Goal: Task Accomplishment & Management: Manage account settings

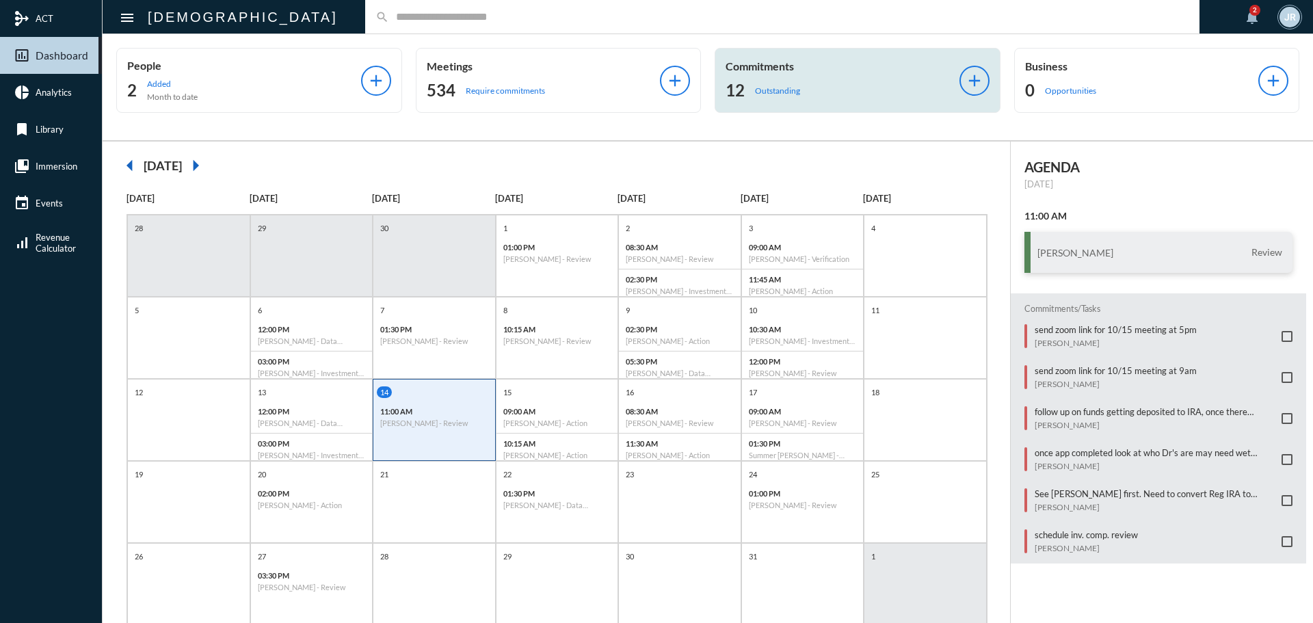
click at [777, 68] on p "Commitments" at bounding box center [842, 65] width 234 height 13
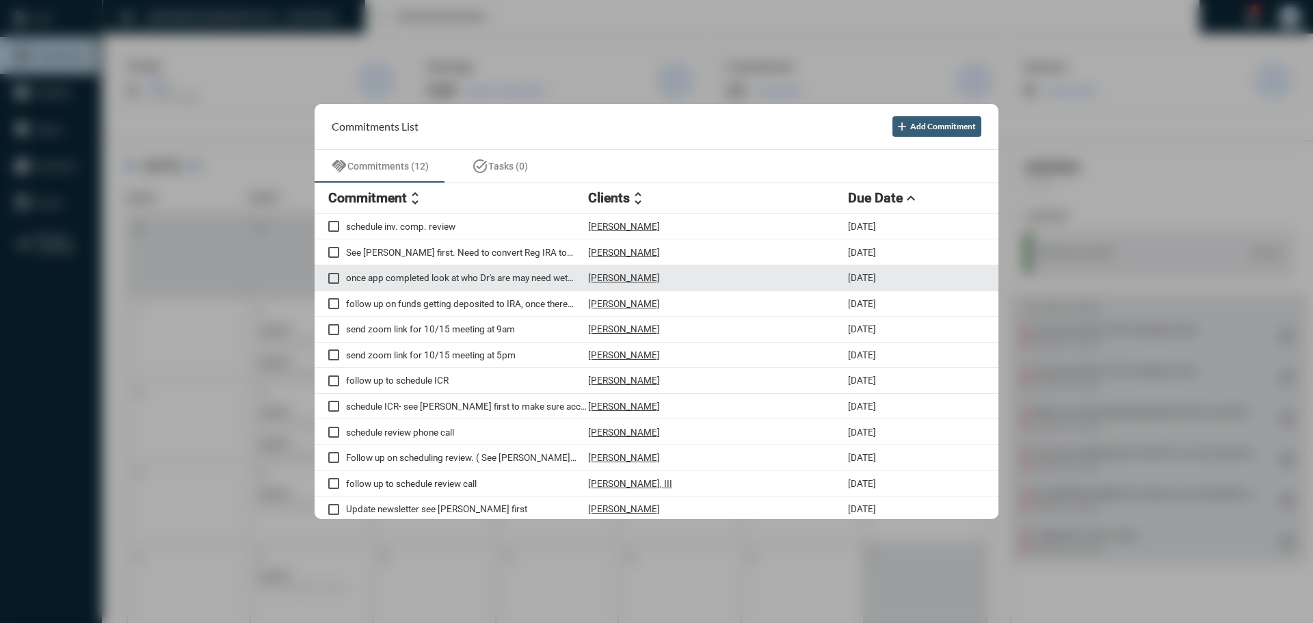
scroll to position [4, 0]
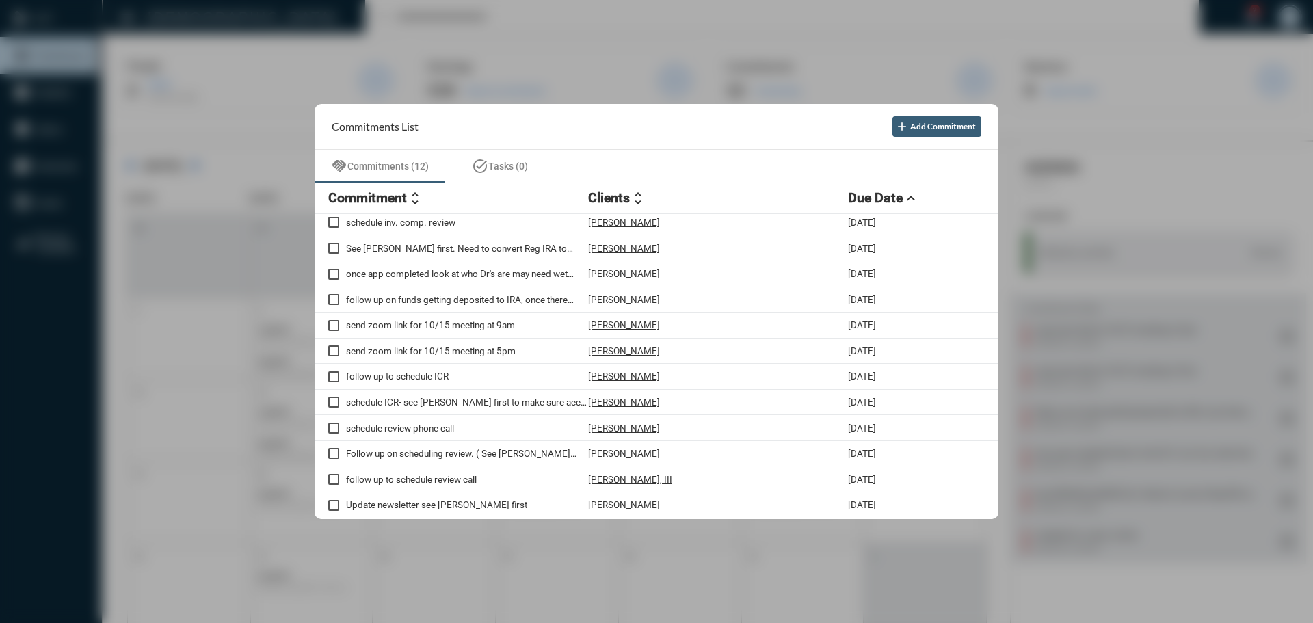
click at [411, 24] on div at bounding box center [656, 311] width 1313 height 623
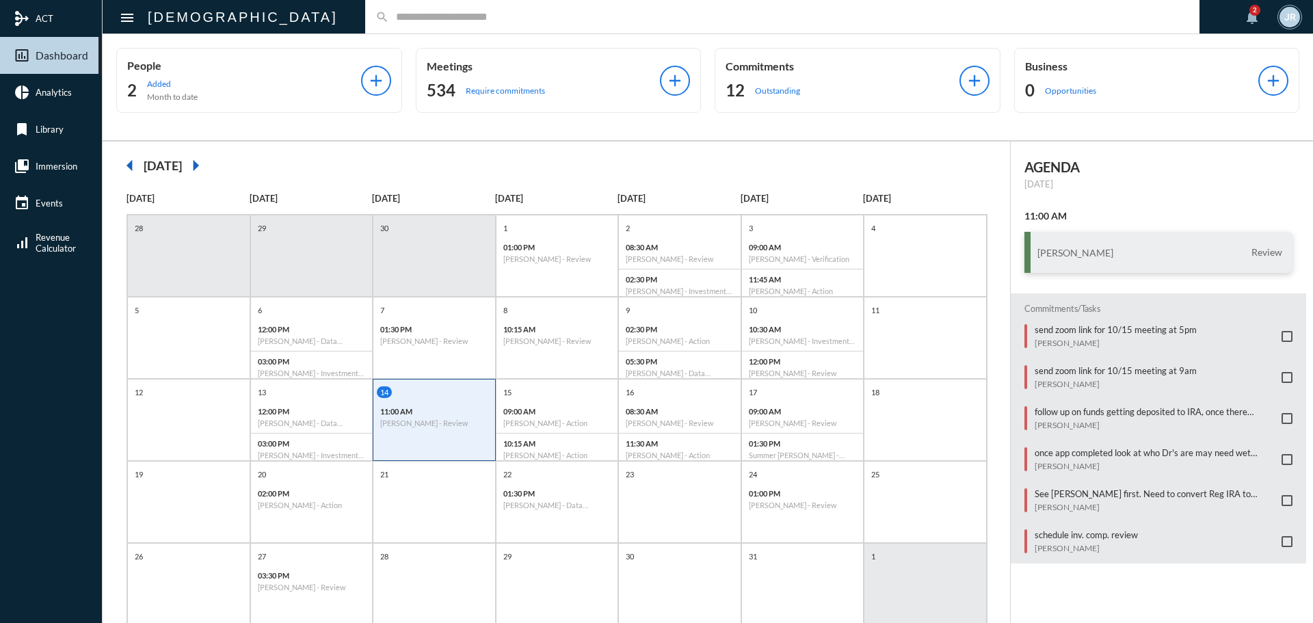
click at [389, 14] on input "text" at bounding box center [789, 17] width 800 height 12
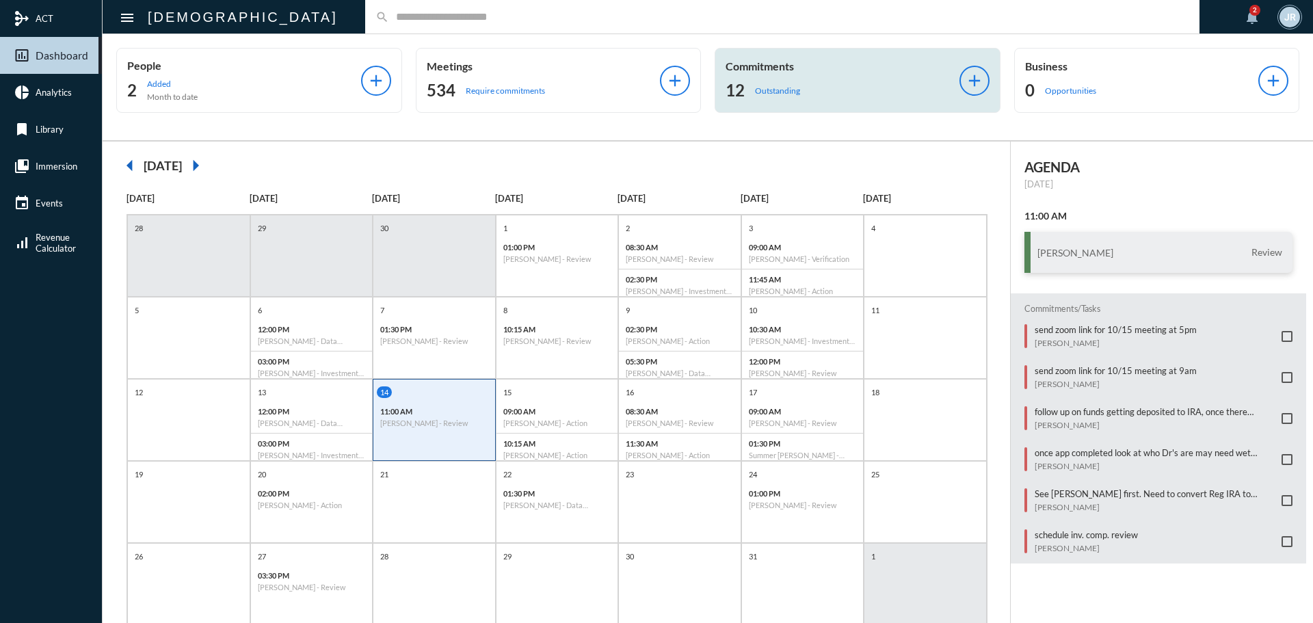
click at [844, 93] on div "12 Outstanding" at bounding box center [842, 90] width 234 height 22
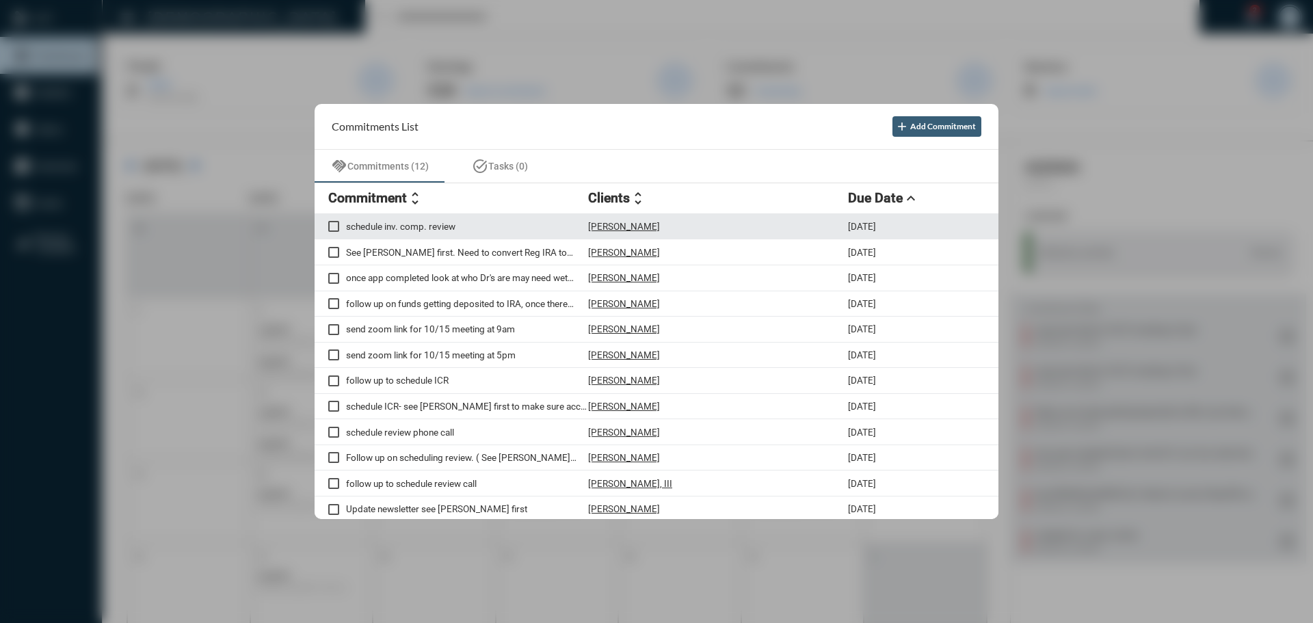
click at [615, 226] on p "[PERSON_NAME]" at bounding box center [624, 226] width 72 height 11
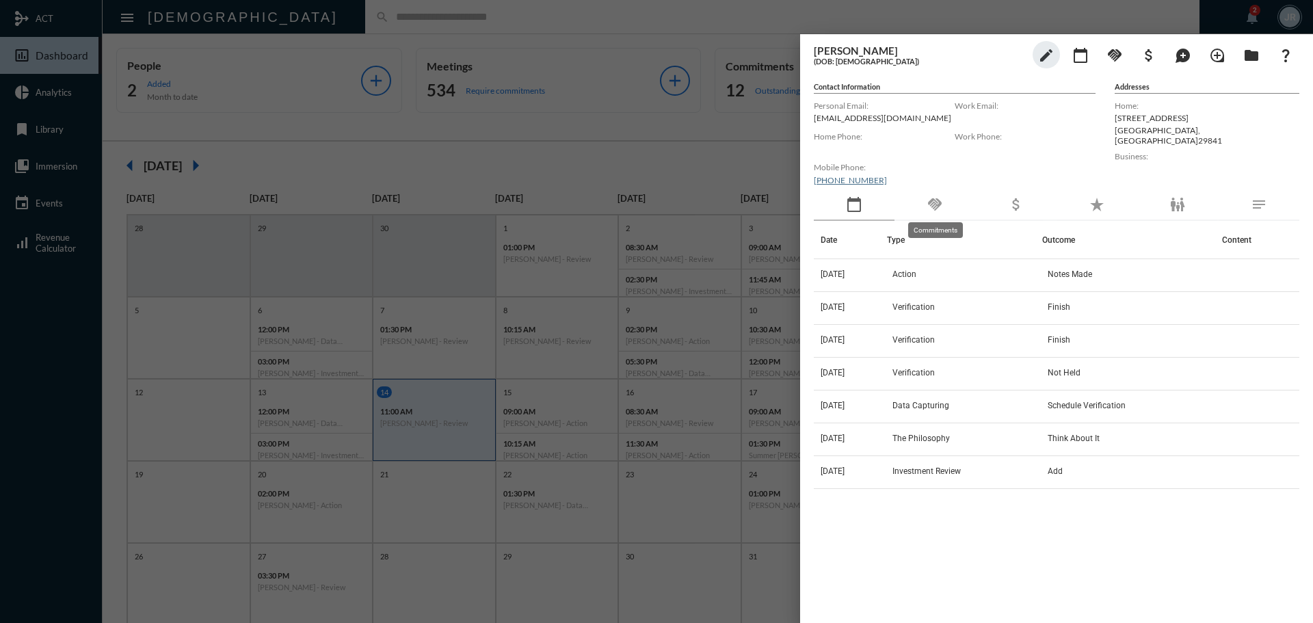
click at [929, 196] on mat-icon "handshake" at bounding box center [934, 204] width 16 height 16
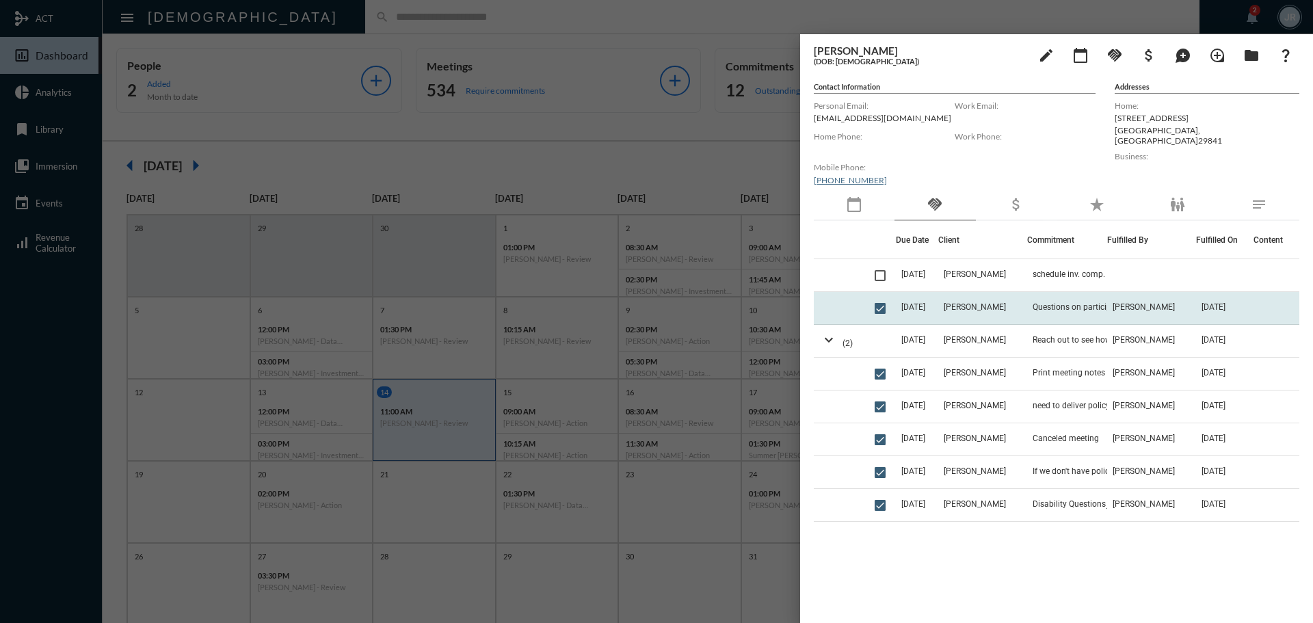
click at [999, 302] on td "[PERSON_NAME]" at bounding box center [982, 308] width 89 height 33
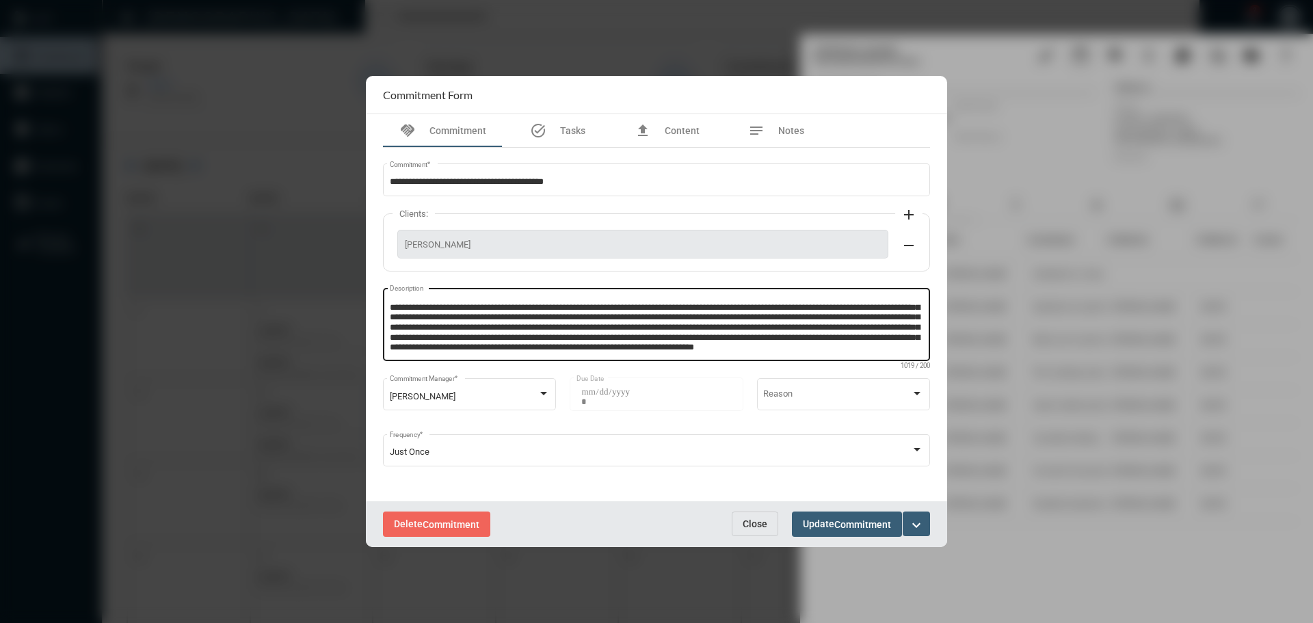
scroll to position [0, 0]
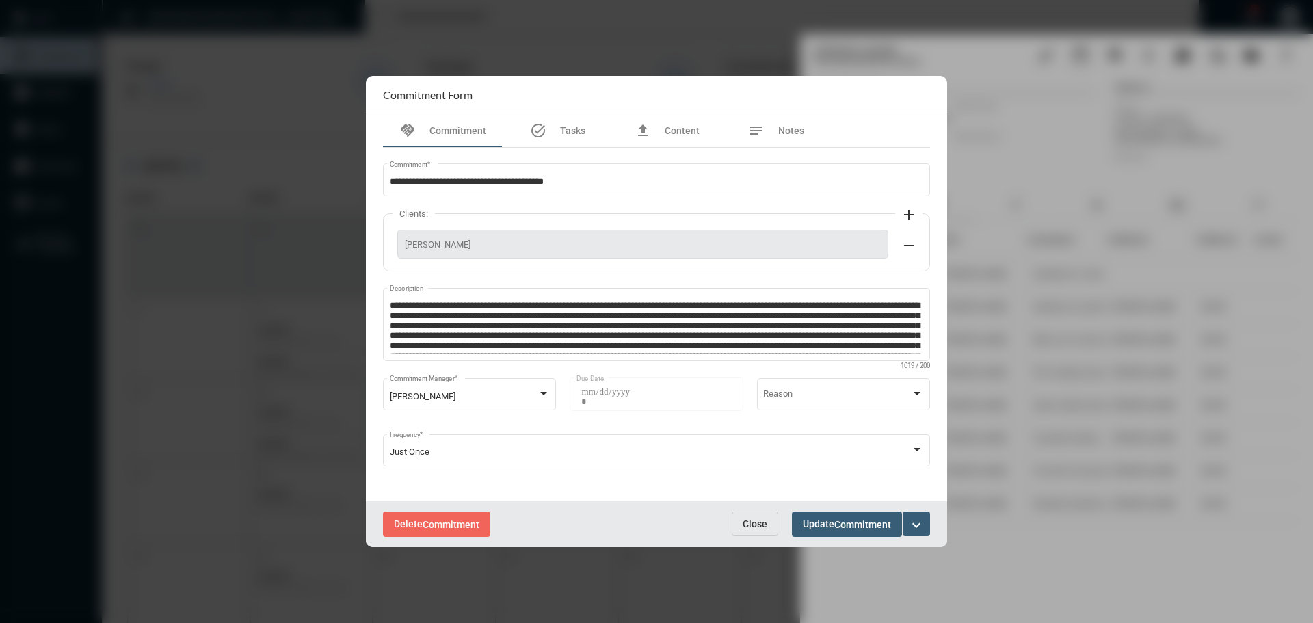
click at [748, 524] on span "Close" at bounding box center [755, 523] width 25 height 11
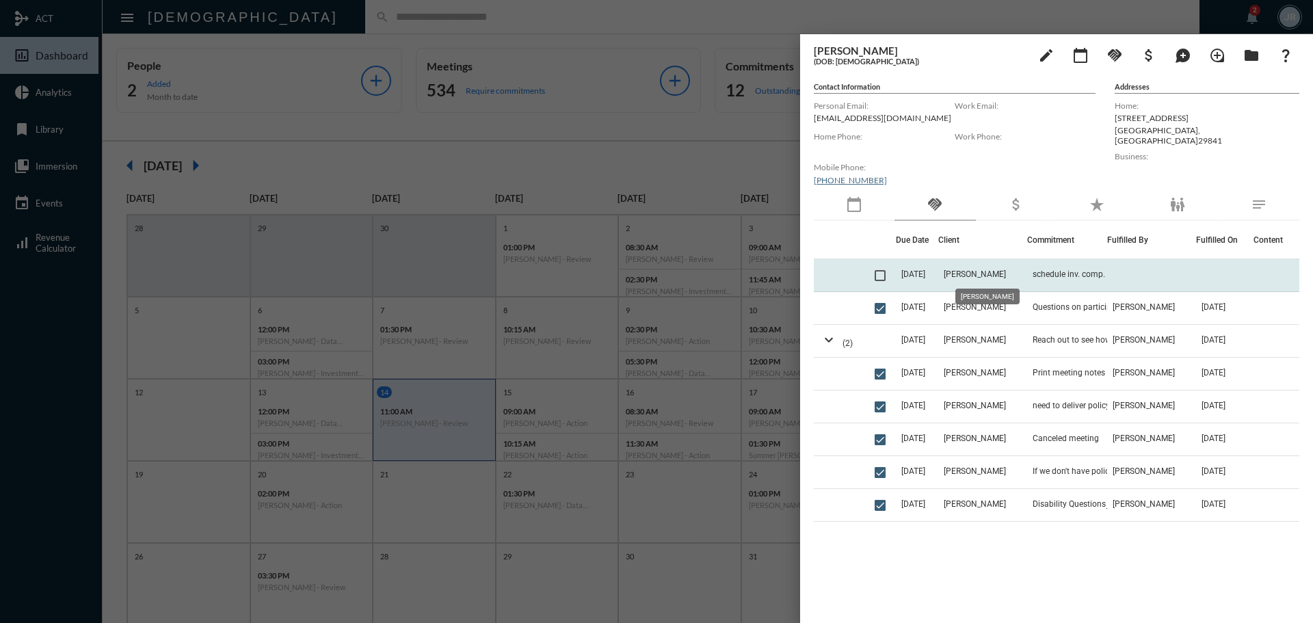
click at [1003, 271] on span "[PERSON_NAME]" at bounding box center [975, 274] width 62 height 10
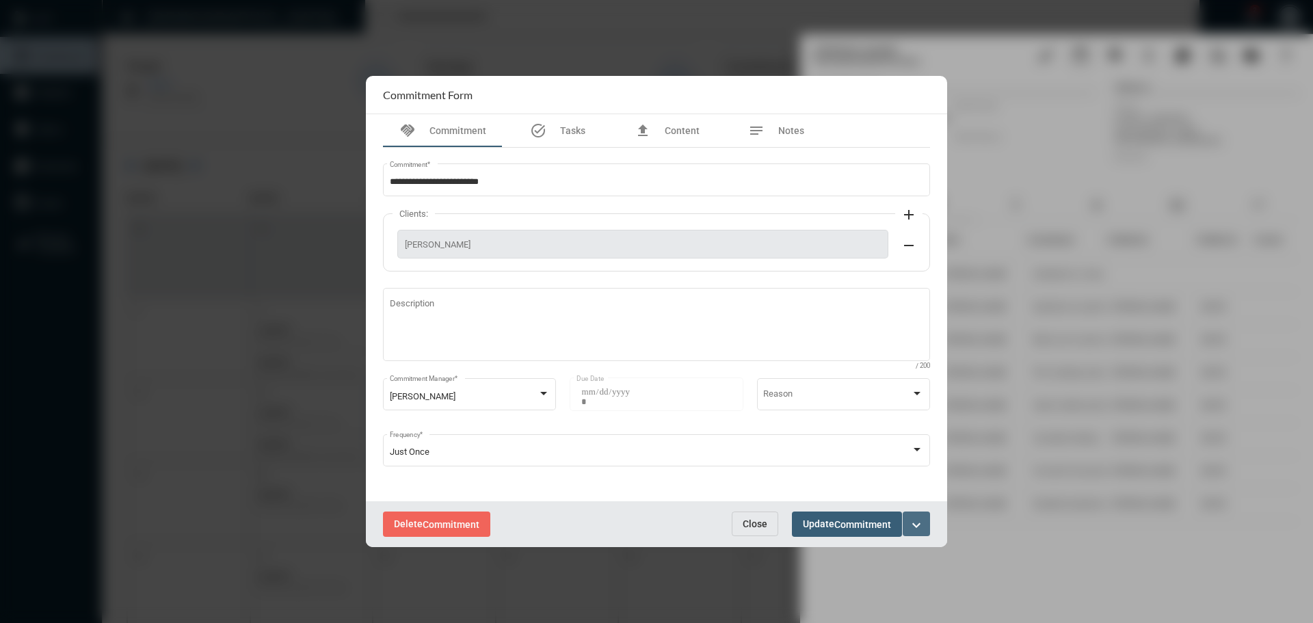
click at [923, 524] on mat-icon "expand_more" at bounding box center [916, 525] width 16 height 16
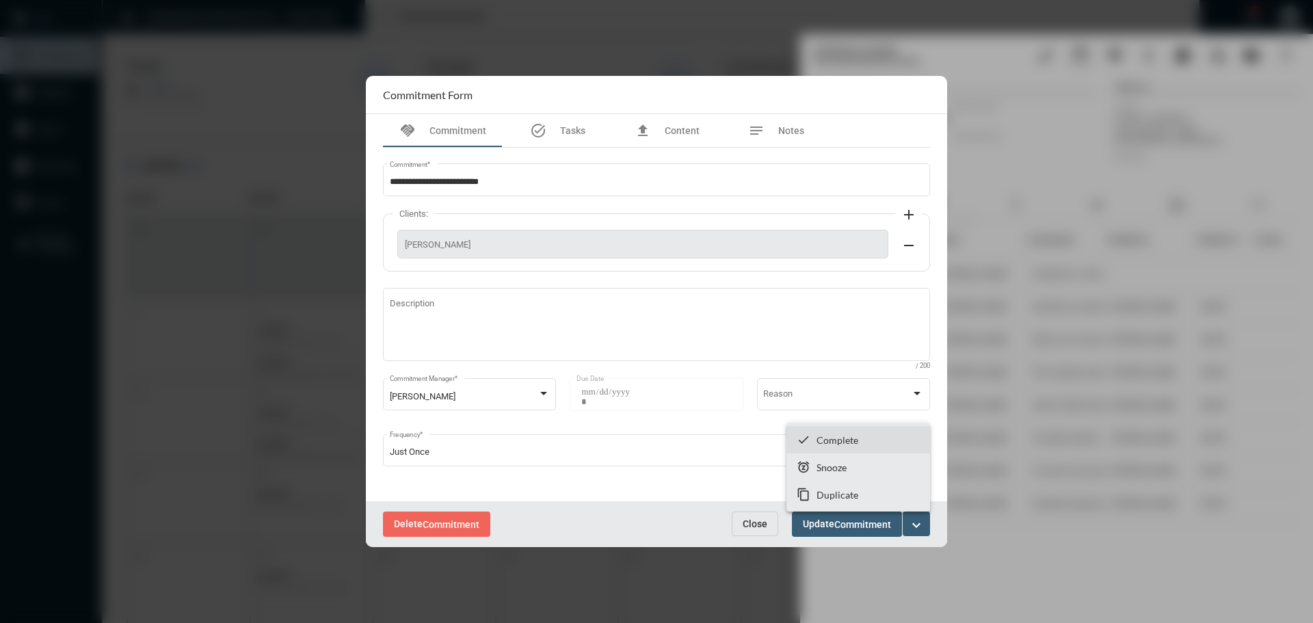
click at [833, 436] on p "Complete" at bounding box center [837, 440] width 42 height 12
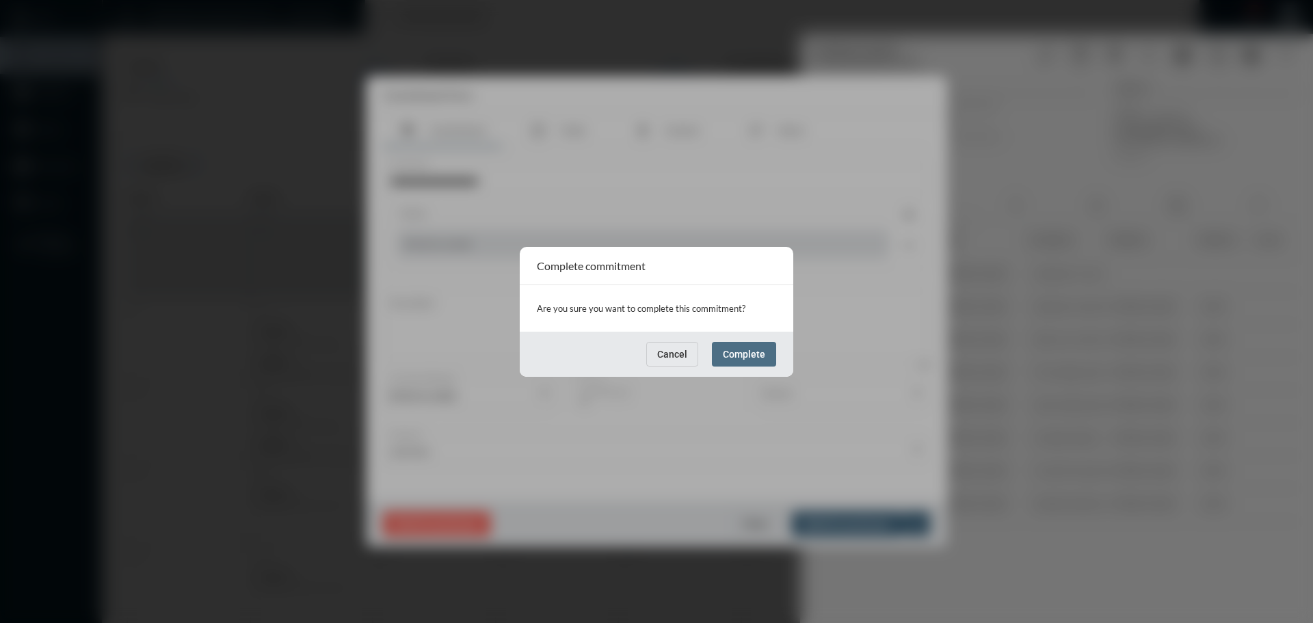
click at [750, 349] on span "Complete" at bounding box center [744, 354] width 42 height 11
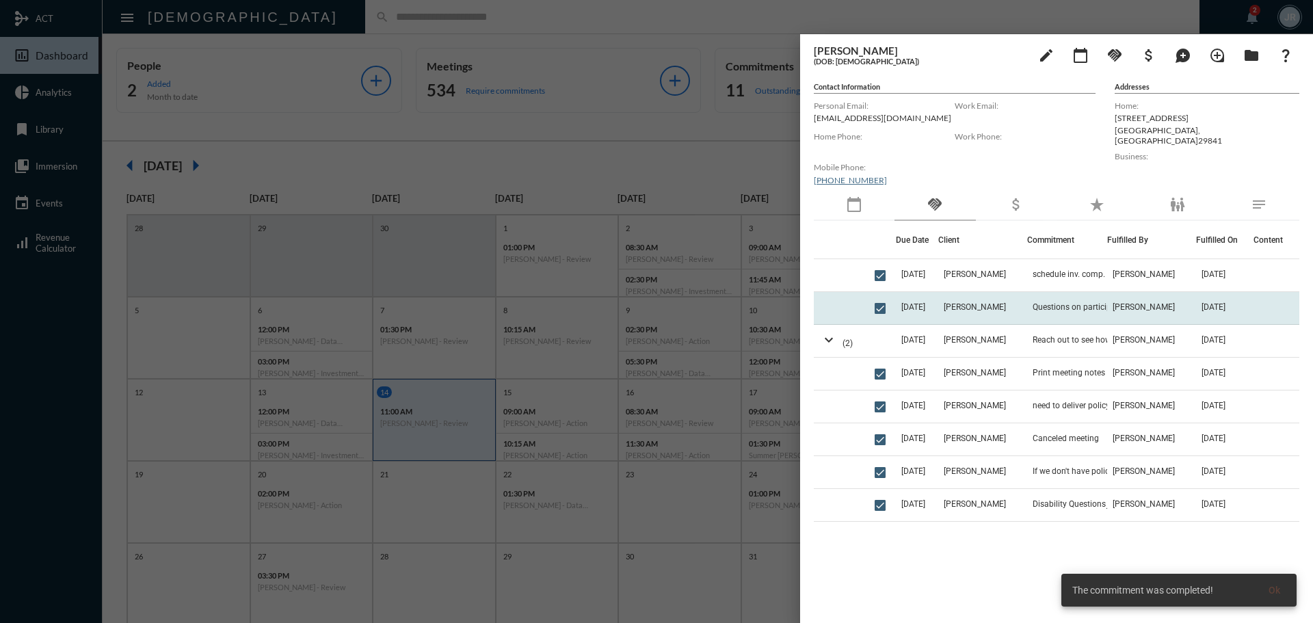
click at [925, 304] on span "[DATE]" at bounding box center [913, 307] width 24 height 10
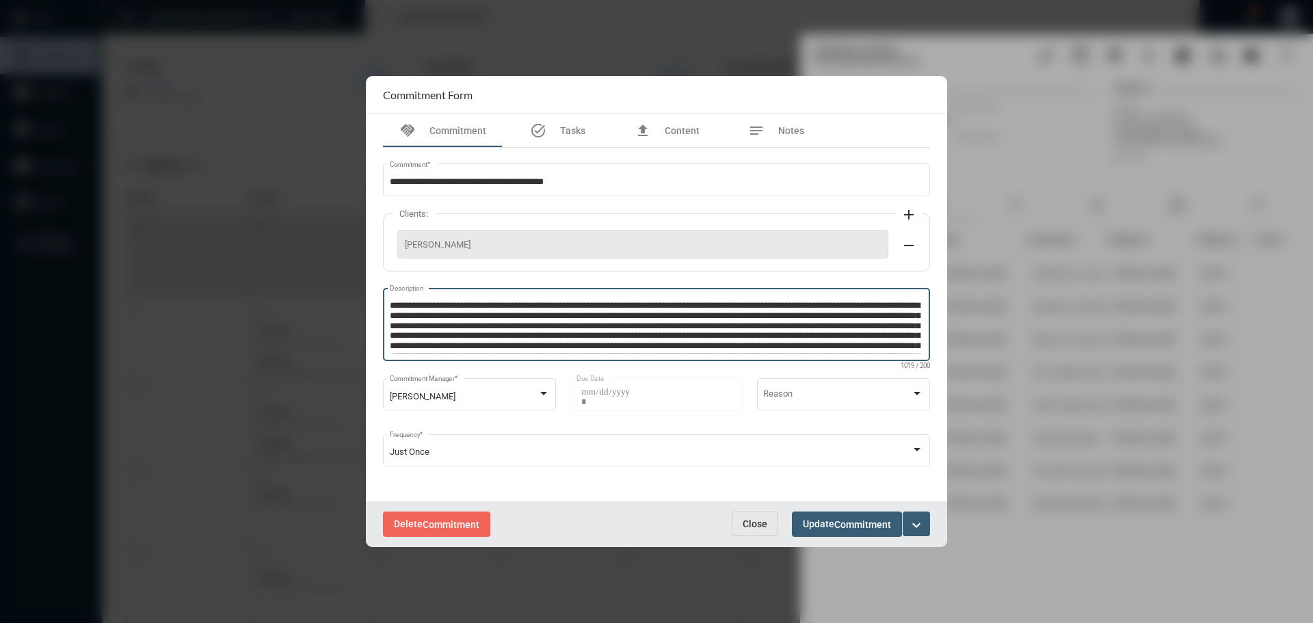
scroll to position [29, 0]
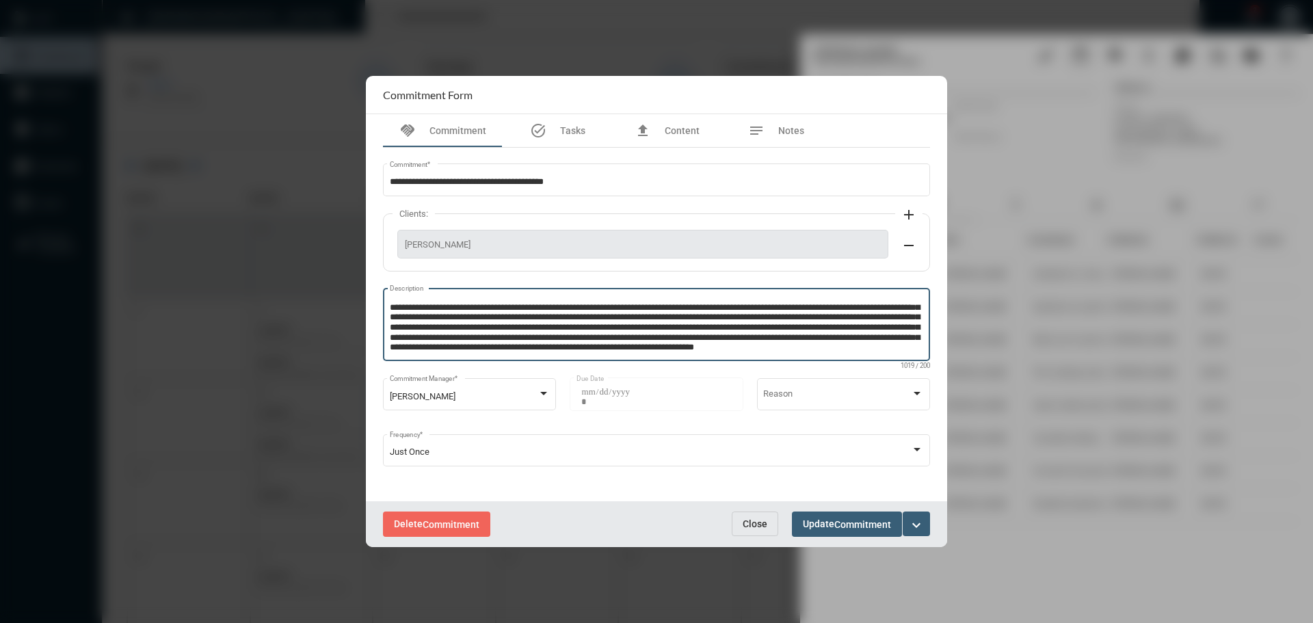
drag, startPoint x: 414, startPoint y: 303, endPoint x: 749, endPoint y: 367, distance: 341.1
click at [749, 367] on div "**********" at bounding box center [656, 330] width 547 height 85
click at [751, 524] on span "Close" at bounding box center [755, 523] width 25 height 11
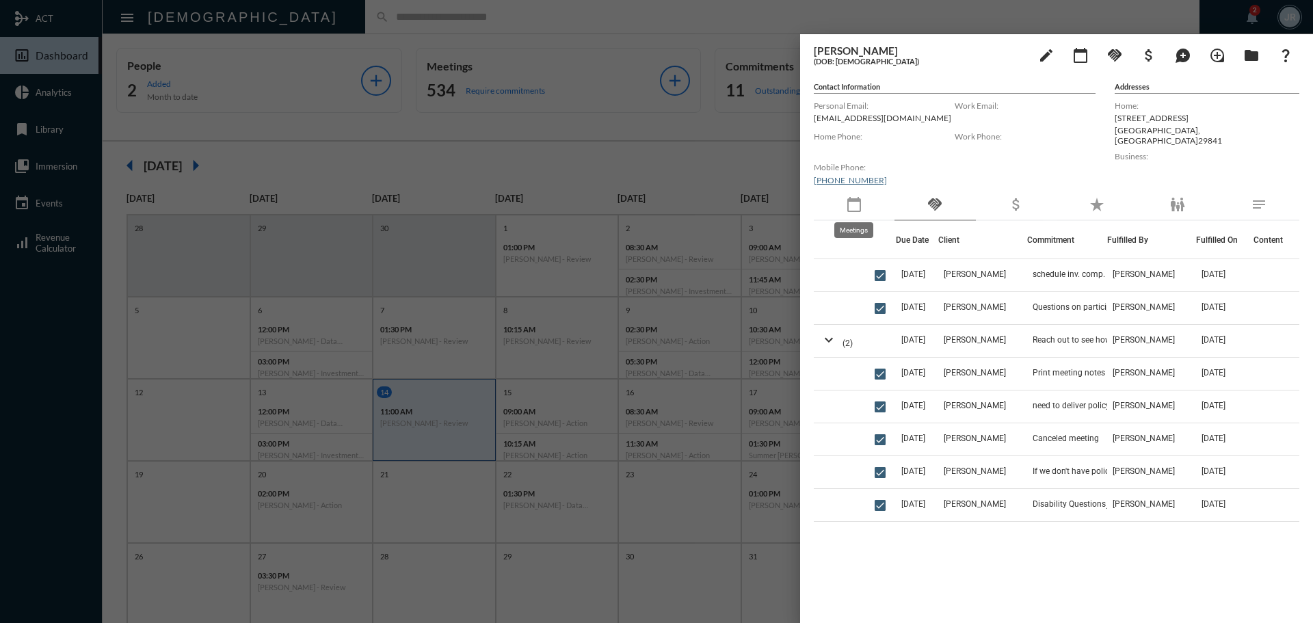
click at [849, 206] on mat-icon "calendar_today" at bounding box center [854, 204] width 16 height 16
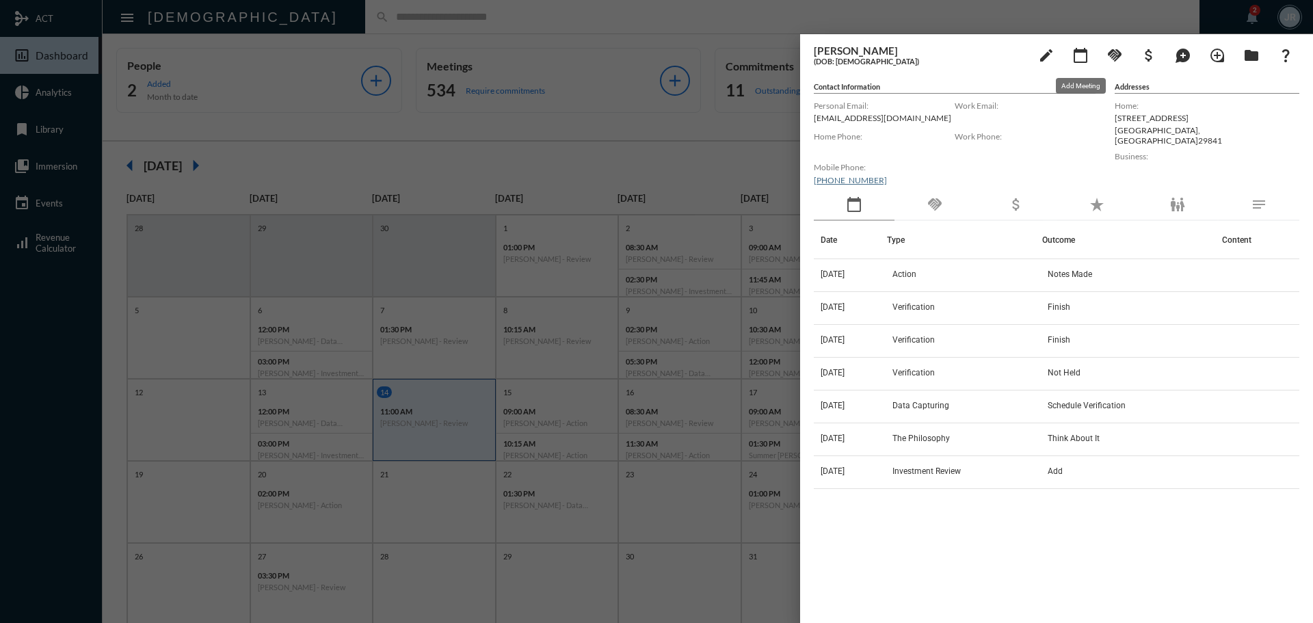
click at [1085, 51] on mat-icon "calendar_today" at bounding box center [1080, 55] width 16 height 16
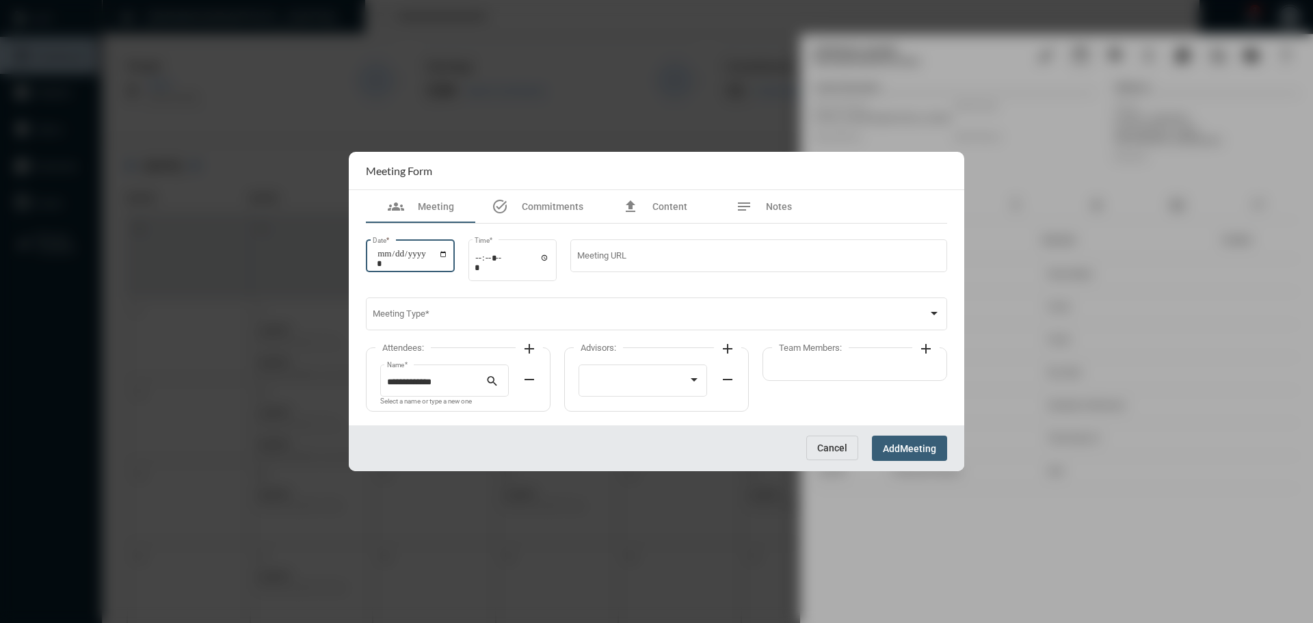
click at [448, 249] on input "Date *" at bounding box center [412, 258] width 71 height 19
click at [448, 253] on input "Date *" at bounding box center [412, 258] width 71 height 19
type input "**********"
click at [550, 256] on input "Time *" at bounding box center [512, 262] width 75 height 20
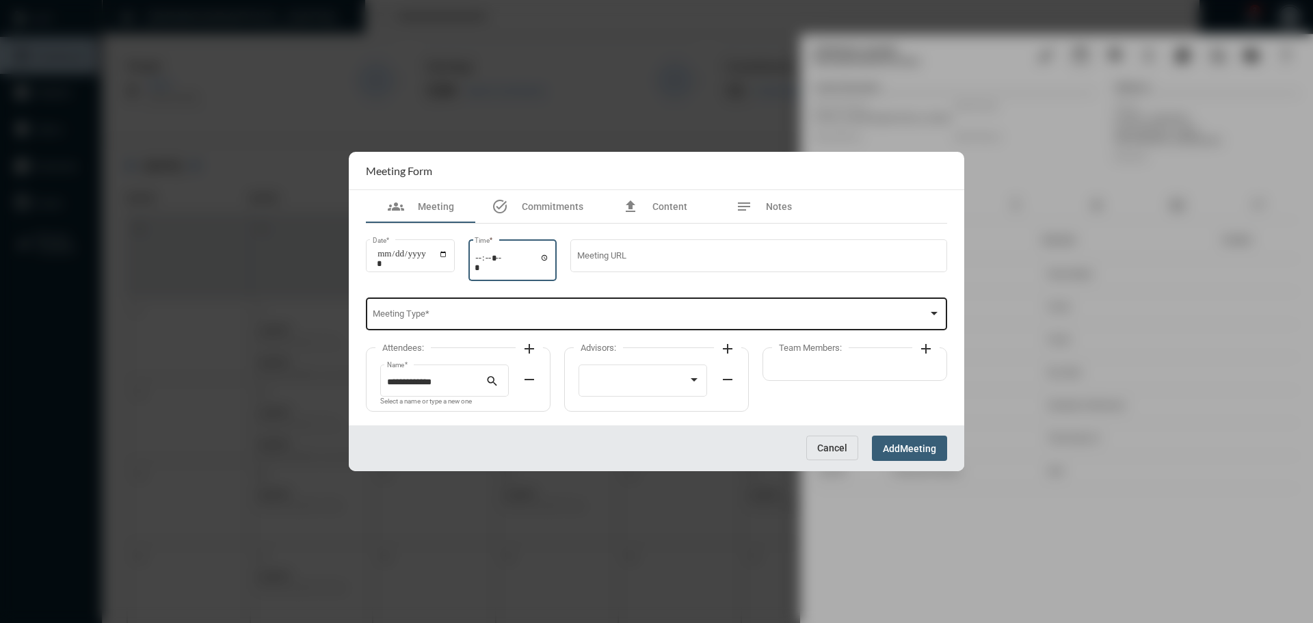
type input "*****"
click at [624, 321] on span at bounding box center [651, 316] width 556 height 10
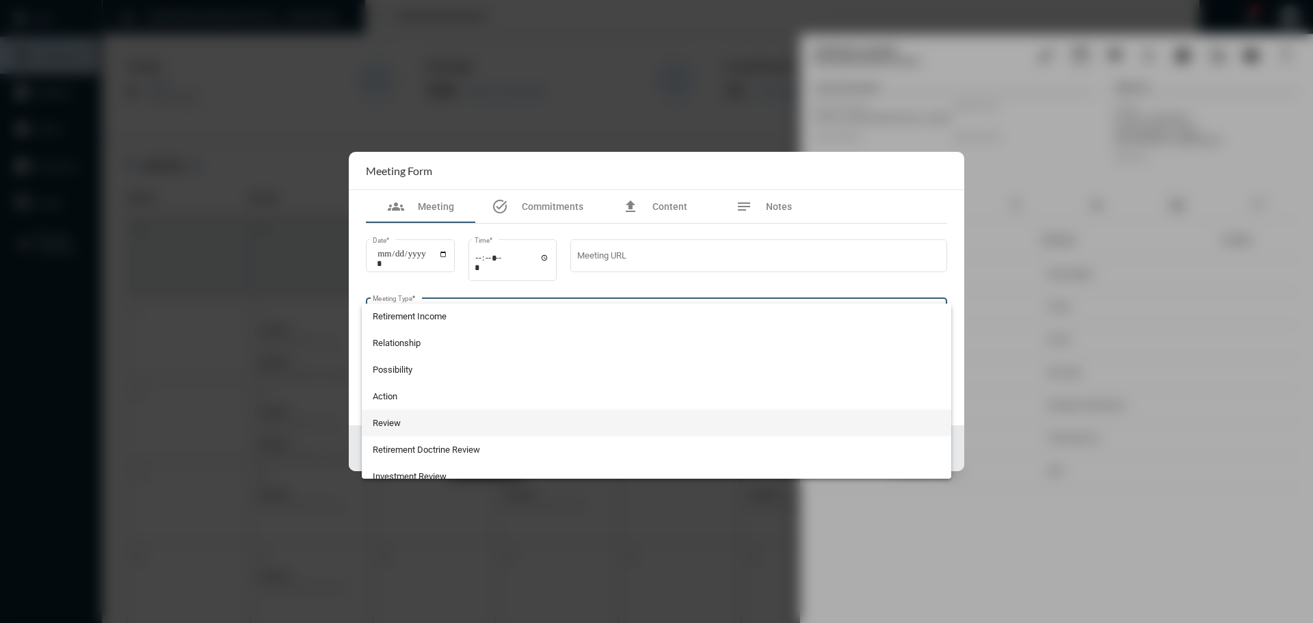
scroll to position [358, 0]
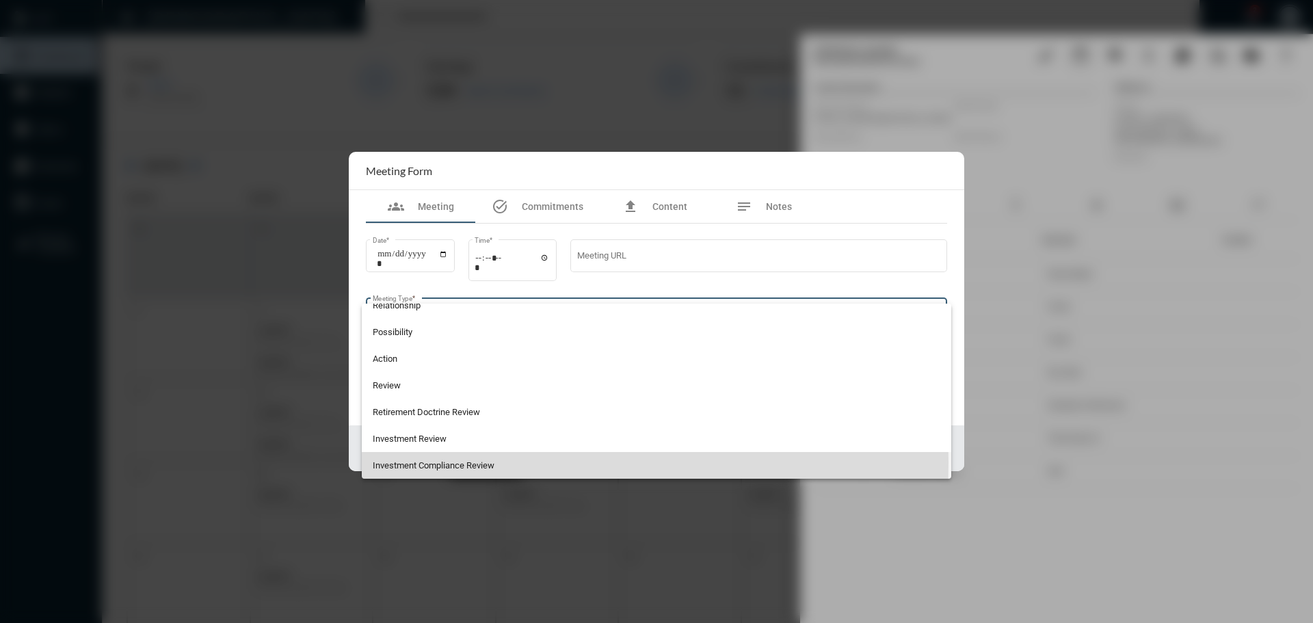
click at [426, 462] on span "Investment Compliance Review" at bounding box center [657, 465] width 568 height 27
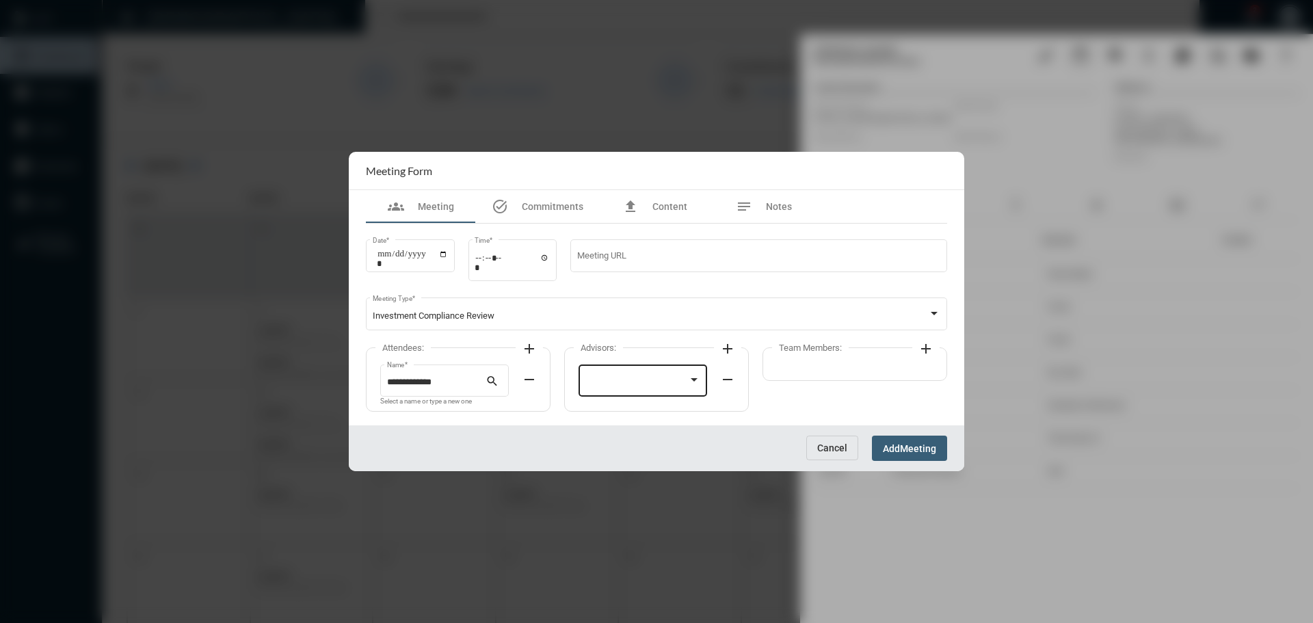
click at [641, 371] on div at bounding box center [643, 379] width 116 height 35
click at [619, 375] on span "[PERSON_NAME]" at bounding box center [643, 383] width 116 height 27
click at [928, 350] on mat-icon "add" at bounding box center [926, 348] width 16 height 16
click at [842, 373] on div at bounding box center [842, 379] width 116 height 35
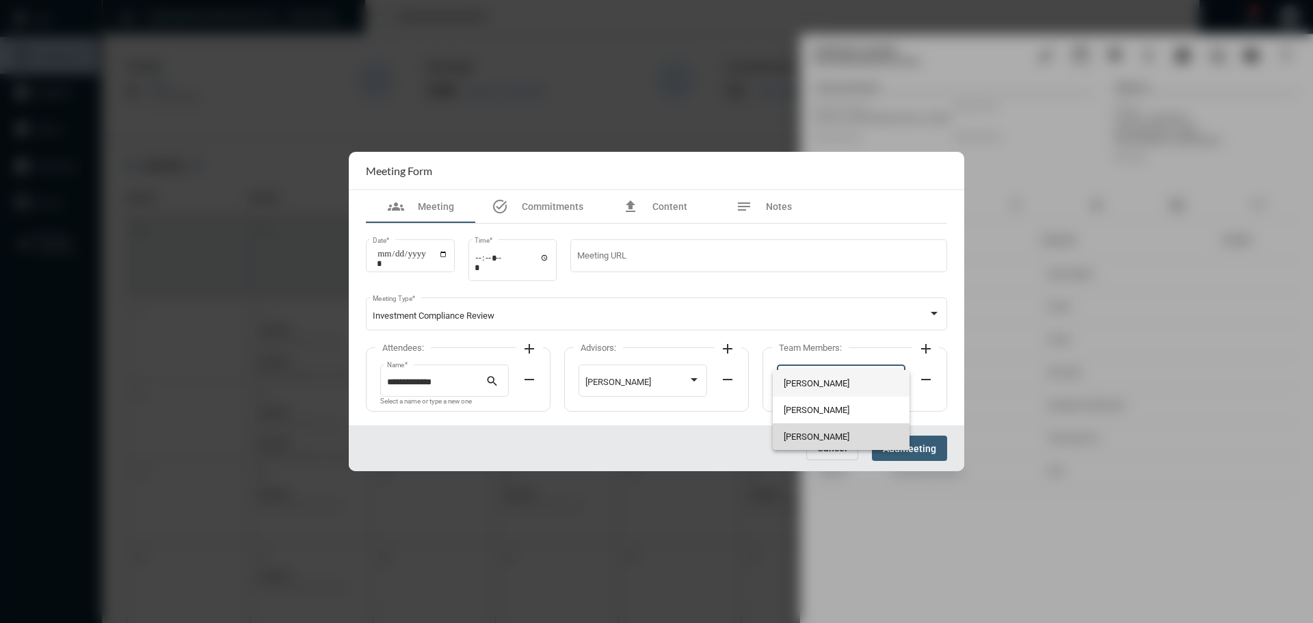
click at [795, 429] on span "[PERSON_NAME]" at bounding box center [842, 436] width 116 height 27
click at [918, 429] on div "Cancel Add Meeting" at bounding box center [656, 448] width 615 height 46
click at [913, 443] on span "Meeting" at bounding box center [918, 448] width 36 height 11
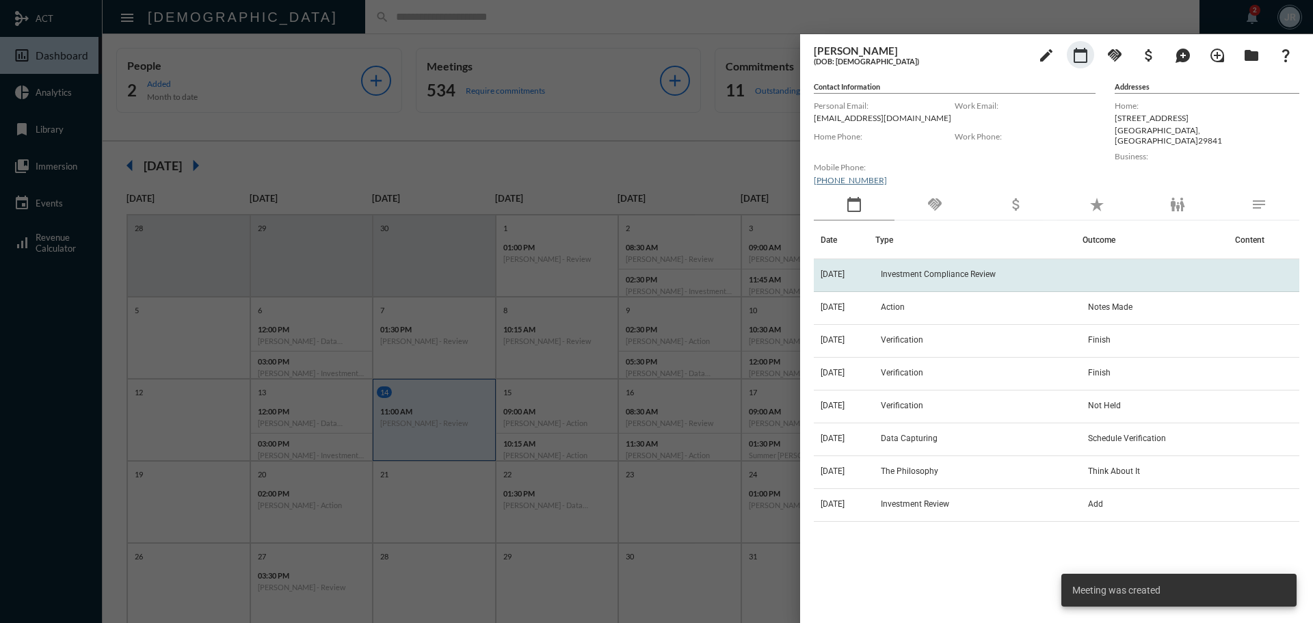
click at [920, 267] on td "Investment Compliance Review" at bounding box center [978, 275] width 206 height 33
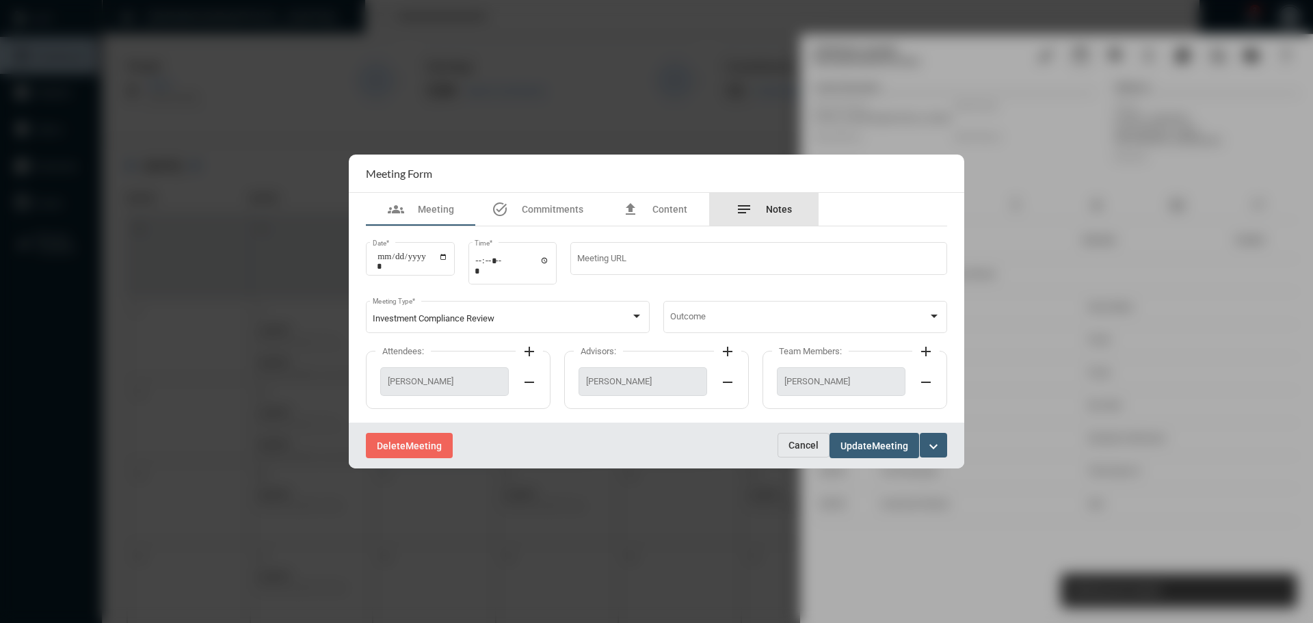
click at [782, 199] on div "notes Notes" at bounding box center [763, 209] width 109 height 33
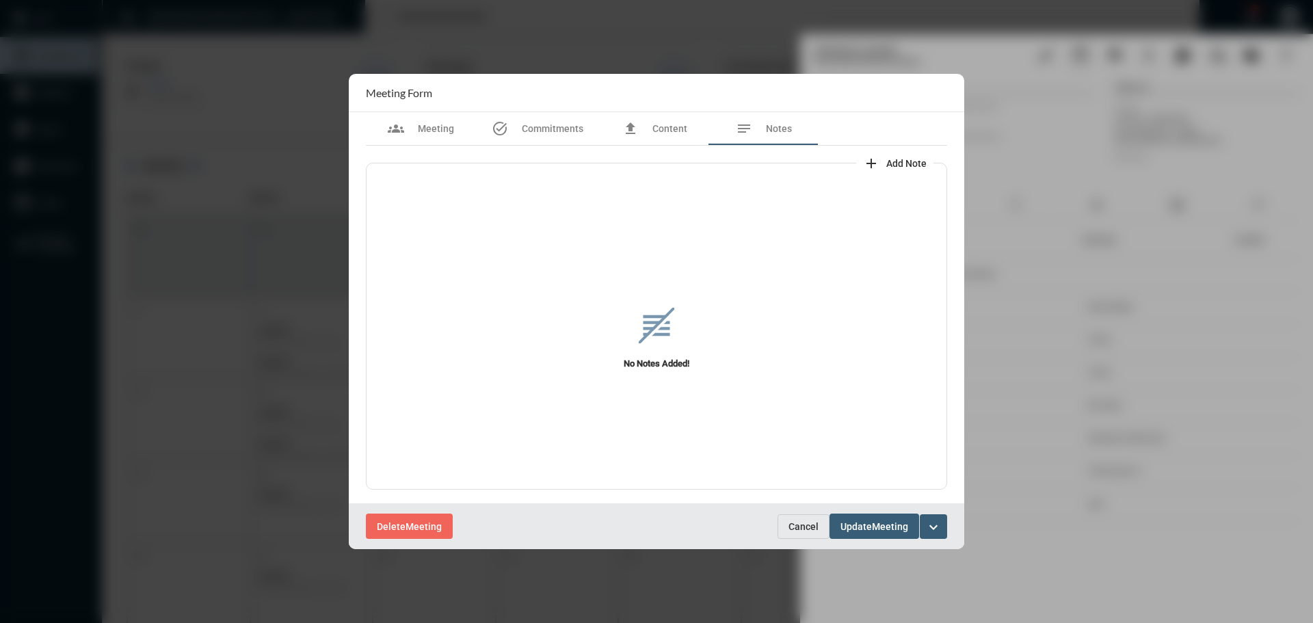
click at [871, 160] on mat-icon "add" at bounding box center [871, 163] width 16 height 16
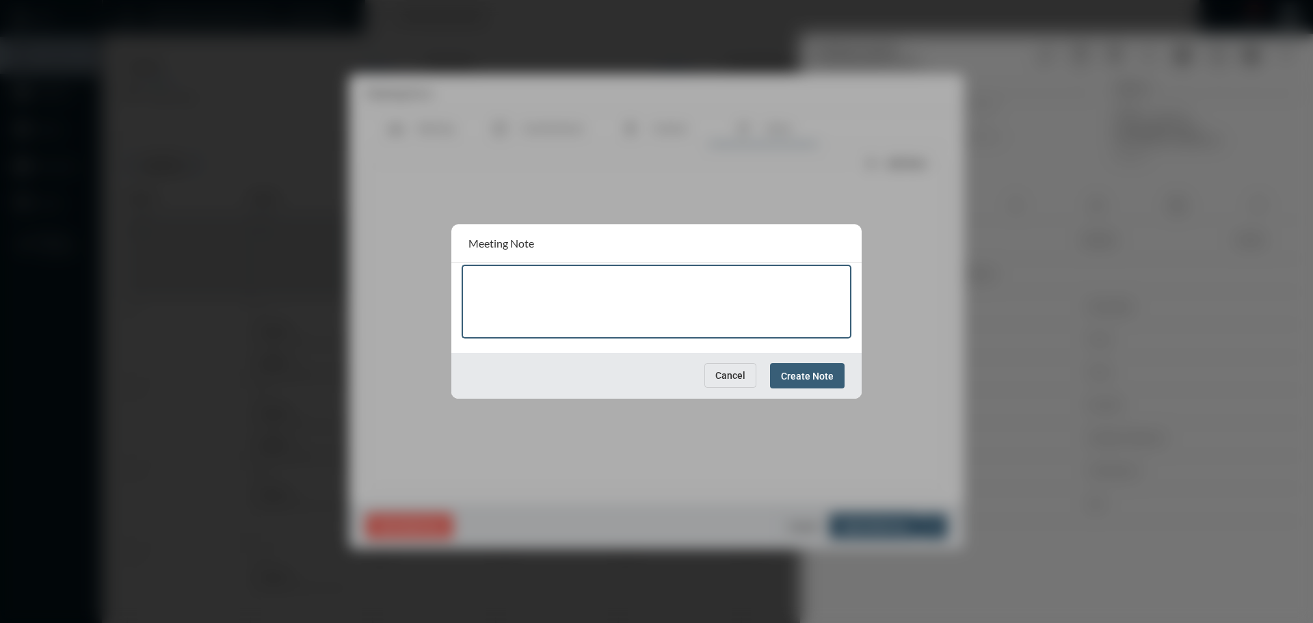
paste textarea "**********"
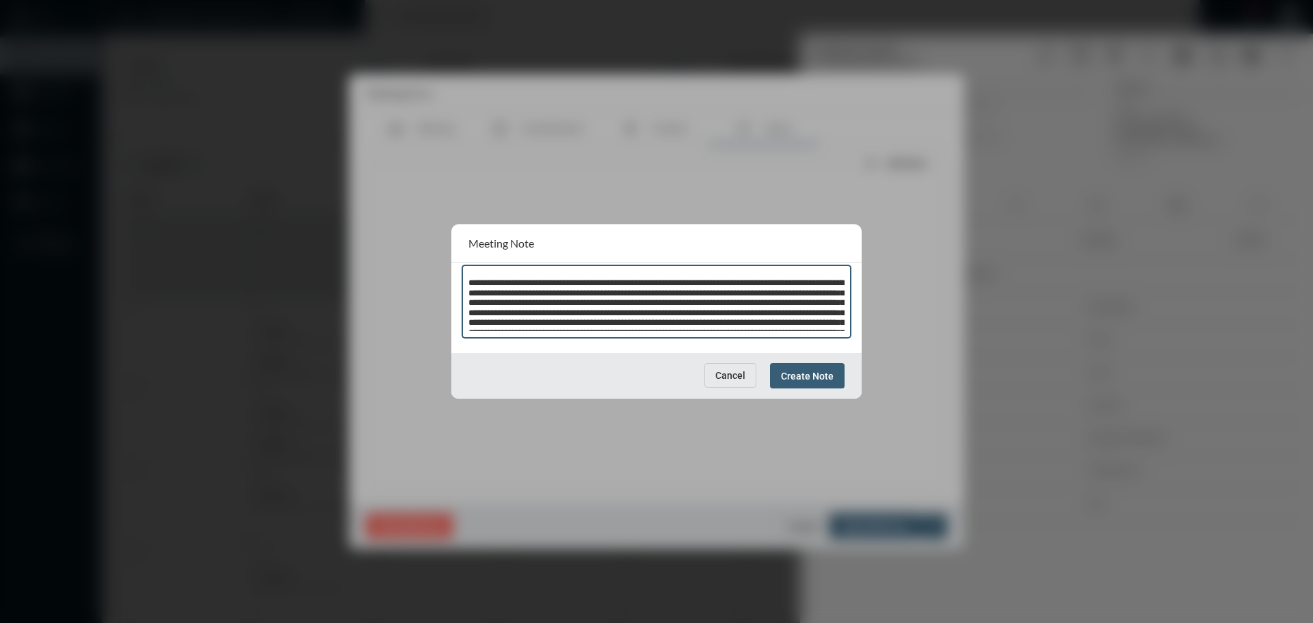
scroll to position [57, 0]
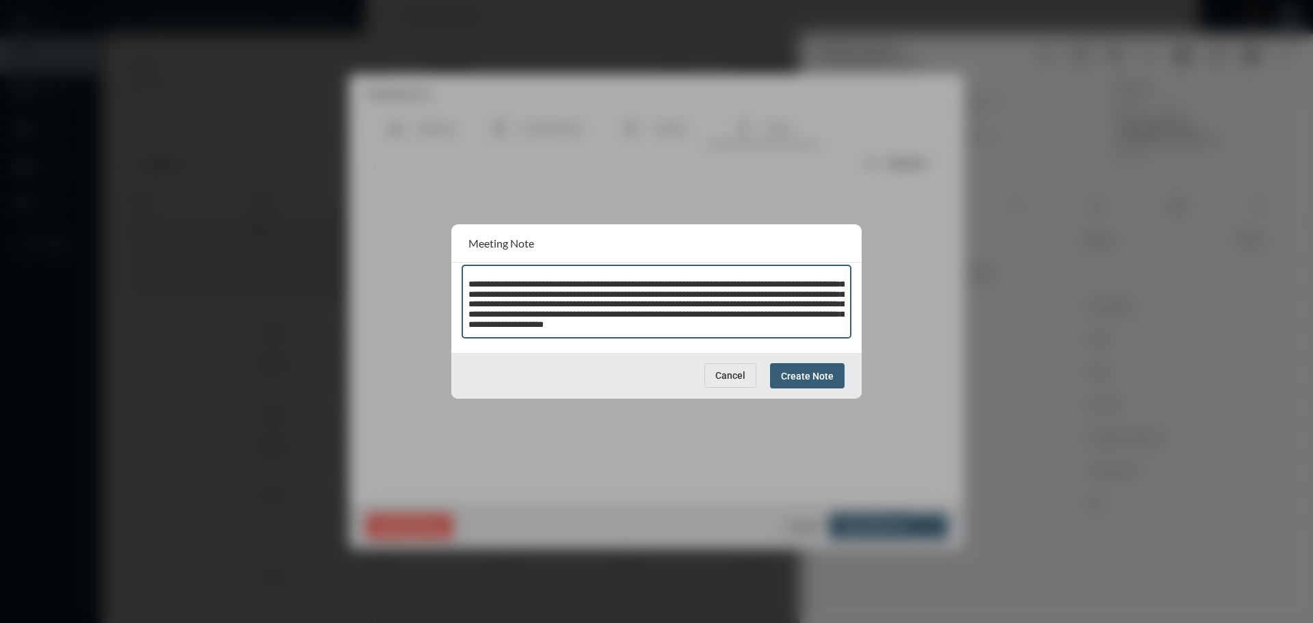
type textarea "**********"
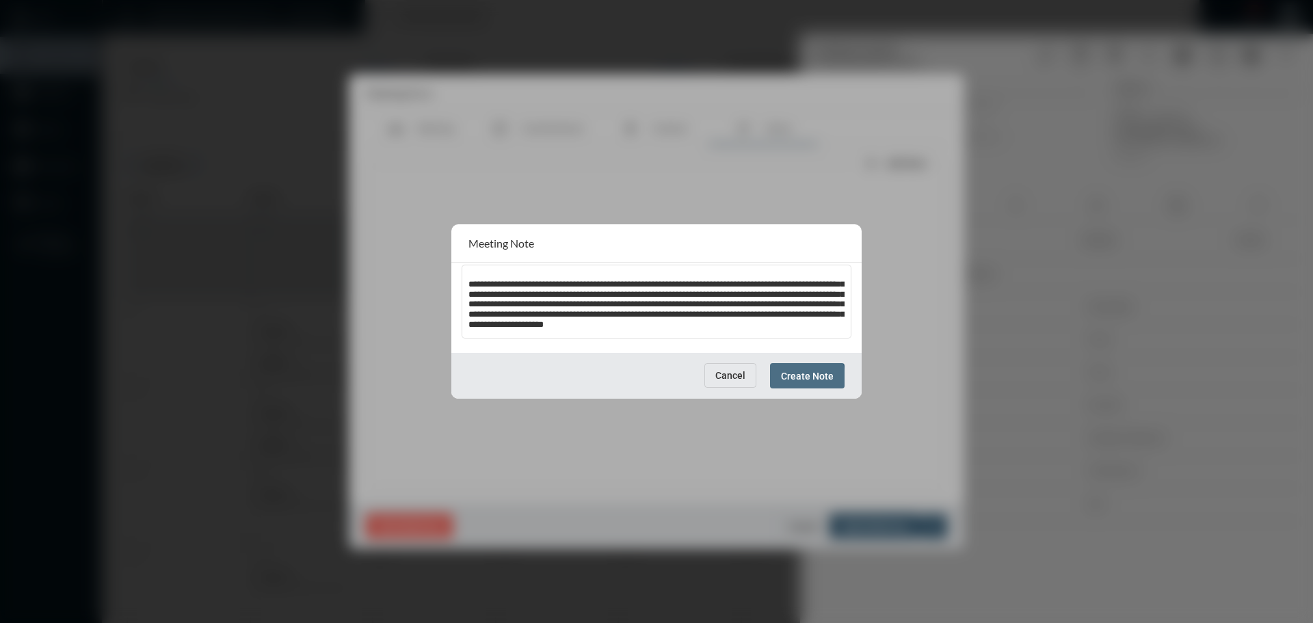
click at [788, 379] on span "Create Note" at bounding box center [807, 376] width 53 height 11
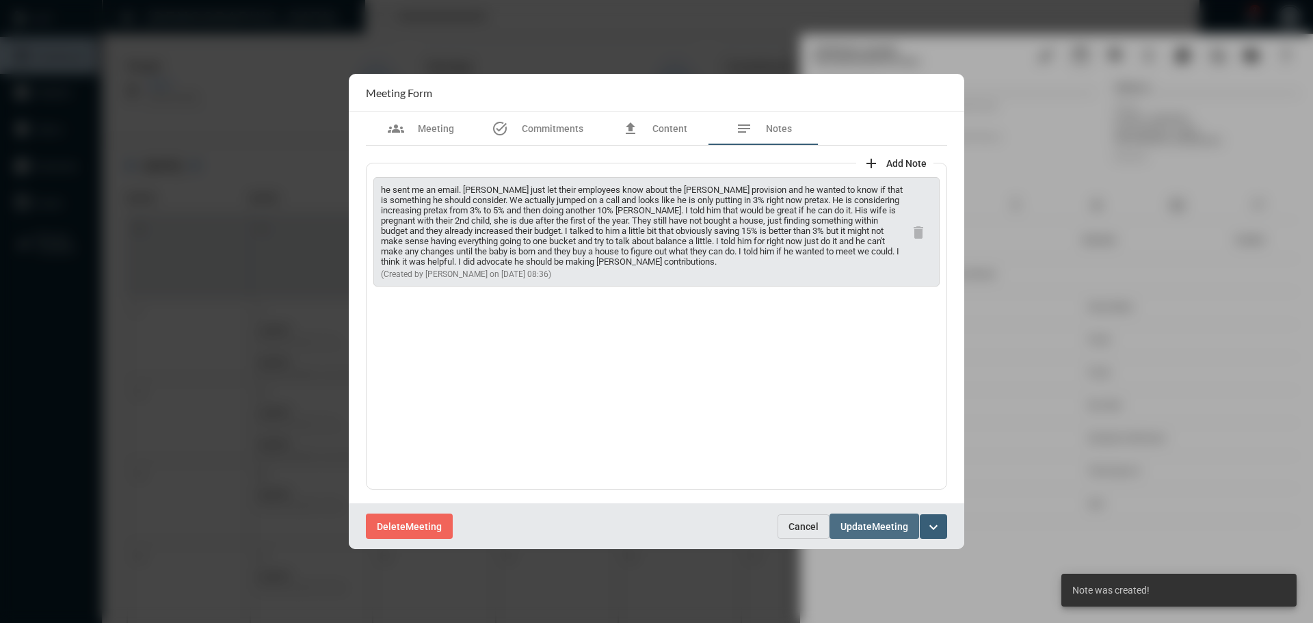
click at [846, 521] on span "Update" at bounding box center [855, 526] width 31 height 11
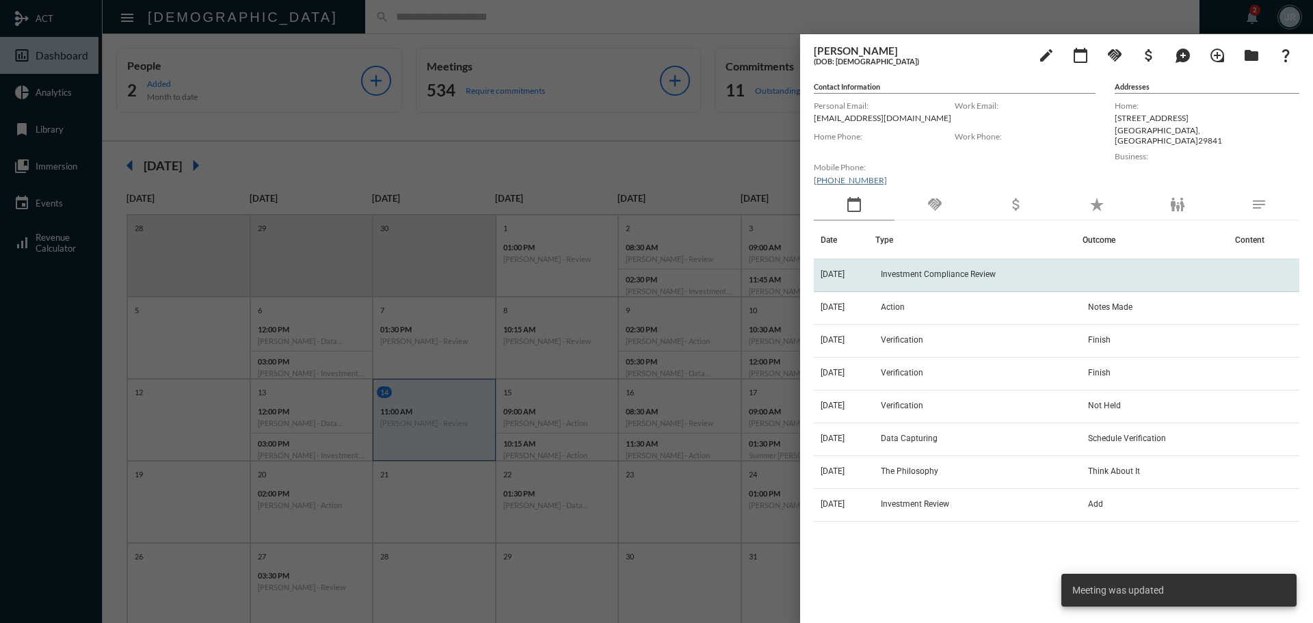
click at [920, 277] on span "Investment Compliance Review" at bounding box center [938, 274] width 115 height 10
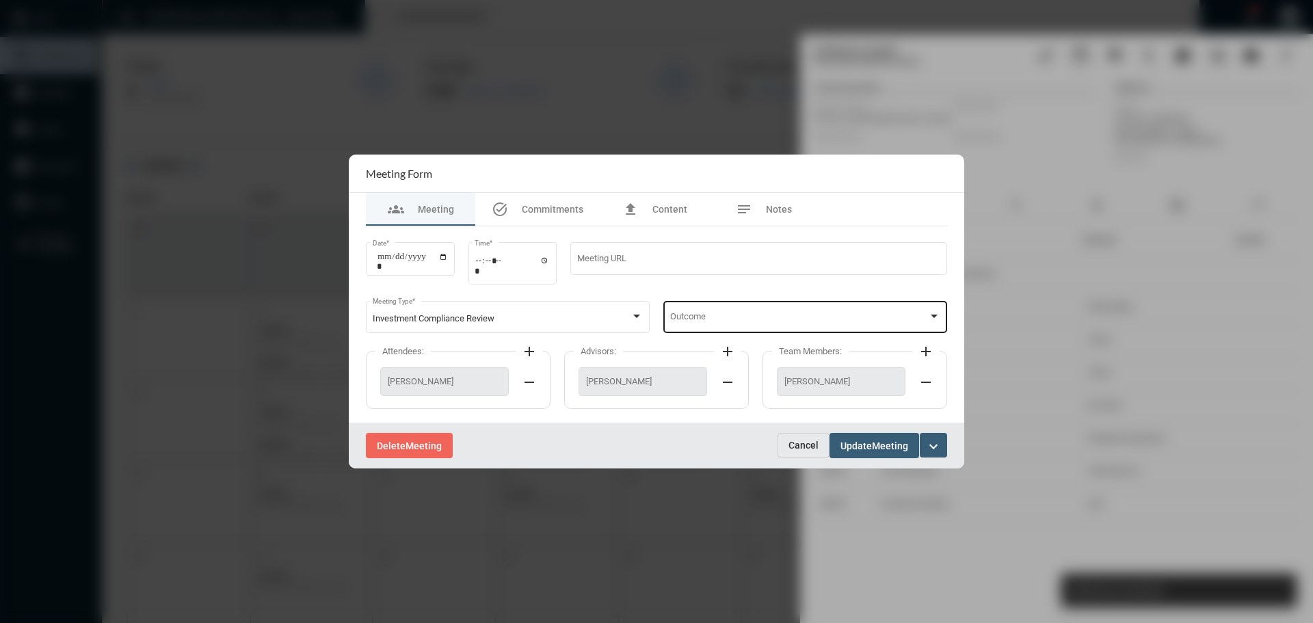
click at [935, 318] on div at bounding box center [934, 316] width 7 height 3
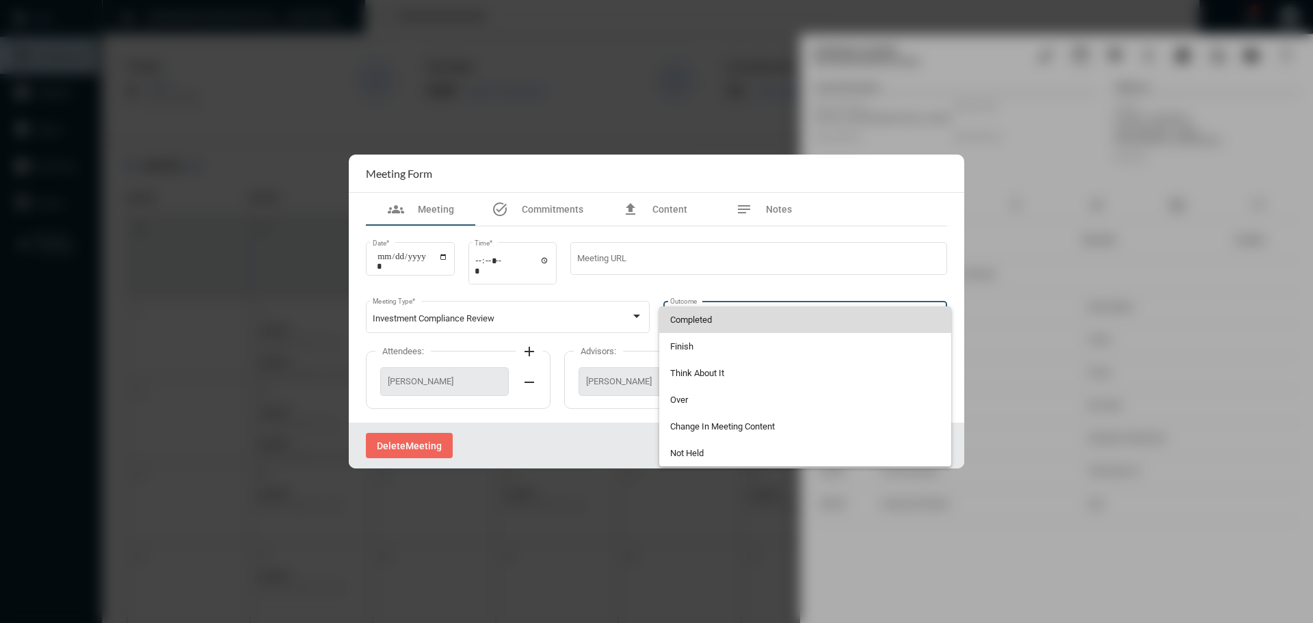
click at [685, 308] on span "Completed" at bounding box center [805, 319] width 271 height 27
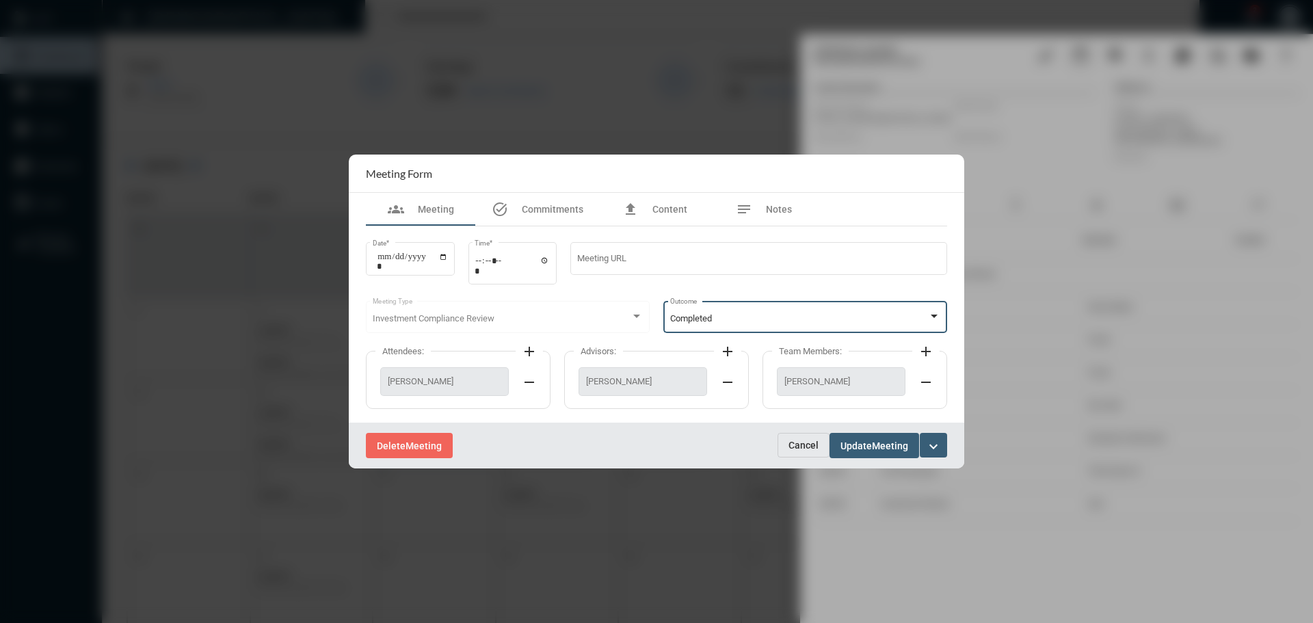
click at [887, 442] on span "Meeting" at bounding box center [890, 445] width 36 height 11
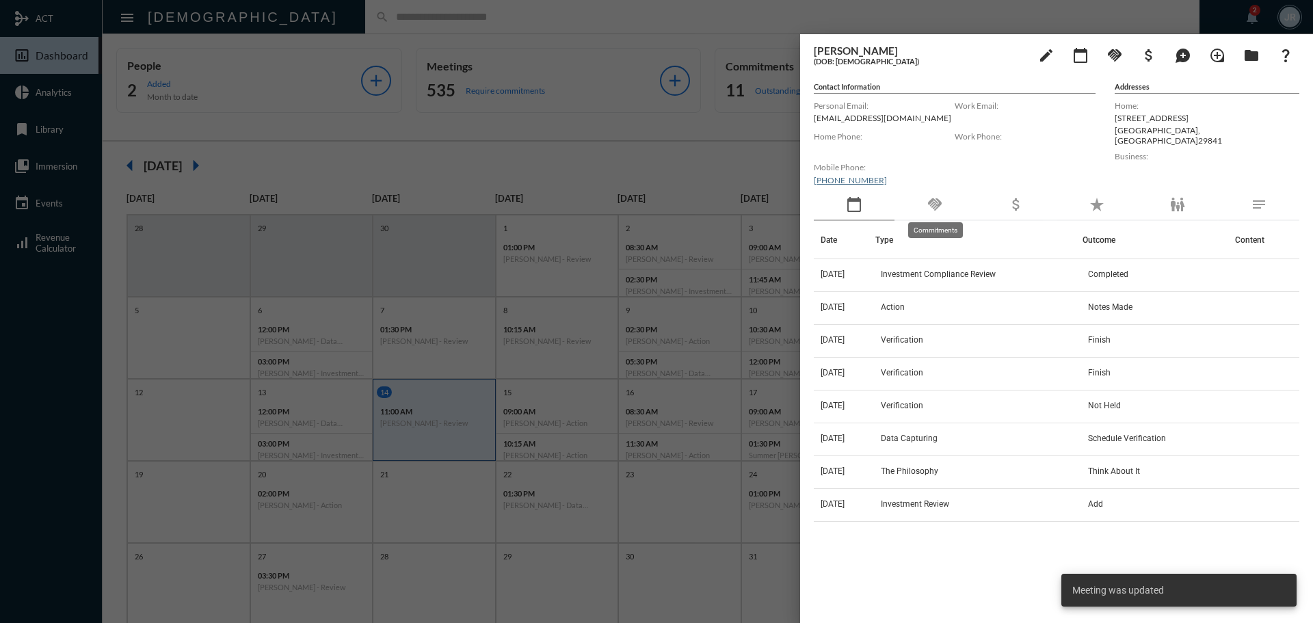
click at [927, 202] on mat-icon "handshake" at bounding box center [934, 204] width 16 height 16
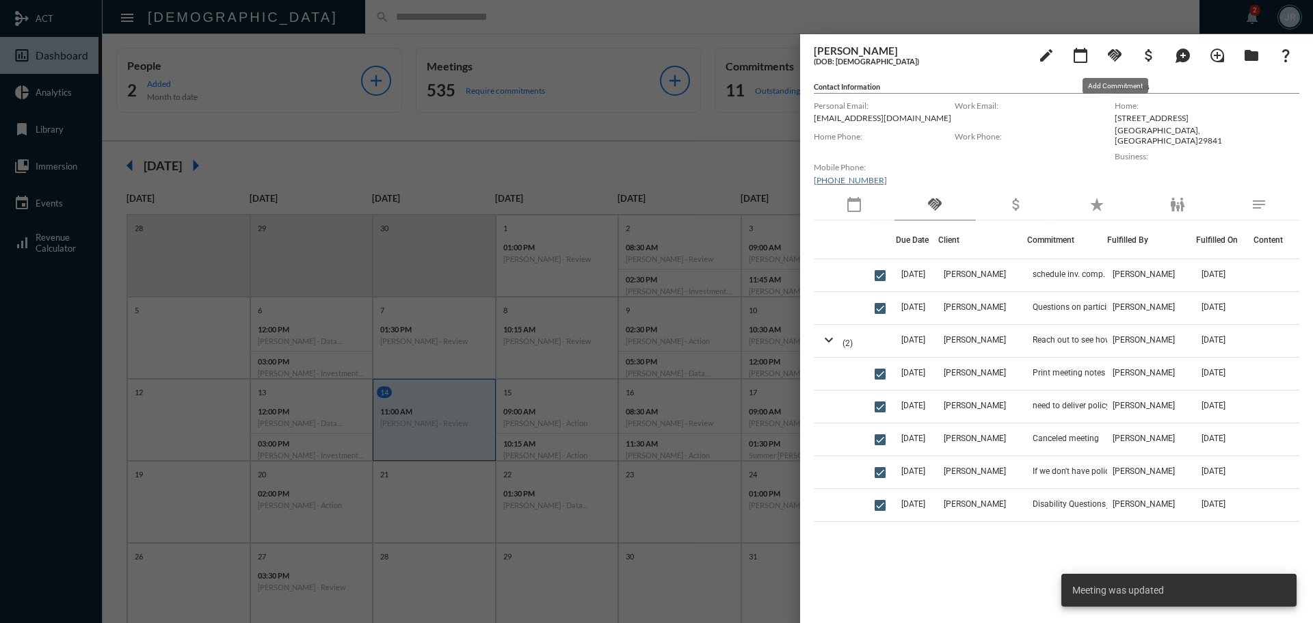
click at [1113, 55] on mat-icon "handshake" at bounding box center [1114, 55] width 16 height 16
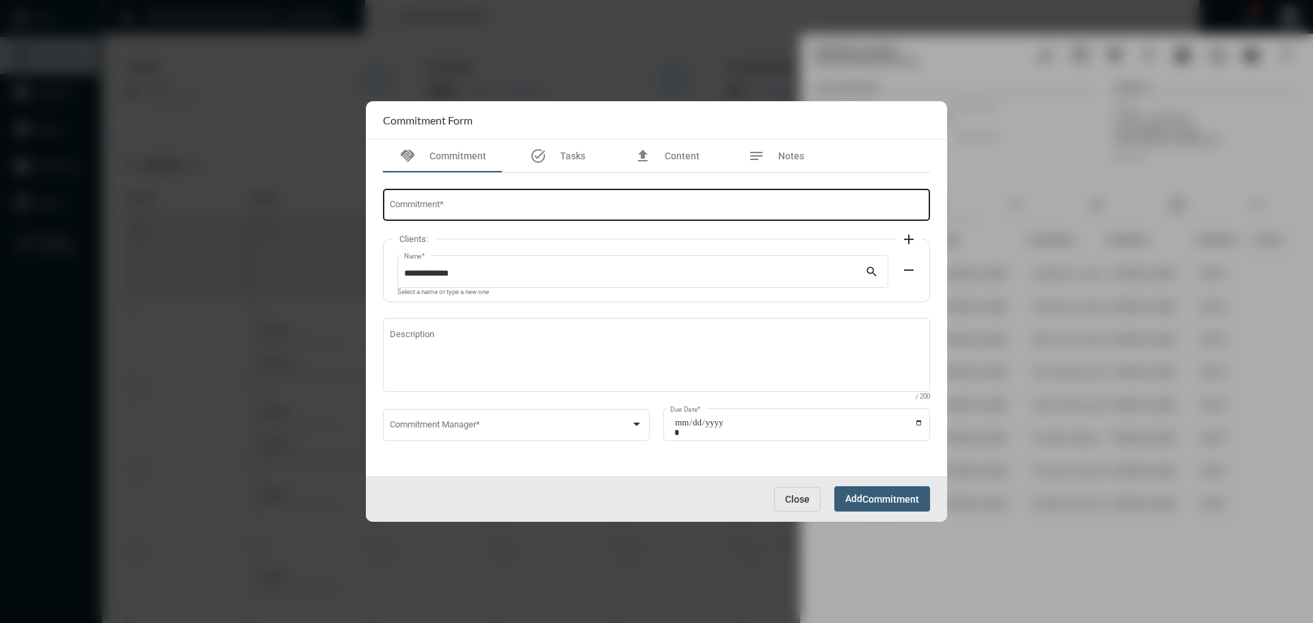
click at [530, 195] on div "Commitment *" at bounding box center [657, 204] width 534 height 35
type input "**********"
click at [472, 412] on div "Commitment Manager *" at bounding box center [517, 423] width 254 height 35
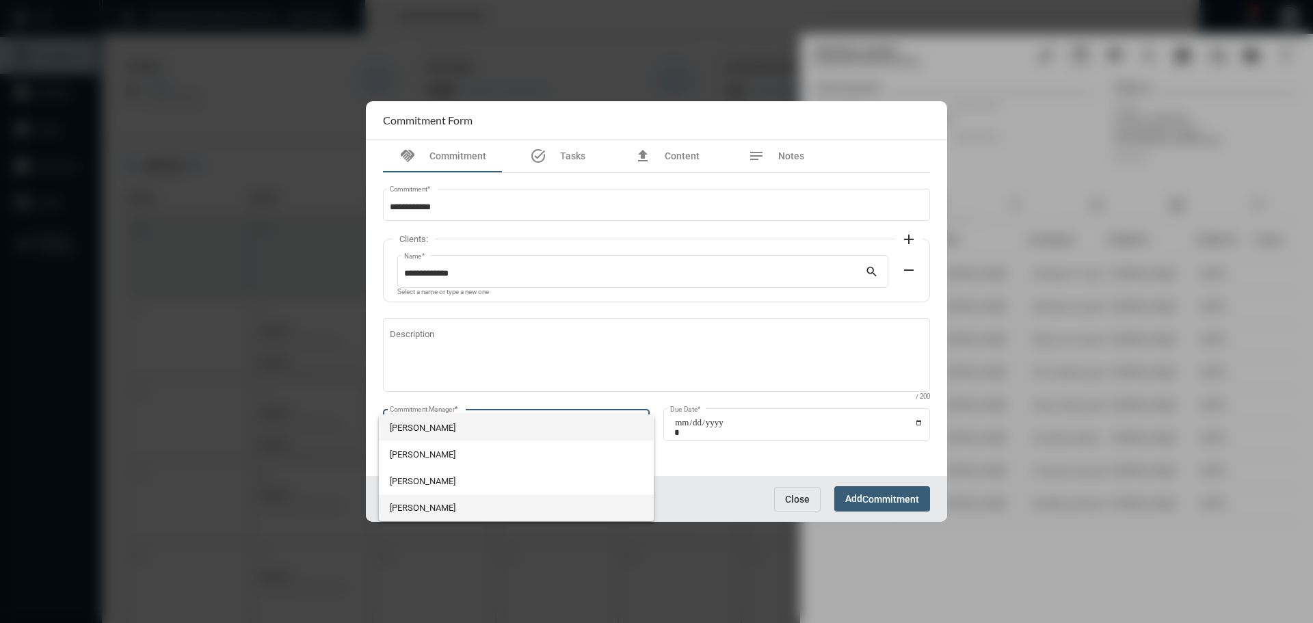
click at [432, 496] on span "[PERSON_NAME]" at bounding box center [517, 507] width 254 height 27
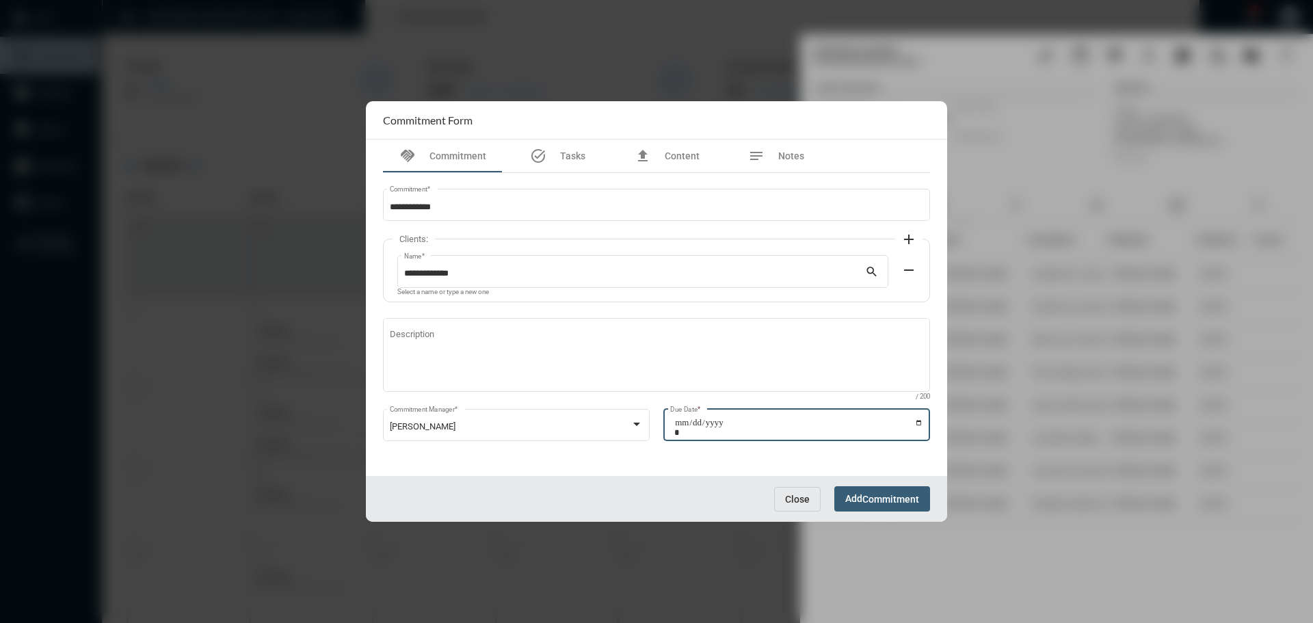
drag, startPoint x: 918, startPoint y: 422, endPoint x: 885, endPoint y: 451, distance: 43.6
click at [917, 422] on input "Due Date *" at bounding box center [798, 427] width 249 height 19
type input "**********"
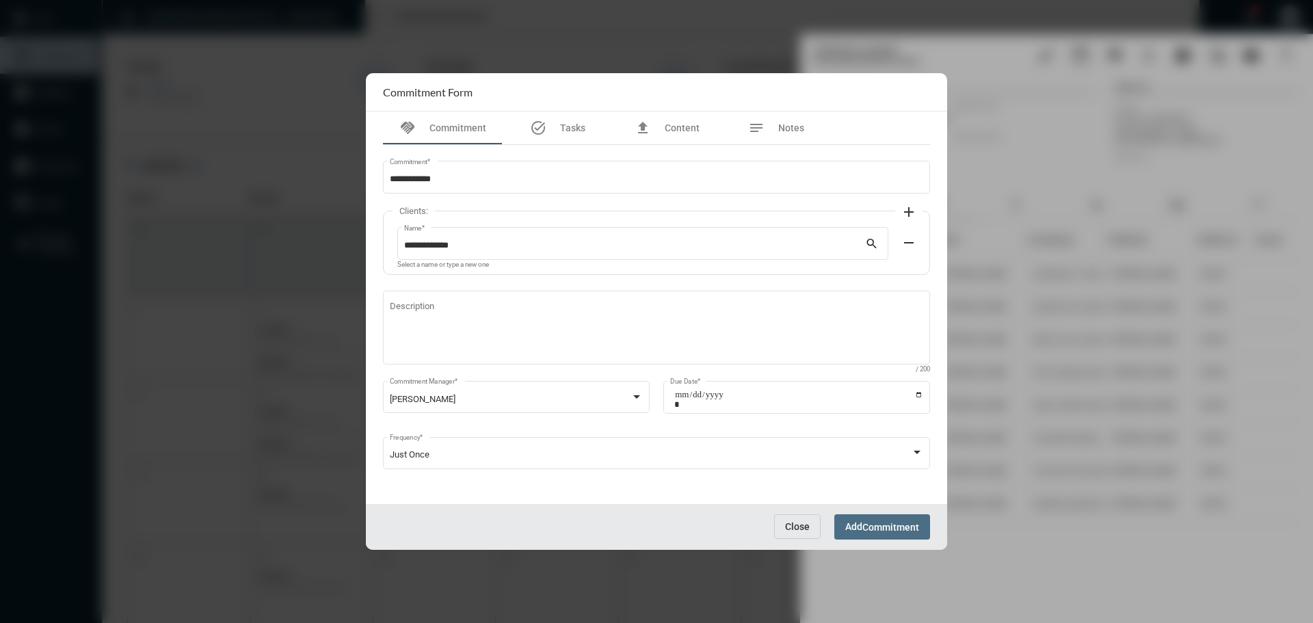
click at [890, 520] on button "Add Commitment" at bounding box center [882, 526] width 96 height 25
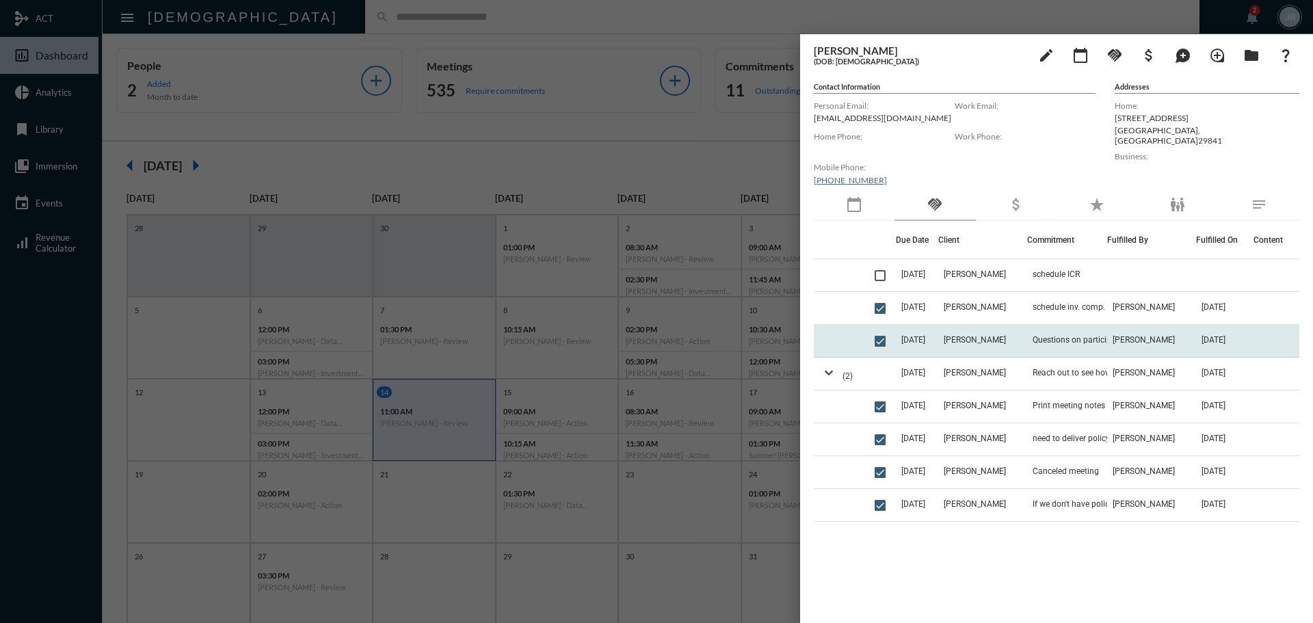
click at [1076, 334] on td "Questions on participating in the [PERSON_NAME] option" at bounding box center [1067, 341] width 80 height 33
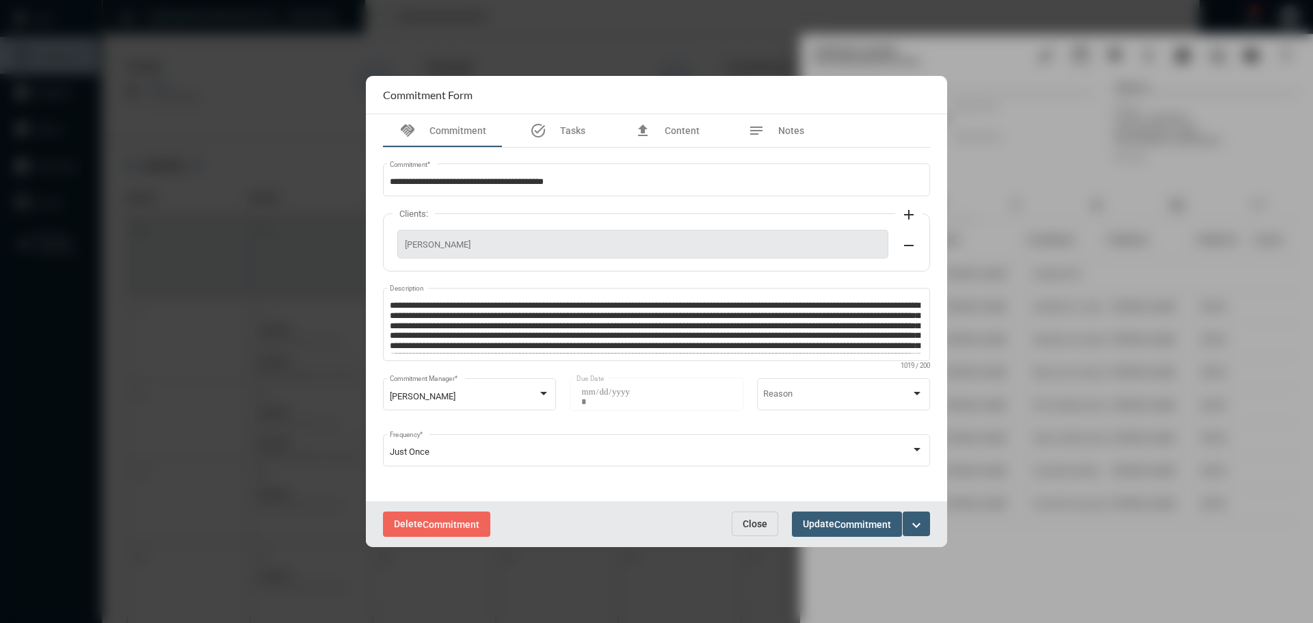
click at [756, 524] on span "Close" at bounding box center [755, 523] width 25 height 11
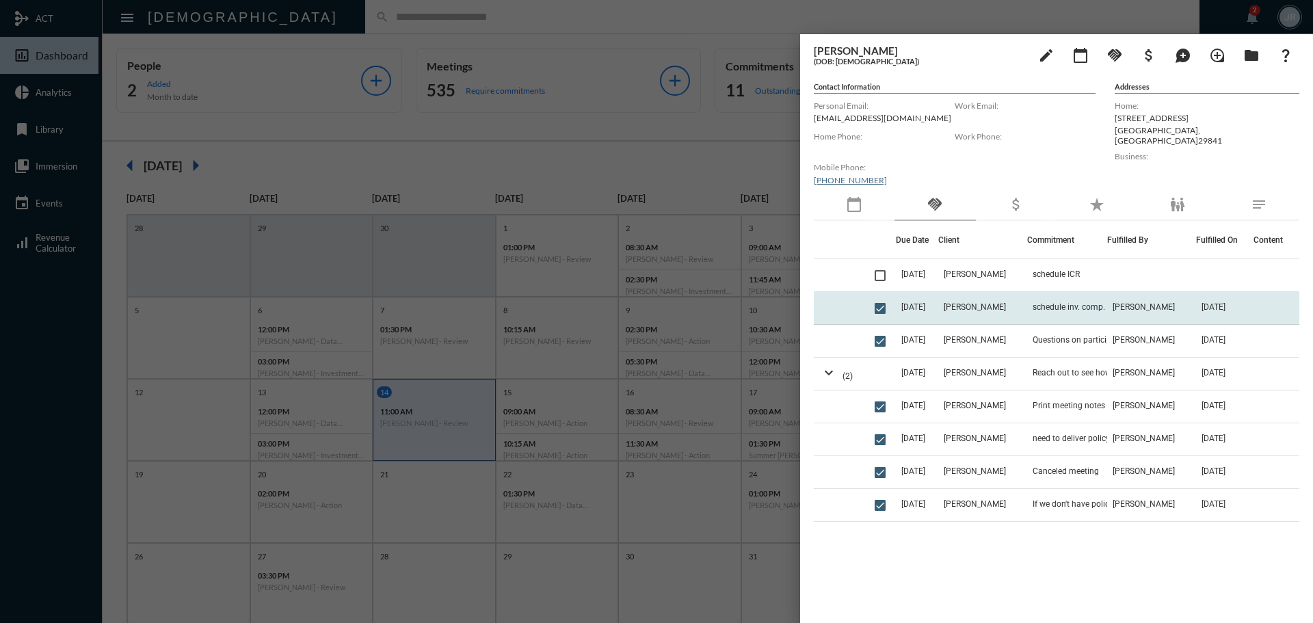
click at [916, 306] on span "[DATE]" at bounding box center [913, 307] width 24 height 10
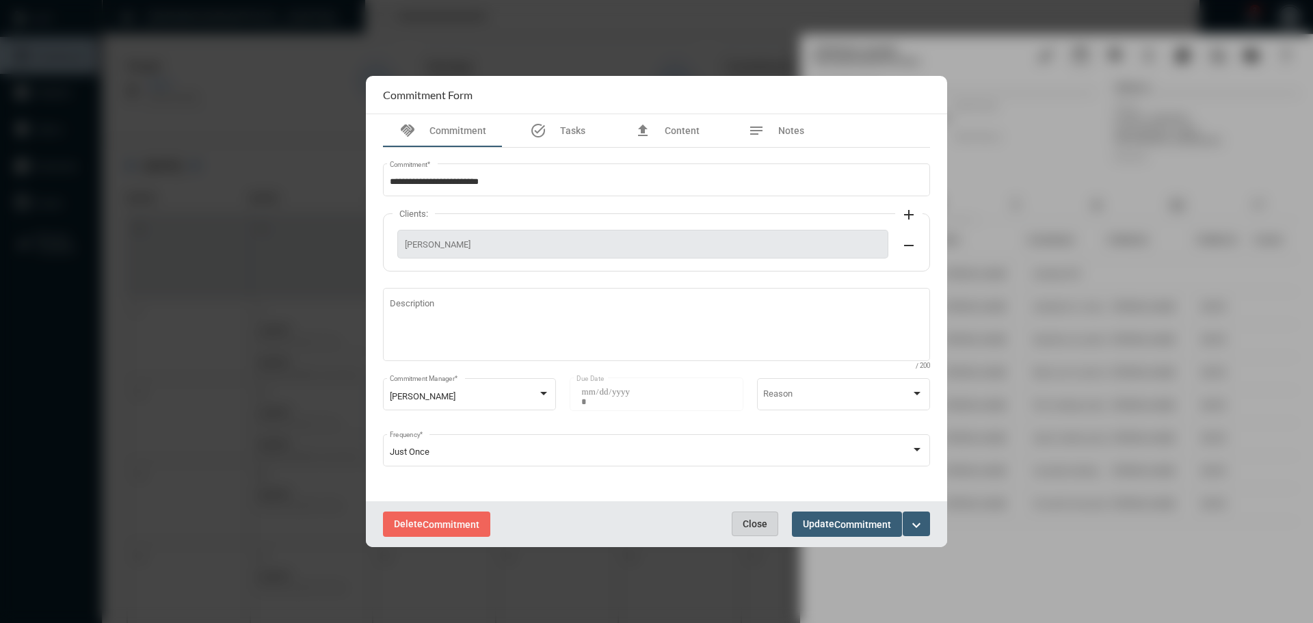
click at [751, 527] on span "Close" at bounding box center [755, 523] width 25 height 11
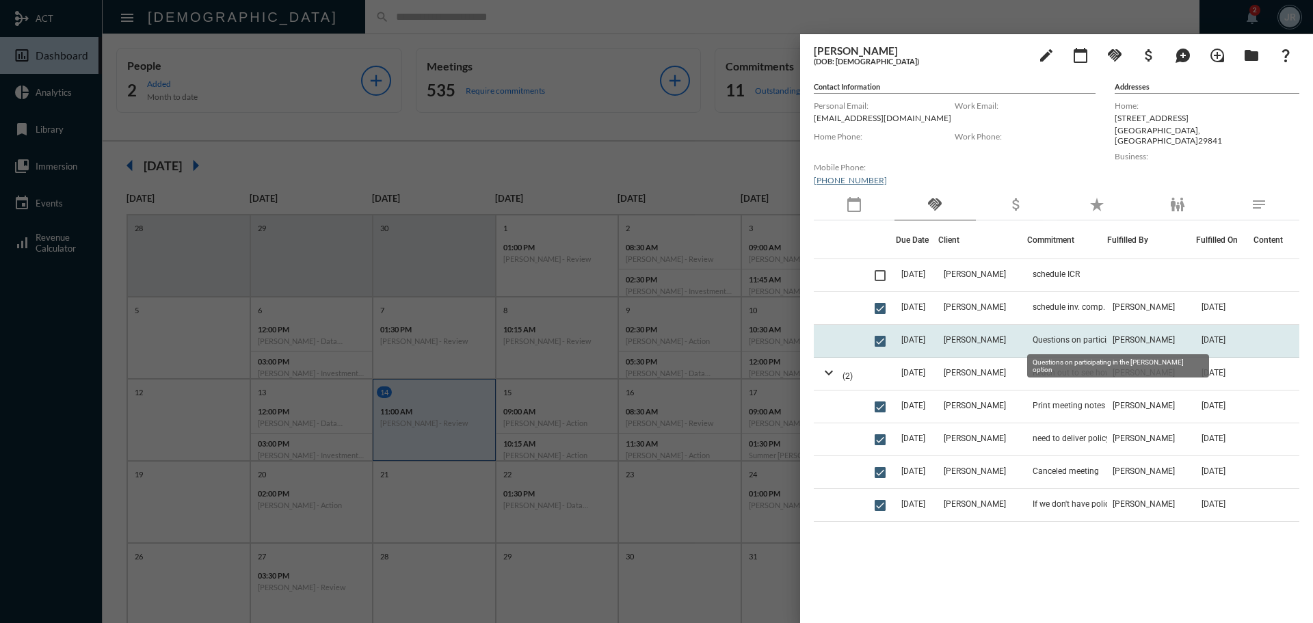
click at [1052, 338] on span "Questions on participating in the [PERSON_NAME] option" at bounding box center [1100, 340] width 137 height 10
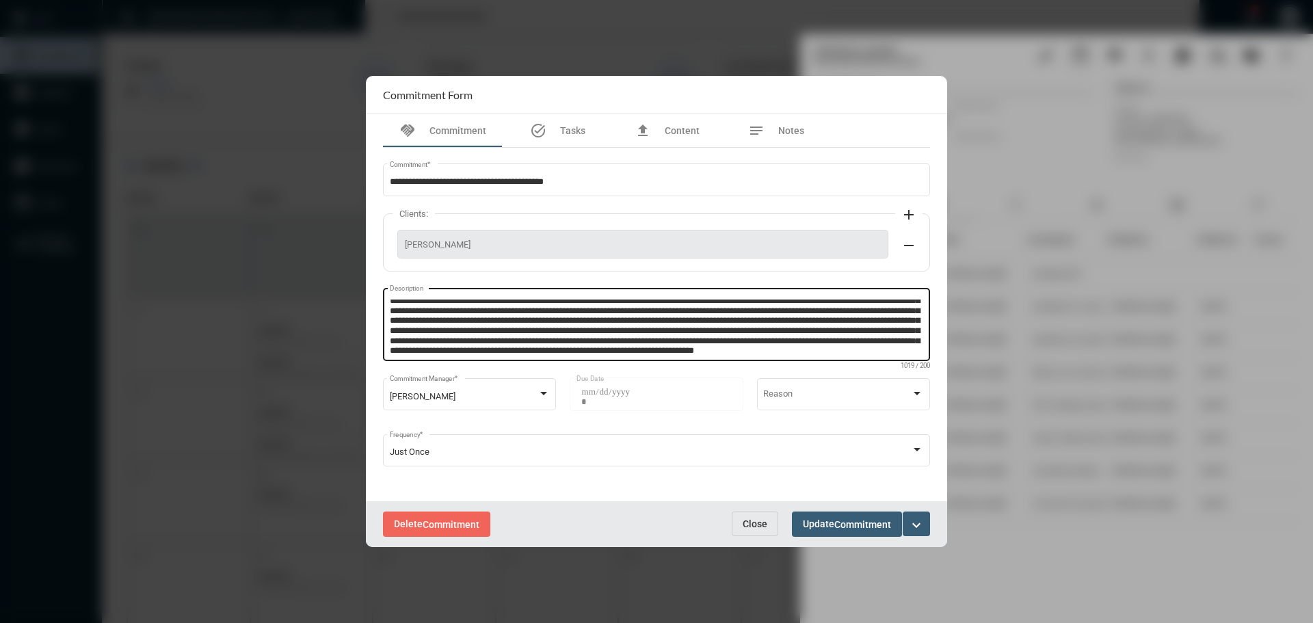
scroll to position [29, 0]
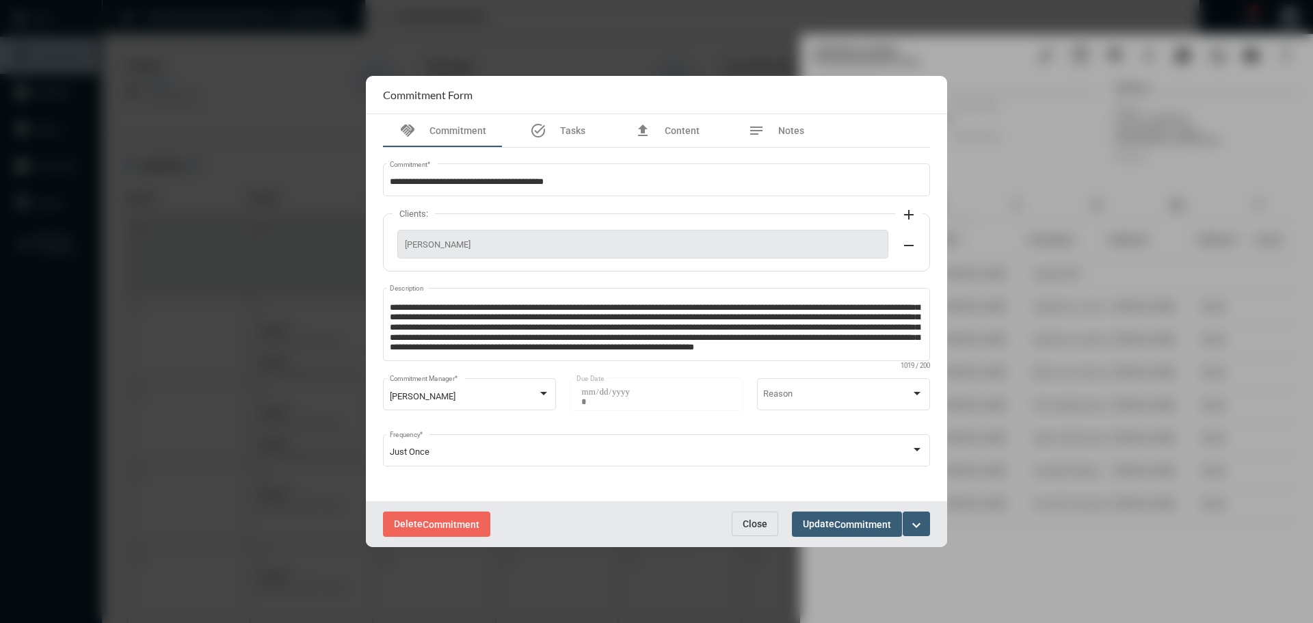
click at [740, 522] on button "Close" at bounding box center [755, 523] width 46 height 25
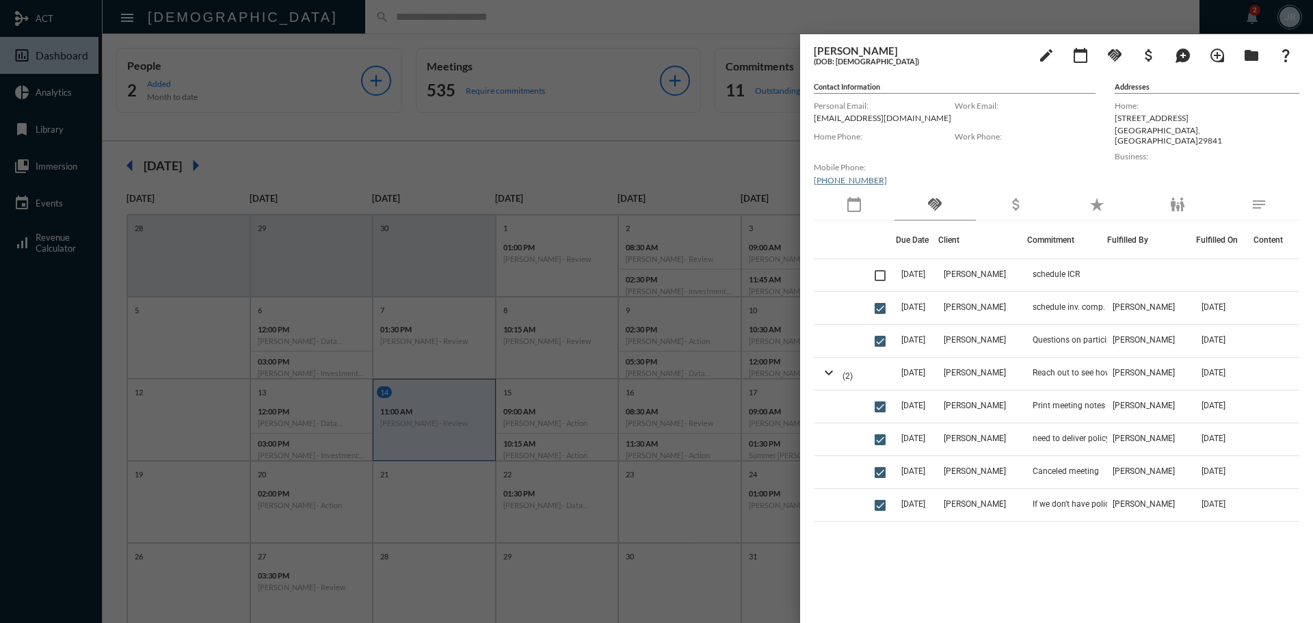
click at [491, 16] on div at bounding box center [656, 311] width 1313 height 623
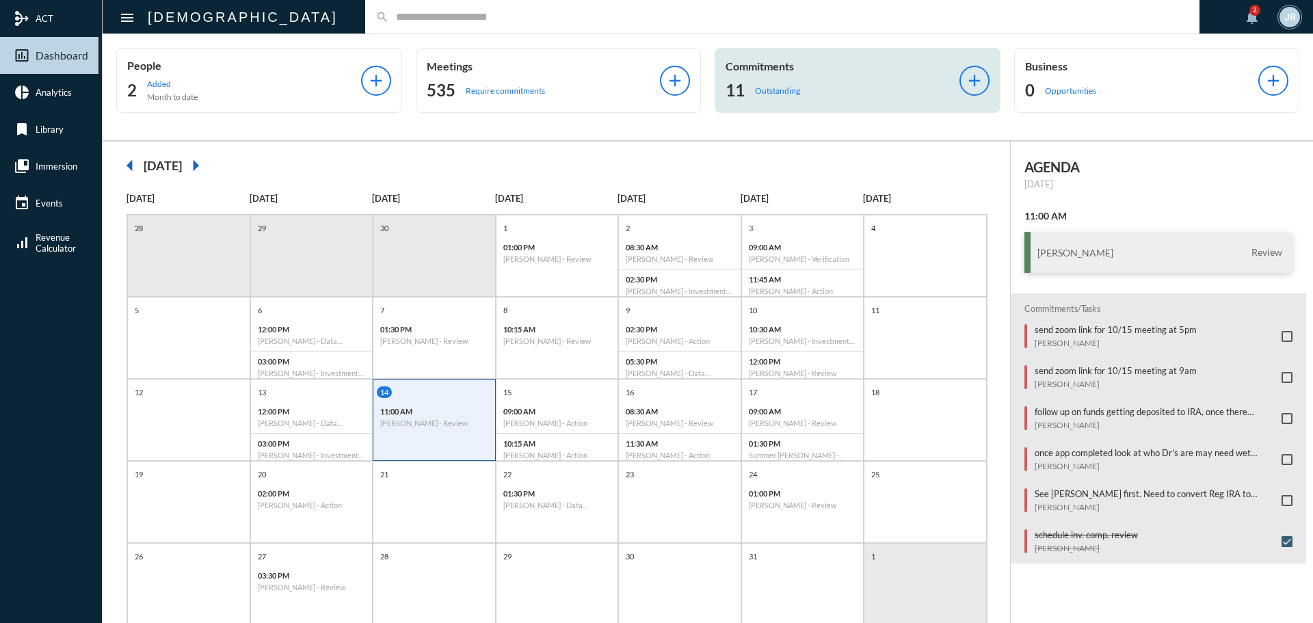
click at [794, 88] on p "Outstanding" at bounding box center [777, 90] width 45 height 10
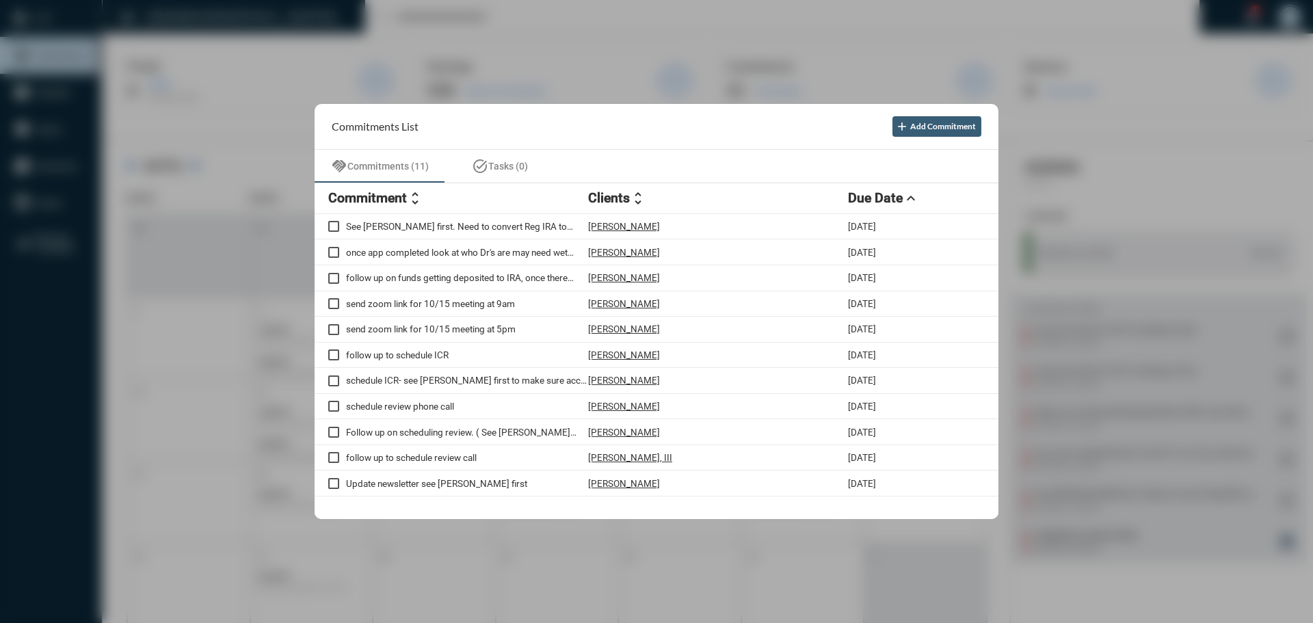
click at [589, 20] on div at bounding box center [656, 311] width 1313 height 623
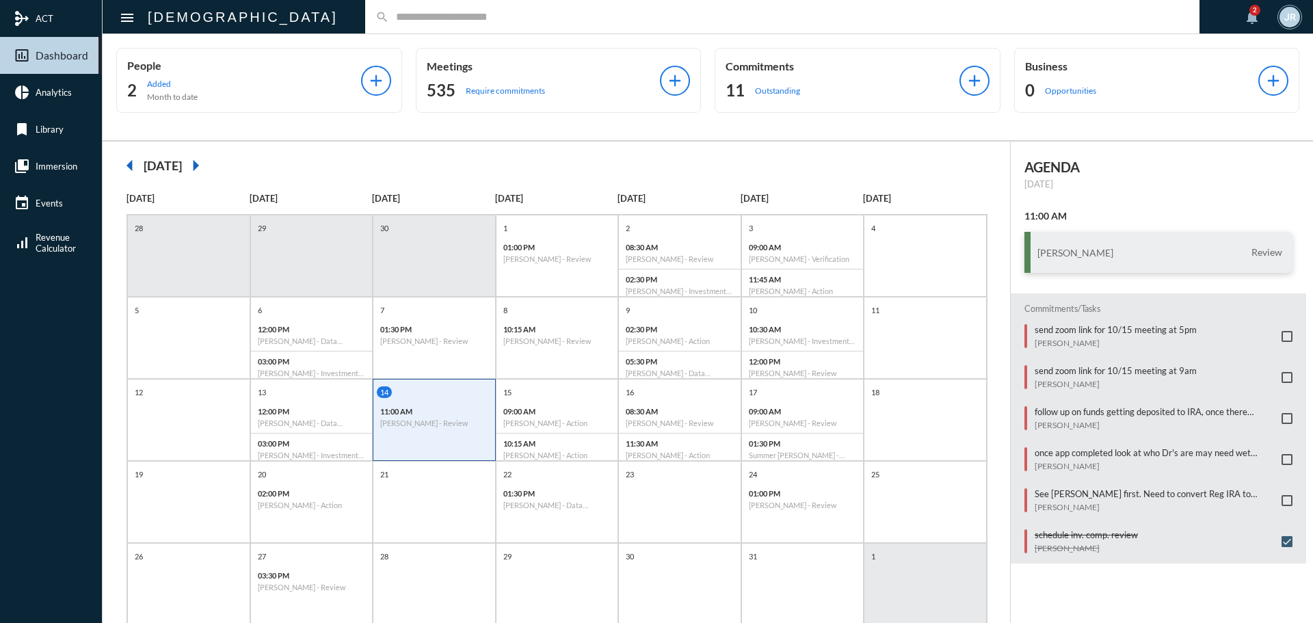
click at [389, 14] on input "text" at bounding box center [789, 17] width 800 height 12
type input "*"
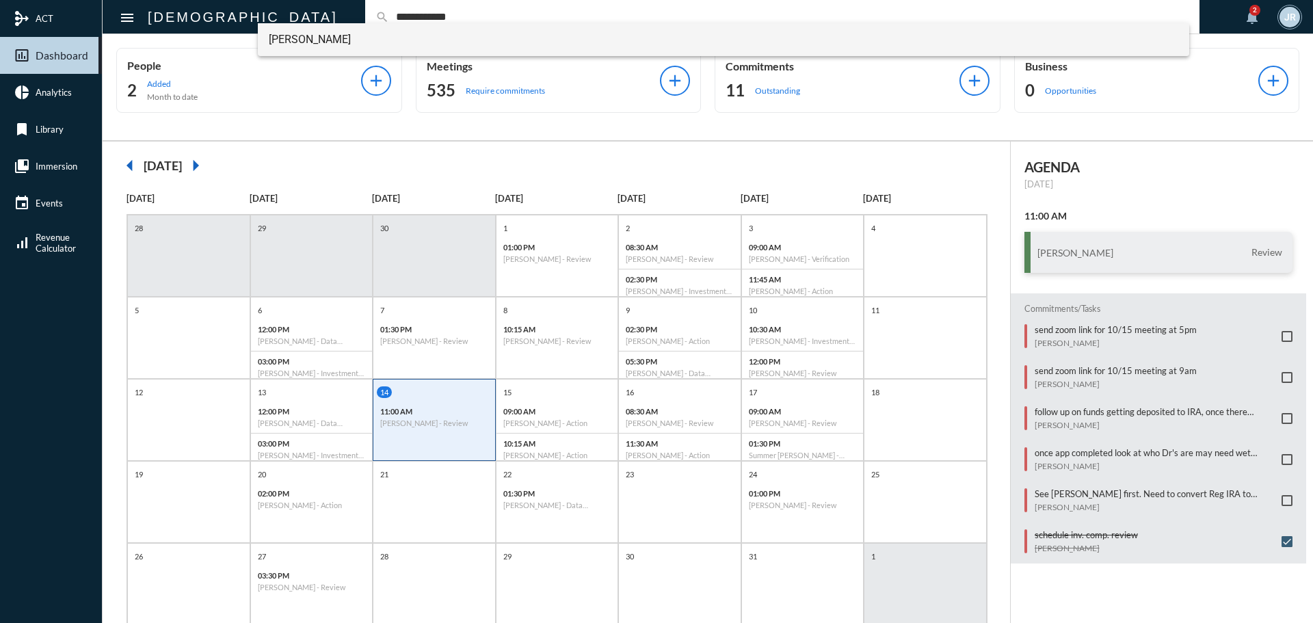
type input "**********"
click at [340, 42] on span "[PERSON_NAME]" at bounding box center [724, 39] width 910 height 33
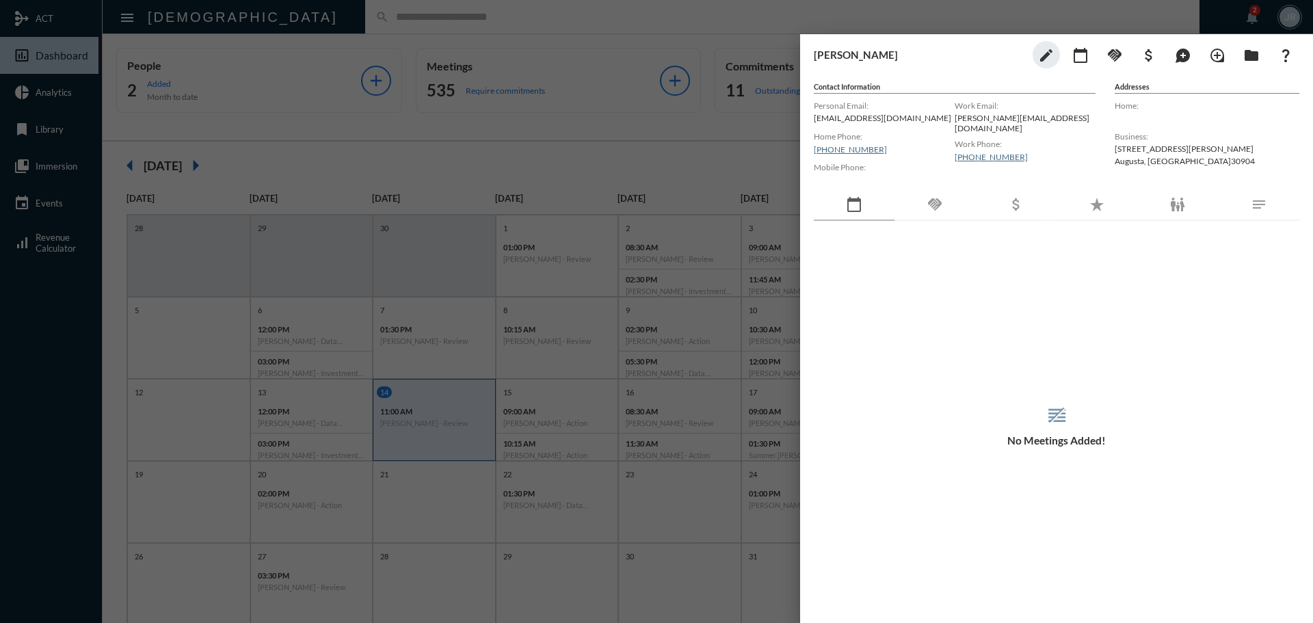
click at [938, 225] on div "reorder No Meetings Added!" at bounding box center [1056, 412] width 485 height 382
click at [939, 198] on mat-icon "handshake" at bounding box center [934, 204] width 16 height 16
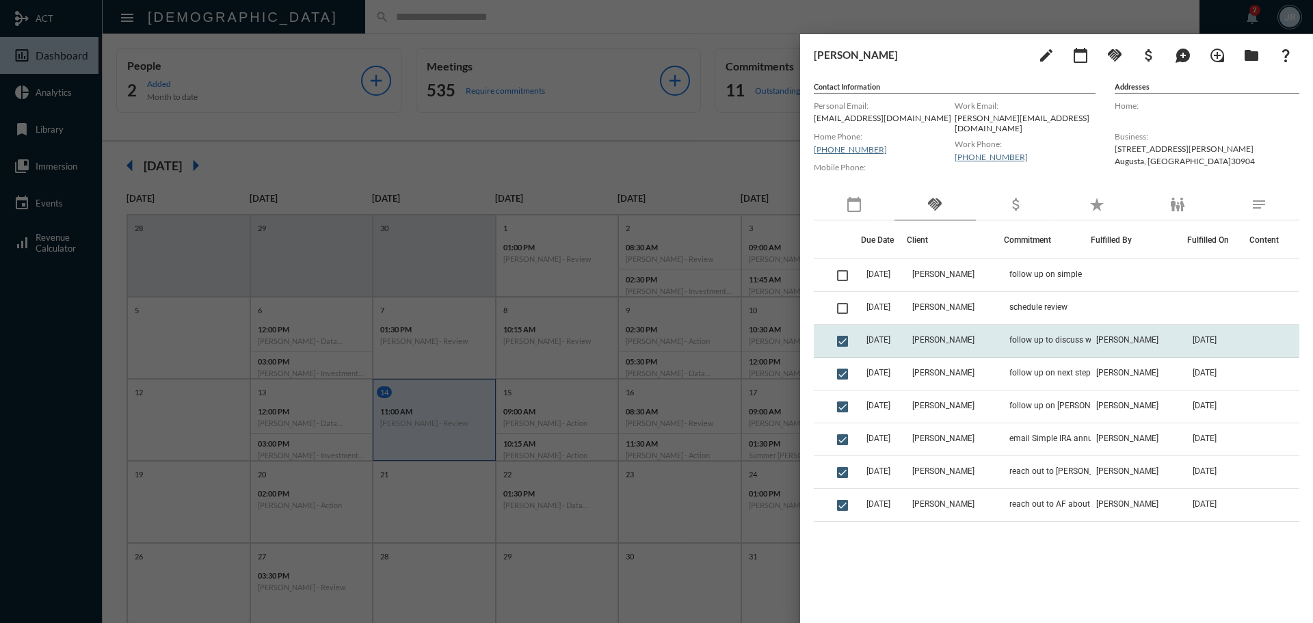
click at [1004, 333] on td "follow up to discuss what they need to do going forward simple IRA" at bounding box center [1047, 341] width 87 height 33
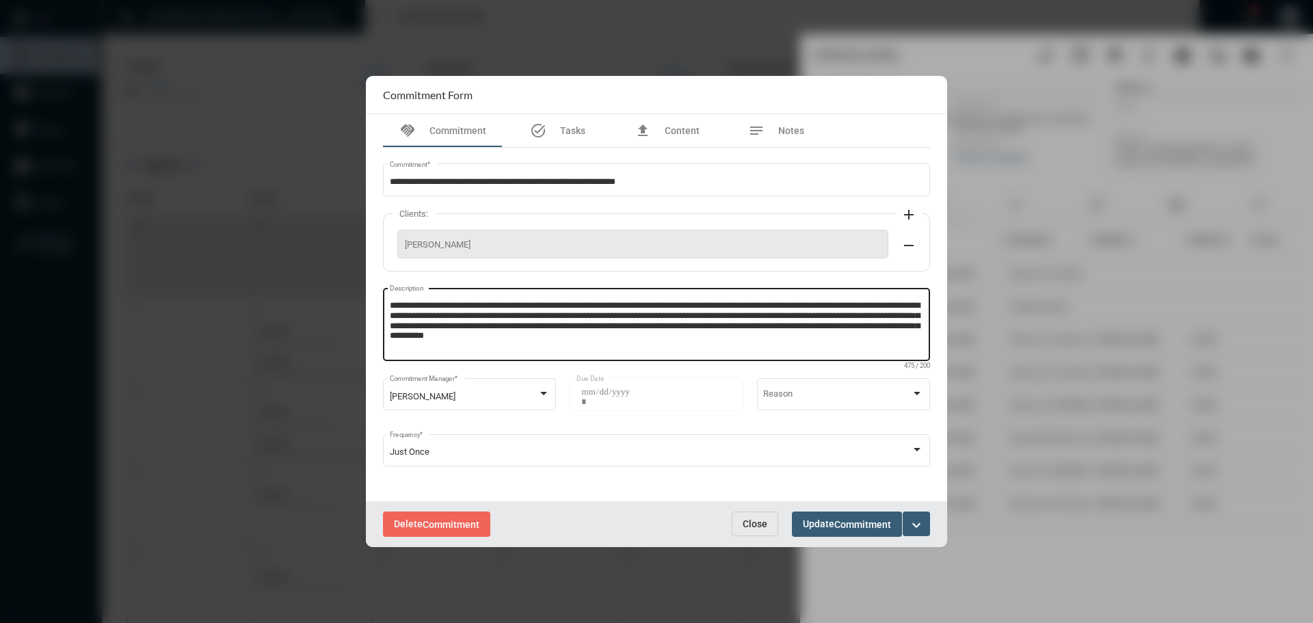
click at [710, 340] on textarea "**********" at bounding box center [657, 326] width 534 height 54
drag, startPoint x: 831, startPoint y: 343, endPoint x: 784, endPoint y: 339, distance: 46.7
click at [784, 338] on textarea "**********" at bounding box center [657, 326] width 534 height 54
paste textarea "**********"
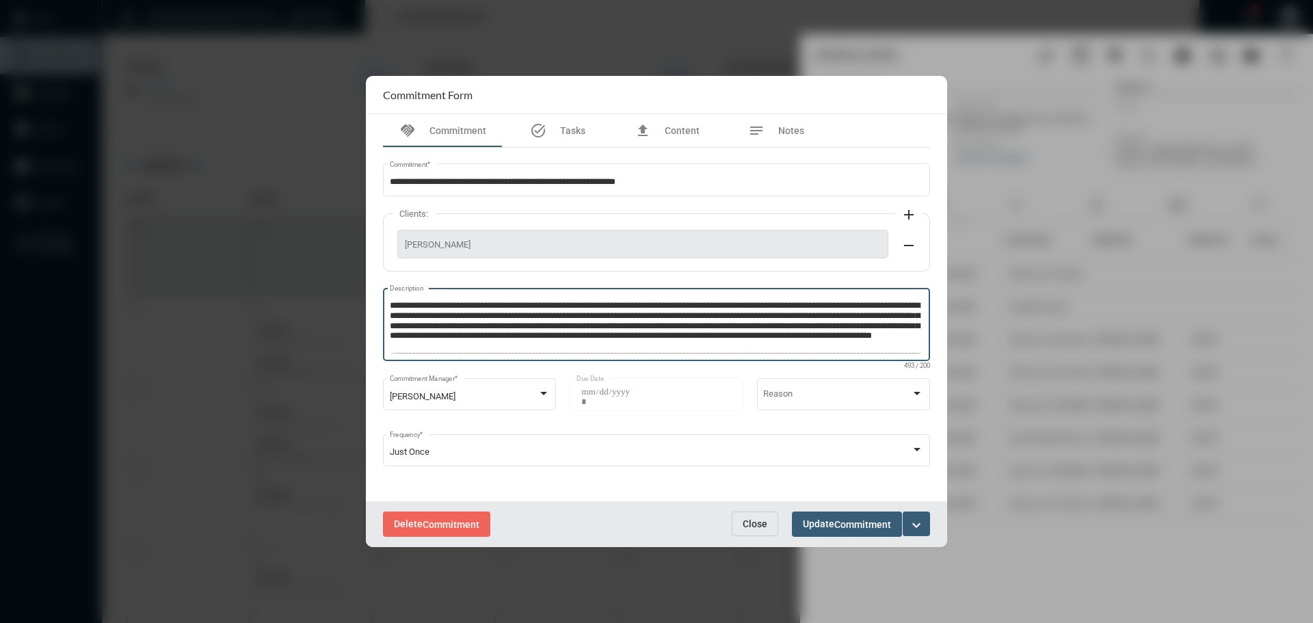
scroll to position [27, 0]
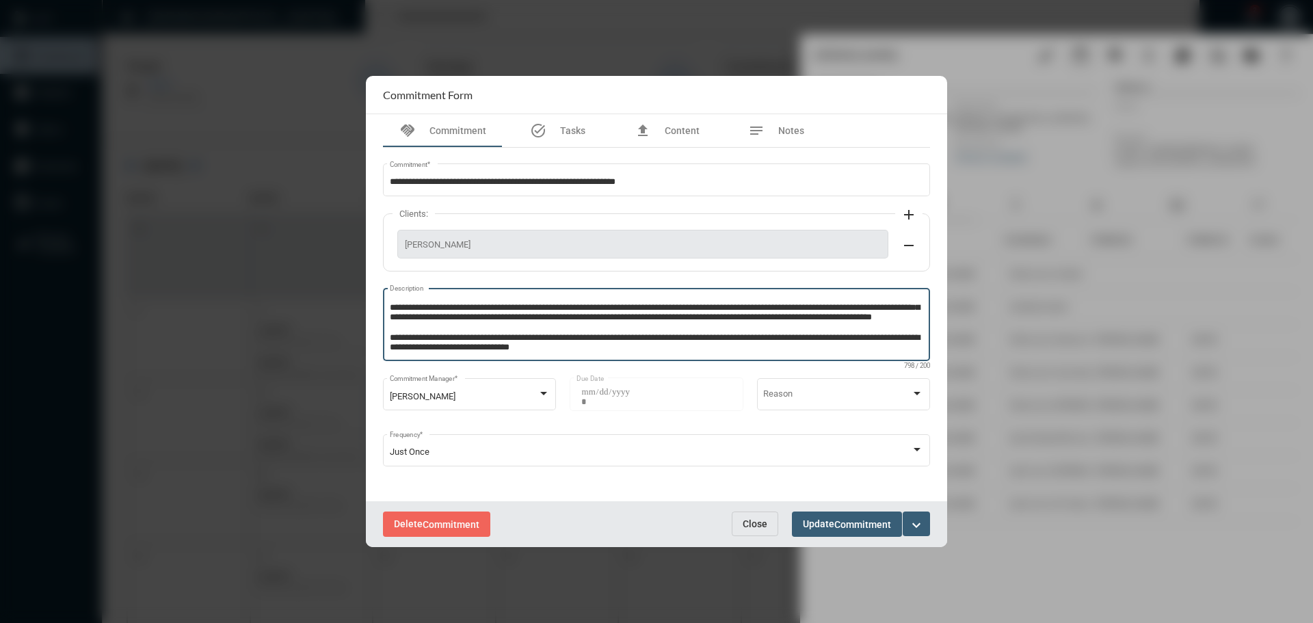
click at [709, 317] on textarea "**********" at bounding box center [657, 326] width 534 height 54
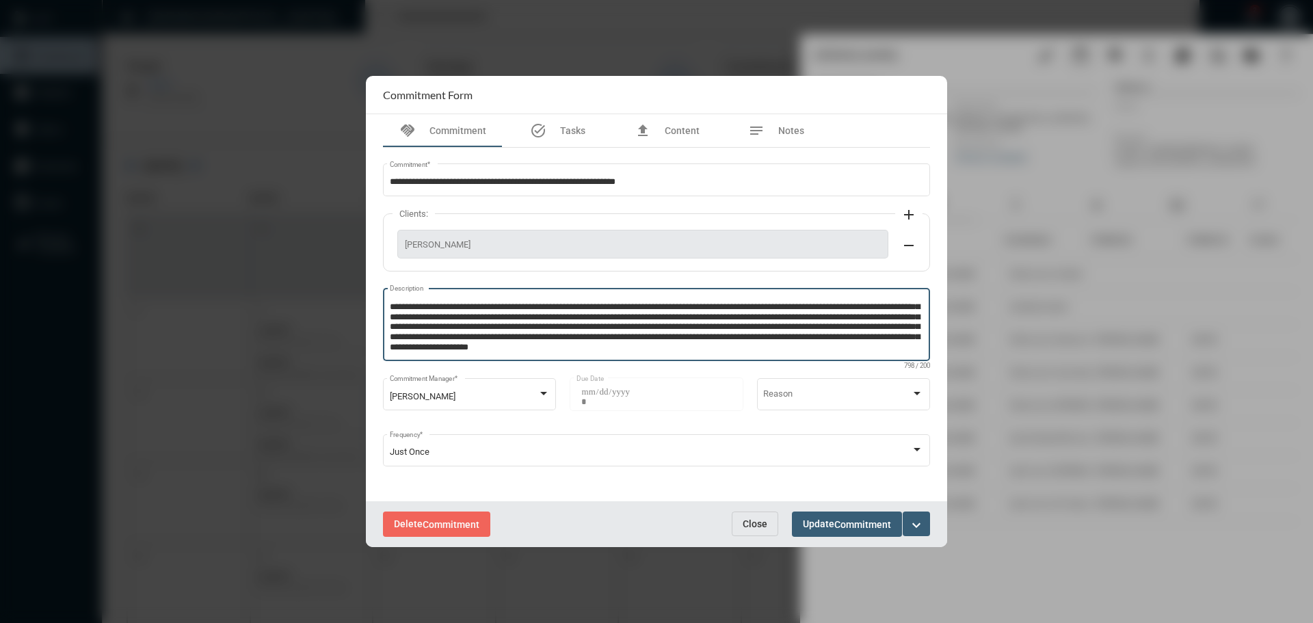
scroll to position [18, 0]
click at [459, 345] on textarea "**********" at bounding box center [657, 326] width 534 height 54
type textarea "**********"
click at [855, 513] on button "Update Commitment" at bounding box center [847, 523] width 110 height 25
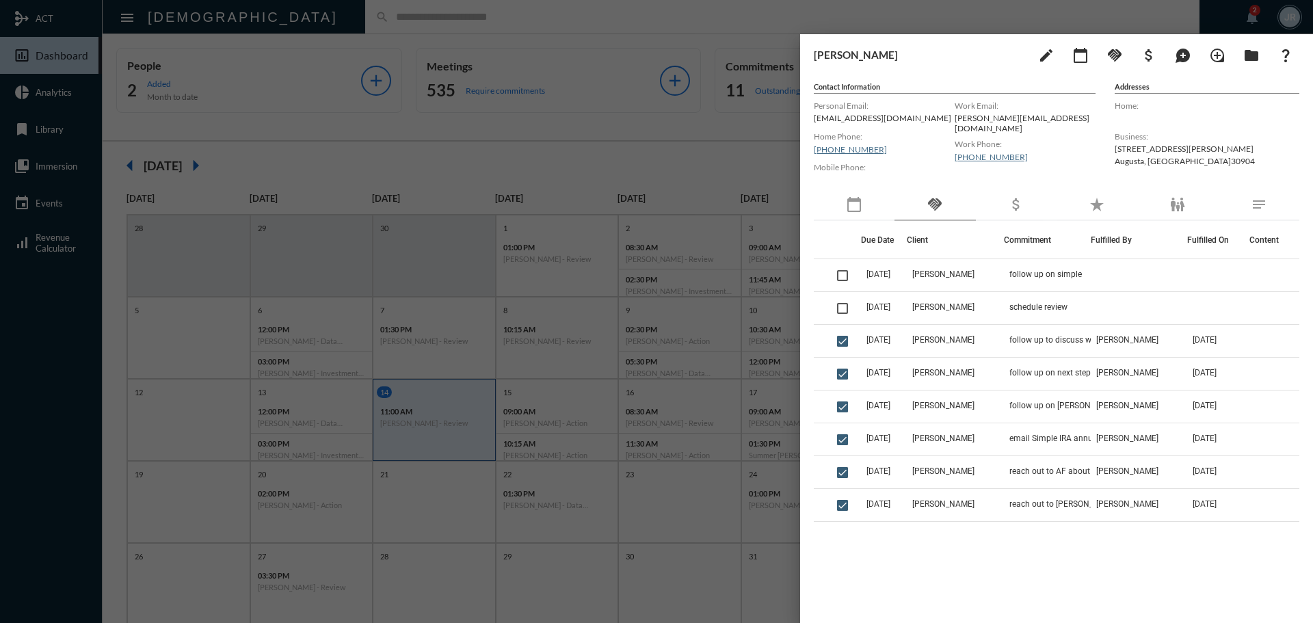
click at [308, 21] on div at bounding box center [656, 311] width 1313 height 623
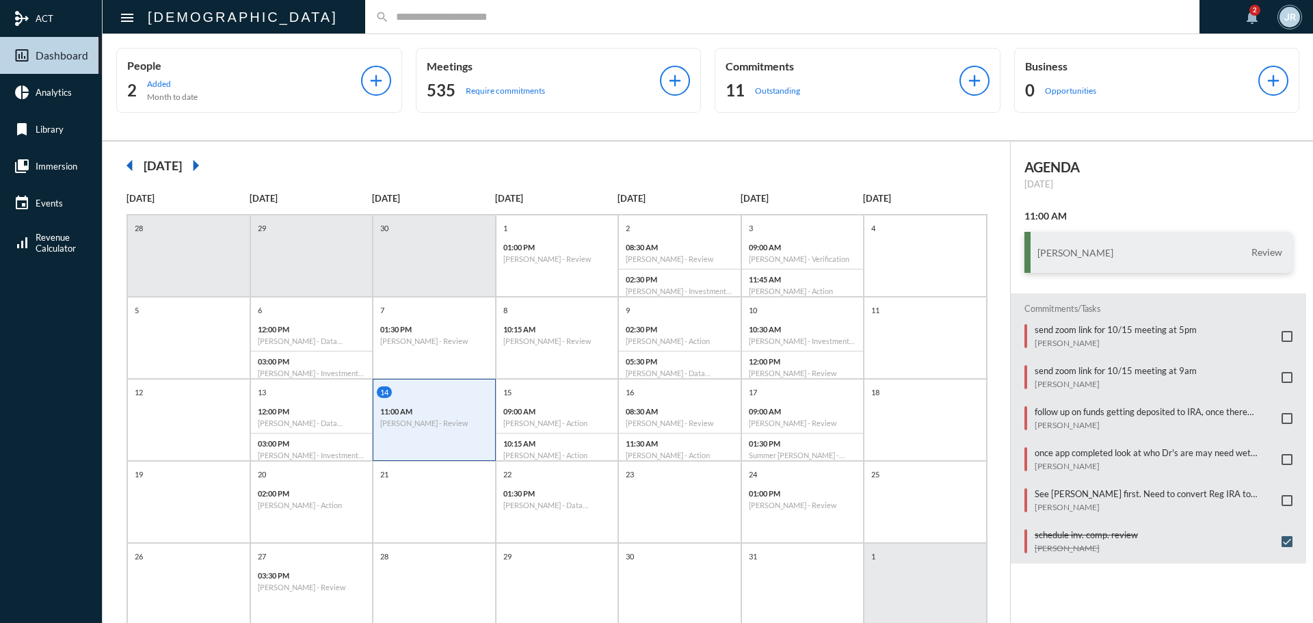
click at [389, 21] on input "text" at bounding box center [789, 17] width 800 height 12
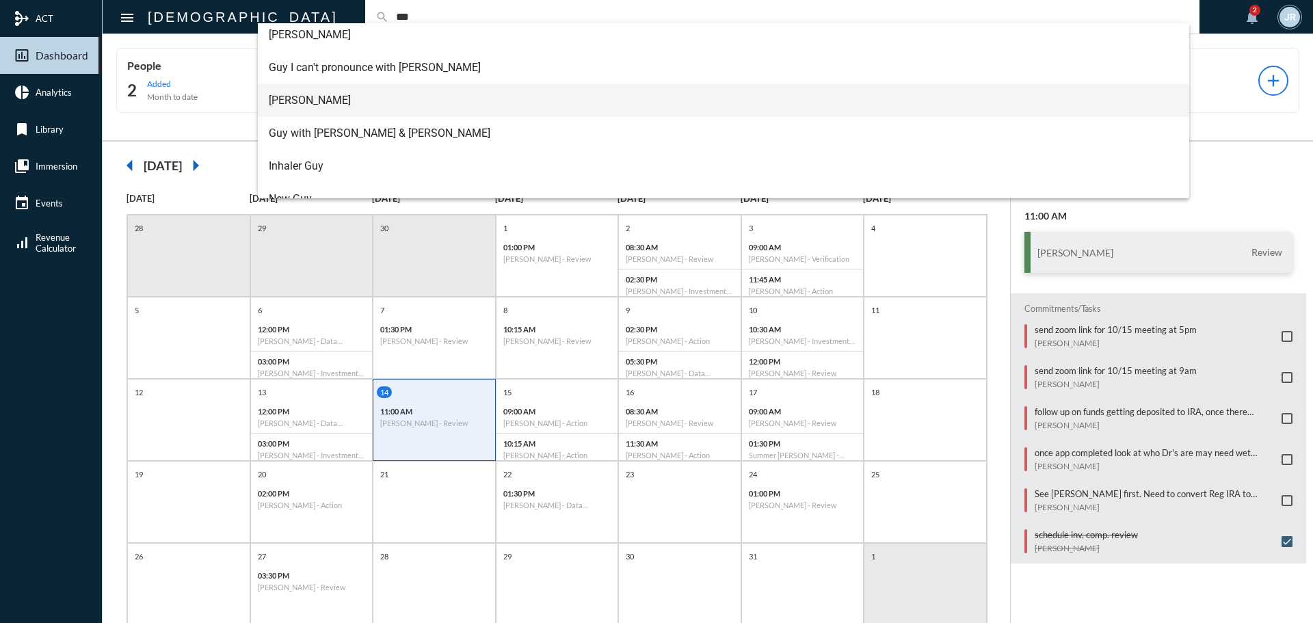
scroll to position [137, 0]
type input "***"
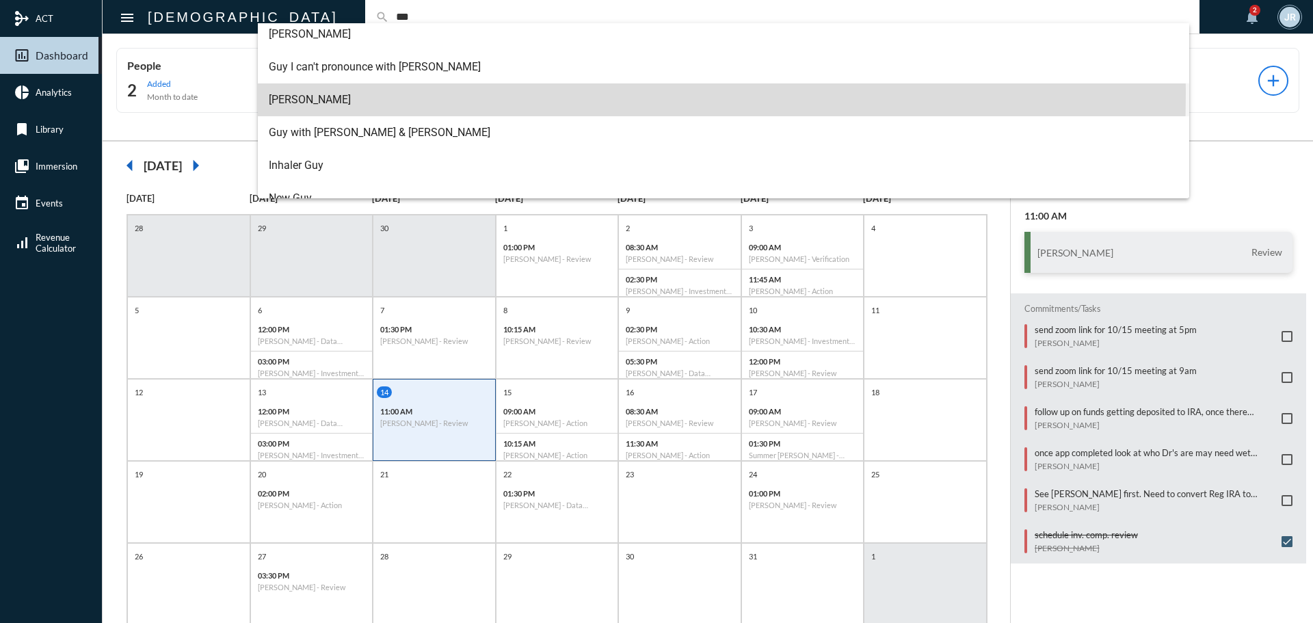
click at [308, 94] on span "[PERSON_NAME]" at bounding box center [724, 99] width 910 height 33
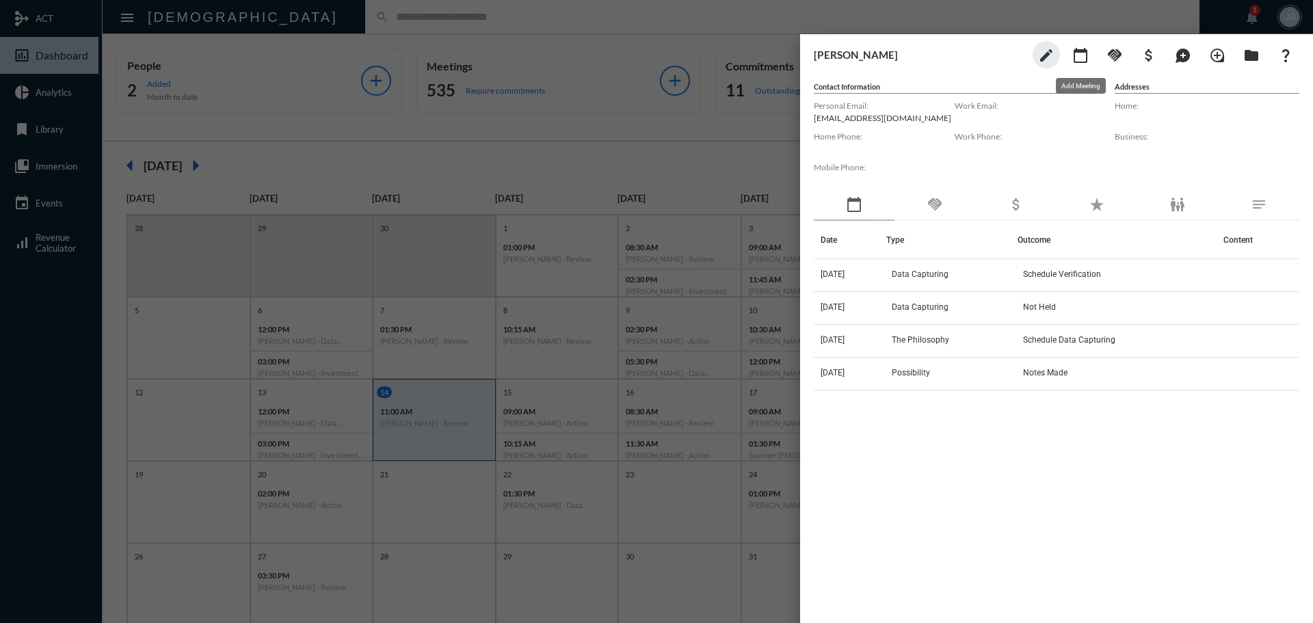
click at [1088, 64] on button "calendar_today" at bounding box center [1080, 54] width 27 height 27
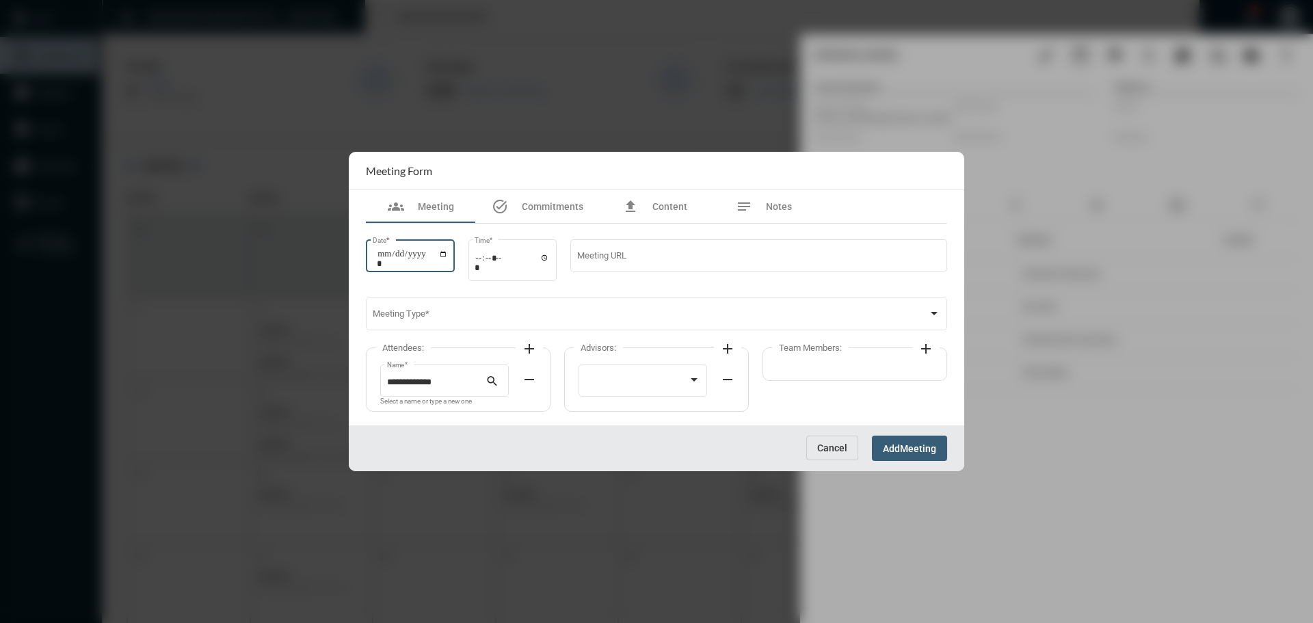
click at [448, 254] on input "Date *" at bounding box center [412, 258] width 71 height 19
type input "**********"
click at [550, 256] on input "Time *" at bounding box center [512, 262] width 75 height 20
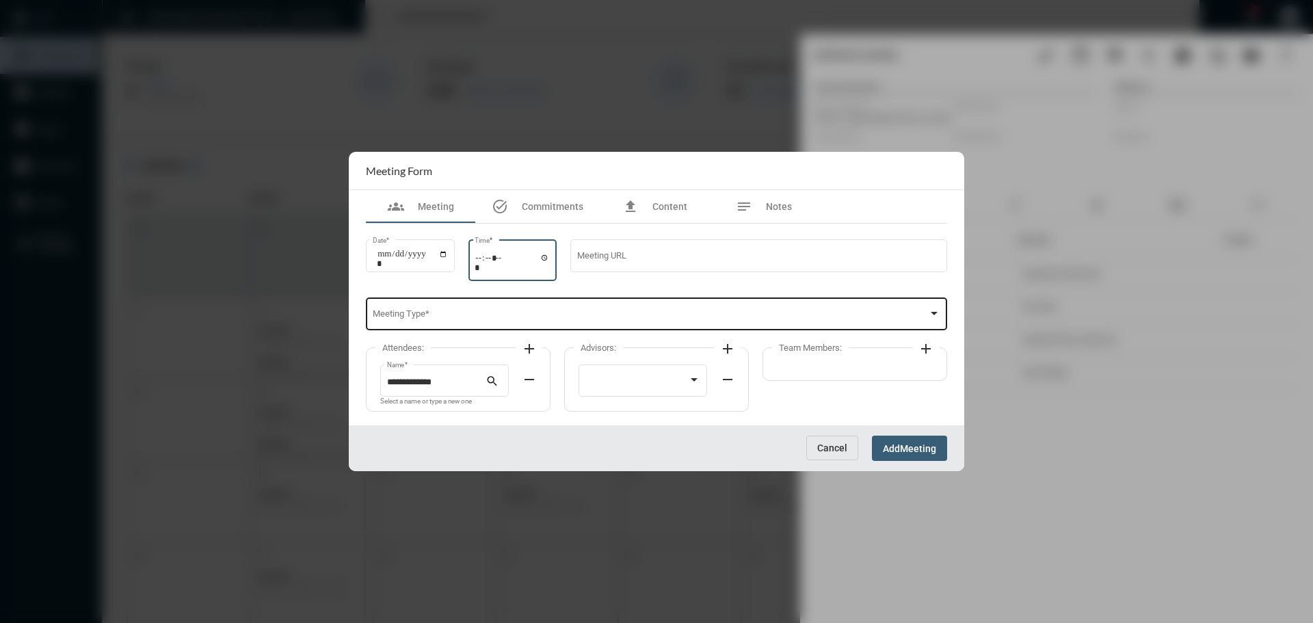
type input "*****"
click at [637, 312] on span at bounding box center [651, 316] width 556 height 10
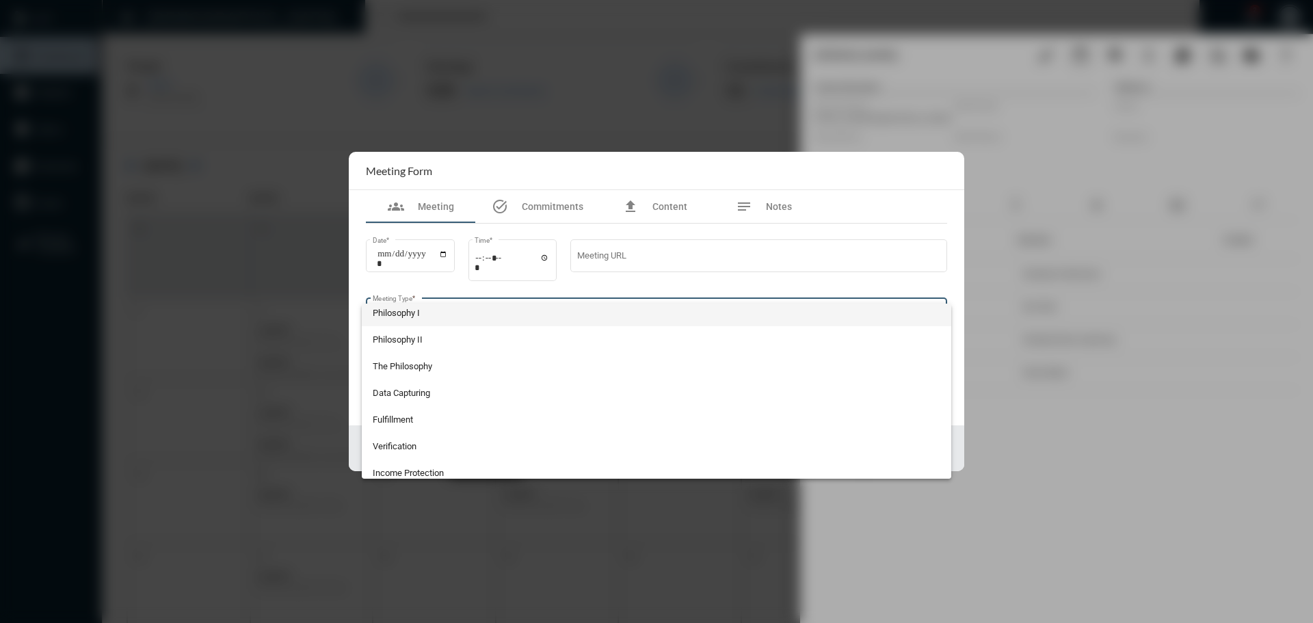
scroll to position [0, 0]
click at [782, 172] on div at bounding box center [656, 311] width 1313 height 623
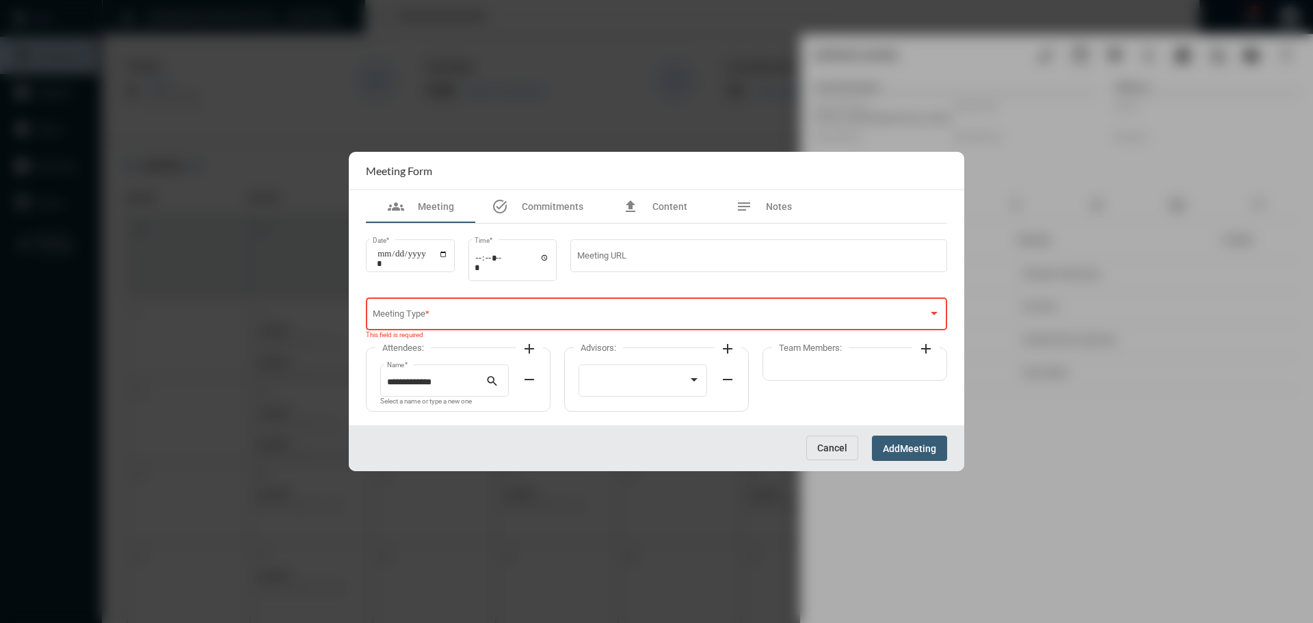
click at [821, 438] on button "Cancel" at bounding box center [832, 448] width 52 height 25
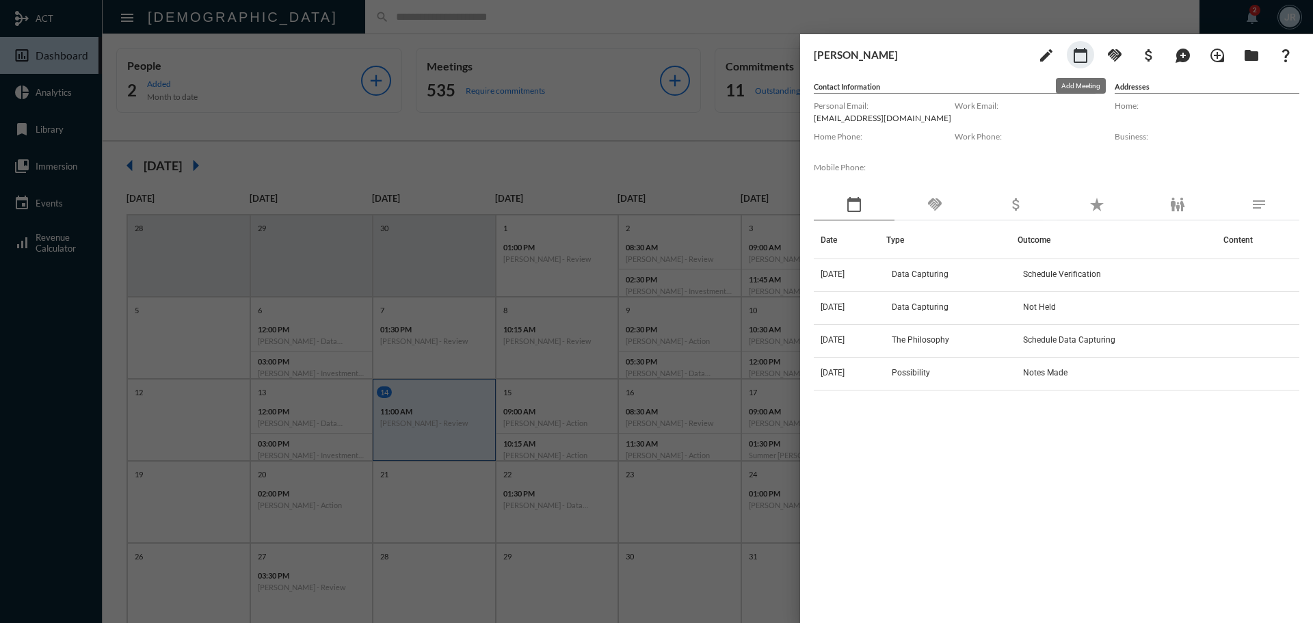
click at [1079, 59] on mat-icon "calendar_today" at bounding box center [1080, 55] width 16 height 16
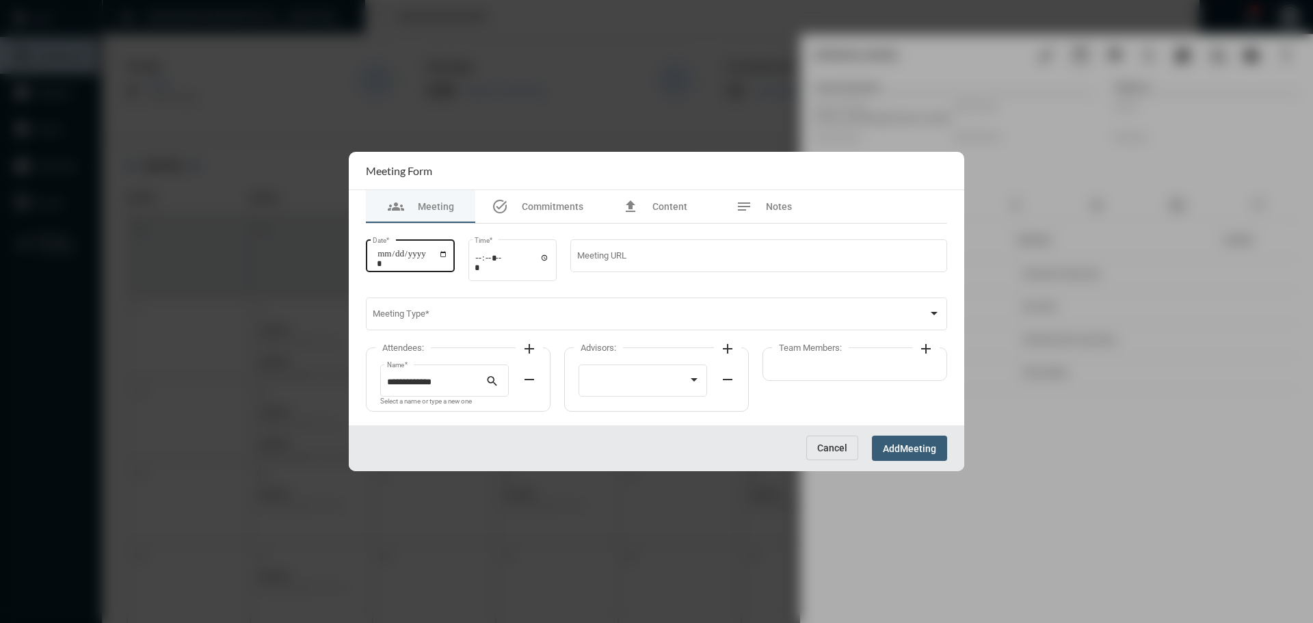
click at [429, 245] on div "Date *" at bounding box center [410, 254] width 75 height 35
click at [448, 253] on input "Date *" at bounding box center [412, 258] width 71 height 19
type input "**********"
click at [549, 256] on input "Time *" at bounding box center [512, 262] width 75 height 20
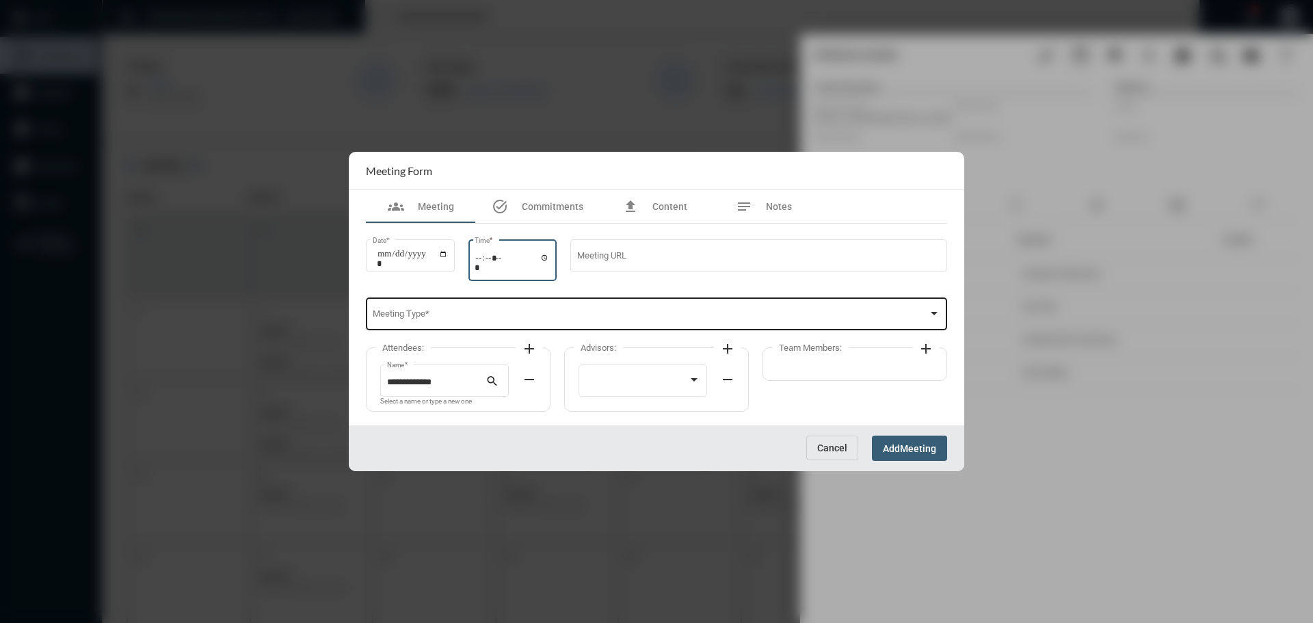
type input "*****"
click at [643, 310] on div "Meeting Type *" at bounding box center [657, 312] width 568 height 35
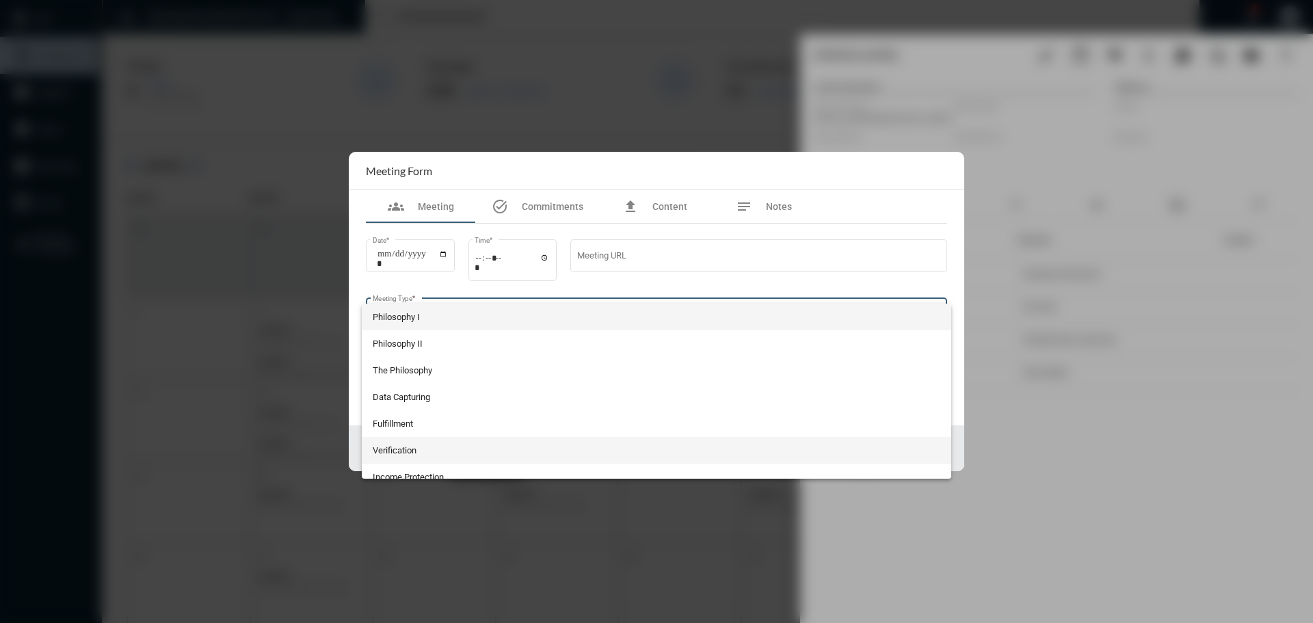
click at [405, 449] on span "Verification" at bounding box center [657, 450] width 568 height 27
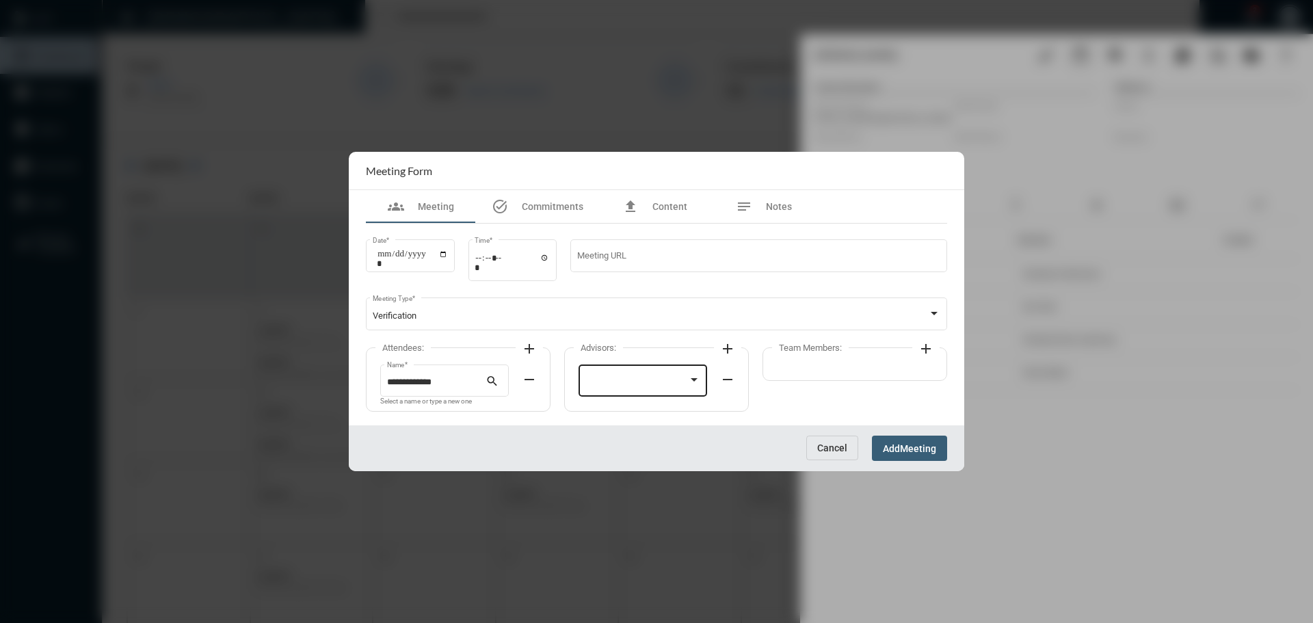
click at [612, 370] on div at bounding box center [643, 379] width 116 height 35
click at [610, 379] on span "[PERSON_NAME]" at bounding box center [643, 383] width 116 height 27
click at [927, 349] on mat-icon "add" at bounding box center [926, 348] width 16 height 16
click at [833, 377] on div at bounding box center [842, 379] width 116 height 35
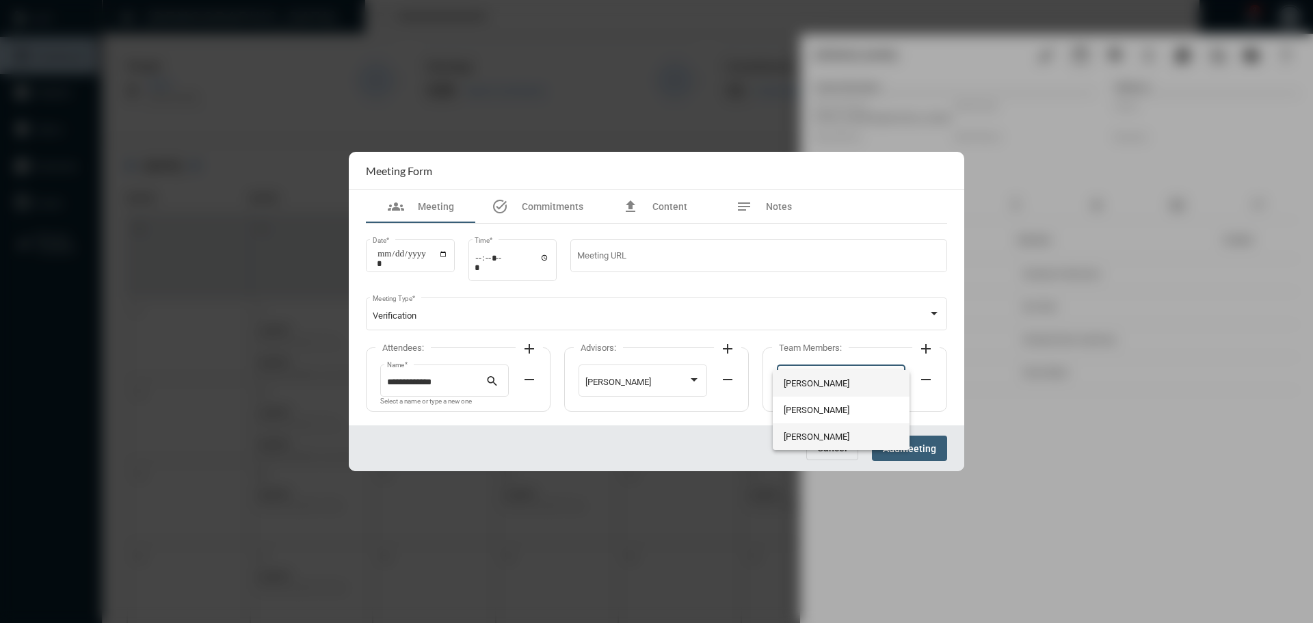
click at [793, 436] on span "[PERSON_NAME]" at bounding box center [842, 436] width 116 height 27
click at [928, 441] on button "Add Meeting" at bounding box center [909, 448] width 75 height 25
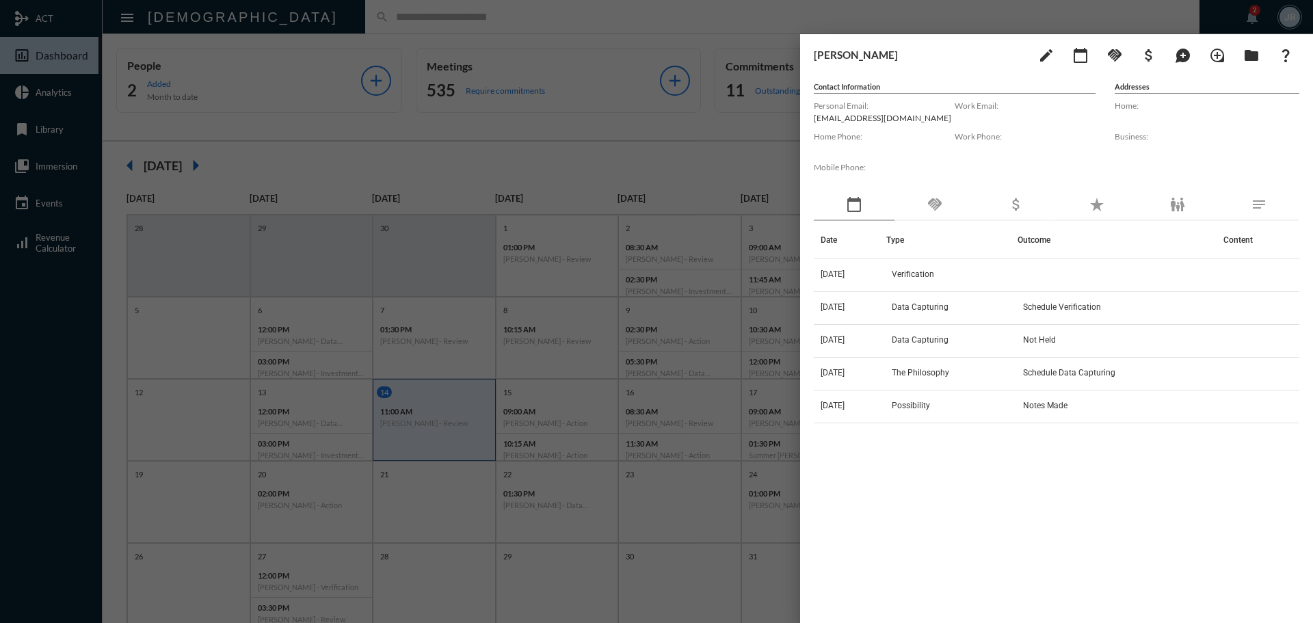
click at [926, 198] on mat-icon "handshake" at bounding box center [934, 204] width 16 height 16
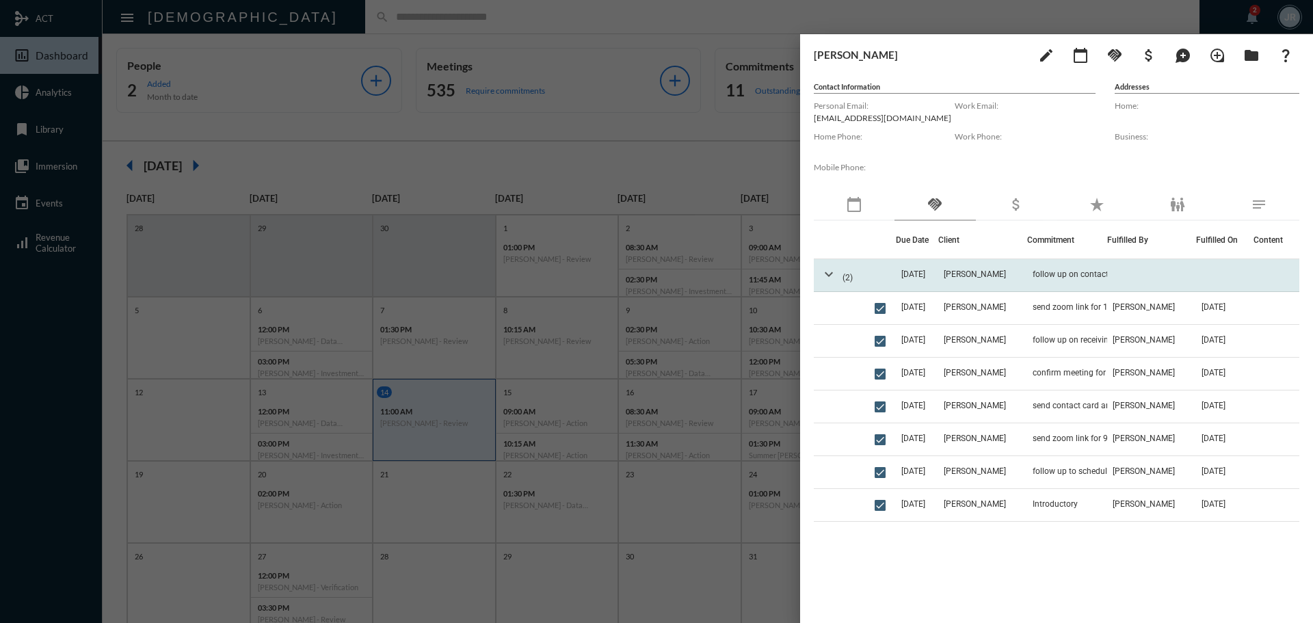
click at [828, 271] on mat-icon "expand_more" at bounding box center [828, 274] width 16 height 16
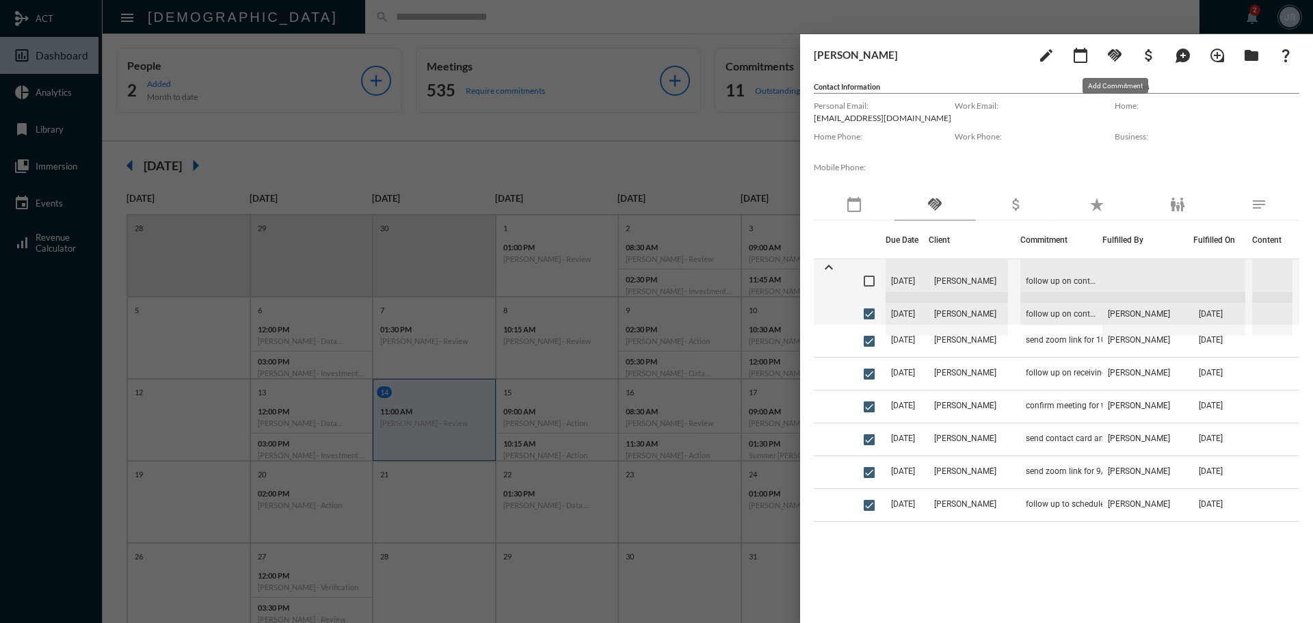
click at [1115, 56] on mat-icon "handshake" at bounding box center [1114, 55] width 16 height 16
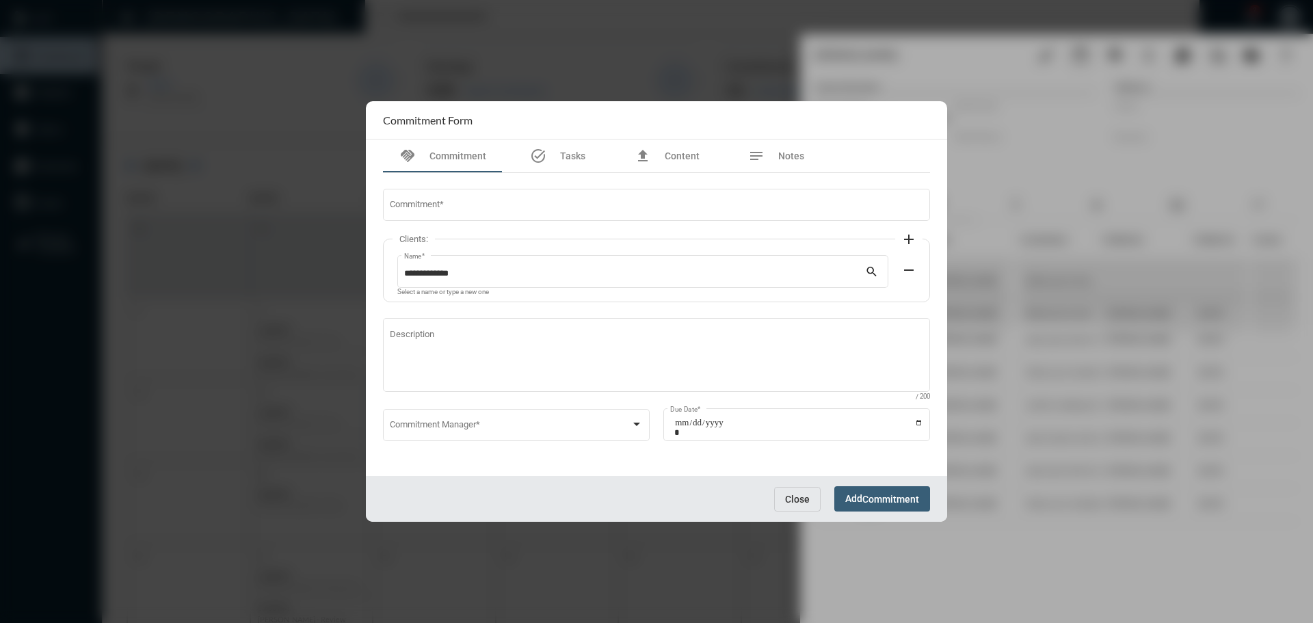
click at [786, 488] on button "Close" at bounding box center [797, 499] width 46 height 25
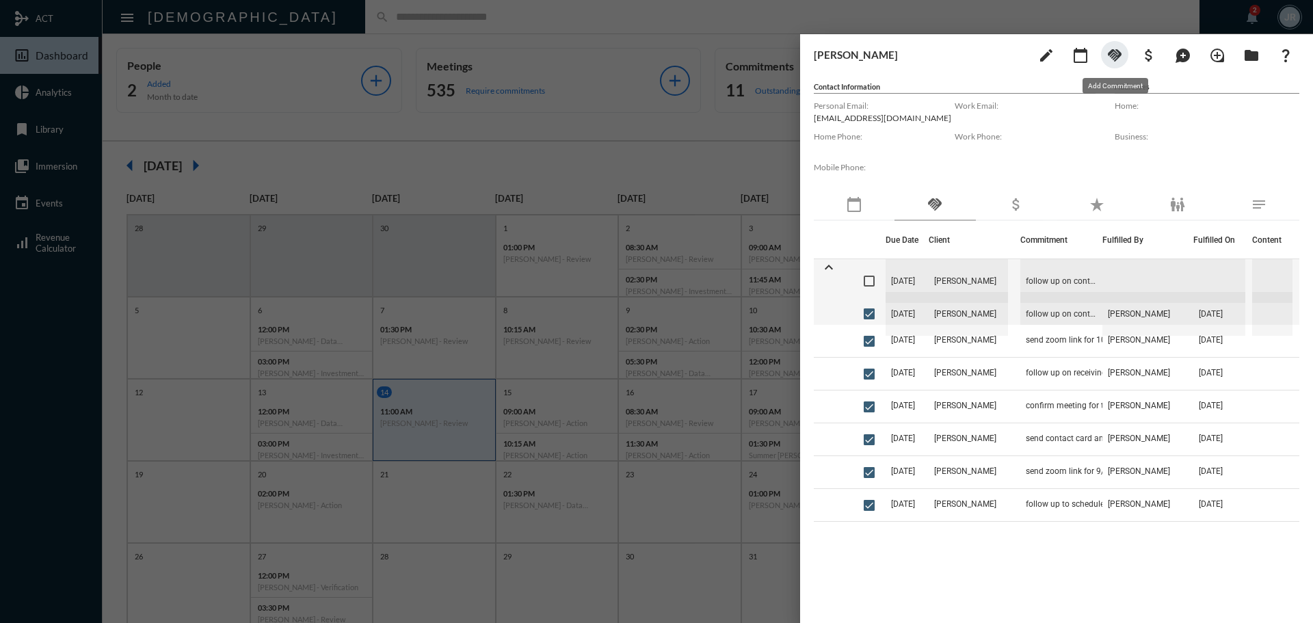
click at [1118, 51] on mat-icon "handshake" at bounding box center [1114, 55] width 16 height 16
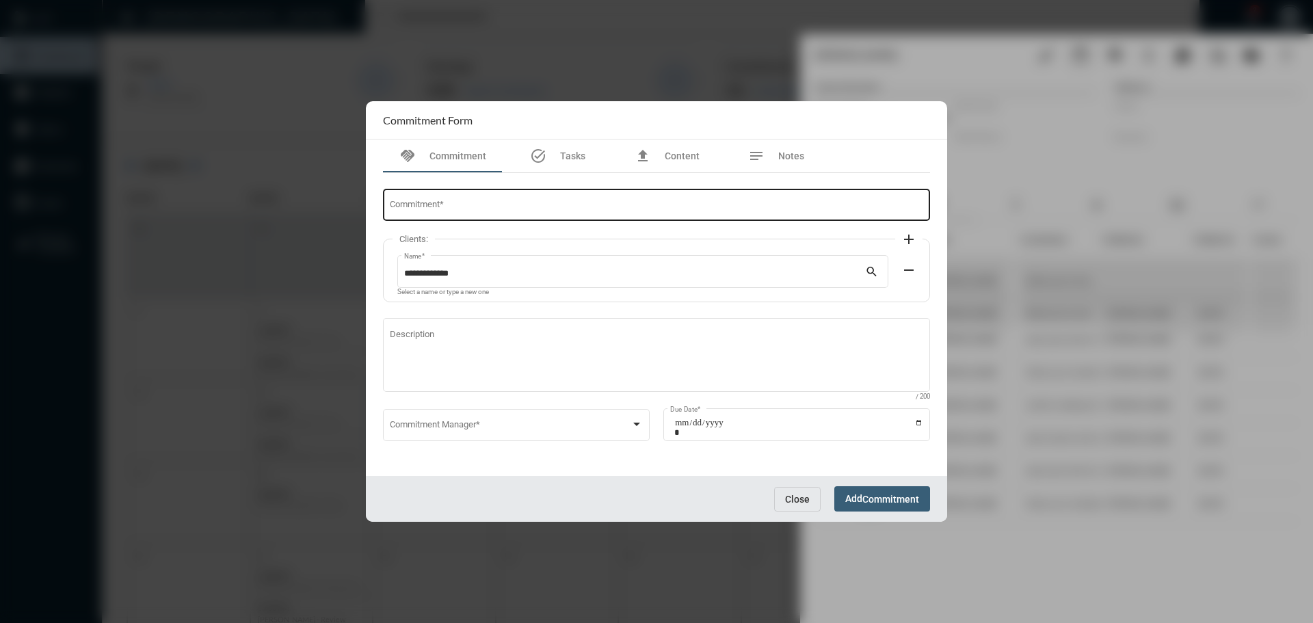
click at [429, 204] on input "Commitment *" at bounding box center [657, 207] width 534 height 10
type input "**********"
click at [506, 431] on span at bounding box center [510, 427] width 241 height 10
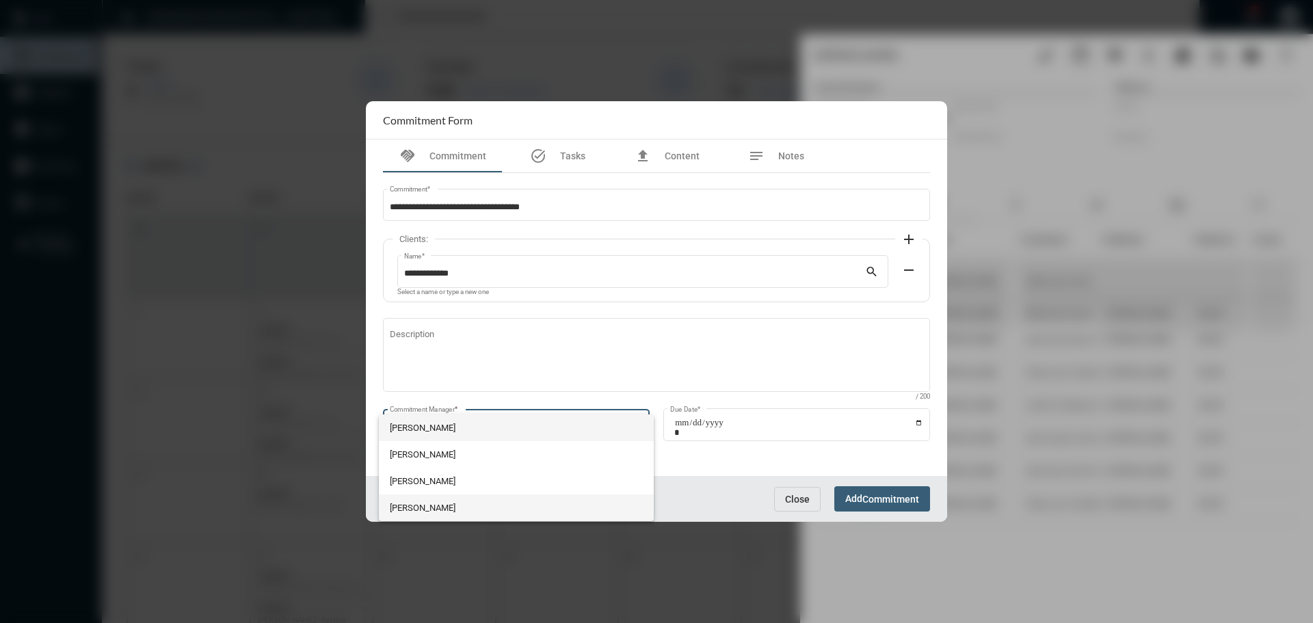
click at [422, 508] on span "[PERSON_NAME]" at bounding box center [517, 507] width 254 height 27
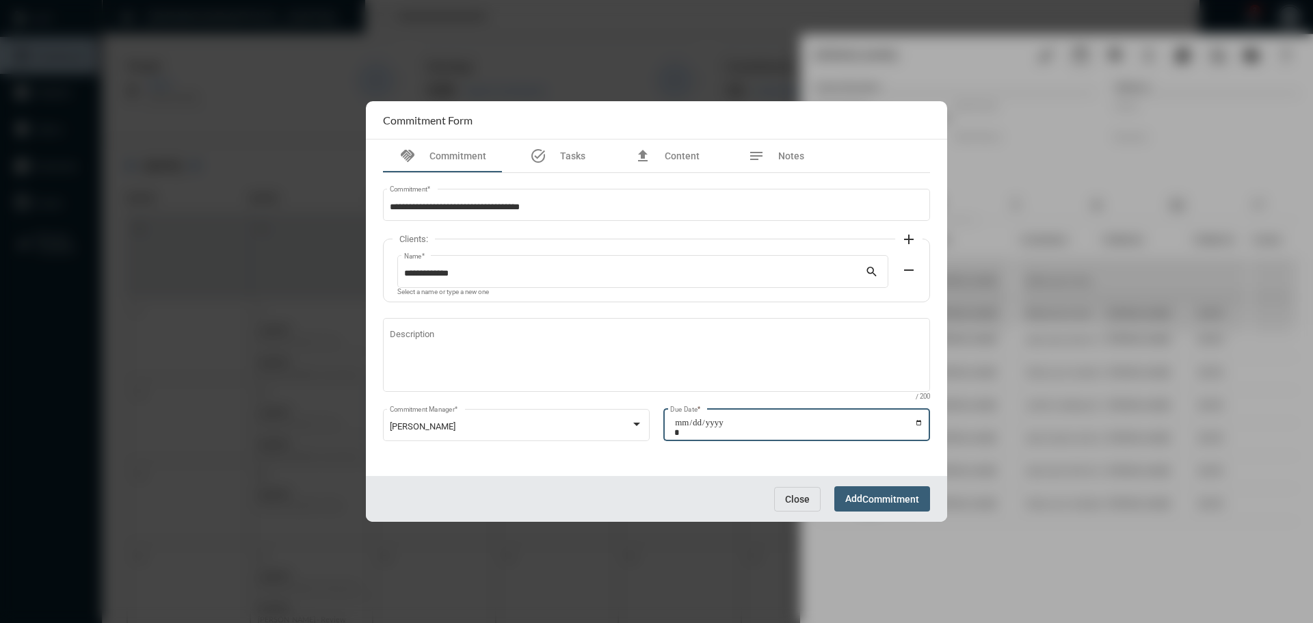
click at [920, 422] on input "Due Date *" at bounding box center [798, 427] width 249 height 19
type input "**********"
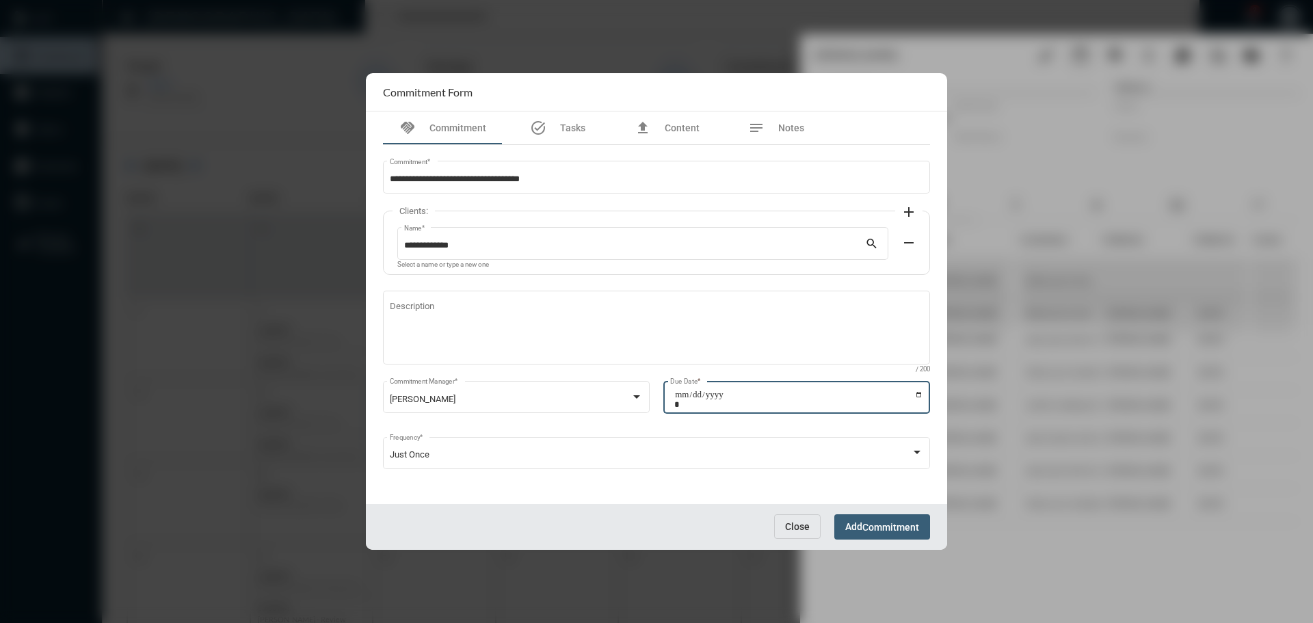
click at [876, 524] on span "Commitment" at bounding box center [890, 527] width 57 height 11
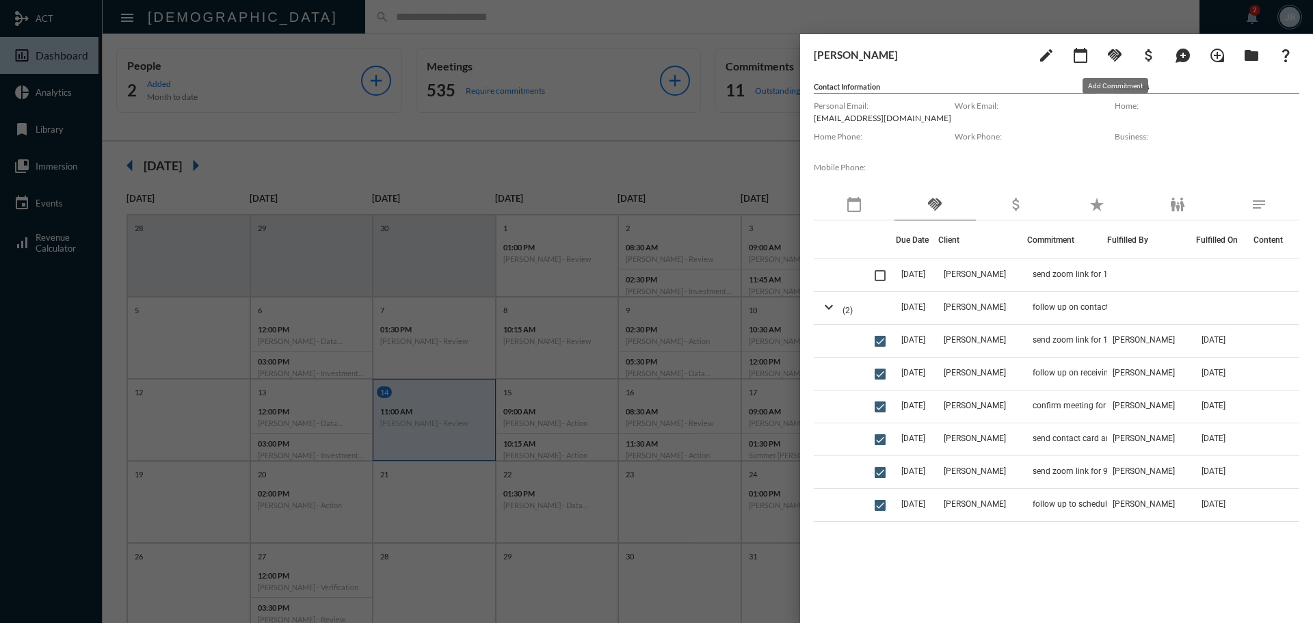
click at [1111, 56] on mat-icon "handshake" at bounding box center [1114, 55] width 16 height 16
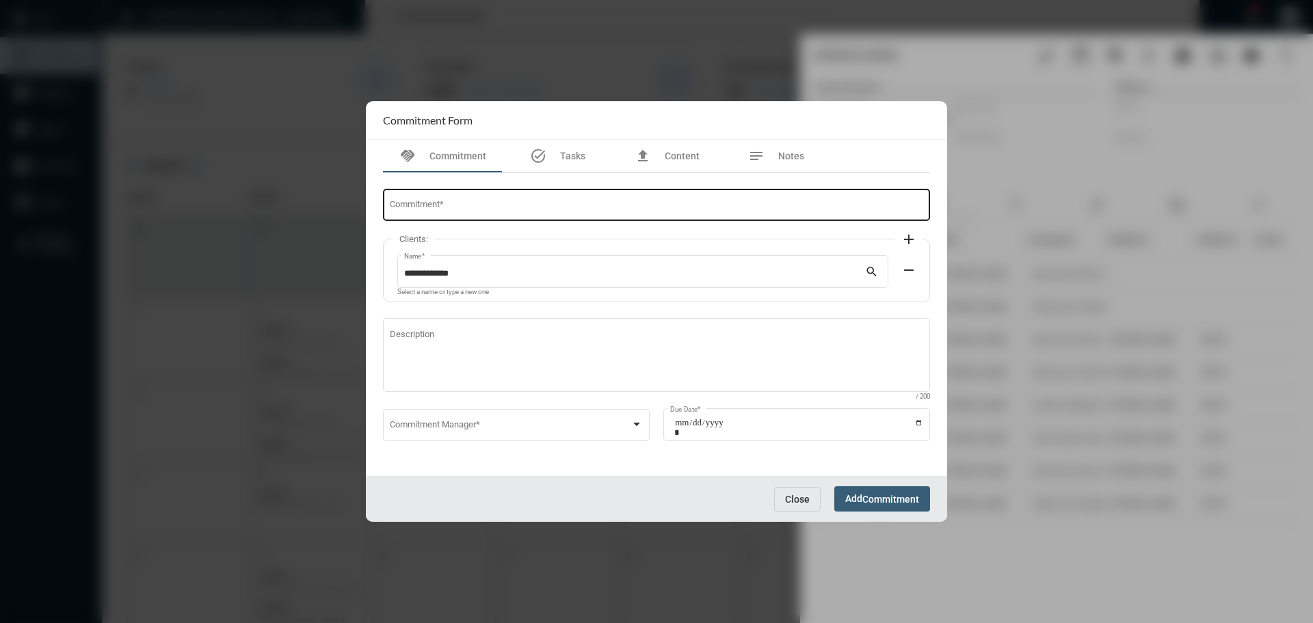
click at [563, 202] on input "Commitment *" at bounding box center [657, 207] width 534 height 10
type input "**********"
click at [459, 427] on span at bounding box center [510, 427] width 241 height 10
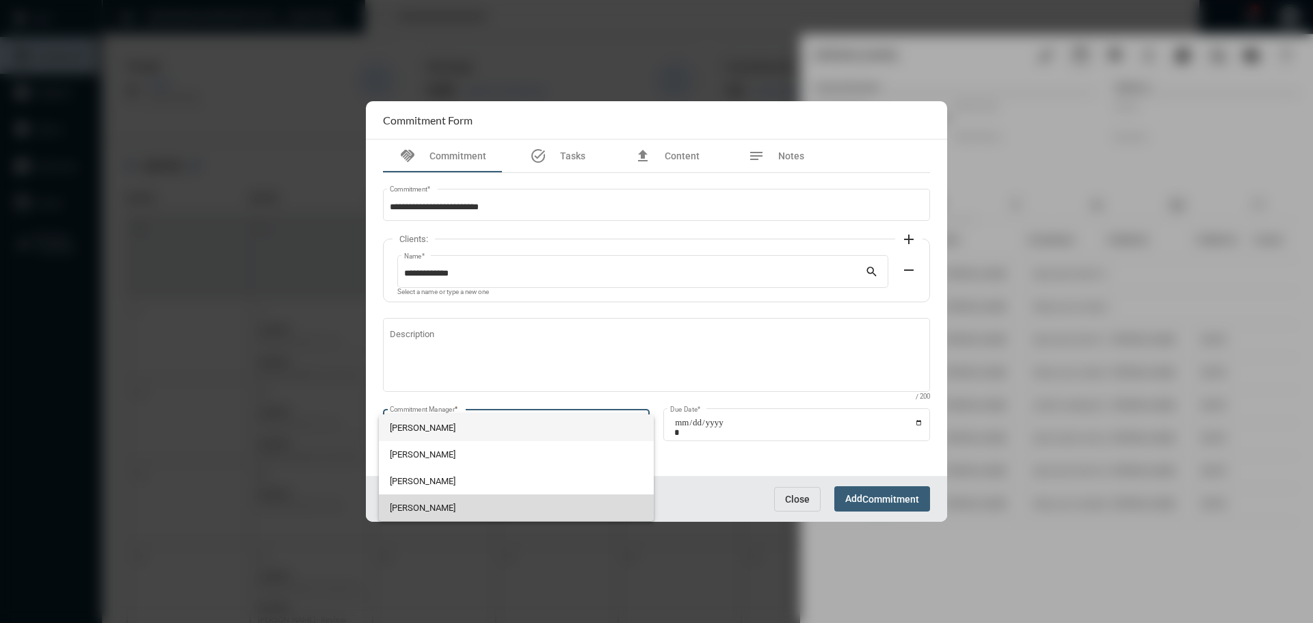
click at [410, 509] on span "[PERSON_NAME]" at bounding box center [517, 507] width 254 height 27
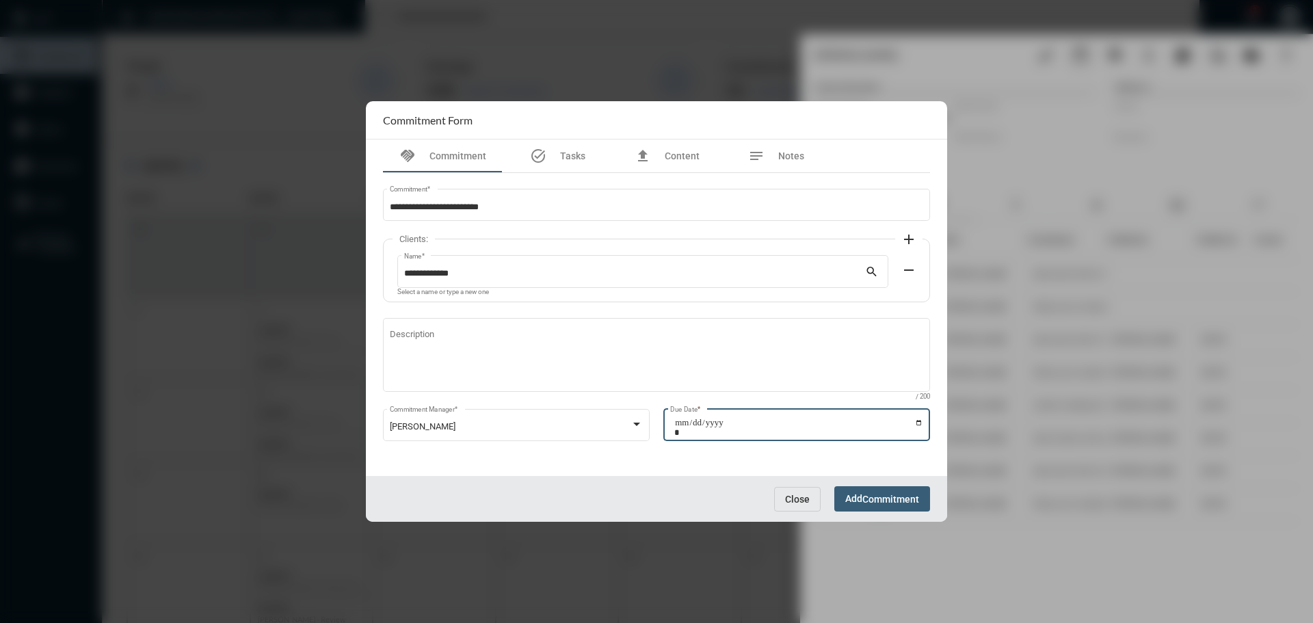
click at [918, 419] on input "Due Date *" at bounding box center [798, 427] width 249 height 19
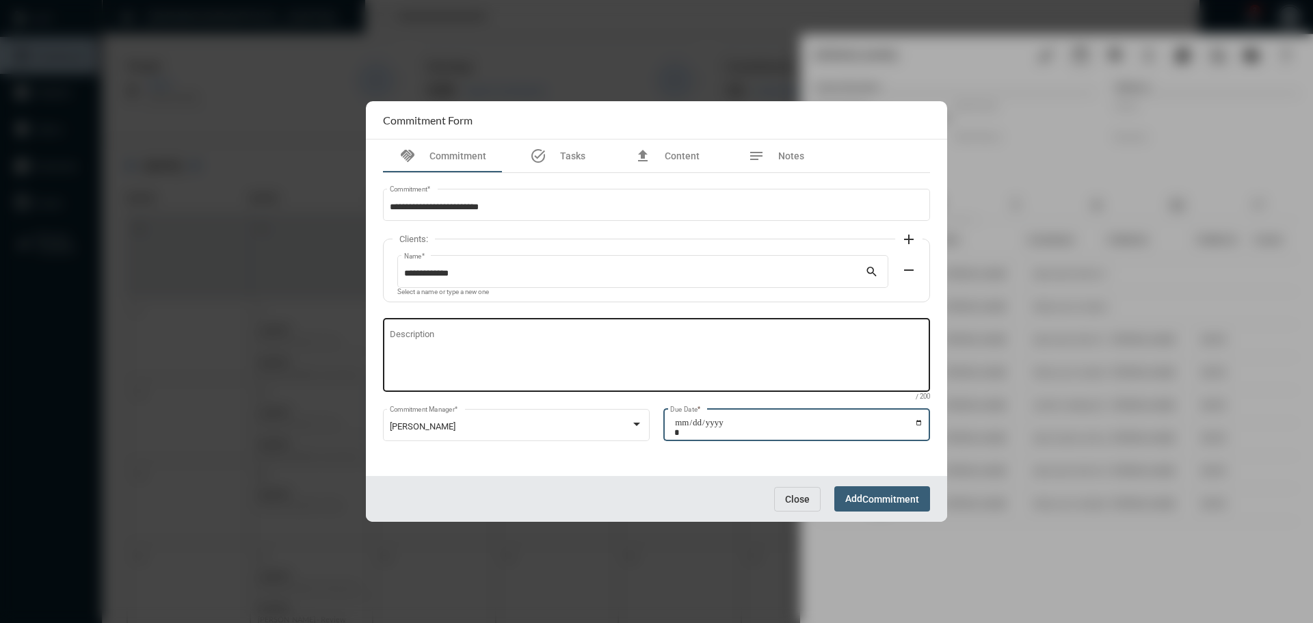
type input "**********"
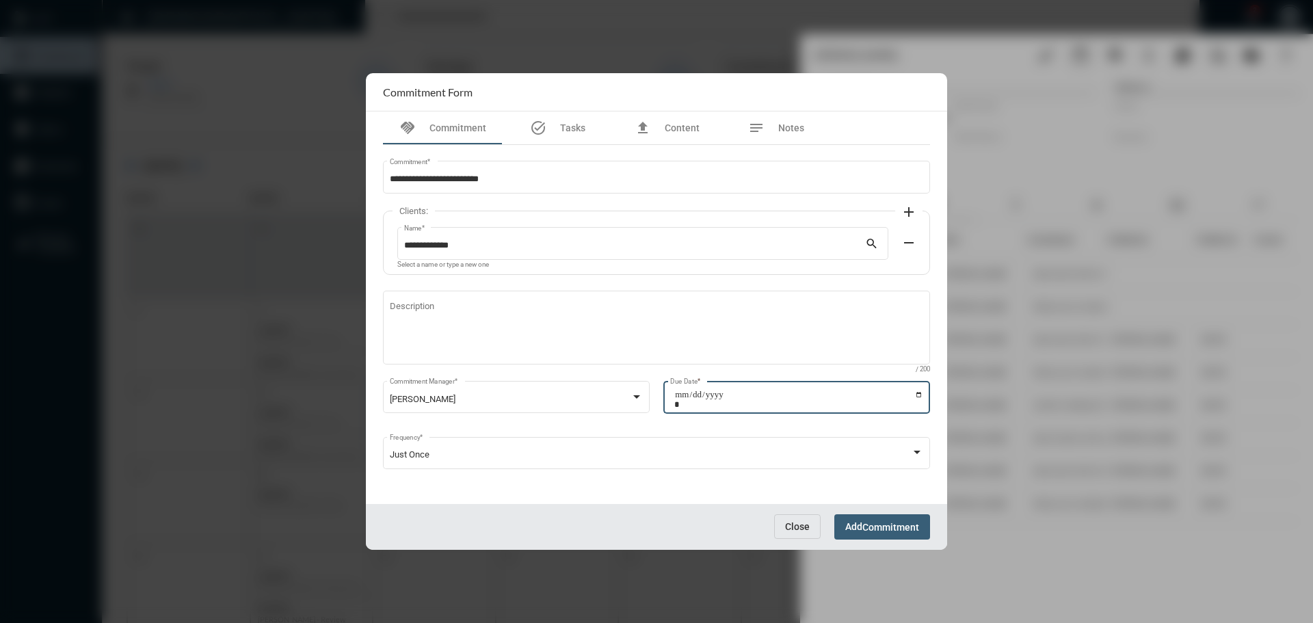
click at [891, 526] on span "Commitment" at bounding box center [890, 527] width 57 height 11
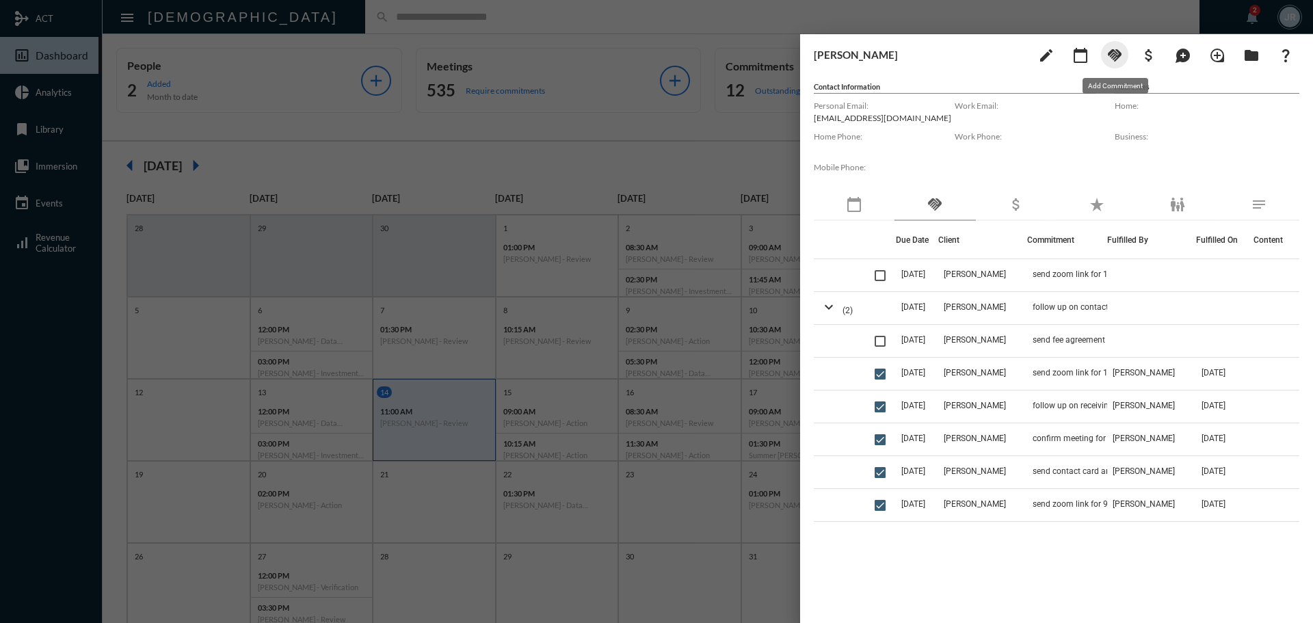
click at [1115, 64] on button "handshake" at bounding box center [1114, 54] width 27 height 27
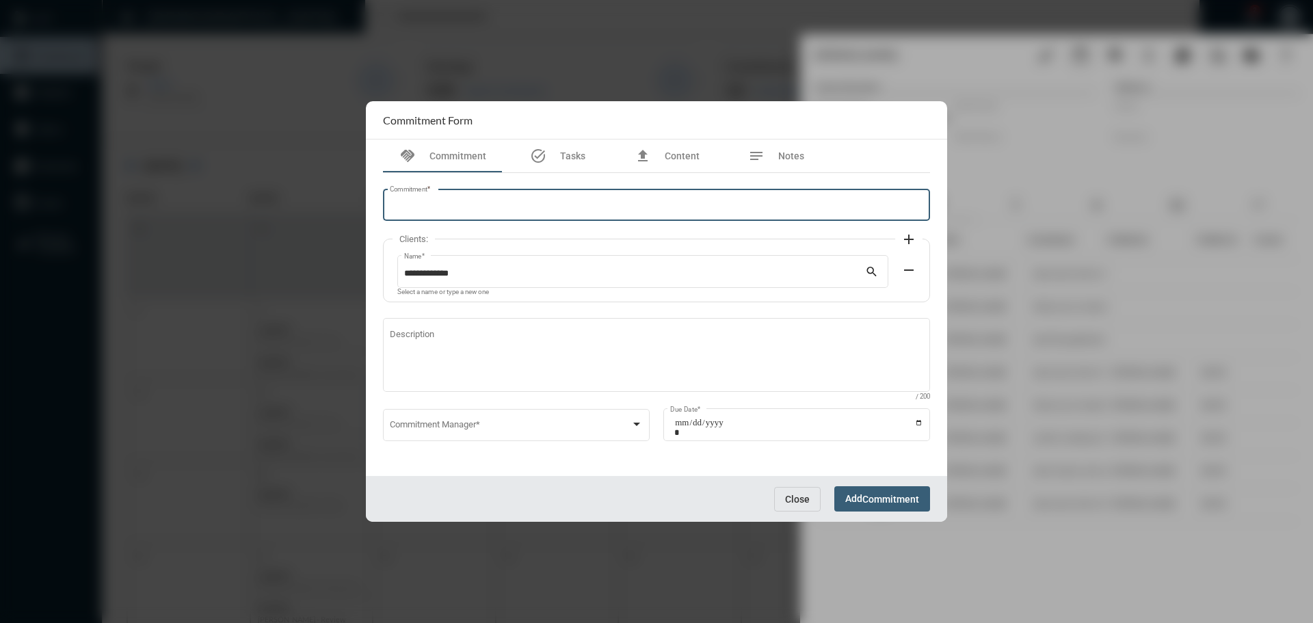
click at [456, 203] on input "Commitment *" at bounding box center [657, 207] width 534 height 10
type input "**********"
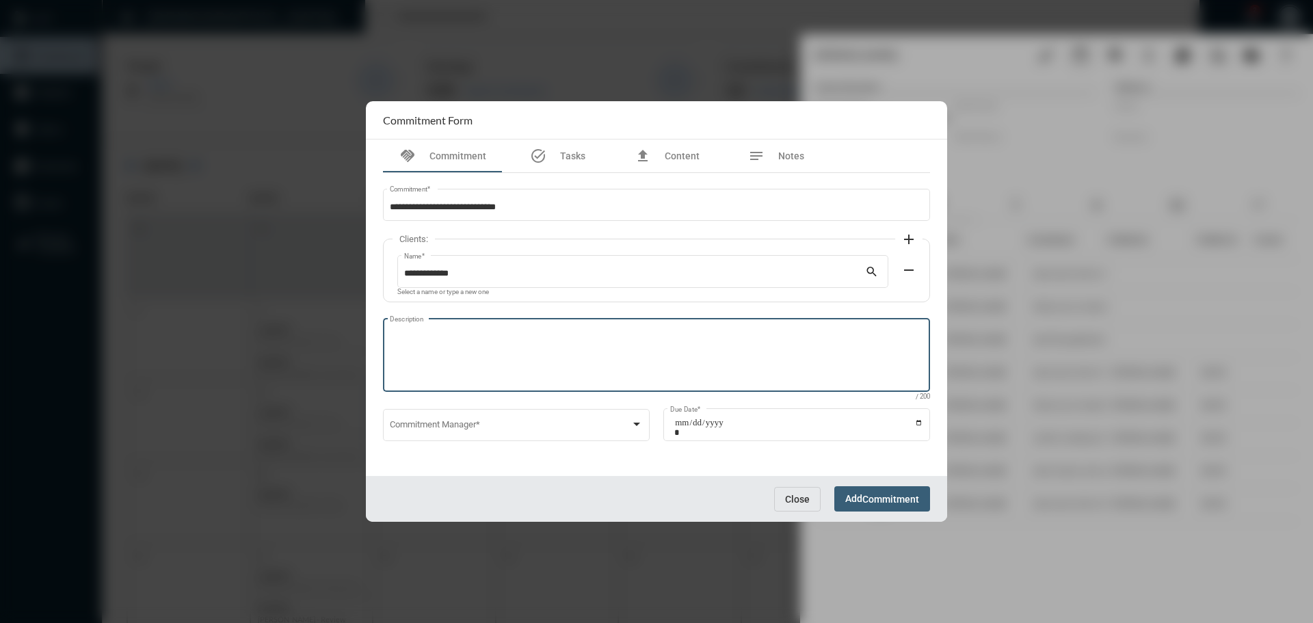
click at [430, 336] on textarea "Description" at bounding box center [657, 357] width 534 height 54
paste textarea "**********"
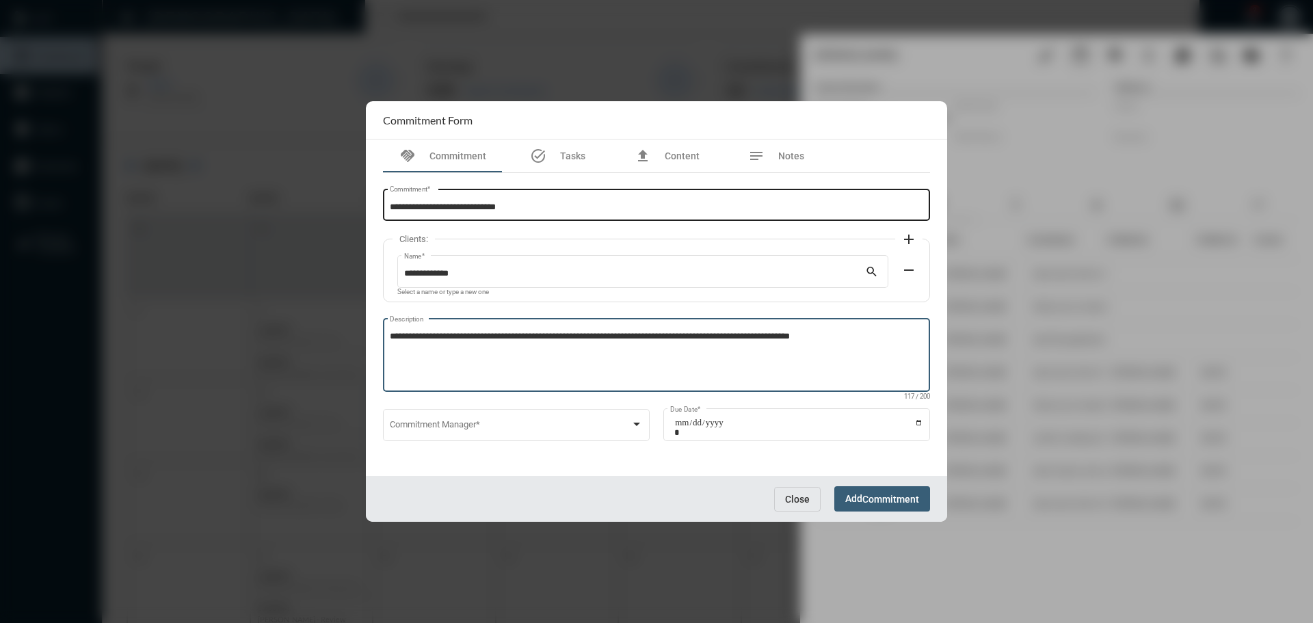
type textarea "**********"
click at [538, 203] on input "**********" at bounding box center [657, 207] width 534 height 10
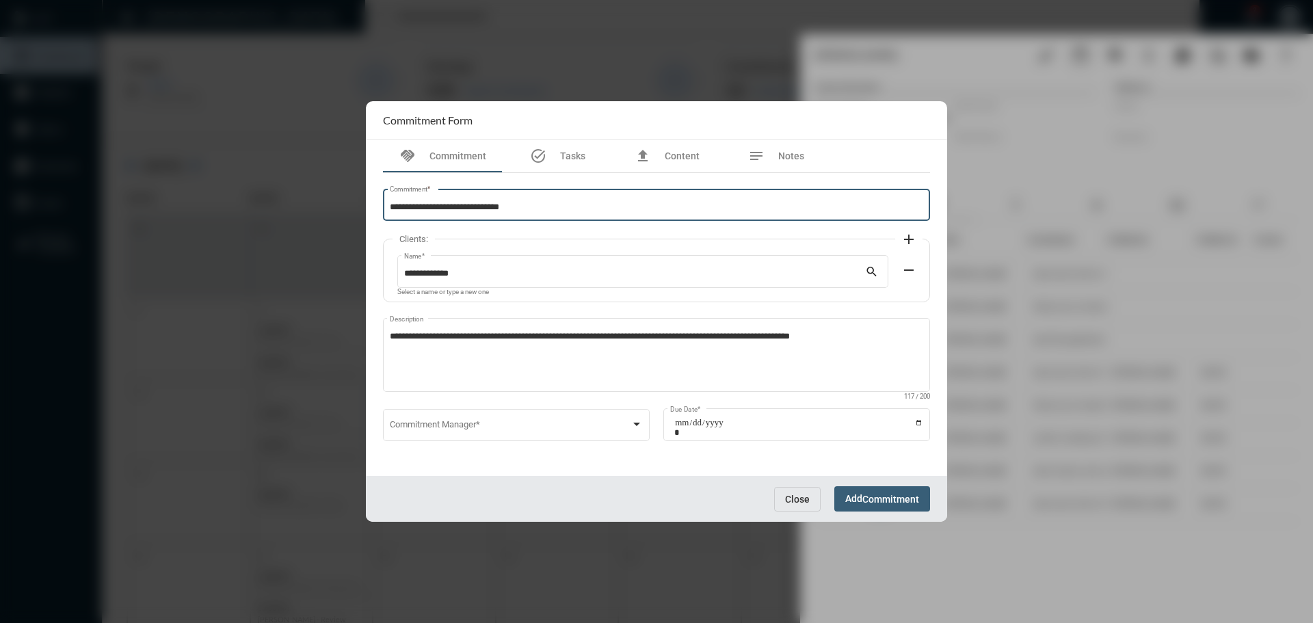
type input "**********"
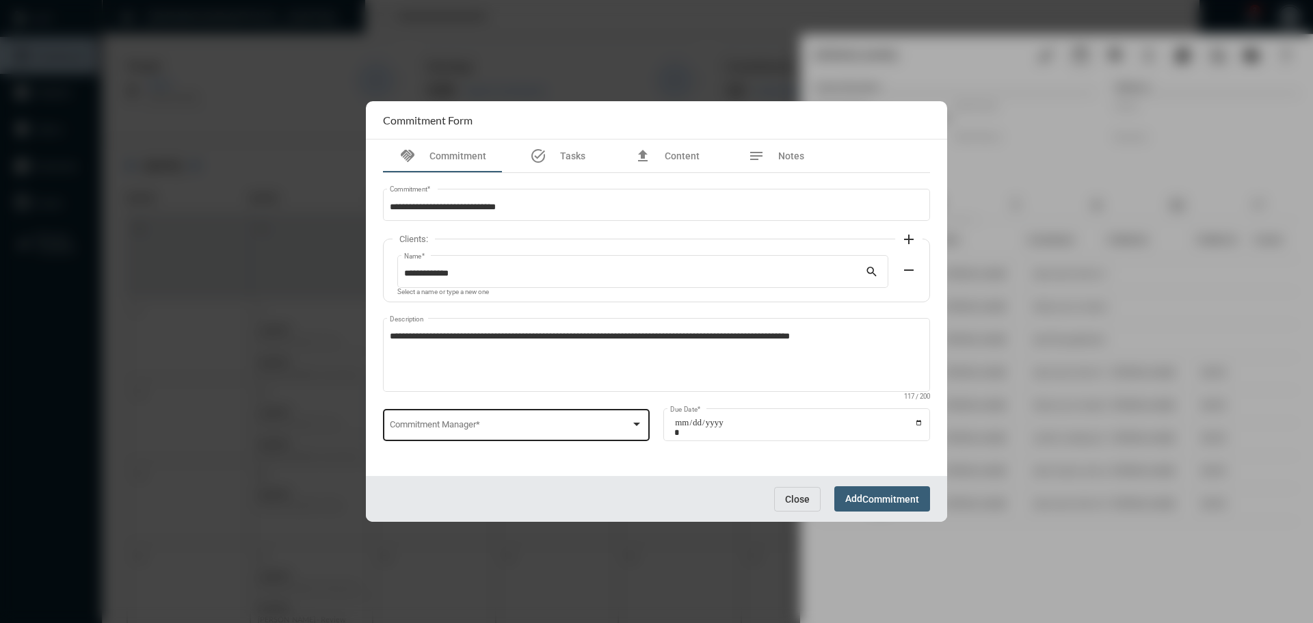
click at [449, 420] on div "Commitment Manager *" at bounding box center [517, 423] width 254 height 35
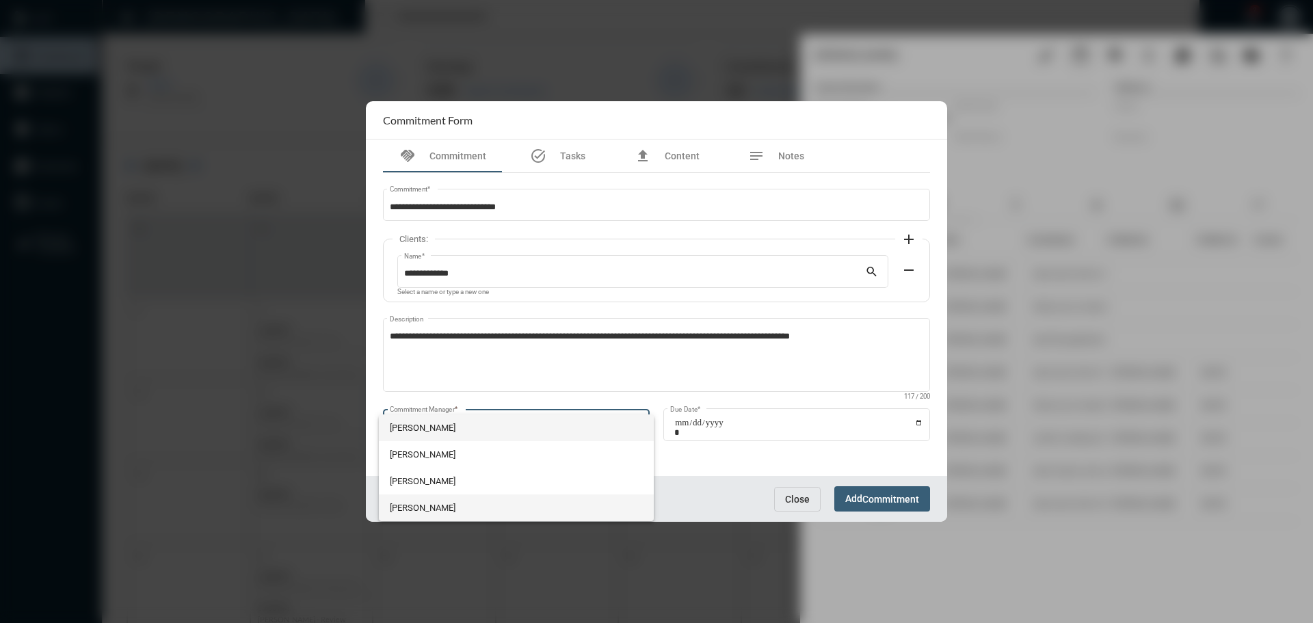
click at [403, 500] on span "[PERSON_NAME]" at bounding box center [517, 507] width 254 height 27
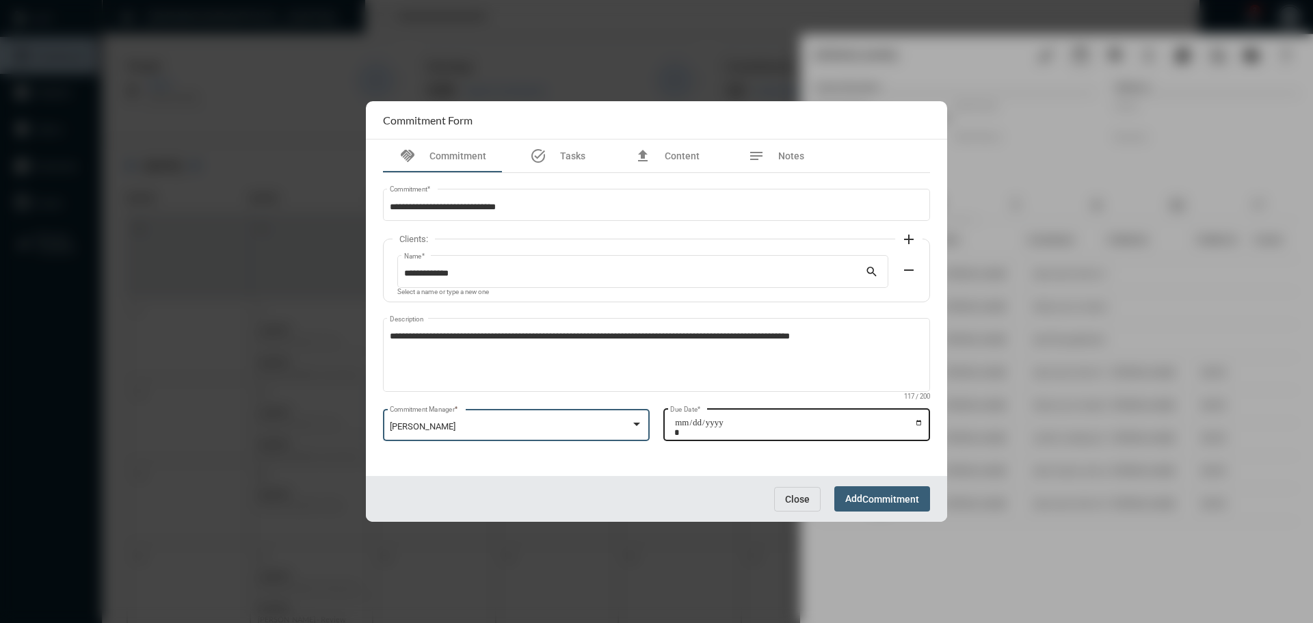
click at [919, 424] on input "Due Date *" at bounding box center [798, 427] width 249 height 19
type input "**********"
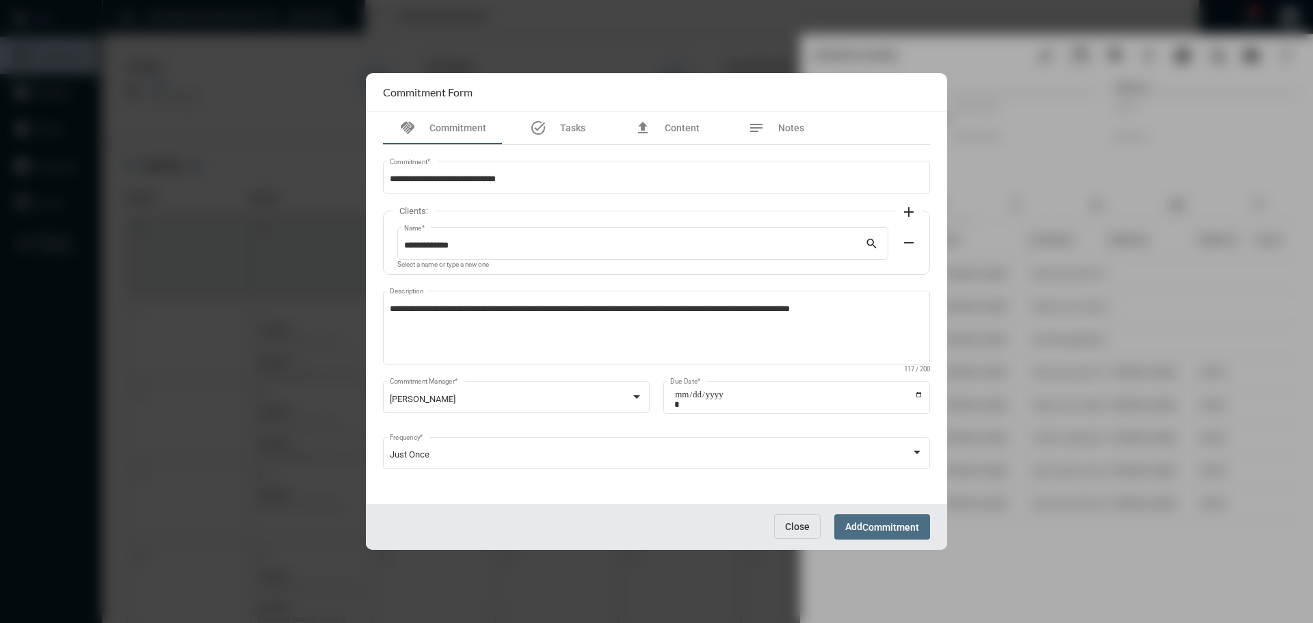
click at [862, 525] on span "Add Commitment" at bounding box center [882, 526] width 74 height 11
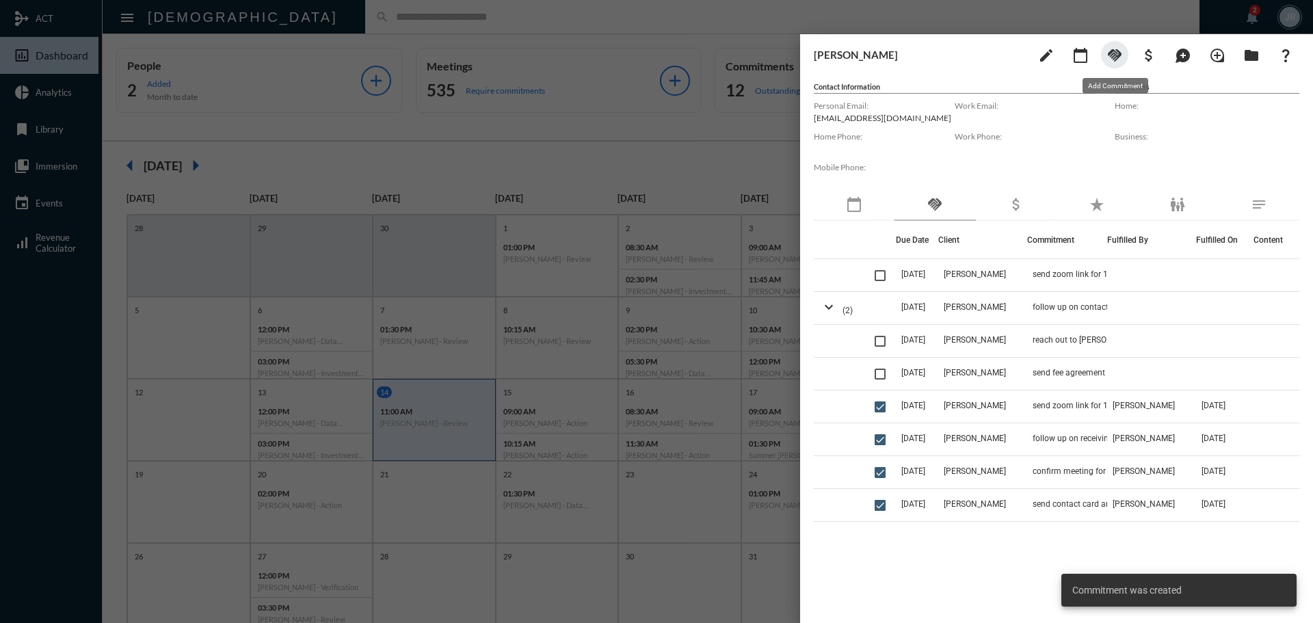
click at [1117, 58] on mat-icon "handshake" at bounding box center [1114, 55] width 16 height 16
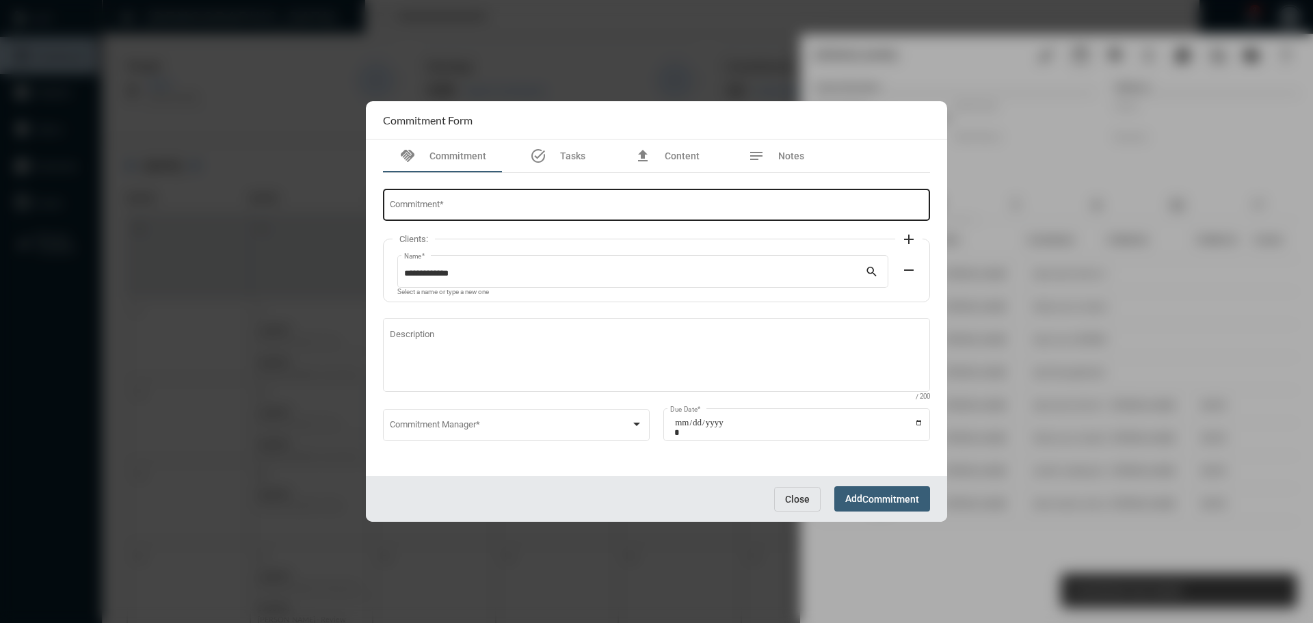
click at [436, 203] on input "Commitment *" at bounding box center [657, 207] width 534 height 10
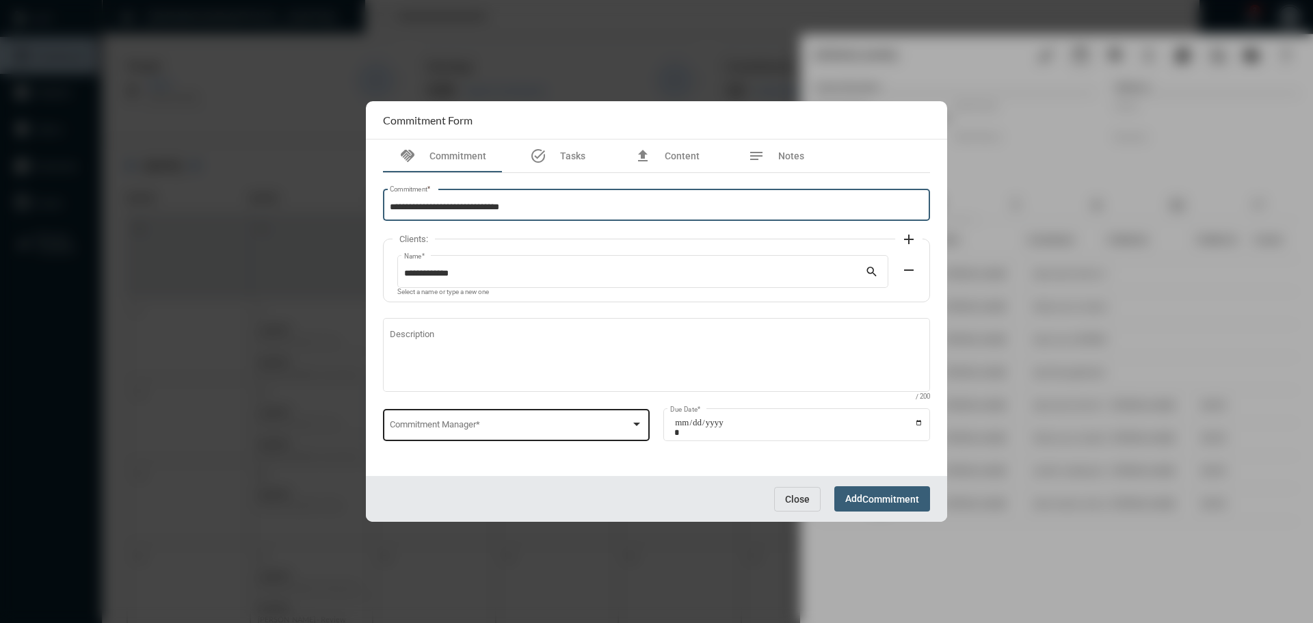
type input "**********"
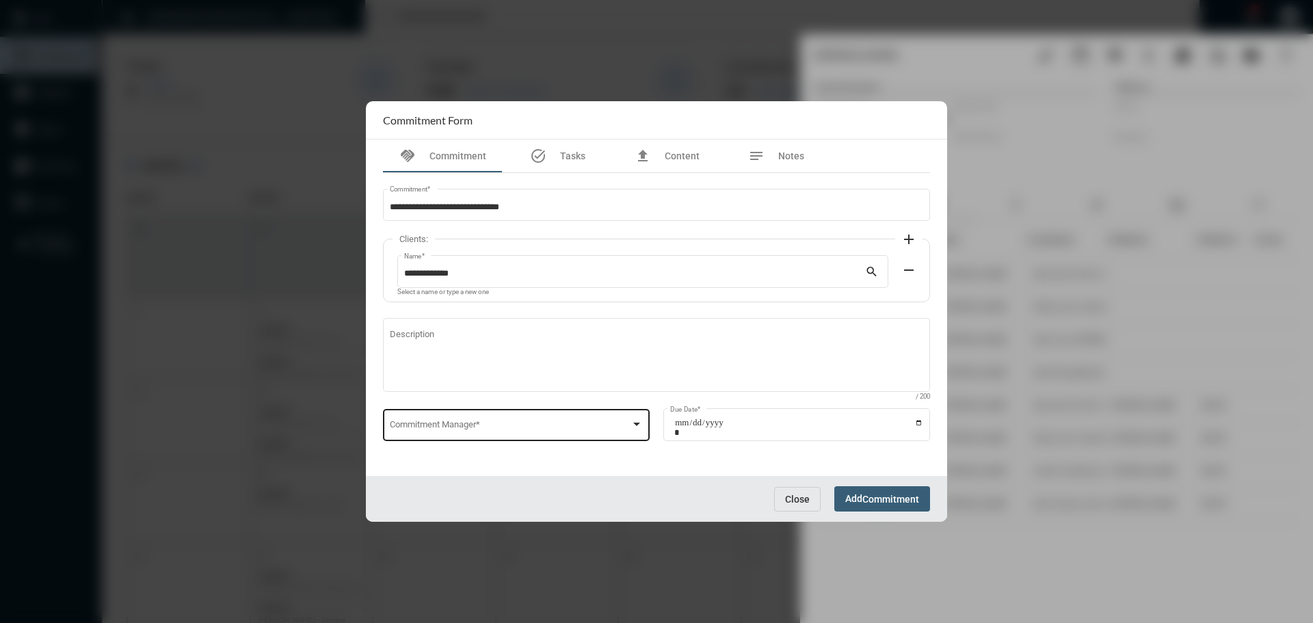
click at [435, 420] on div "Commitment Manager *" at bounding box center [517, 423] width 254 height 35
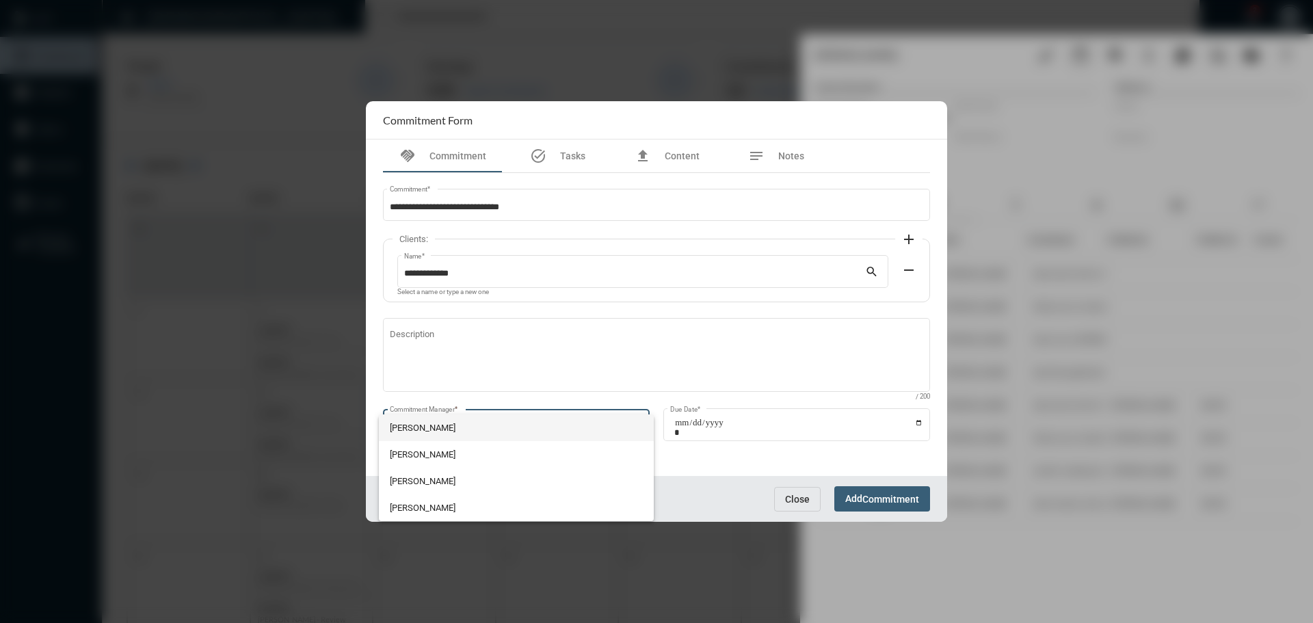
click at [435, 420] on span "[PERSON_NAME]" at bounding box center [517, 427] width 254 height 27
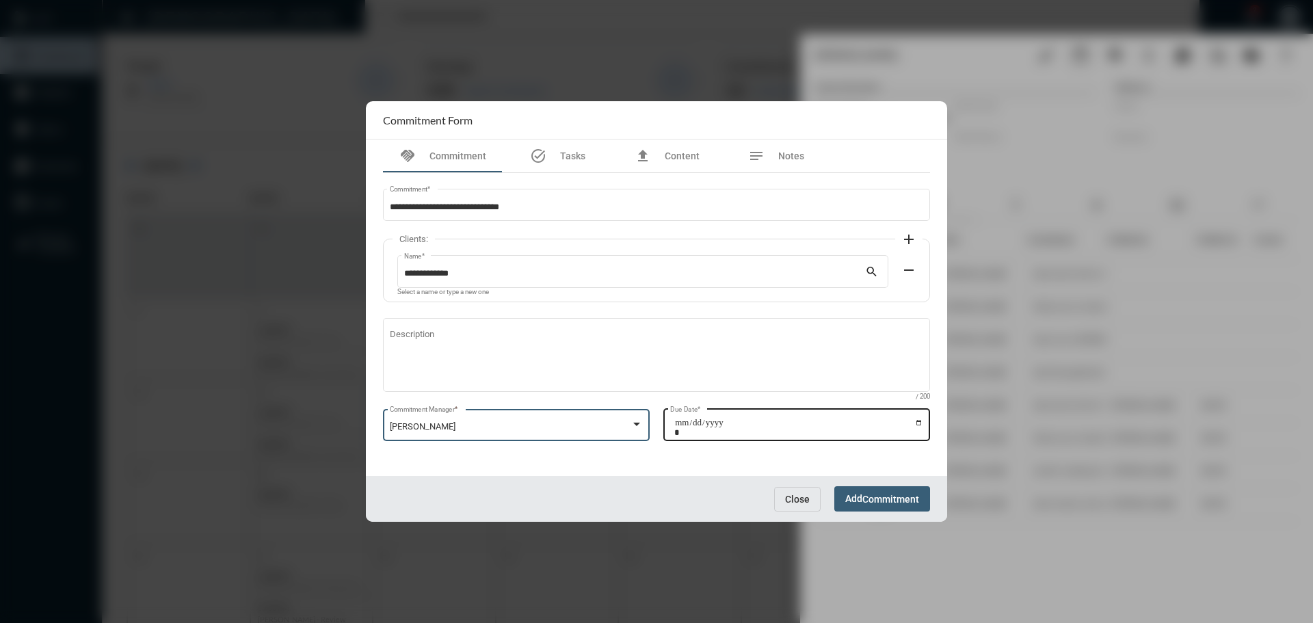
click at [919, 425] on input "Due Date *" at bounding box center [798, 427] width 249 height 19
type input "**********"
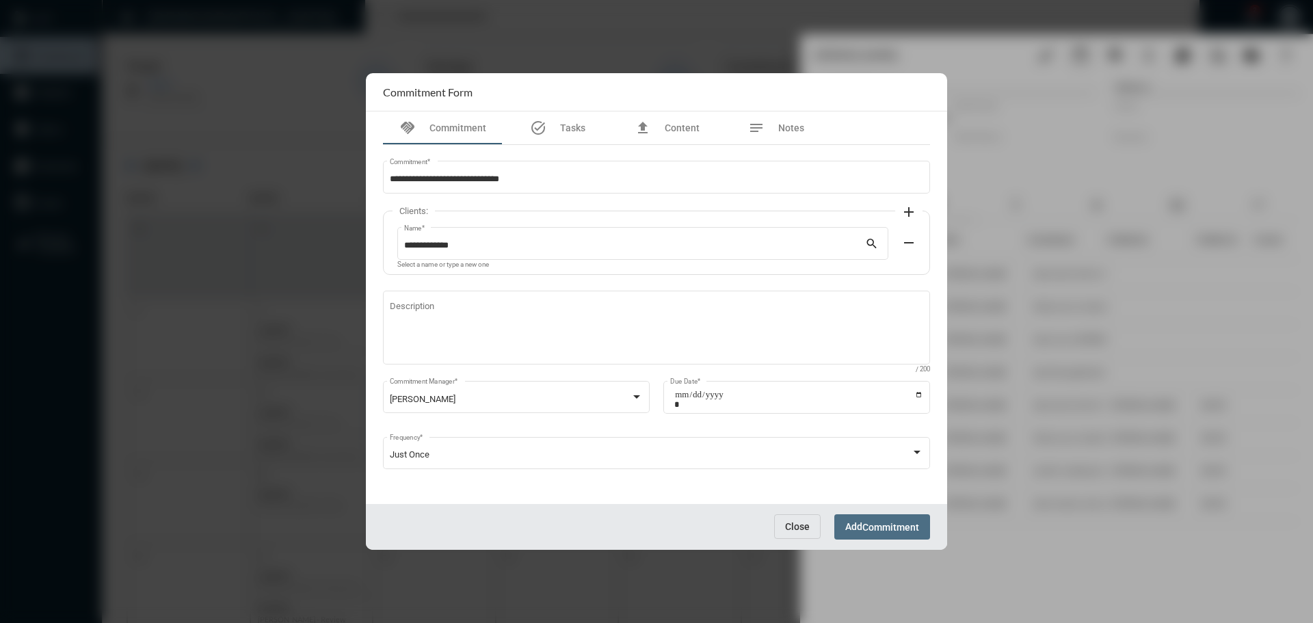
click at [863, 523] on span "Commitment" at bounding box center [890, 527] width 57 height 11
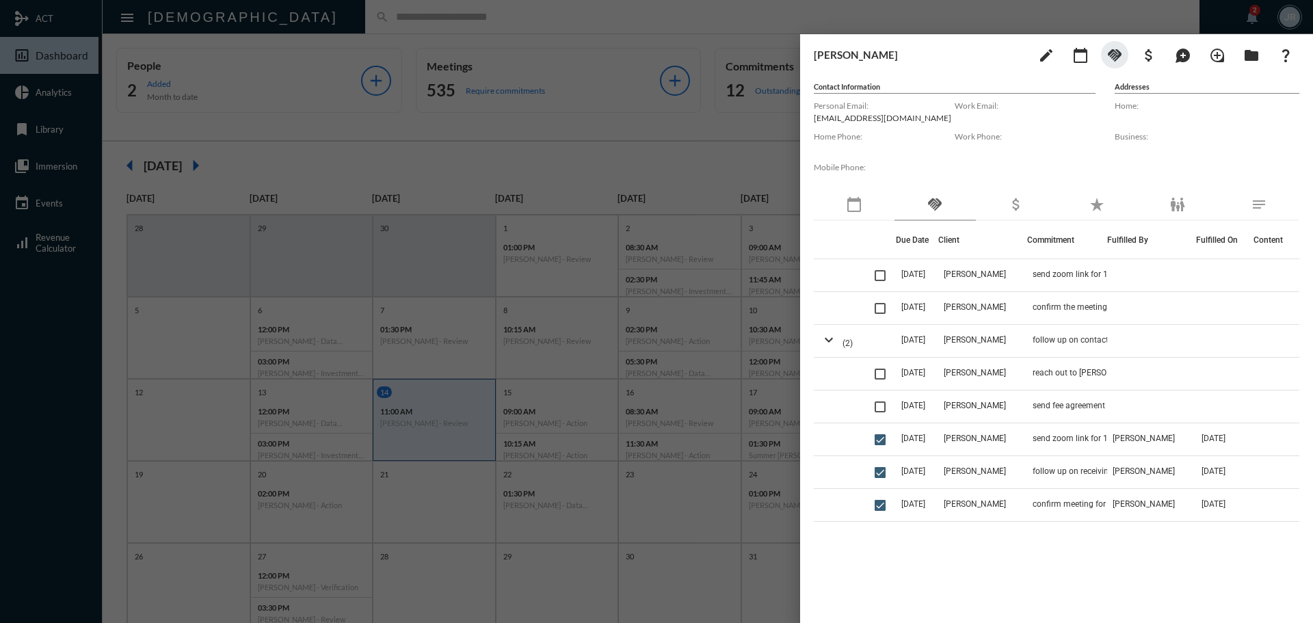
click at [309, 18] on div at bounding box center [656, 311] width 1313 height 623
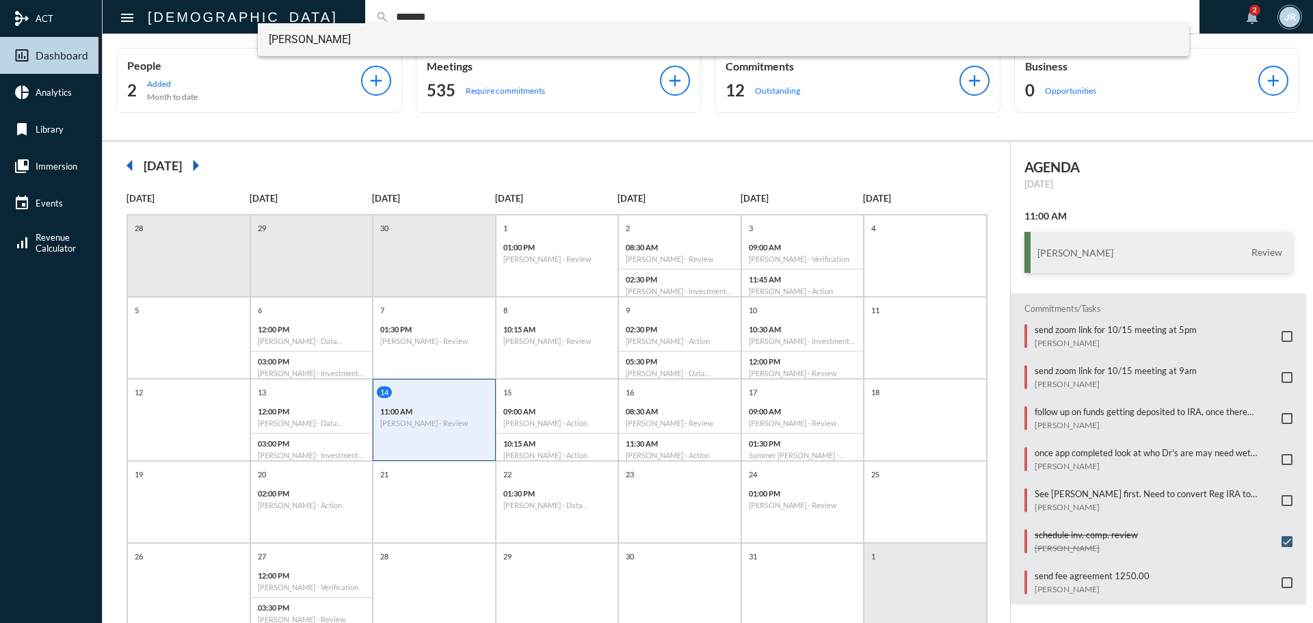
type input "*******"
click at [310, 42] on span "[PERSON_NAME]" at bounding box center [724, 39] width 910 height 33
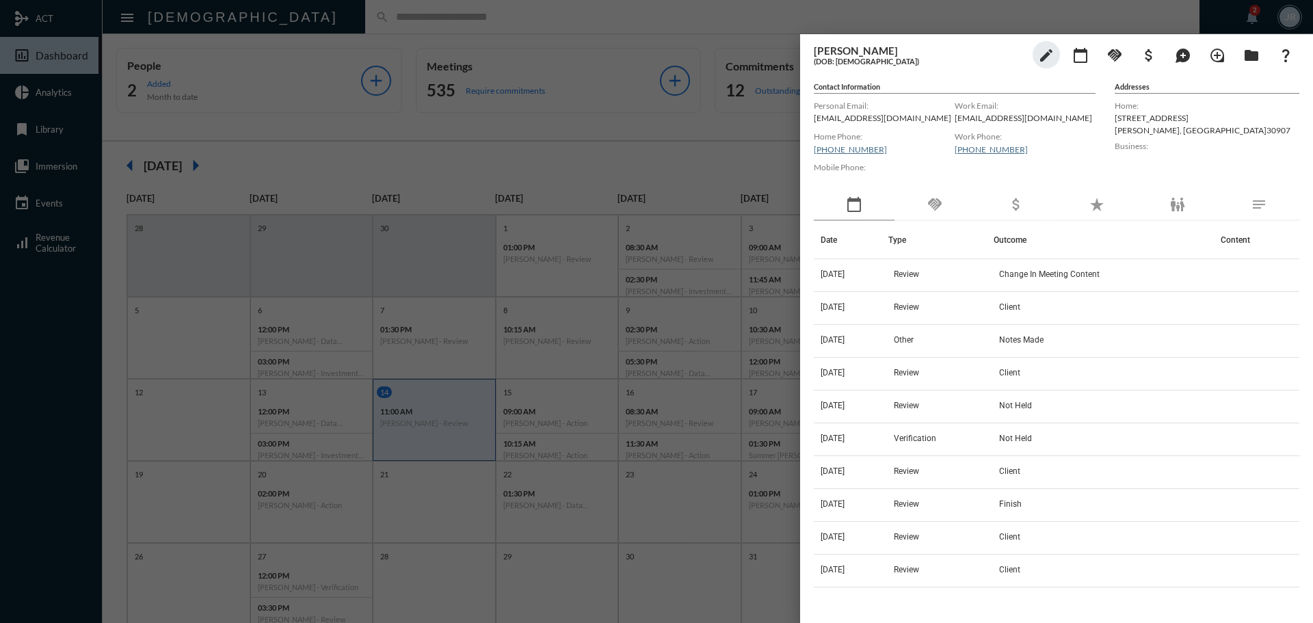
click at [933, 202] on mat-icon "handshake" at bounding box center [934, 204] width 16 height 16
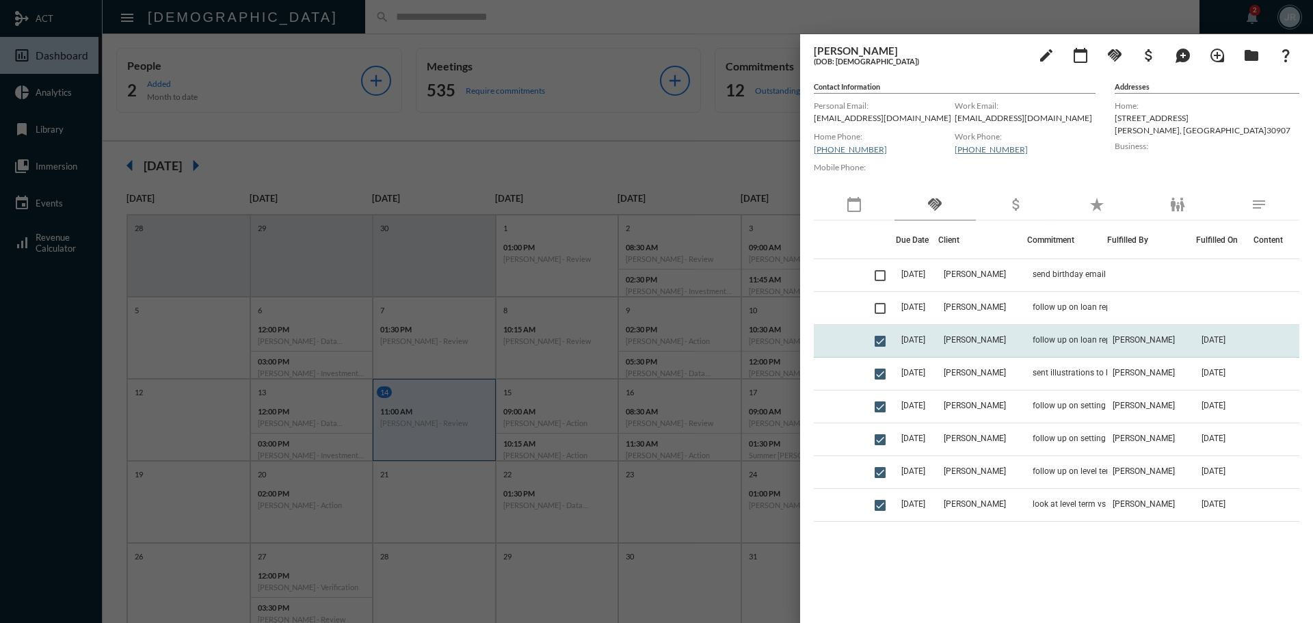
click at [1039, 338] on td "follow up on loan repayment" at bounding box center [1067, 341] width 80 height 33
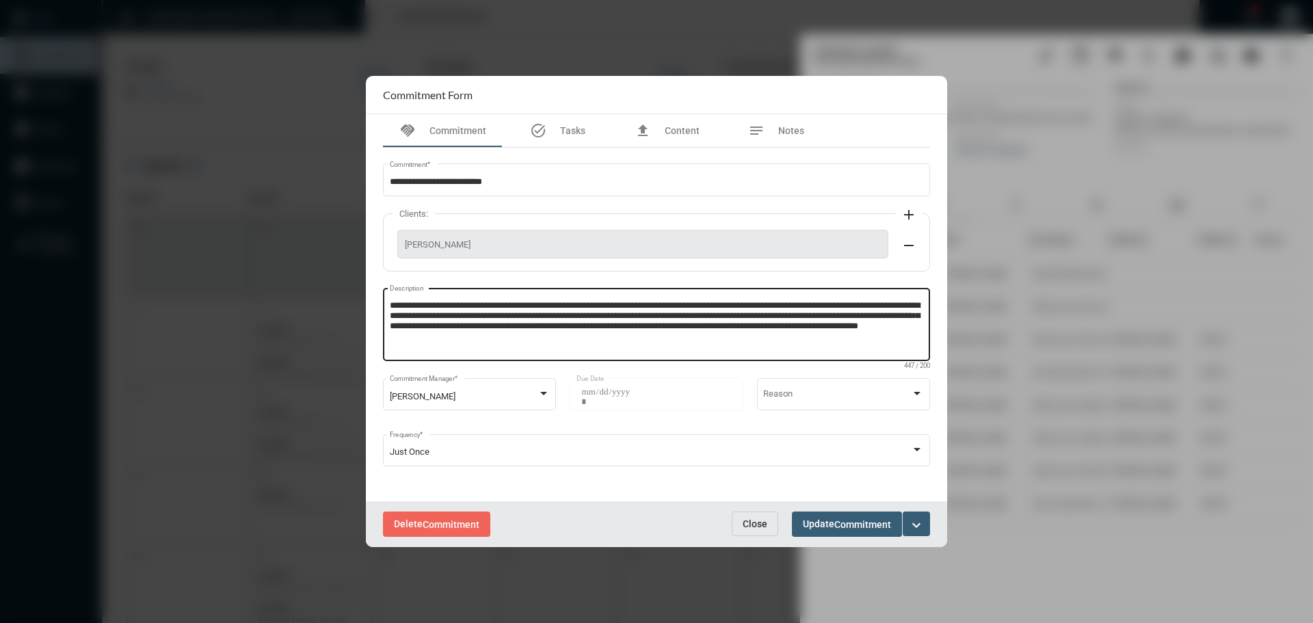
click at [583, 342] on textarea "**********" at bounding box center [657, 326] width 534 height 54
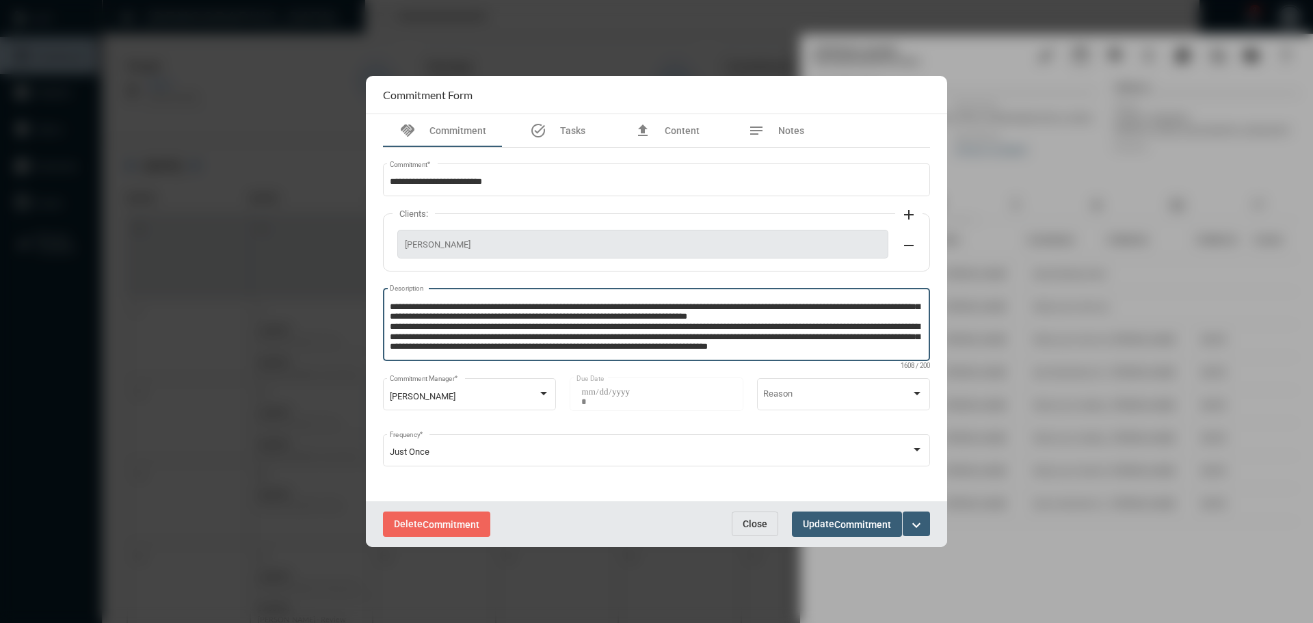
scroll to position [97, 0]
type textarea "**********"
click at [846, 520] on span "Commitment" at bounding box center [862, 524] width 57 height 11
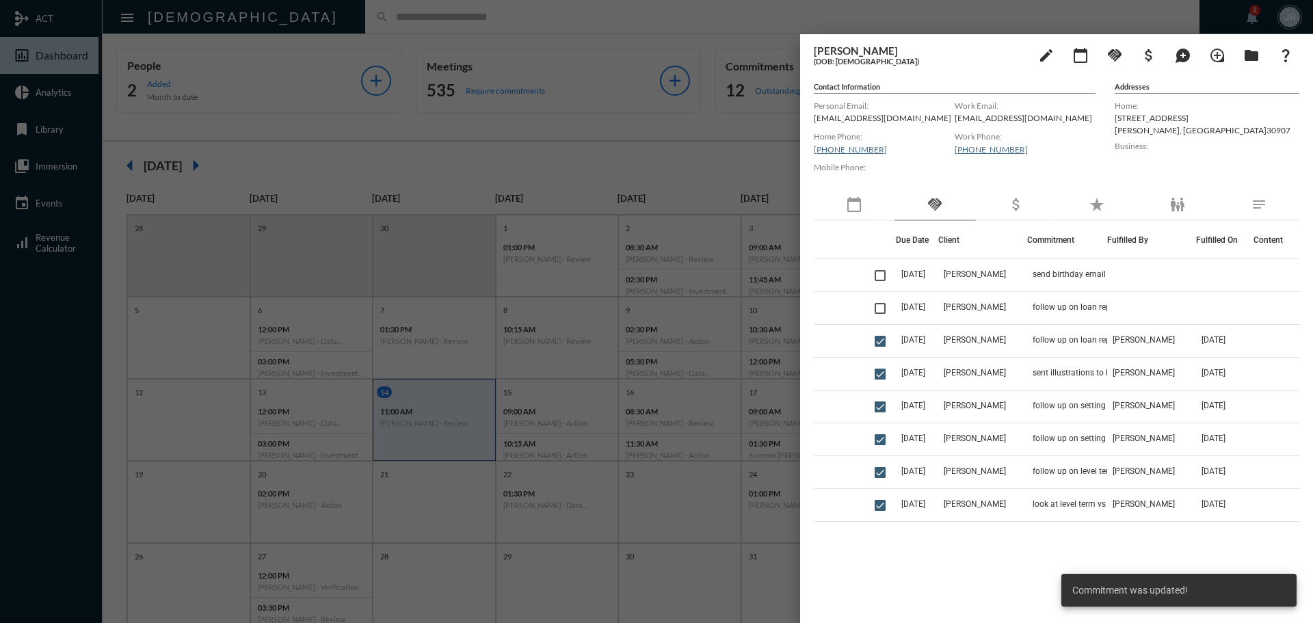
click at [336, 21] on div at bounding box center [656, 311] width 1313 height 623
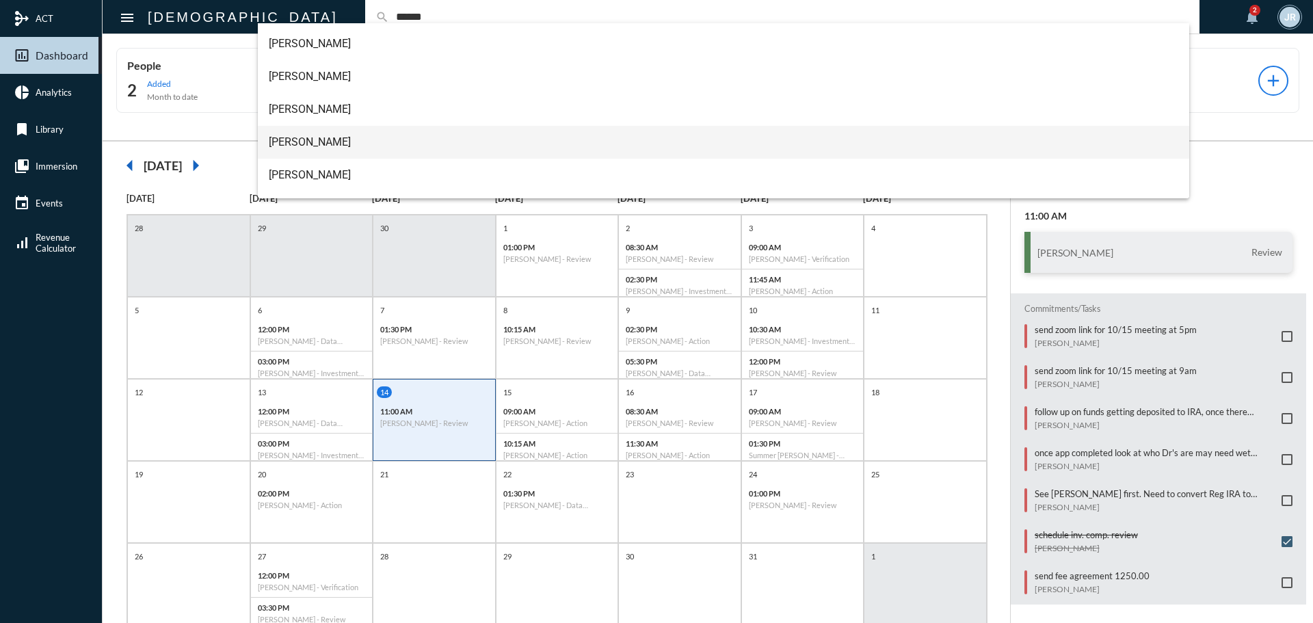
scroll to position [55, 0]
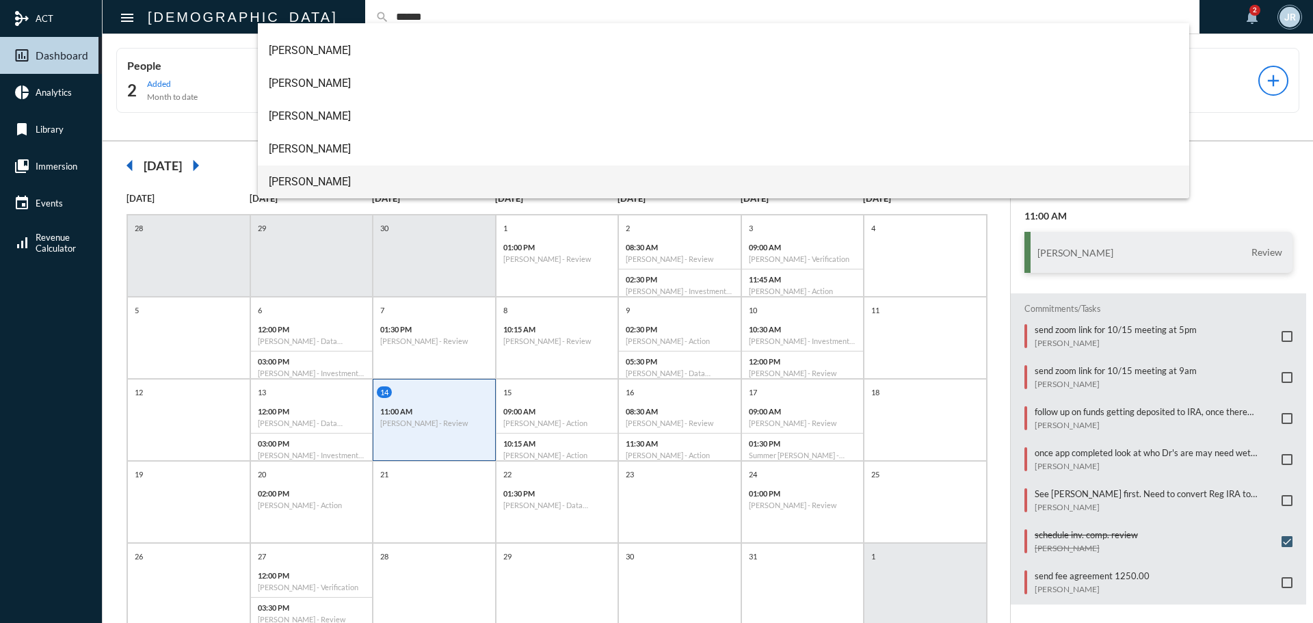
type input "******"
click at [329, 177] on span "[PERSON_NAME]" at bounding box center [724, 181] width 910 height 33
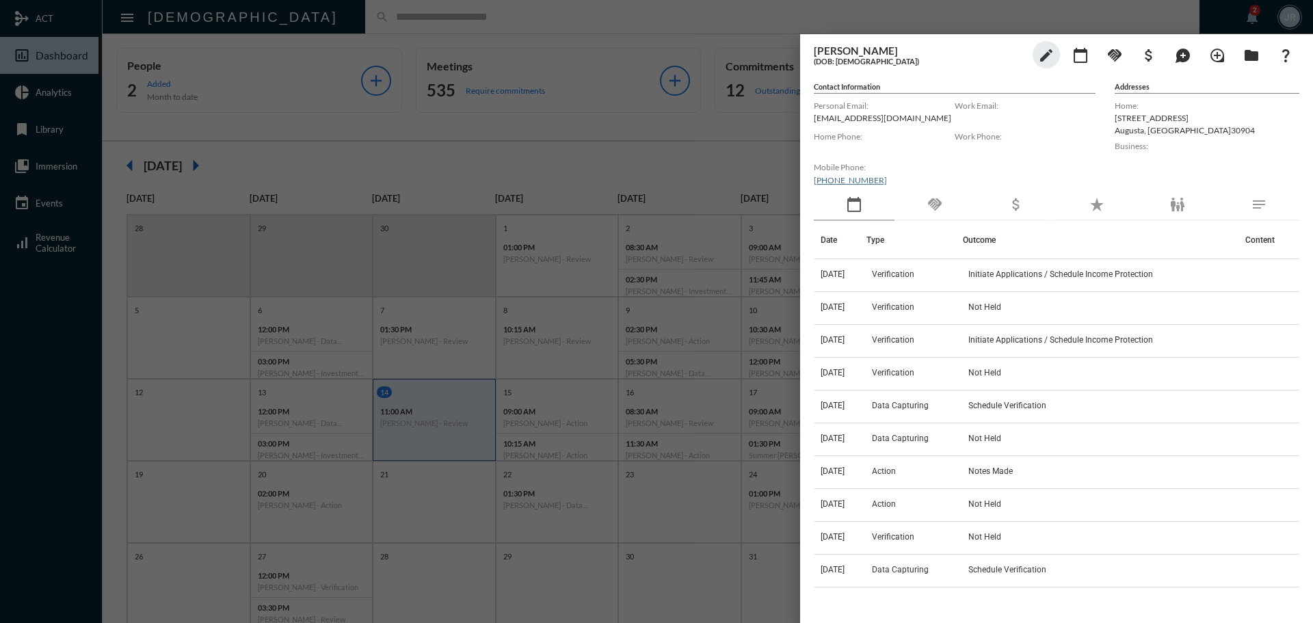
click at [943, 198] on mat-icon "handshake" at bounding box center [934, 204] width 16 height 16
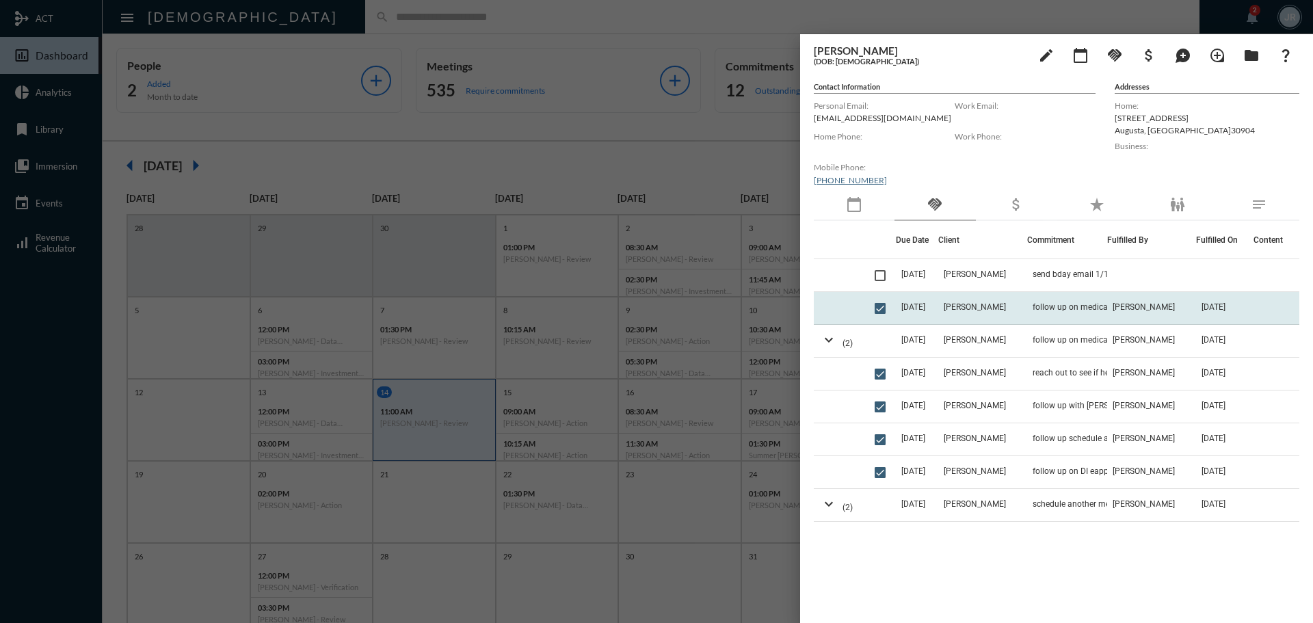
click at [994, 301] on td "[PERSON_NAME]" at bounding box center [982, 308] width 89 height 33
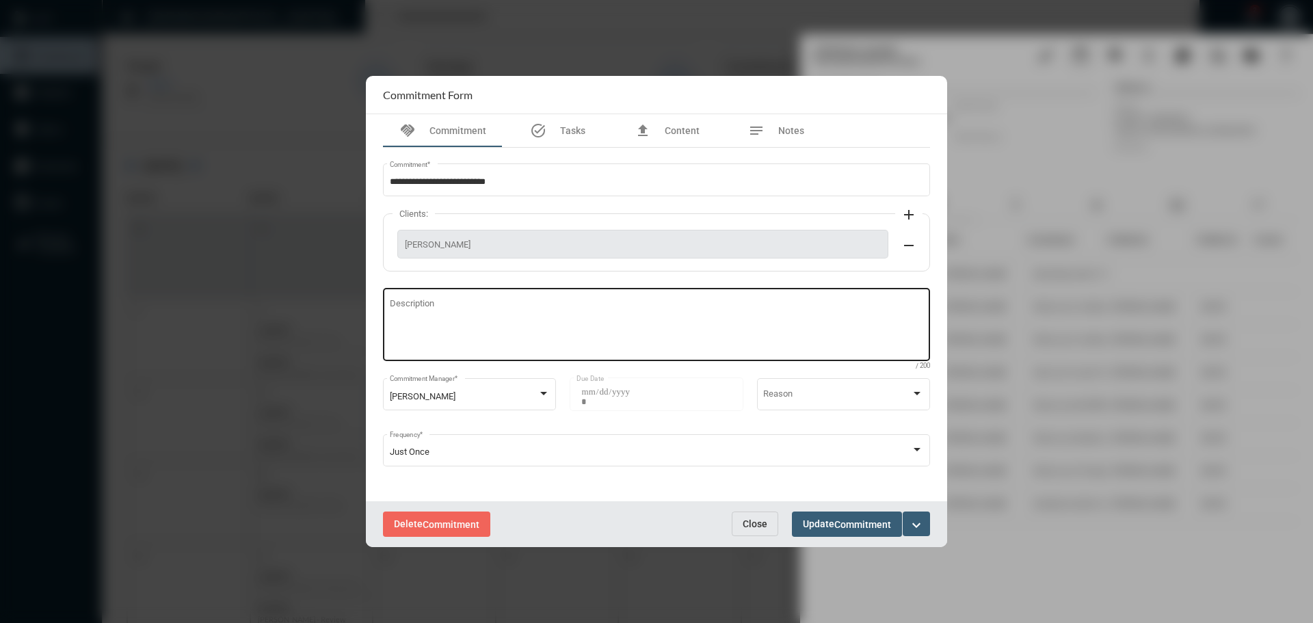
click at [531, 315] on textarea "Description" at bounding box center [657, 326] width 534 height 54
type textarea "*****"
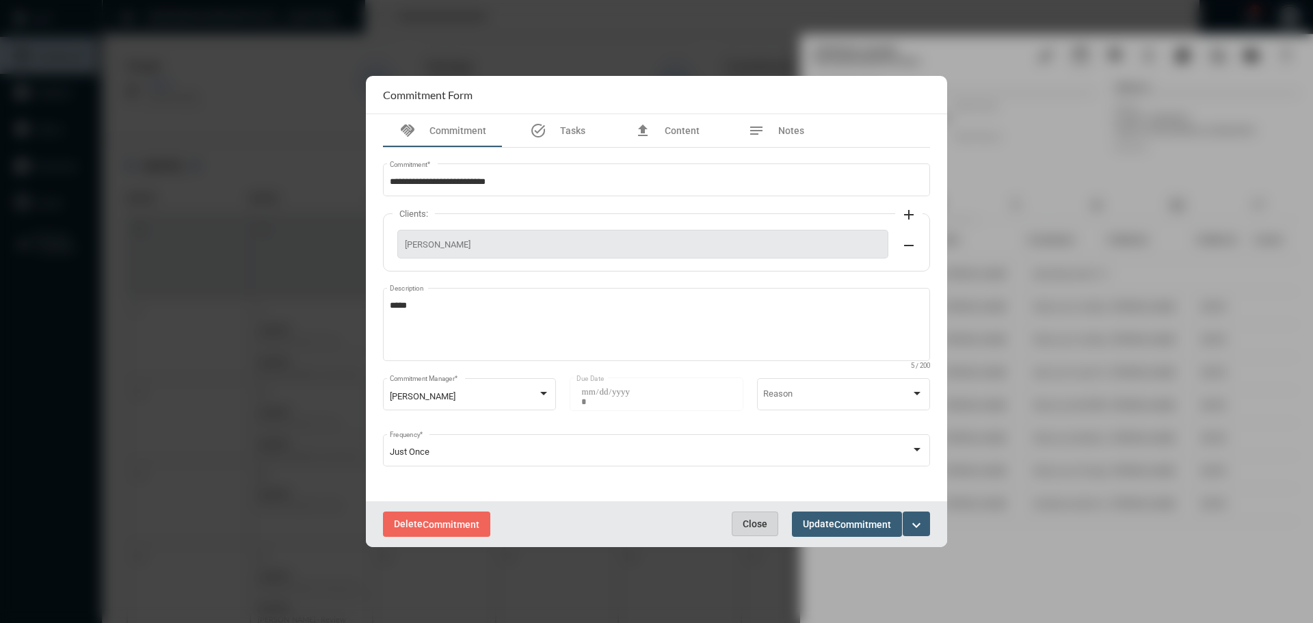
click at [752, 526] on span "Close" at bounding box center [755, 523] width 25 height 11
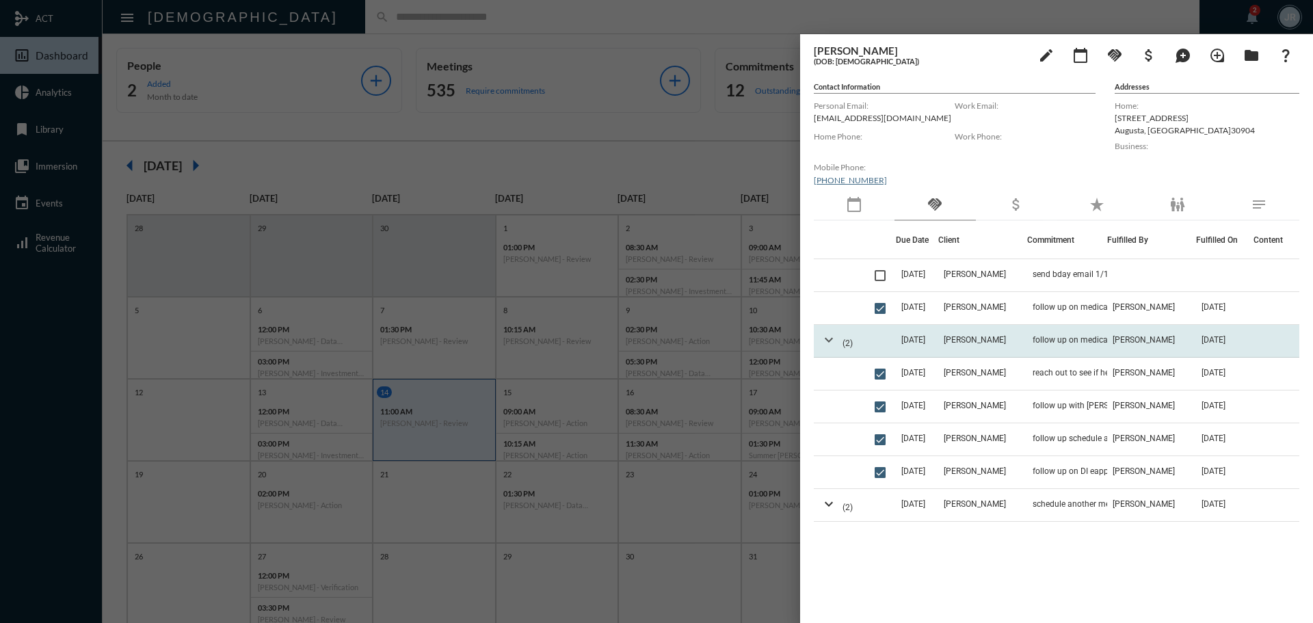
click at [832, 341] on mat-icon "expand_more" at bounding box center [828, 340] width 16 height 16
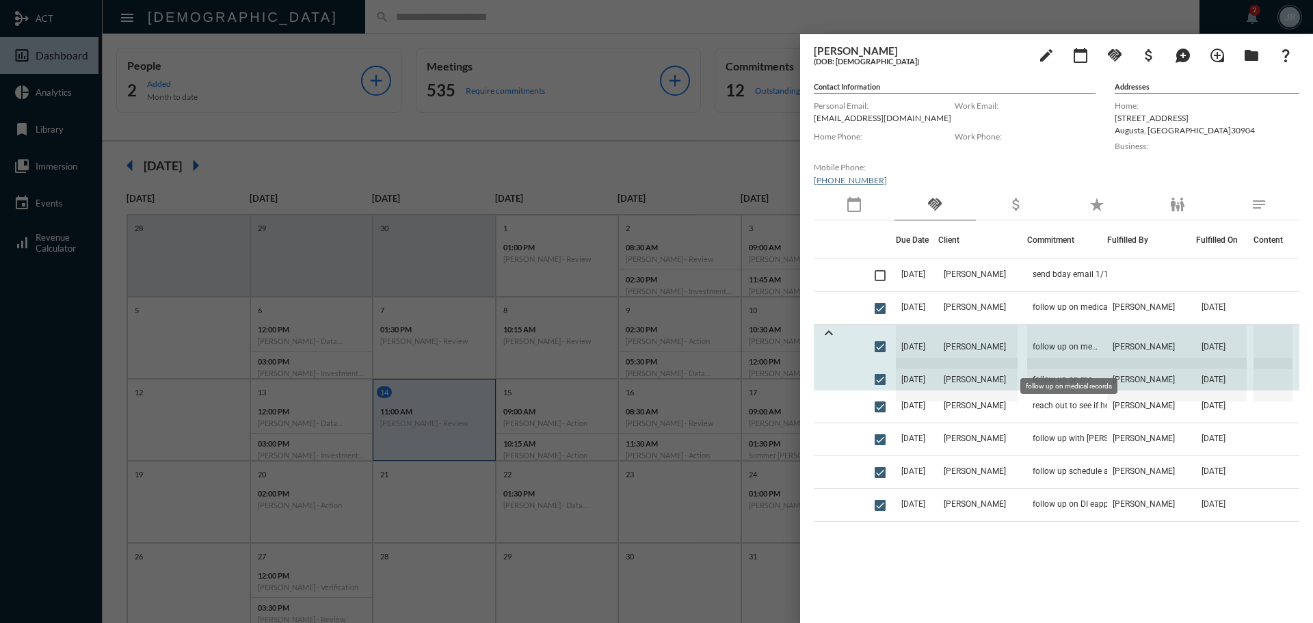
click at [1047, 342] on span "follow up on medical records" at bounding box center [1067, 347] width 80 height 44
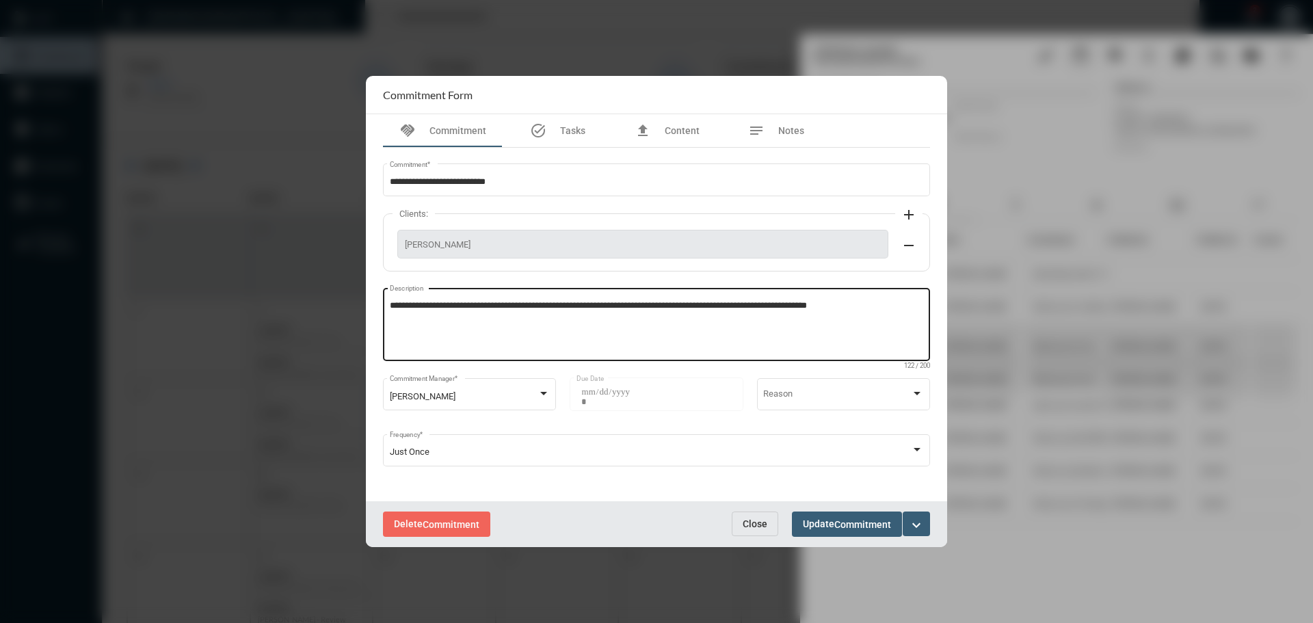
click at [883, 309] on textarea "**********" at bounding box center [657, 326] width 534 height 54
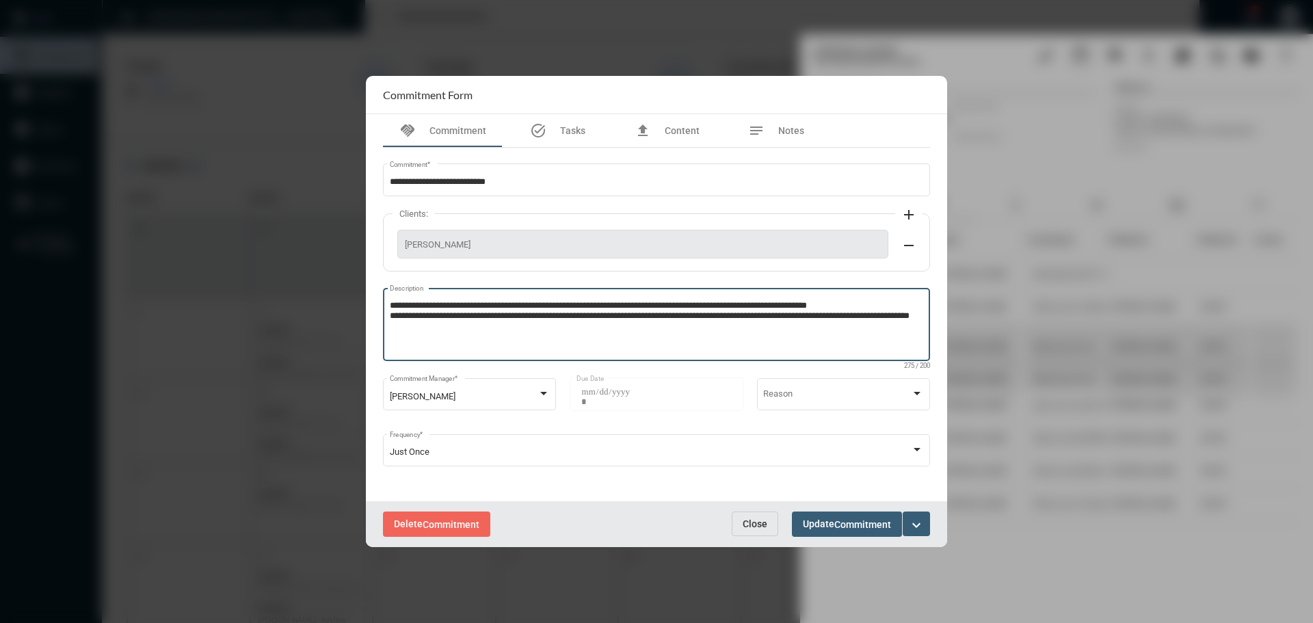
type textarea "**********"
click at [837, 519] on span "Commitment" at bounding box center [862, 524] width 57 height 11
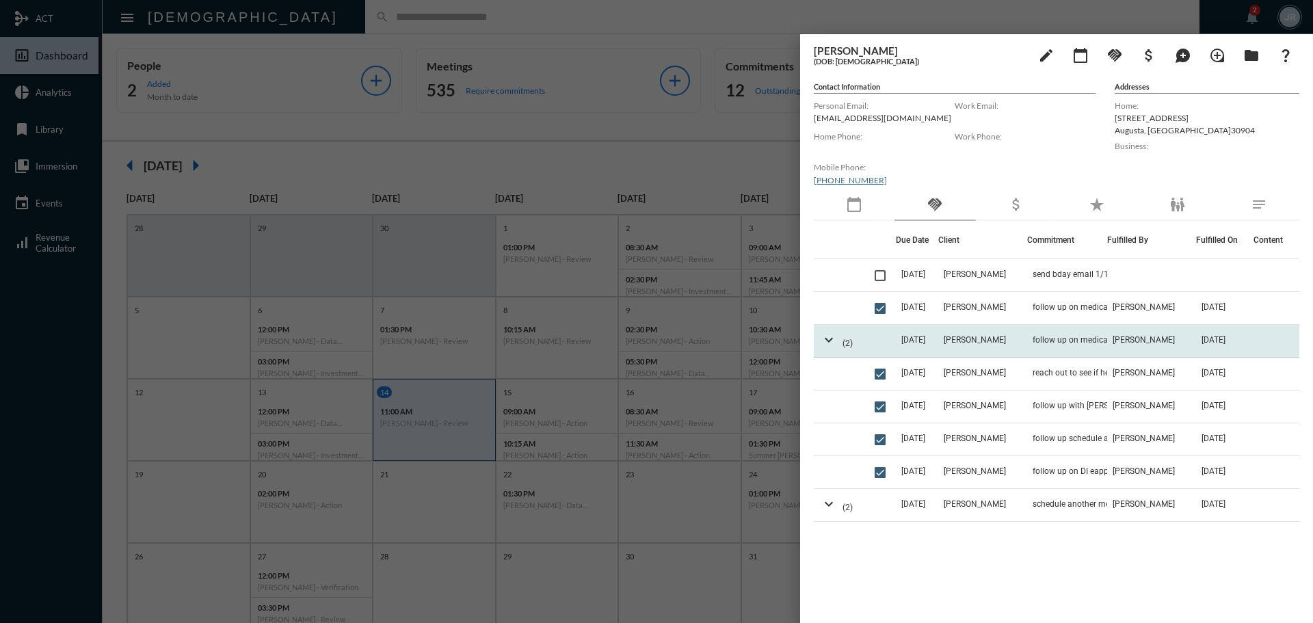
click at [949, 336] on td "[PERSON_NAME]" at bounding box center [982, 341] width 89 height 33
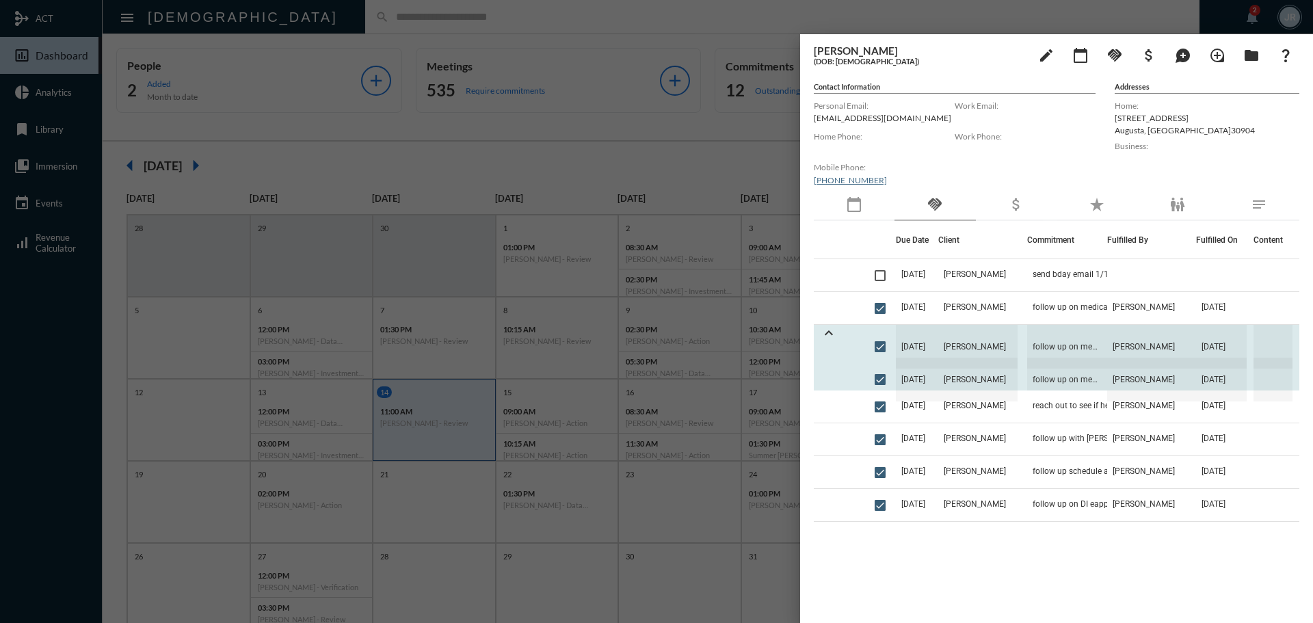
click at [938, 330] on span "[DATE]" at bounding box center [917, 347] width 42 height 44
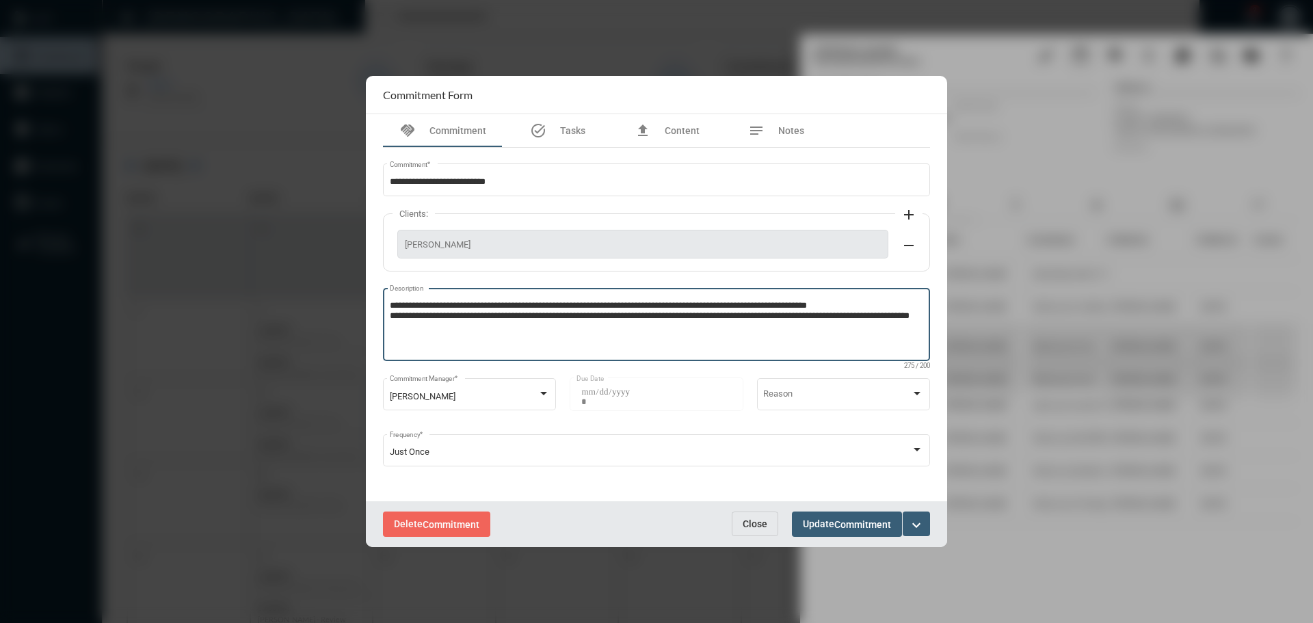
drag, startPoint x: 389, startPoint y: 315, endPoint x: 522, endPoint y: 331, distance: 133.6
click at [522, 331] on textarea "**********" at bounding box center [657, 326] width 534 height 54
click at [511, 332] on textarea "**********" at bounding box center [657, 326] width 534 height 54
click at [739, 518] on button "Close" at bounding box center [755, 523] width 46 height 25
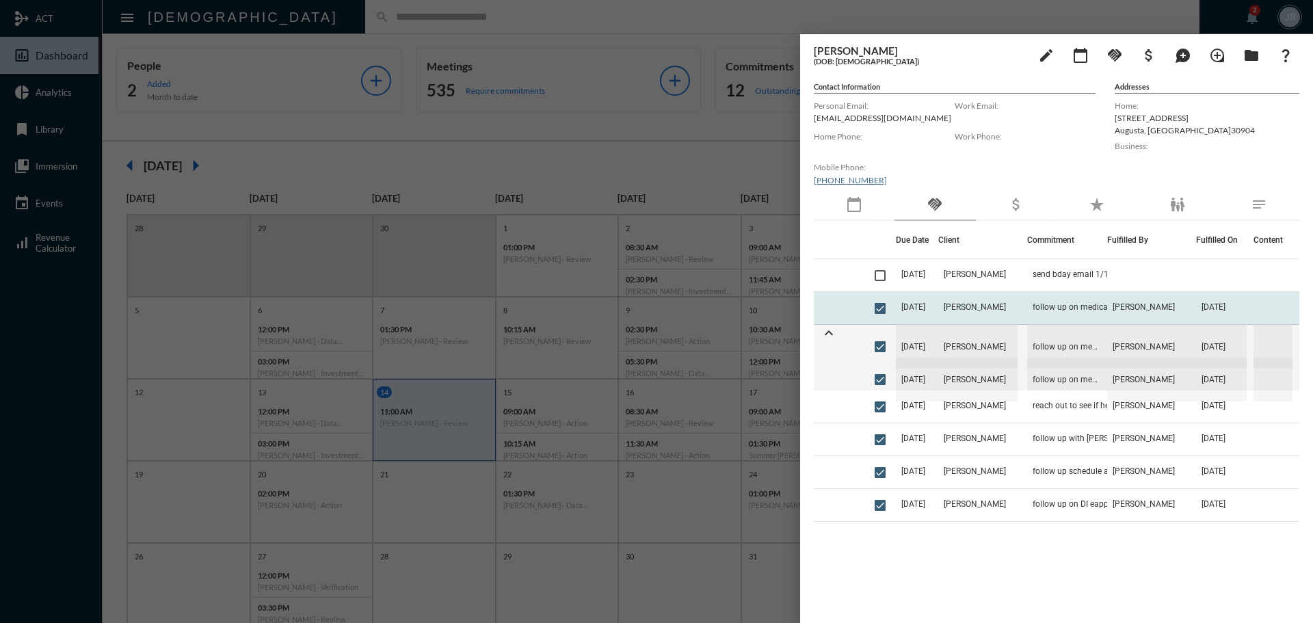
click at [1006, 302] on td "[PERSON_NAME]" at bounding box center [982, 308] width 89 height 33
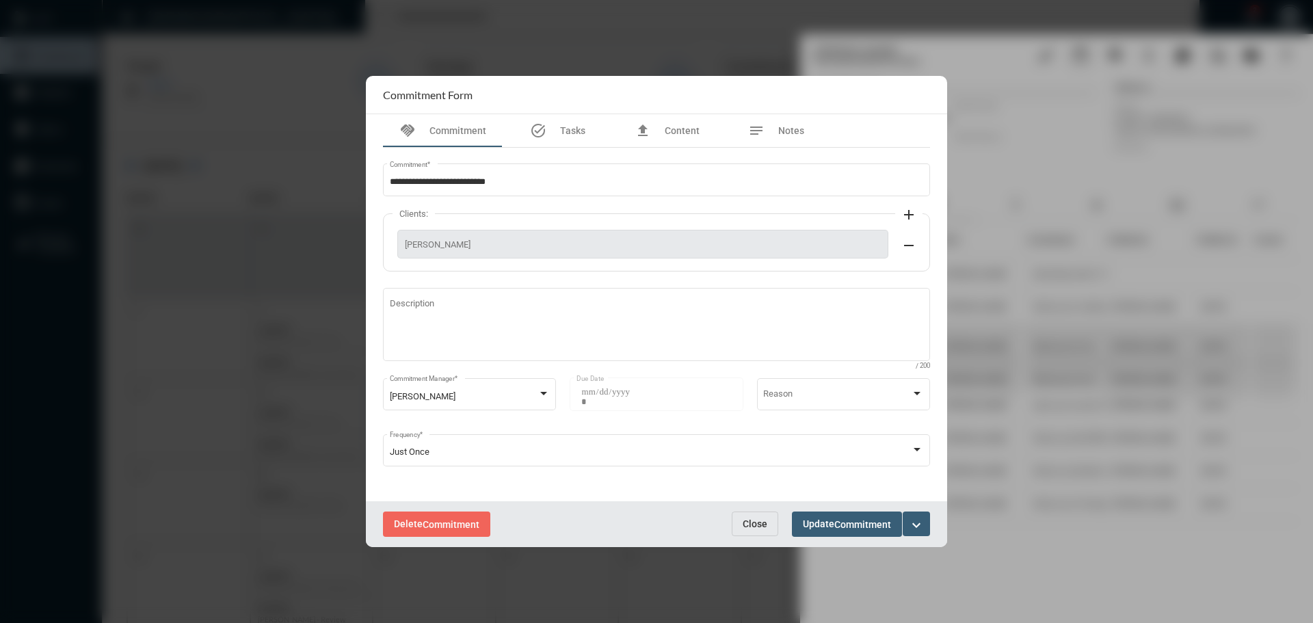
click at [751, 521] on span "Close" at bounding box center [755, 523] width 25 height 11
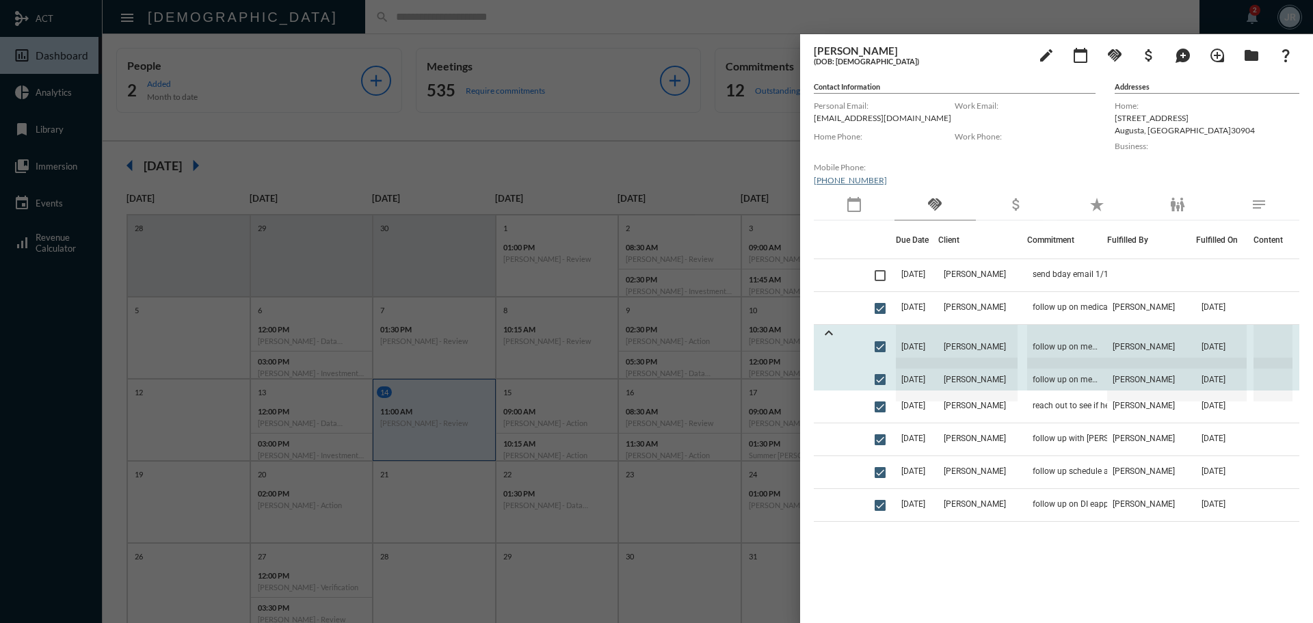
click at [922, 345] on span "[DATE]" at bounding box center [917, 347] width 42 height 44
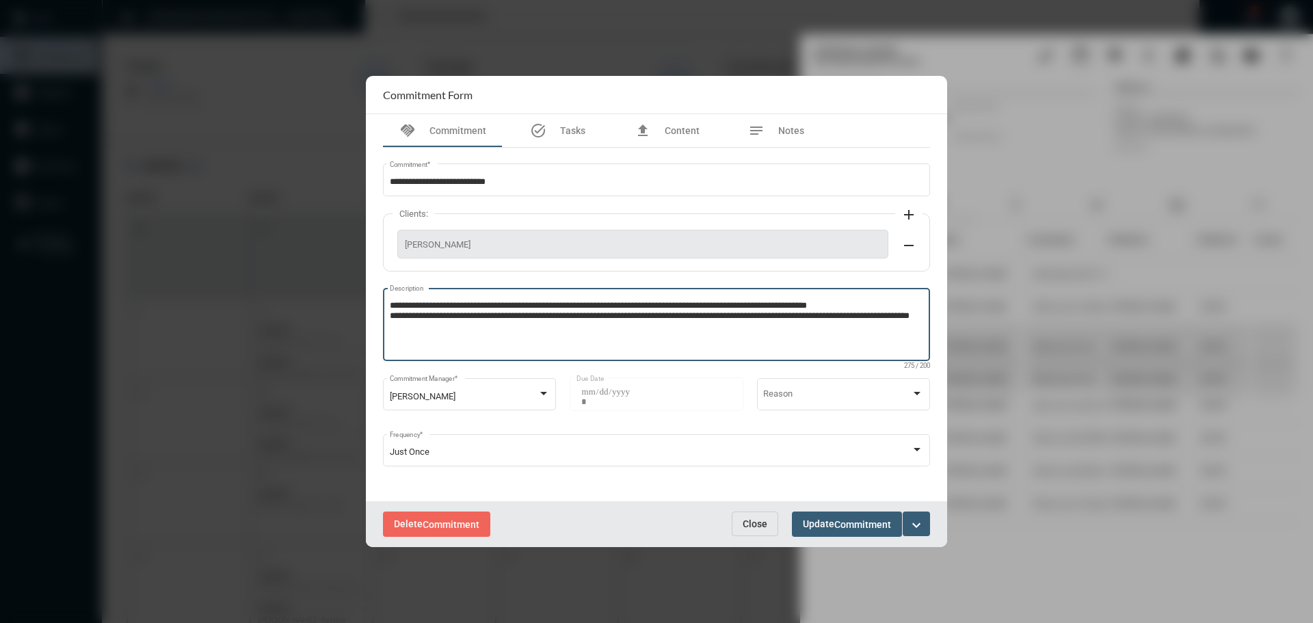
drag, startPoint x: 390, startPoint y: 319, endPoint x: 508, endPoint y: 331, distance: 118.9
click at [508, 331] on textarea "**********" at bounding box center [657, 326] width 534 height 54
click at [750, 528] on span "Close" at bounding box center [755, 523] width 25 height 11
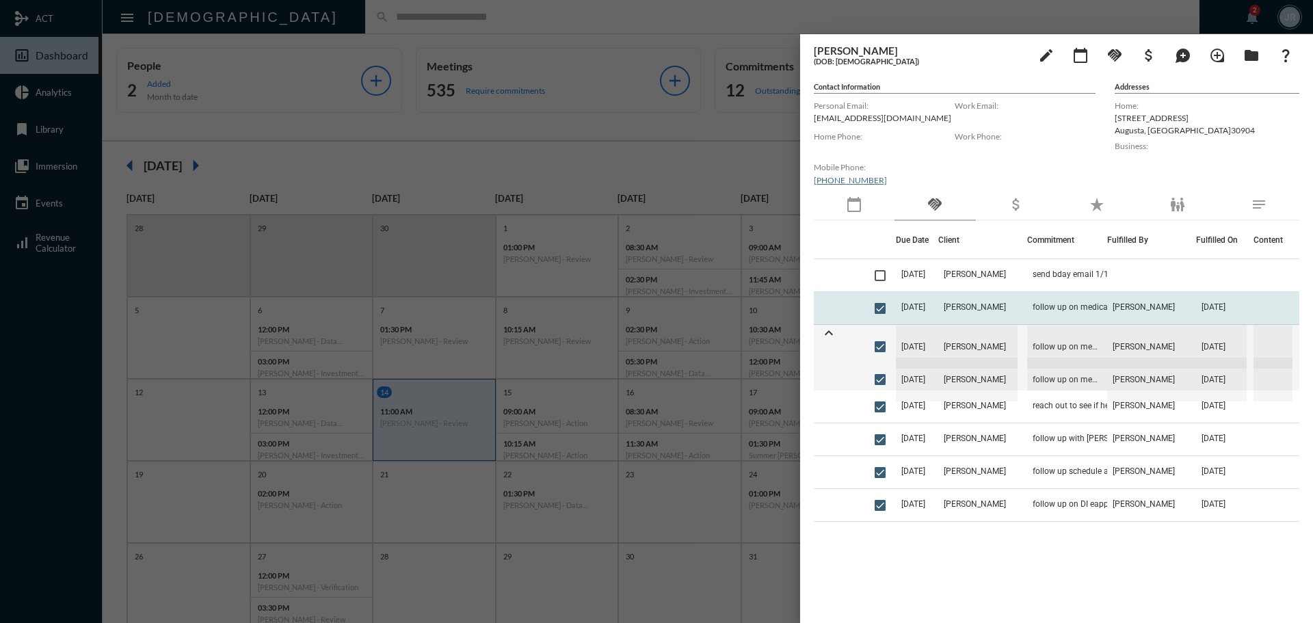
click at [921, 299] on td "[DATE]" at bounding box center [917, 308] width 42 height 33
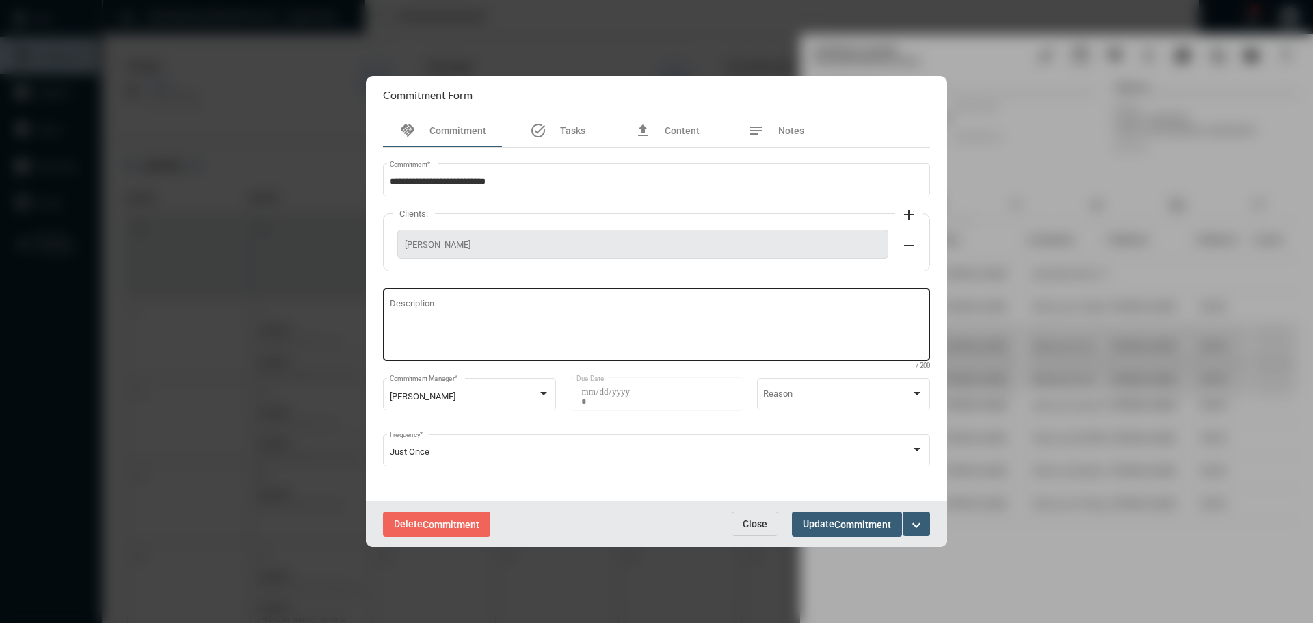
click at [446, 310] on textarea "Description" at bounding box center [657, 326] width 534 height 54
paste textarea "**********"
type textarea "**********"
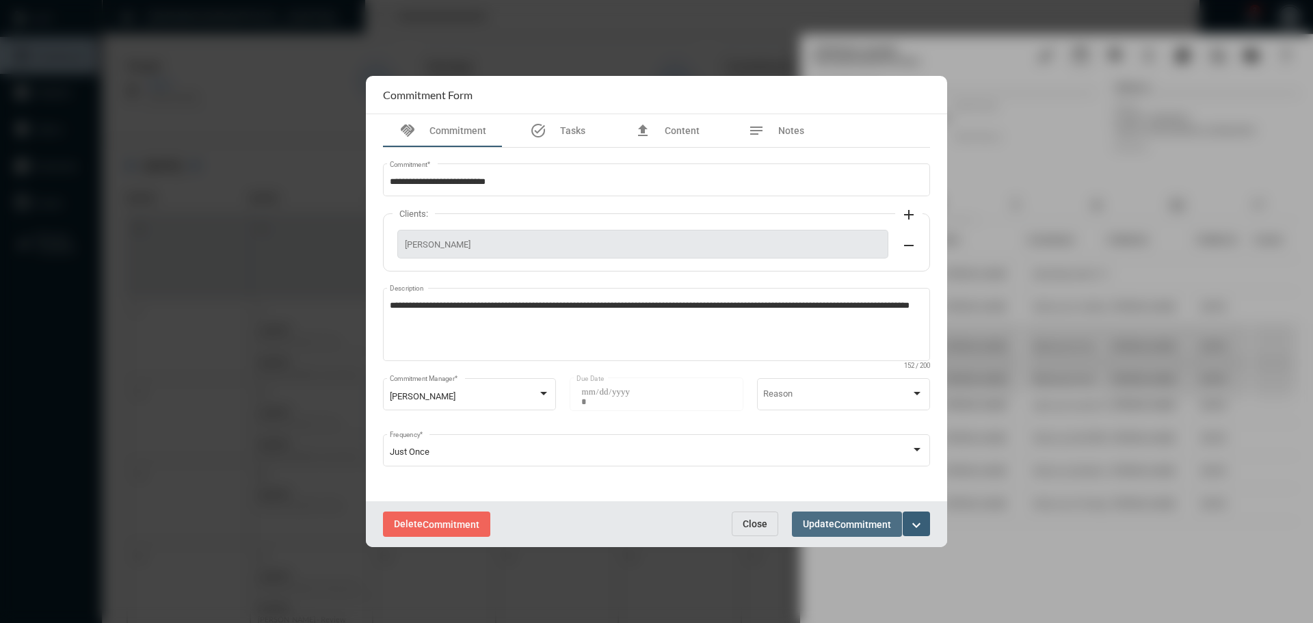
click at [869, 529] on span "Commitment" at bounding box center [862, 524] width 57 height 11
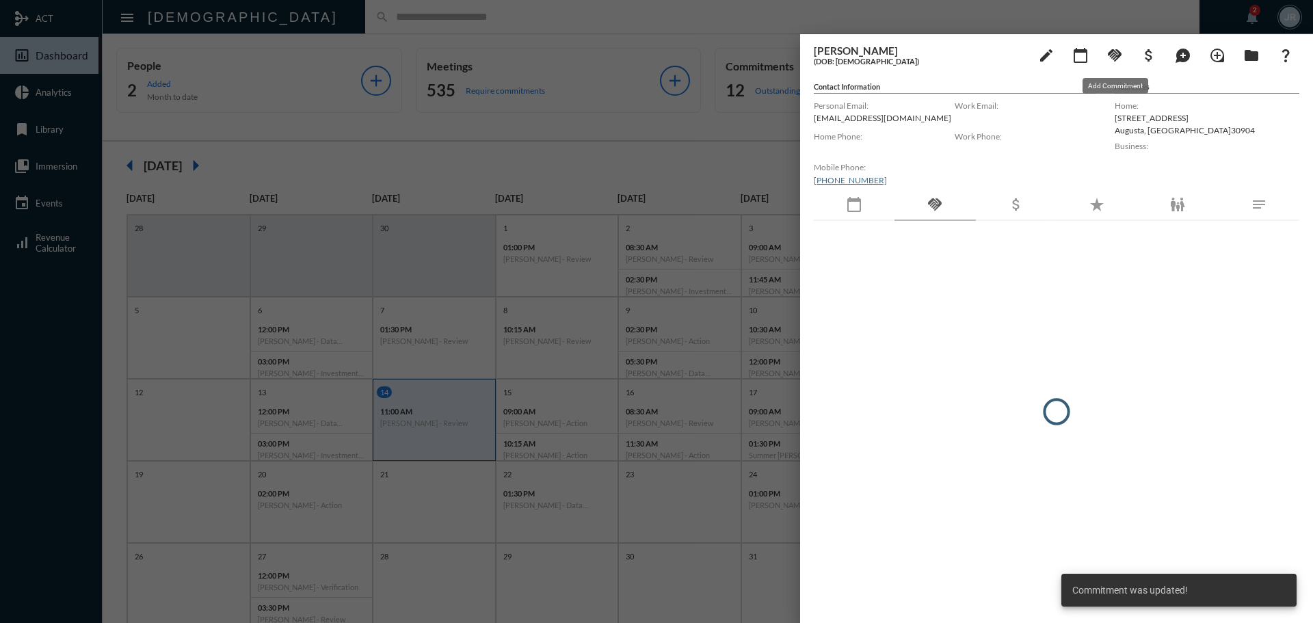
click at [1115, 55] on mat-icon "handshake" at bounding box center [1114, 55] width 16 height 16
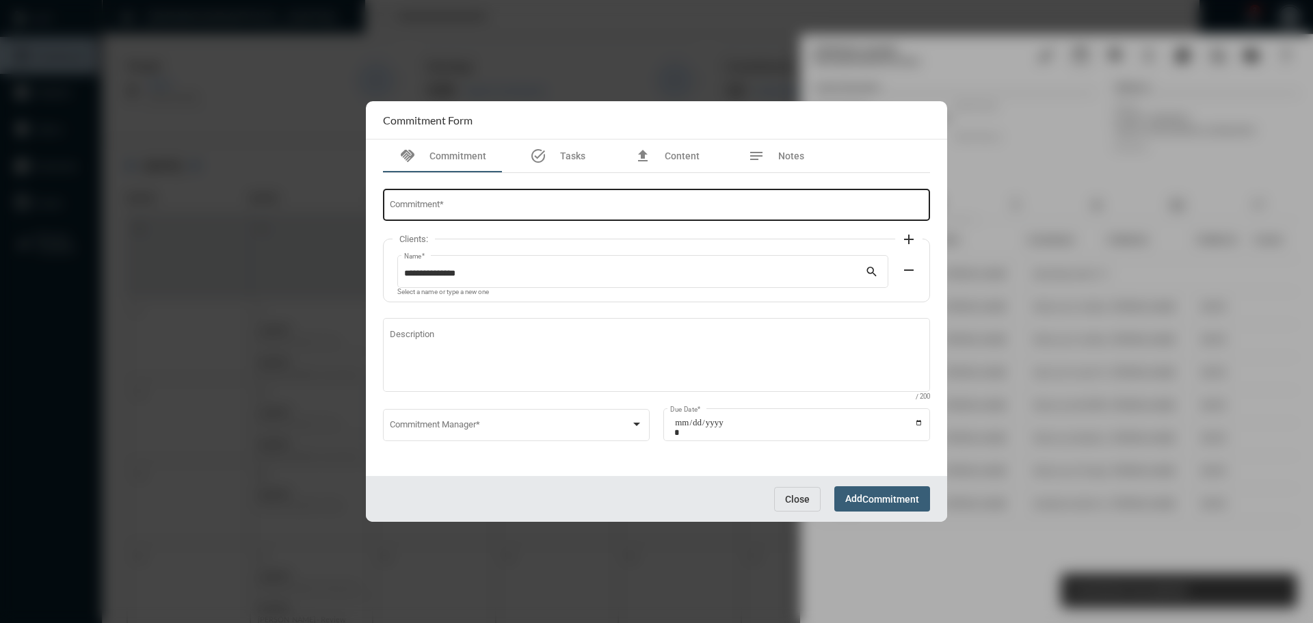
click at [487, 200] on div "Commitment *" at bounding box center [657, 204] width 534 height 35
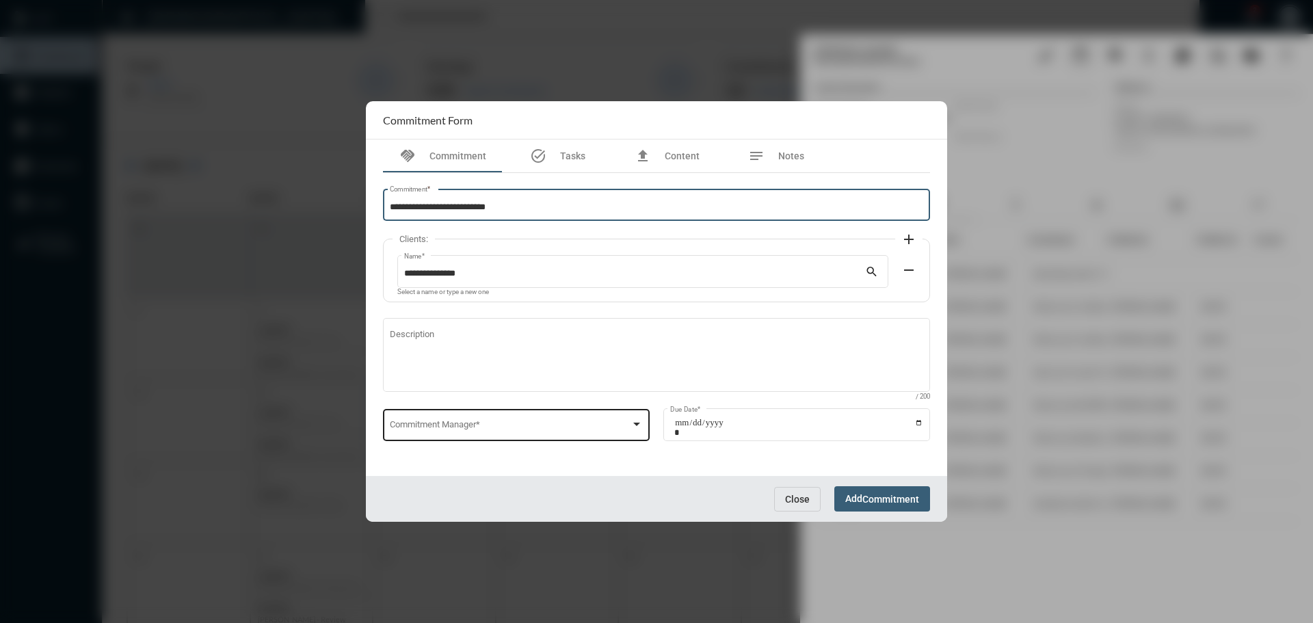
type input "**********"
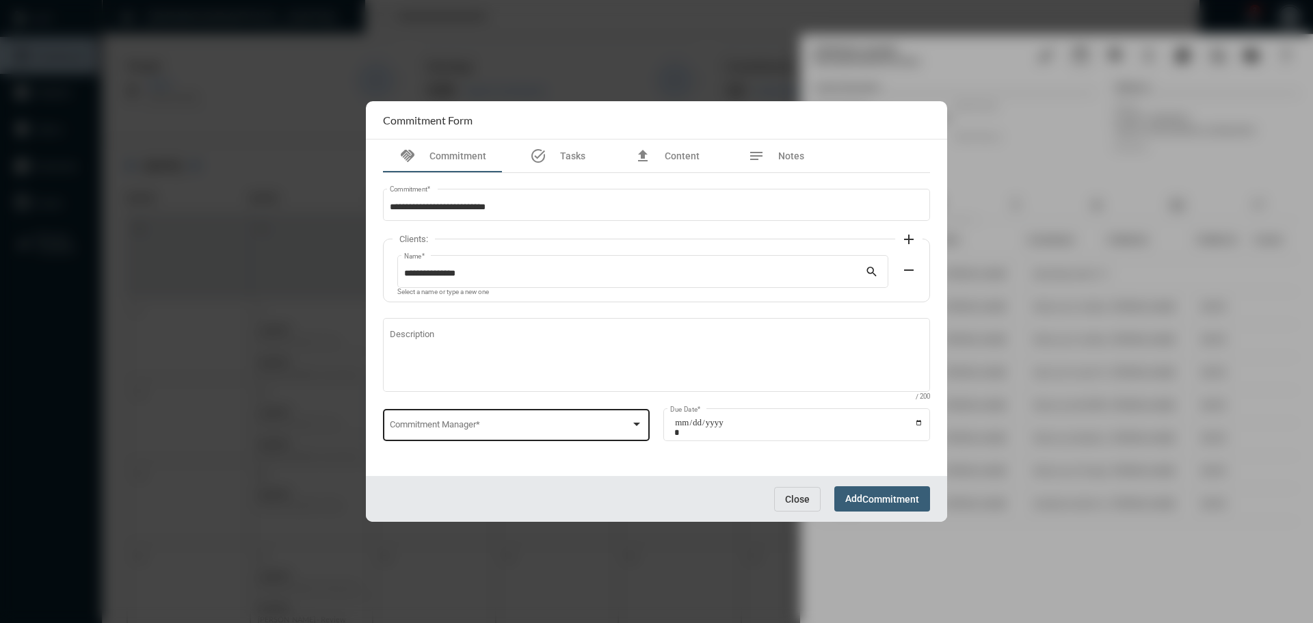
click at [464, 418] on div "Commitment Manager *" at bounding box center [517, 423] width 254 height 35
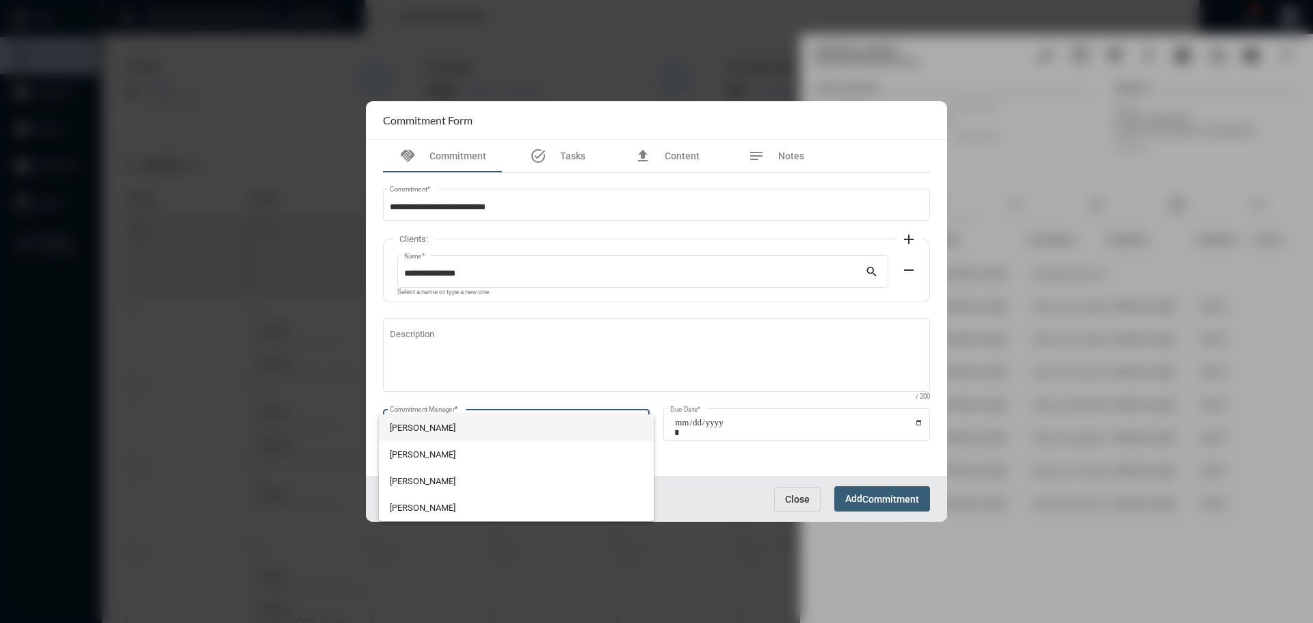
click at [420, 431] on span "[PERSON_NAME]" at bounding box center [517, 427] width 254 height 27
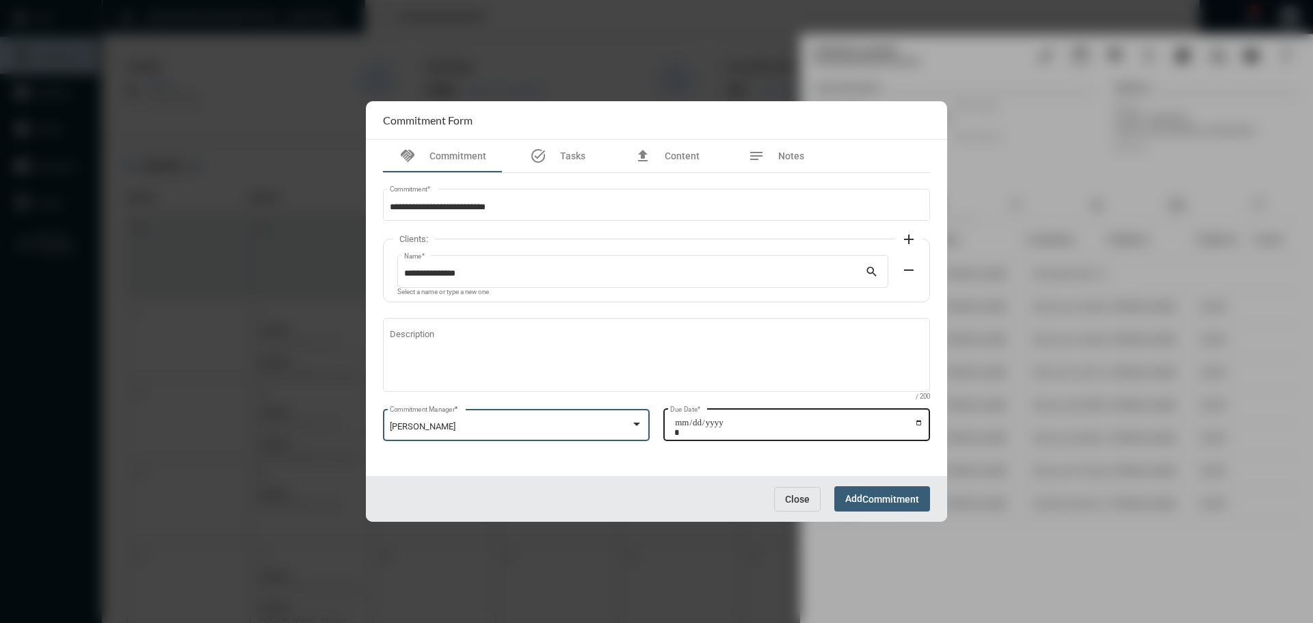
click at [918, 424] on input "Due Date *" at bounding box center [798, 427] width 249 height 19
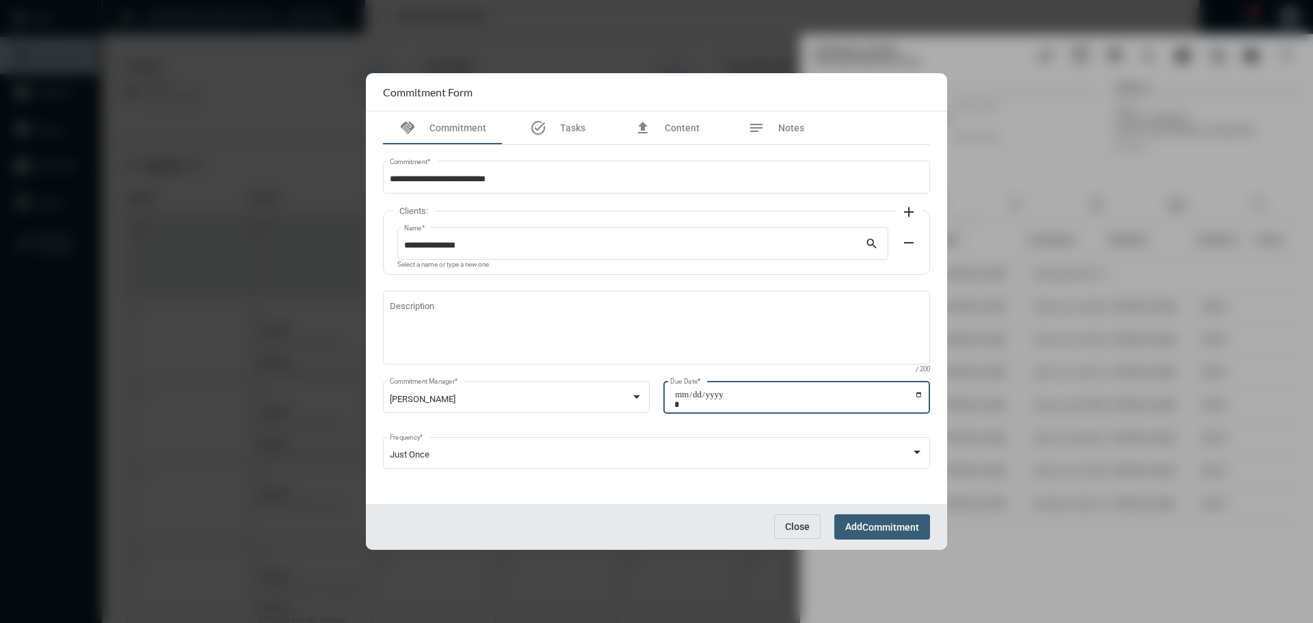
click at [919, 393] on input "**********" at bounding box center [798, 399] width 249 height 19
type input "**********"
click at [857, 526] on span "Add Commitment" at bounding box center [882, 526] width 74 height 11
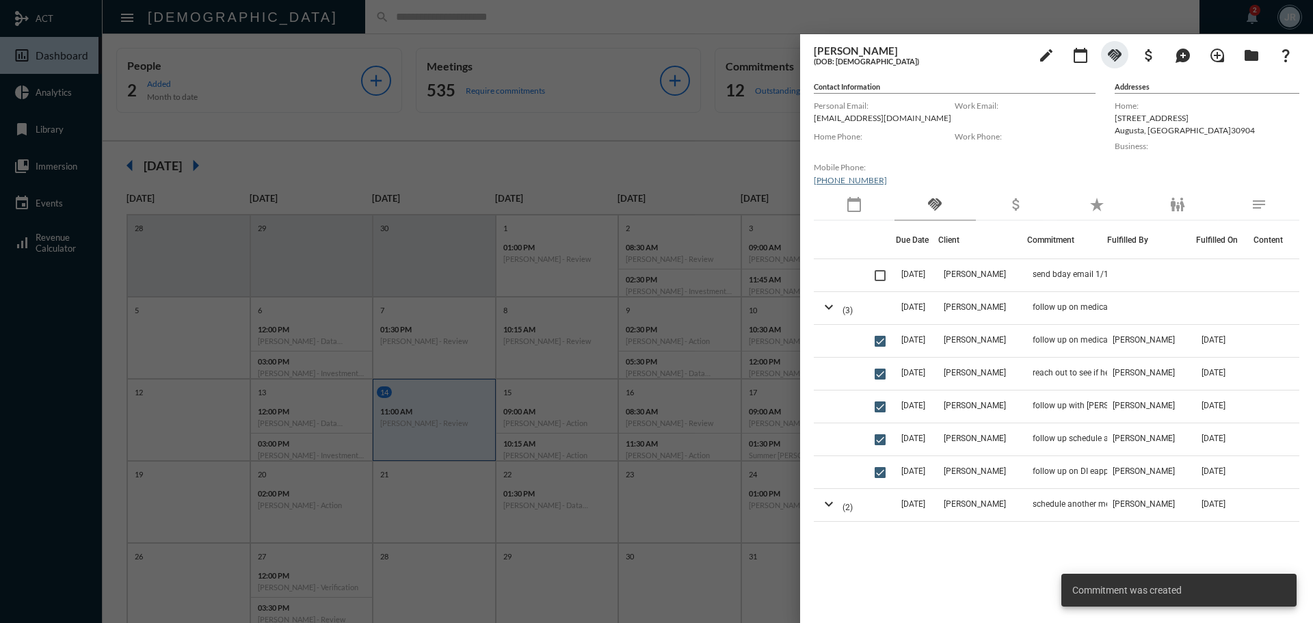
click at [423, 21] on div at bounding box center [656, 311] width 1313 height 623
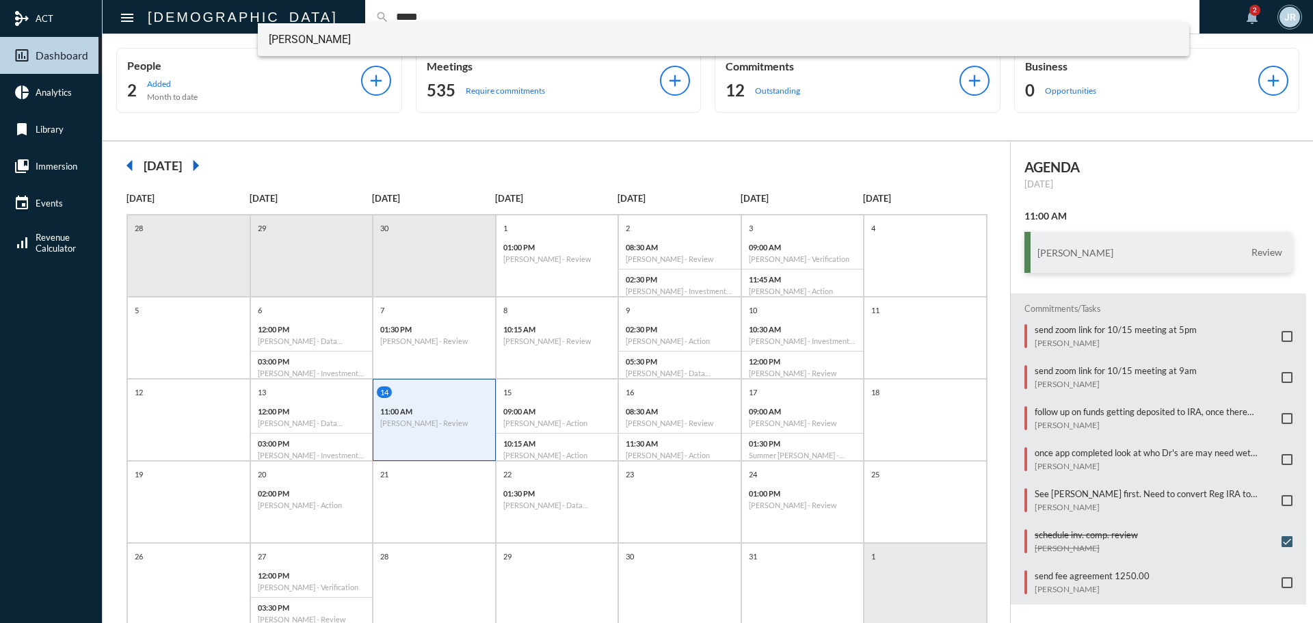
type input "*****"
click at [319, 27] on span "[PERSON_NAME]" at bounding box center [724, 39] width 910 height 33
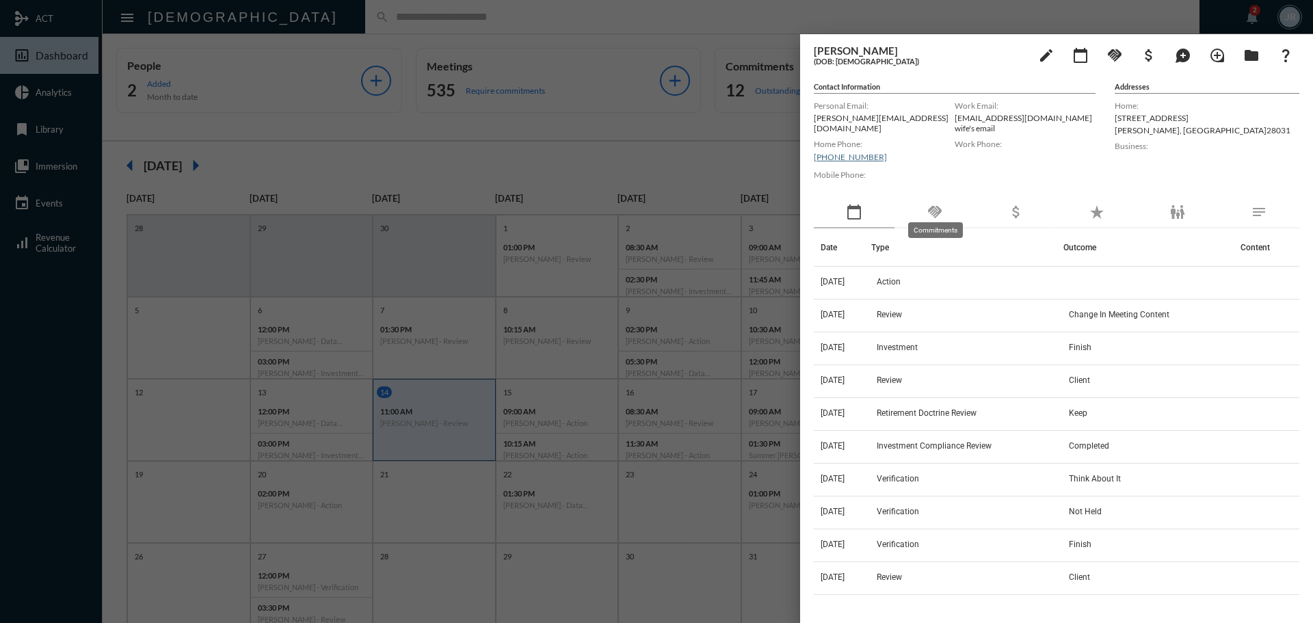
click at [932, 206] on mat-icon "handshake" at bounding box center [934, 212] width 16 height 16
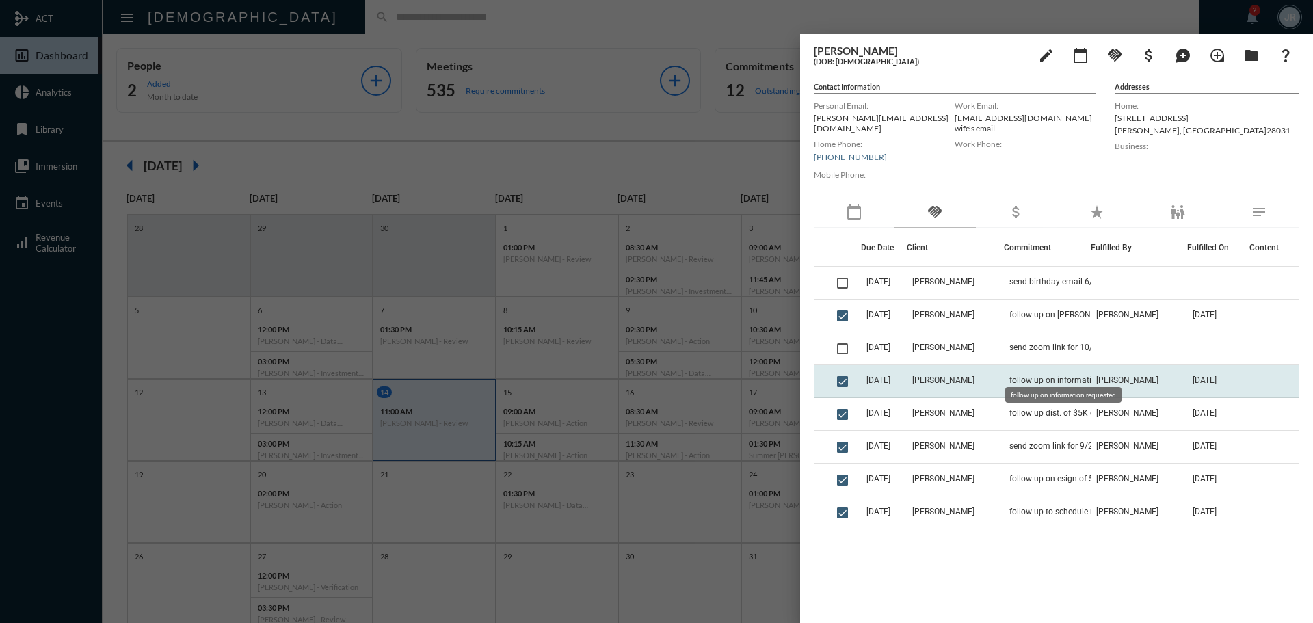
click at [1009, 375] on span "follow up on information requested" at bounding box center [1074, 380] width 130 height 10
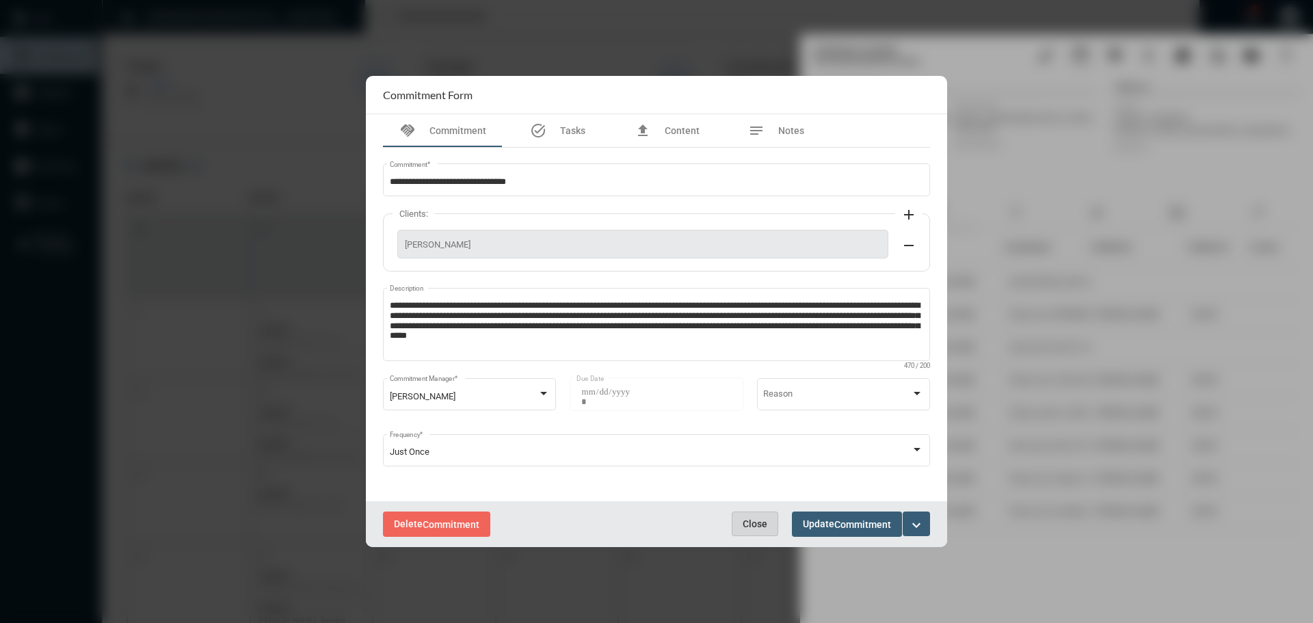
click at [764, 518] on span "Close" at bounding box center [755, 523] width 25 height 11
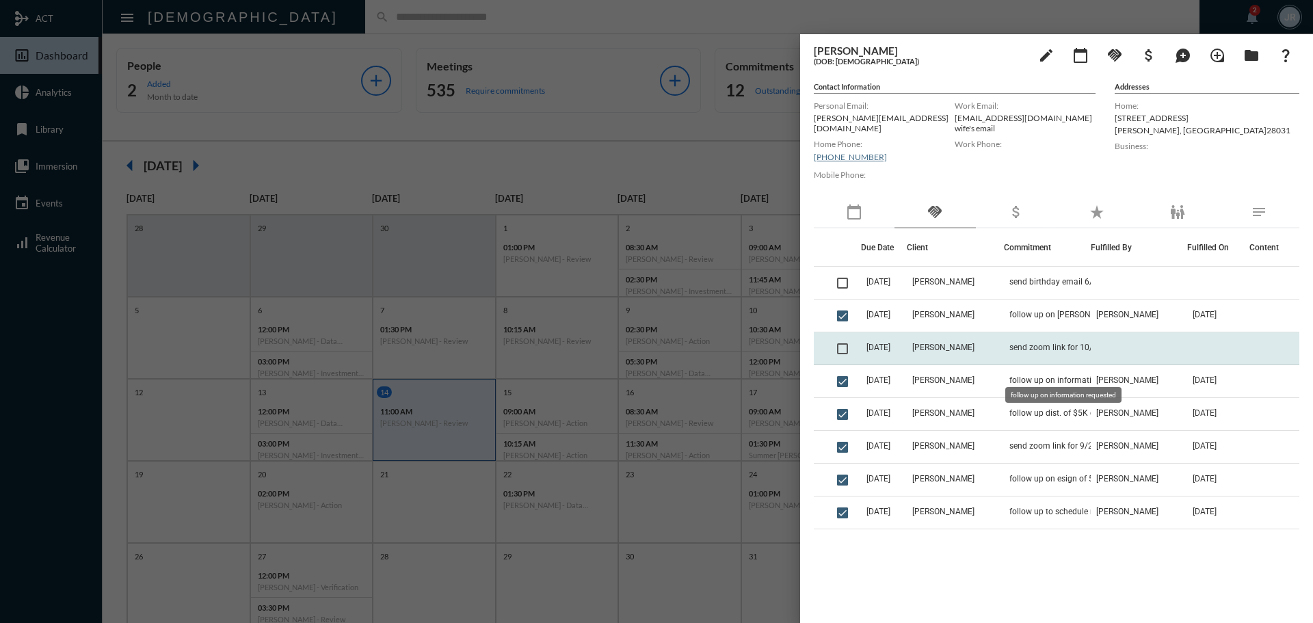
click at [1037, 354] on td "send zoom link for 10/16 meeting at 11:30" at bounding box center [1047, 348] width 87 height 33
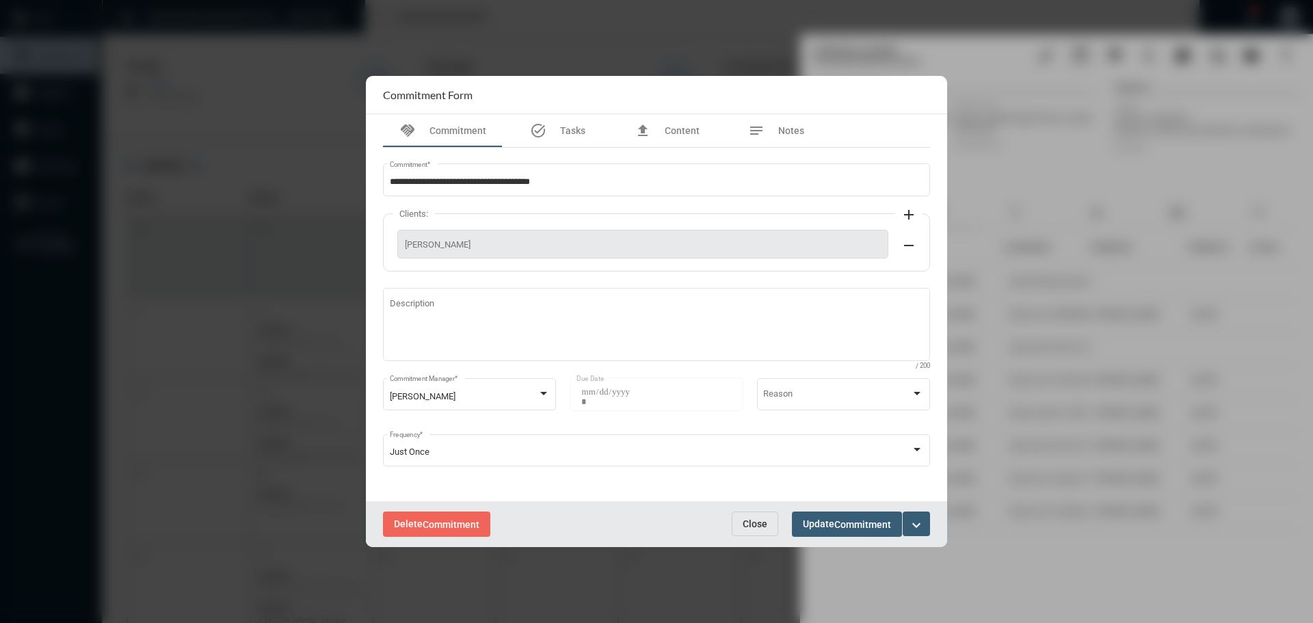
click at [763, 513] on button "Close" at bounding box center [755, 523] width 46 height 25
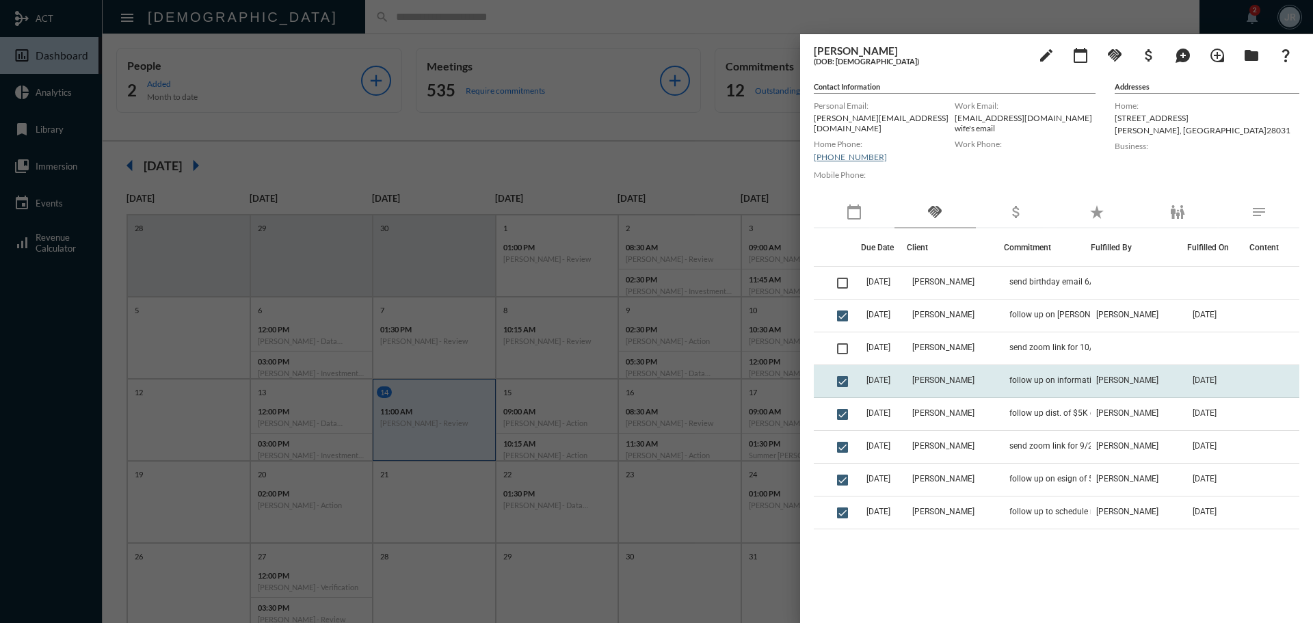
click at [974, 376] on td "[PERSON_NAME]" at bounding box center [955, 381] width 96 height 33
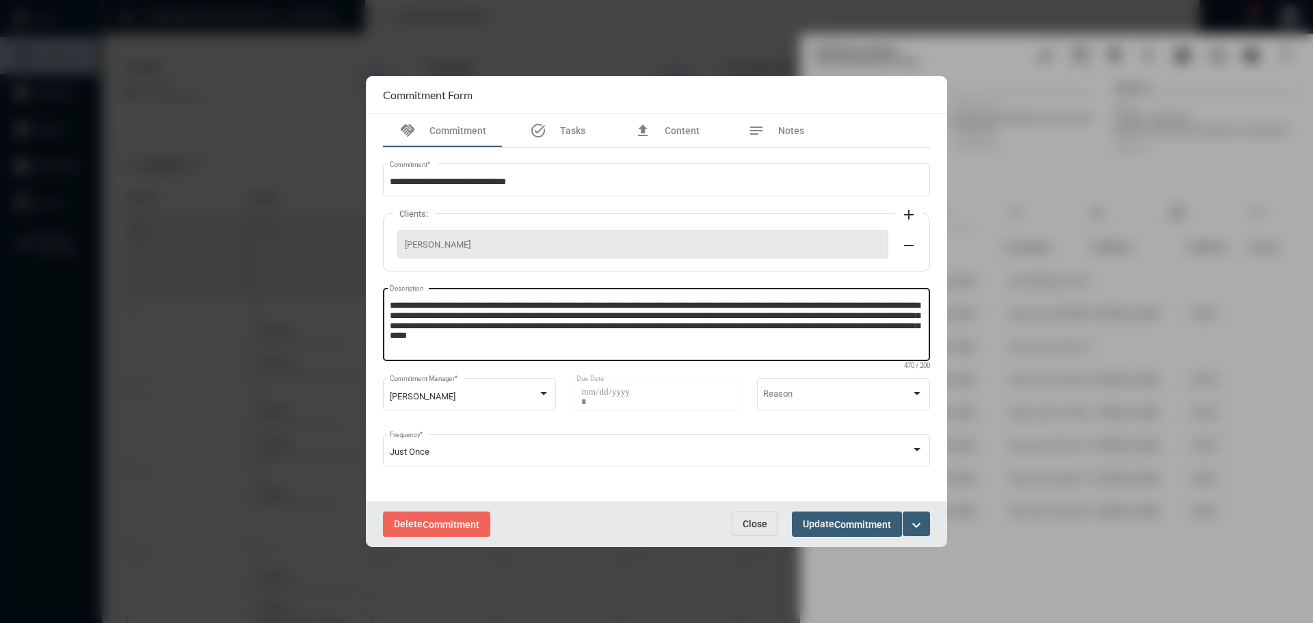
click at [680, 341] on textarea "**********" at bounding box center [657, 326] width 534 height 54
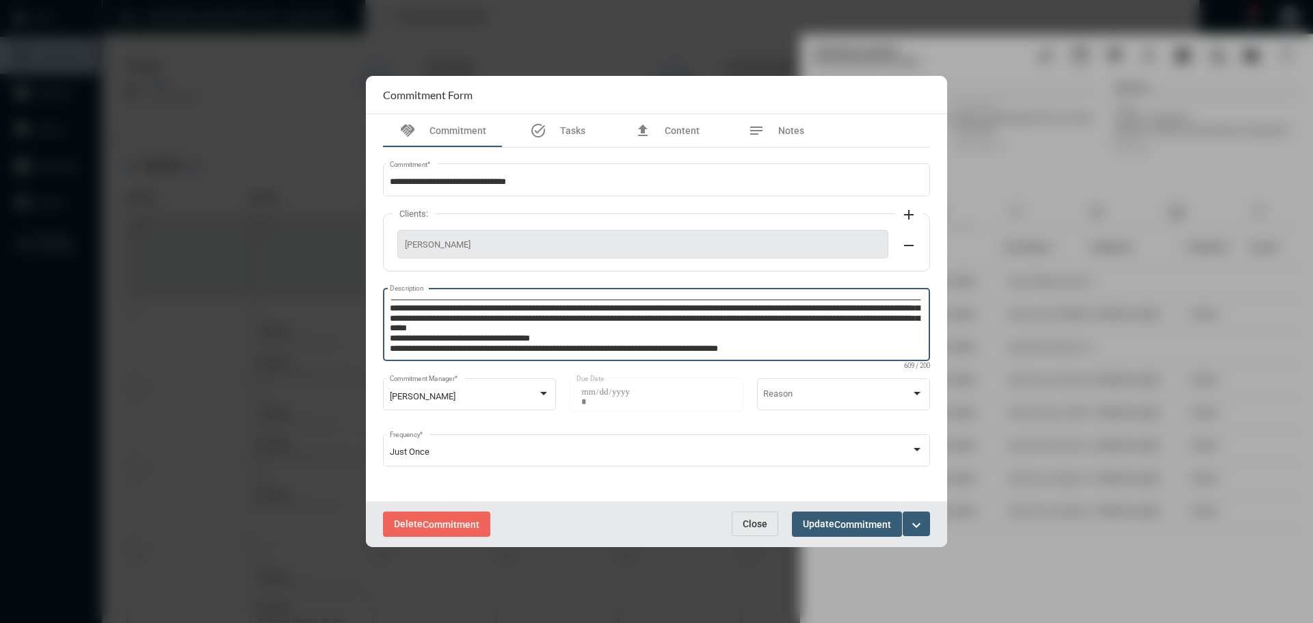
type textarea "**********"
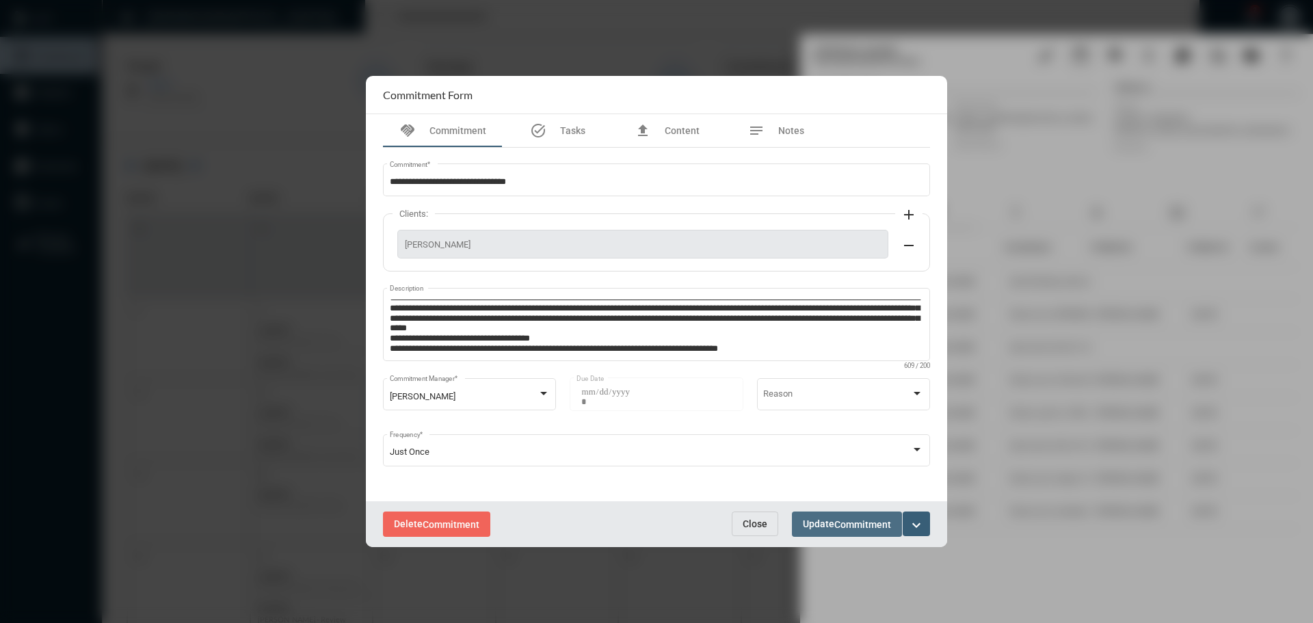
click at [850, 511] on button "Update Commitment" at bounding box center [847, 523] width 110 height 25
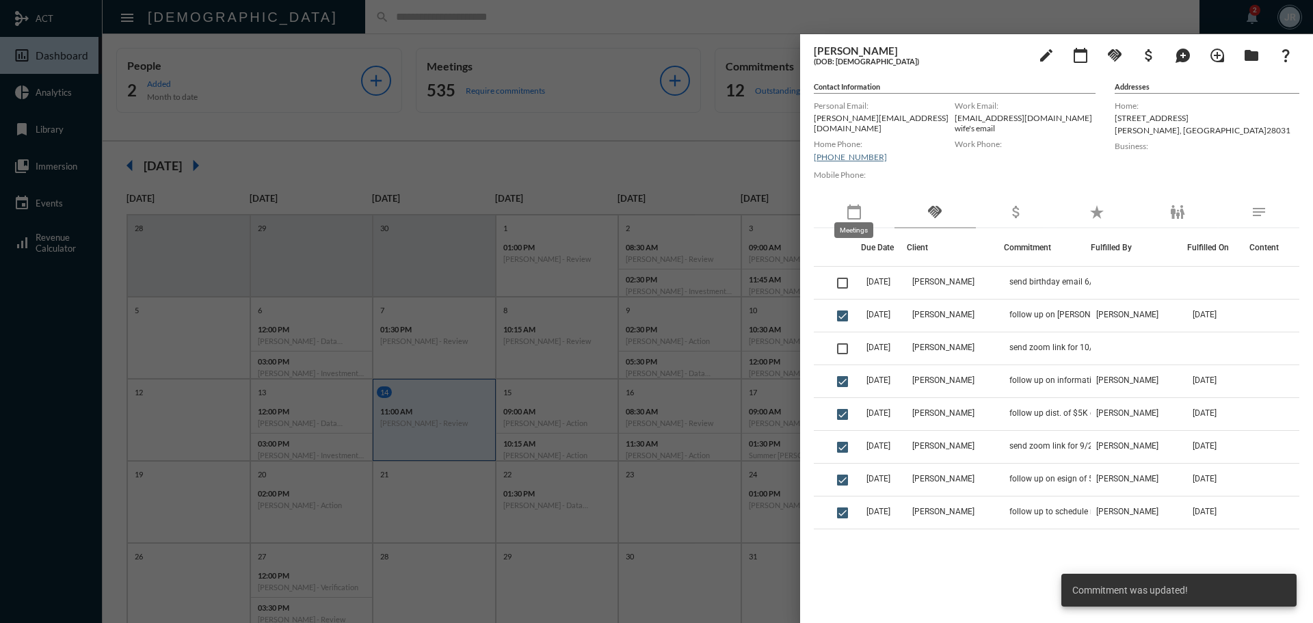
click at [857, 206] on mat-icon "calendar_today" at bounding box center [854, 212] width 16 height 16
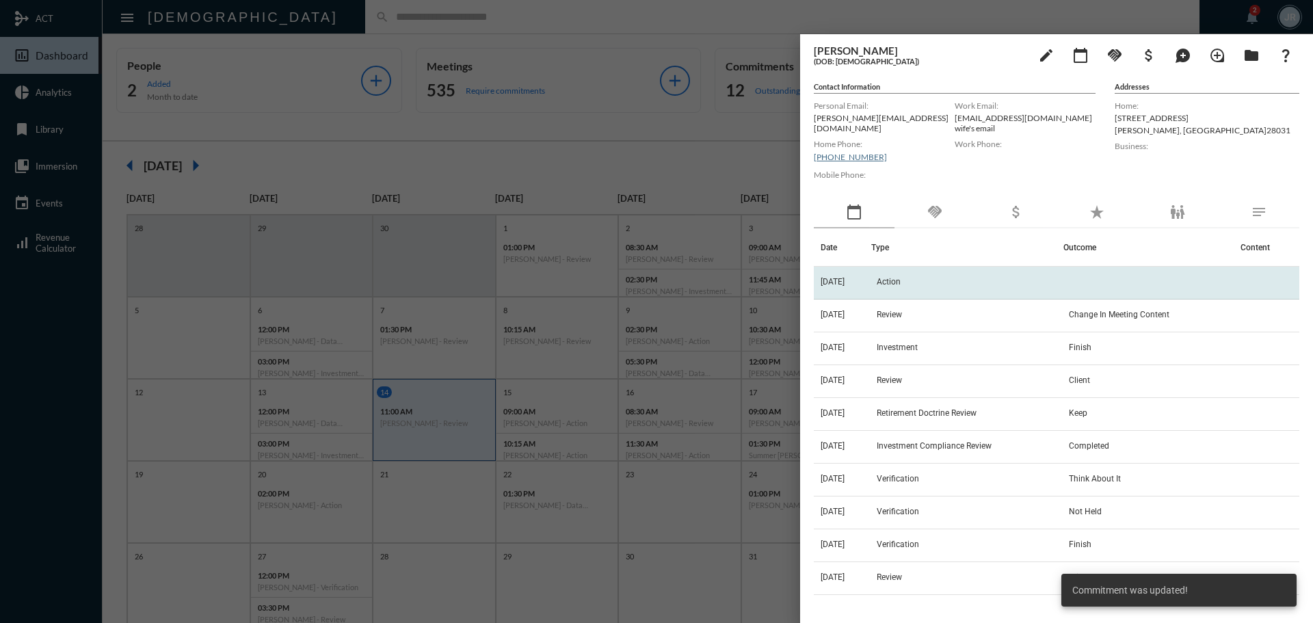
click at [871, 268] on td "[DATE]" at bounding box center [842, 283] width 57 height 33
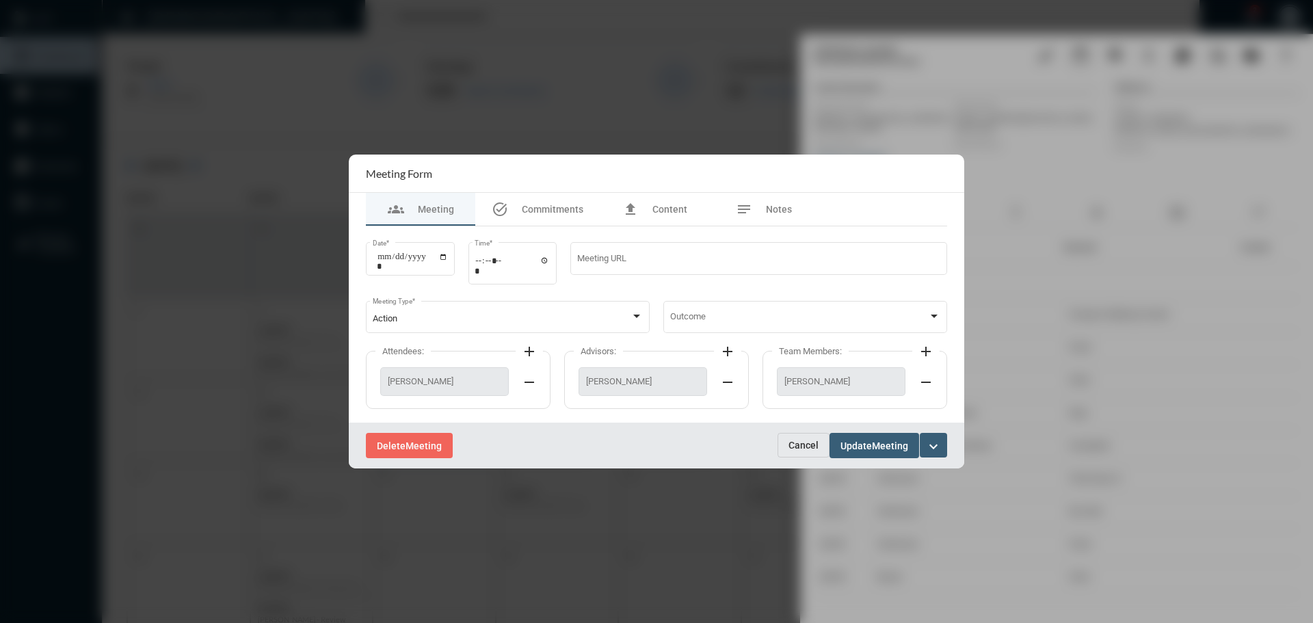
click at [786, 438] on button "Cancel" at bounding box center [803, 445] width 52 height 25
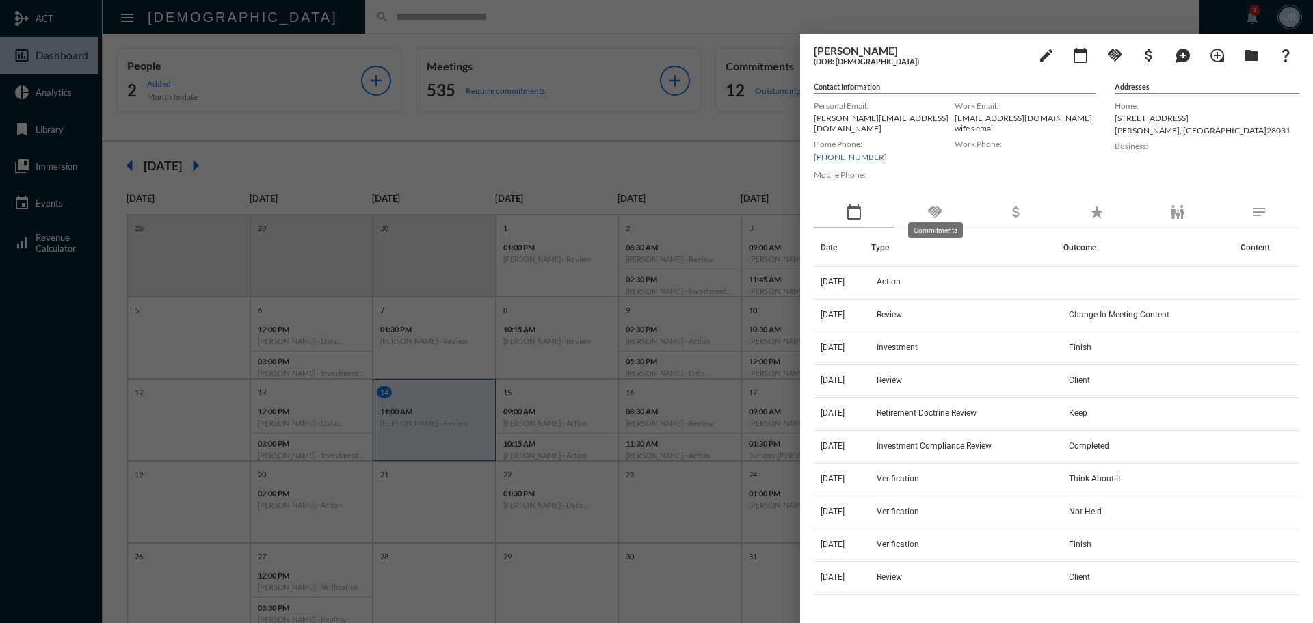
click at [935, 204] on mat-icon "handshake" at bounding box center [934, 212] width 16 height 16
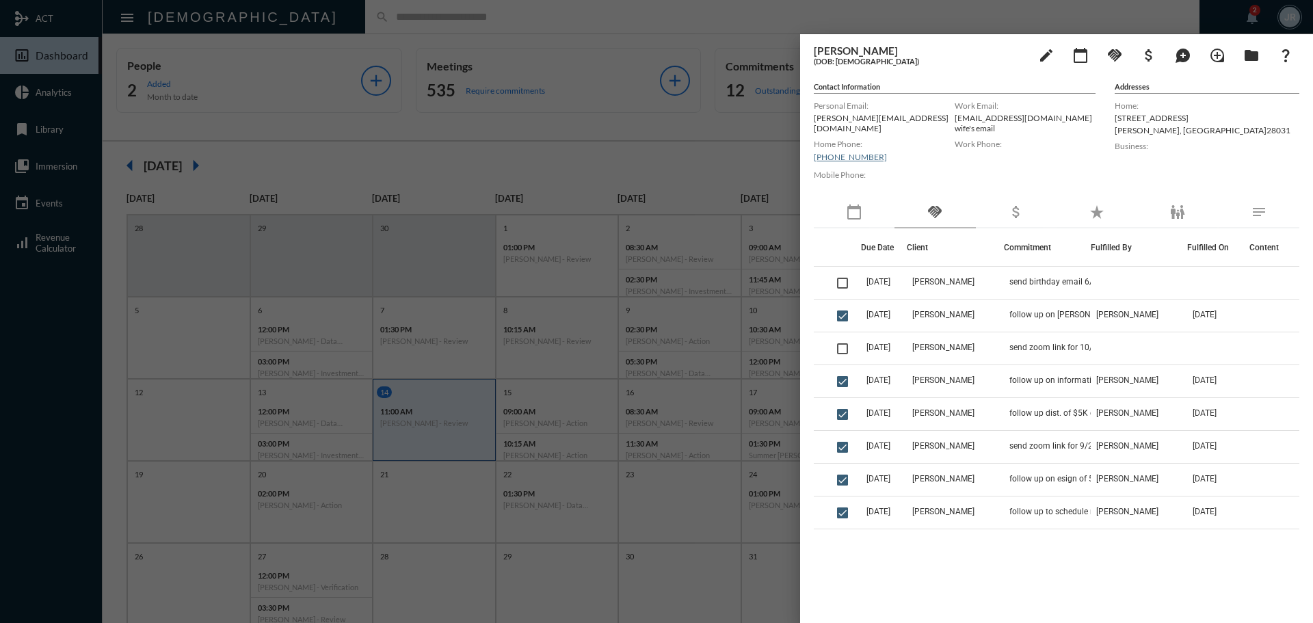
click at [321, 19] on div at bounding box center [656, 311] width 1313 height 623
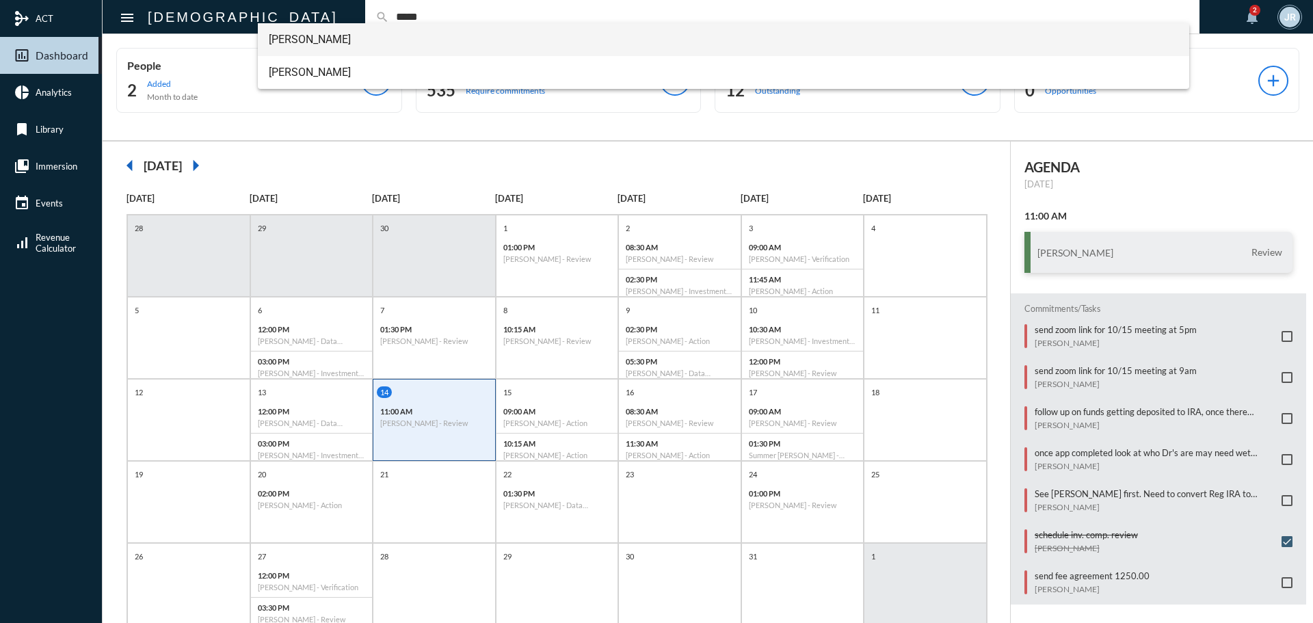
type input "*****"
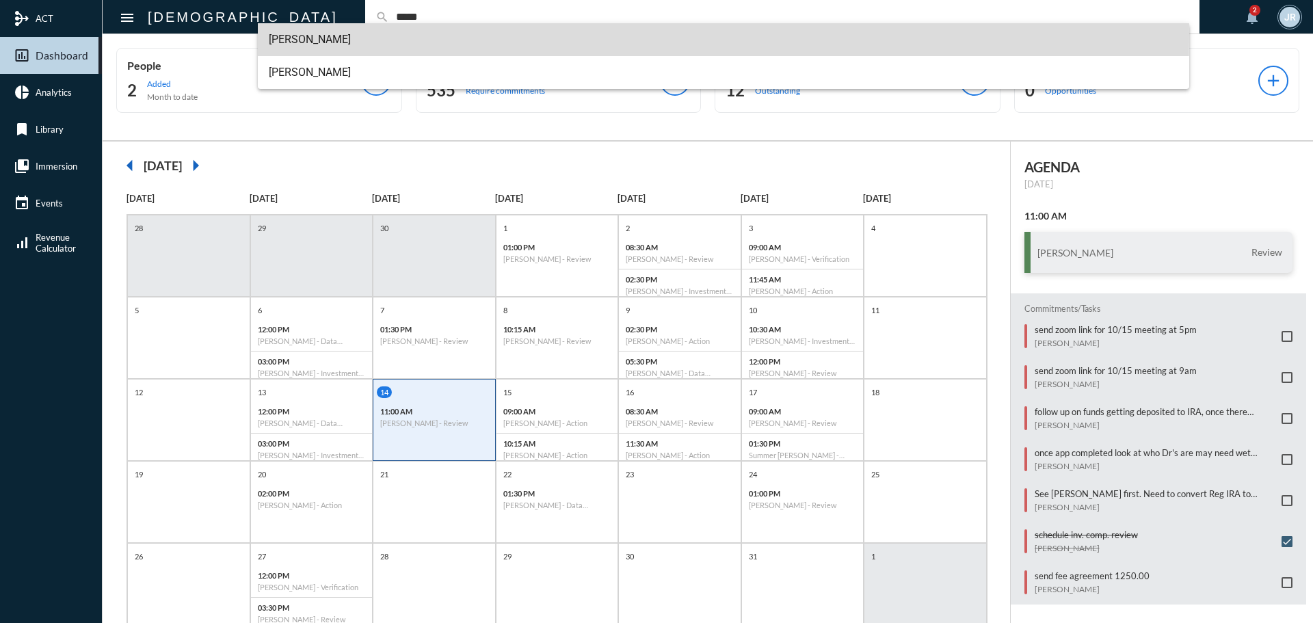
click at [292, 34] on span "[PERSON_NAME]" at bounding box center [724, 39] width 910 height 33
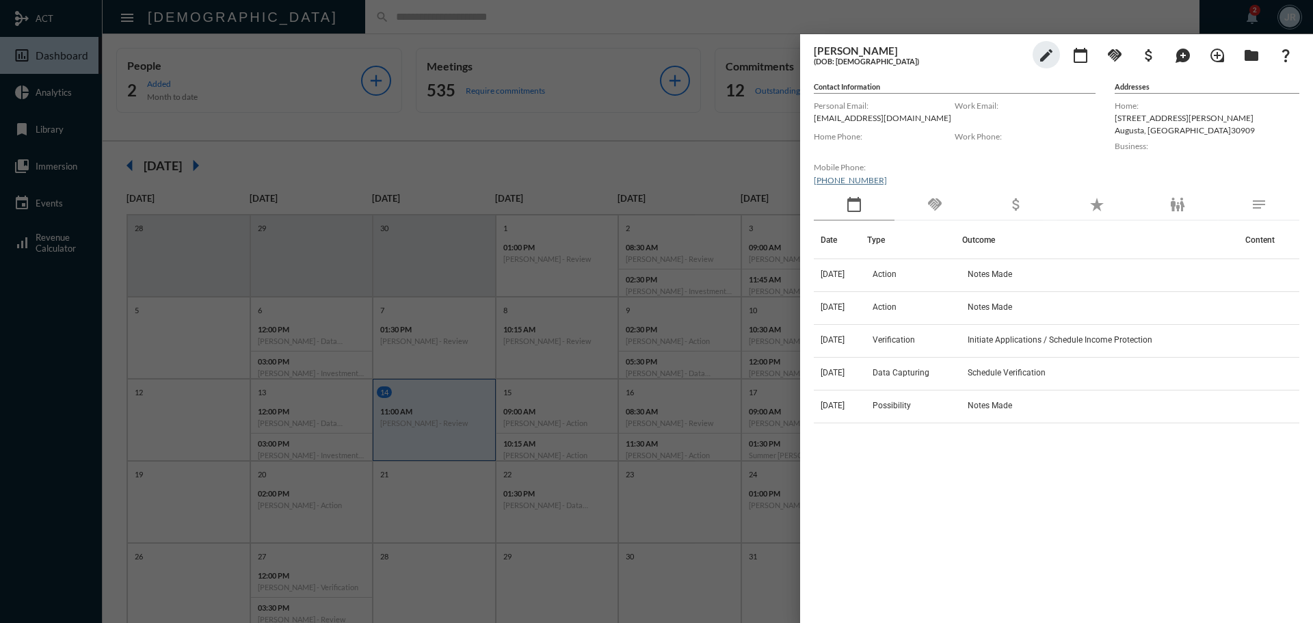
click at [935, 194] on div "handshake" at bounding box center [934, 204] width 81 height 31
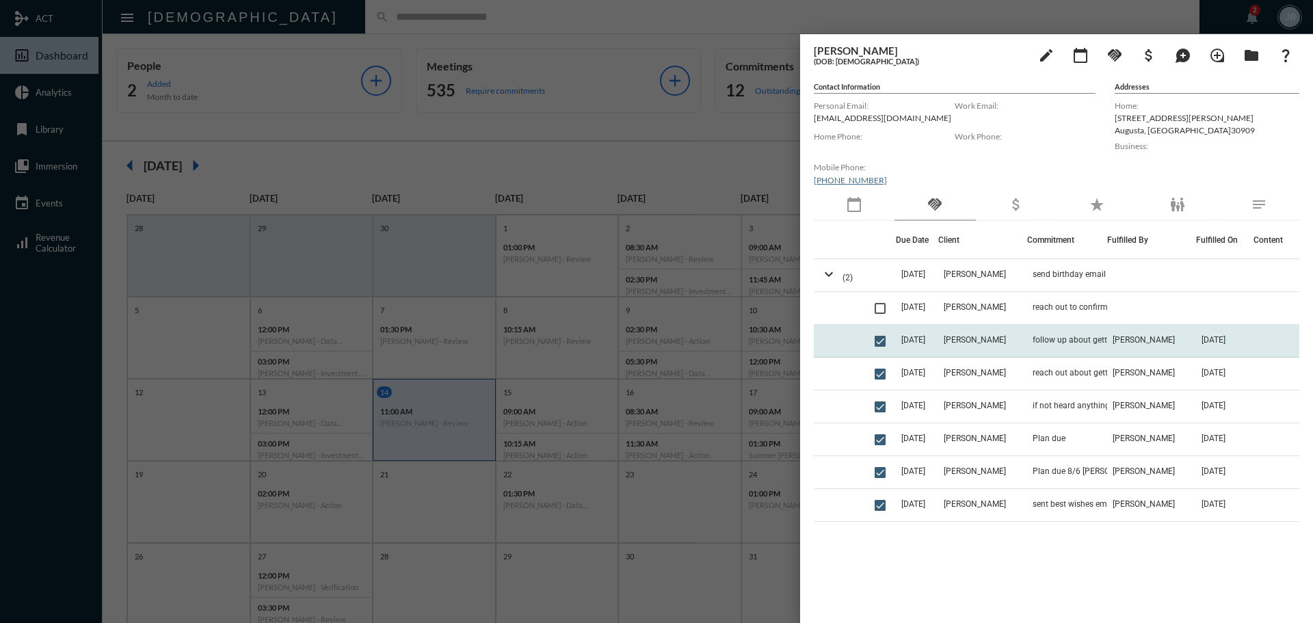
click at [1007, 338] on td "[PERSON_NAME]" at bounding box center [982, 341] width 89 height 33
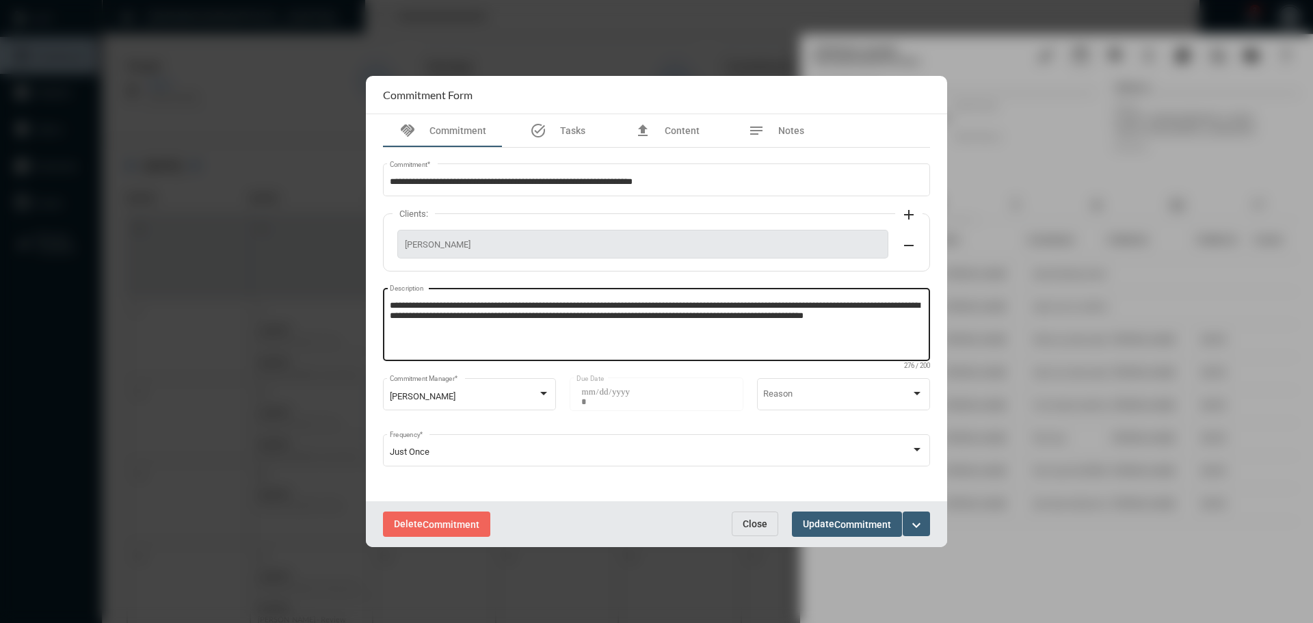
click at [458, 332] on textarea "**********" at bounding box center [657, 326] width 534 height 54
type textarea "**********"
click at [844, 521] on span "Commitment" at bounding box center [862, 524] width 57 height 11
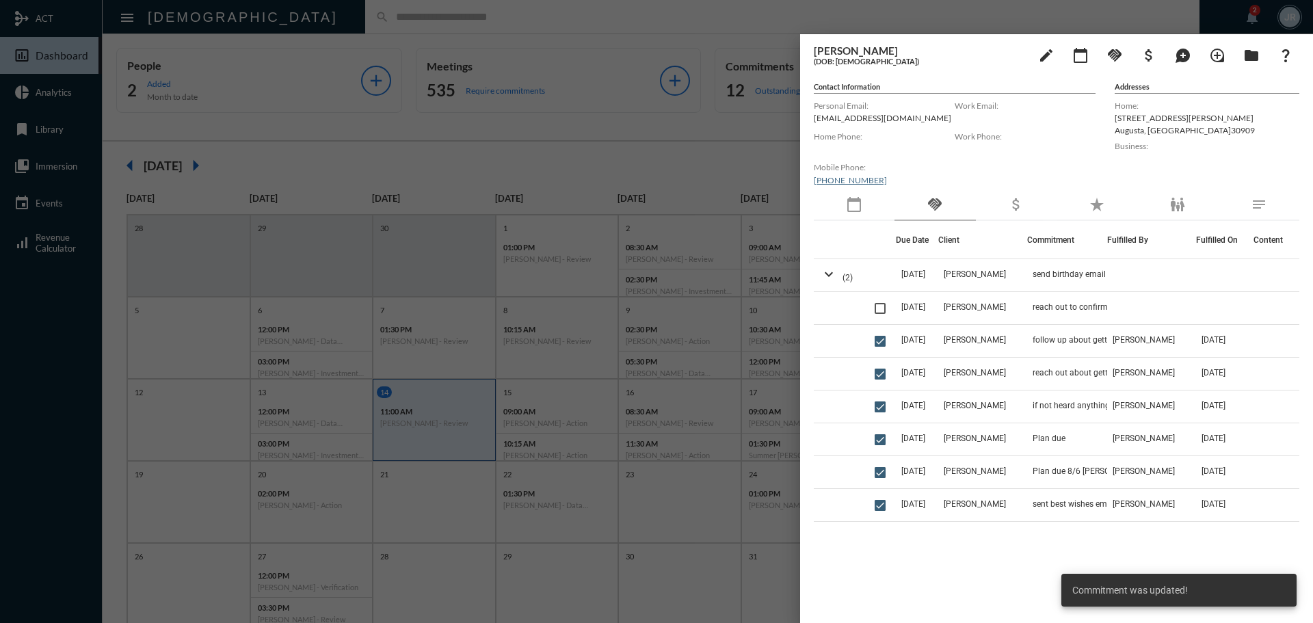
click at [855, 210] on mat-icon "calendar_today" at bounding box center [854, 204] width 16 height 16
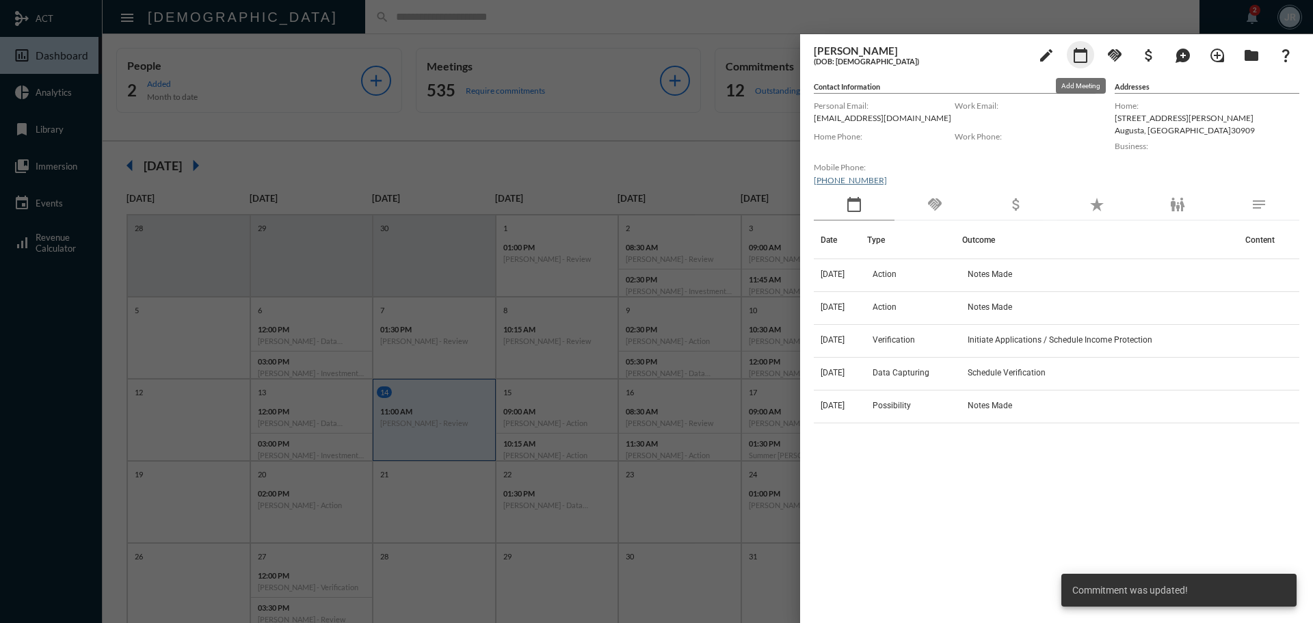
click at [1079, 56] on mat-icon "calendar_today" at bounding box center [1080, 55] width 16 height 16
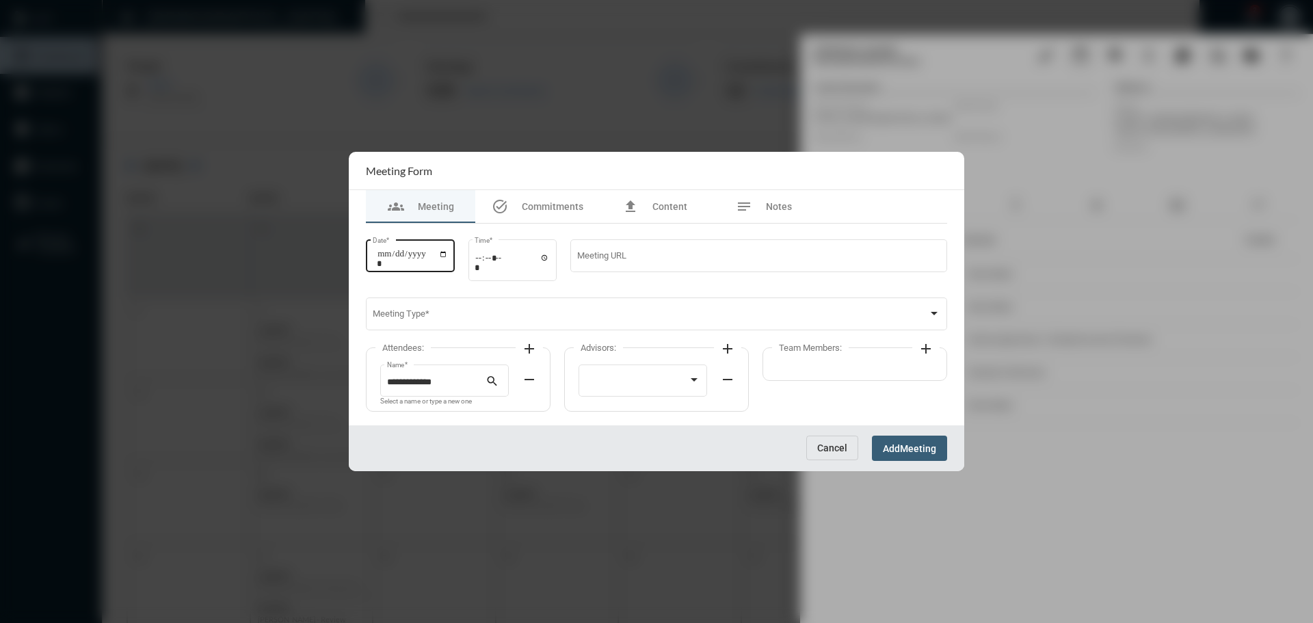
click at [448, 254] on input "Date *" at bounding box center [412, 258] width 71 height 19
type input "**********"
click at [549, 256] on input "Time *" at bounding box center [512, 262] width 75 height 20
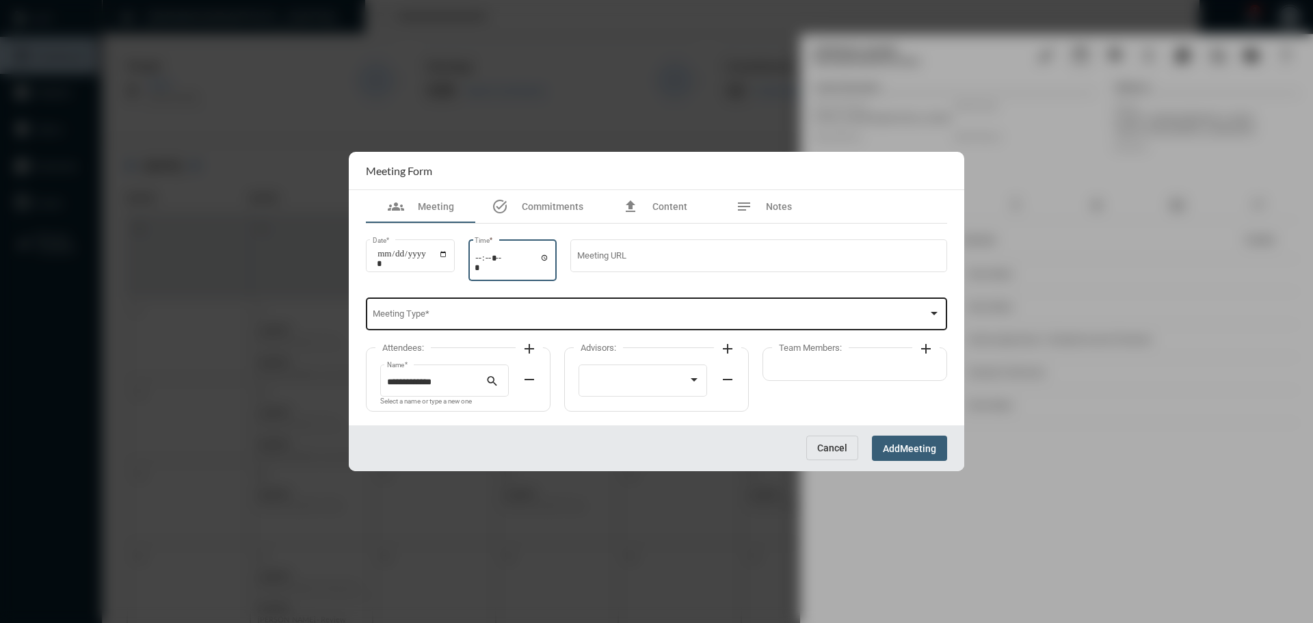
type input "*****"
click at [657, 313] on span at bounding box center [651, 316] width 556 height 10
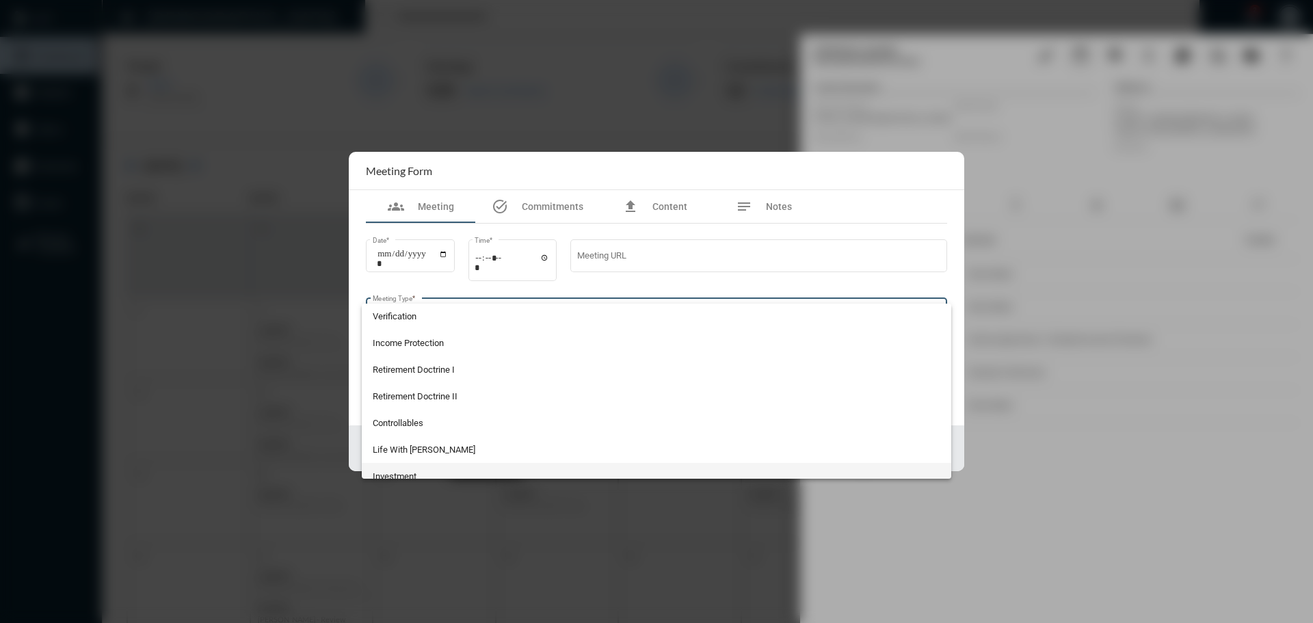
scroll to position [358, 0]
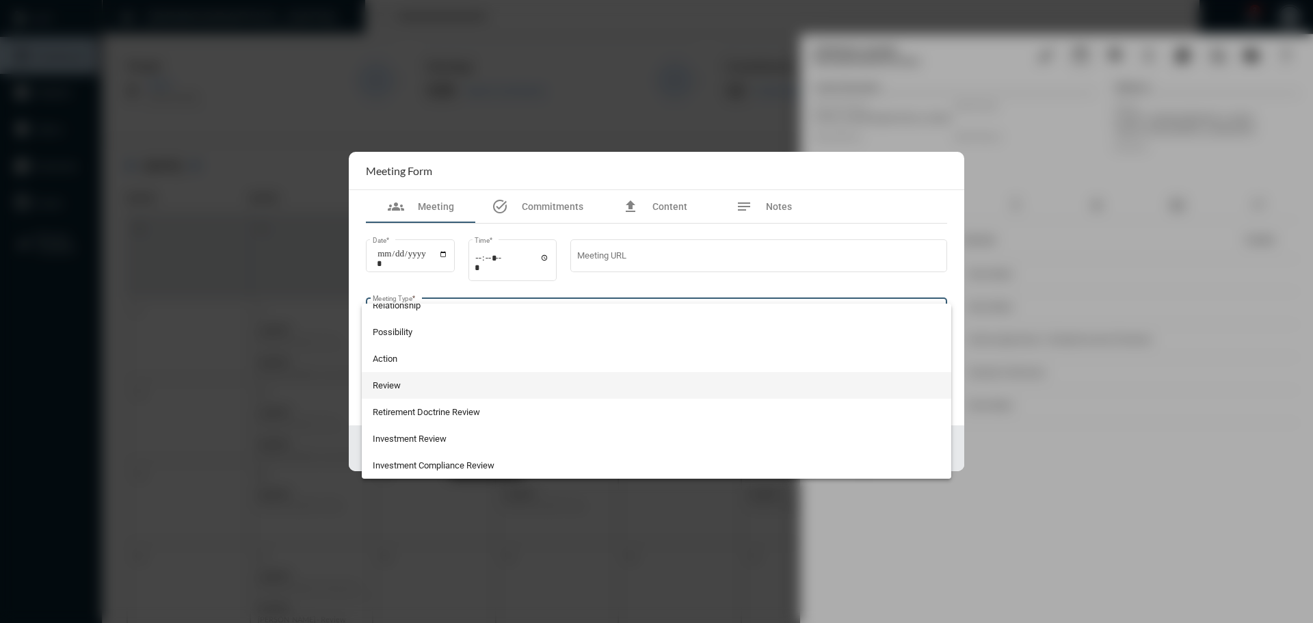
click at [432, 387] on span "Review" at bounding box center [657, 385] width 568 height 27
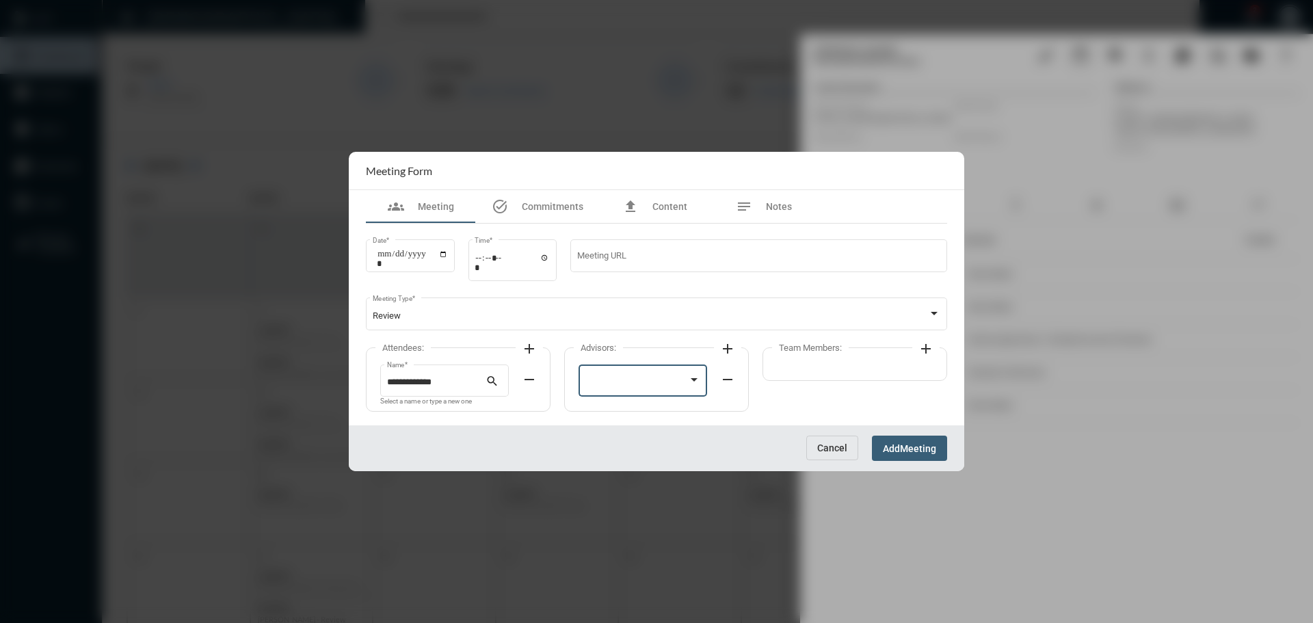
click at [671, 384] on div at bounding box center [636, 382] width 103 height 10
click at [606, 380] on span "[PERSON_NAME]" at bounding box center [643, 383] width 116 height 27
click at [929, 349] on mat-icon "add" at bounding box center [926, 348] width 16 height 16
click at [819, 376] on div at bounding box center [842, 379] width 116 height 35
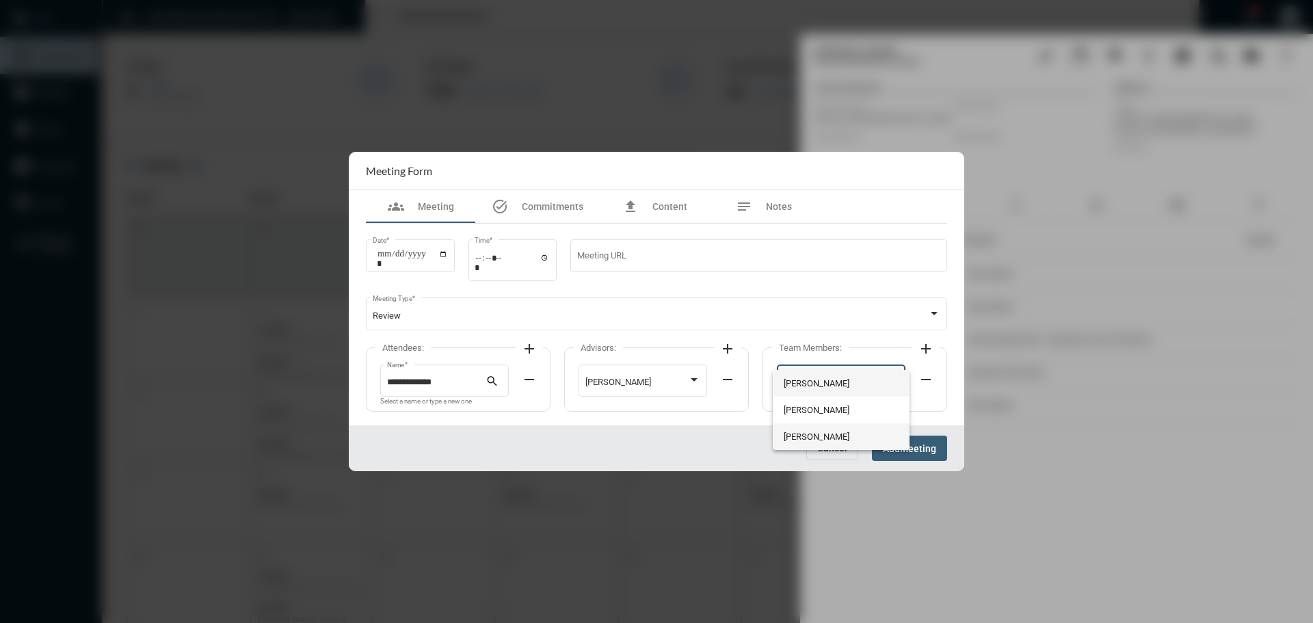
click at [793, 429] on span "[PERSON_NAME]" at bounding box center [842, 436] width 116 height 27
click at [934, 464] on div "Cancel Add Meeting" at bounding box center [656, 448] width 615 height 46
click at [916, 450] on span "Meeting" at bounding box center [918, 448] width 36 height 11
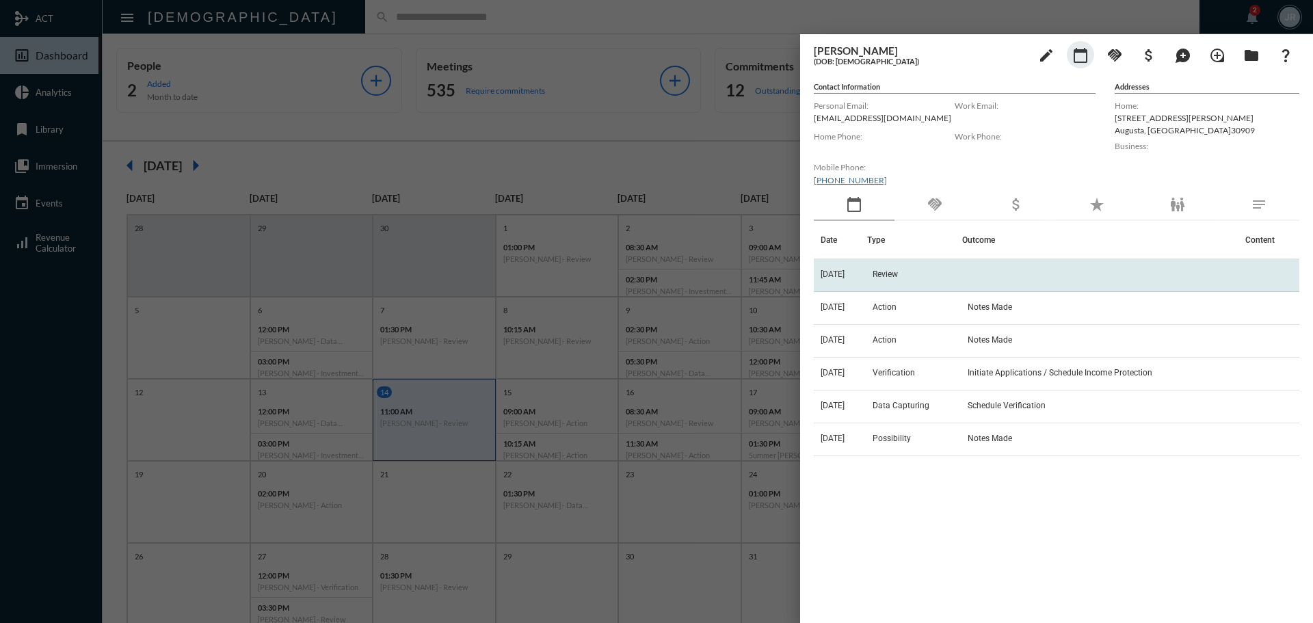
click at [898, 269] on td "Review" at bounding box center [915, 275] width 96 height 33
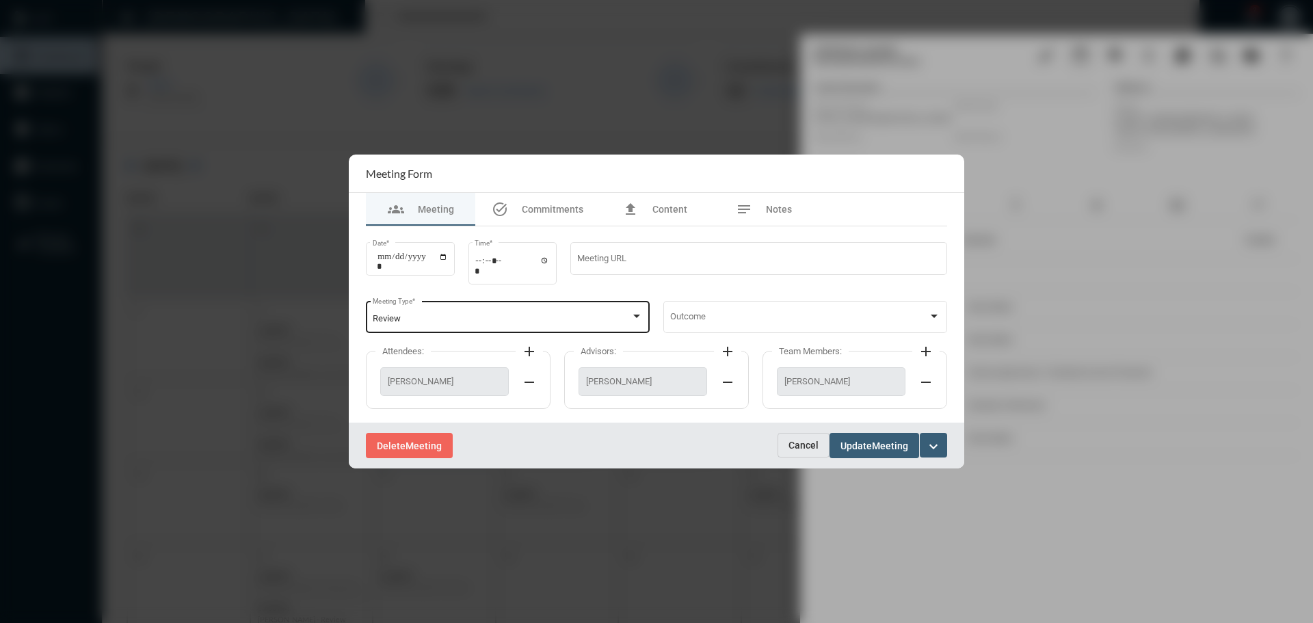
click at [635, 312] on div at bounding box center [636, 316] width 12 height 11
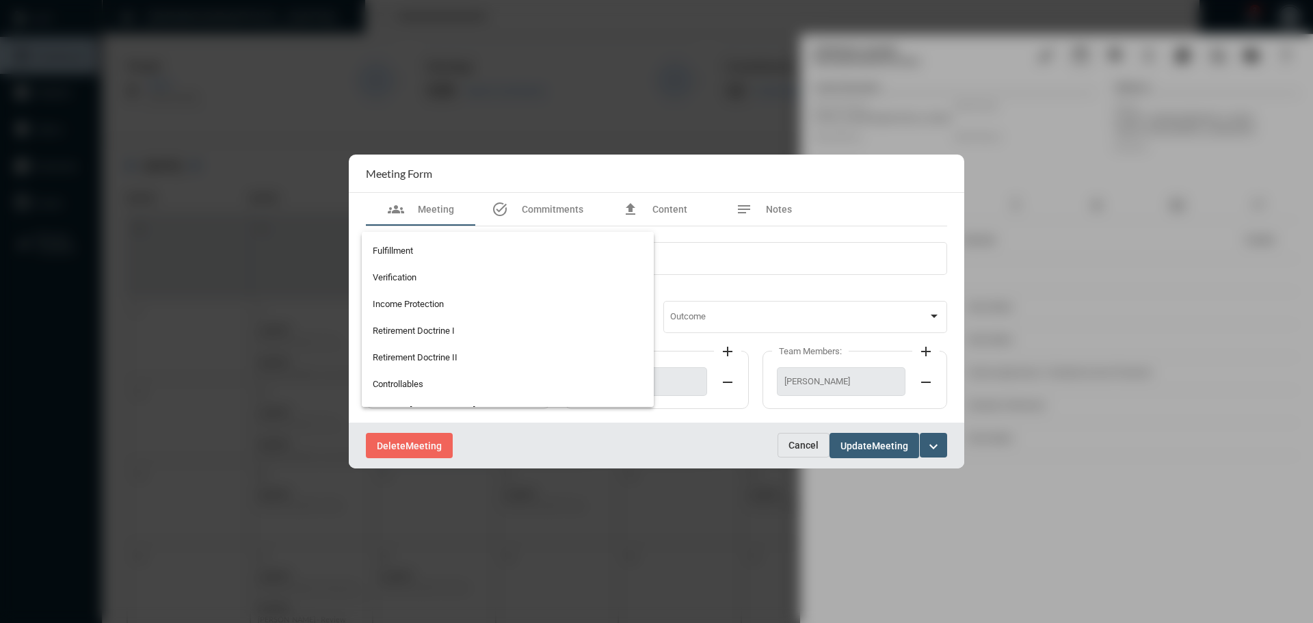
scroll to position [79, 0]
click at [790, 434] on div at bounding box center [656, 311] width 1313 height 623
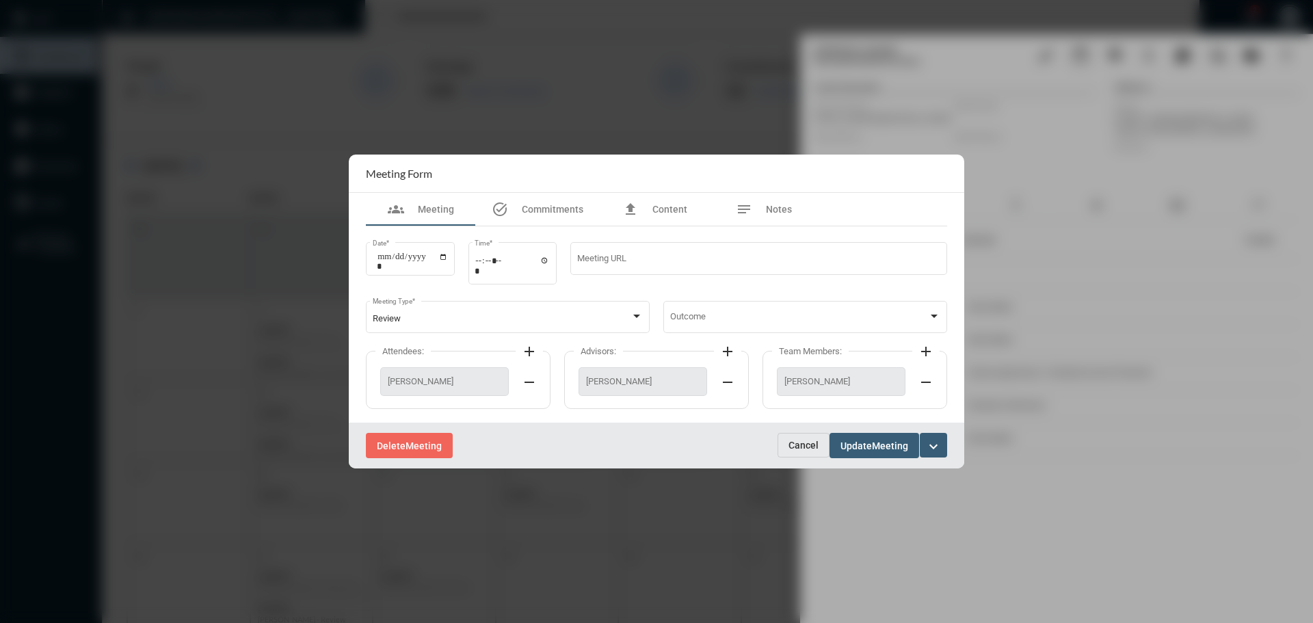
click at [790, 433] on button "Cancel" at bounding box center [803, 445] width 52 height 25
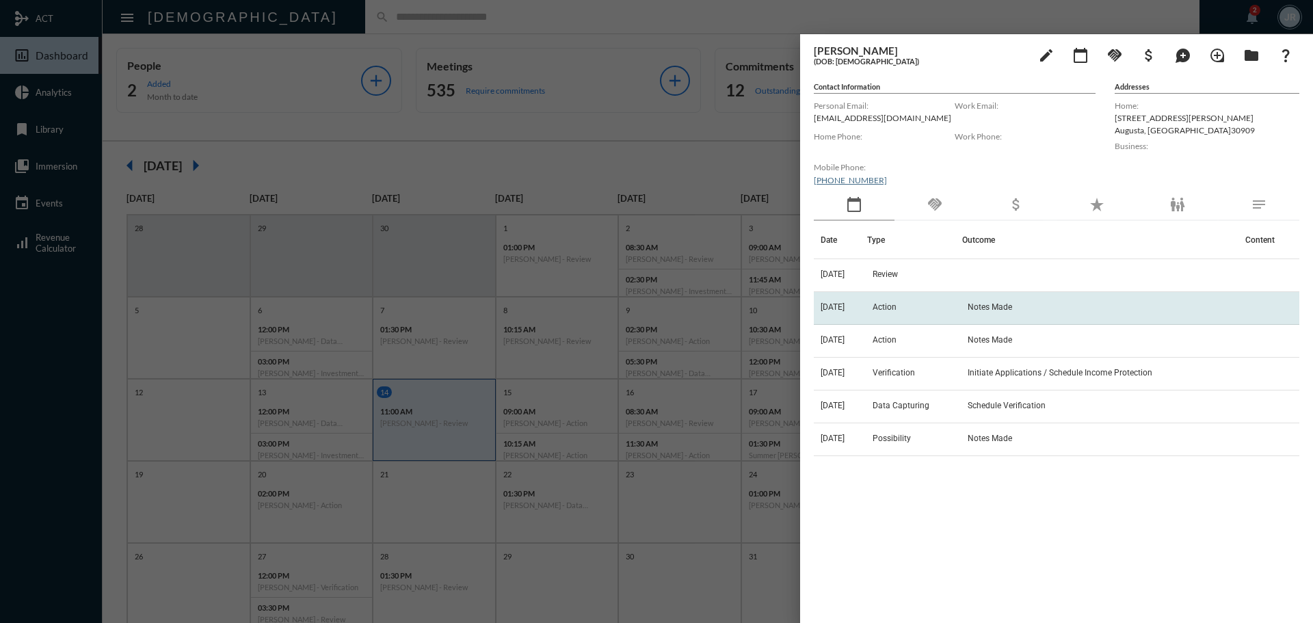
click at [920, 305] on td "Action" at bounding box center [915, 308] width 96 height 33
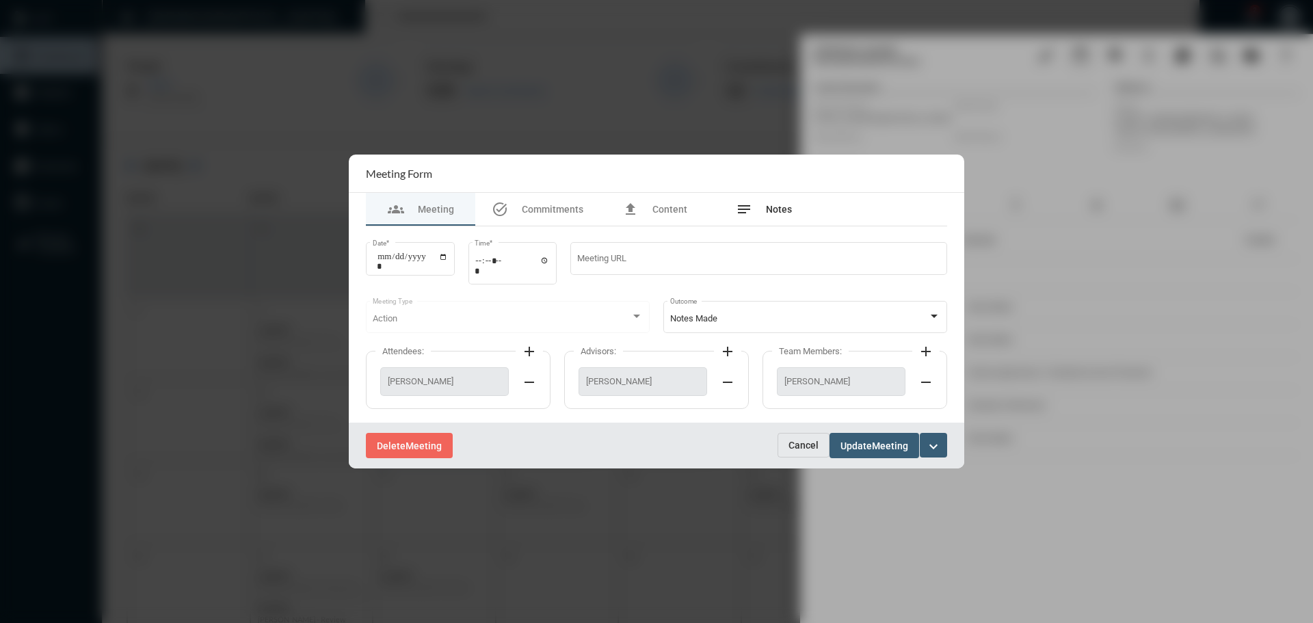
click at [774, 210] on span "Notes" at bounding box center [779, 209] width 26 height 11
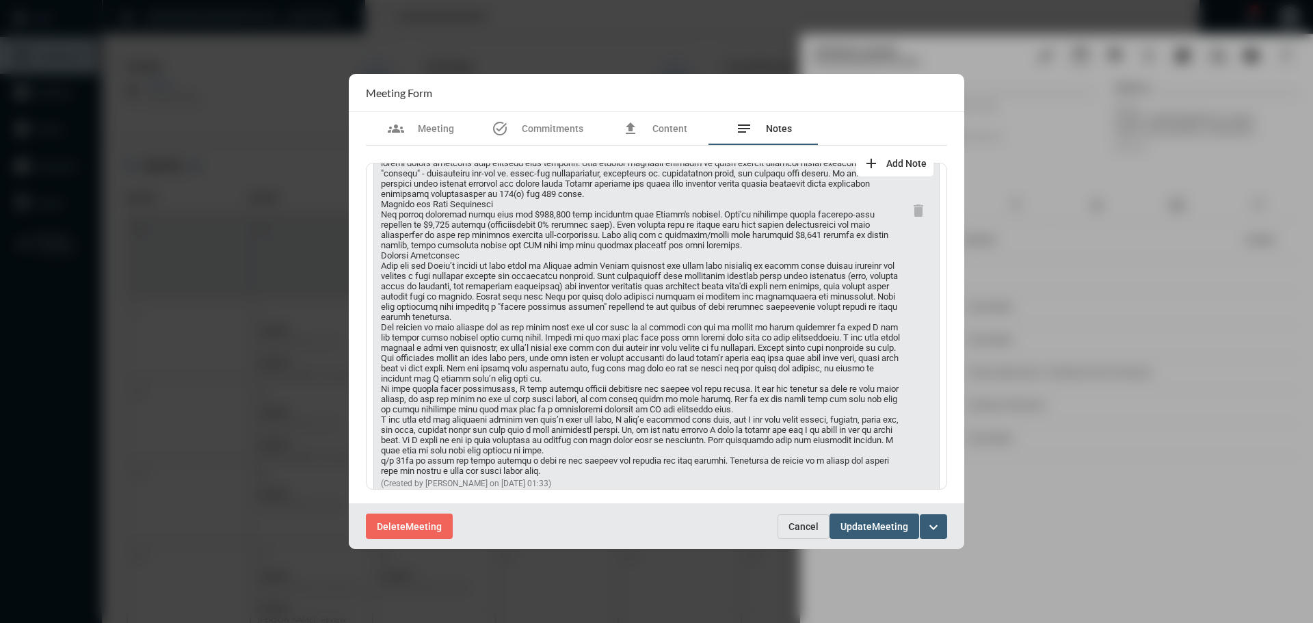
scroll to position [282, 0]
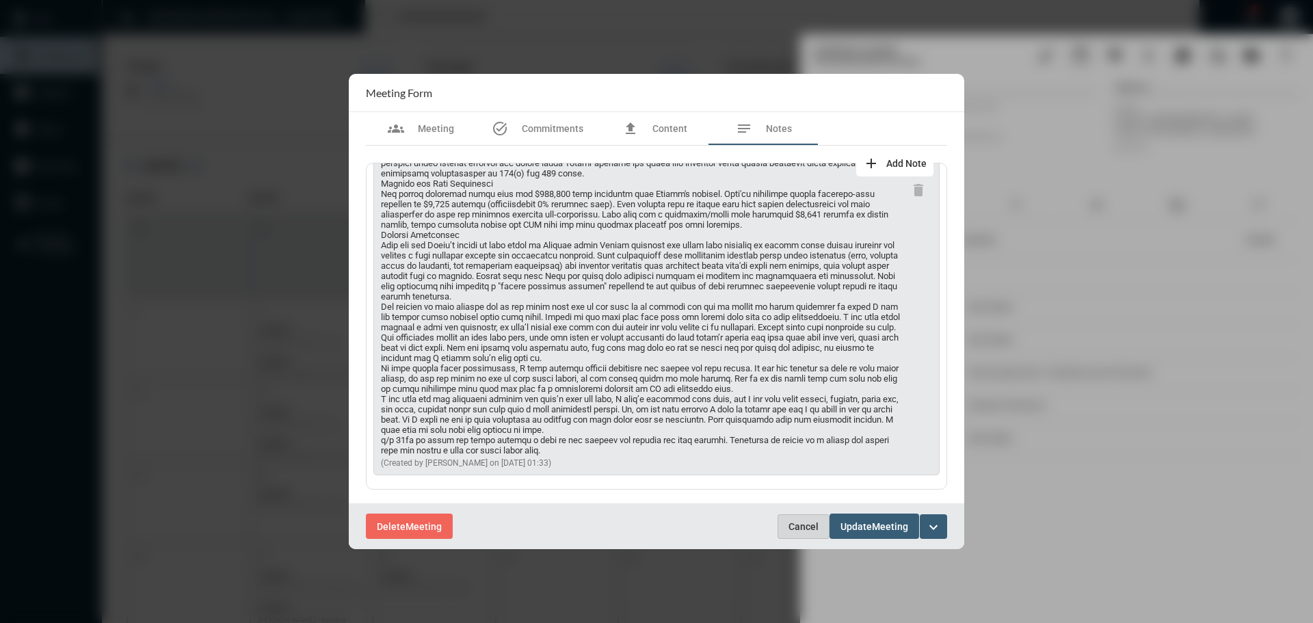
click at [791, 528] on span "Cancel" at bounding box center [803, 526] width 30 height 11
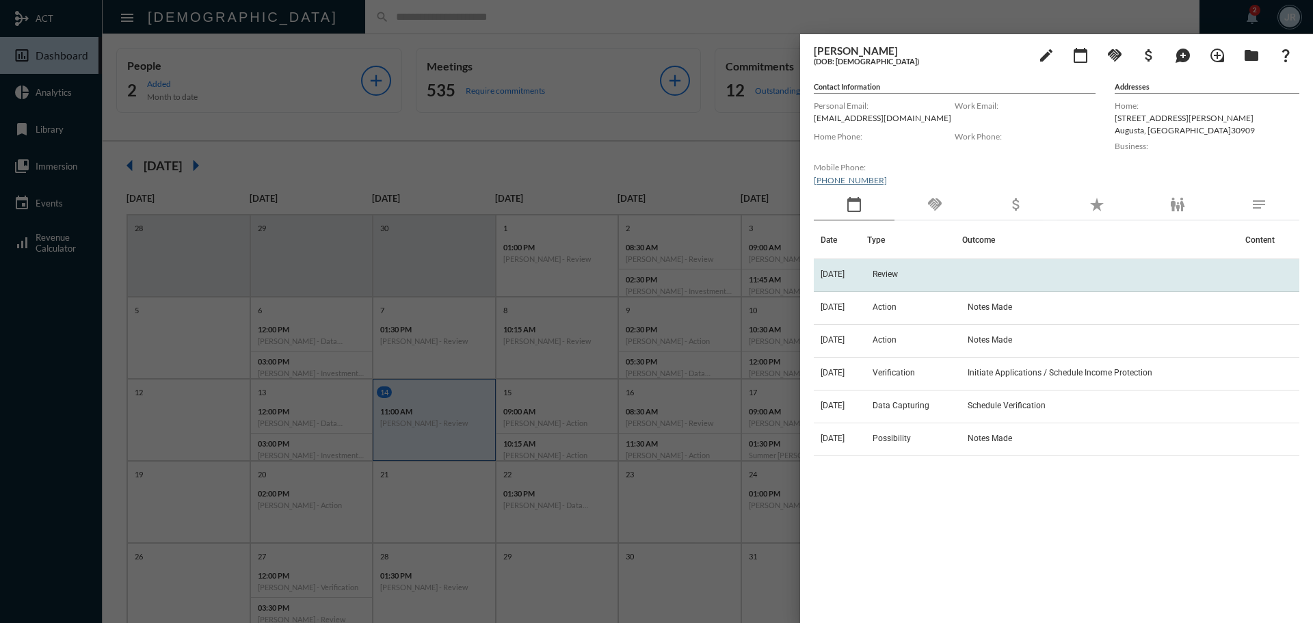
click at [909, 267] on td "Review" at bounding box center [915, 275] width 96 height 33
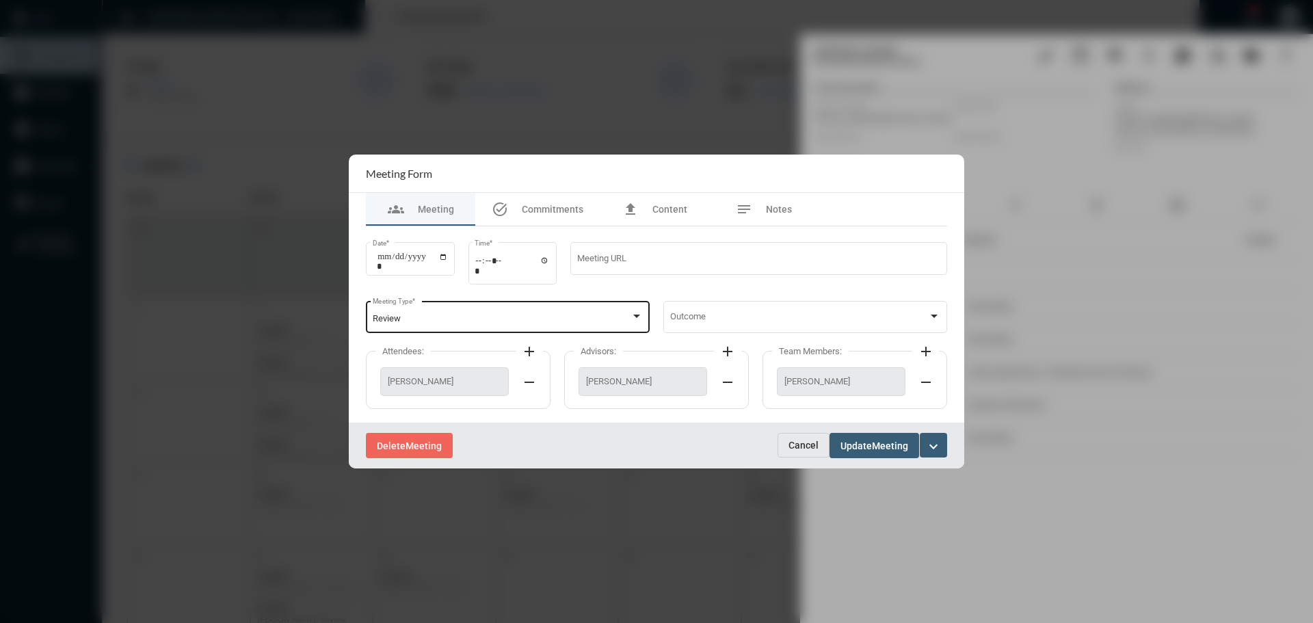
click at [446, 322] on div "Review" at bounding box center [502, 319] width 258 height 10
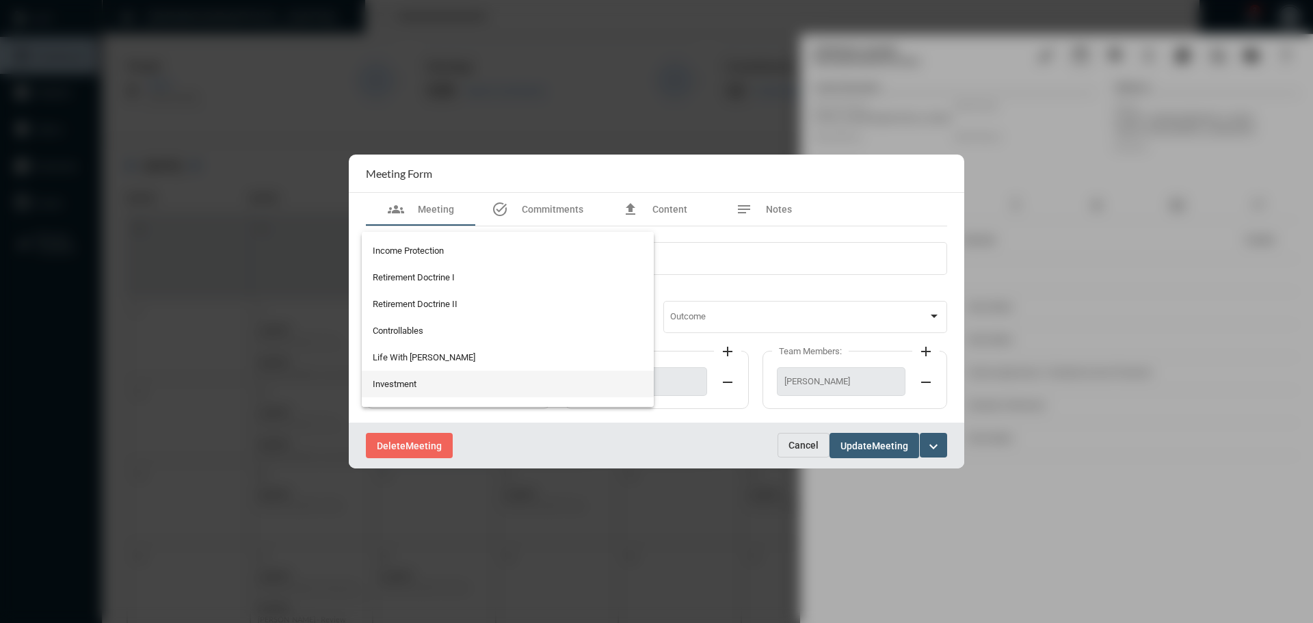
scroll to position [79, 0]
click at [420, 319] on span "Income Protection" at bounding box center [508, 325] width 271 height 27
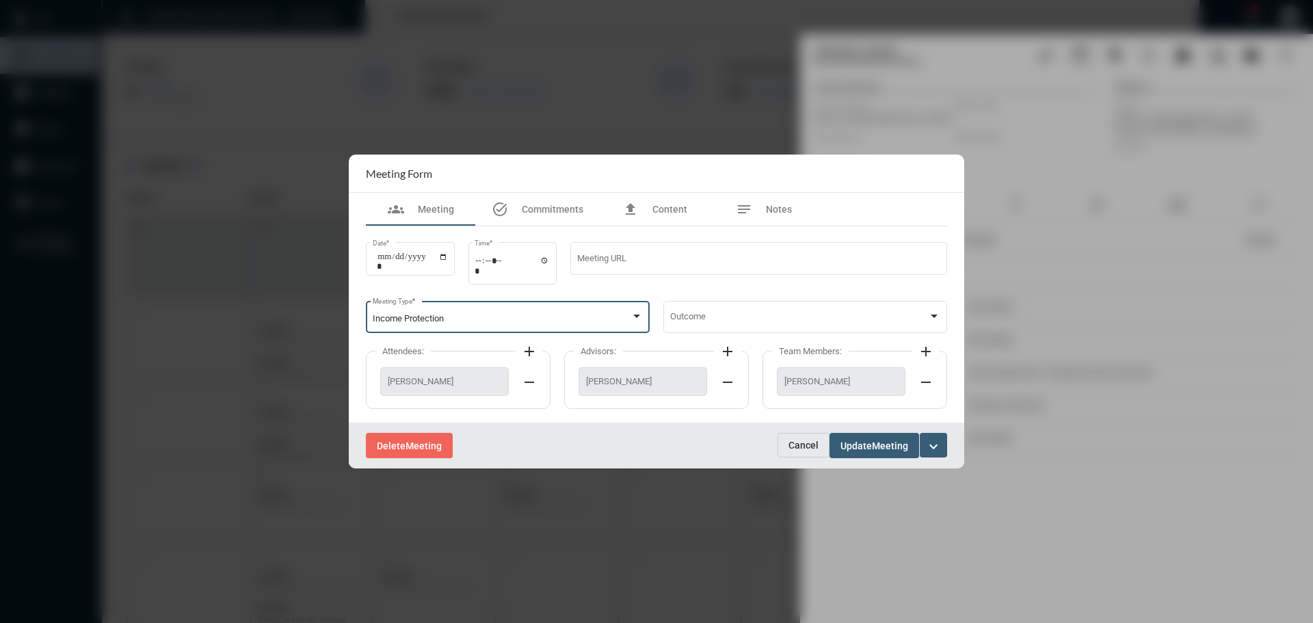
click at [866, 443] on span "Update" at bounding box center [855, 445] width 31 height 11
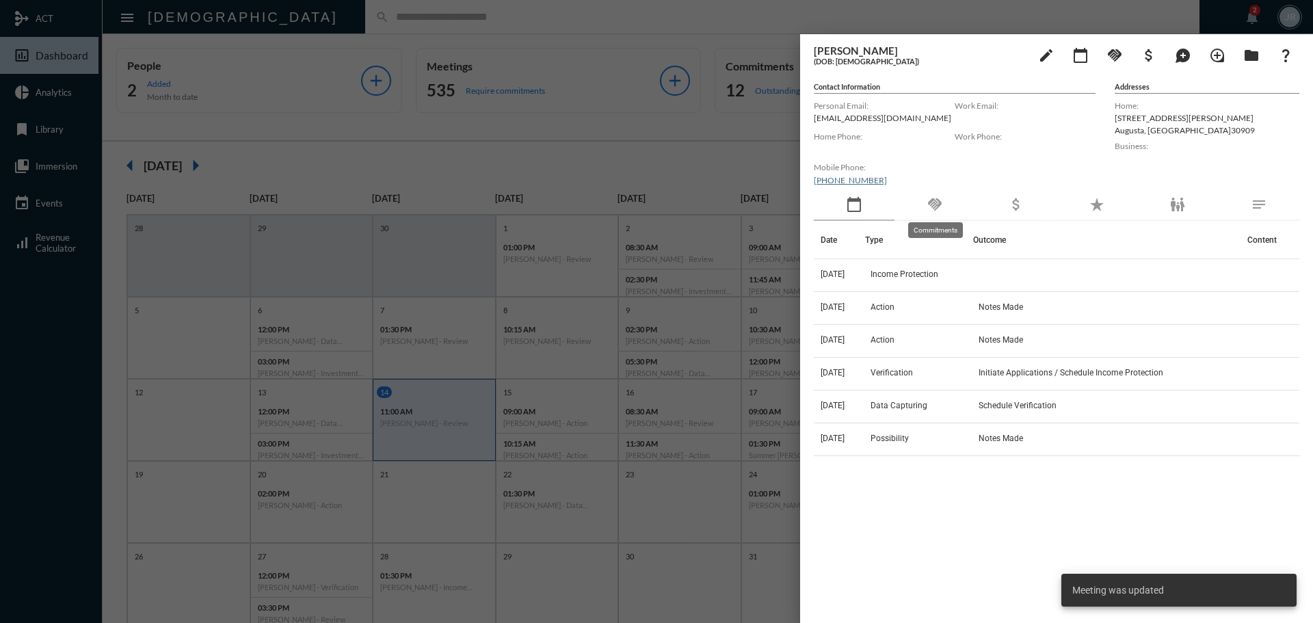
click at [939, 203] on mat-icon "handshake" at bounding box center [934, 204] width 16 height 16
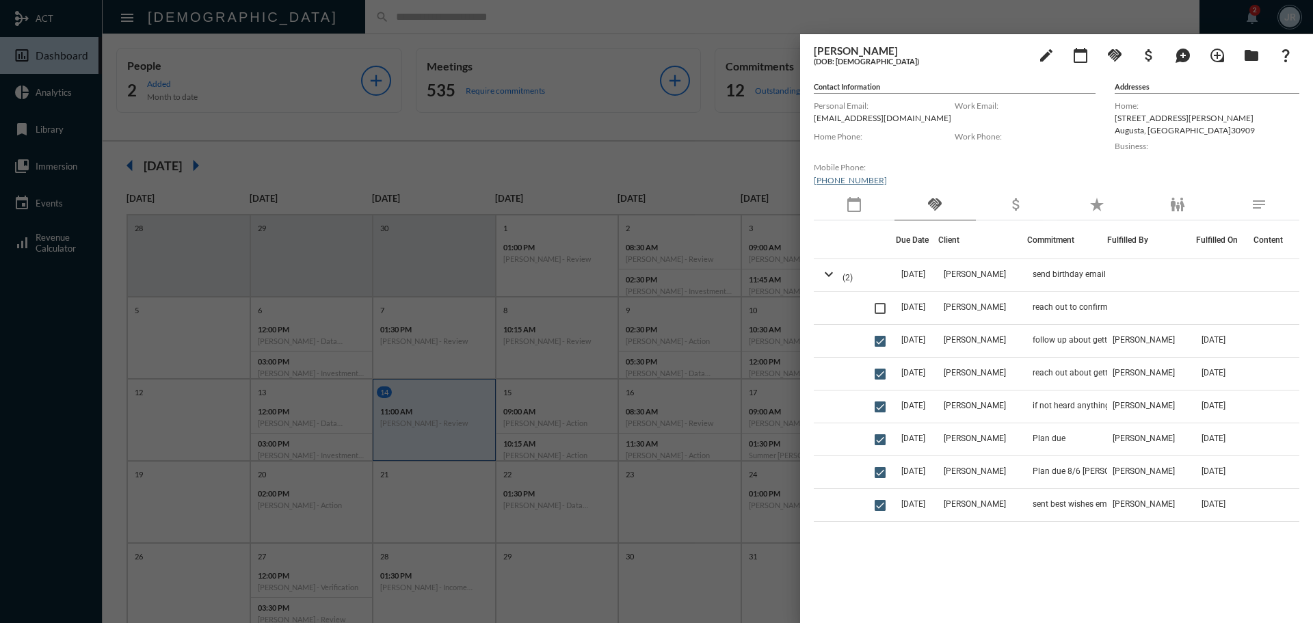
click at [385, 25] on div at bounding box center [656, 311] width 1313 height 623
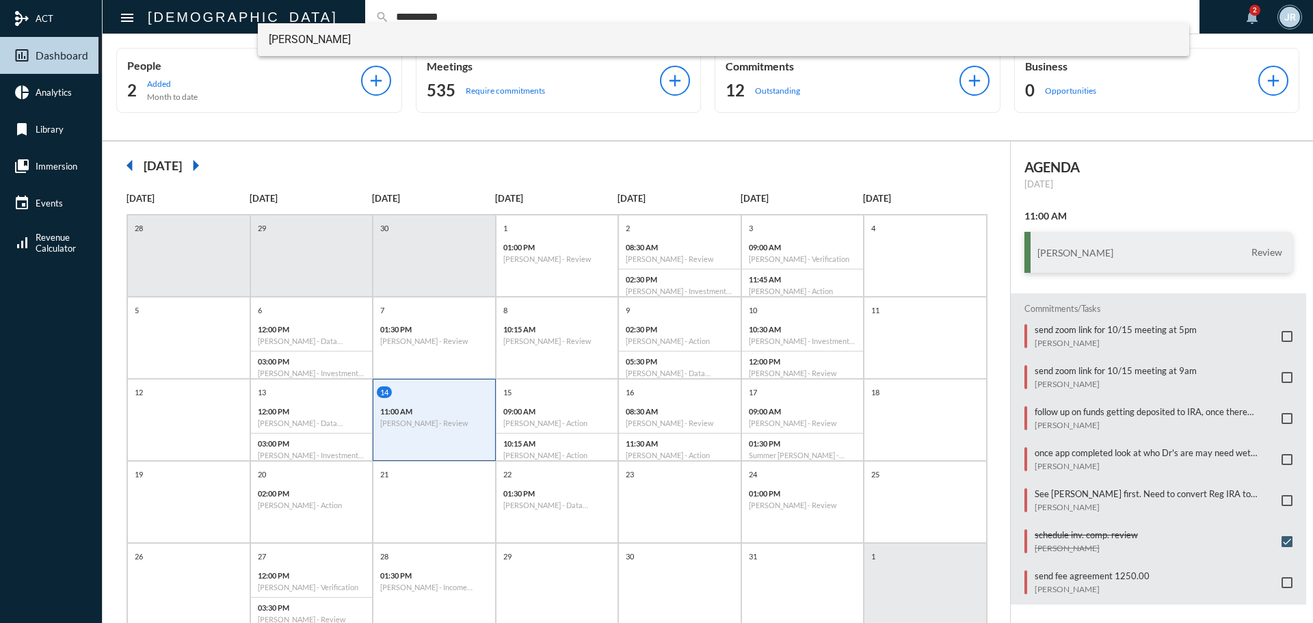
type input "**********"
click at [299, 46] on span "[PERSON_NAME]" at bounding box center [724, 39] width 910 height 33
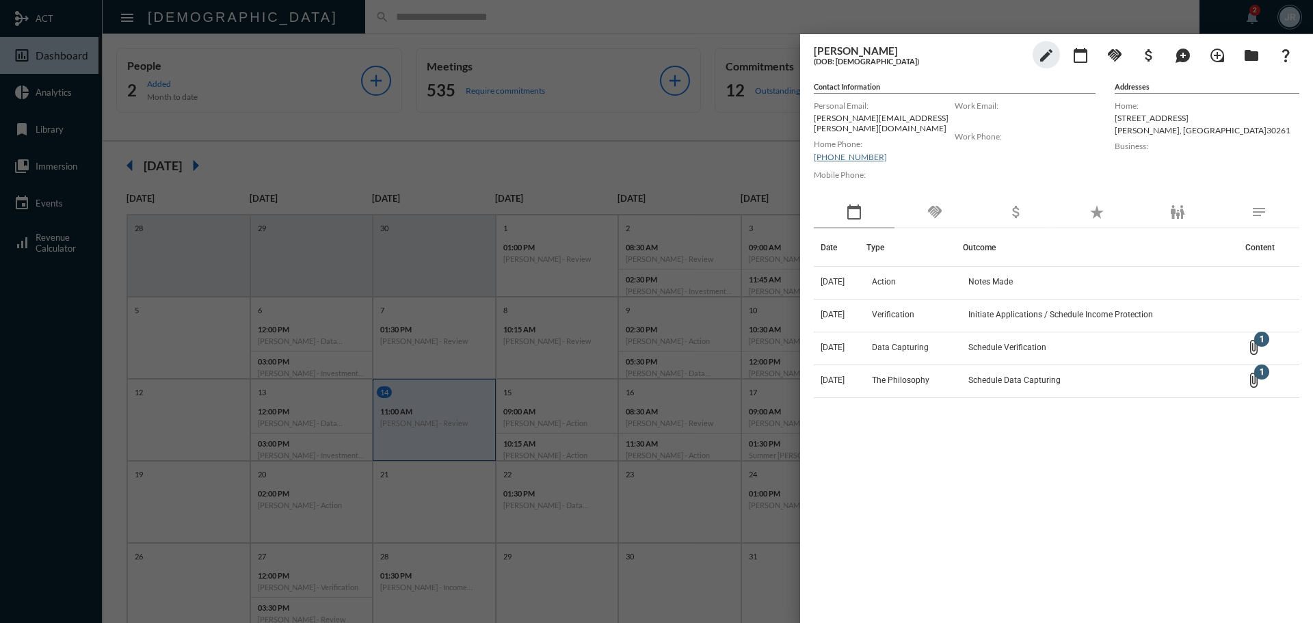
click at [933, 206] on mat-icon "handshake" at bounding box center [934, 212] width 16 height 16
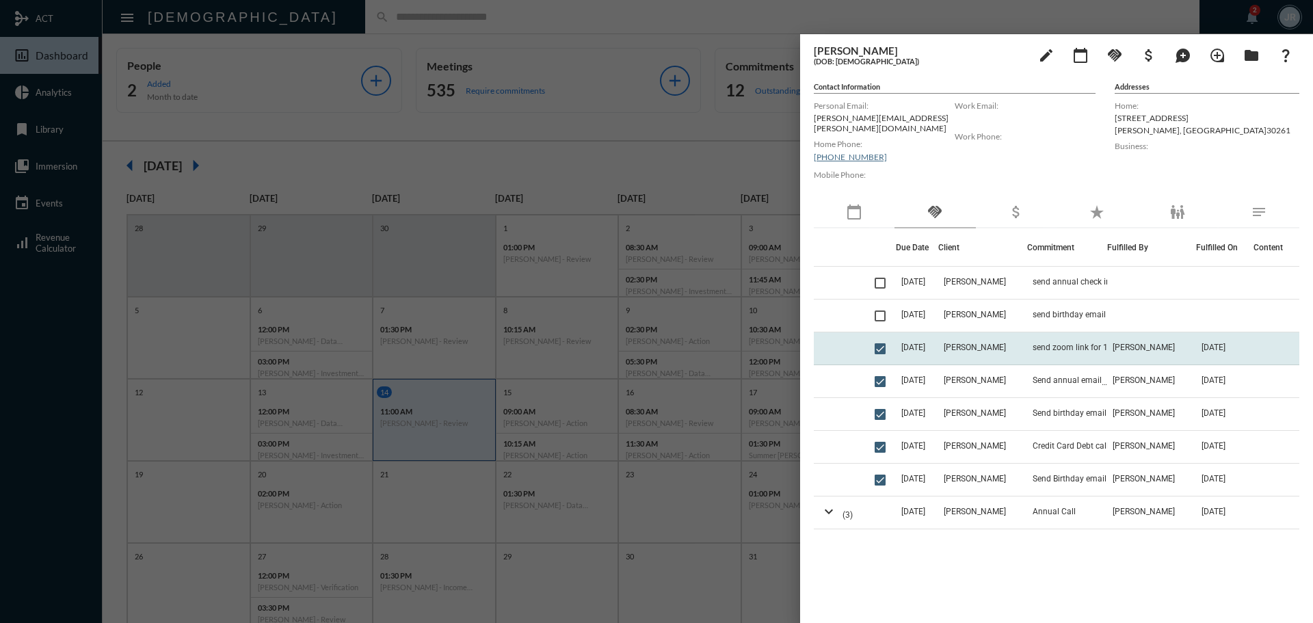
click at [1019, 347] on td "[PERSON_NAME]" at bounding box center [982, 348] width 89 height 33
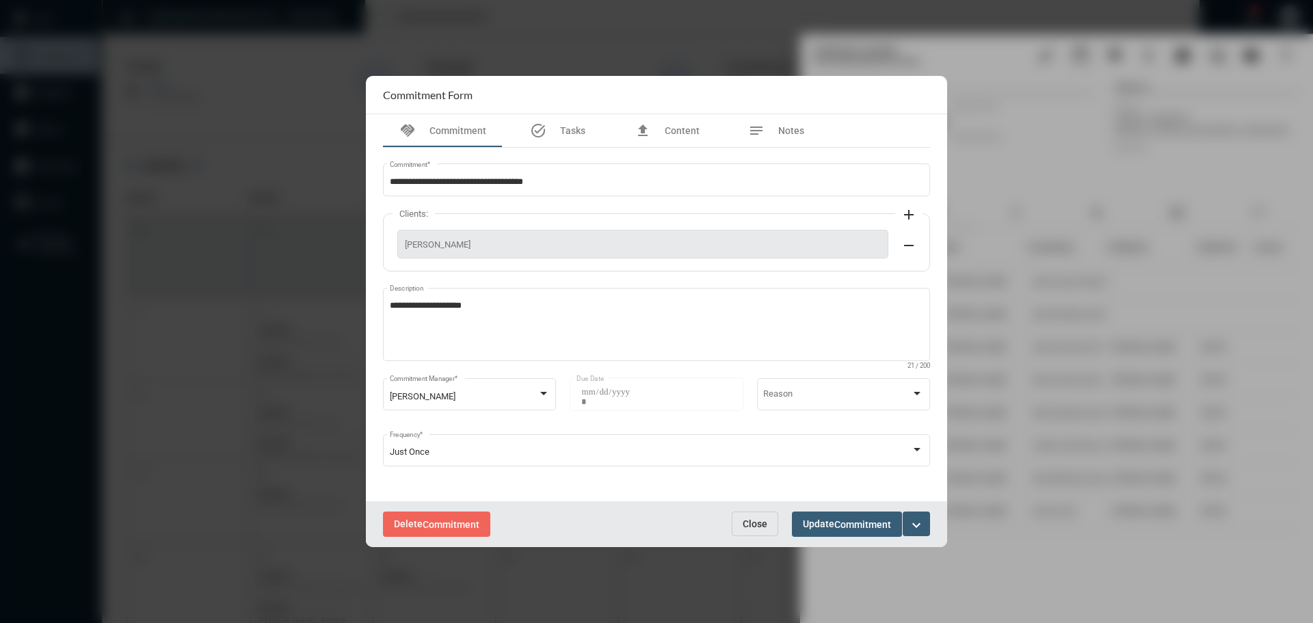
click at [749, 522] on span "Close" at bounding box center [755, 523] width 25 height 11
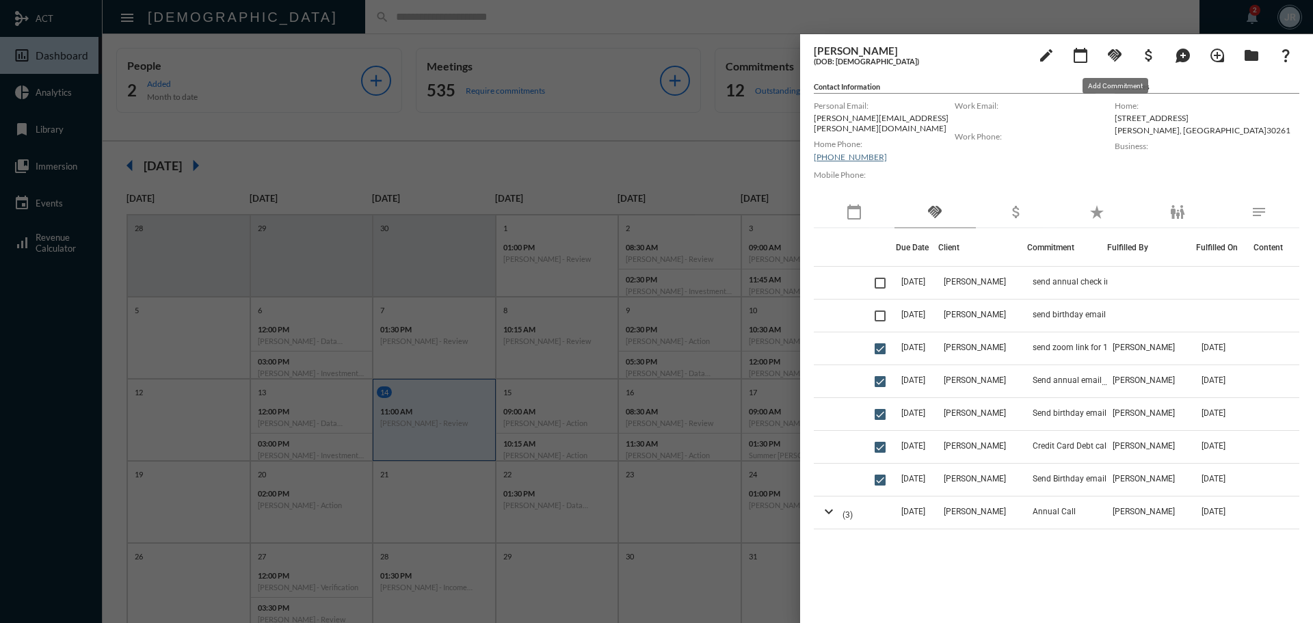
click at [1118, 47] on mat-icon "handshake" at bounding box center [1114, 55] width 16 height 16
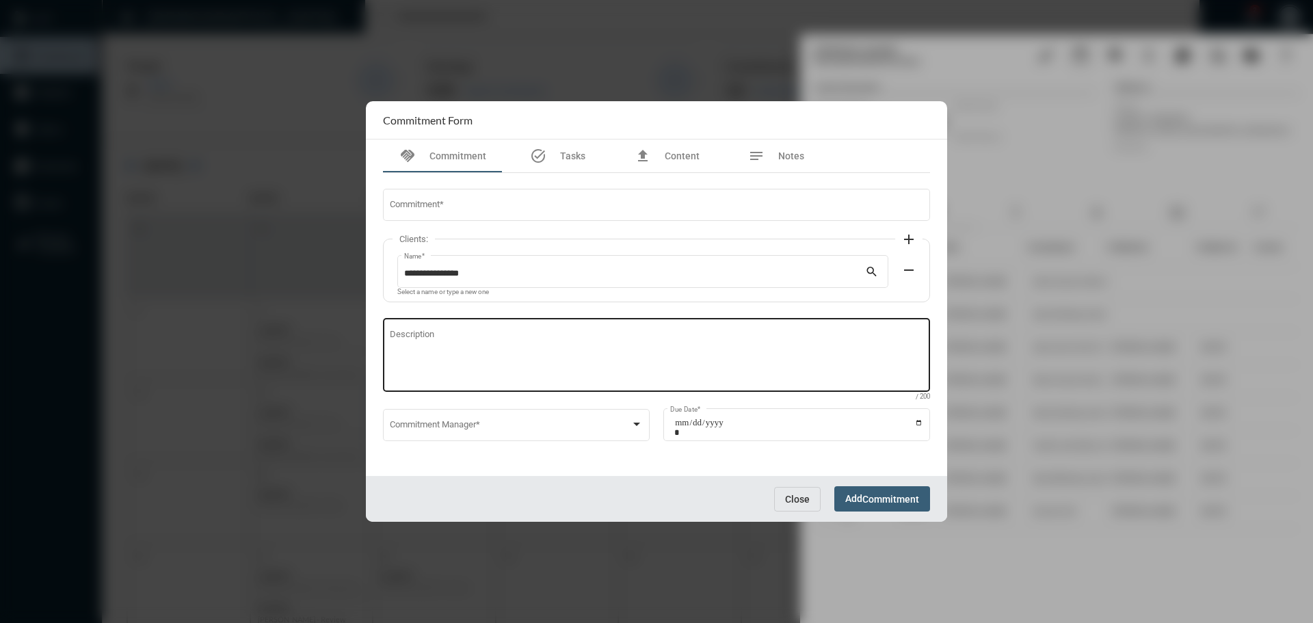
click at [535, 370] on textarea "Description" at bounding box center [657, 357] width 534 height 54
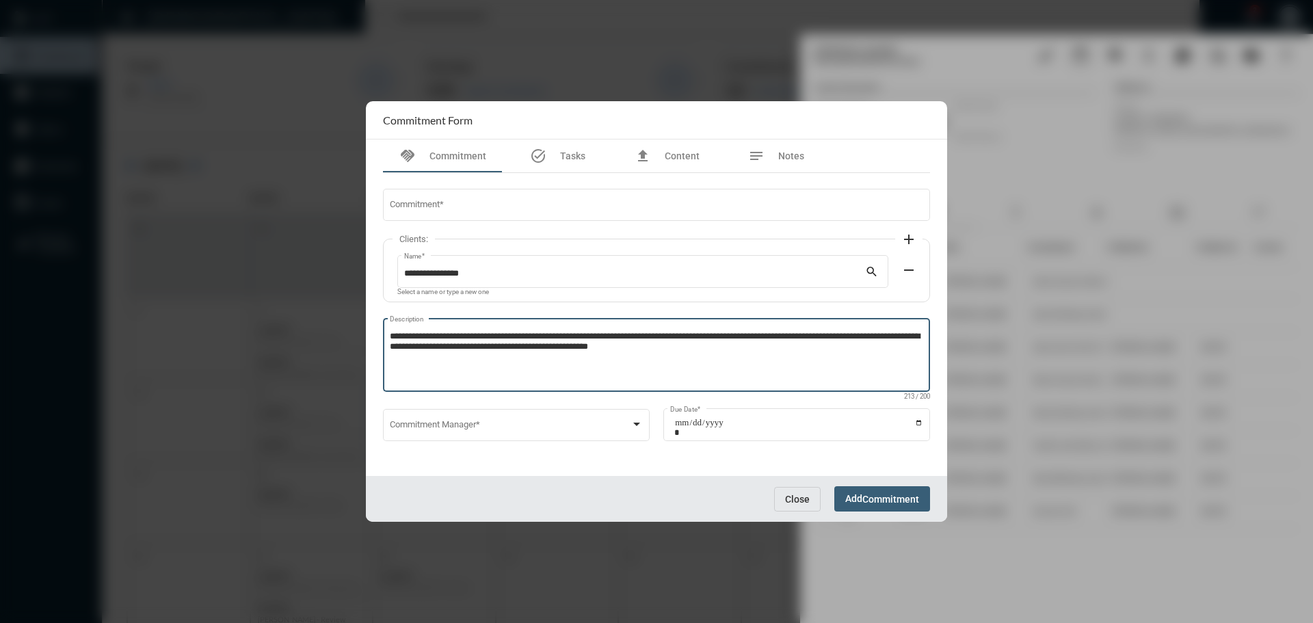
click at [492, 346] on textarea "**********" at bounding box center [657, 357] width 534 height 54
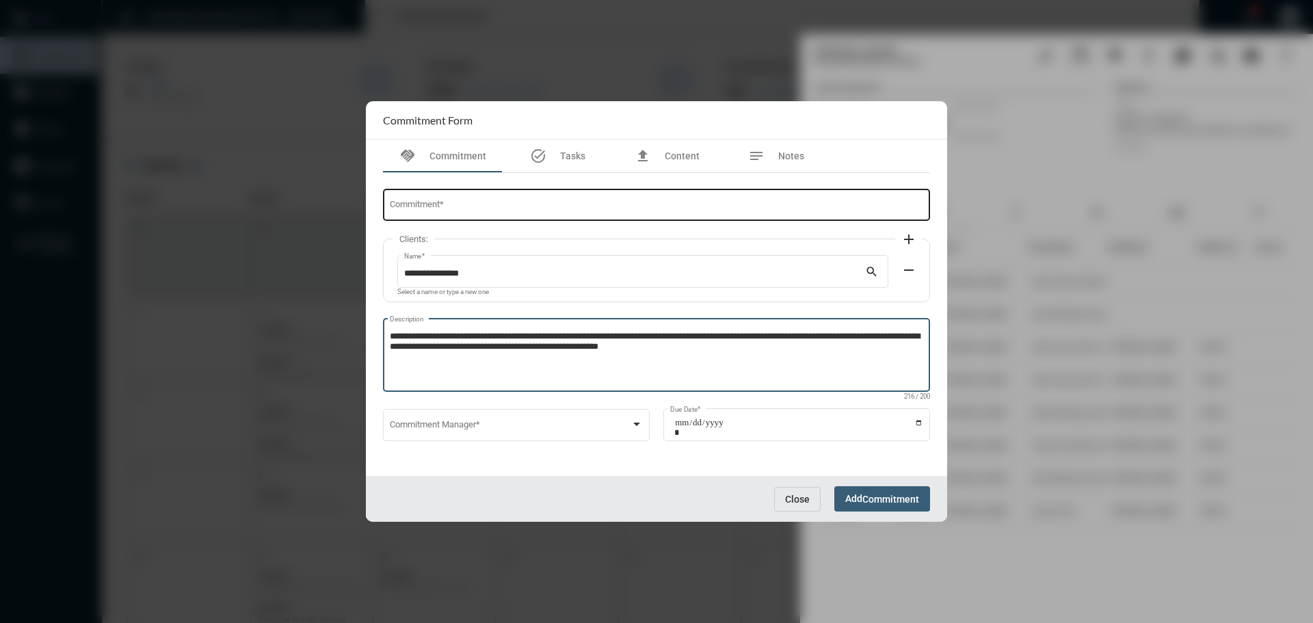
type textarea "**********"
click at [429, 209] on input "Commitment *" at bounding box center [657, 207] width 534 height 10
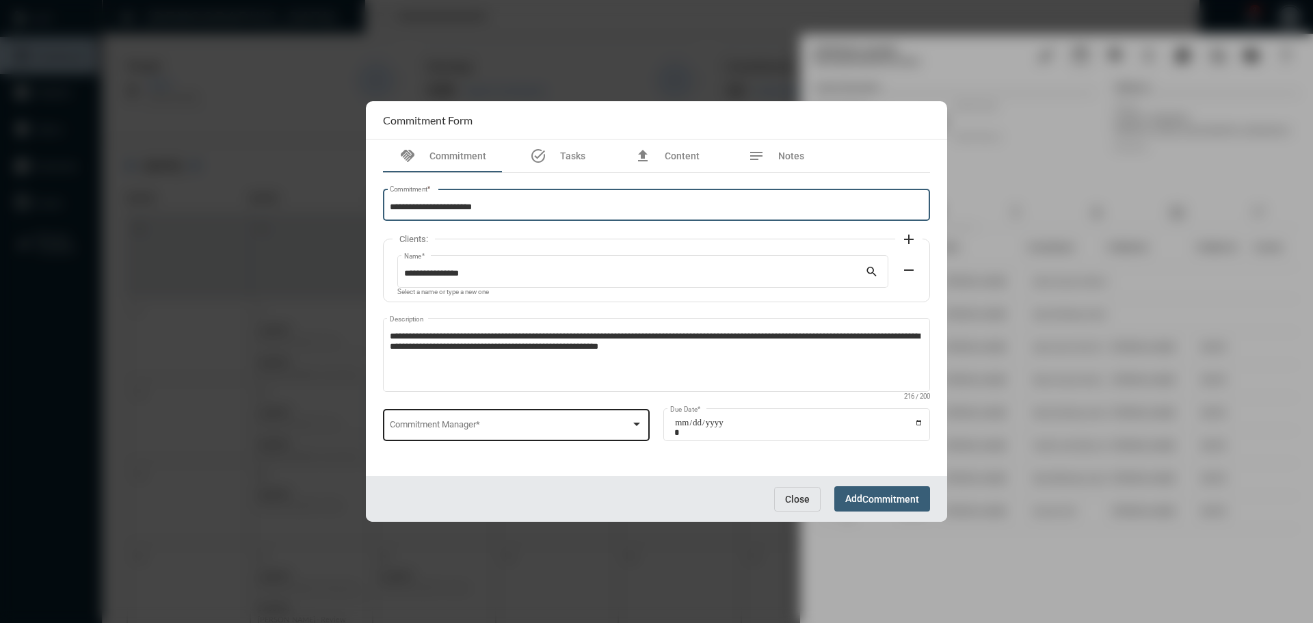
type input "**********"
click at [484, 425] on span at bounding box center [510, 427] width 241 height 10
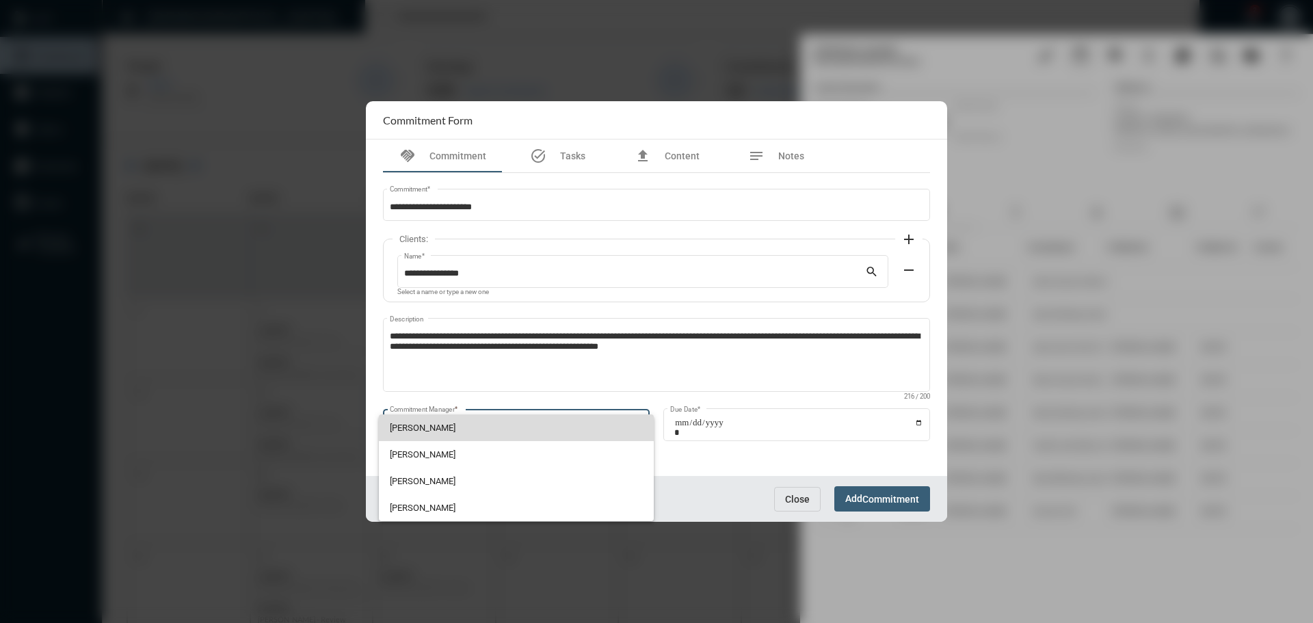
click at [440, 421] on span "[PERSON_NAME]" at bounding box center [517, 427] width 254 height 27
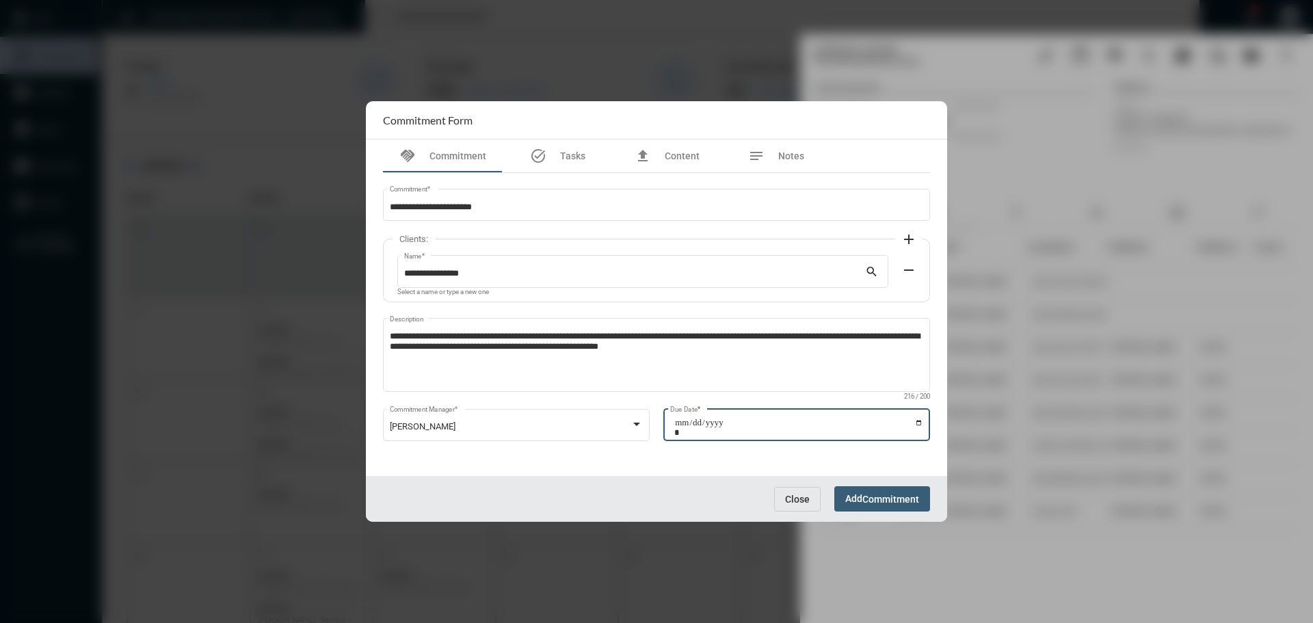
click at [917, 423] on input "Due Date *" at bounding box center [798, 427] width 249 height 19
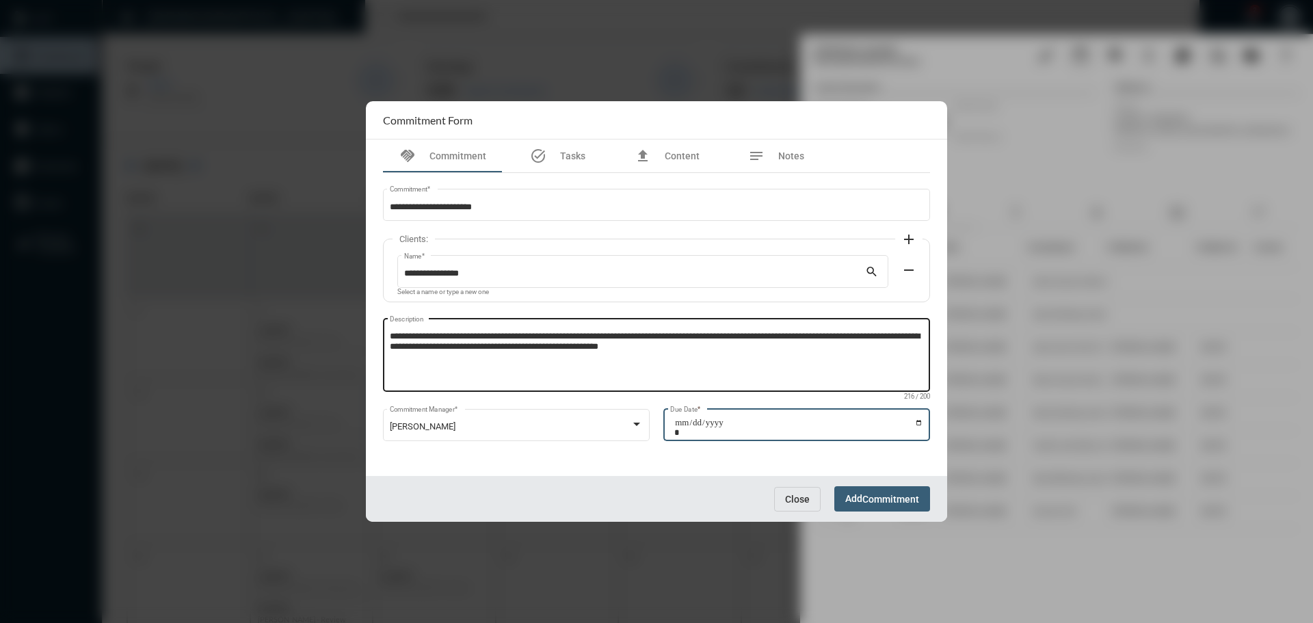
type input "**********"
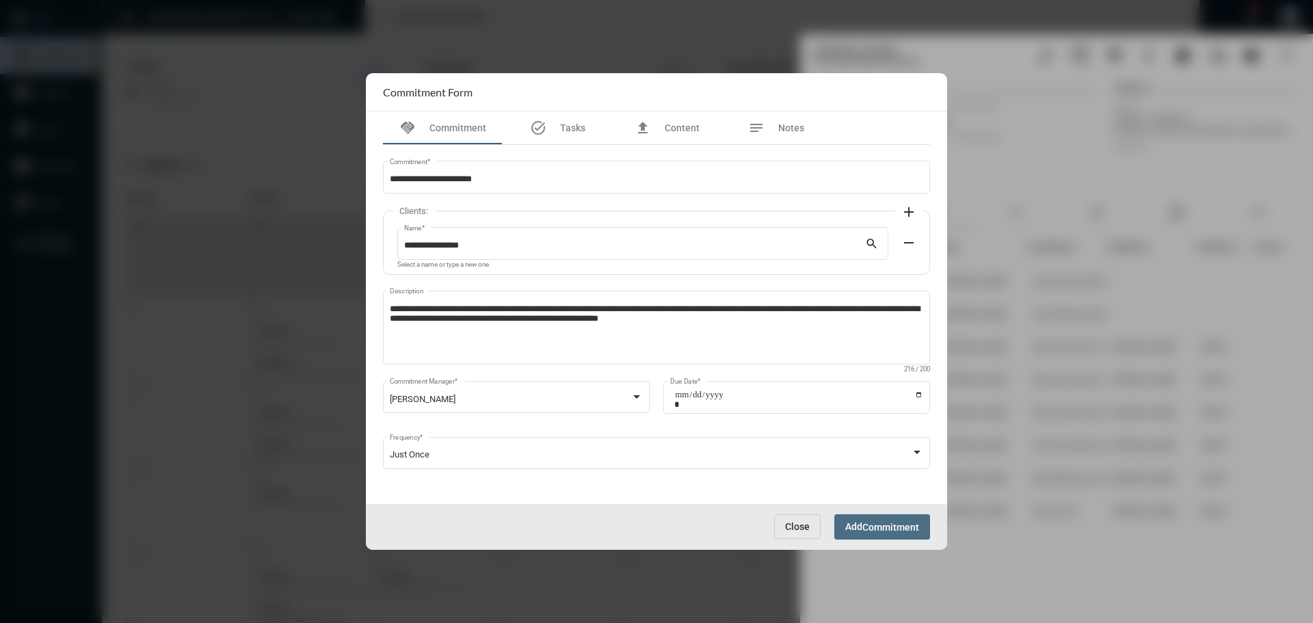
click at [861, 528] on span "Add Commitment" at bounding box center [882, 526] width 74 height 11
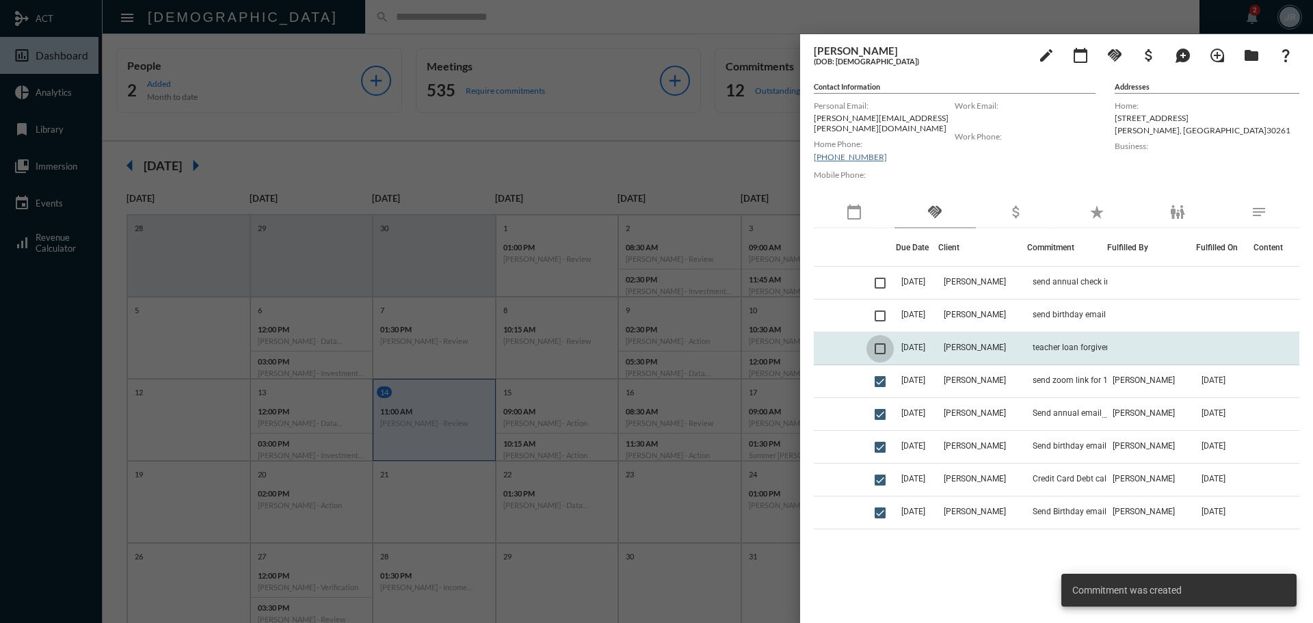
click at [879, 344] on span at bounding box center [879, 348] width 11 height 11
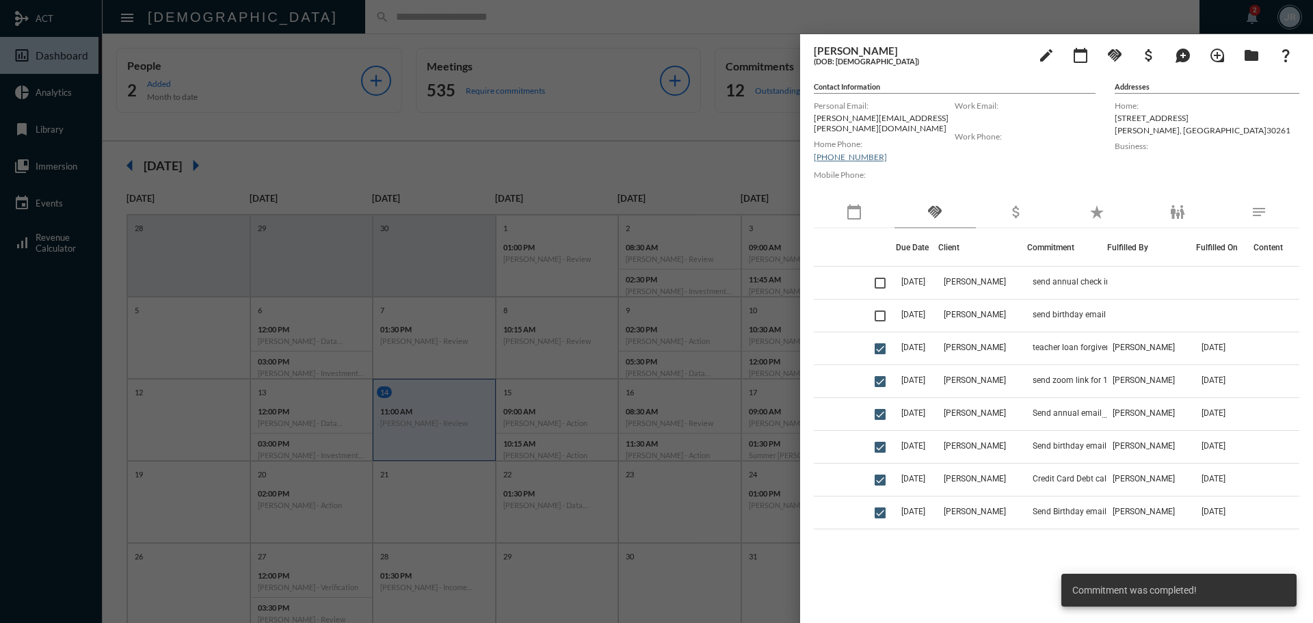
click at [291, 14] on div at bounding box center [656, 311] width 1313 height 623
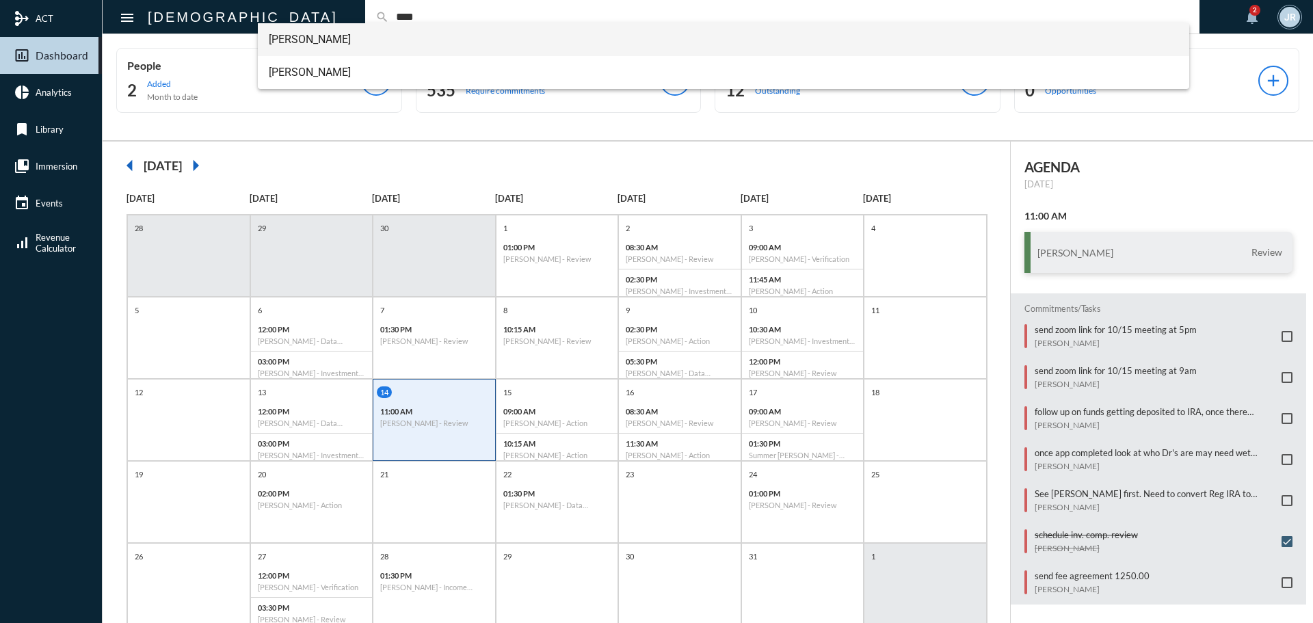
type input "****"
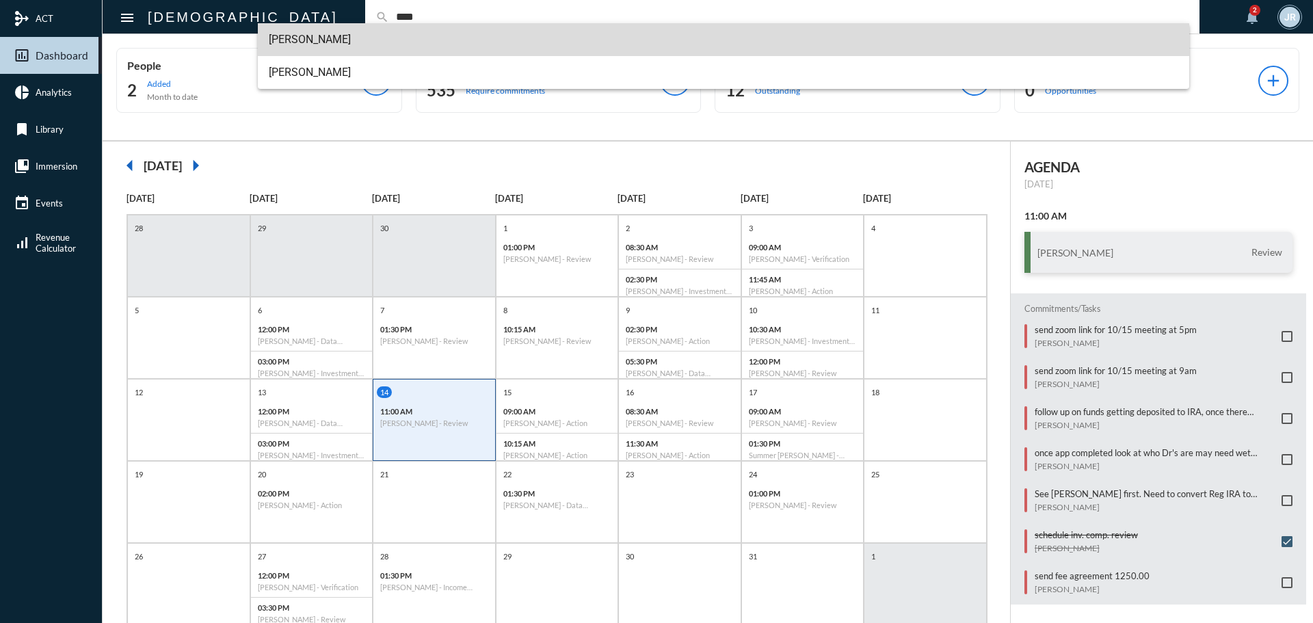
drag, startPoint x: 302, startPoint y: 30, endPoint x: 314, endPoint y: 40, distance: 15.6
click at [302, 29] on span "[PERSON_NAME]" at bounding box center [724, 39] width 910 height 33
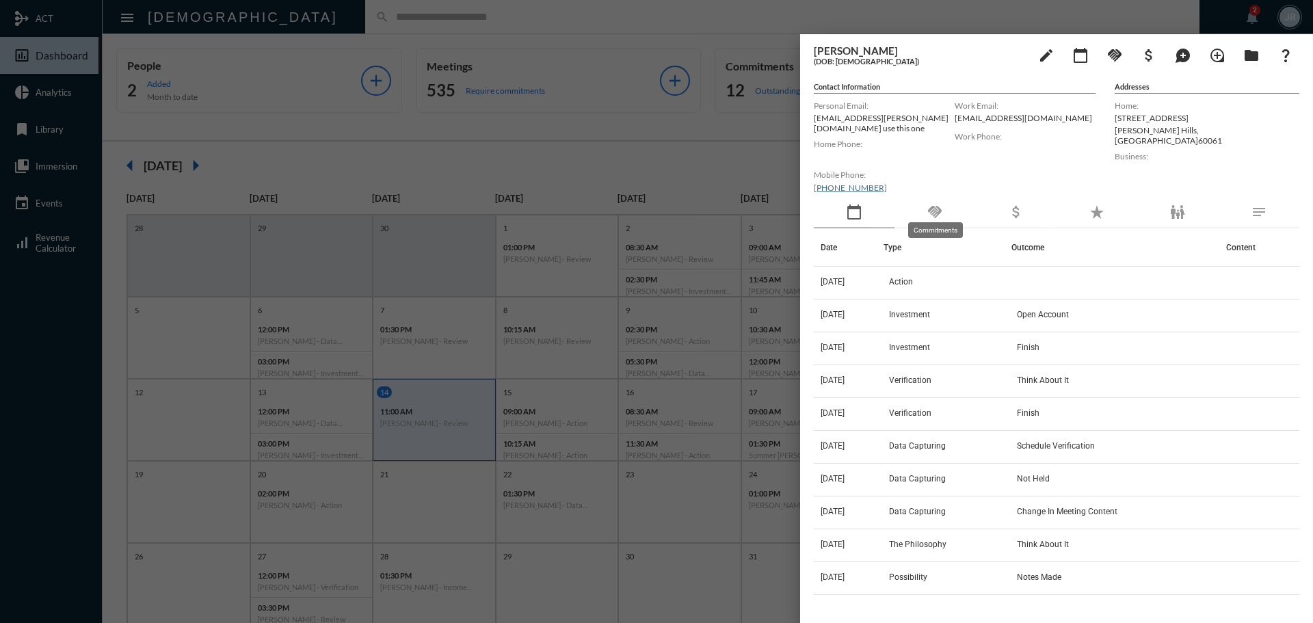
click at [935, 212] on mat-icon "handshake" at bounding box center [934, 212] width 16 height 16
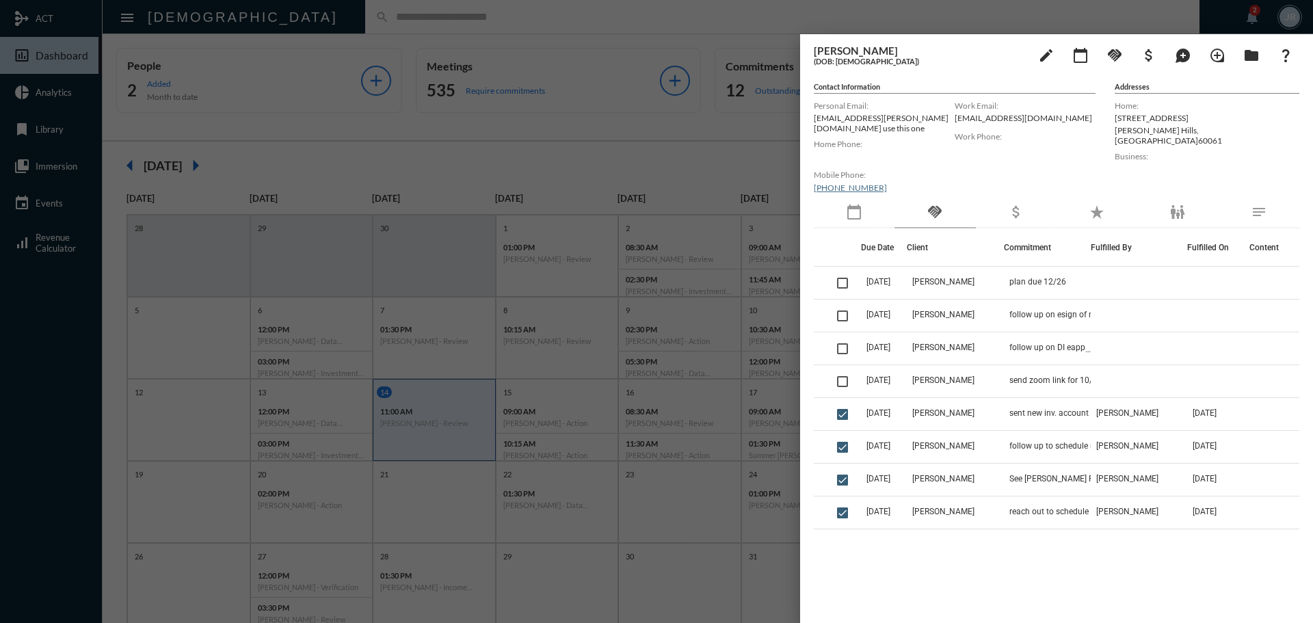
click at [334, 22] on div at bounding box center [656, 311] width 1313 height 623
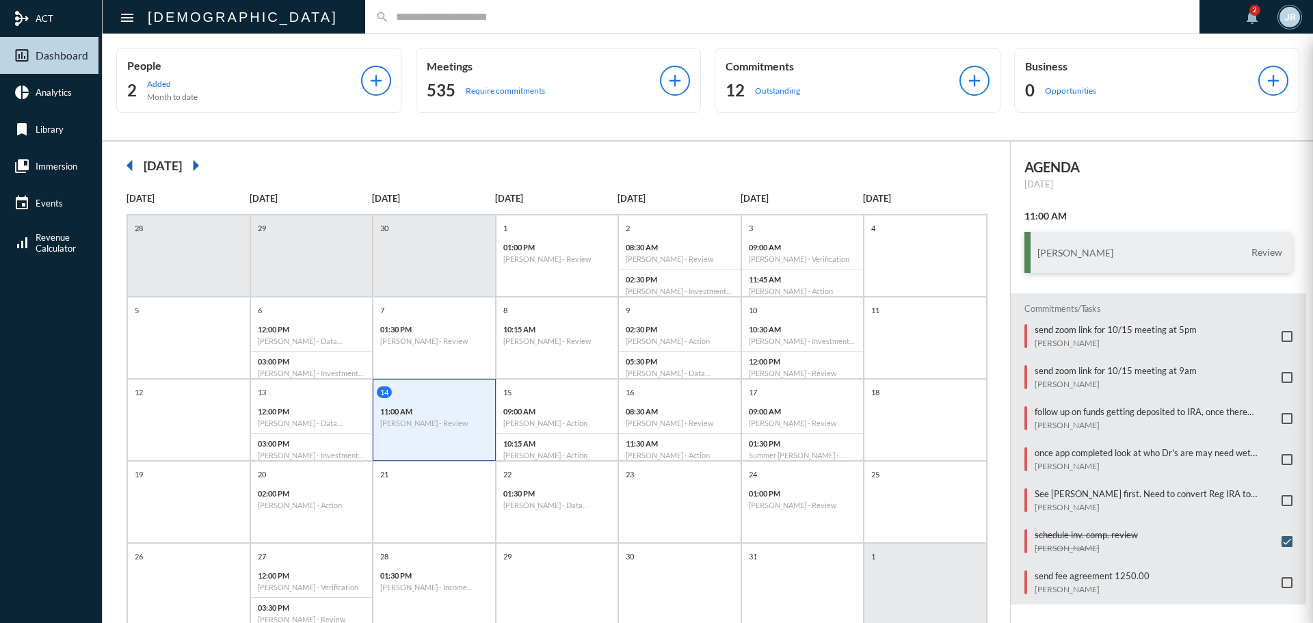
click at [318, 22] on div at bounding box center [656, 311] width 1313 height 623
click at [389, 15] on input "text" at bounding box center [789, 17] width 800 height 12
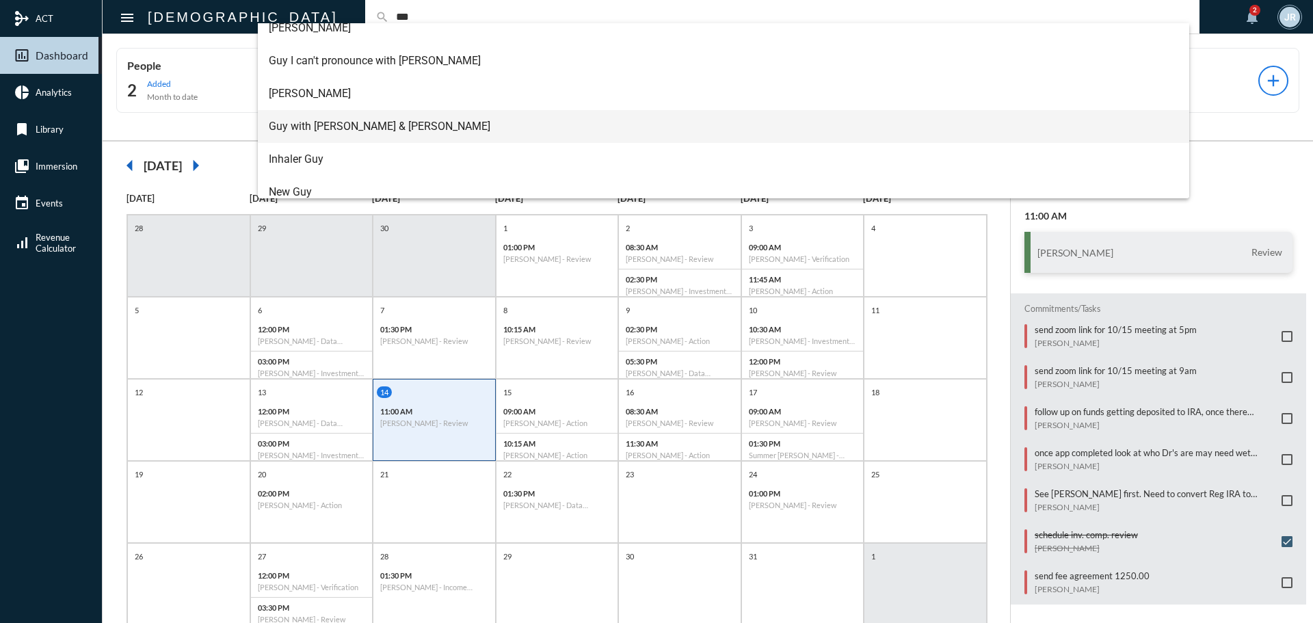
scroll to position [153, 0]
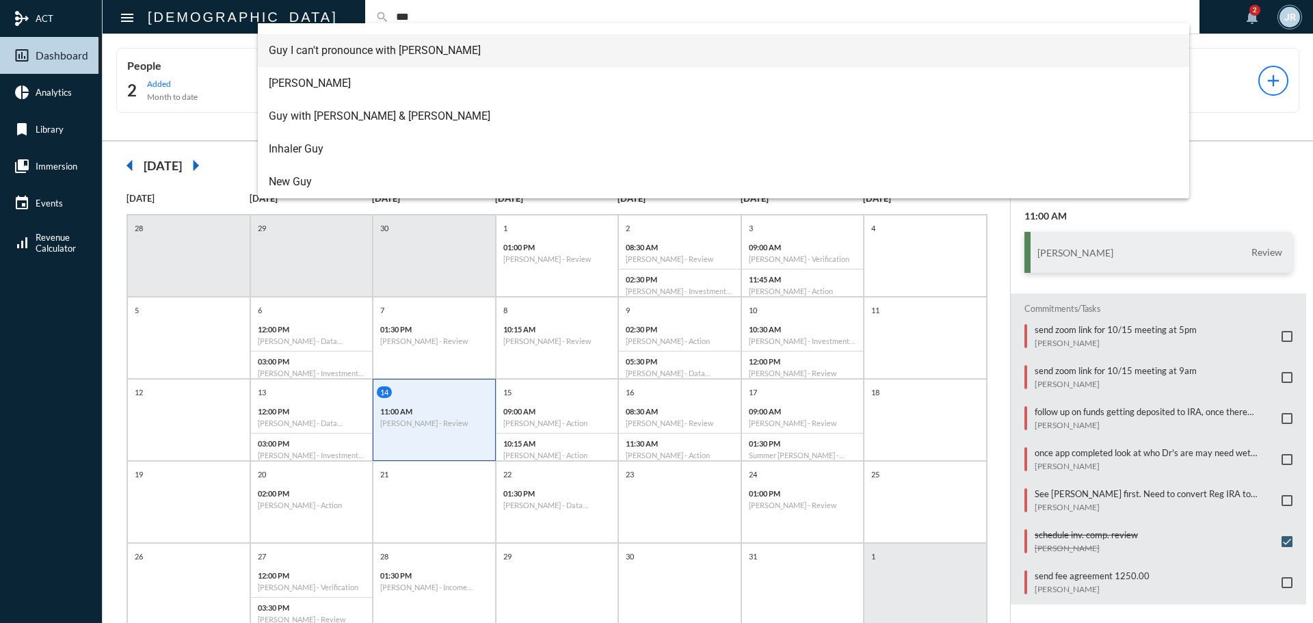
type input "***"
click at [299, 63] on span "Guy I can't pronounce with [PERSON_NAME]" at bounding box center [724, 50] width 910 height 33
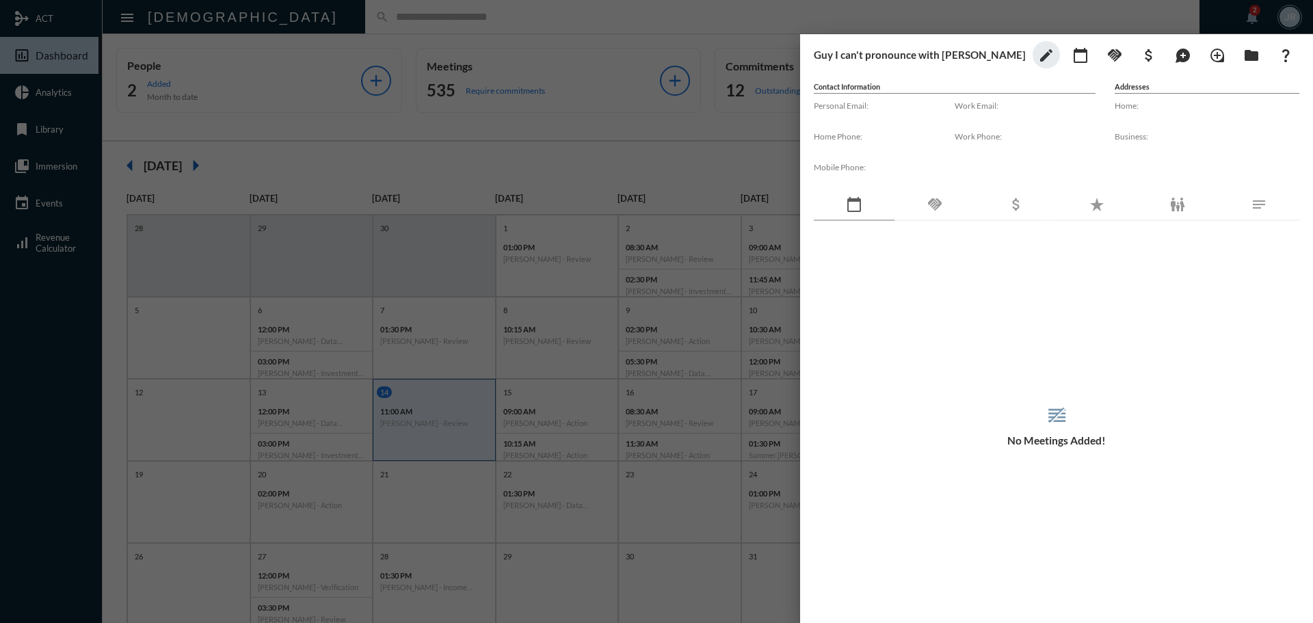
click at [290, 17] on div at bounding box center [656, 311] width 1313 height 623
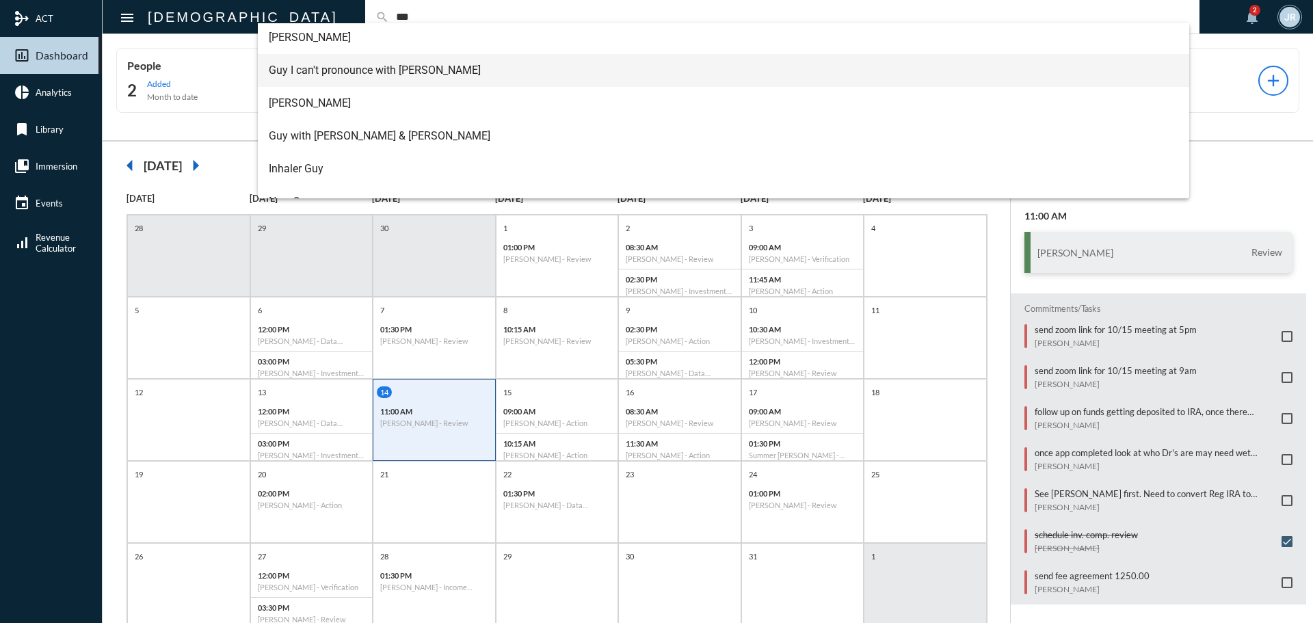
scroll to position [137, 0]
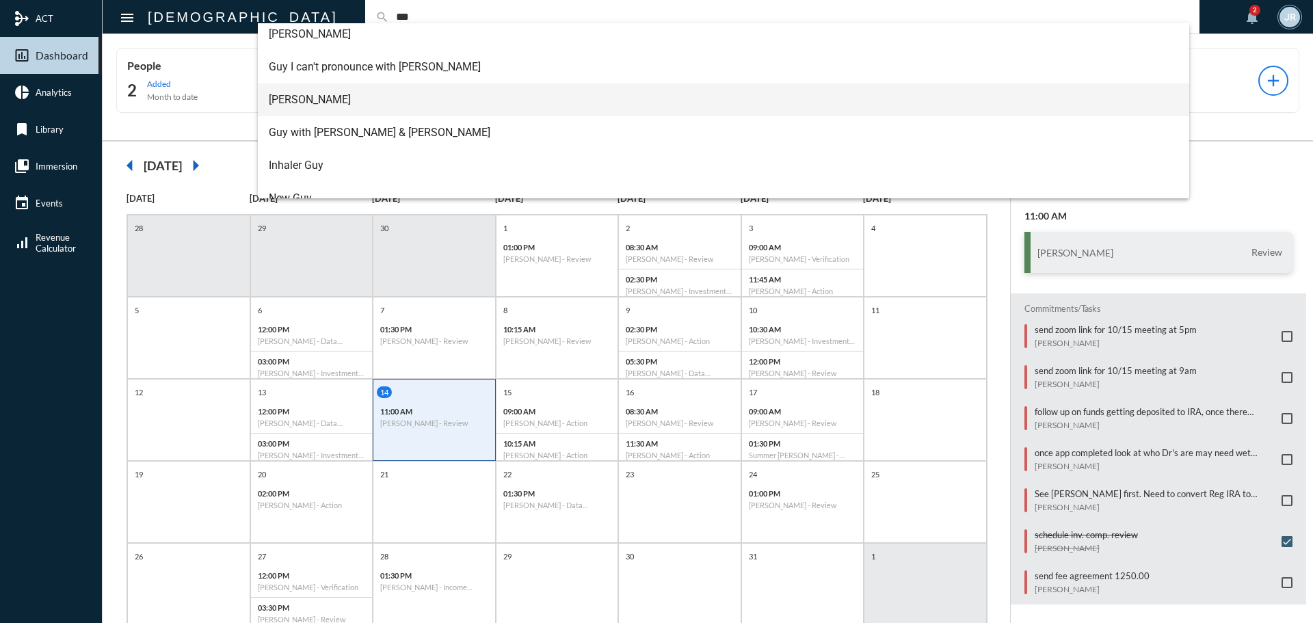
type input "***"
click at [309, 95] on span "[PERSON_NAME]" at bounding box center [724, 99] width 910 height 33
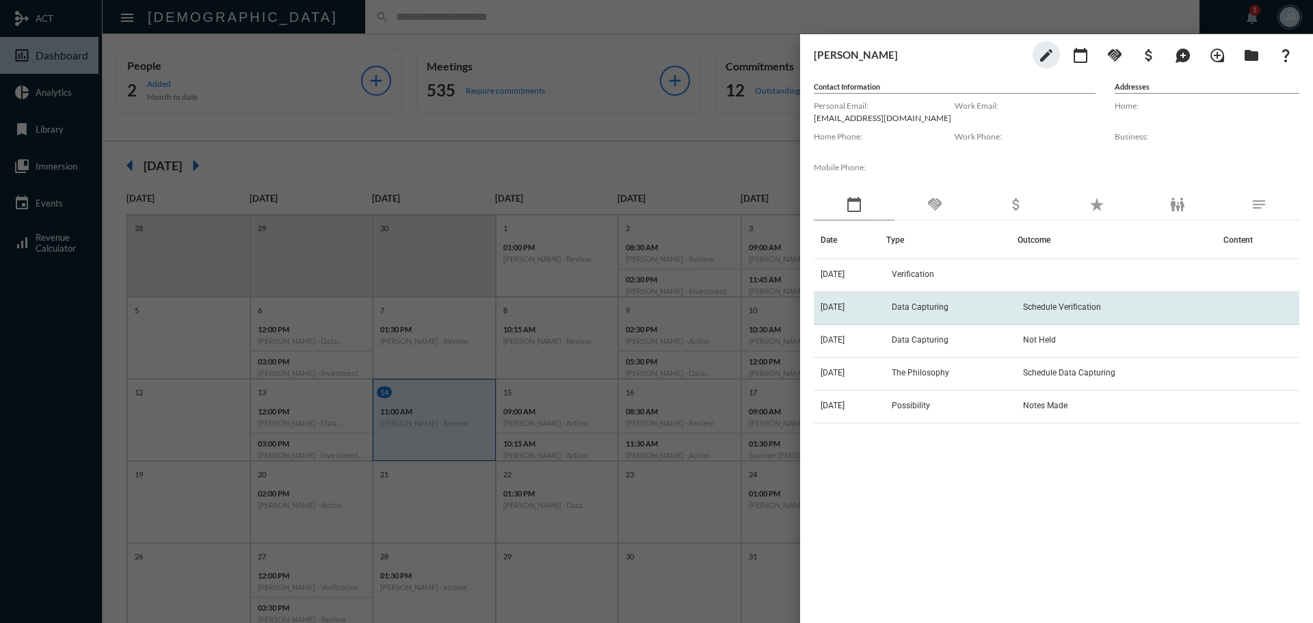
click at [933, 301] on td "Data Capturing" at bounding box center [951, 308] width 131 height 33
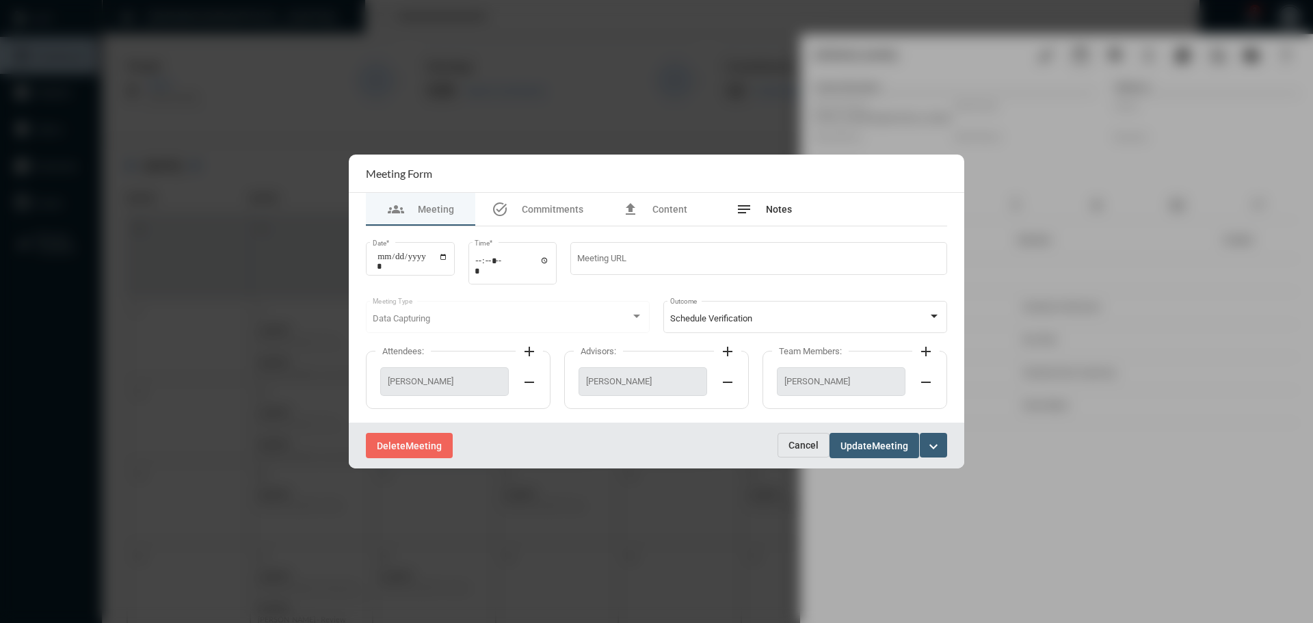
click at [772, 206] on span "Notes" at bounding box center [779, 209] width 26 height 11
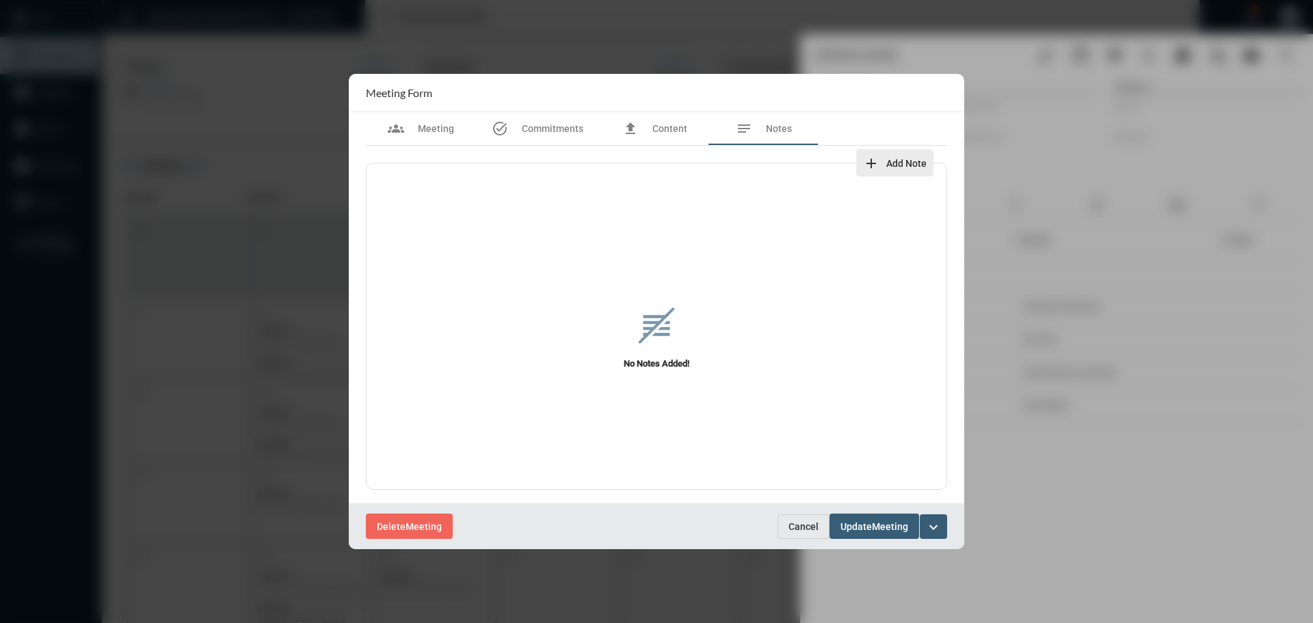
click at [876, 161] on mat-icon "add" at bounding box center [871, 163] width 16 height 16
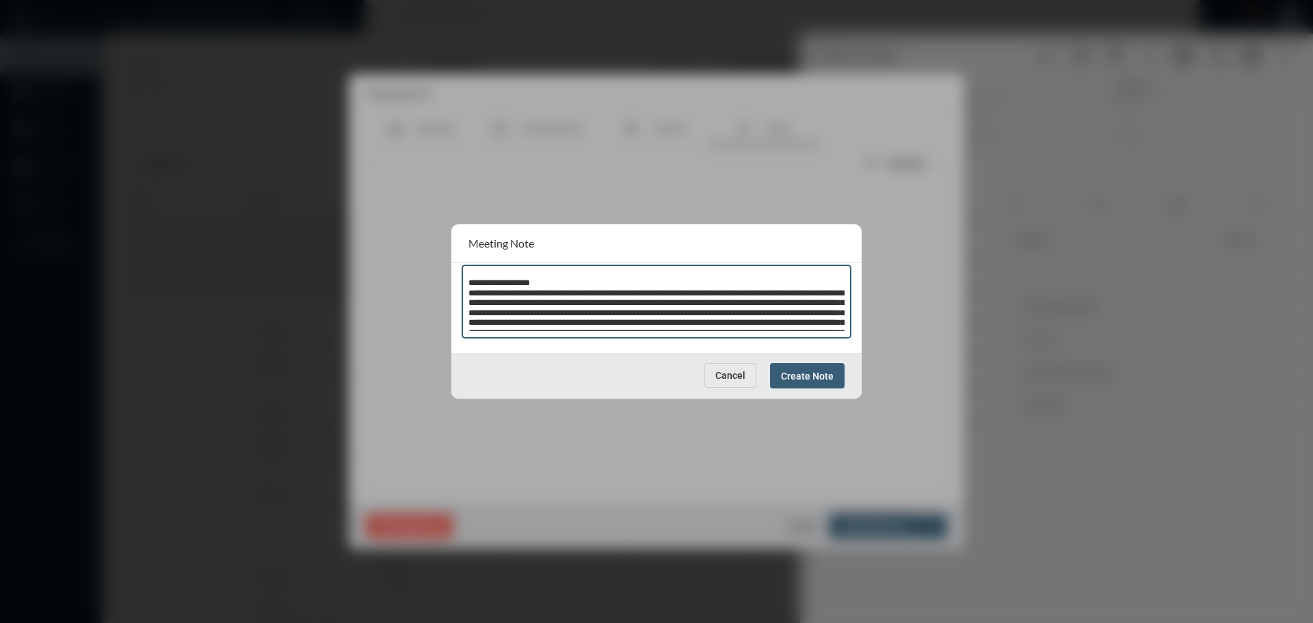
scroll to position [1357, 0]
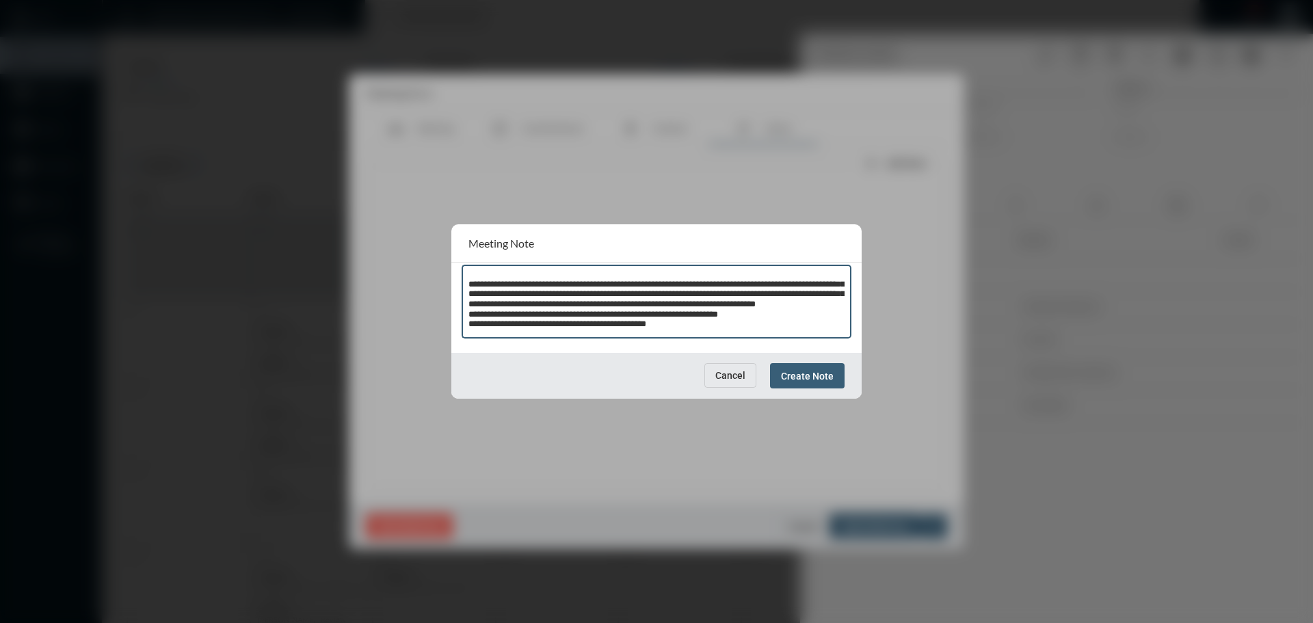
type textarea "**********"
click at [809, 366] on button "Create Note" at bounding box center [807, 375] width 75 height 25
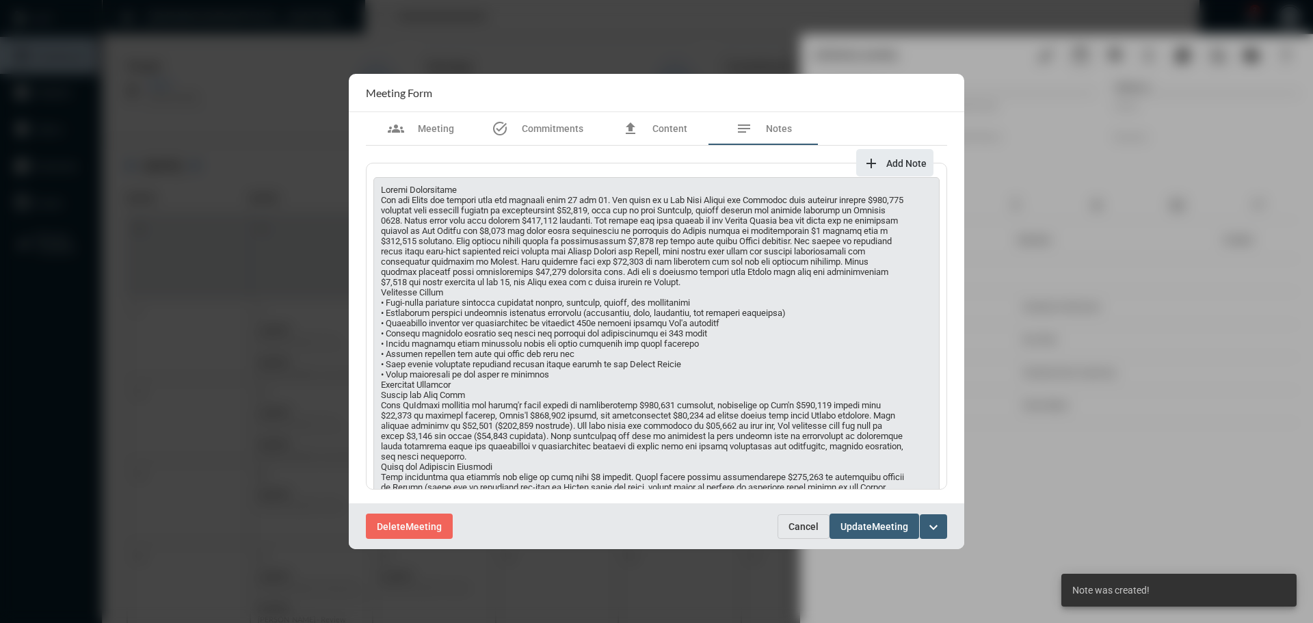
click at [874, 530] on span "Meeting" at bounding box center [890, 526] width 36 height 11
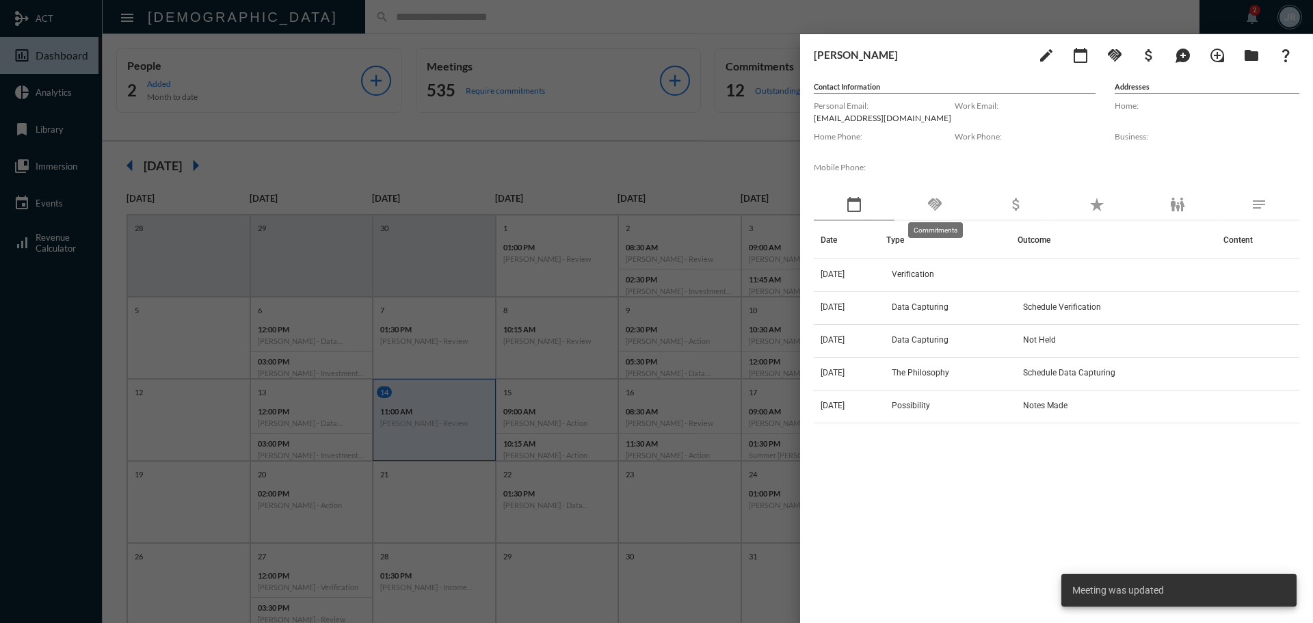
click at [934, 206] on mat-icon "handshake" at bounding box center [934, 204] width 16 height 16
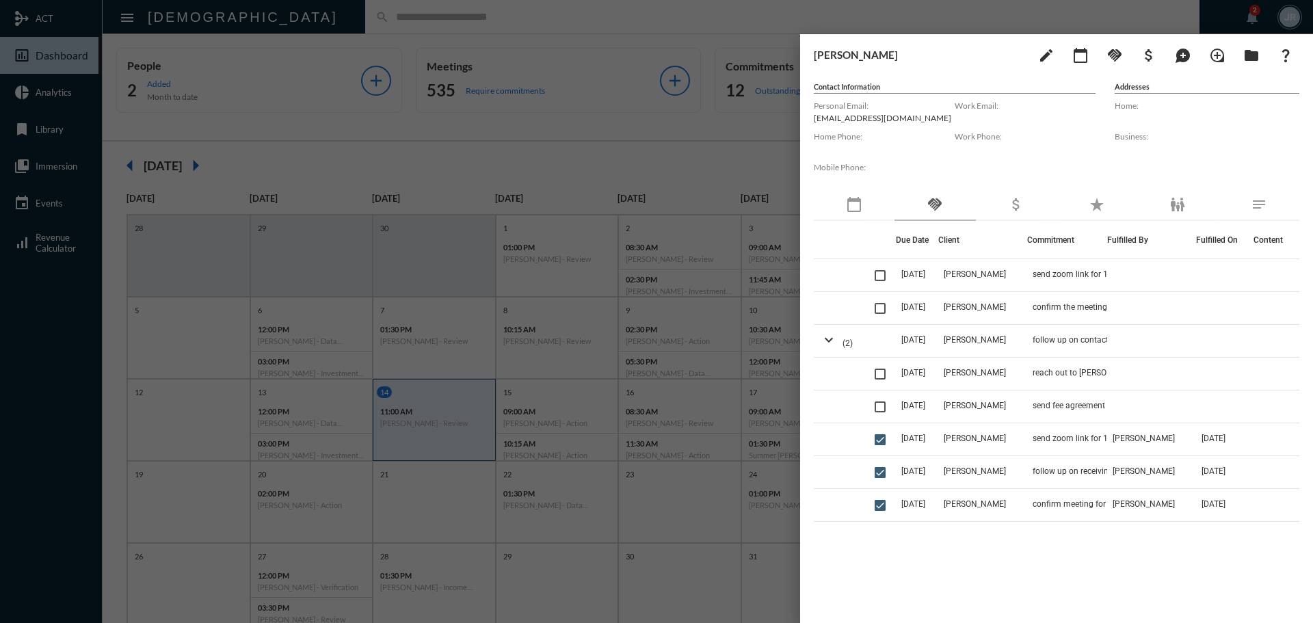
click at [361, 12] on div at bounding box center [656, 311] width 1313 height 623
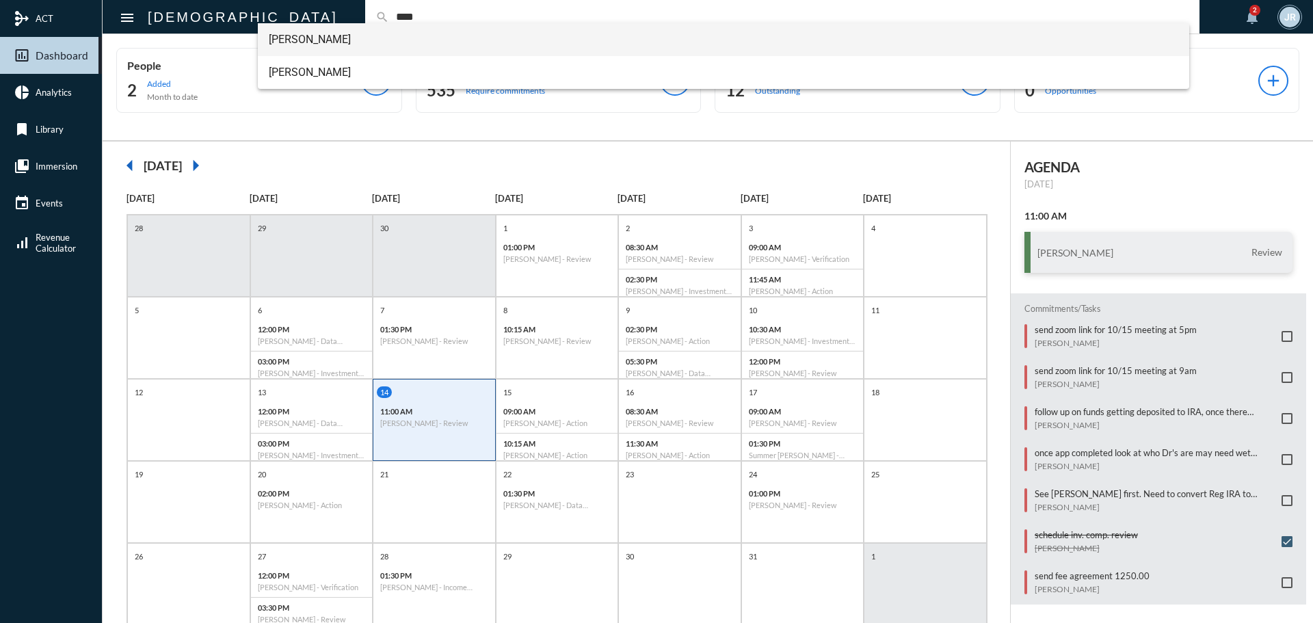
type input "****"
click at [319, 36] on span "[PERSON_NAME]" at bounding box center [724, 39] width 910 height 33
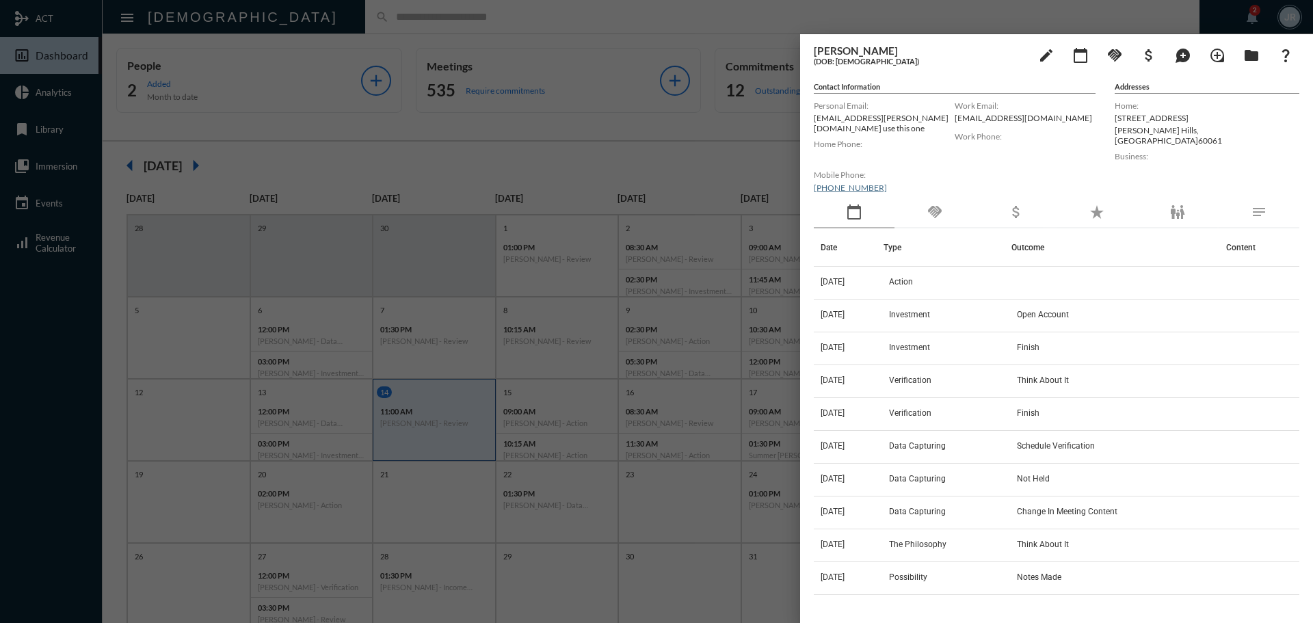
click at [929, 216] on div "handshake" at bounding box center [934, 212] width 81 height 31
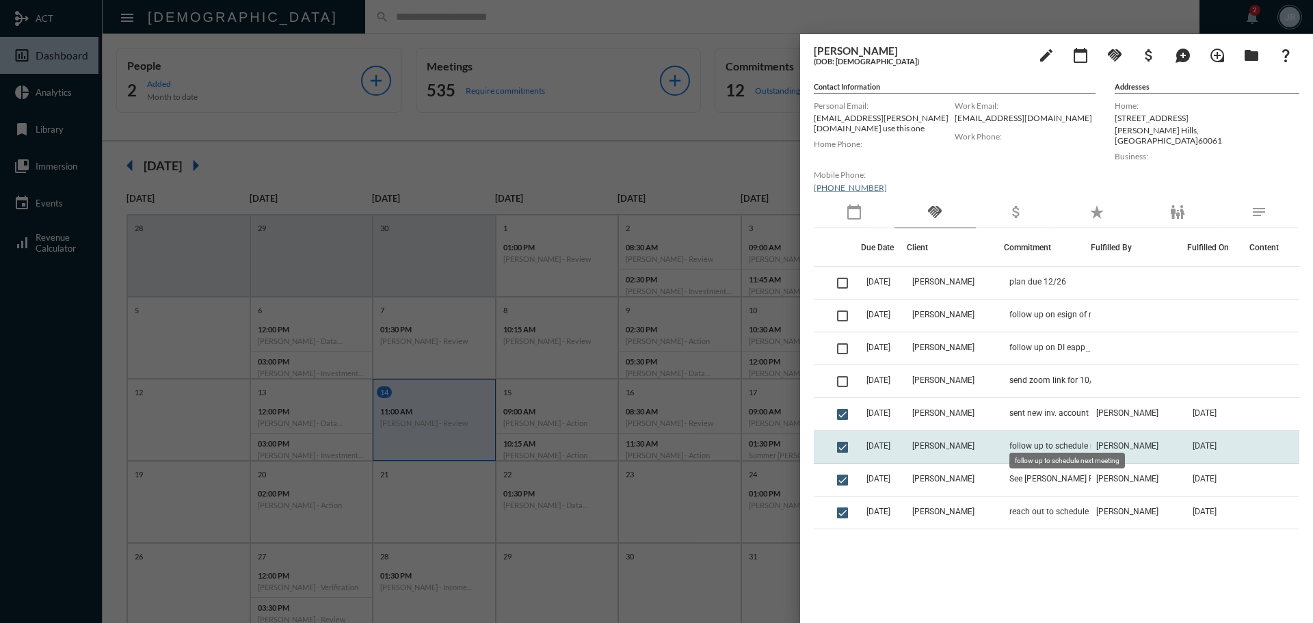
click at [1058, 441] on span "follow up to schedule next meeting" at bounding box center [1073, 446] width 129 height 10
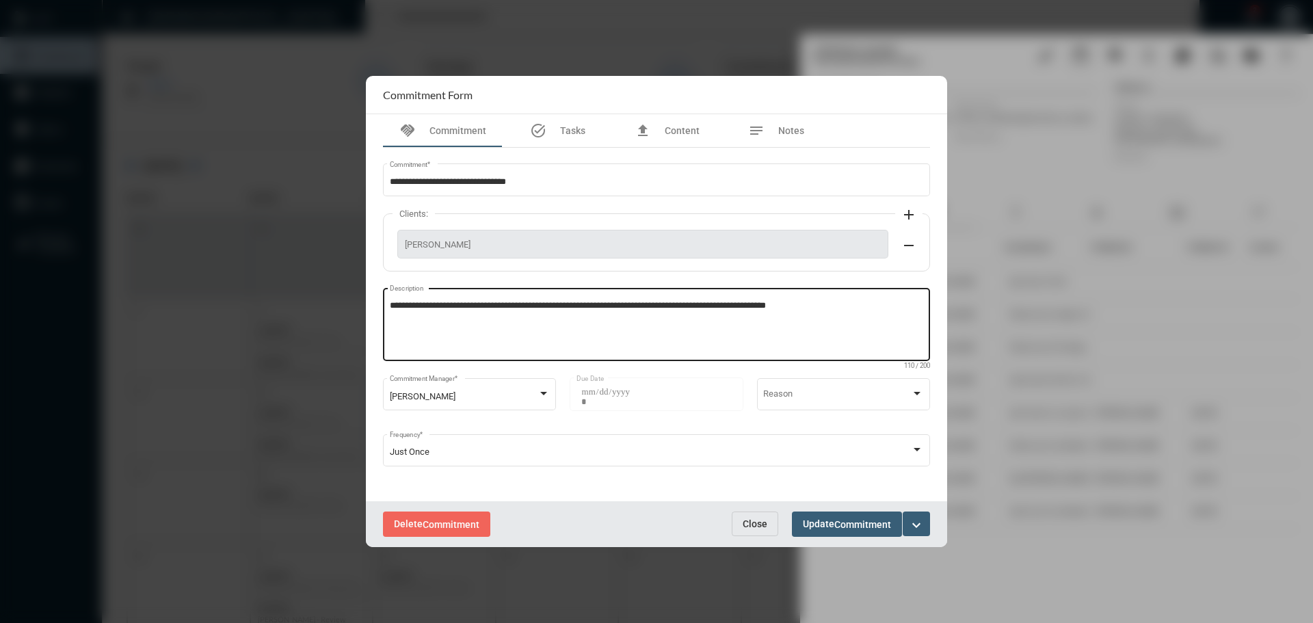
click at [836, 309] on textarea "**********" at bounding box center [657, 326] width 534 height 54
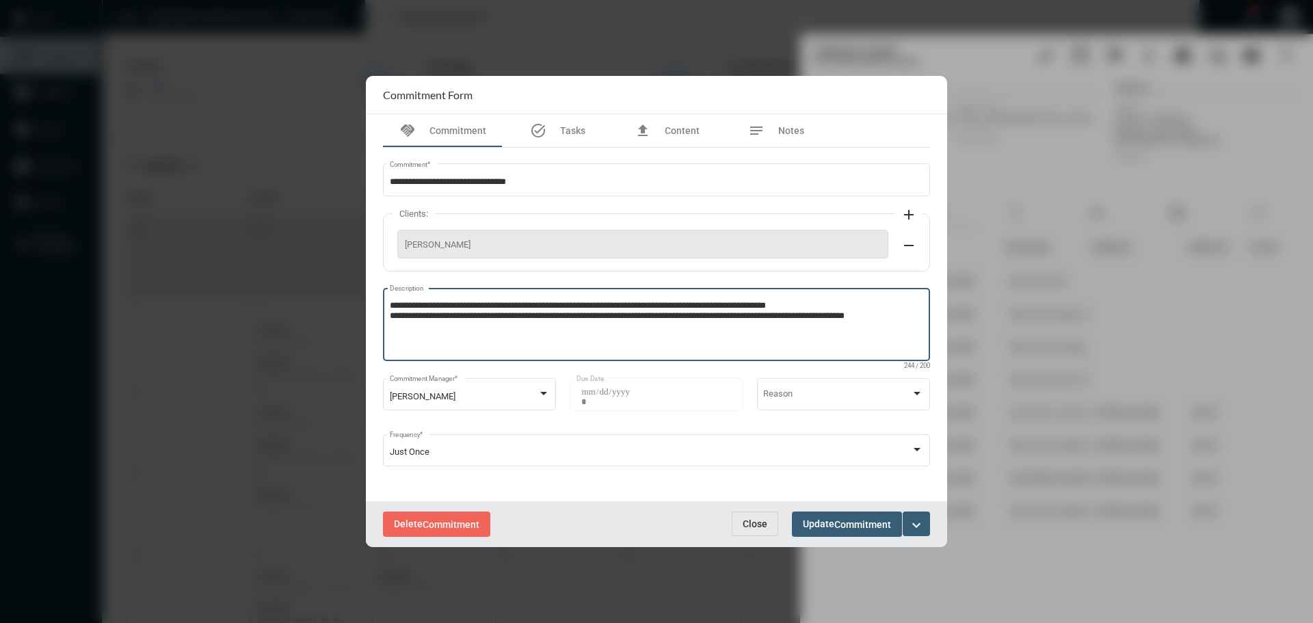
type textarea "**********"
click at [837, 521] on span "Commitment" at bounding box center [862, 524] width 57 height 11
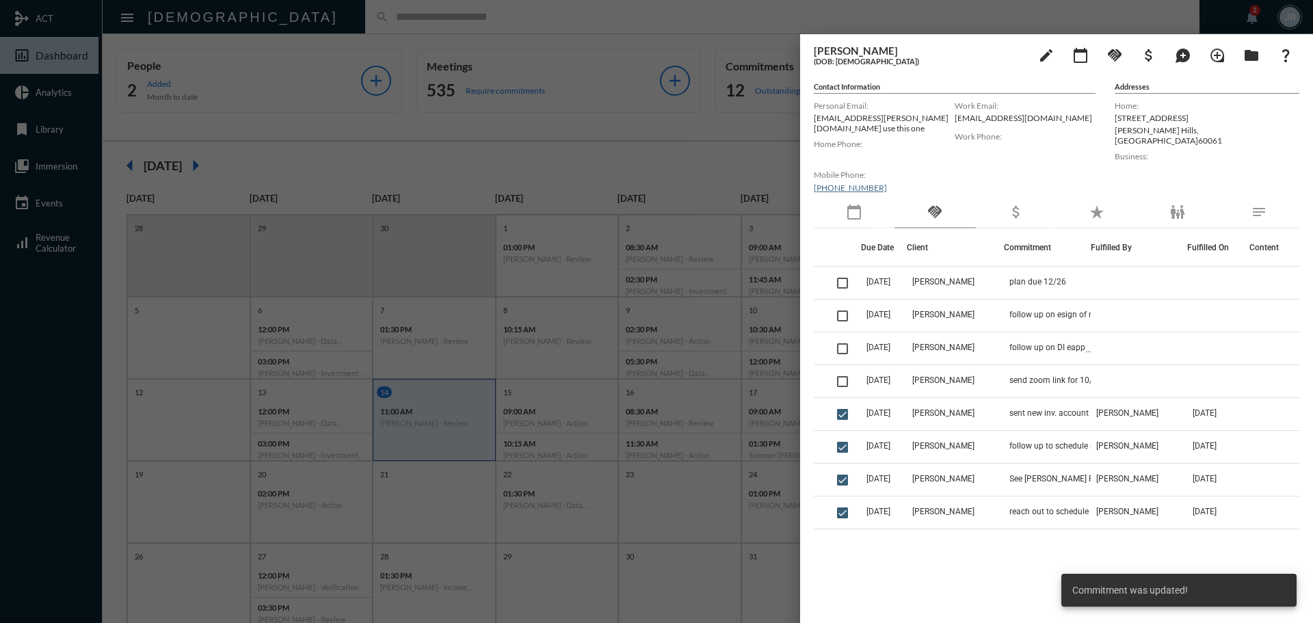
click at [403, 23] on div at bounding box center [656, 311] width 1313 height 623
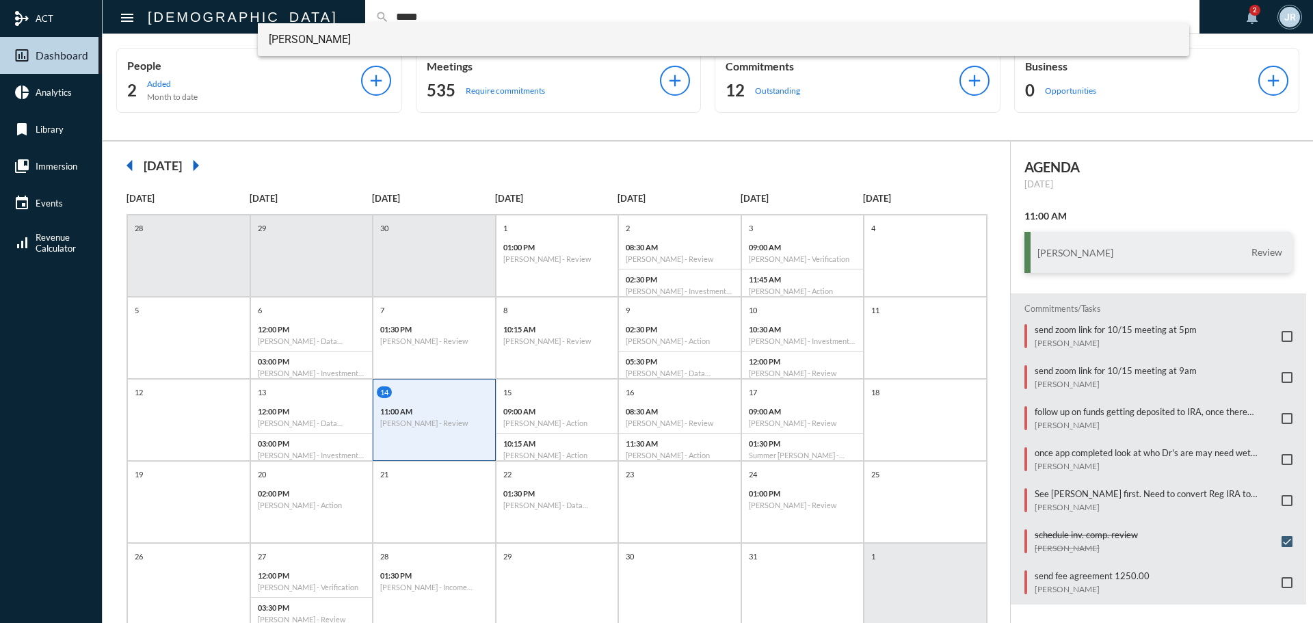
type input "*****"
click at [323, 40] on span "[PERSON_NAME]" at bounding box center [724, 39] width 910 height 33
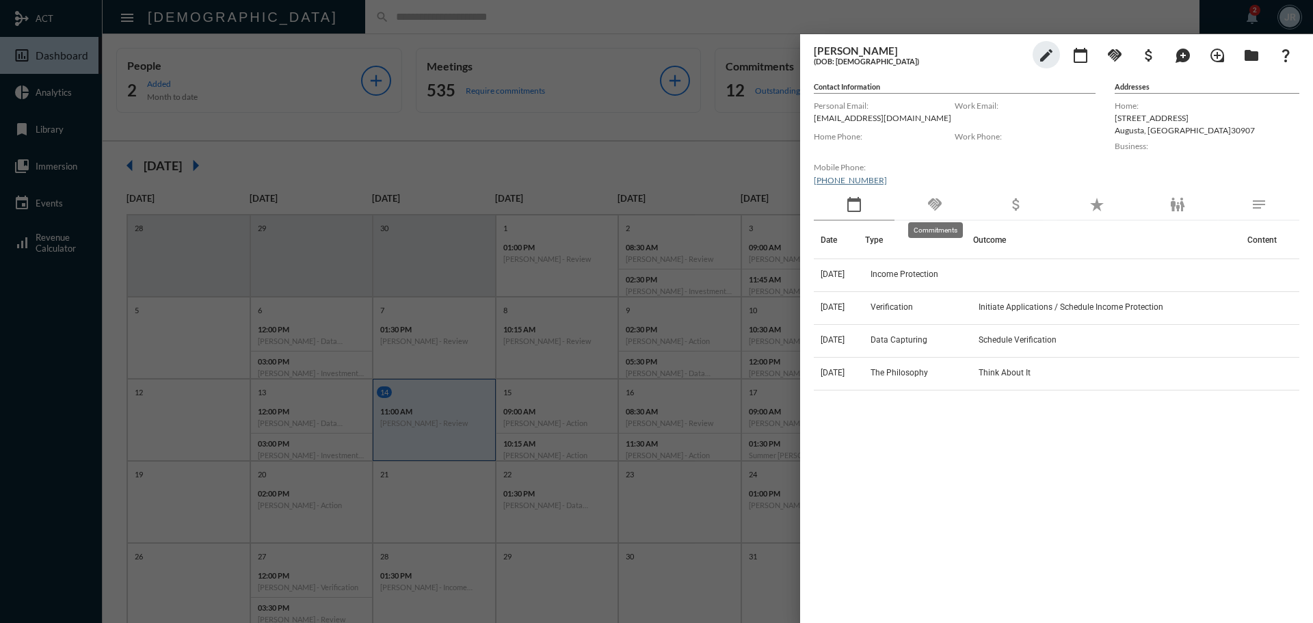
click at [937, 207] on mat-icon "handshake" at bounding box center [934, 204] width 16 height 16
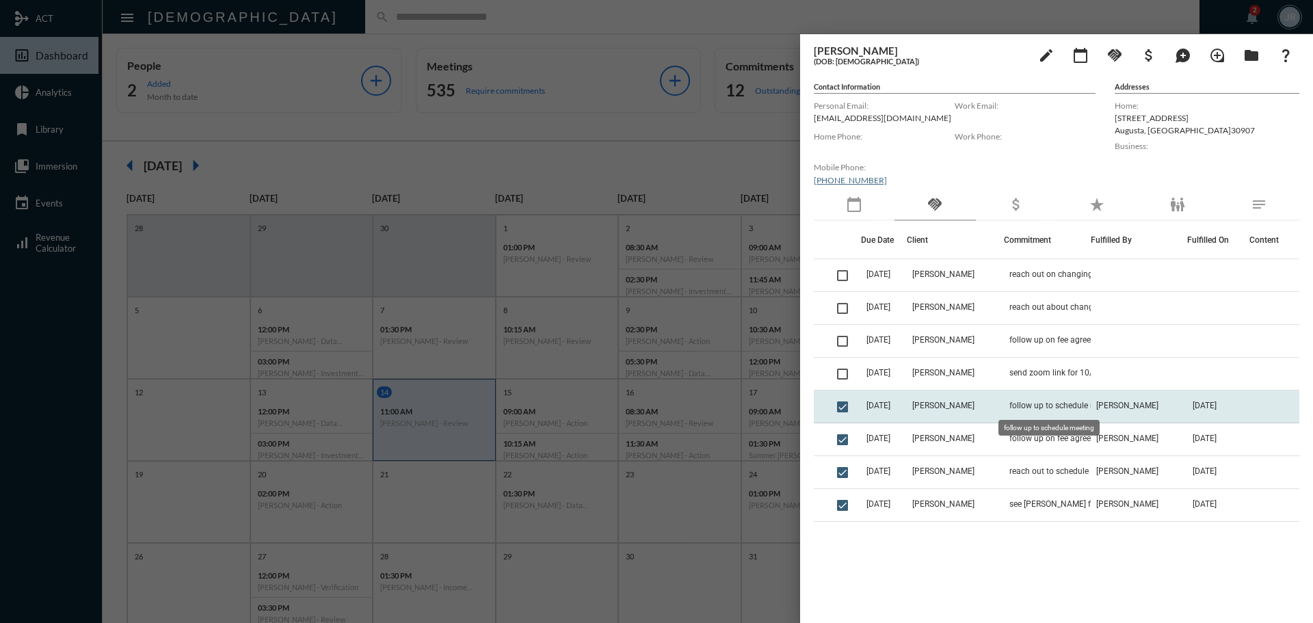
click at [1013, 403] on span "follow up to schedule meeting" at bounding box center [1064, 406] width 111 height 10
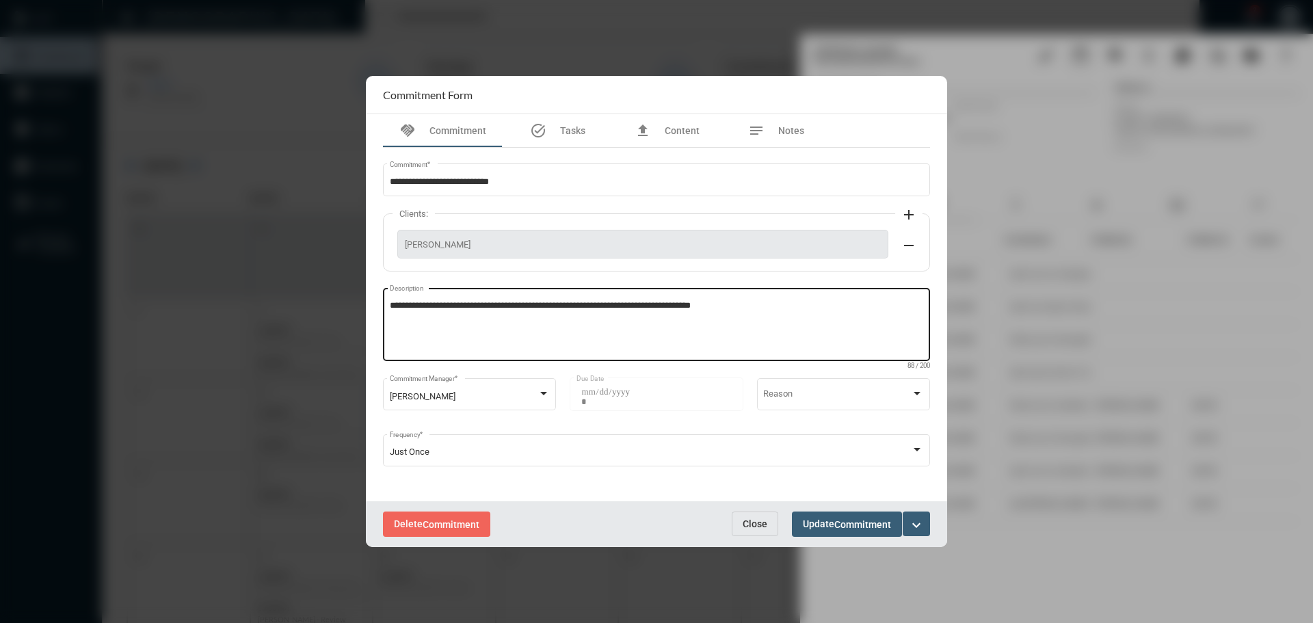
click at [740, 303] on textarea "**********" at bounding box center [657, 326] width 534 height 54
type textarea "**********"
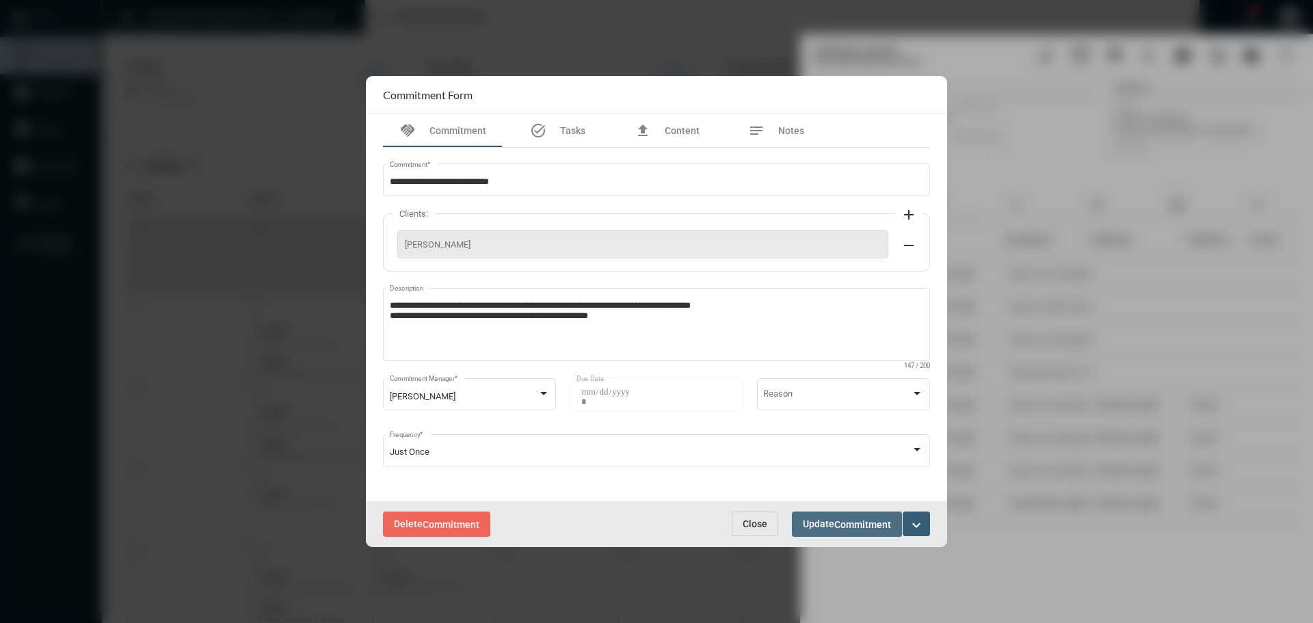
click at [866, 529] on span "Commitment" at bounding box center [862, 524] width 57 height 11
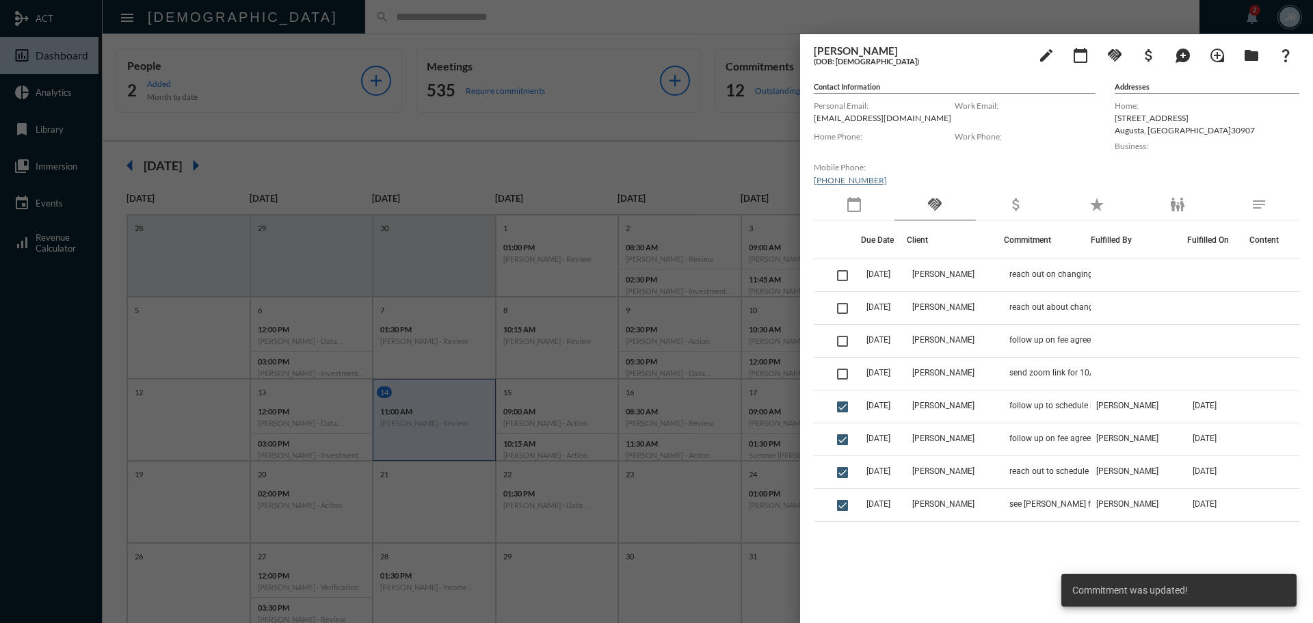
click at [339, 18] on div at bounding box center [656, 311] width 1313 height 623
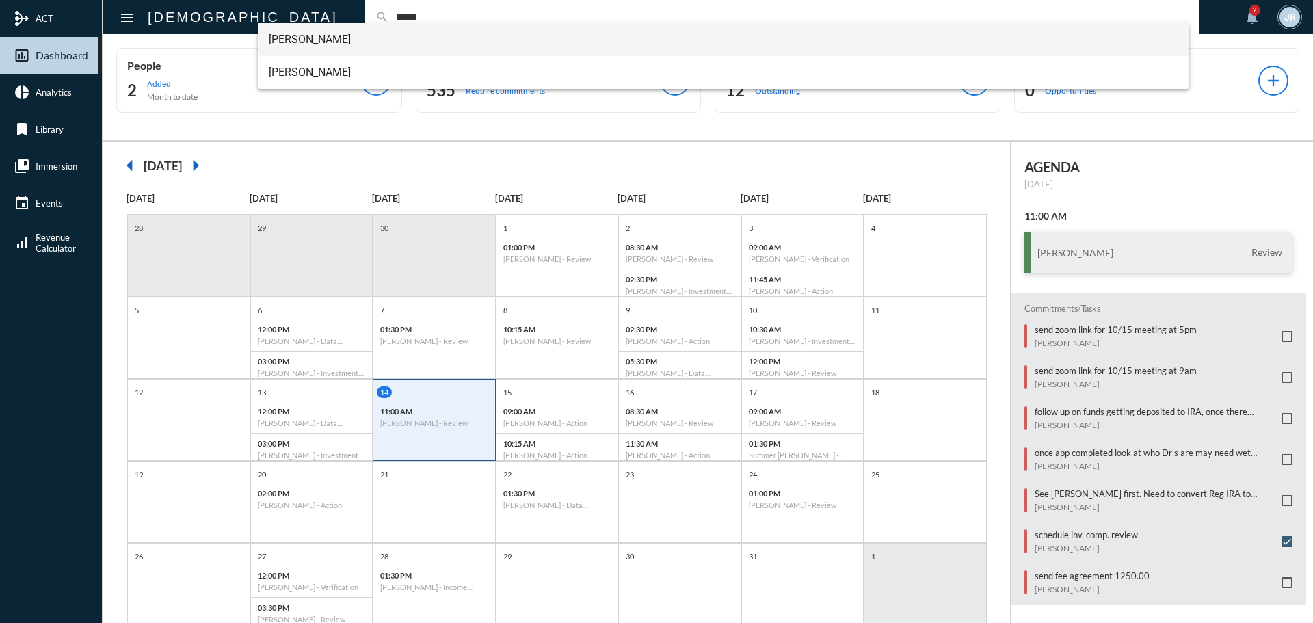
type input "*****"
click at [293, 36] on span "[PERSON_NAME]" at bounding box center [724, 39] width 910 height 33
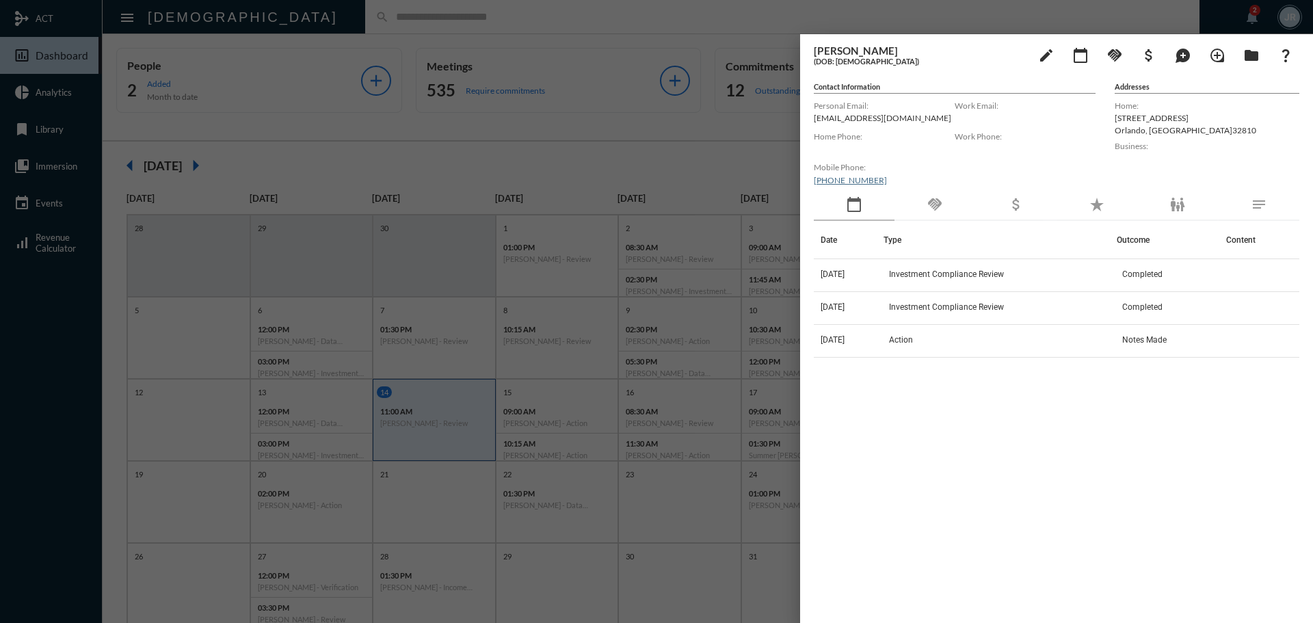
click at [933, 189] on div "Mobile Phone: [PHONE_NUMBER]" at bounding box center [884, 174] width 141 height 31
click at [931, 202] on mat-icon "handshake" at bounding box center [934, 204] width 16 height 16
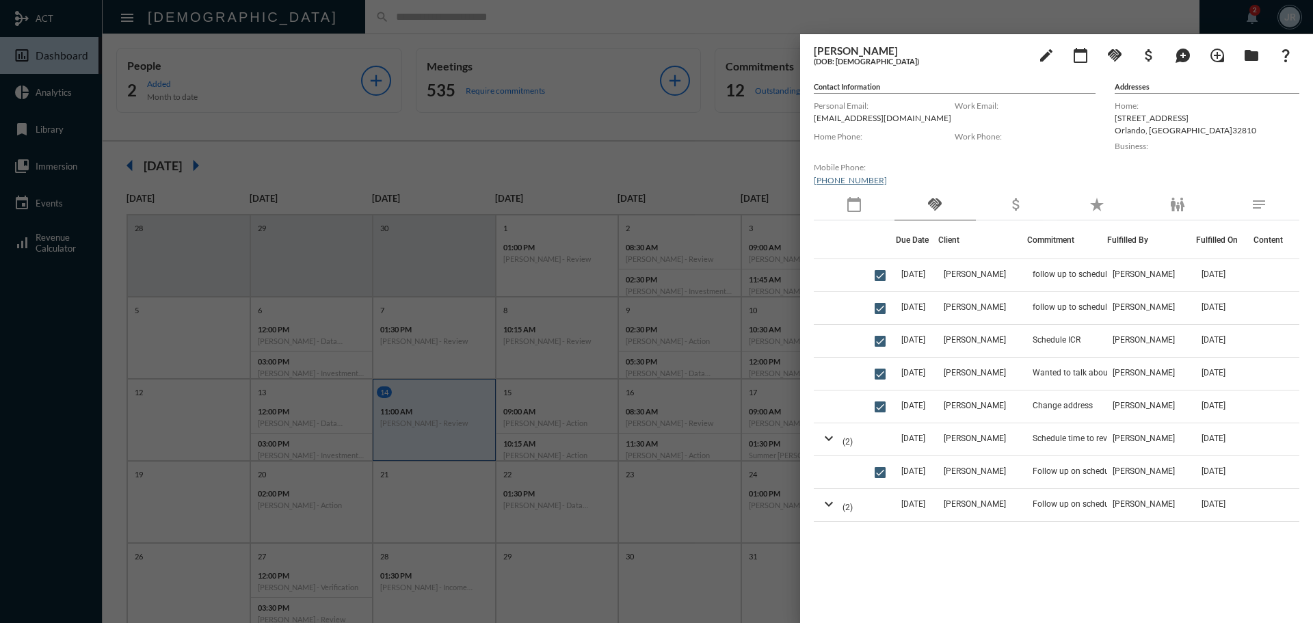
click at [866, 204] on div "calendar_today" at bounding box center [854, 204] width 81 height 31
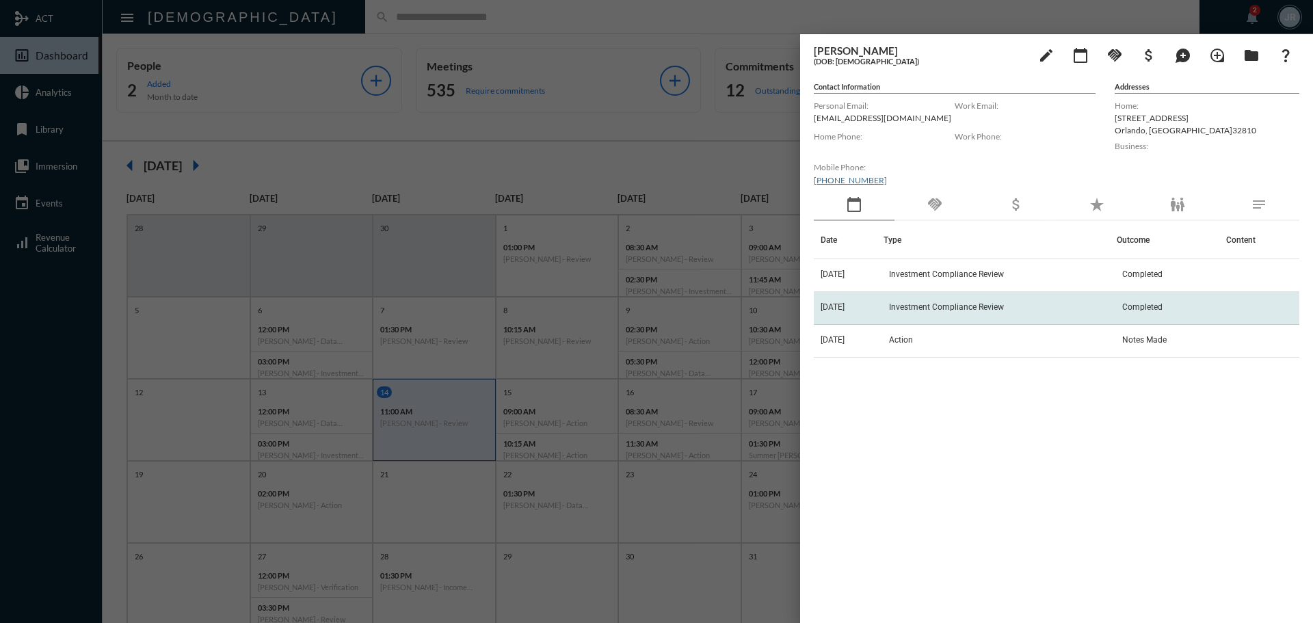
click at [928, 304] on span "Investment Compliance Review" at bounding box center [946, 307] width 115 height 10
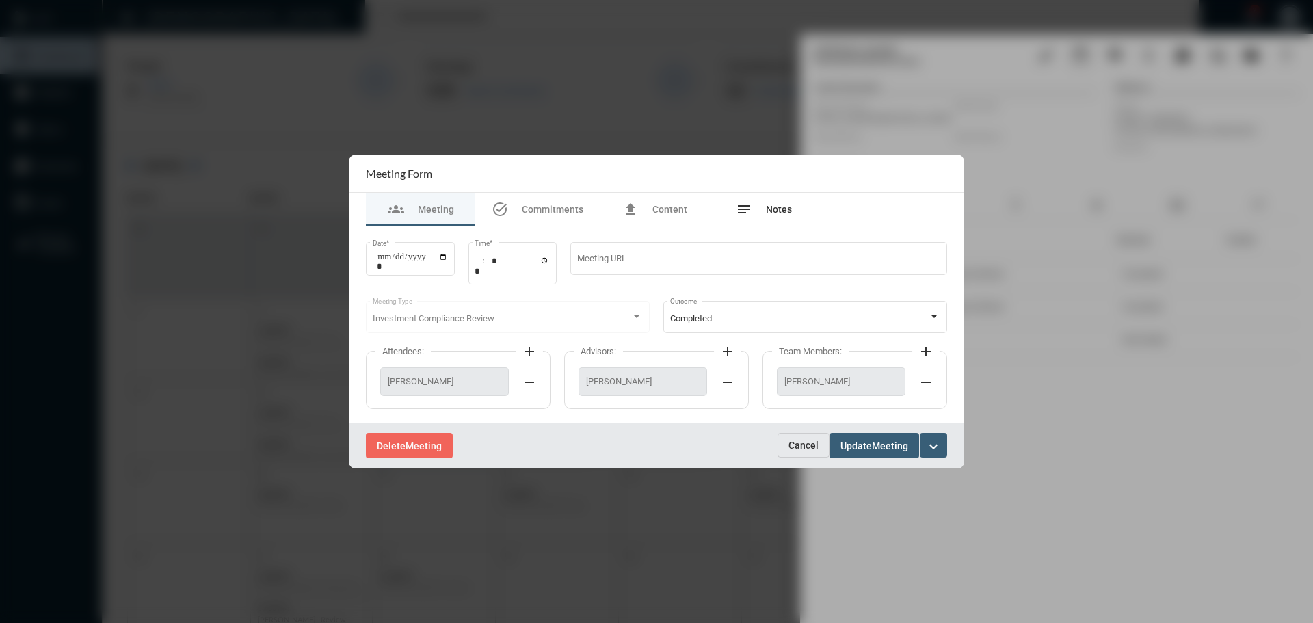
click at [768, 210] on span "Notes" at bounding box center [779, 209] width 26 height 11
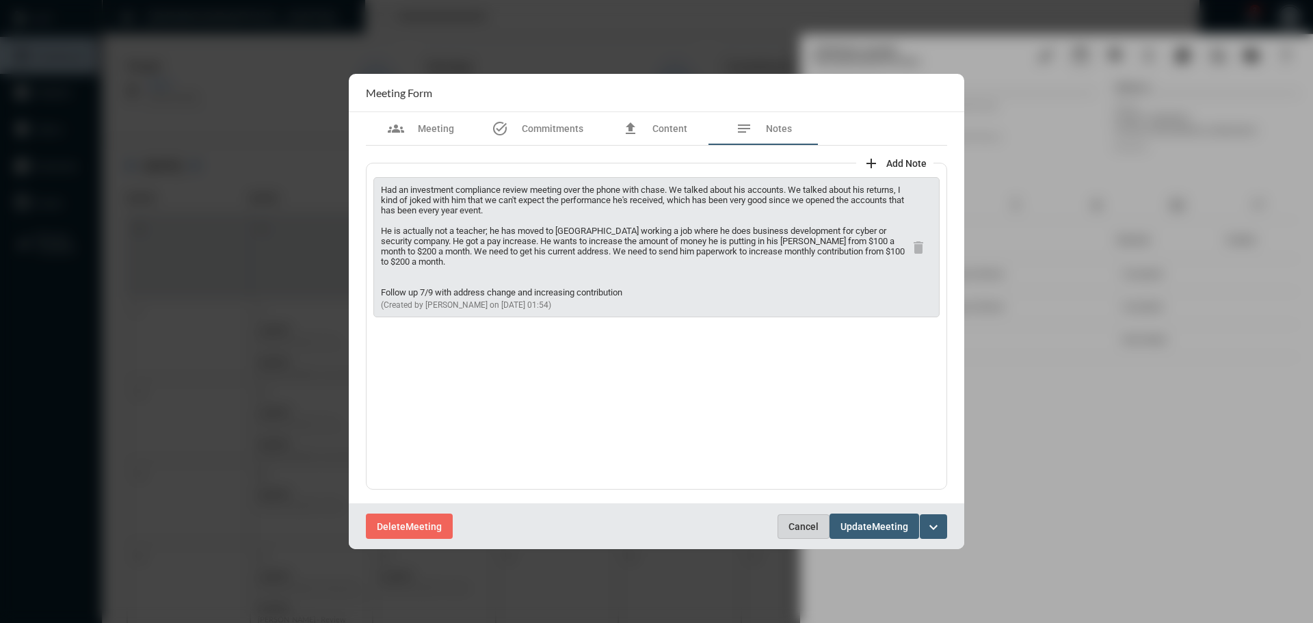
click at [801, 524] on span "Cancel" at bounding box center [803, 526] width 30 height 11
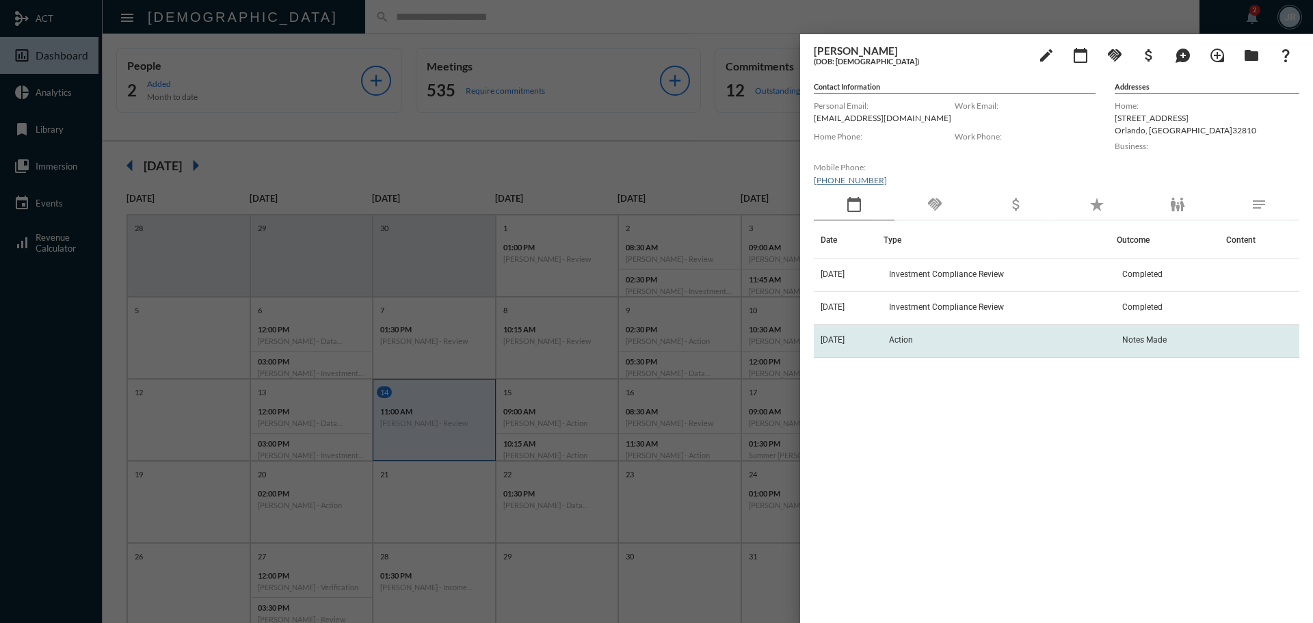
click at [875, 339] on td "[DATE]" at bounding box center [849, 341] width 70 height 33
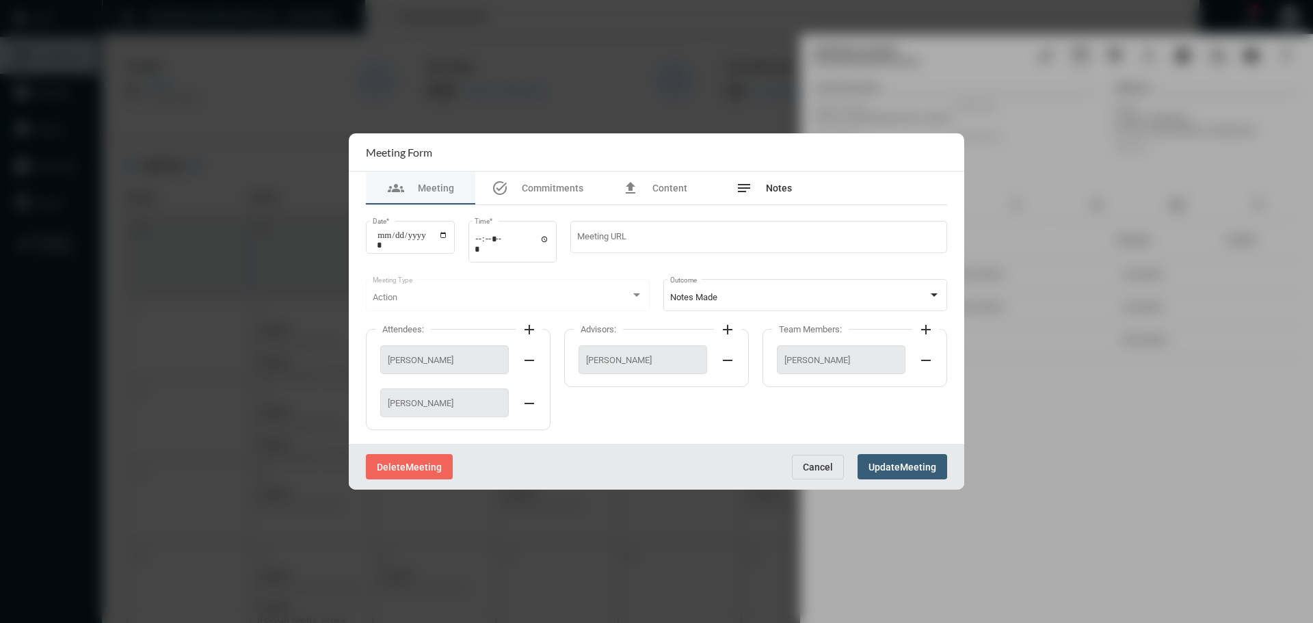
click at [775, 186] on span "Notes" at bounding box center [779, 188] width 26 height 11
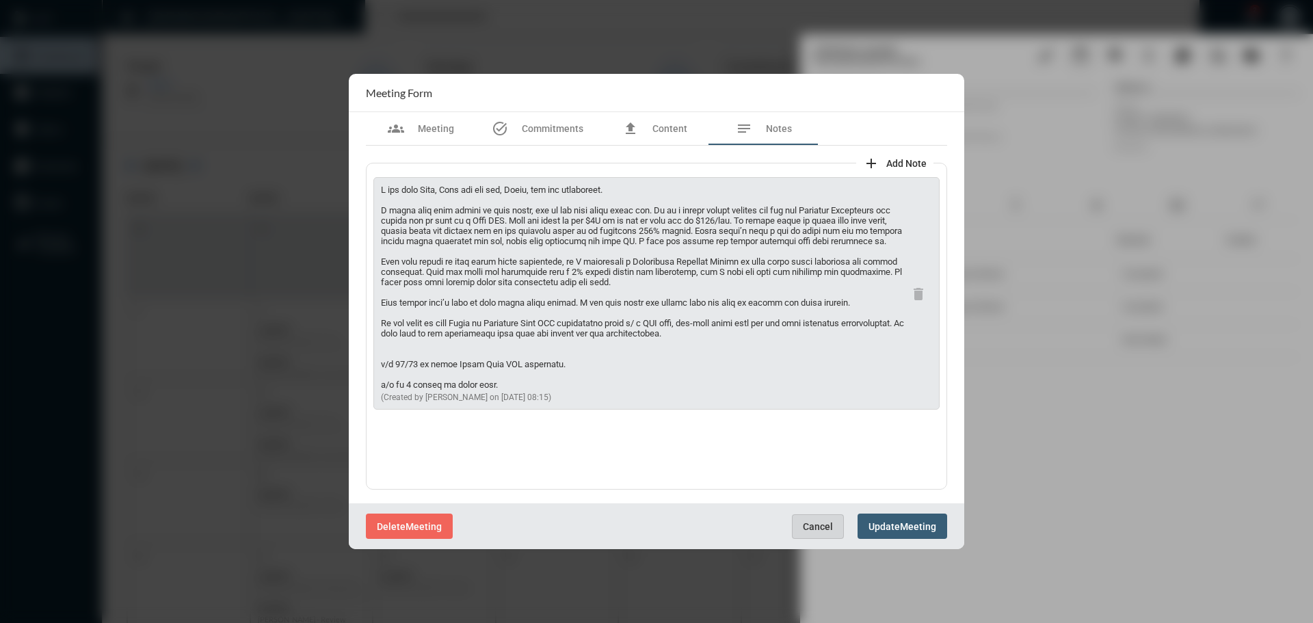
click at [820, 521] on span "Cancel" at bounding box center [818, 526] width 30 height 11
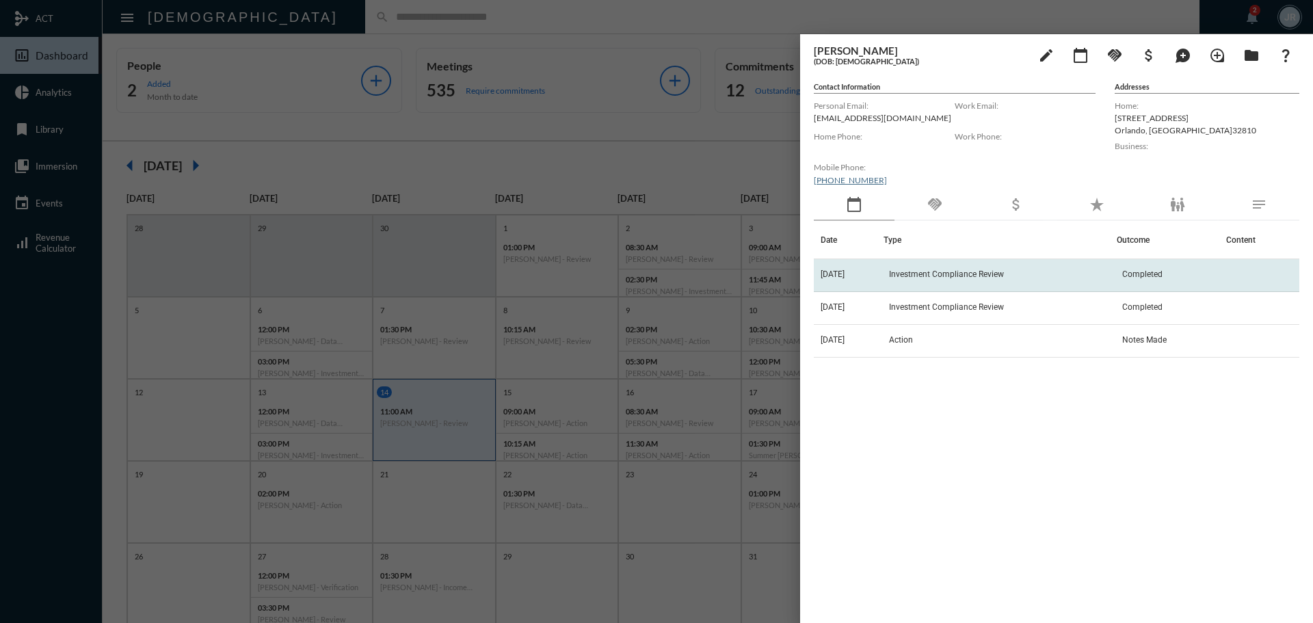
click at [957, 265] on td "Investment Compliance Review" at bounding box center [999, 275] width 233 height 33
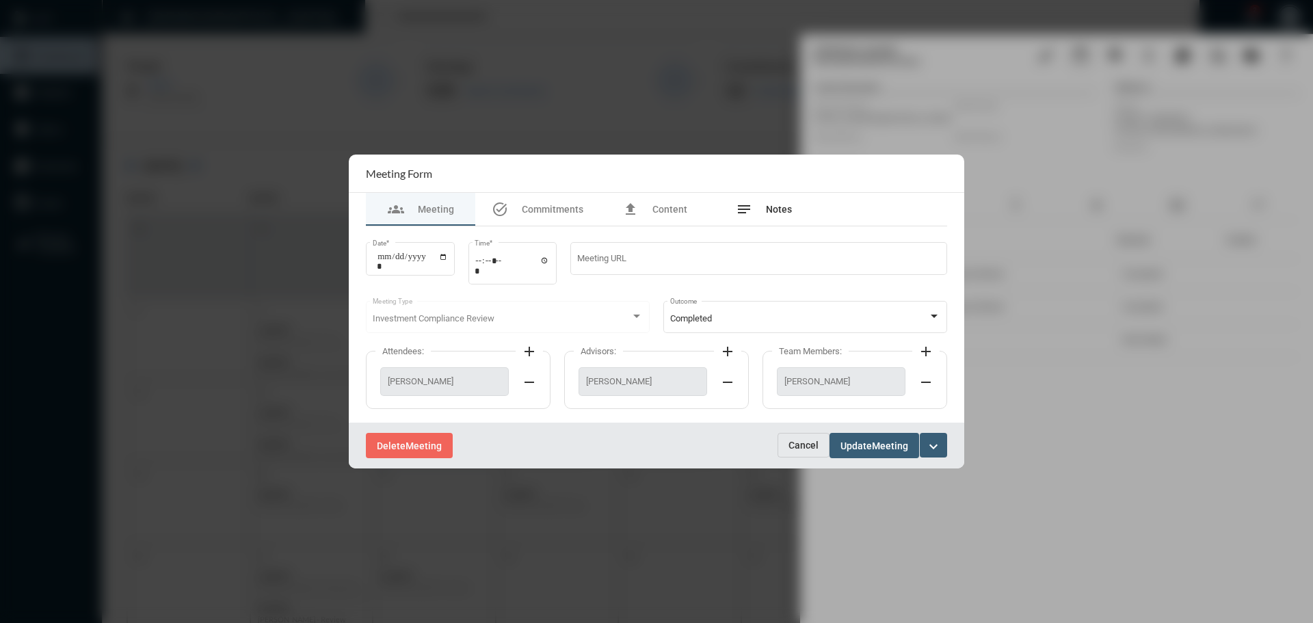
click at [774, 202] on div "notes Notes" at bounding box center [764, 209] width 56 height 16
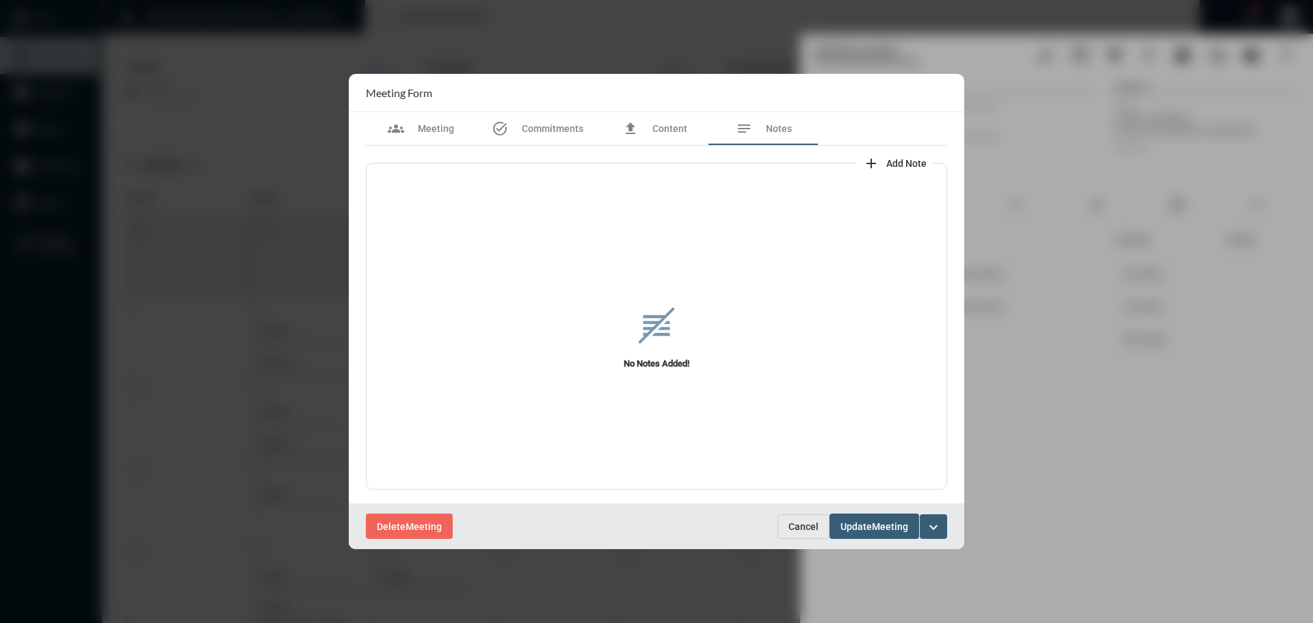
click at [871, 161] on mat-icon "add" at bounding box center [871, 163] width 16 height 16
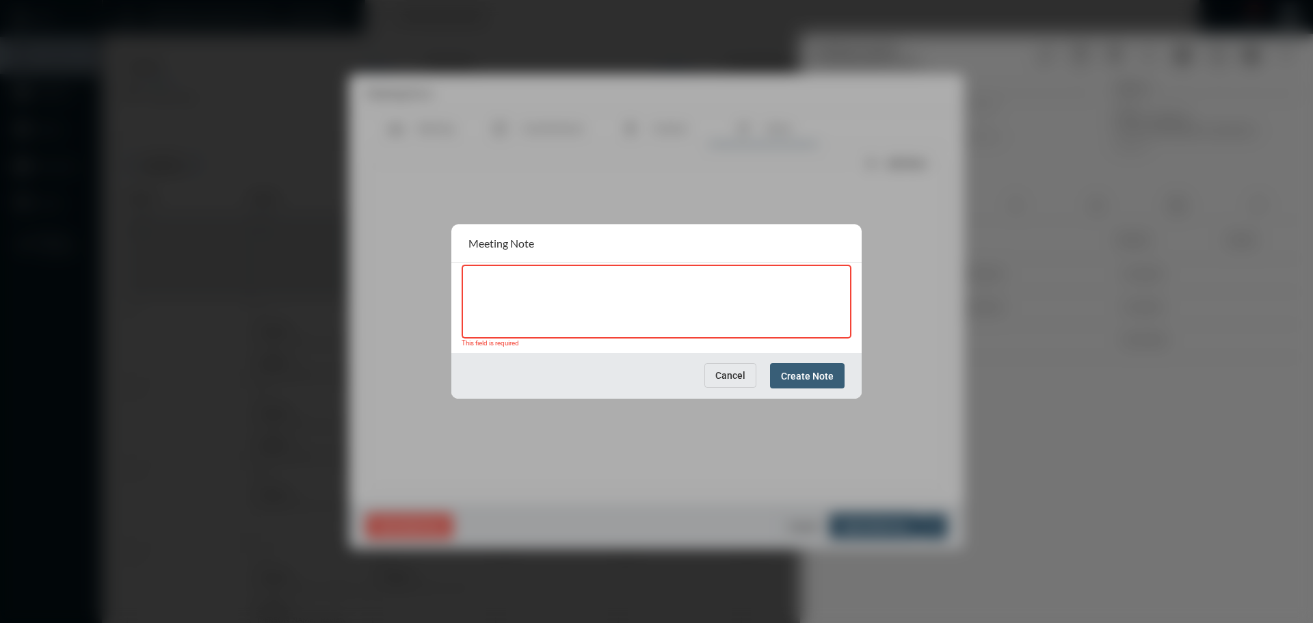
click at [533, 293] on textarea at bounding box center [656, 304] width 377 height 54
paste textarea "**********"
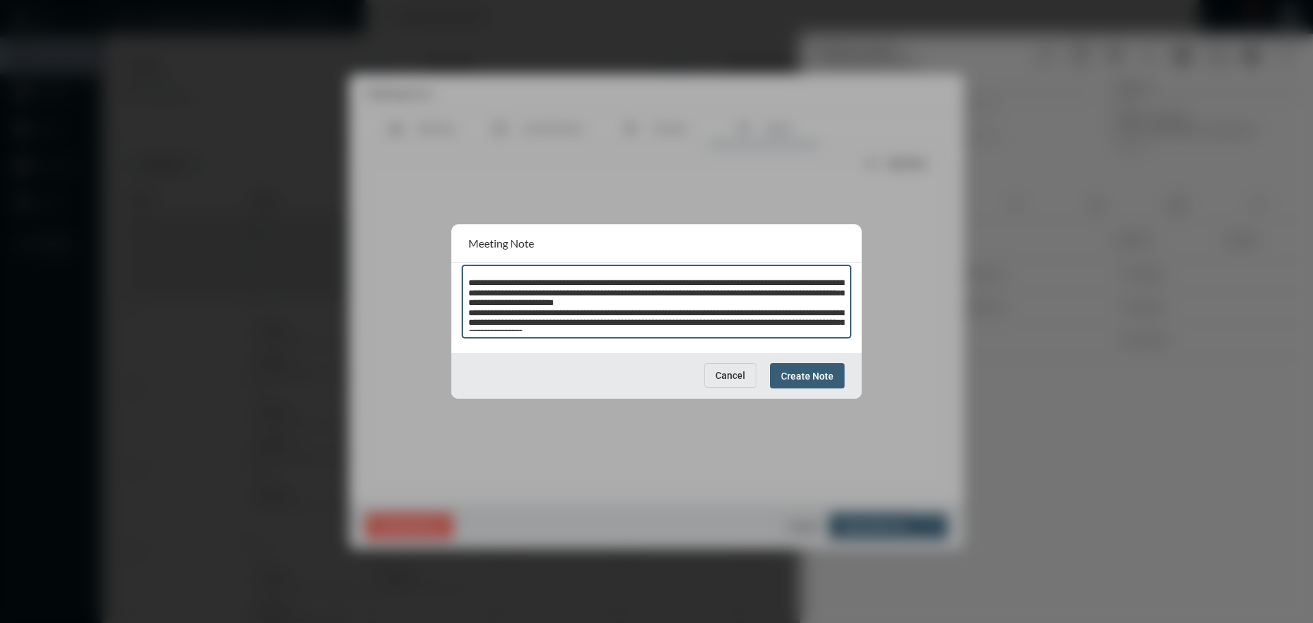
scroll to position [38, 0]
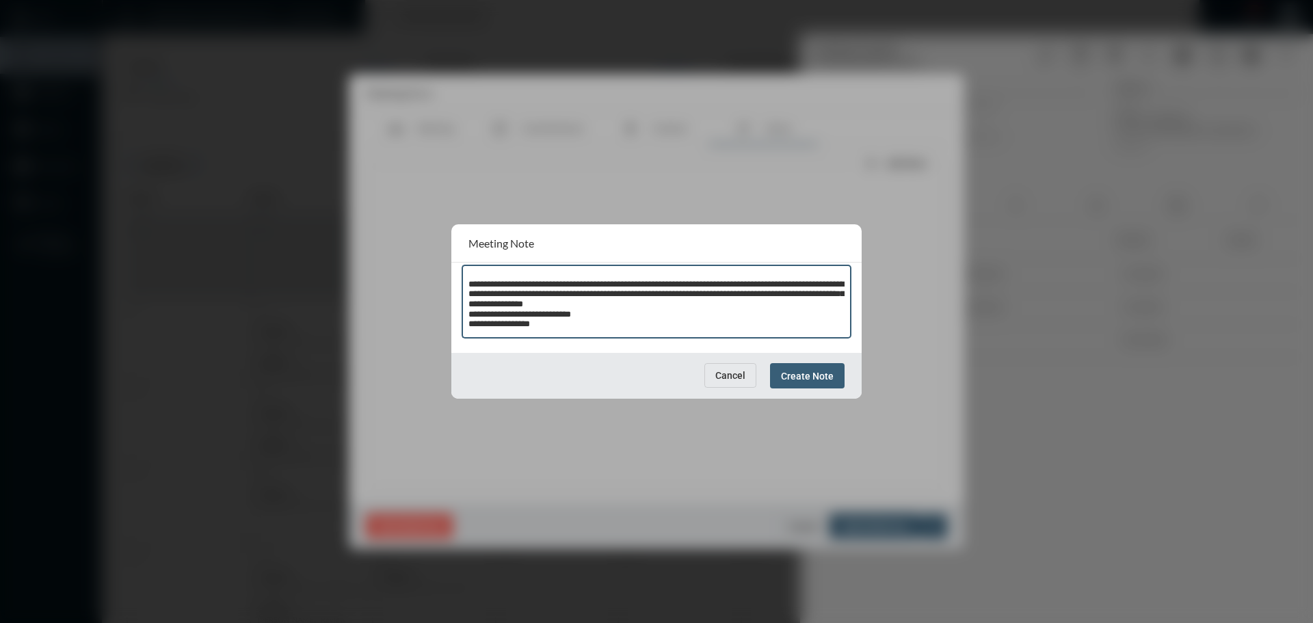
type textarea "**********"
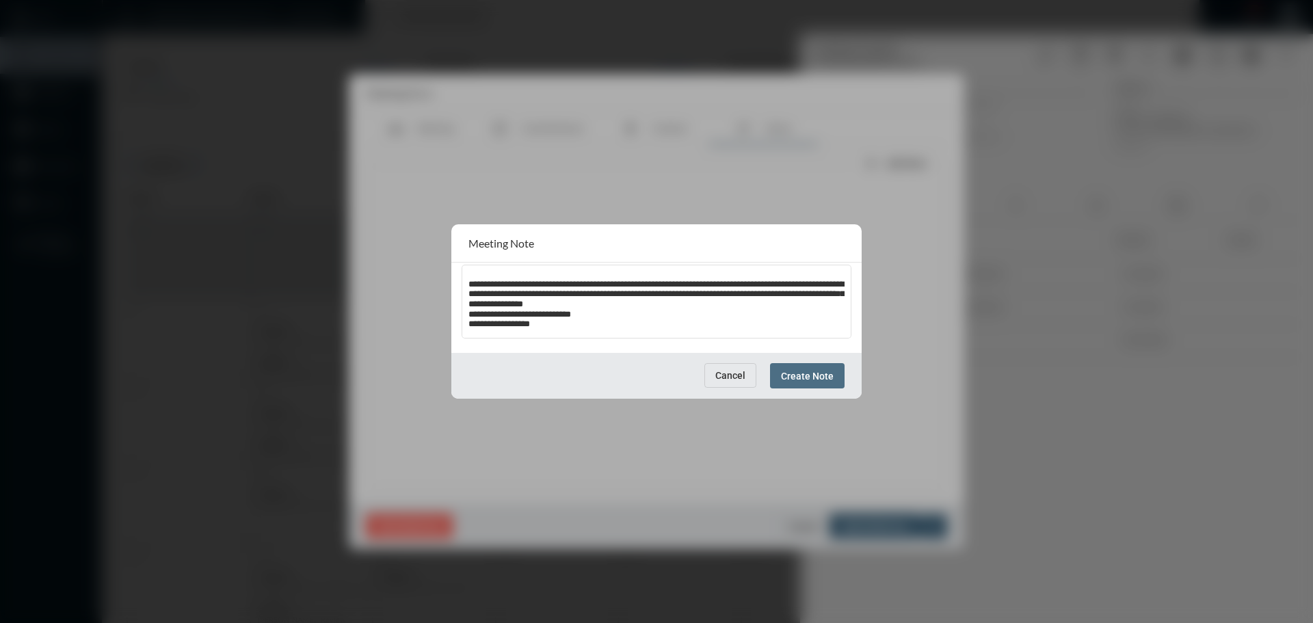
click at [814, 371] on span "Create Note" at bounding box center [807, 376] width 53 height 11
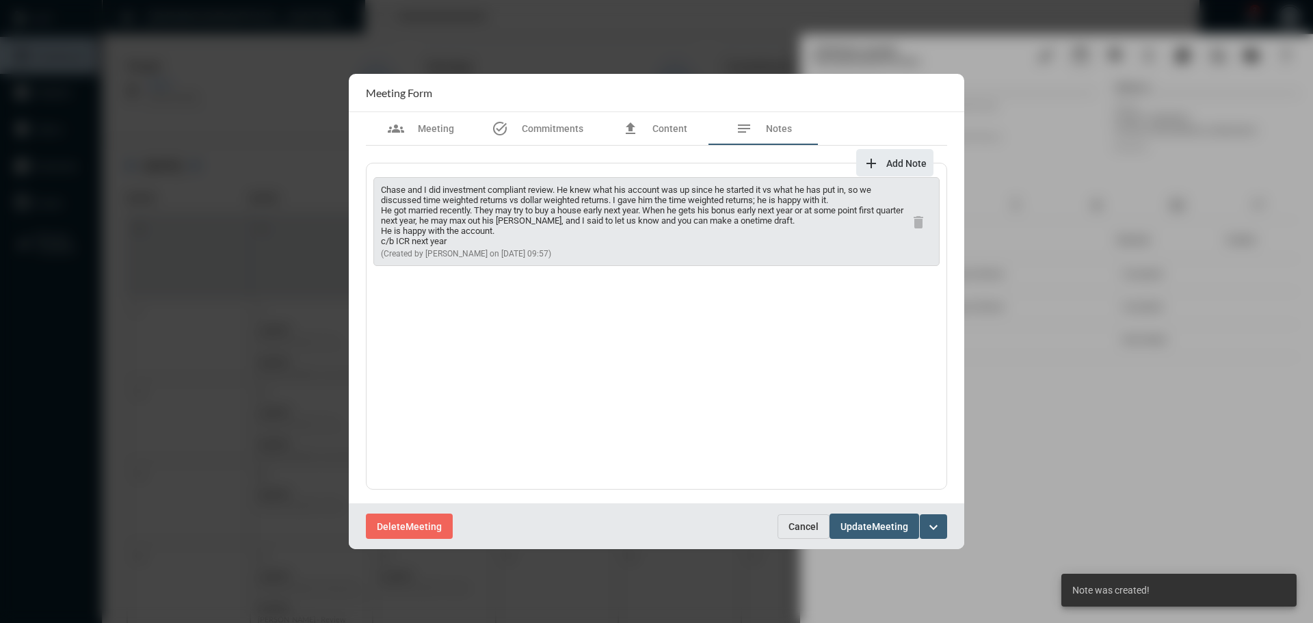
click at [859, 524] on span "Update" at bounding box center [855, 526] width 31 height 11
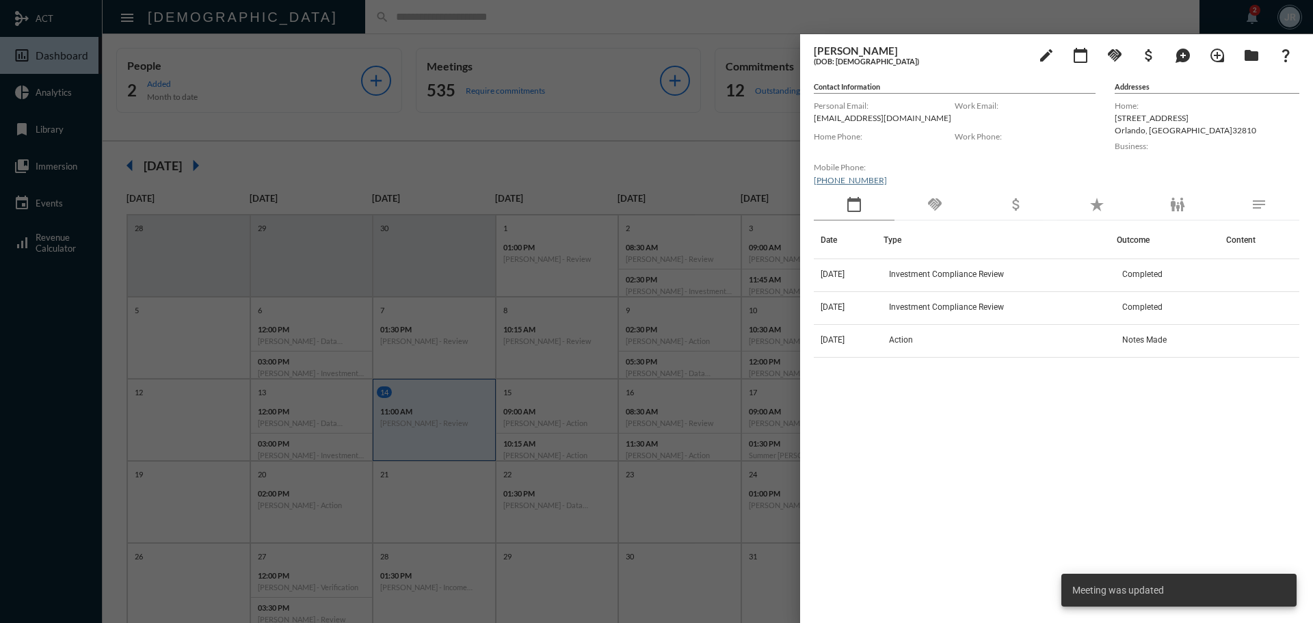
click at [945, 206] on div "handshake" at bounding box center [934, 204] width 81 height 31
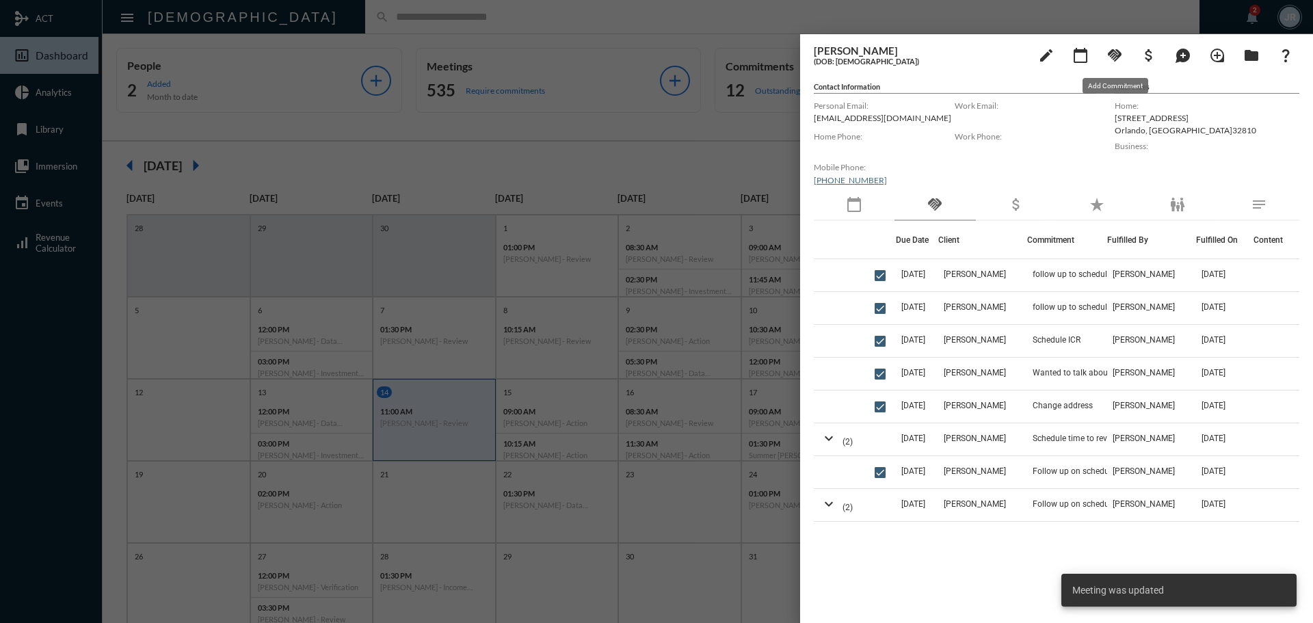
click at [1113, 51] on mat-icon "handshake" at bounding box center [1114, 55] width 16 height 16
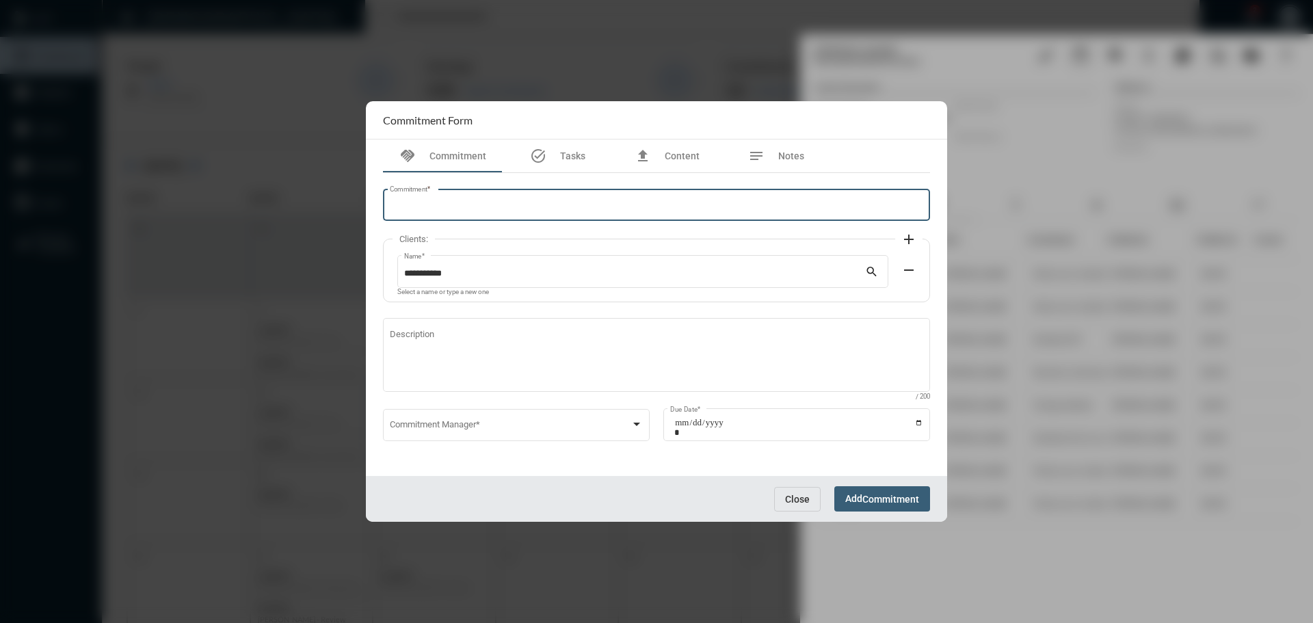
click at [449, 202] on input "Commitment *" at bounding box center [657, 207] width 534 height 10
type input "**********"
click at [406, 425] on span at bounding box center [510, 427] width 241 height 10
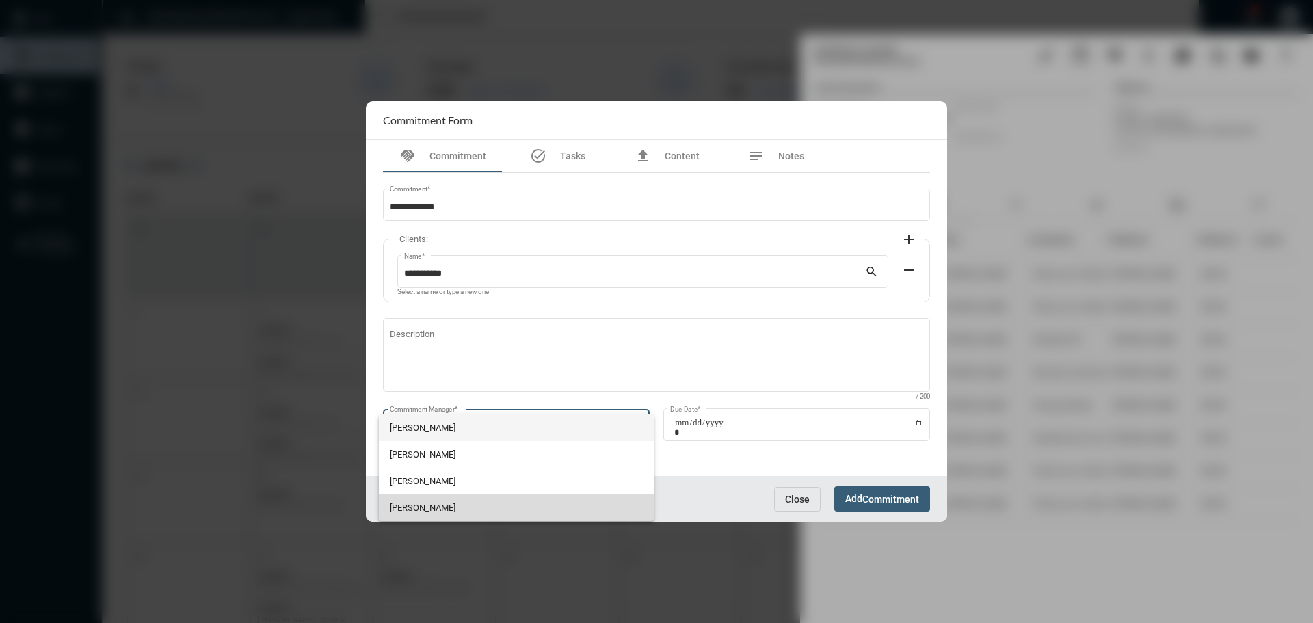
click at [412, 503] on span "[PERSON_NAME]" at bounding box center [517, 507] width 254 height 27
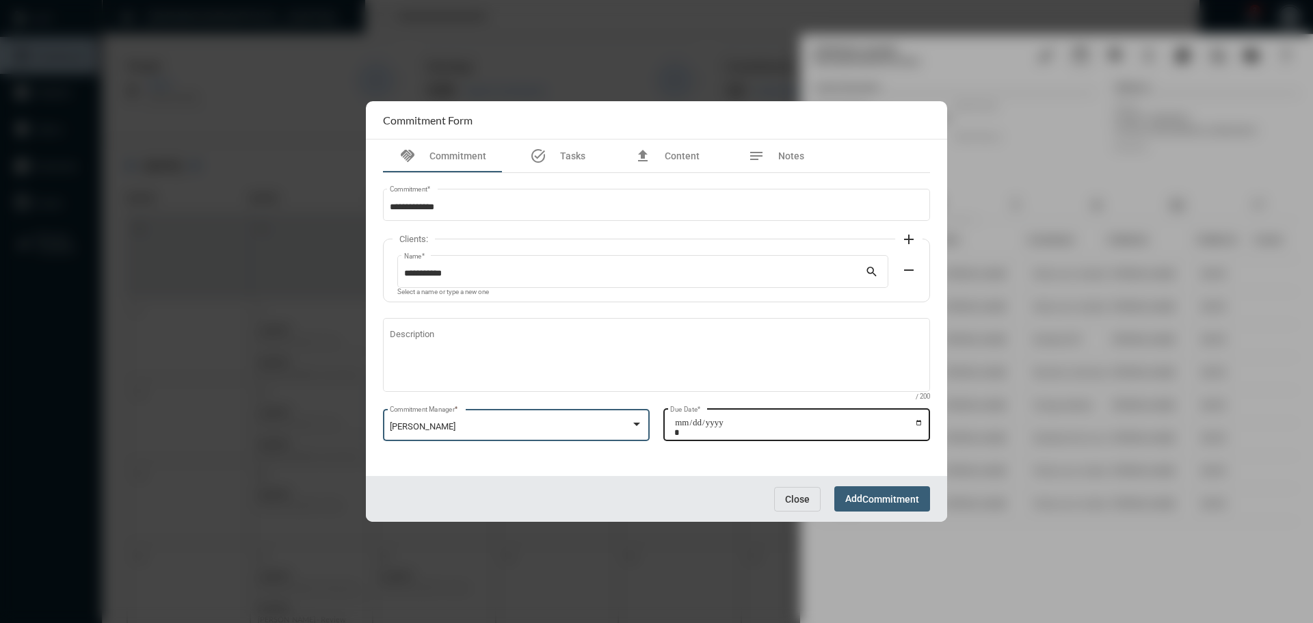
click at [920, 421] on input "Due Date *" at bounding box center [798, 427] width 249 height 19
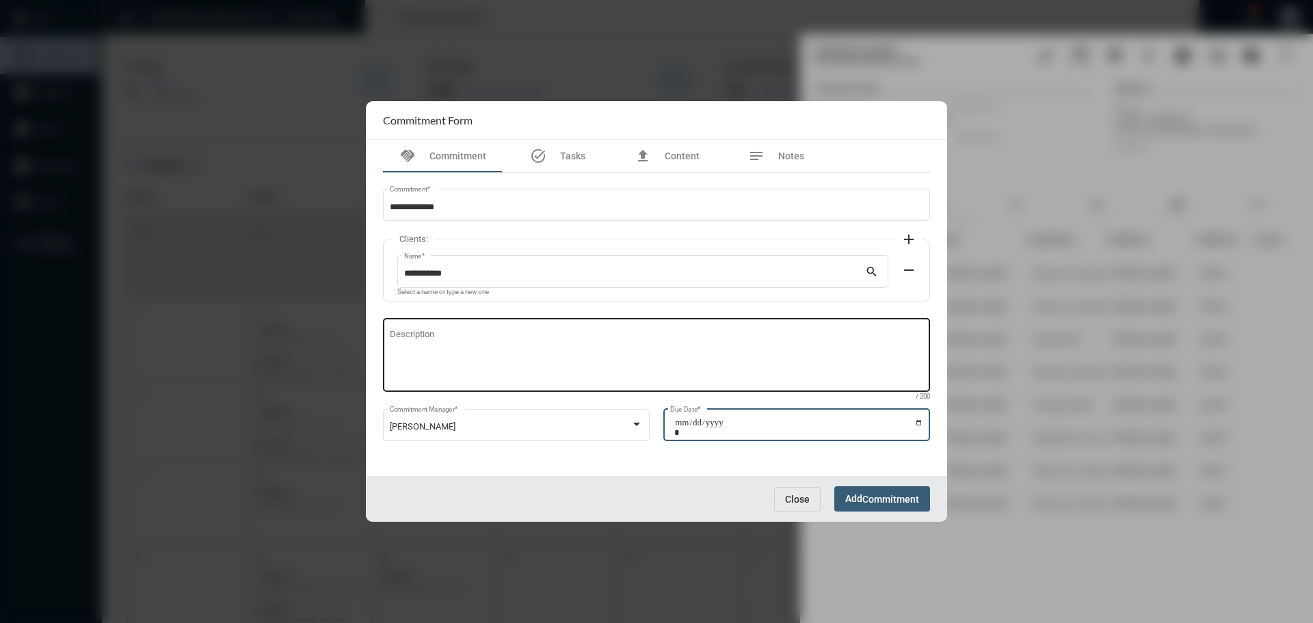
type input "**********"
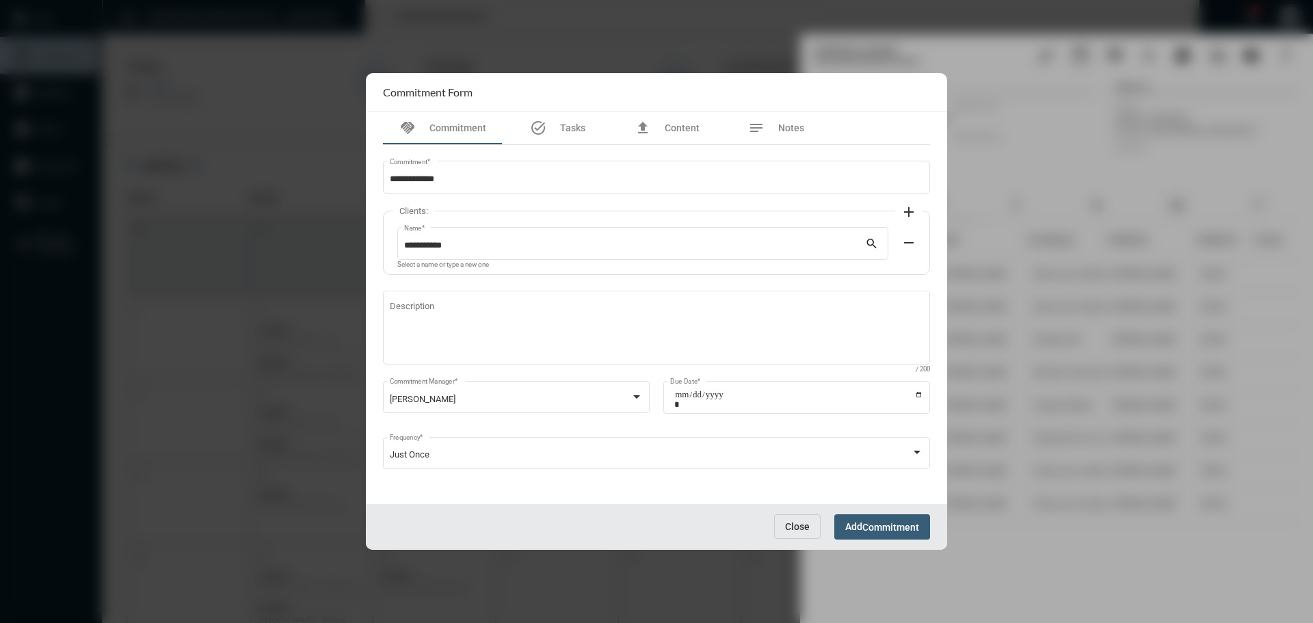
drag, startPoint x: 857, startPoint y: 476, endPoint x: 873, endPoint y: 512, distance: 39.5
click at [862, 483] on mat-form-field "Just Once Frequency *" at bounding box center [656, 458] width 547 height 49
click at [875, 522] on span "Commitment" at bounding box center [890, 527] width 57 height 11
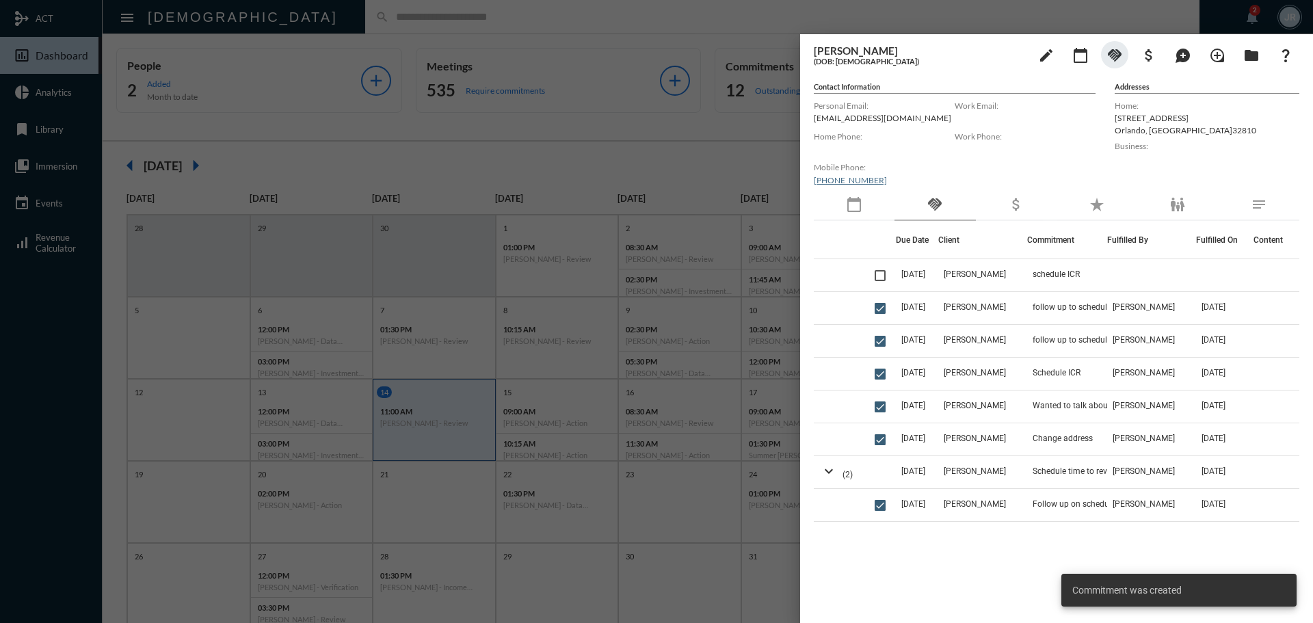
click at [680, 15] on div at bounding box center [656, 311] width 1313 height 623
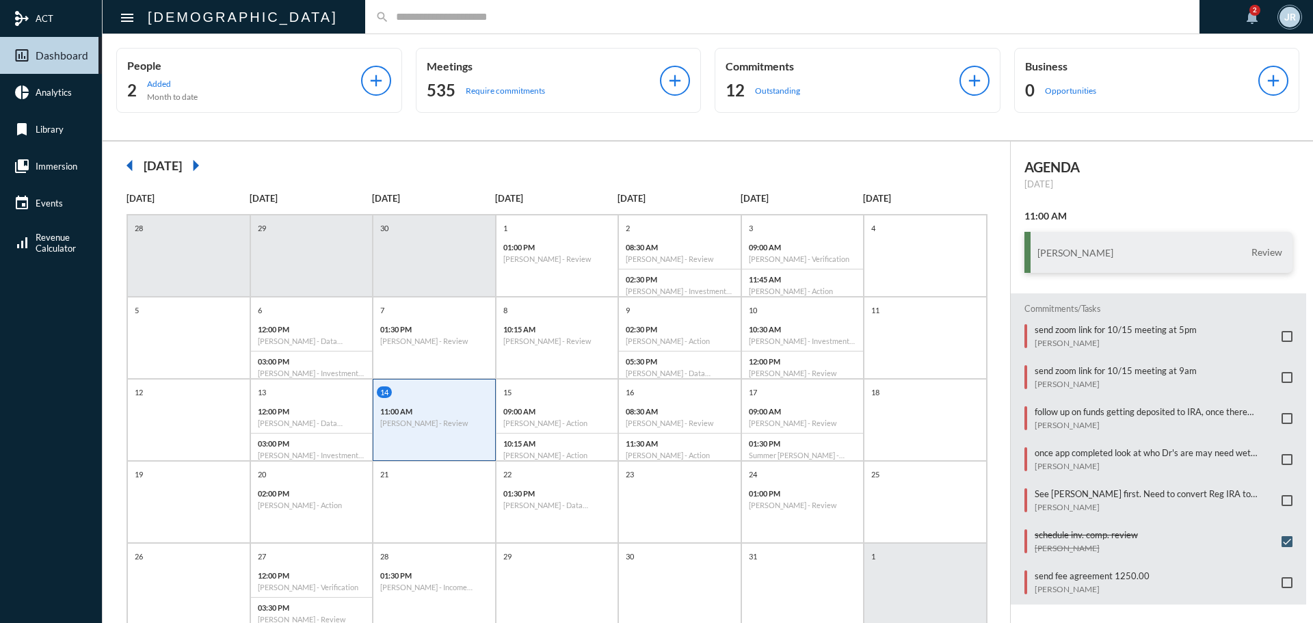
click at [389, 18] on input "text" at bounding box center [789, 17] width 800 height 12
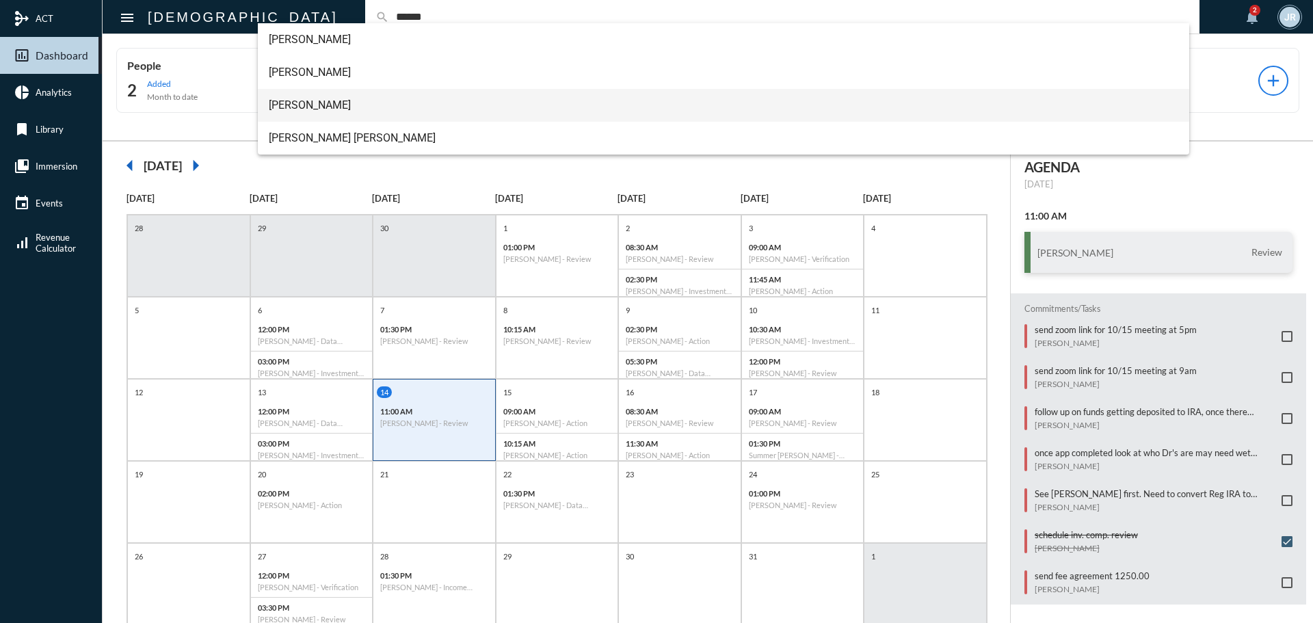
type input "******"
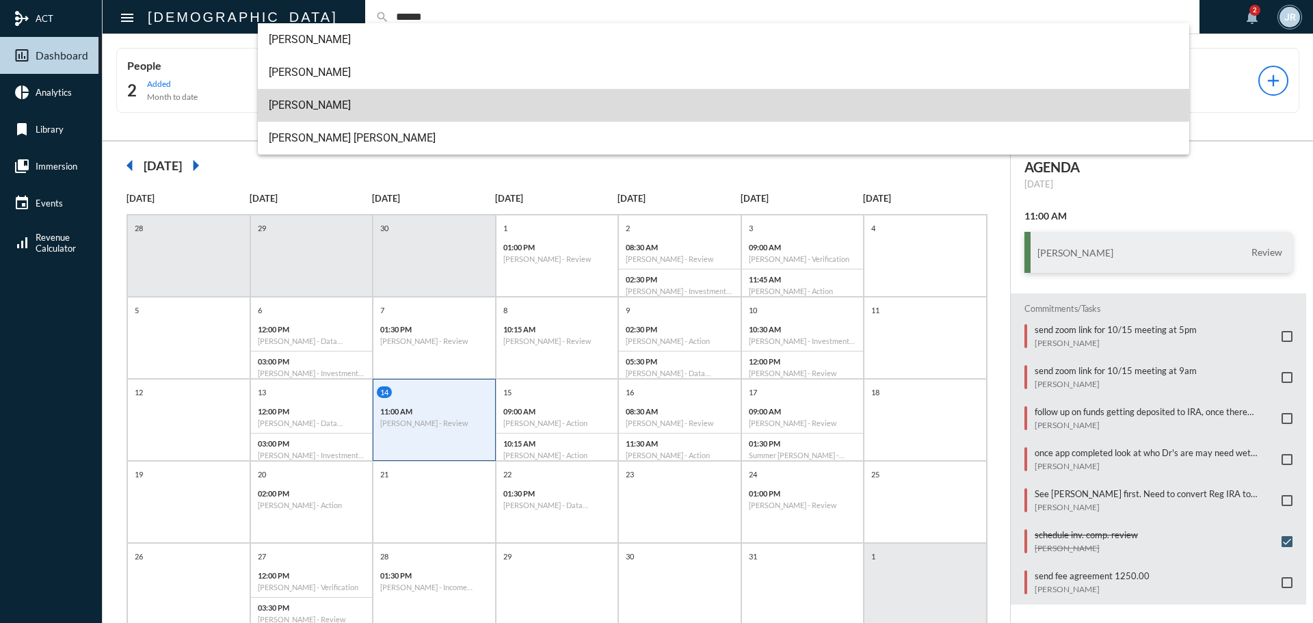
click at [312, 104] on span "[PERSON_NAME]" at bounding box center [724, 105] width 910 height 33
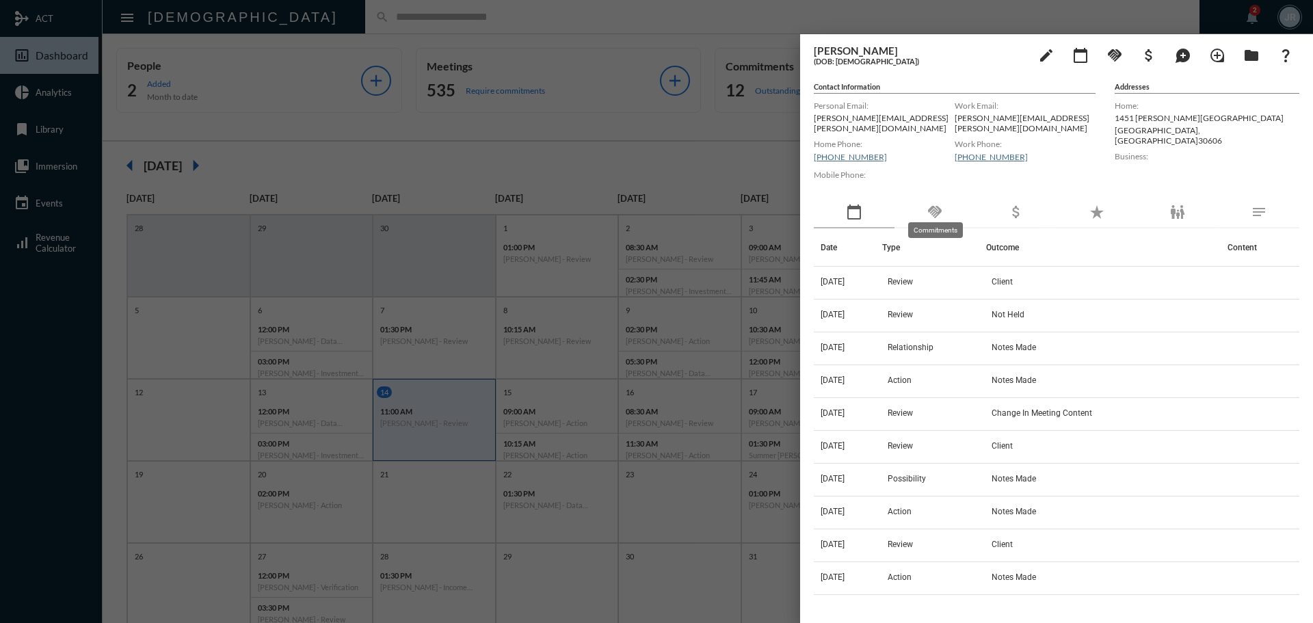
click at [932, 207] on mat-icon "handshake" at bounding box center [934, 212] width 16 height 16
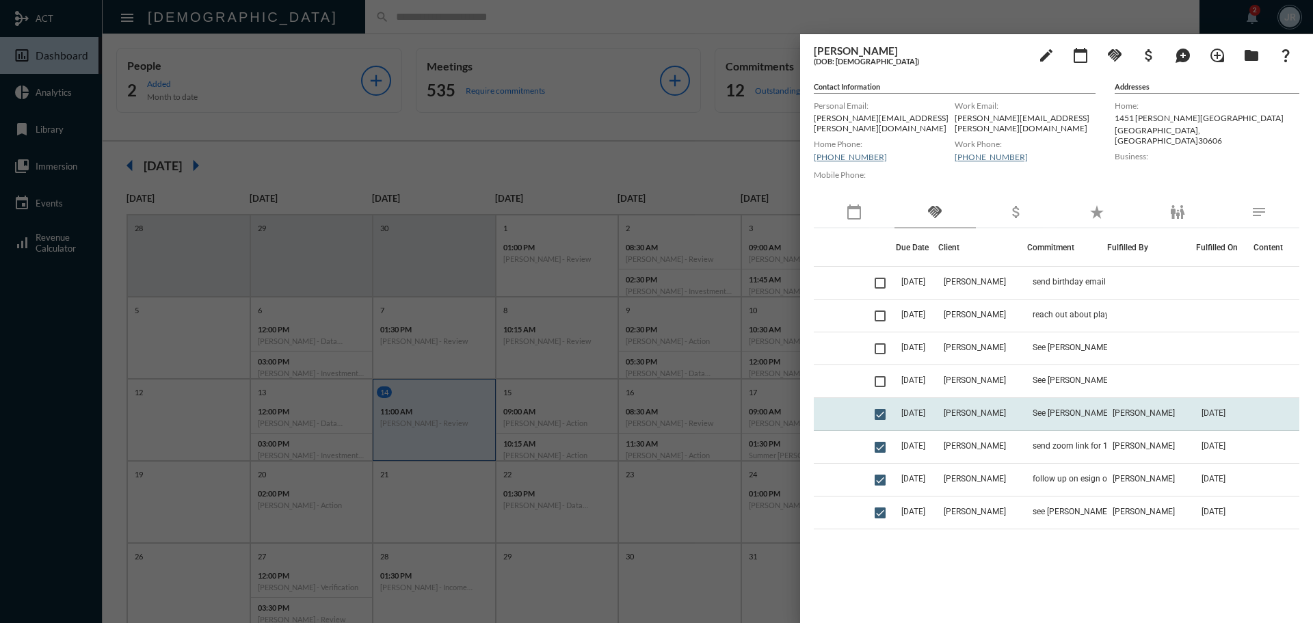
click at [1117, 399] on td "[PERSON_NAME]" at bounding box center [1151, 414] width 89 height 33
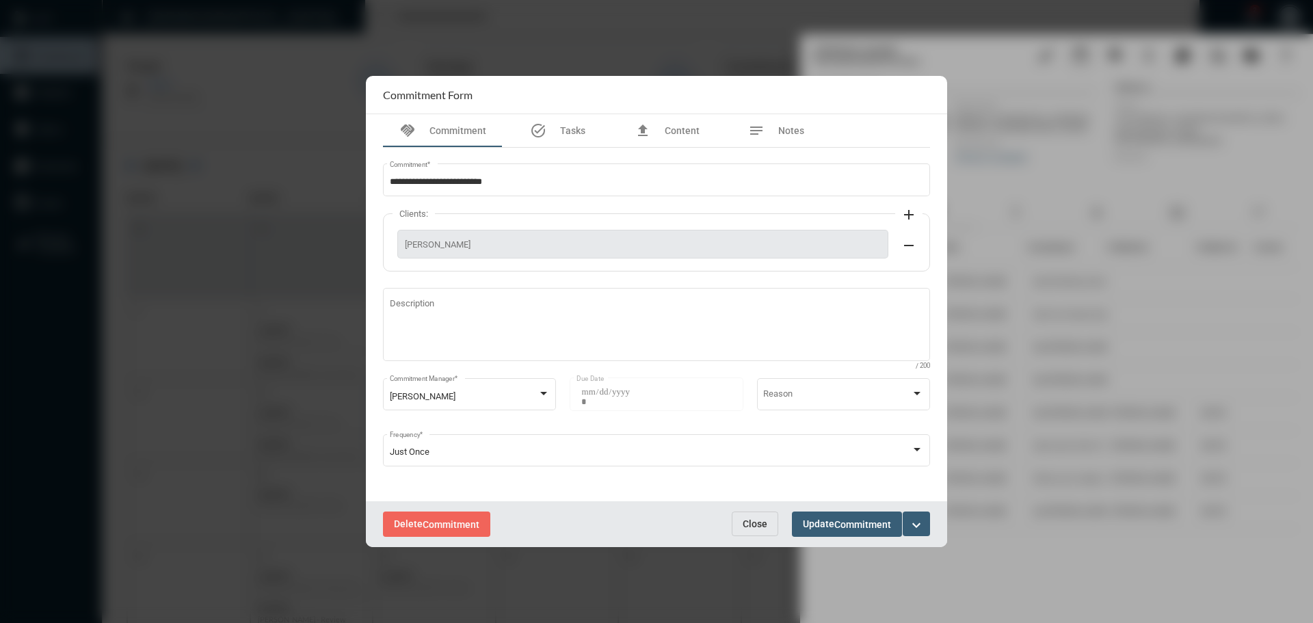
click at [762, 522] on span "Close" at bounding box center [755, 523] width 25 height 11
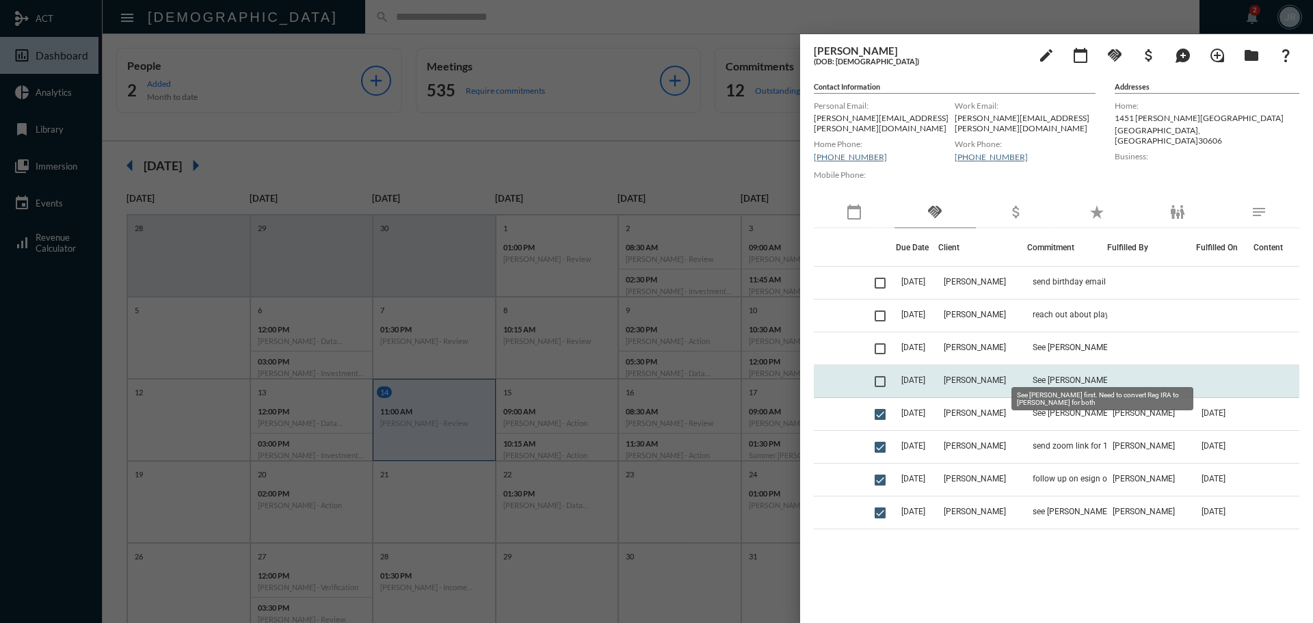
click at [1048, 375] on span "See [PERSON_NAME] first. Need to convert Reg IRA to [PERSON_NAME] for both" at bounding box center [1100, 380] width 137 height 10
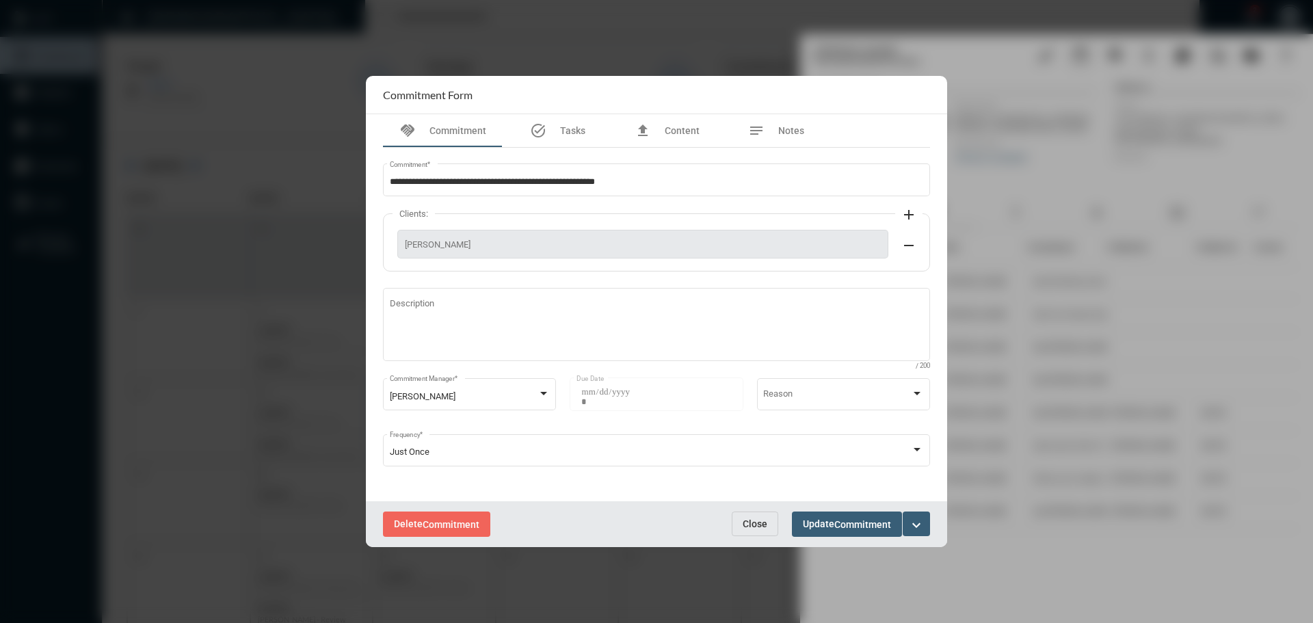
click at [750, 516] on button "Close" at bounding box center [755, 523] width 46 height 25
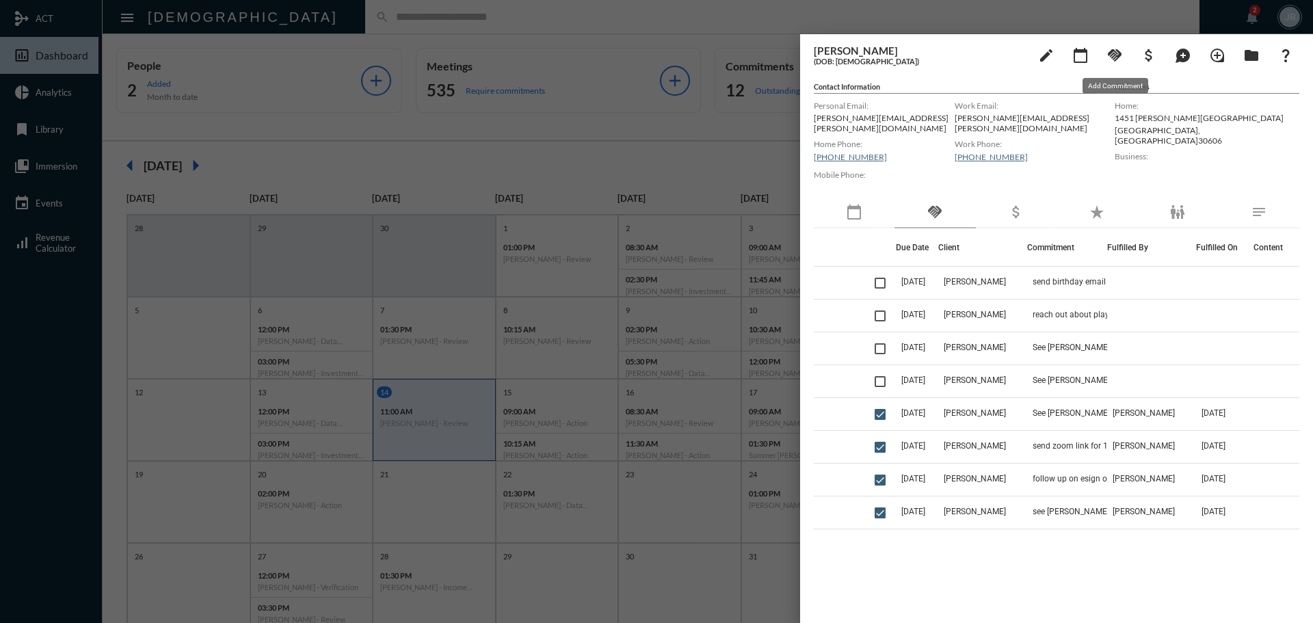
click at [1122, 57] on mat-icon "handshake" at bounding box center [1114, 55] width 16 height 16
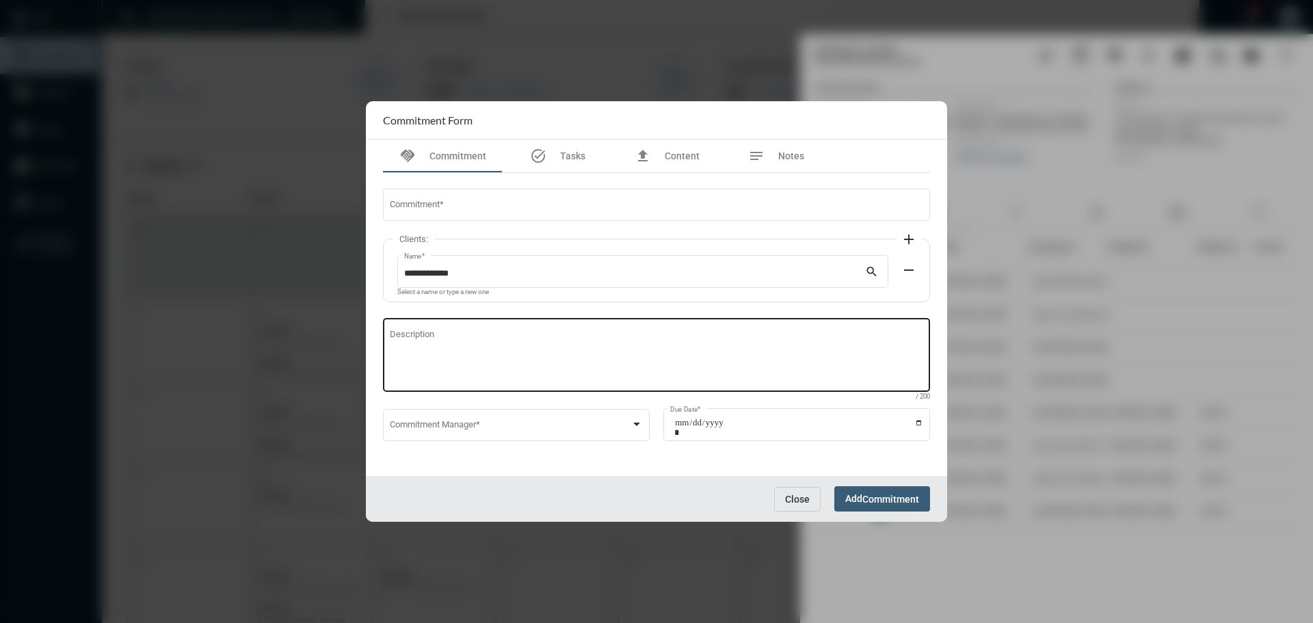
click at [518, 354] on textarea "Description" at bounding box center [657, 357] width 534 height 54
click at [794, 494] on span "Close" at bounding box center [797, 499] width 25 height 11
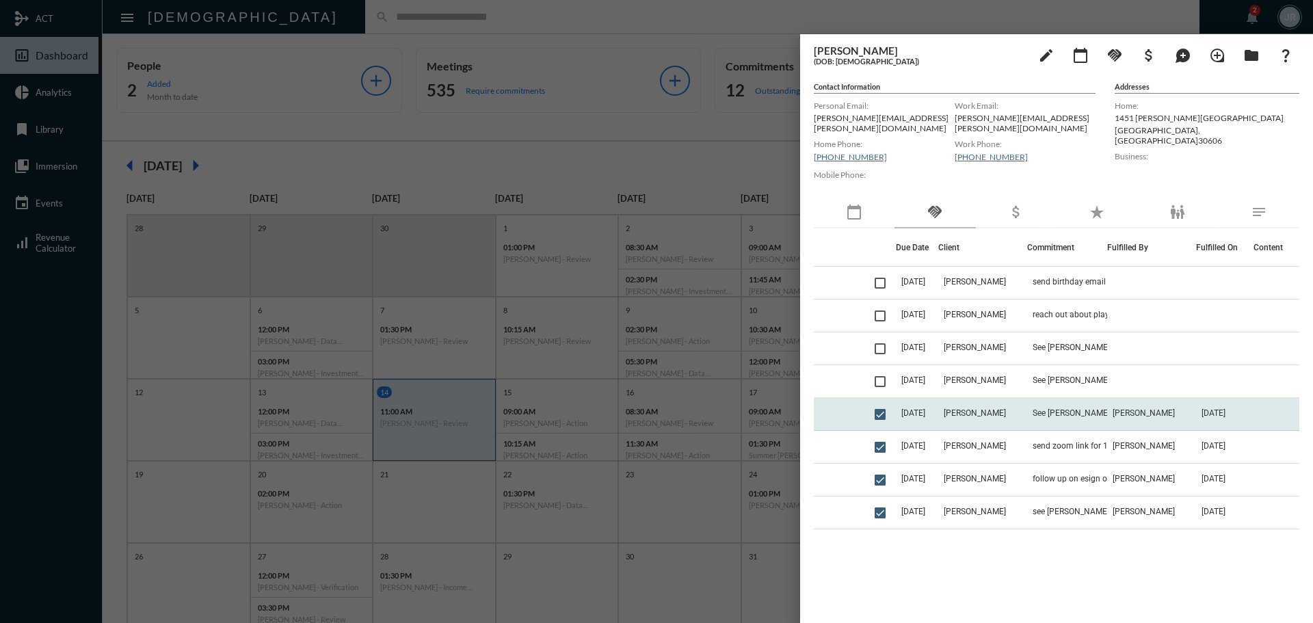
click at [1063, 398] on td "See [PERSON_NAME] need to update LBS" at bounding box center [1067, 414] width 80 height 33
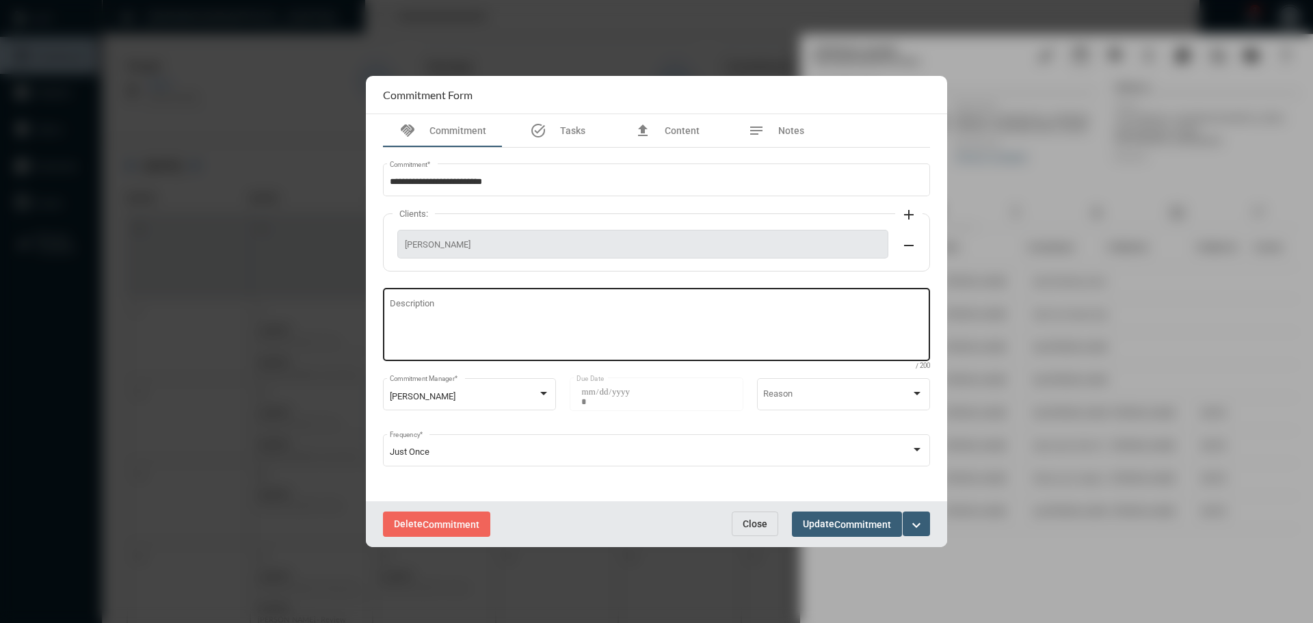
click at [513, 332] on textarea "Description" at bounding box center [657, 326] width 534 height 54
type textarea "**********"
click at [842, 517] on button "Update Commitment" at bounding box center [847, 523] width 110 height 25
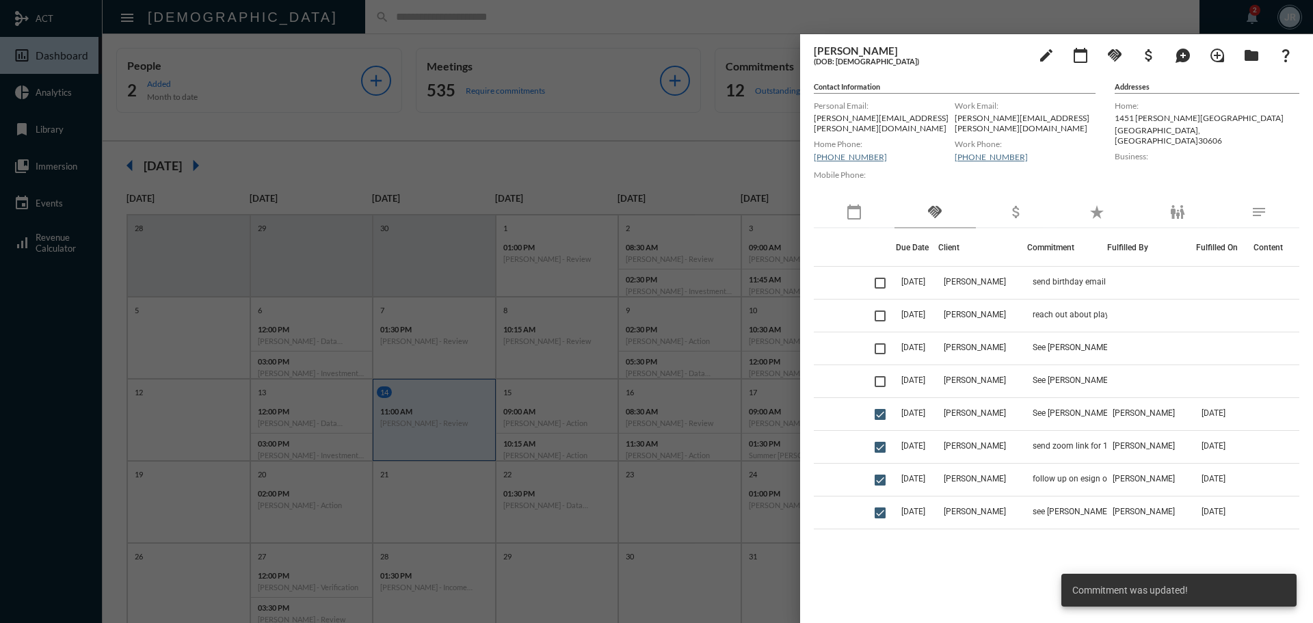
drag, startPoint x: 509, startPoint y: 2, endPoint x: 504, endPoint y: 26, distance: 24.4
click at [508, 5] on div at bounding box center [656, 311] width 1313 height 623
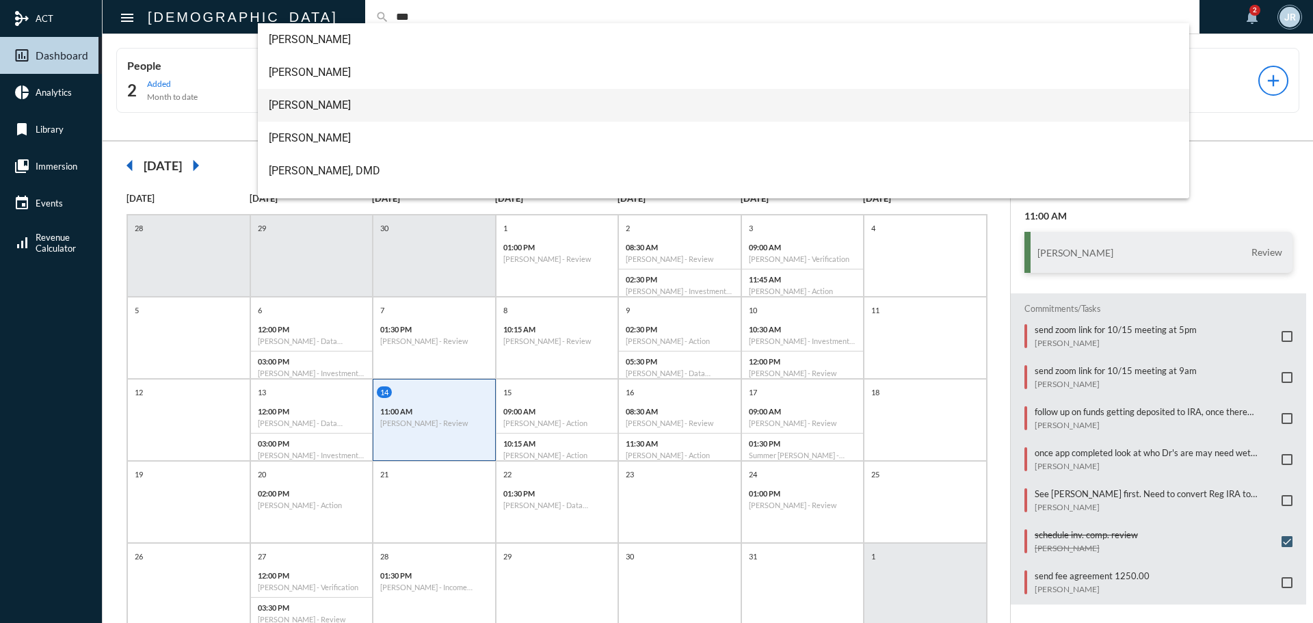
type input "***"
click at [310, 100] on span "[PERSON_NAME]" at bounding box center [724, 105] width 910 height 33
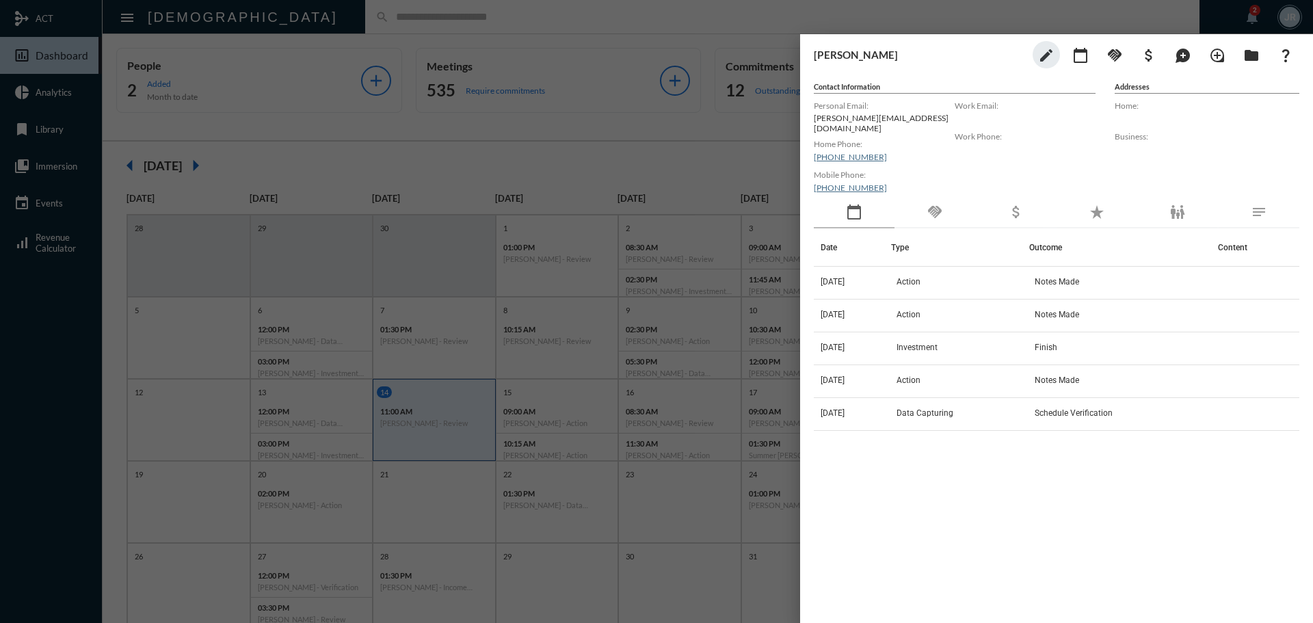
click at [944, 204] on div "handshake" at bounding box center [934, 212] width 81 height 31
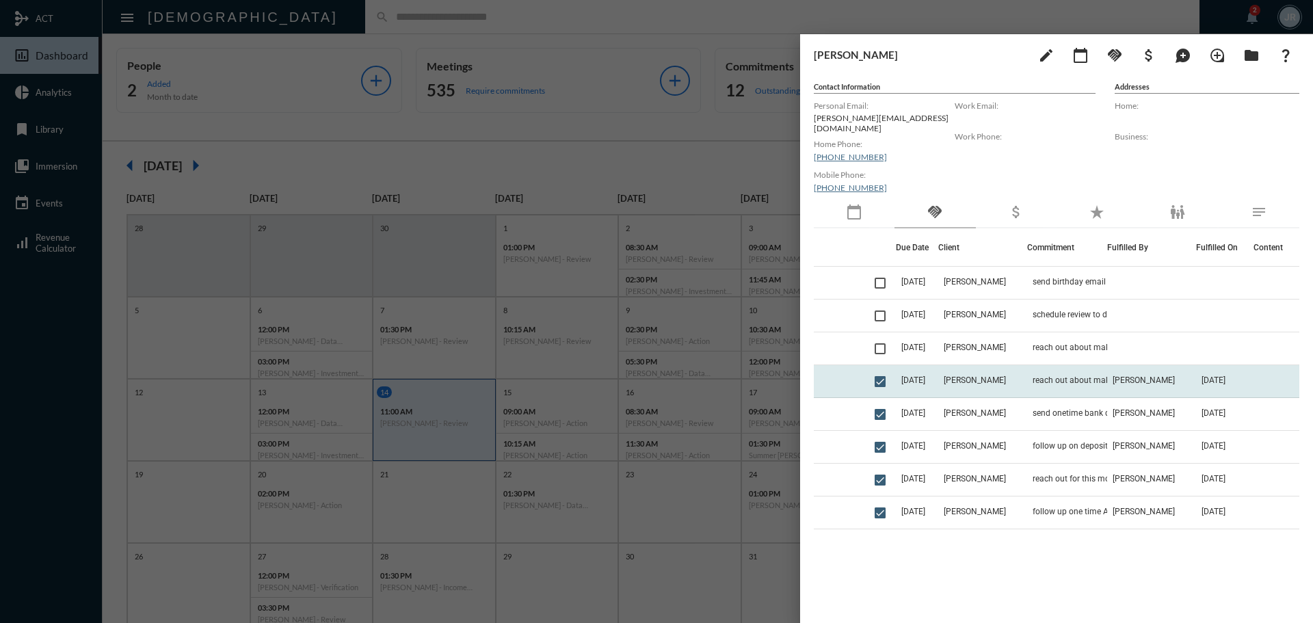
click at [1081, 365] on td "reach out about making October contribution to the stock account" at bounding box center [1067, 381] width 80 height 33
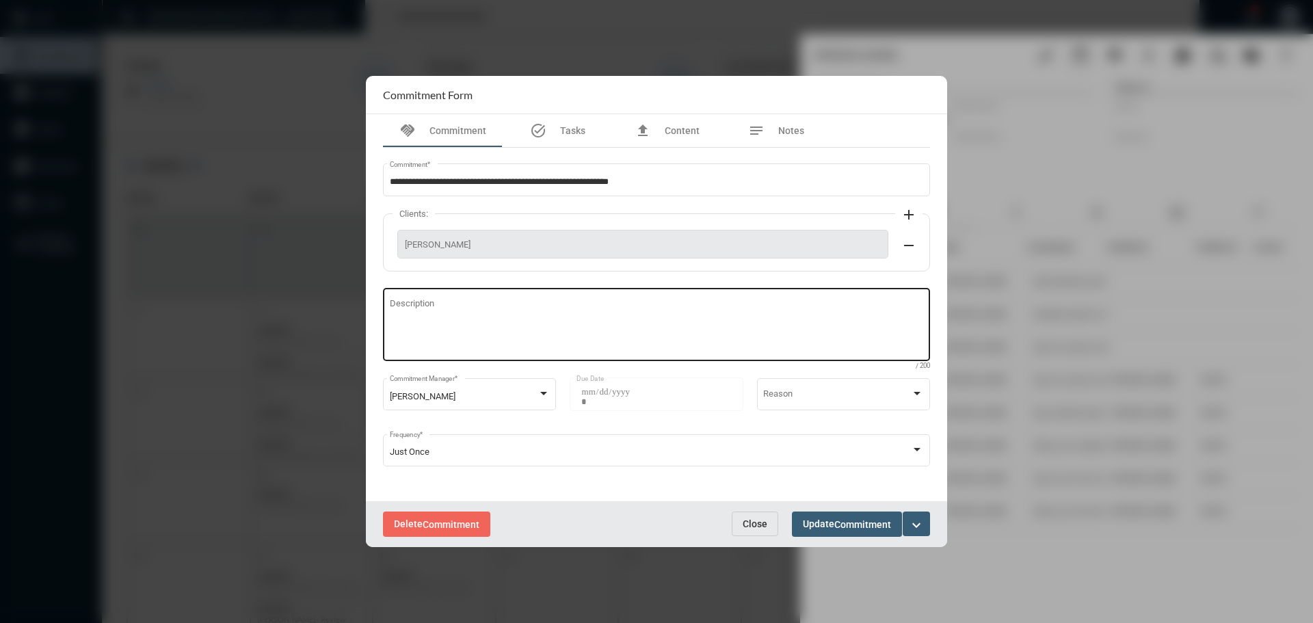
click at [453, 301] on textarea "Description" at bounding box center [657, 326] width 534 height 54
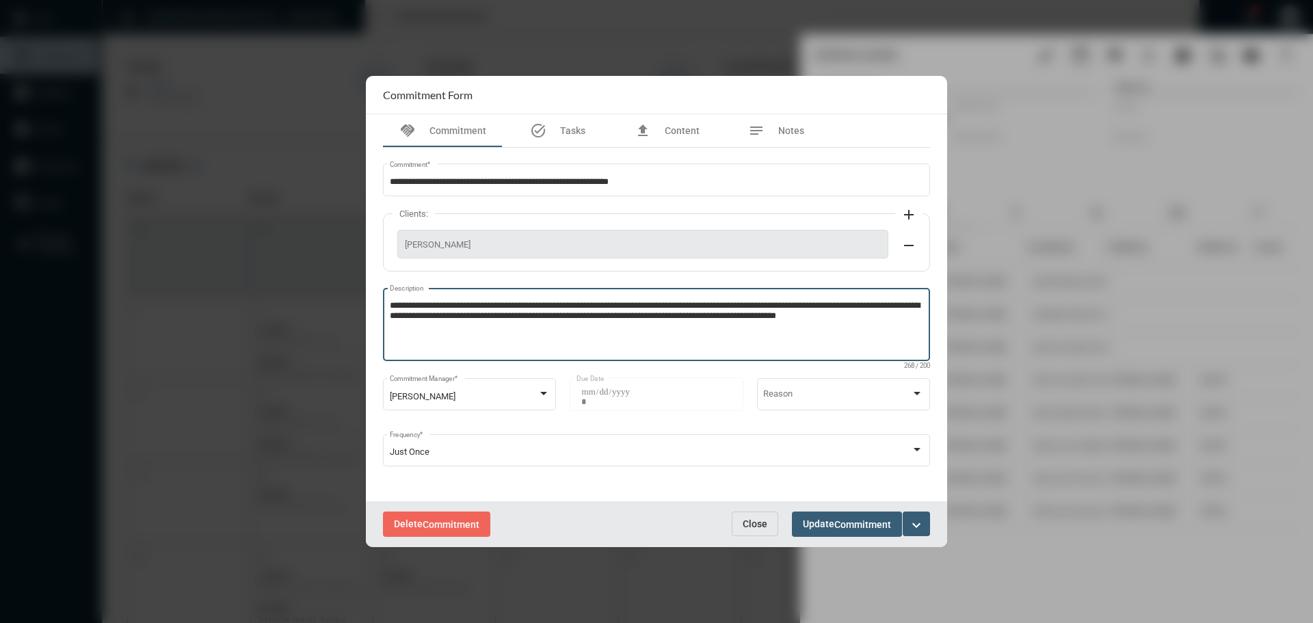
type textarea "**********"
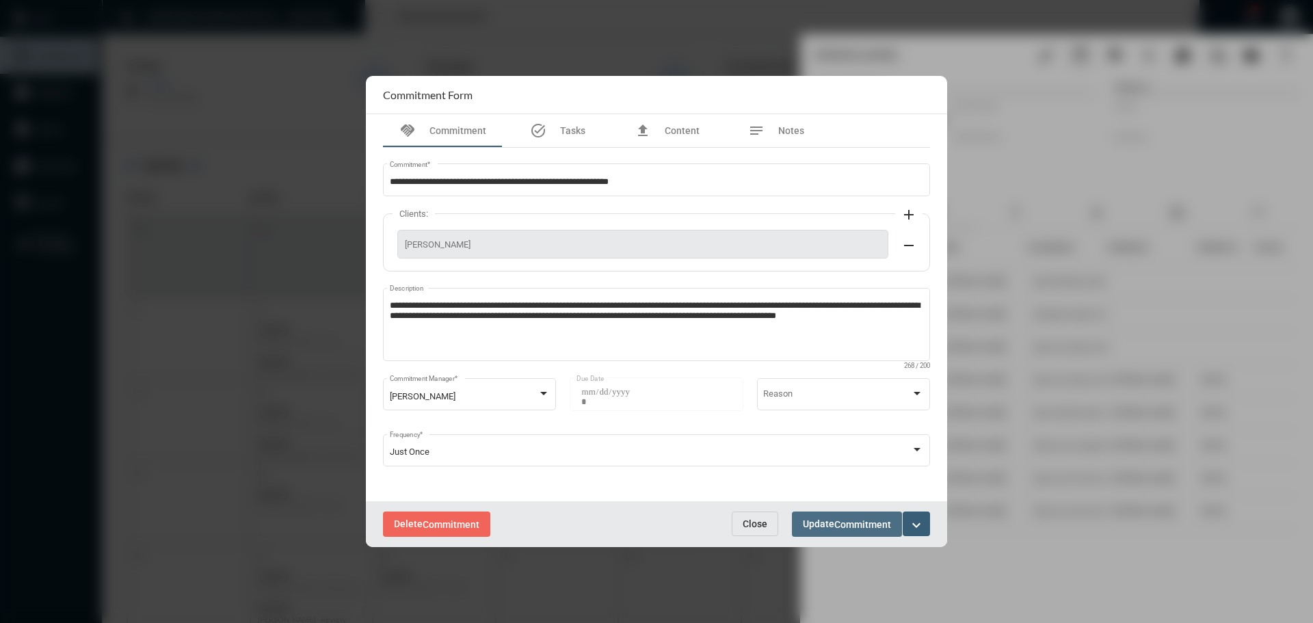
click at [829, 518] on span "Update Commitment" at bounding box center [847, 523] width 88 height 11
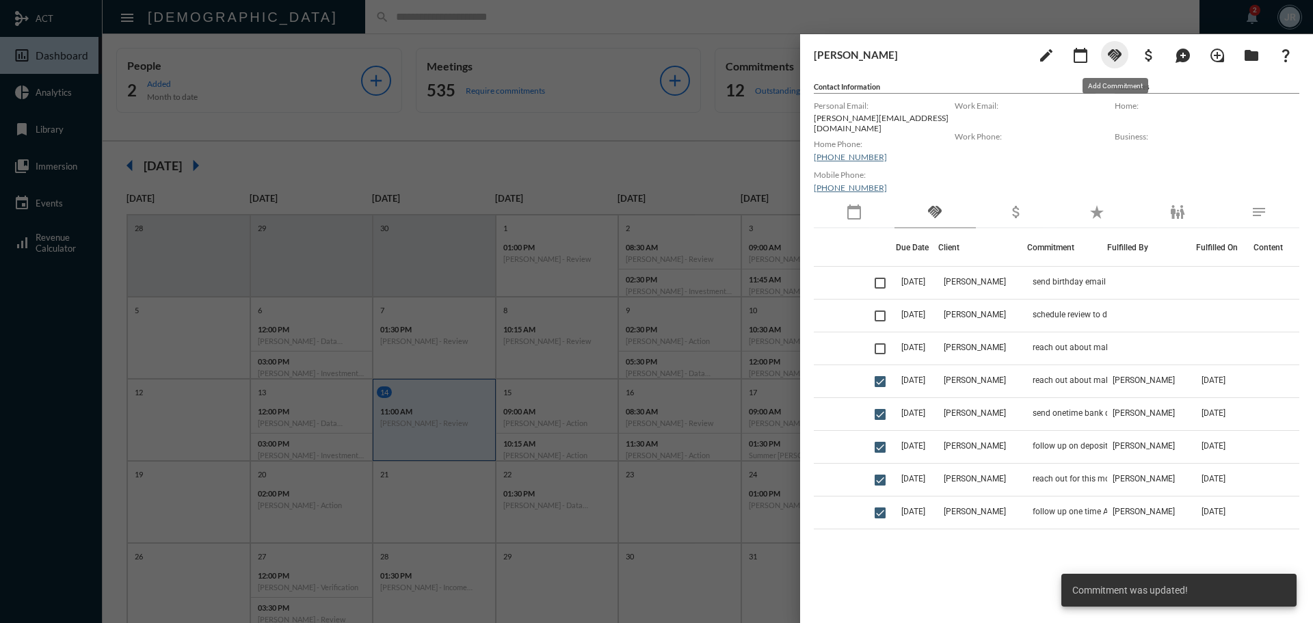
click at [1118, 56] on mat-icon "handshake" at bounding box center [1114, 55] width 16 height 16
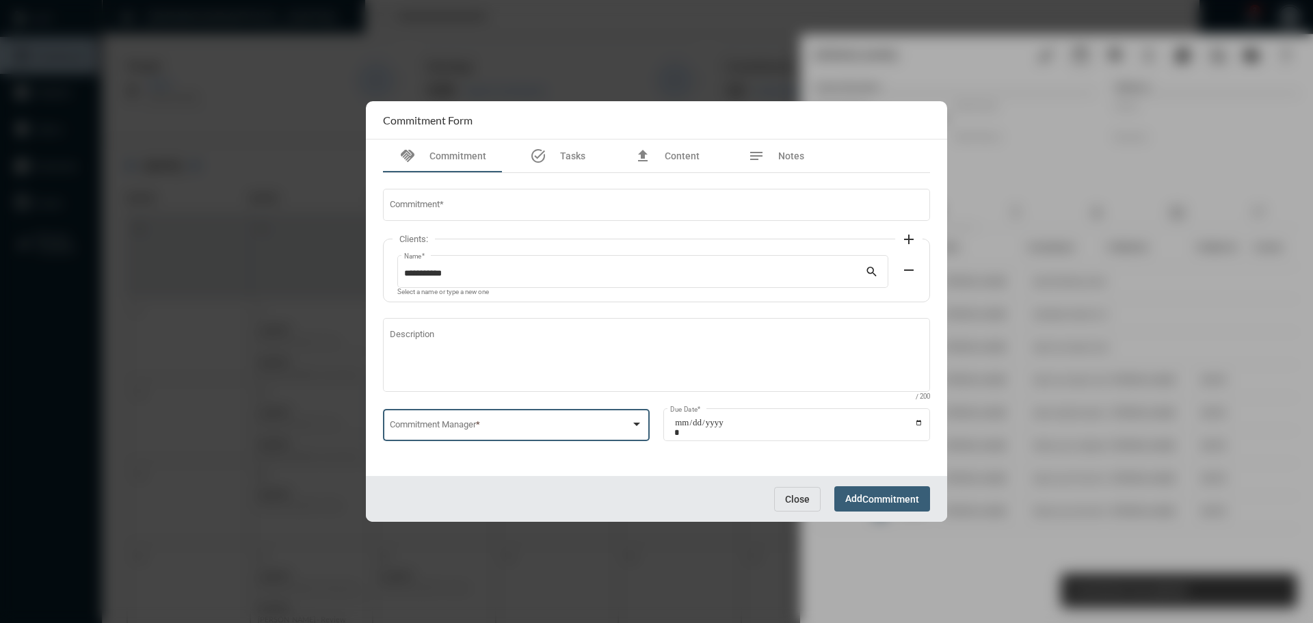
click at [462, 430] on span at bounding box center [510, 427] width 241 height 10
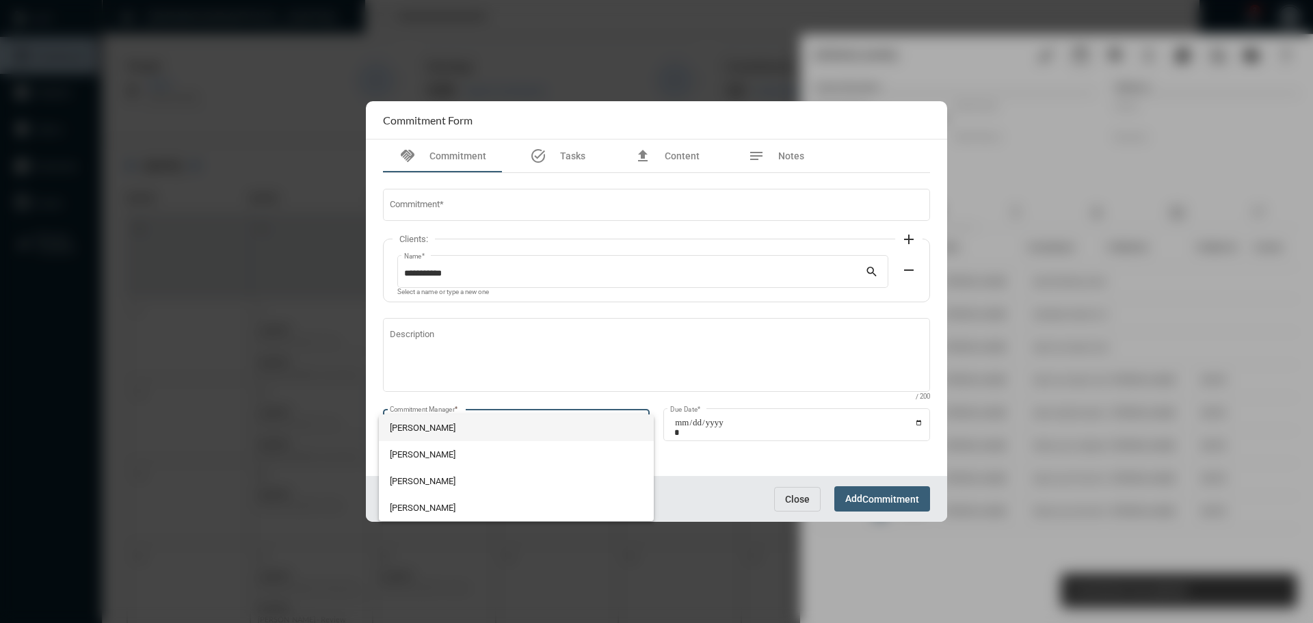
click at [446, 425] on span "[PERSON_NAME]" at bounding box center [517, 427] width 254 height 27
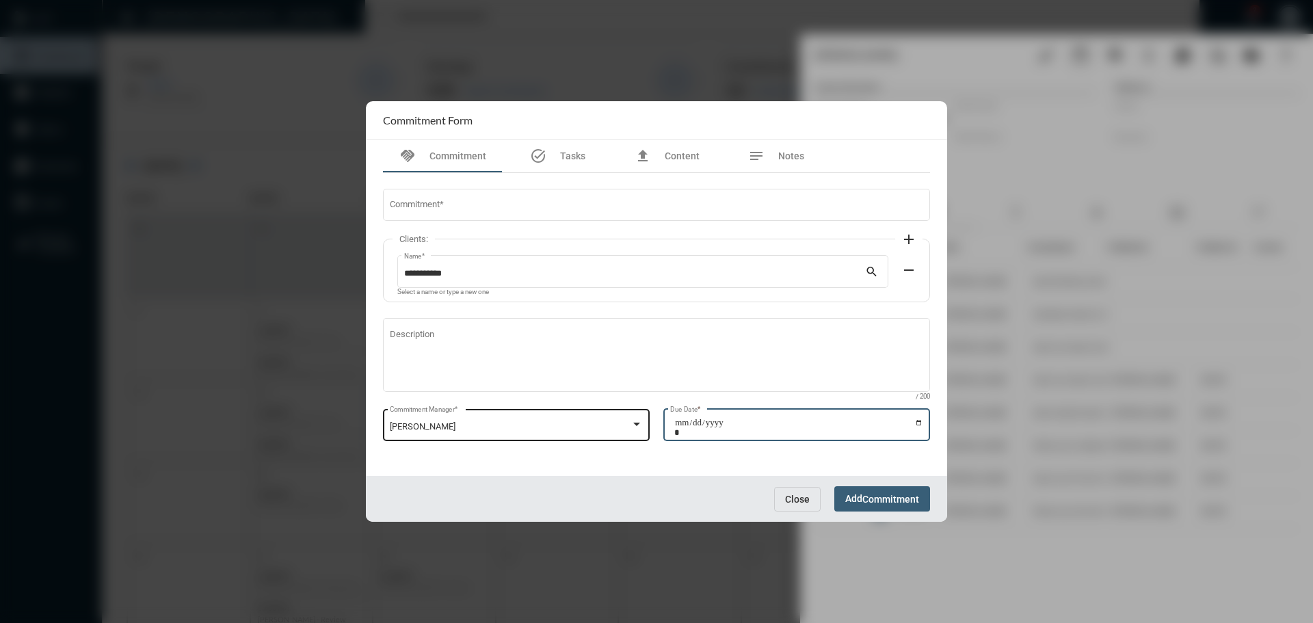
click at [920, 421] on input "Due Date *" at bounding box center [798, 427] width 249 height 19
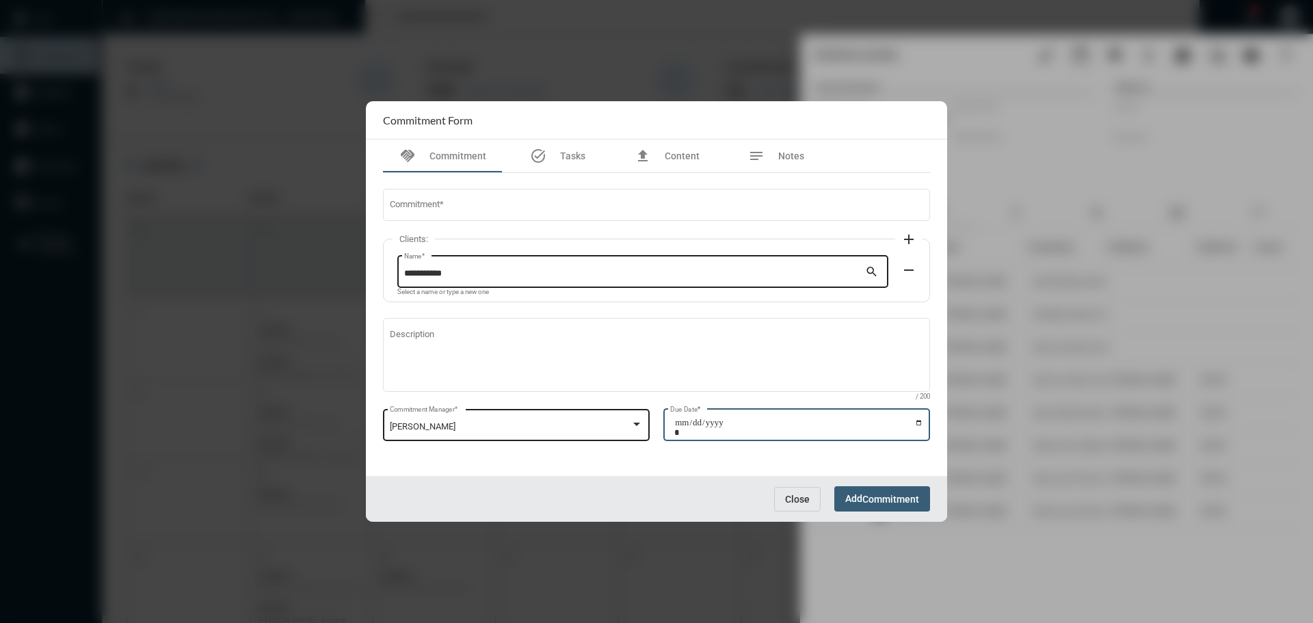
type input "**********"
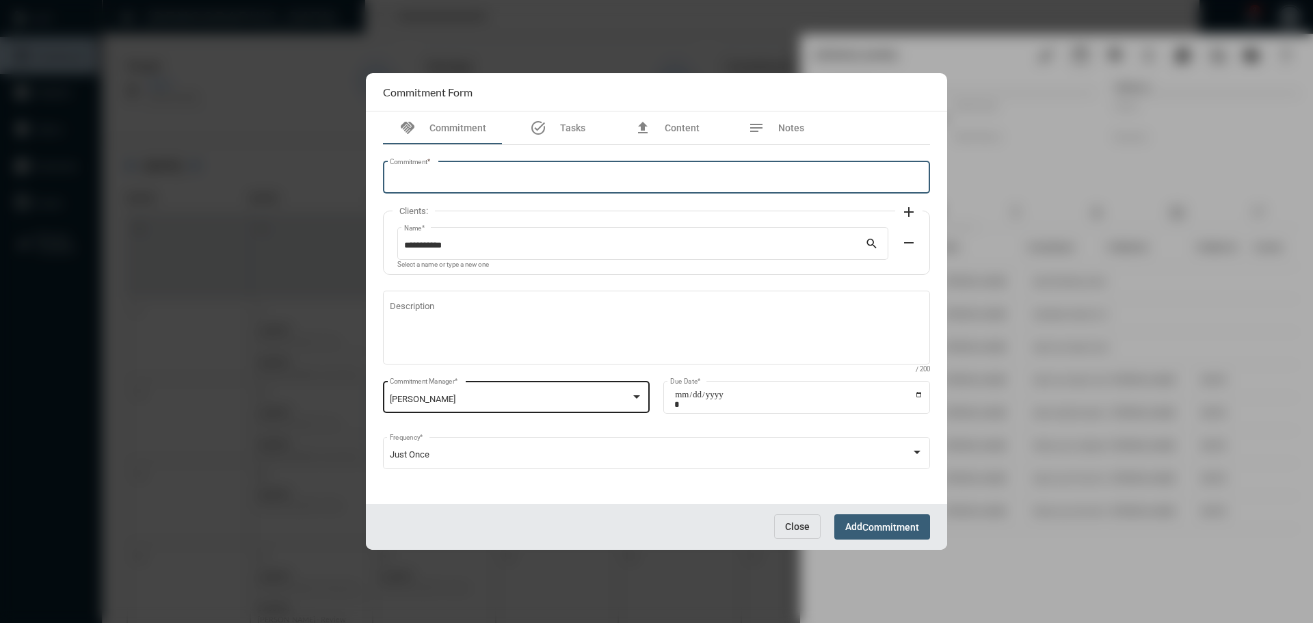
click at [459, 181] on input "Commitment *" at bounding box center [657, 179] width 534 height 10
type input "**********"
click at [870, 532] on span "Commitment" at bounding box center [890, 527] width 57 height 11
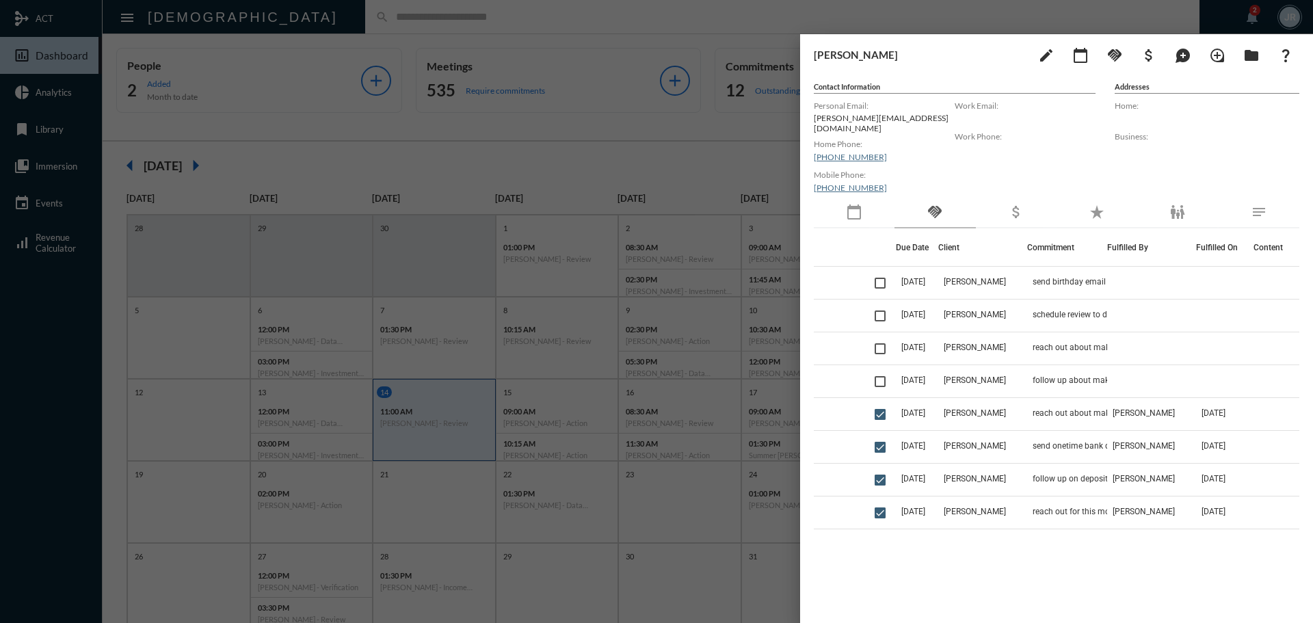
click at [291, 11] on div at bounding box center [656, 311] width 1313 height 623
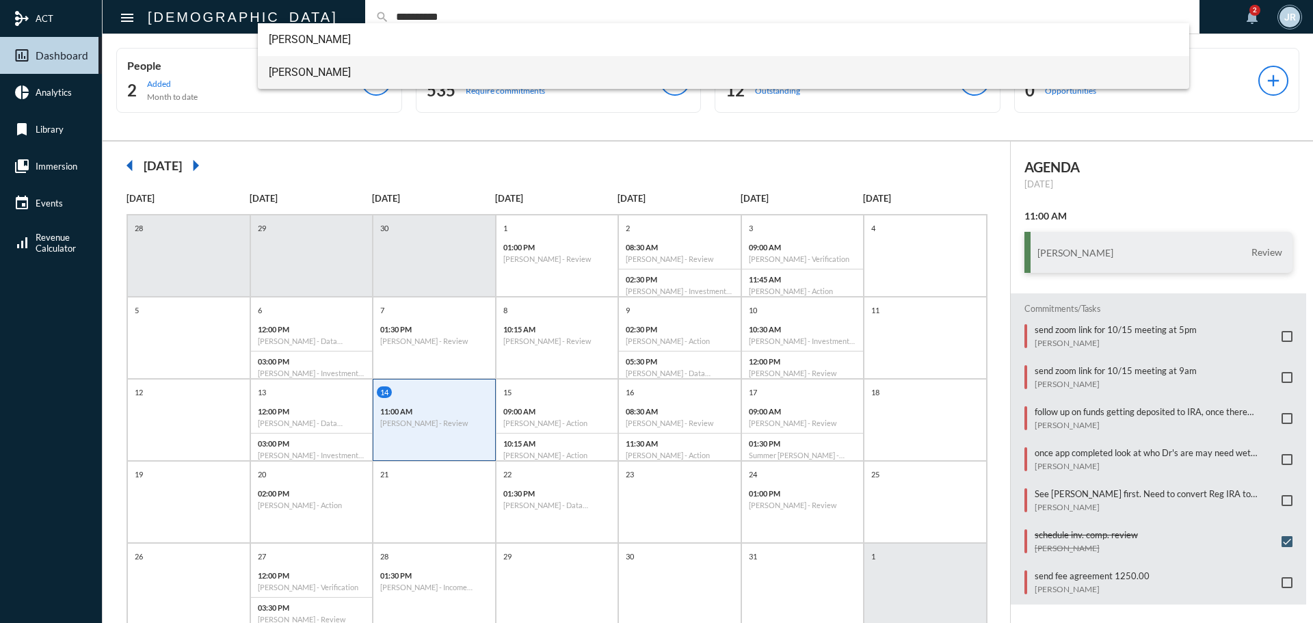
type input "**********"
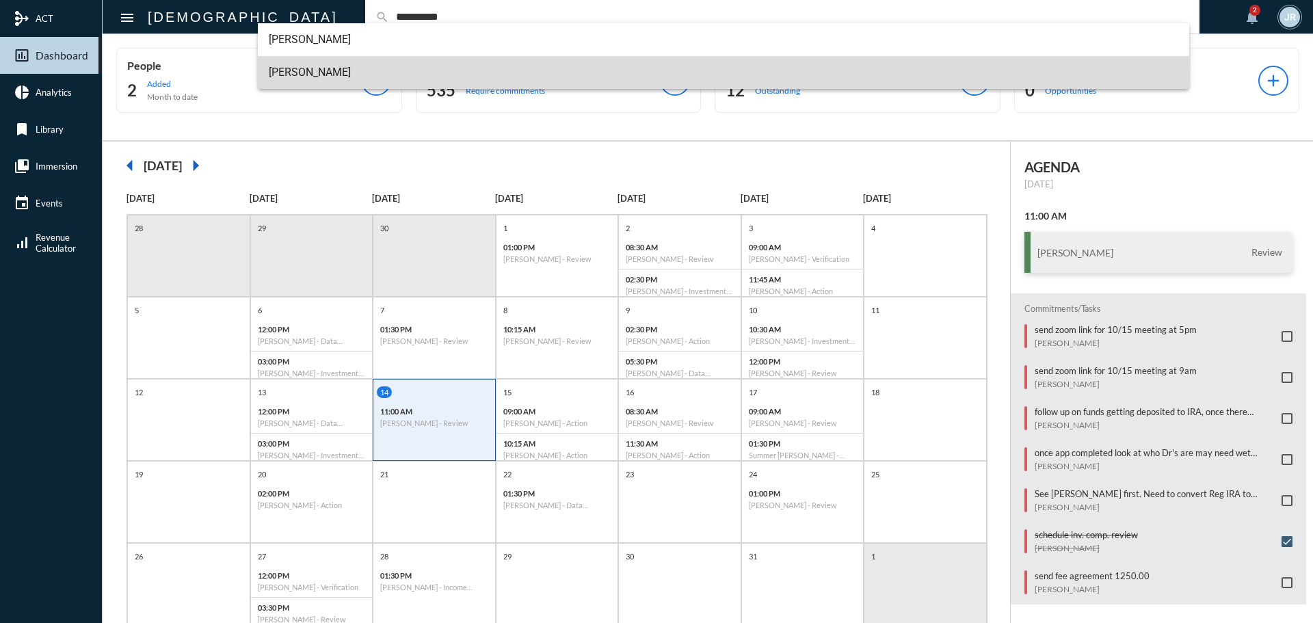
click at [299, 77] on span "[PERSON_NAME]" at bounding box center [724, 72] width 910 height 33
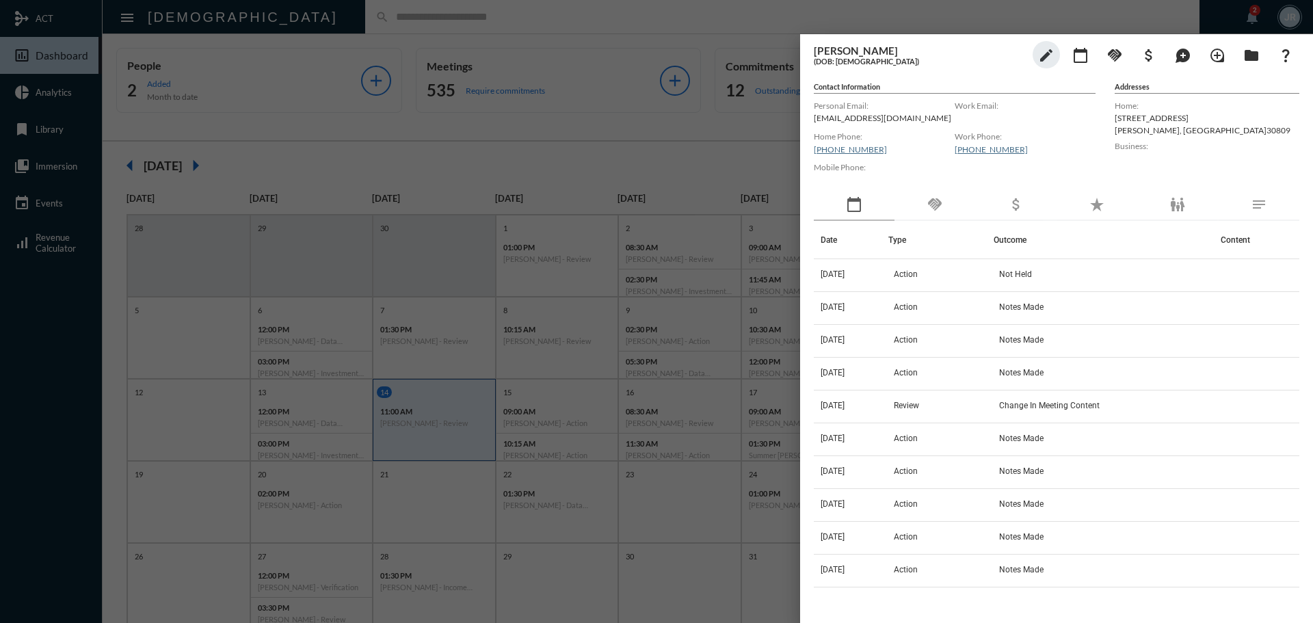
click at [933, 204] on mat-icon "handshake" at bounding box center [934, 204] width 16 height 16
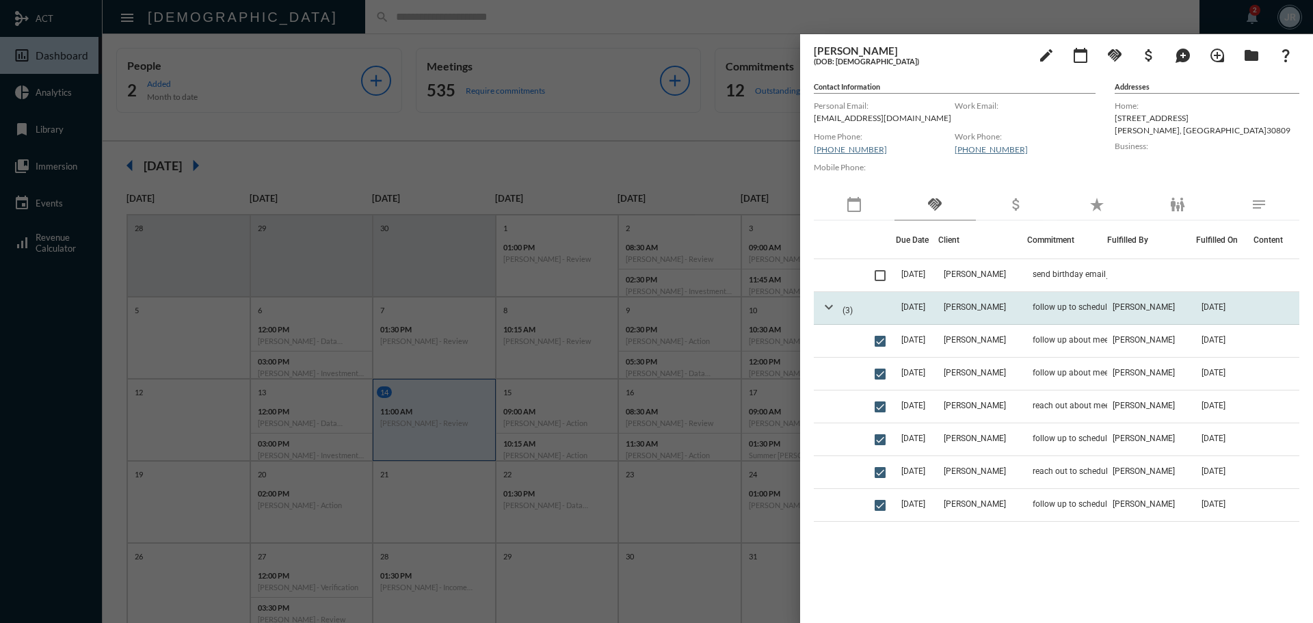
click at [827, 306] on mat-icon "expand_more" at bounding box center [828, 307] width 16 height 16
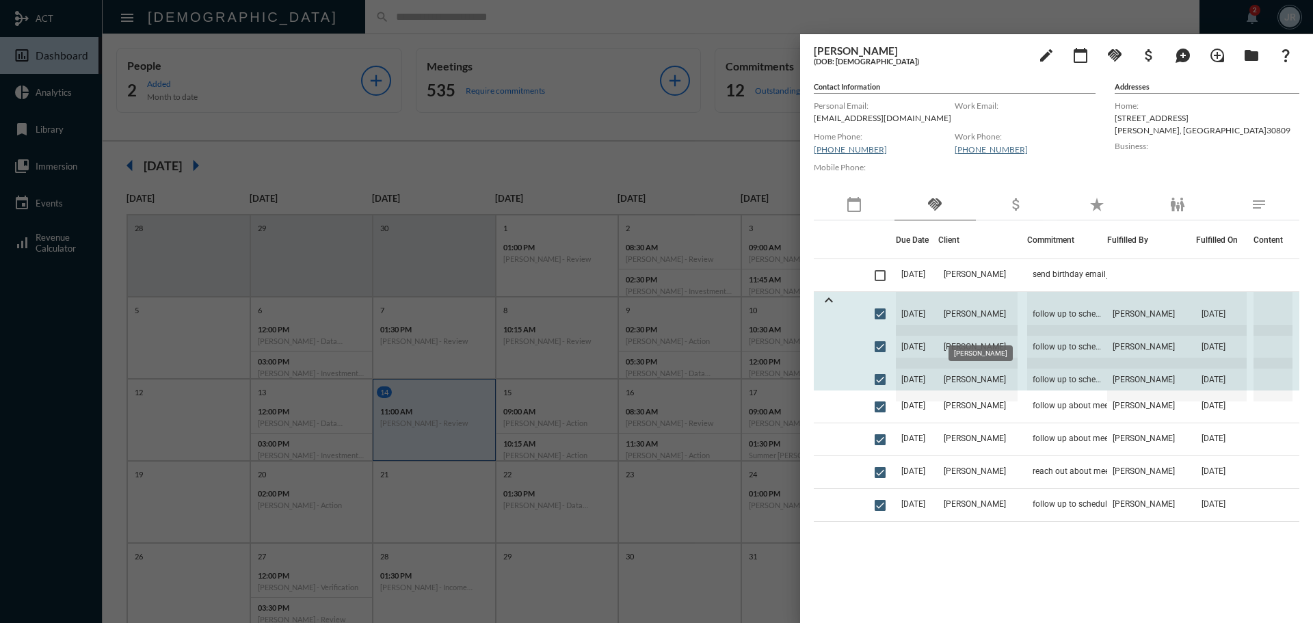
click at [1000, 312] on span "[PERSON_NAME]" at bounding box center [977, 314] width 79 height 44
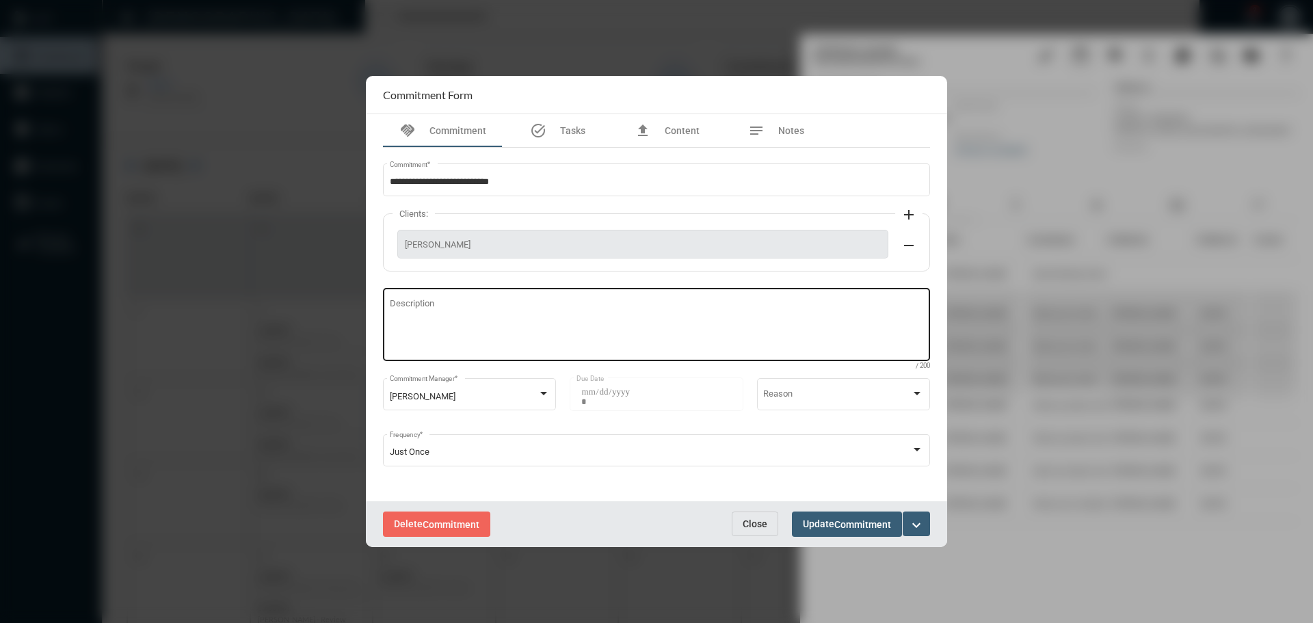
click at [414, 310] on textarea "Description" at bounding box center [657, 326] width 534 height 54
type textarea "**********"
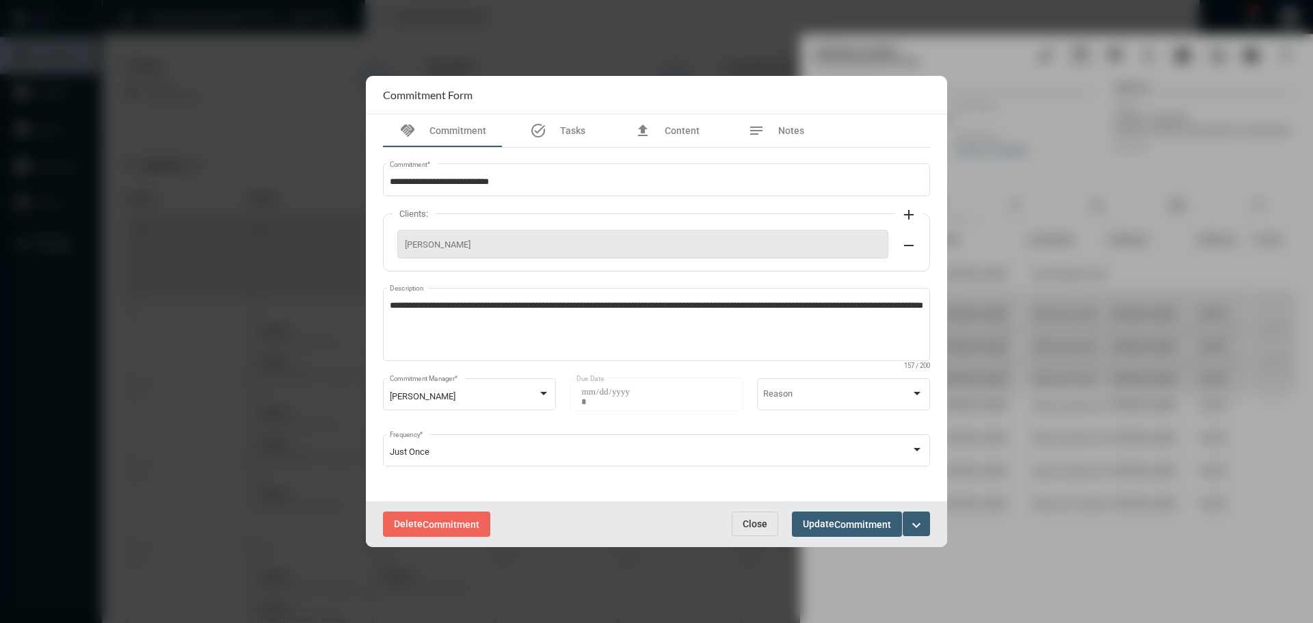
click at [833, 505] on div "Delete Commitment Close Update Commitment expand_more" at bounding box center [656, 524] width 581 height 46
click at [834, 515] on button "Update Commitment" at bounding box center [847, 523] width 110 height 25
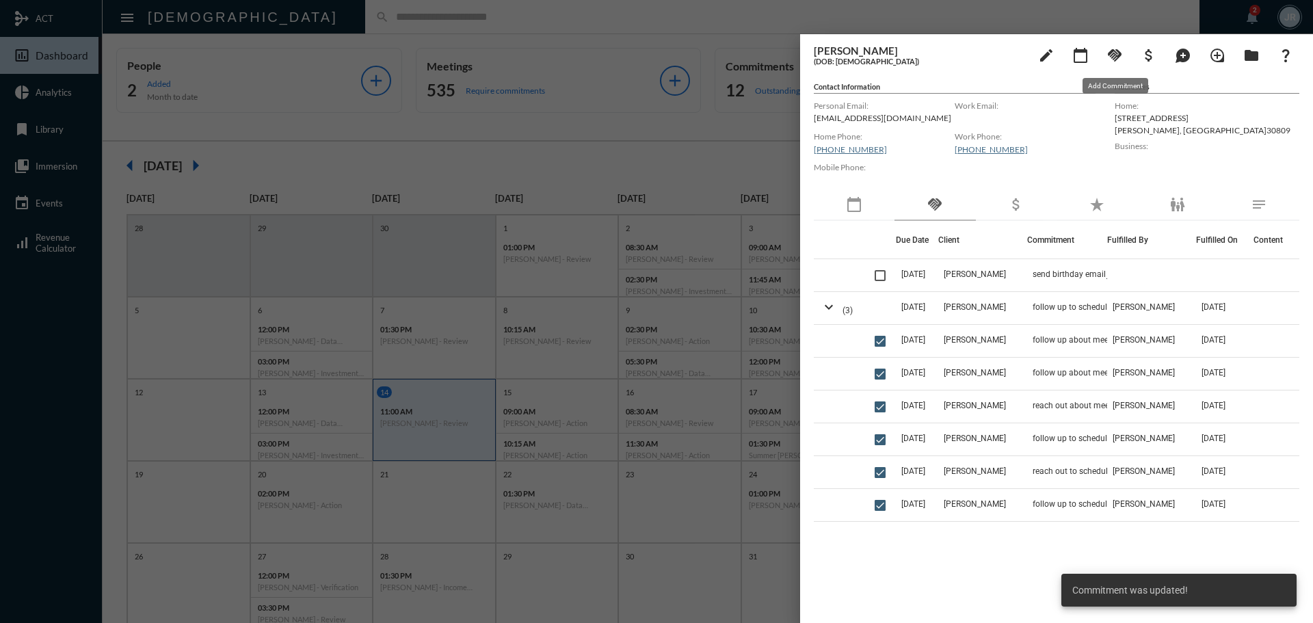
click at [1119, 53] on mat-icon "handshake" at bounding box center [1114, 55] width 16 height 16
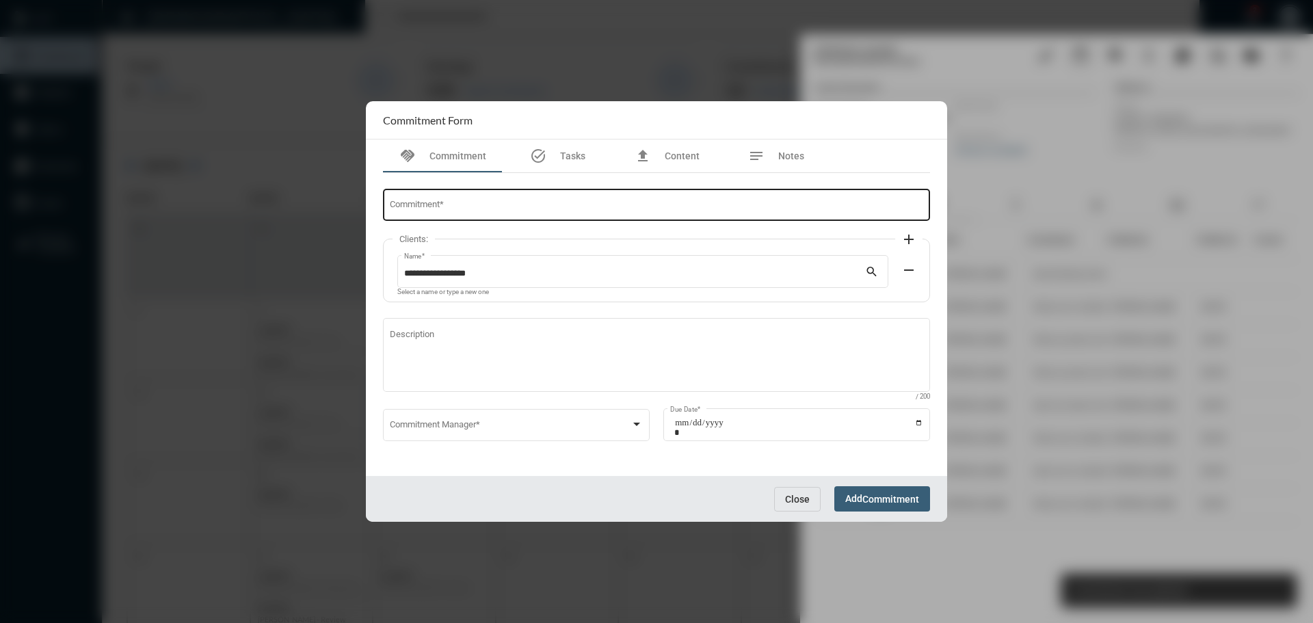
click at [458, 211] on div "Commitment *" at bounding box center [657, 204] width 534 height 35
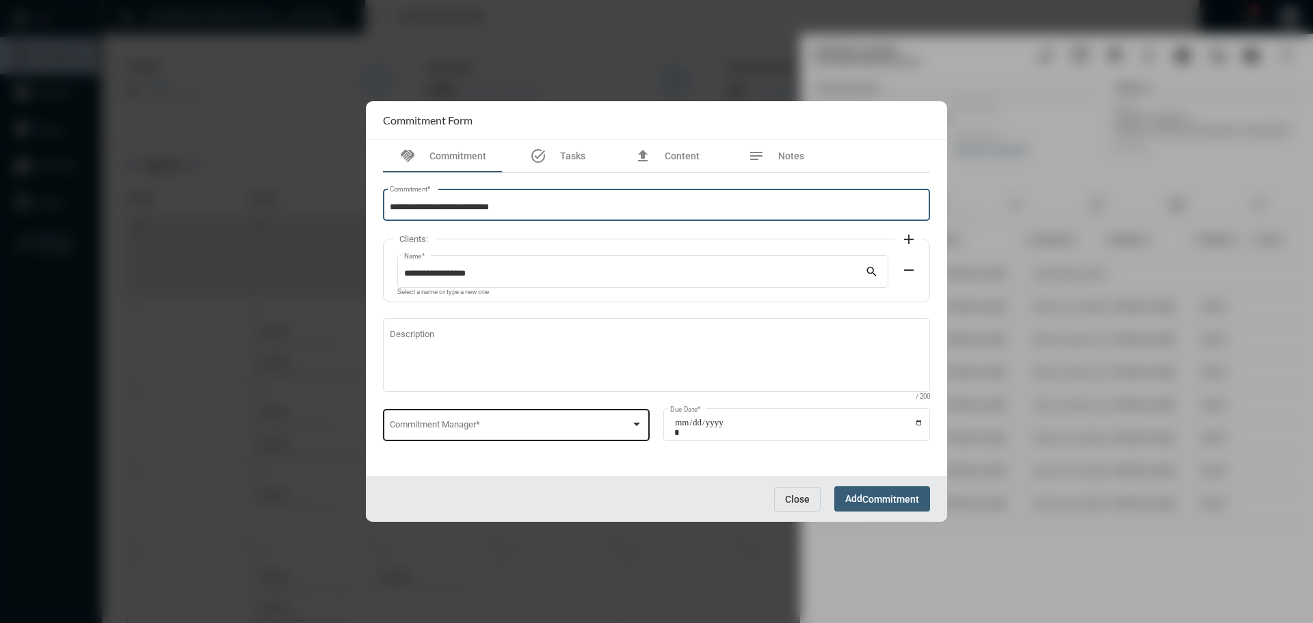
type input "**********"
click at [451, 414] on div "Commitment Manager *" at bounding box center [517, 423] width 254 height 35
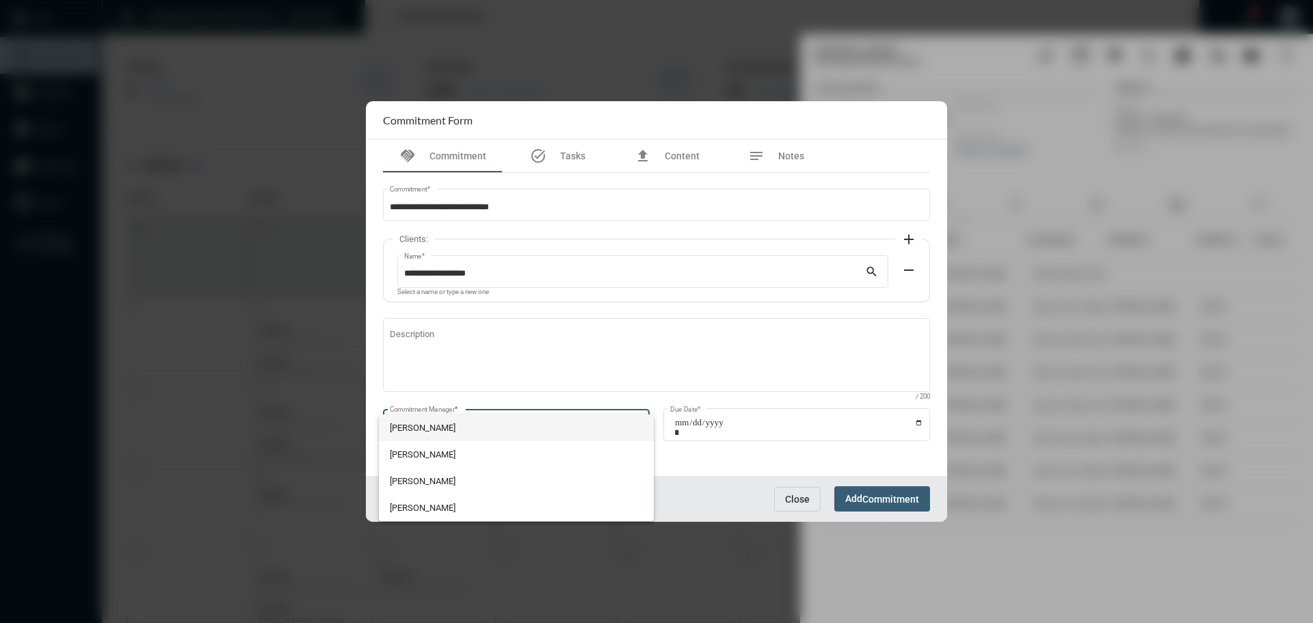
click at [433, 418] on span "[PERSON_NAME]" at bounding box center [517, 427] width 254 height 27
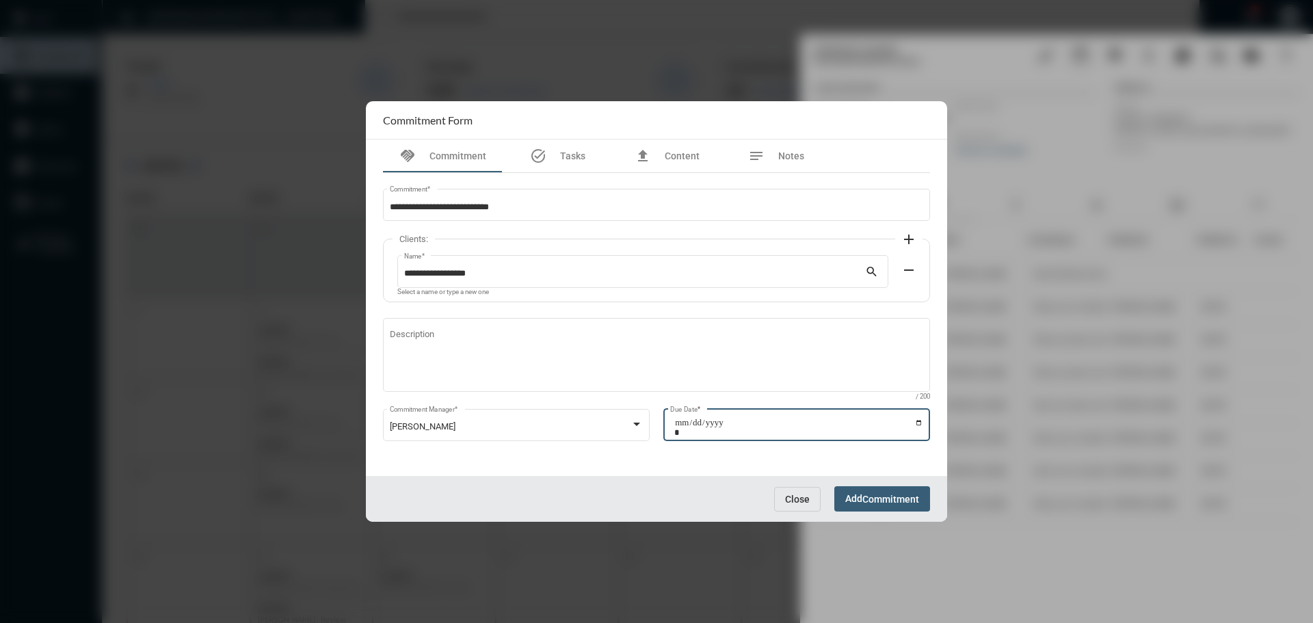
click at [918, 422] on input "Due Date *" at bounding box center [798, 427] width 249 height 19
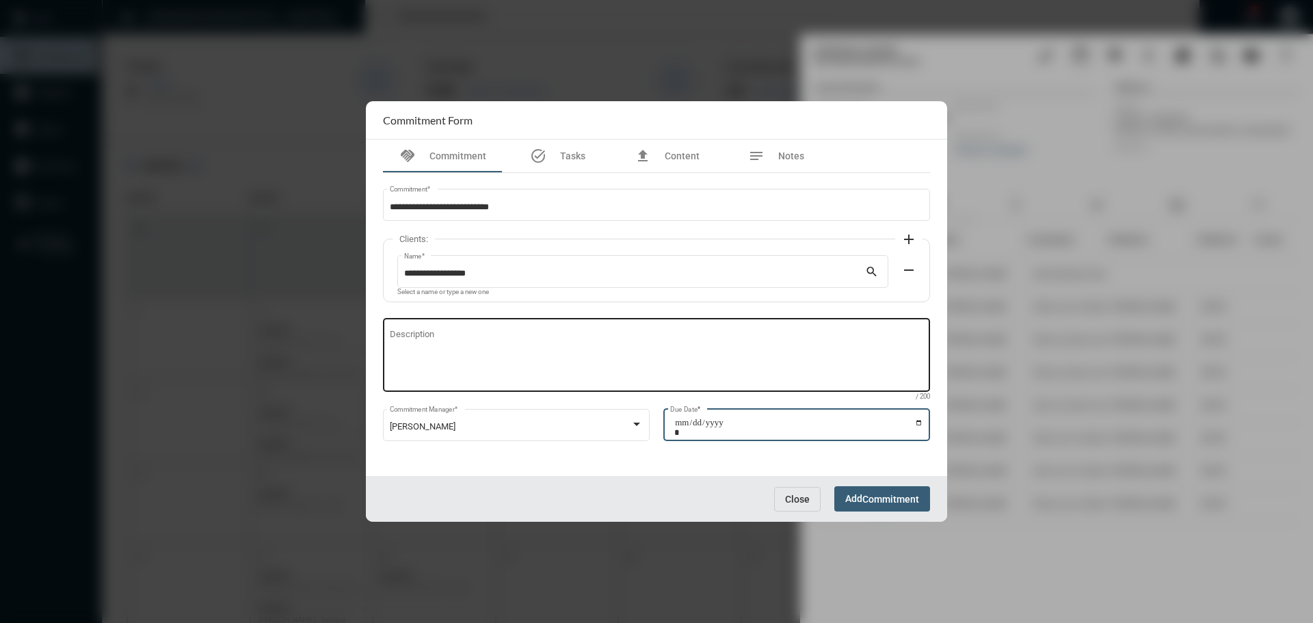
type input "**********"
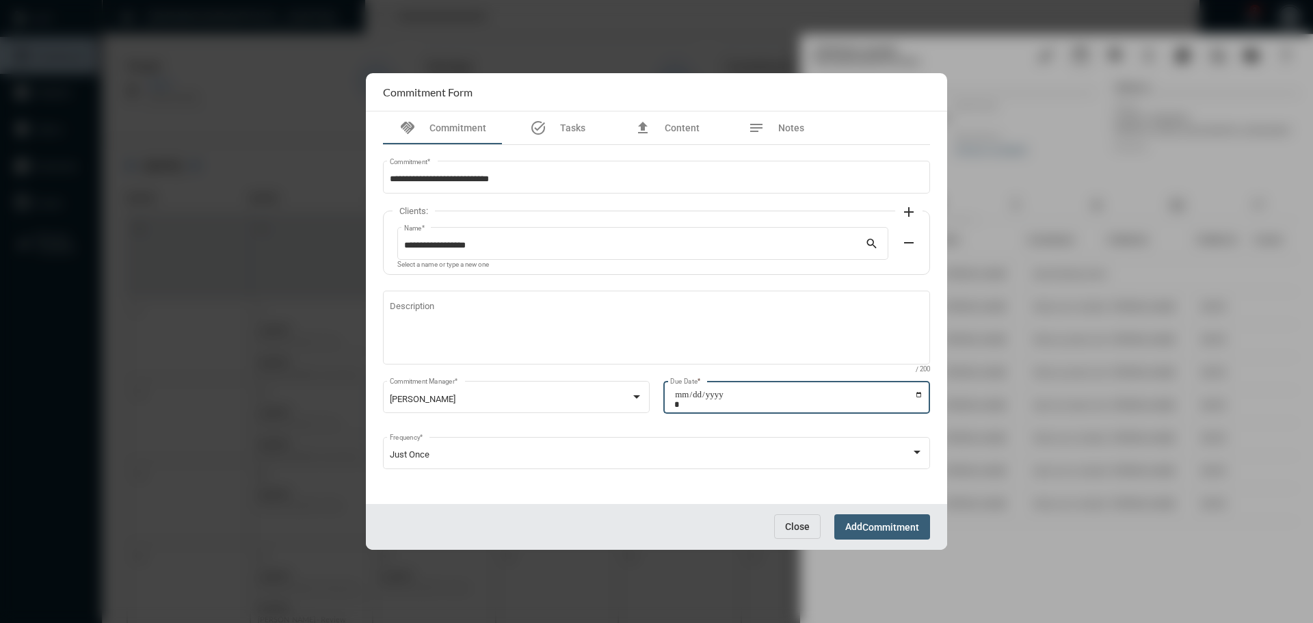
click at [889, 522] on span "Commitment" at bounding box center [890, 527] width 57 height 11
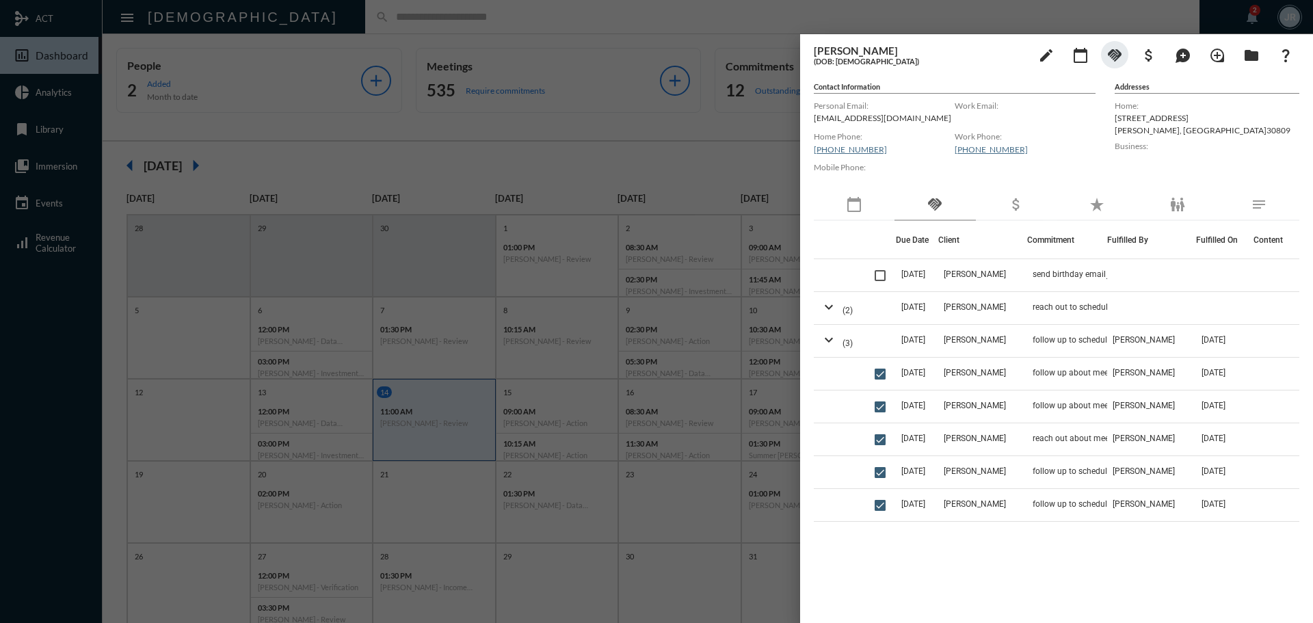
click at [318, 13] on div at bounding box center [656, 311] width 1313 height 623
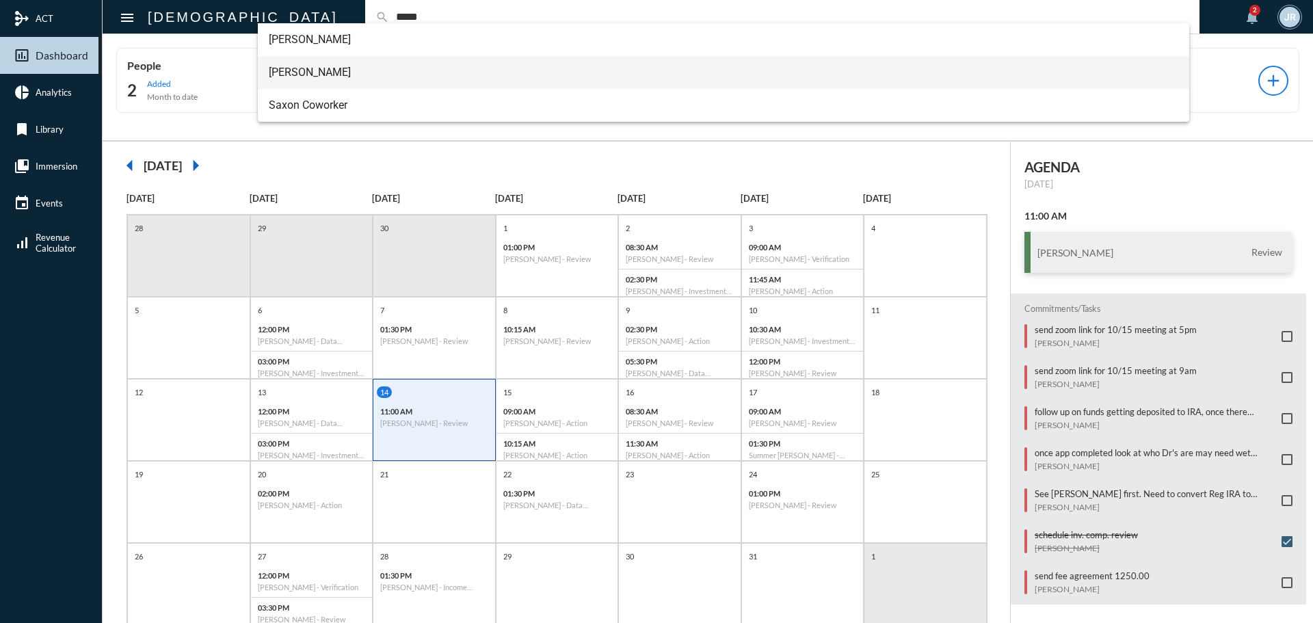
type input "*****"
click at [319, 64] on span "[PERSON_NAME]" at bounding box center [724, 72] width 910 height 33
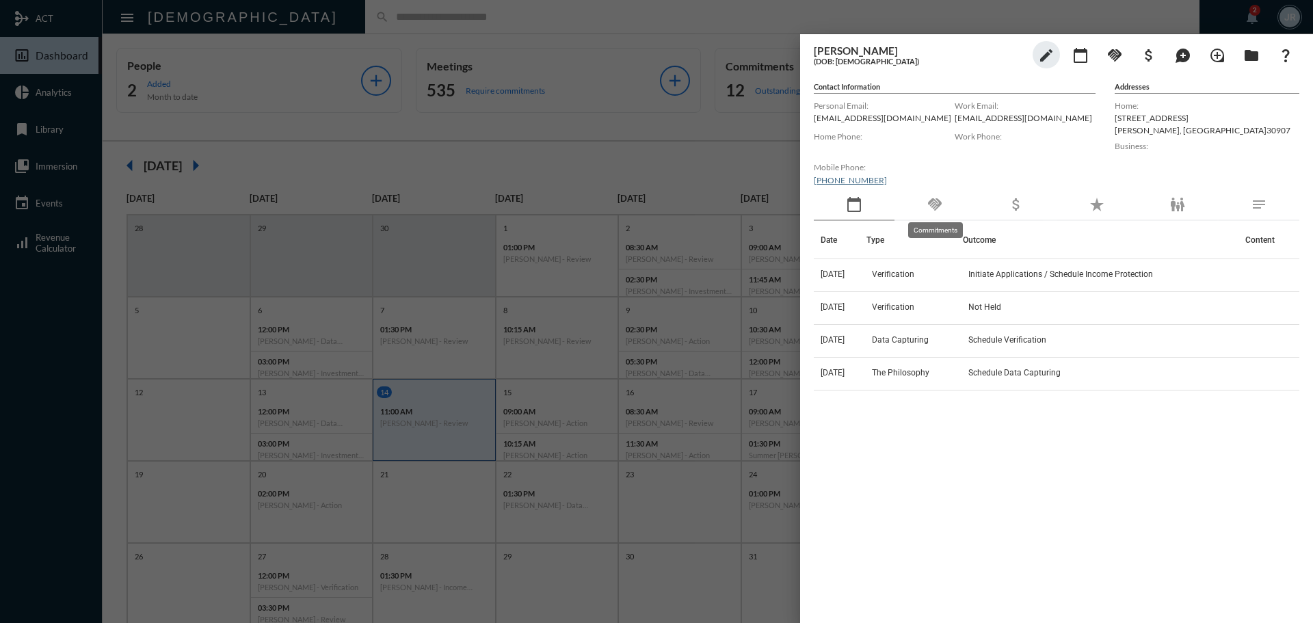
click at [938, 202] on mat-icon "handshake" at bounding box center [934, 204] width 16 height 16
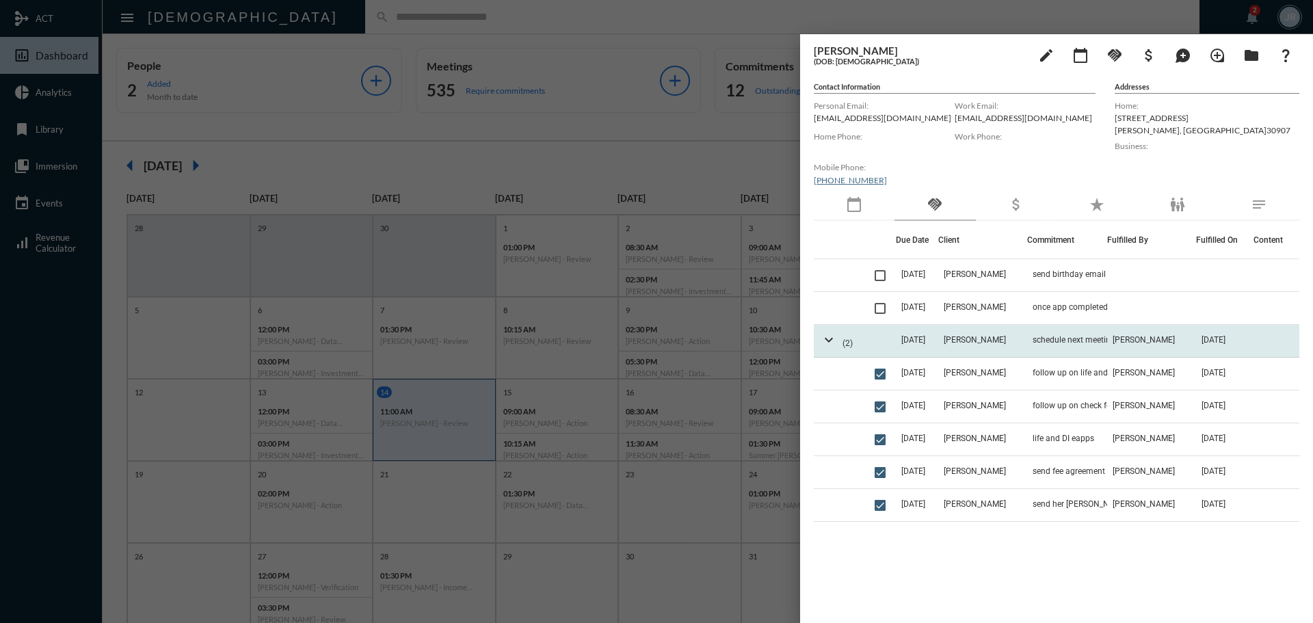
drag, startPoint x: 828, startPoint y: 340, endPoint x: 823, endPoint y: 384, distance: 43.3
click at [827, 340] on mat-icon "expand_more" at bounding box center [828, 340] width 16 height 16
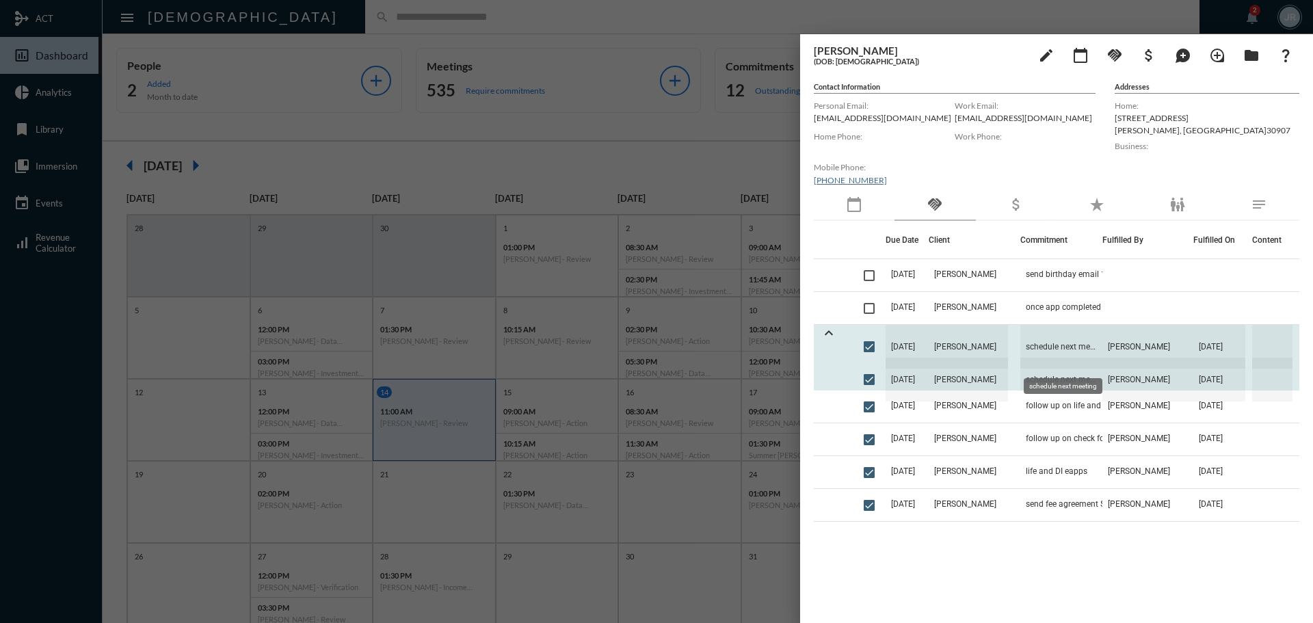
click at [1076, 339] on span "schedule next meeting" at bounding box center [1061, 347] width 82 height 44
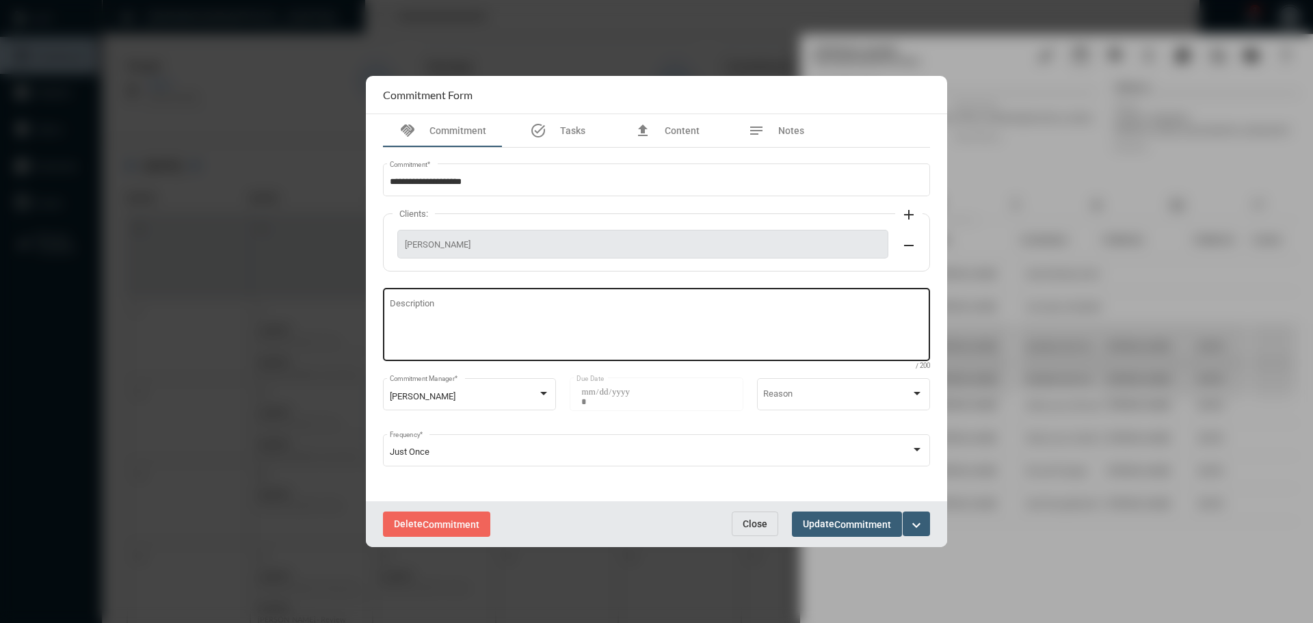
click at [520, 319] on textarea "Description" at bounding box center [657, 326] width 534 height 54
type textarea "**********"
click at [831, 518] on span "Update Commitment" at bounding box center [847, 523] width 88 height 11
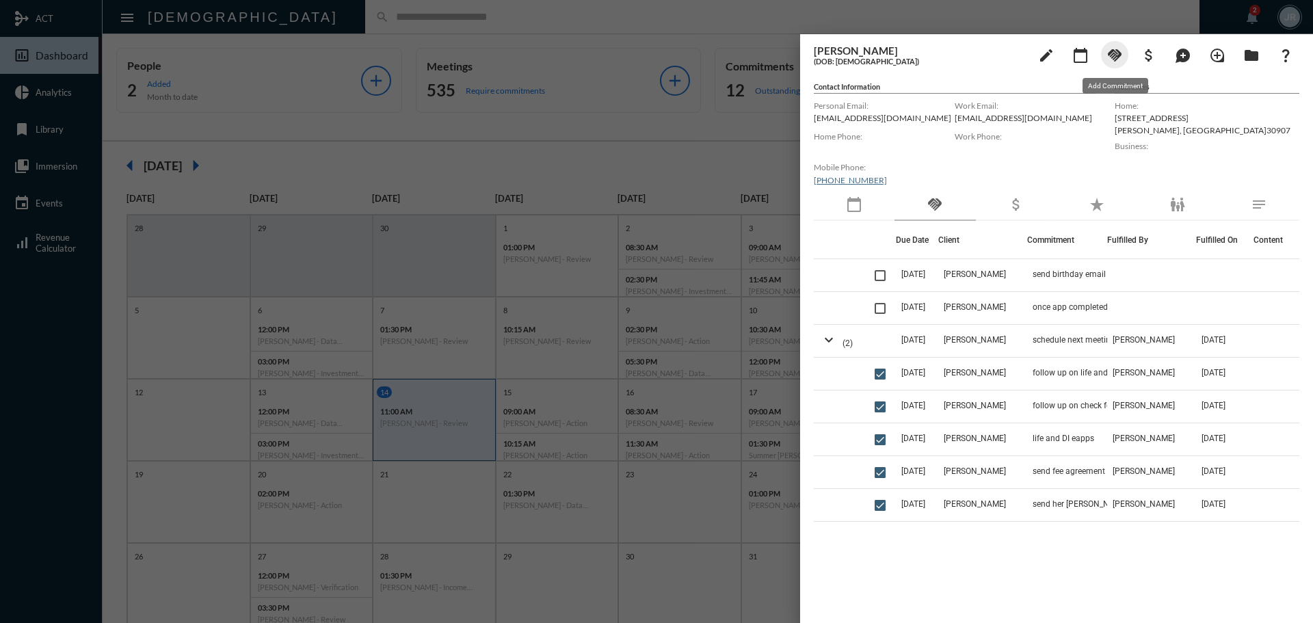
click at [1114, 53] on mat-icon "handshake" at bounding box center [1114, 55] width 16 height 16
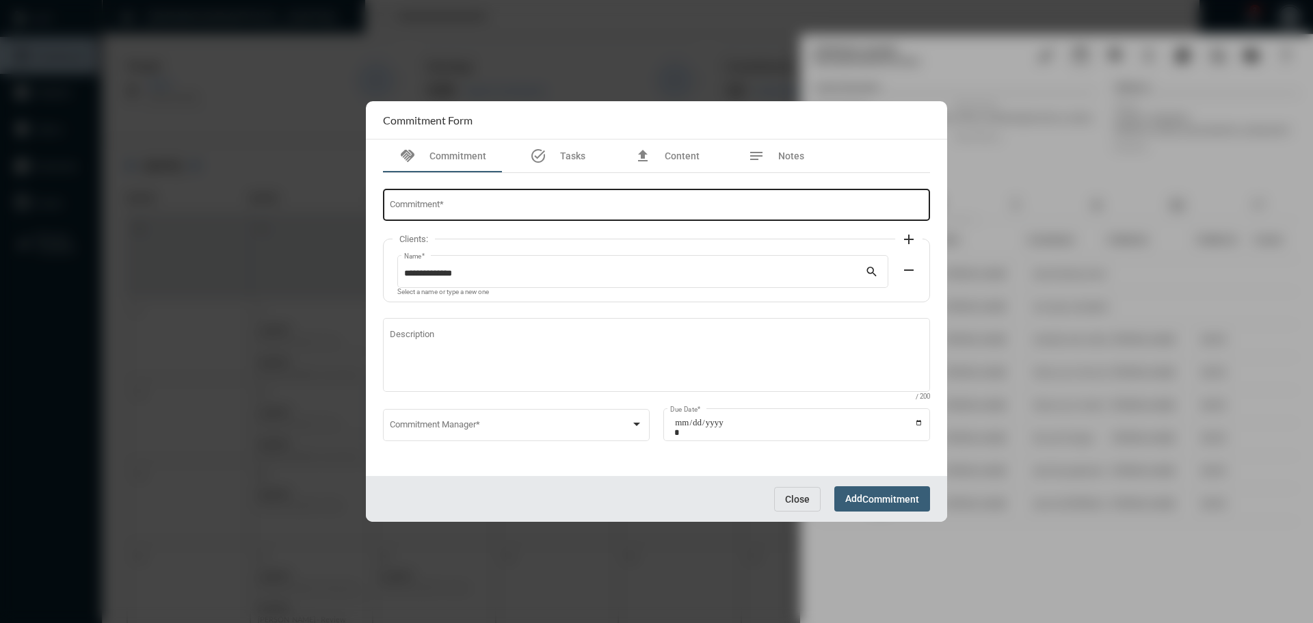
drag, startPoint x: 517, startPoint y: 196, endPoint x: 510, endPoint y: 200, distance: 7.6
click at [516, 196] on div "Commitment *" at bounding box center [657, 204] width 534 height 35
type input "**********"
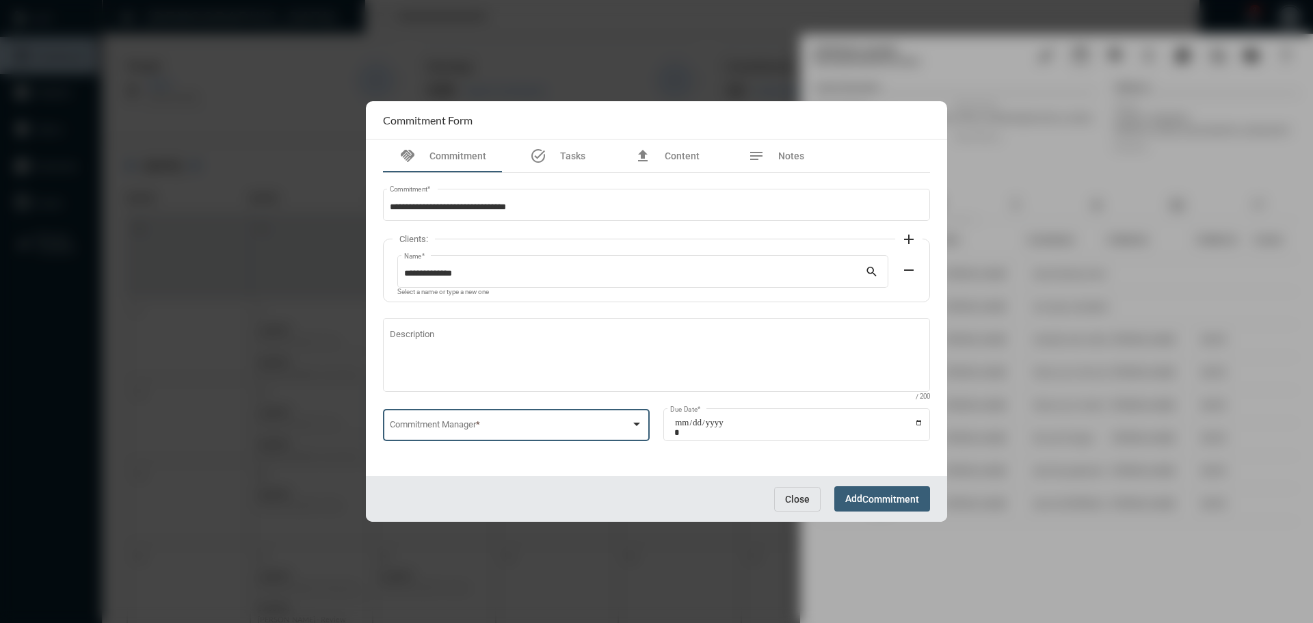
click at [521, 427] on span at bounding box center [510, 427] width 241 height 10
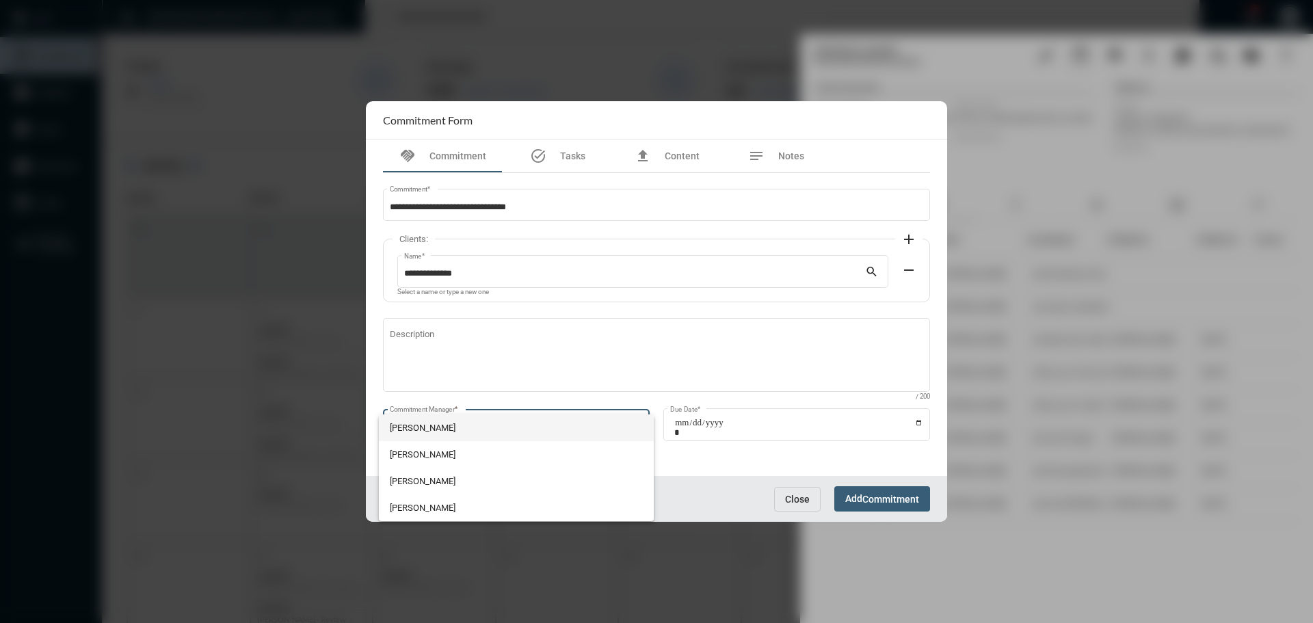
click at [443, 427] on span "[PERSON_NAME]" at bounding box center [517, 427] width 254 height 27
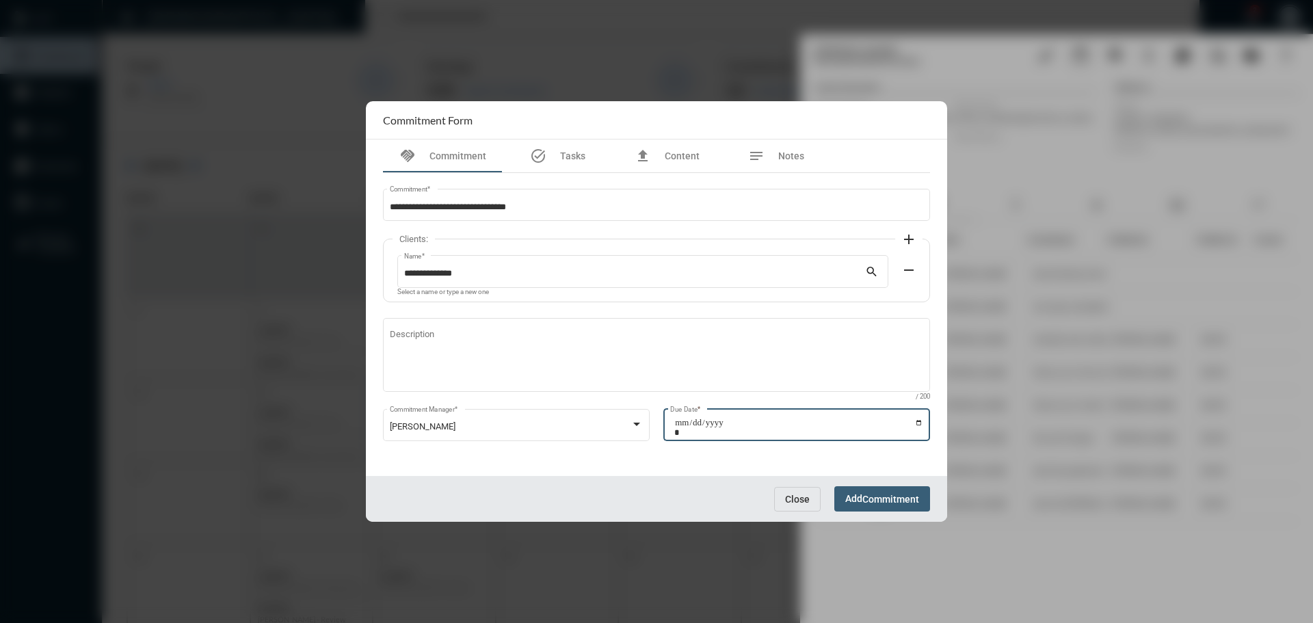
click at [919, 420] on input "Due Date *" at bounding box center [798, 427] width 249 height 19
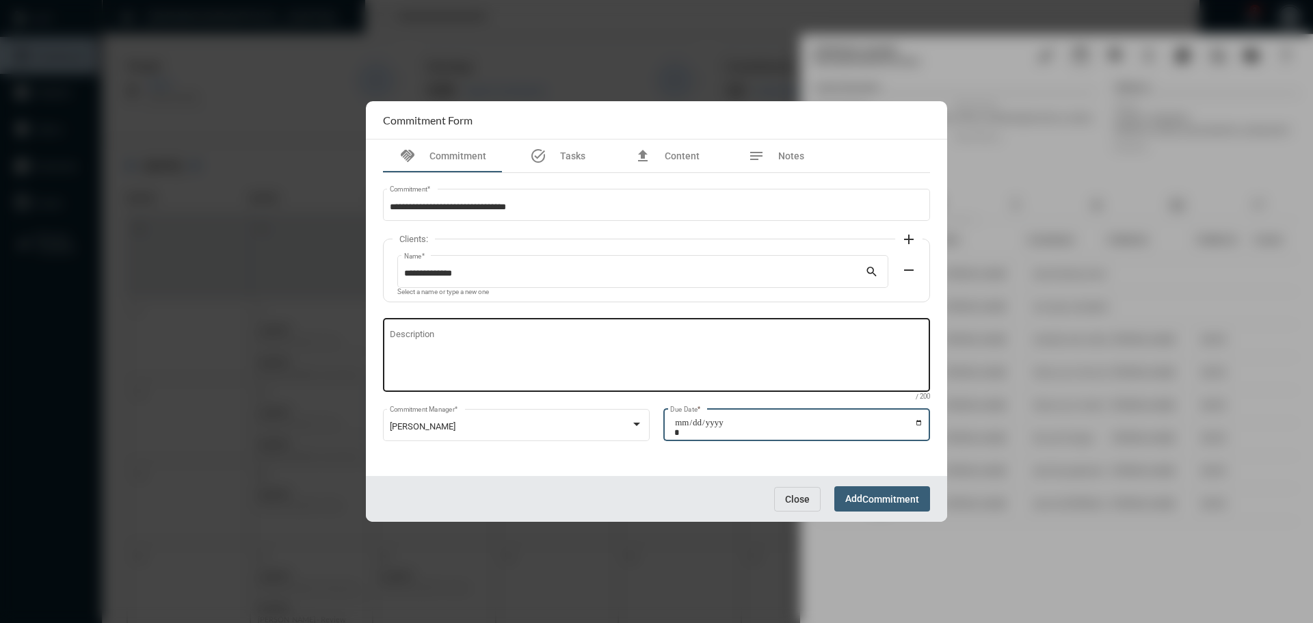
type input "**********"
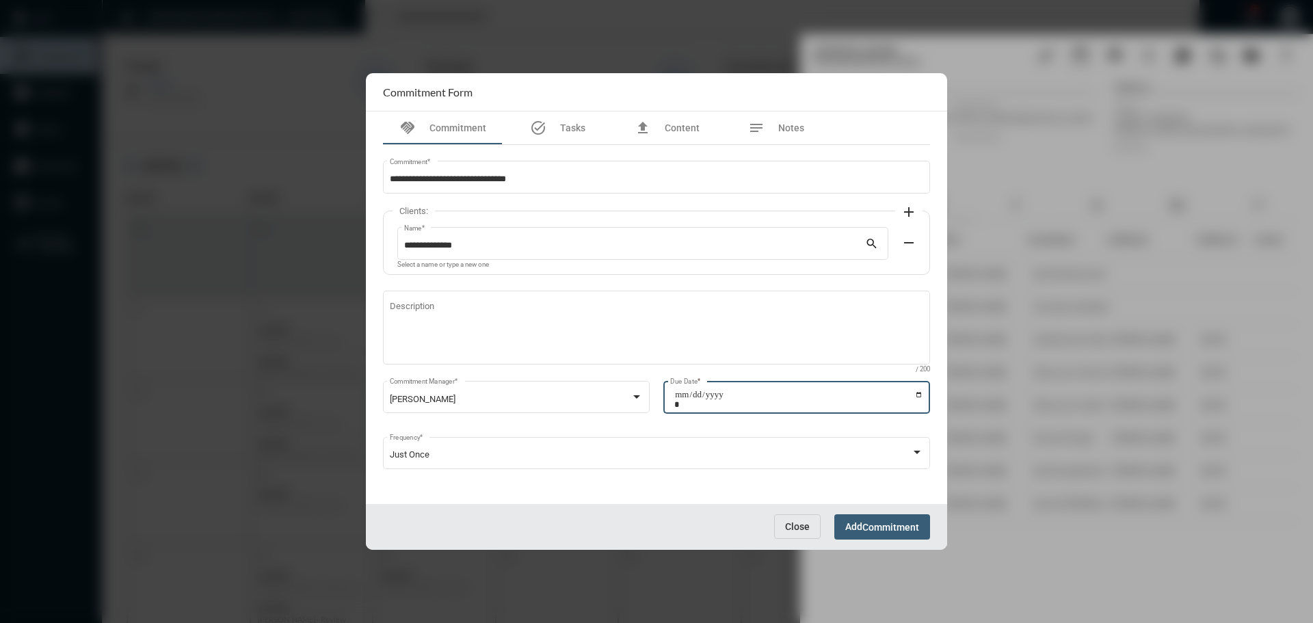
click at [900, 523] on span "Commitment" at bounding box center [890, 527] width 57 height 11
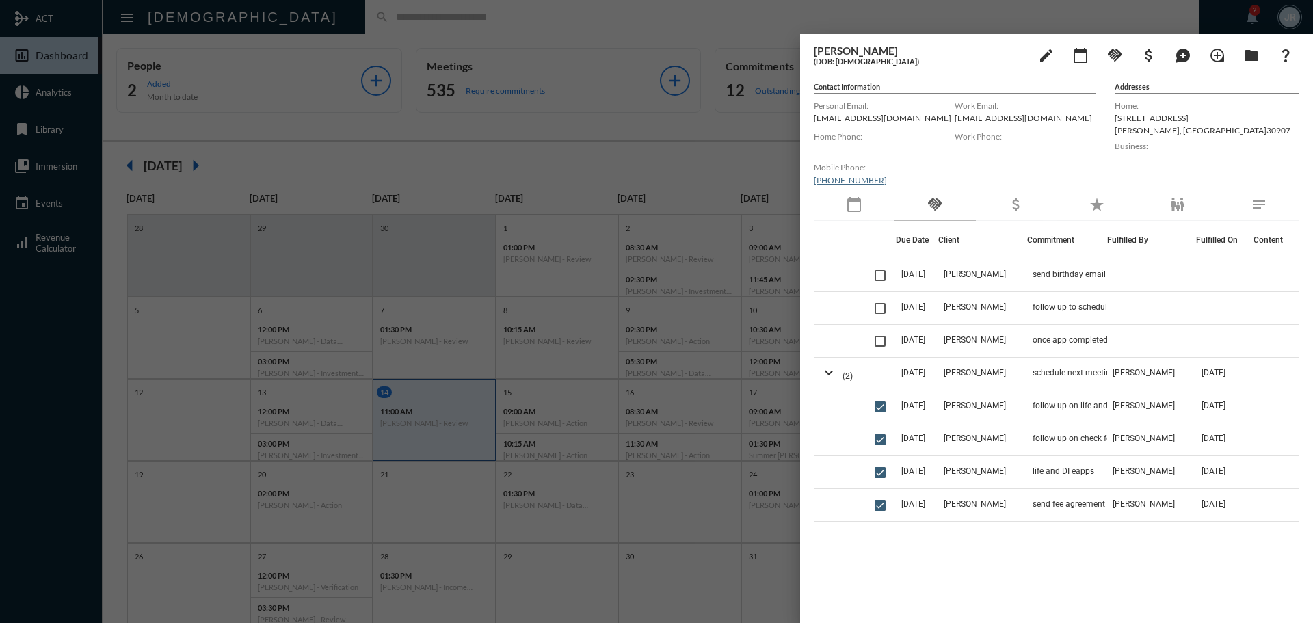
click at [638, 18] on div at bounding box center [656, 311] width 1313 height 623
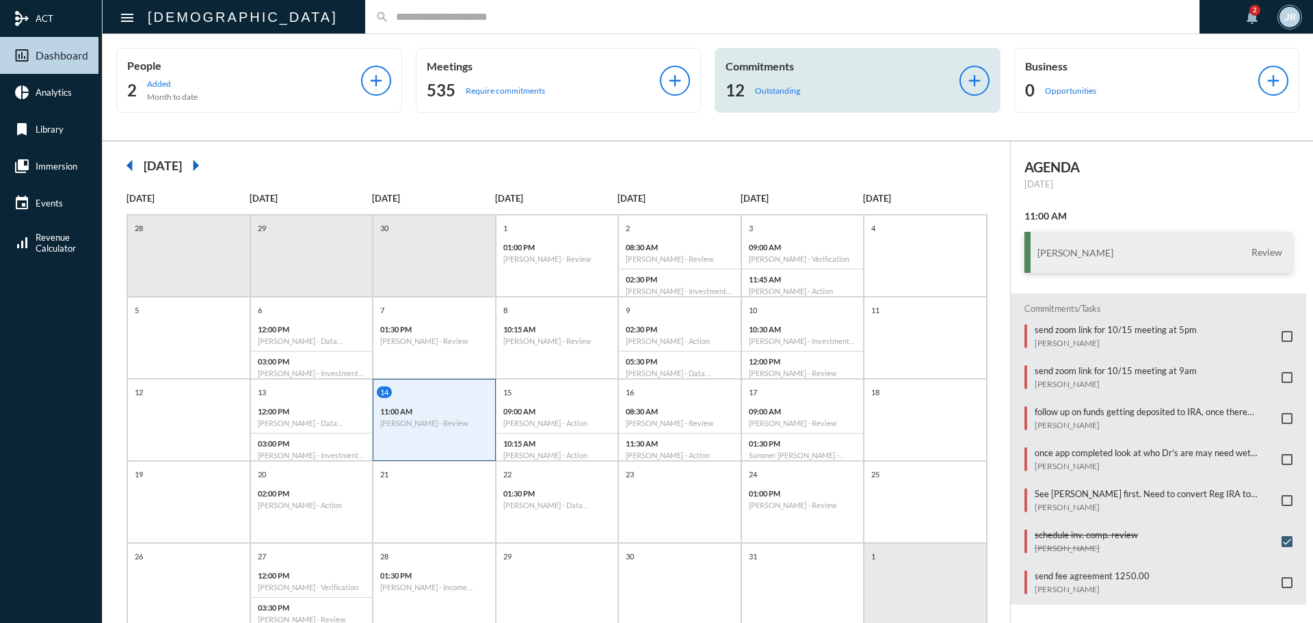
click at [804, 79] on div "Commitments 12 Outstanding" at bounding box center [842, 80] width 234 height 42
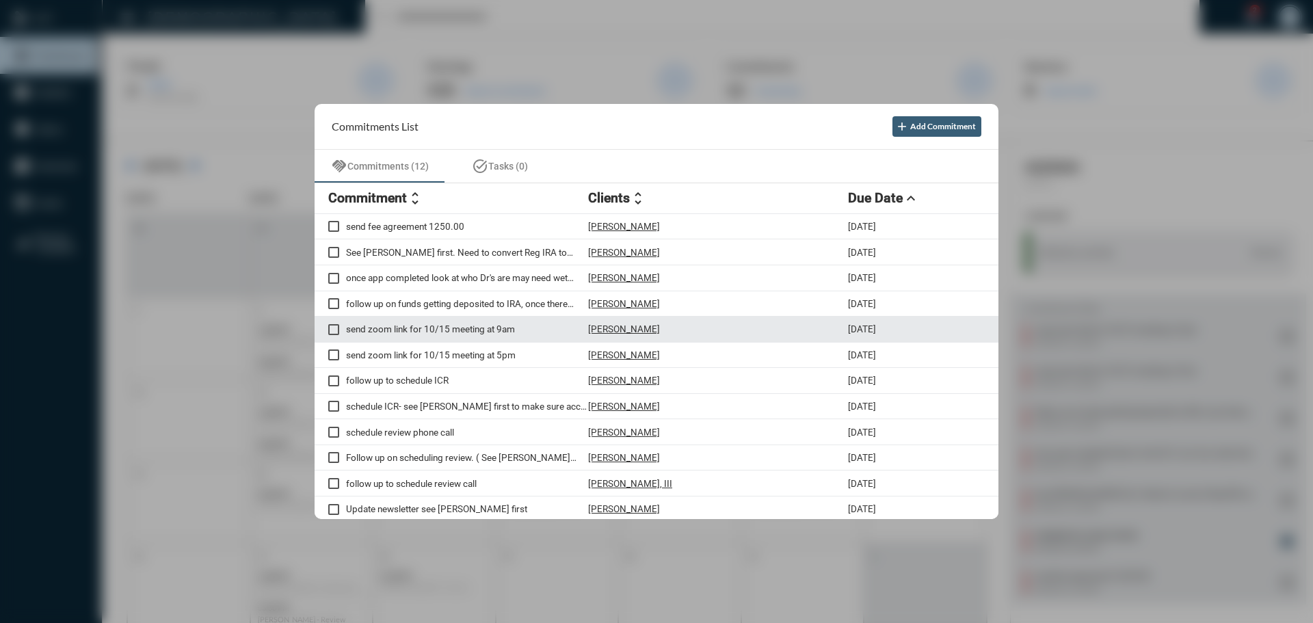
click at [628, 328] on p "[PERSON_NAME]" at bounding box center [624, 328] width 72 height 11
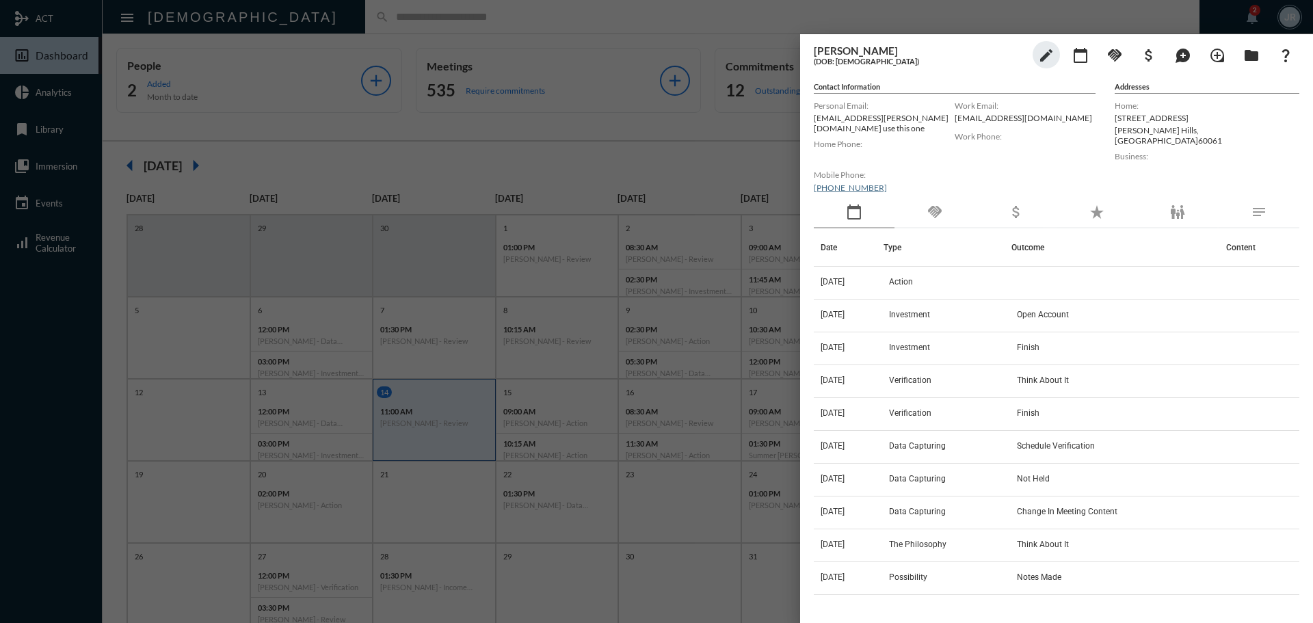
click at [954, 203] on div "handshake" at bounding box center [934, 212] width 81 height 31
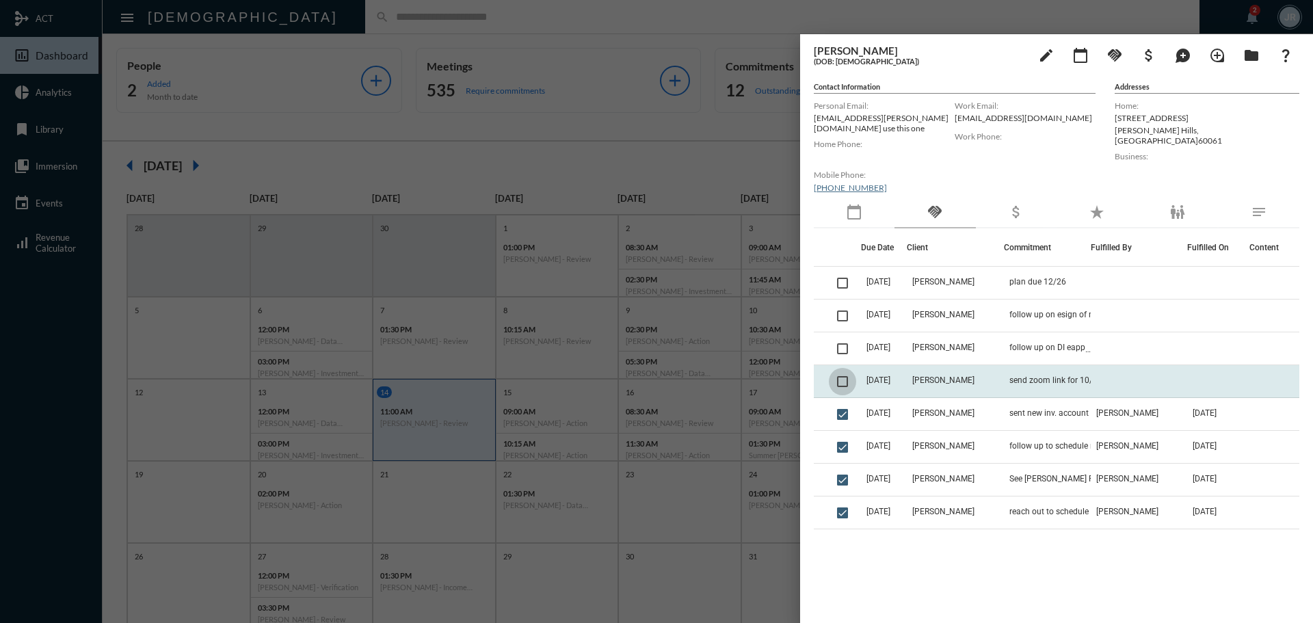
click at [843, 376] on span at bounding box center [842, 381] width 11 height 11
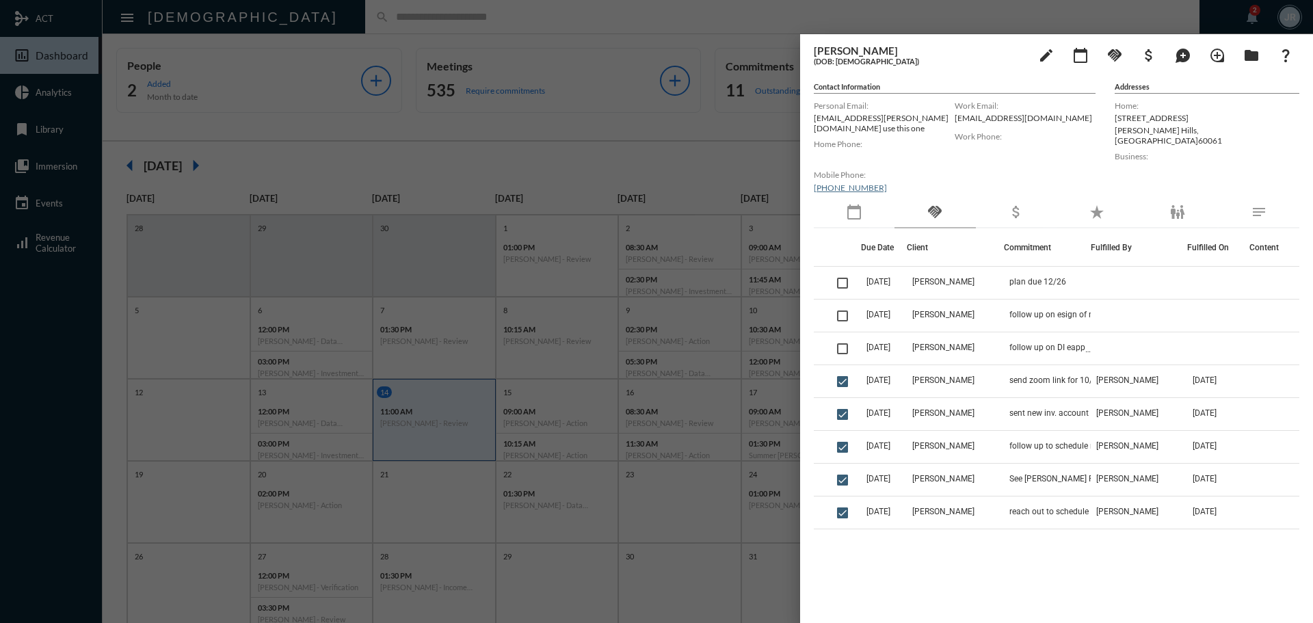
click at [615, 15] on div at bounding box center [656, 311] width 1313 height 623
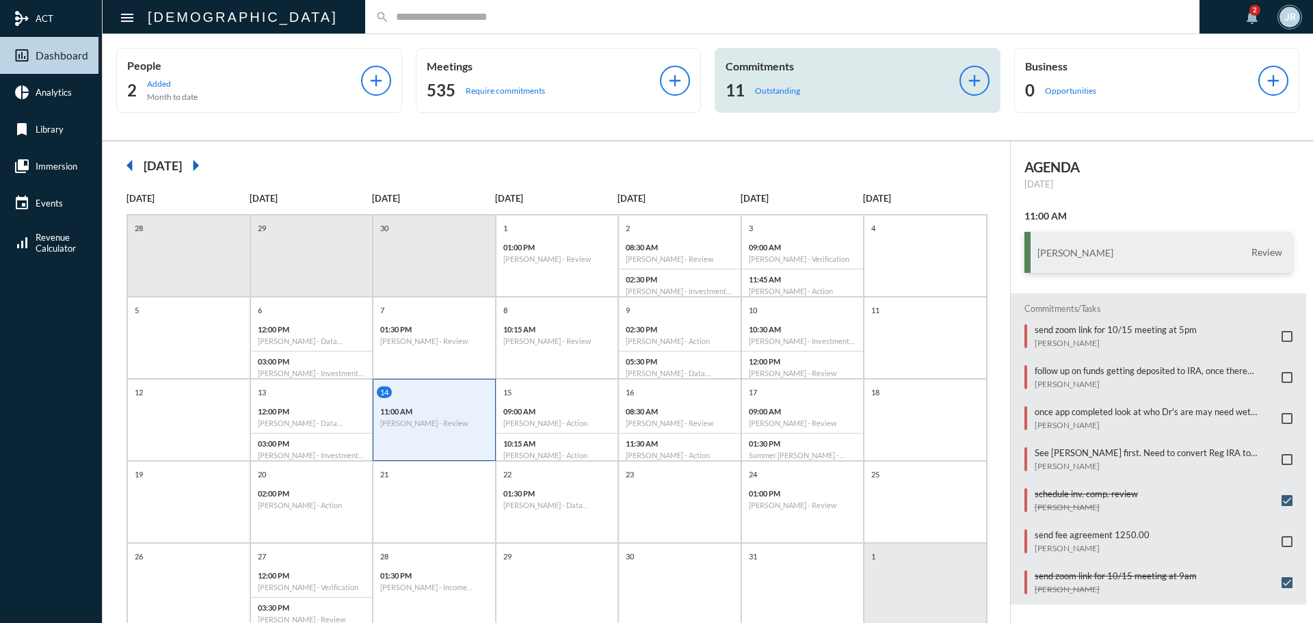
click at [774, 85] on p "Outstanding" at bounding box center [777, 90] width 45 height 10
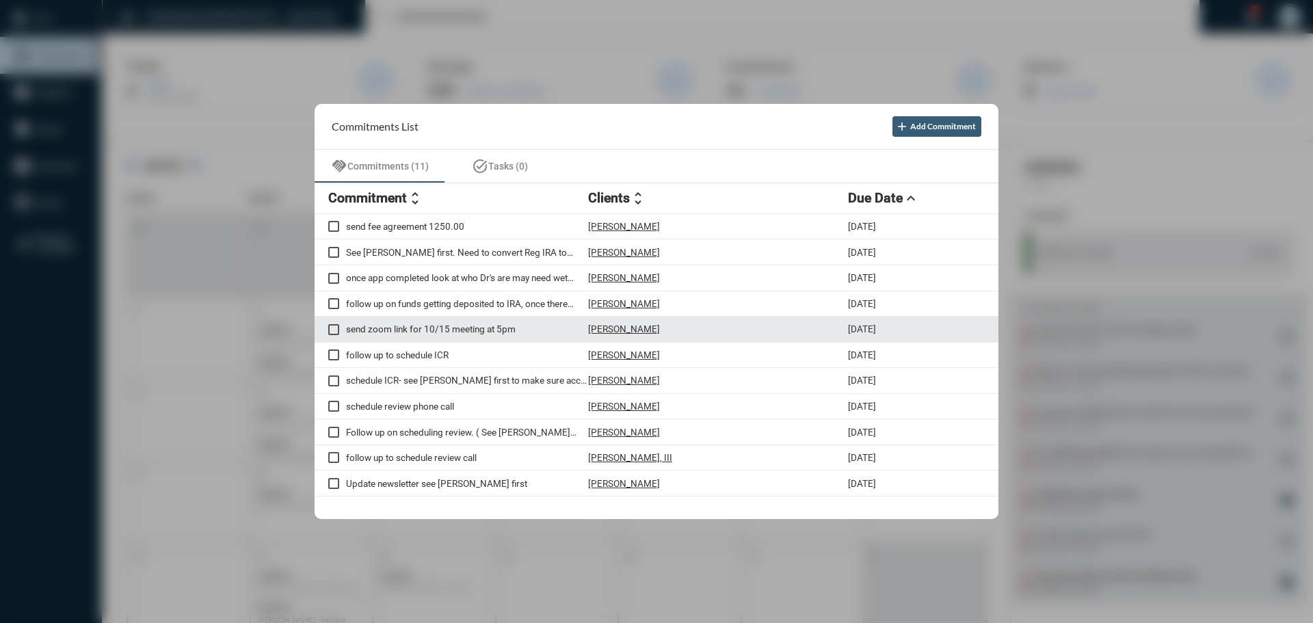
click at [615, 331] on p "[PERSON_NAME]" at bounding box center [624, 328] width 72 height 11
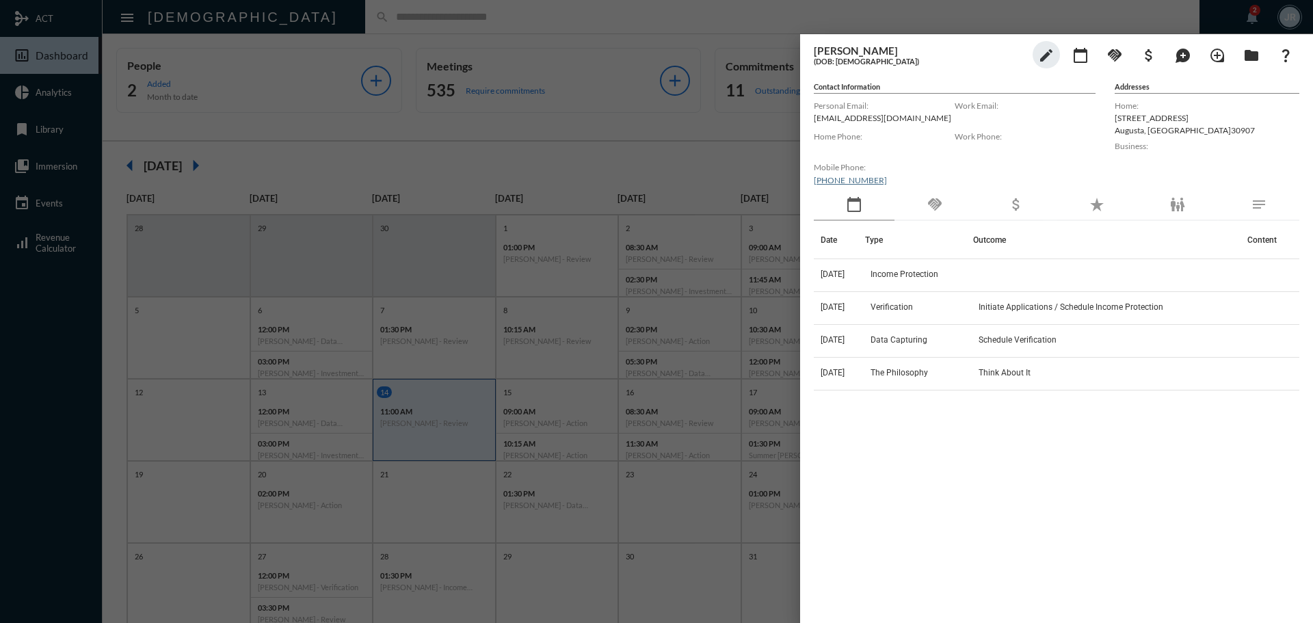
click at [923, 200] on div "handshake" at bounding box center [934, 204] width 81 height 31
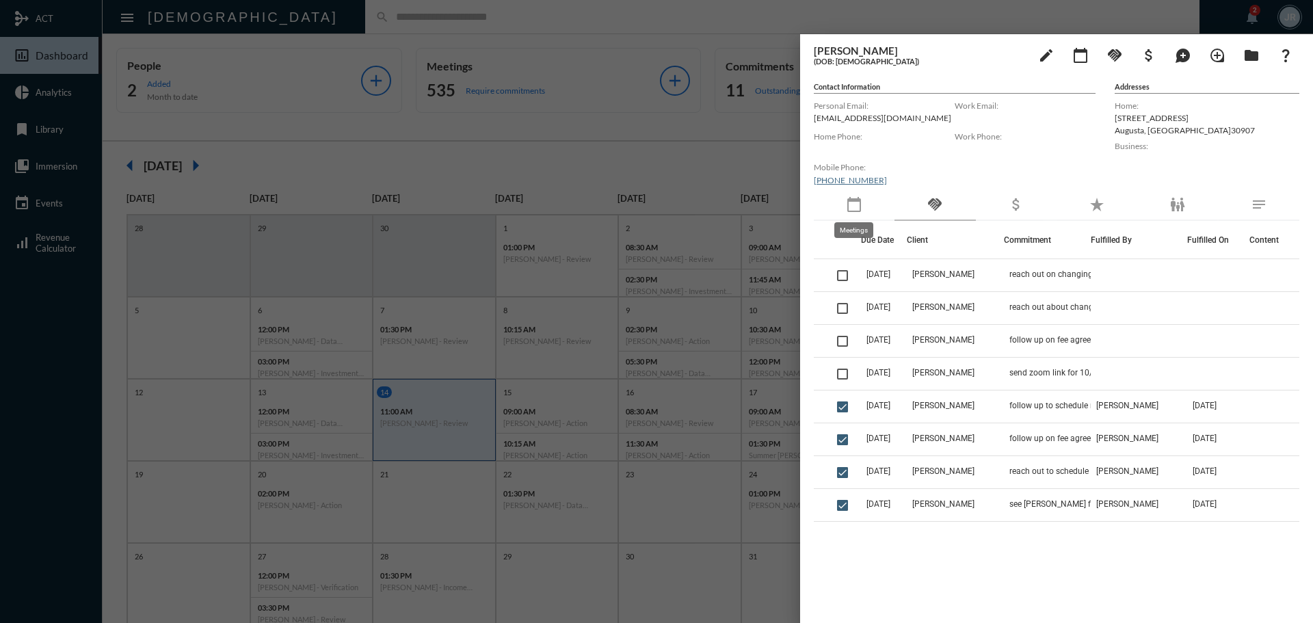
click at [847, 204] on mat-icon "calendar_today" at bounding box center [854, 204] width 16 height 16
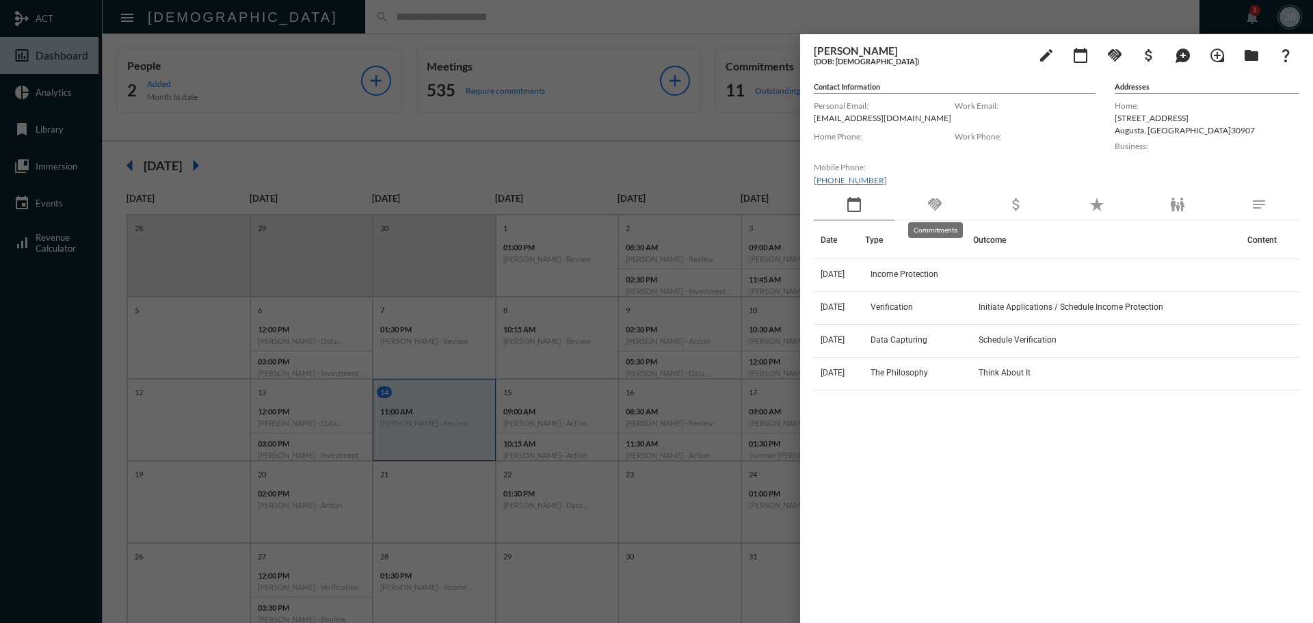
click at [941, 204] on mat-icon "handshake" at bounding box center [934, 204] width 16 height 16
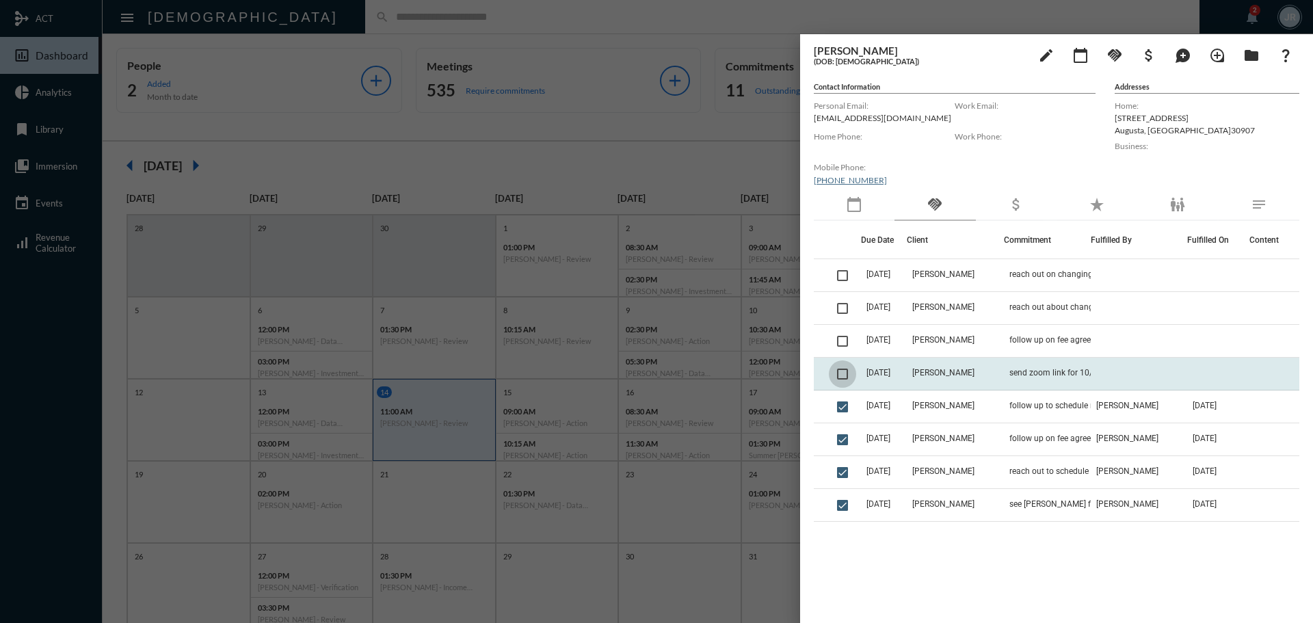
click at [845, 375] on span at bounding box center [842, 374] width 11 height 11
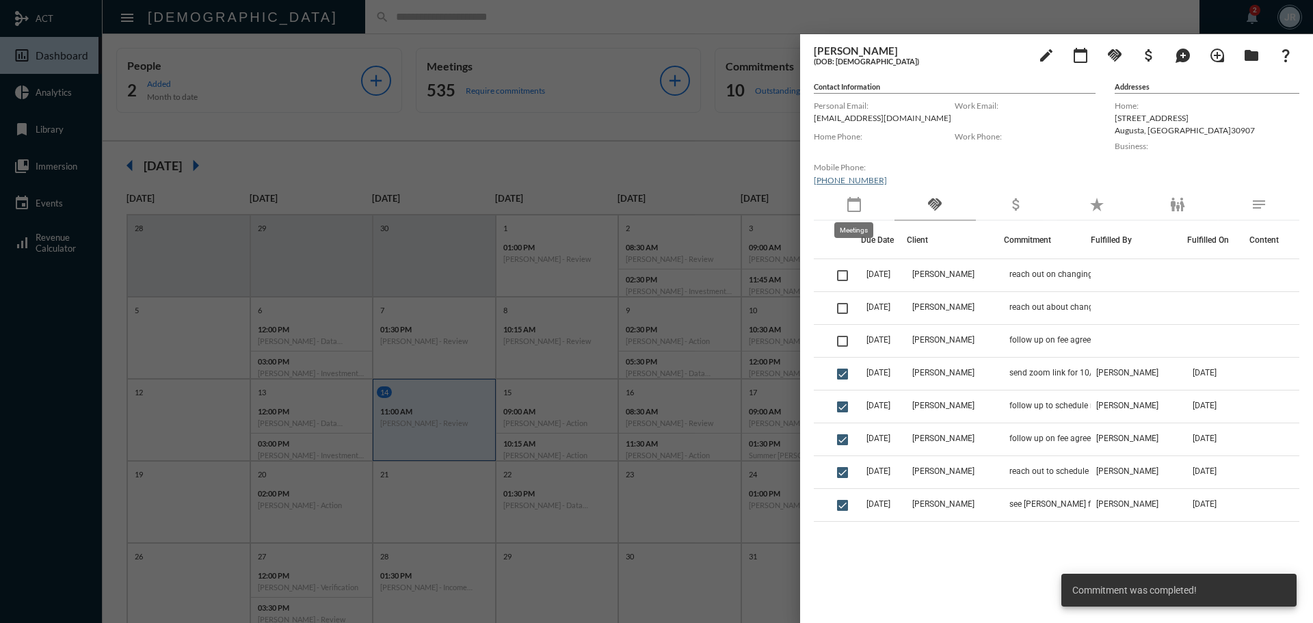
click at [855, 211] on mat-icon "calendar_today" at bounding box center [854, 204] width 16 height 16
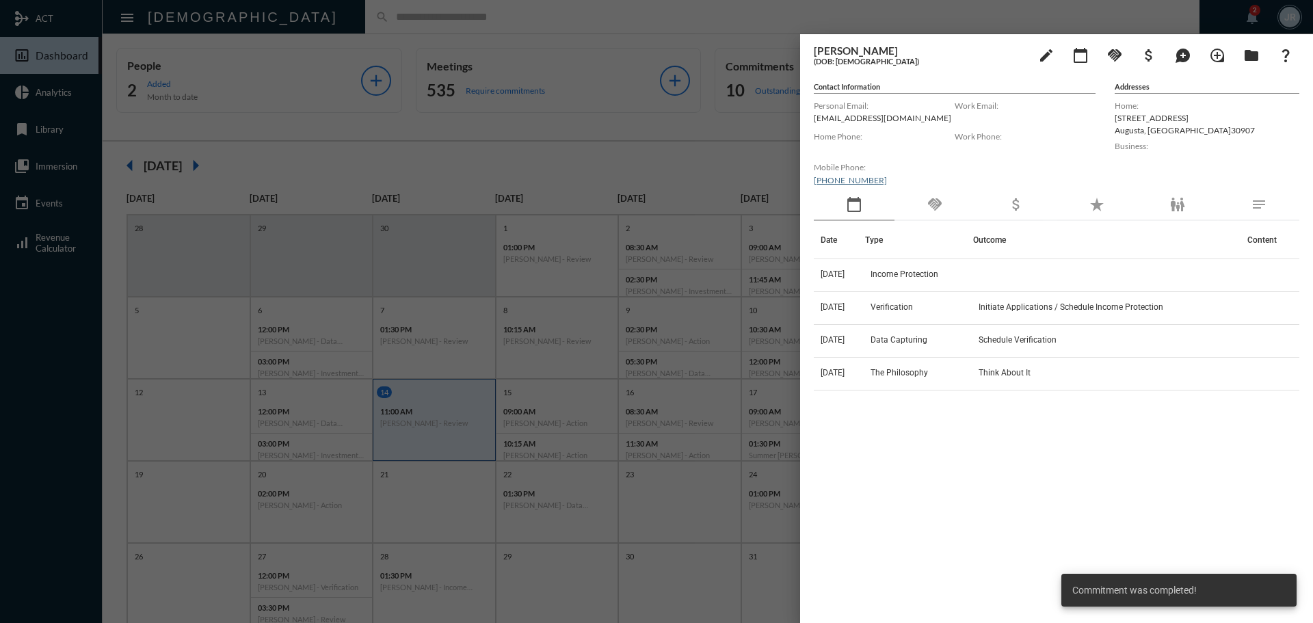
click at [611, 25] on div at bounding box center [656, 311] width 1313 height 623
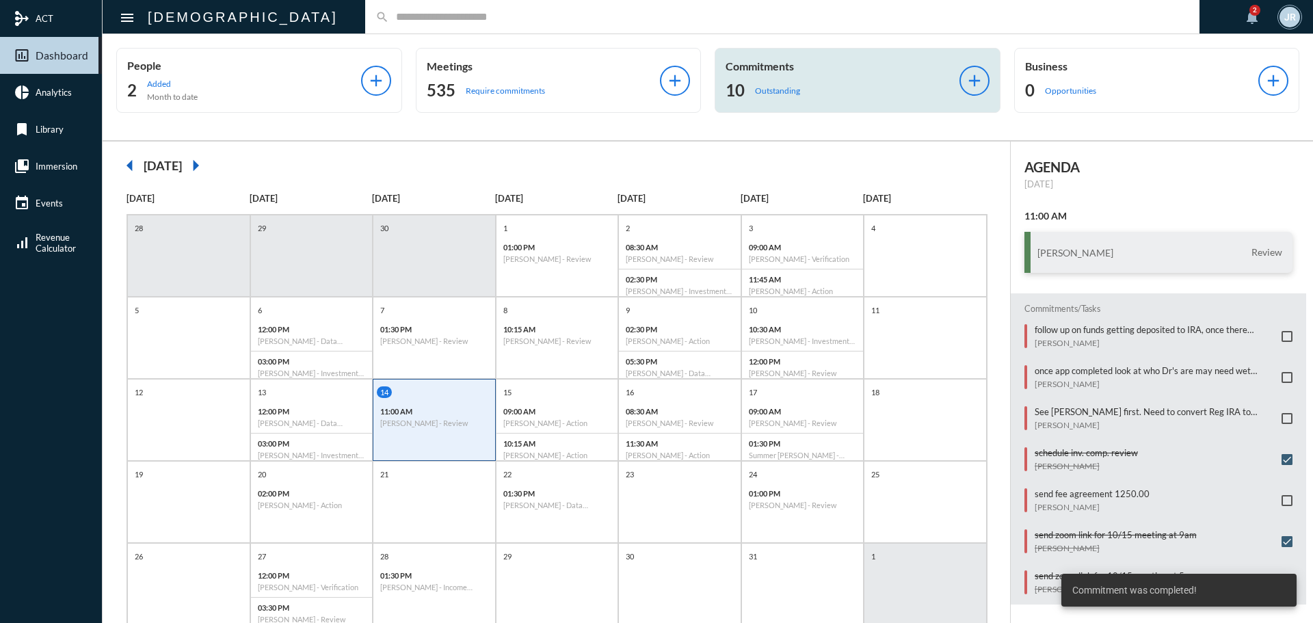
click at [751, 91] on div "10 Outstanding" at bounding box center [842, 90] width 234 height 22
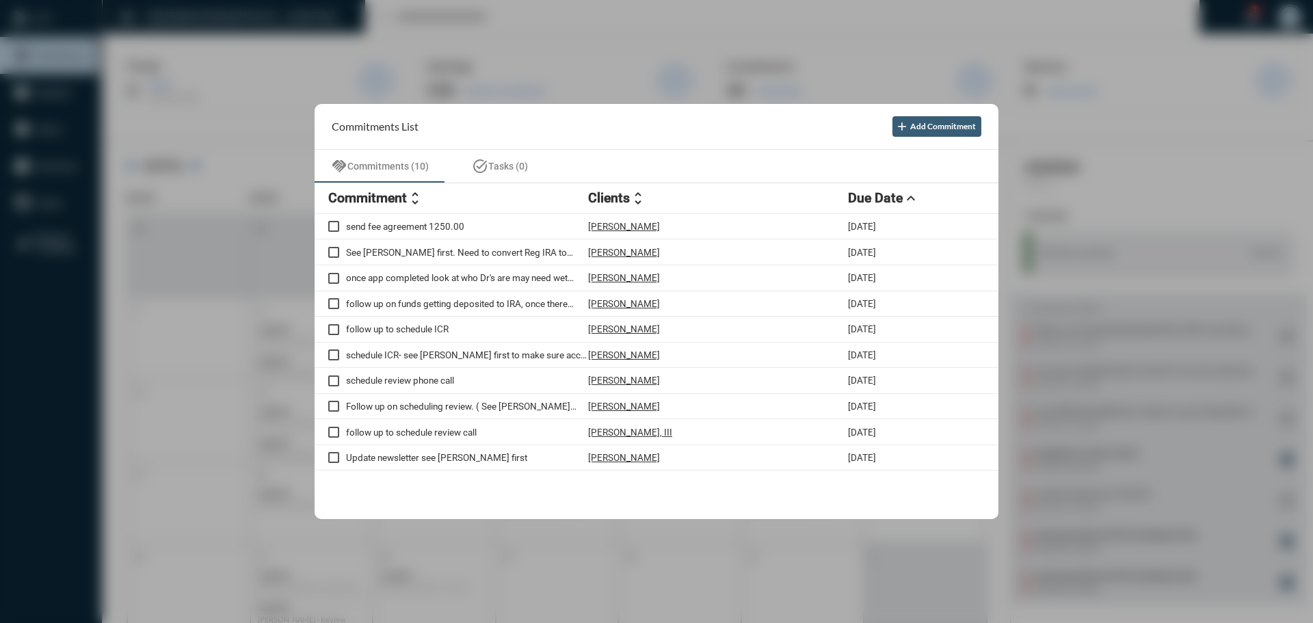
click at [380, 23] on div at bounding box center [656, 311] width 1313 height 623
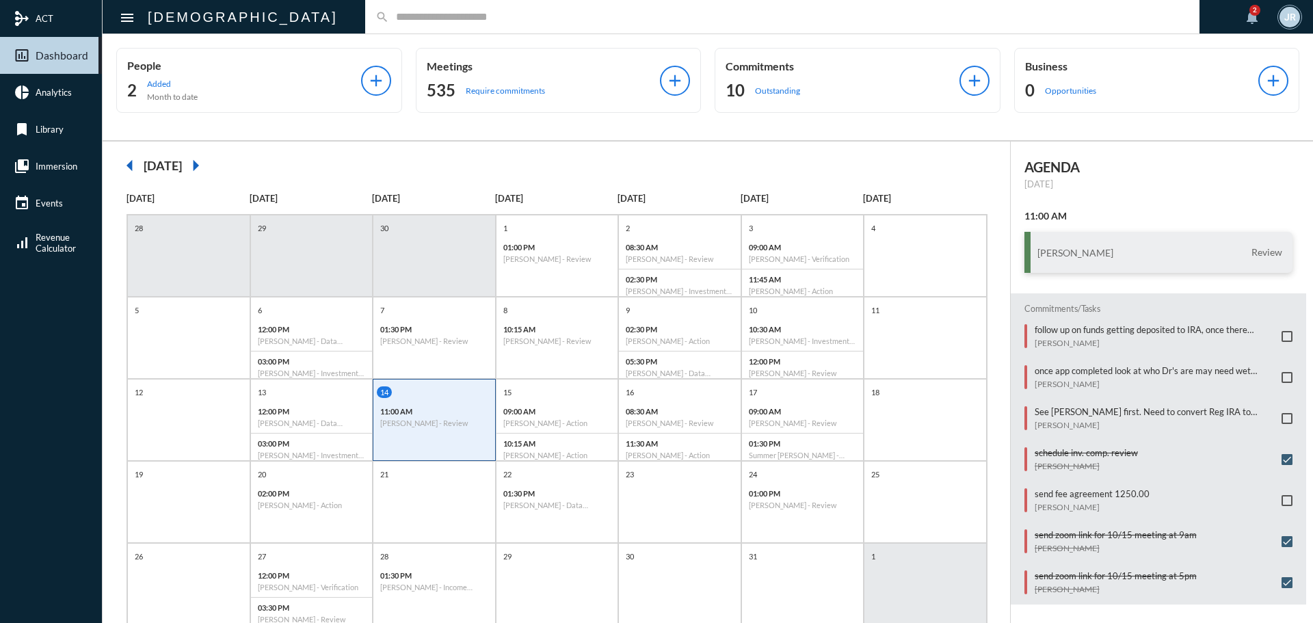
click at [389, 21] on input "text" at bounding box center [789, 17] width 800 height 12
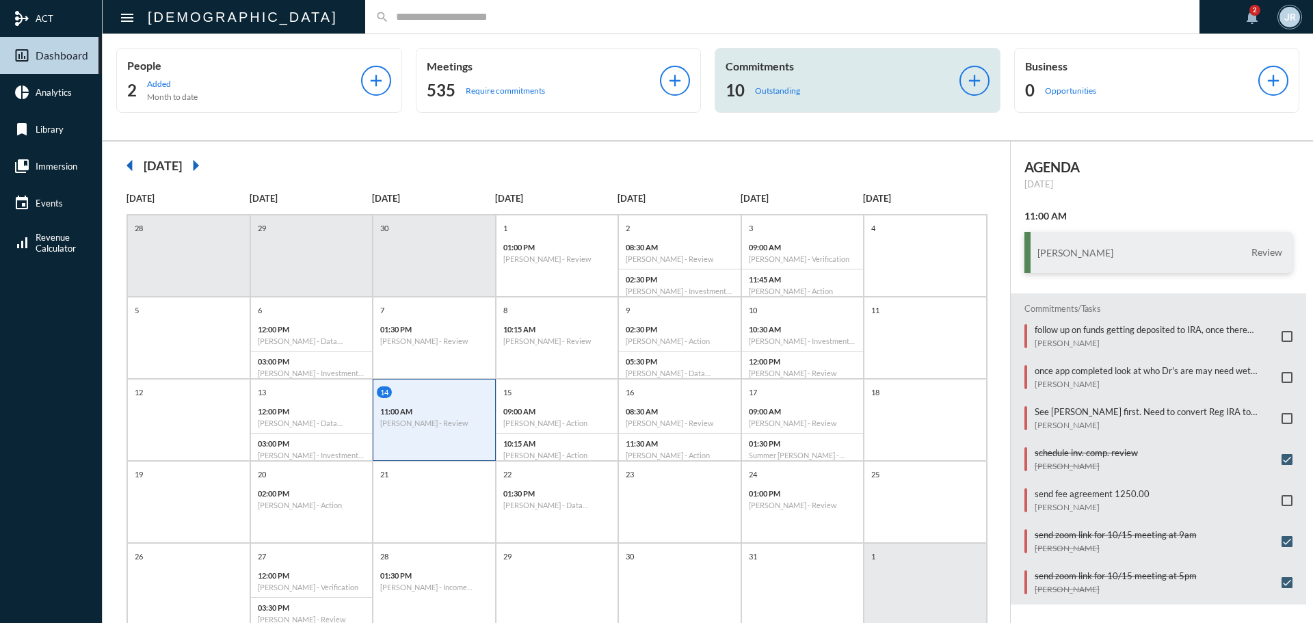
click at [772, 85] on p "Outstanding" at bounding box center [777, 90] width 45 height 10
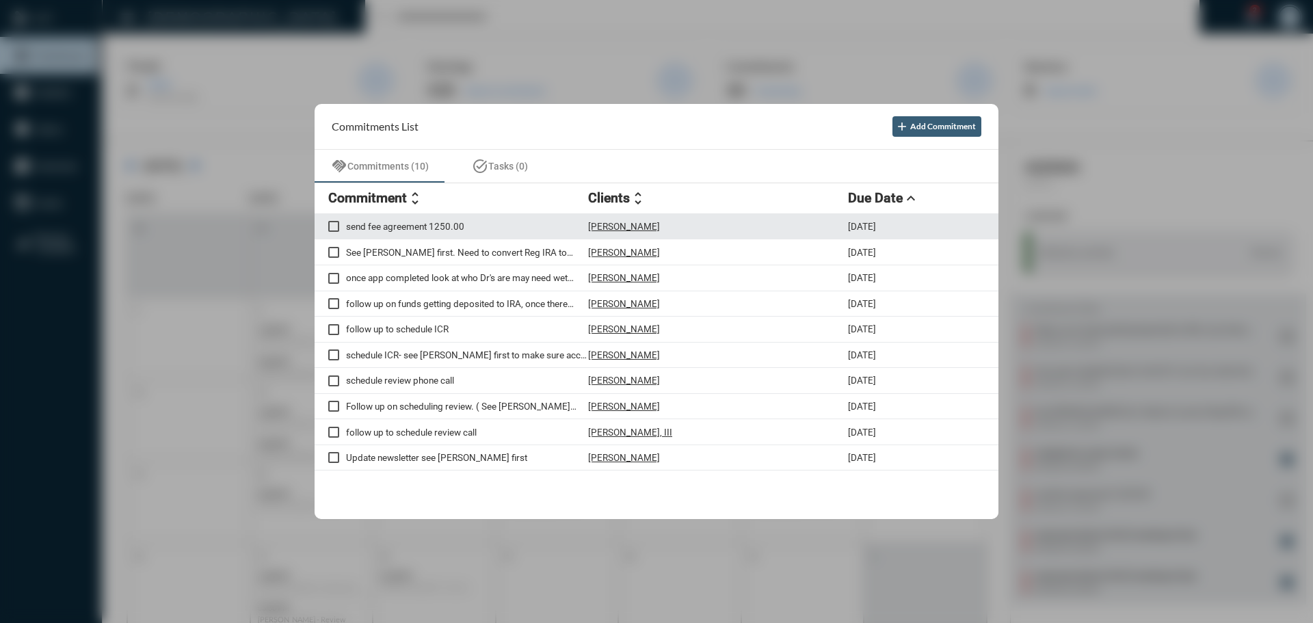
click at [634, 227] on p "[PERSON_NAME]" at bounding box center [624, 226] width 72 height 11
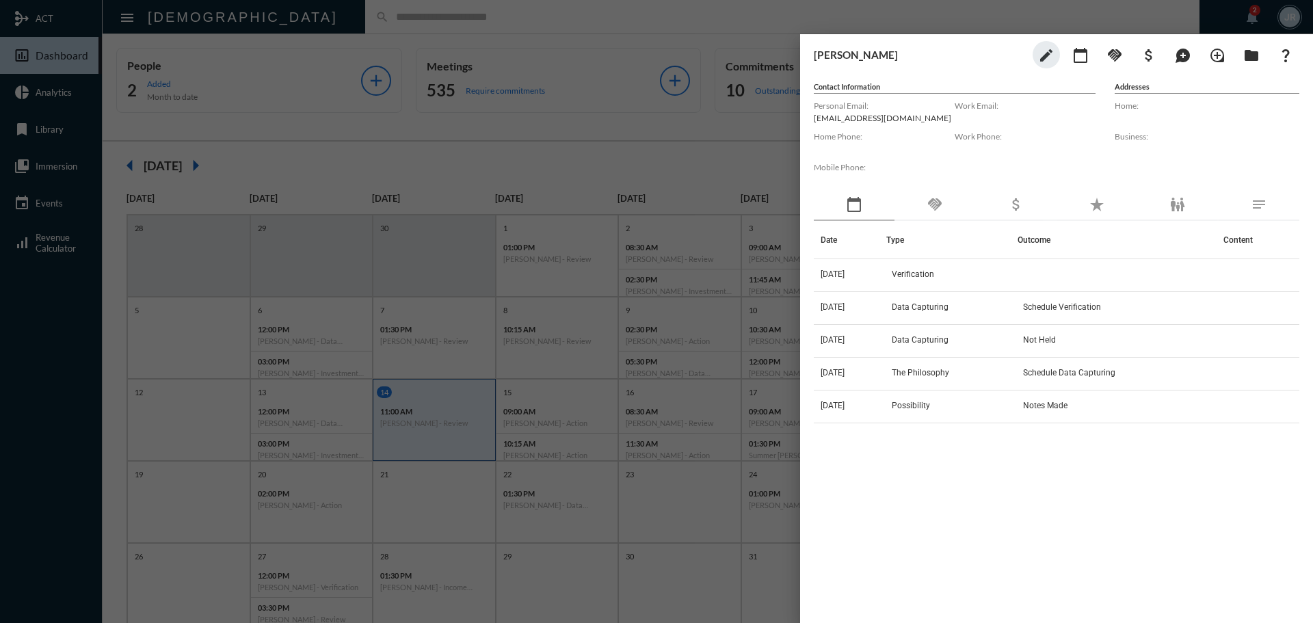
click at [934, 203] on mat-icon "handshake" at bounding box center [934, 204] width 16 height 16
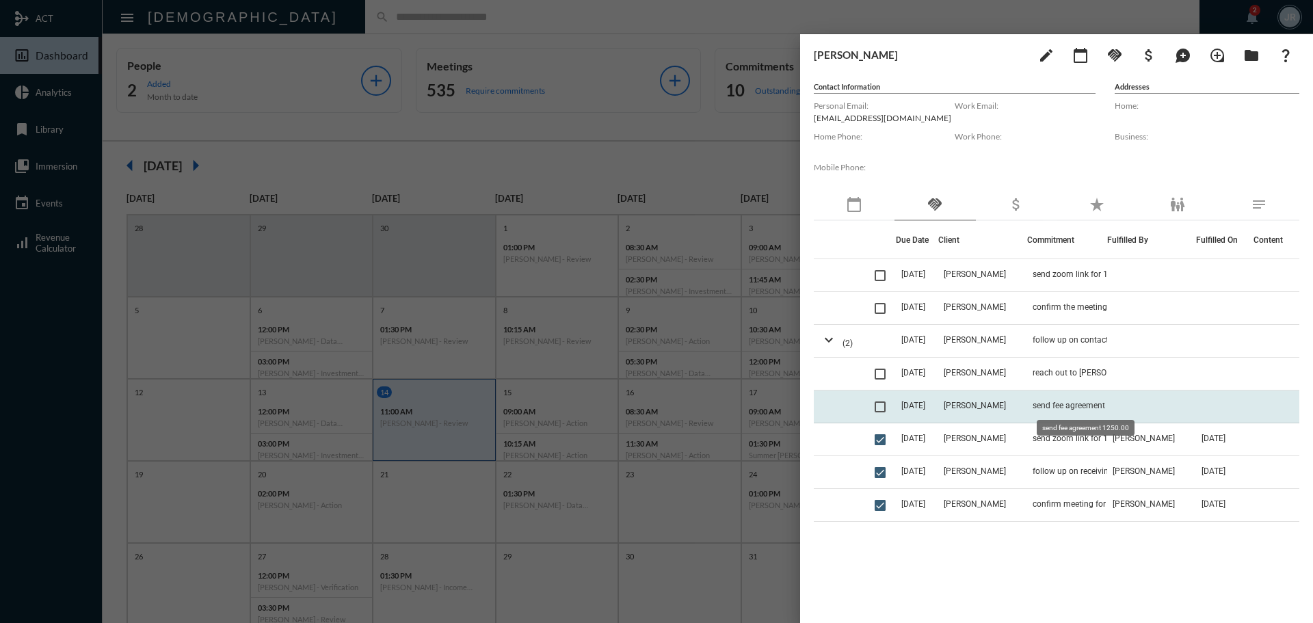
click at [1056, 402] on span "send fee agreement 1250.00" at bounding box center [1084, 406] width 105 height 10
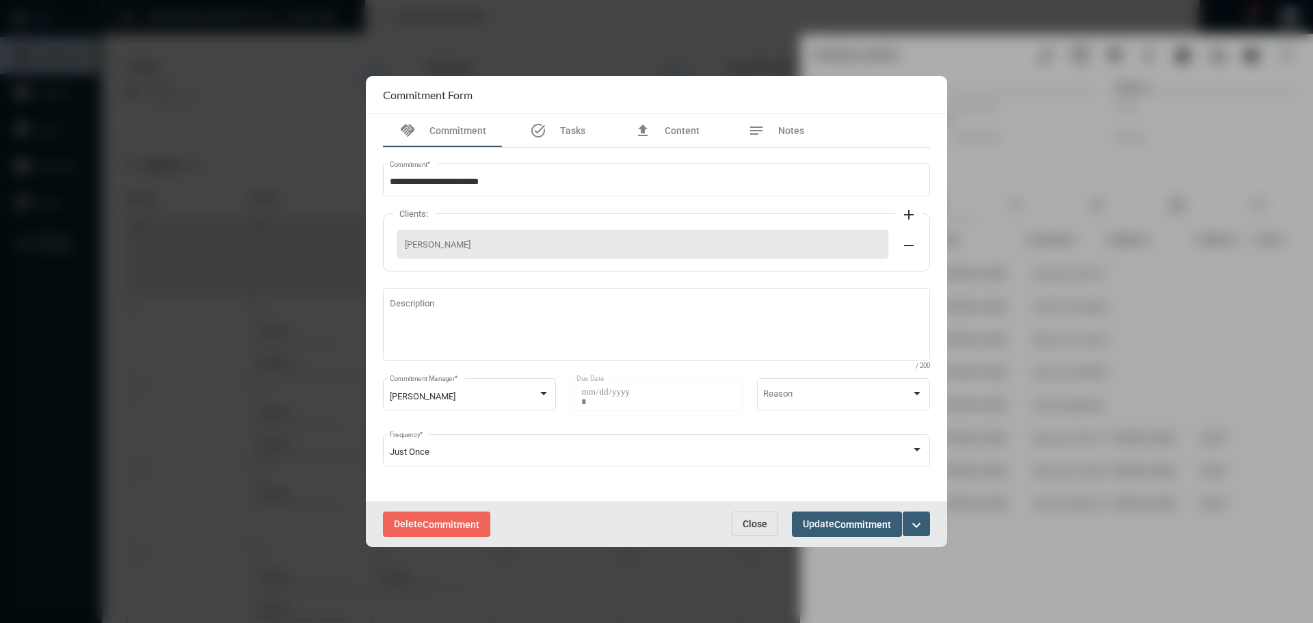
click at [762, 525] on span "Close" at bounding box center [755, 523] width 25 height 11
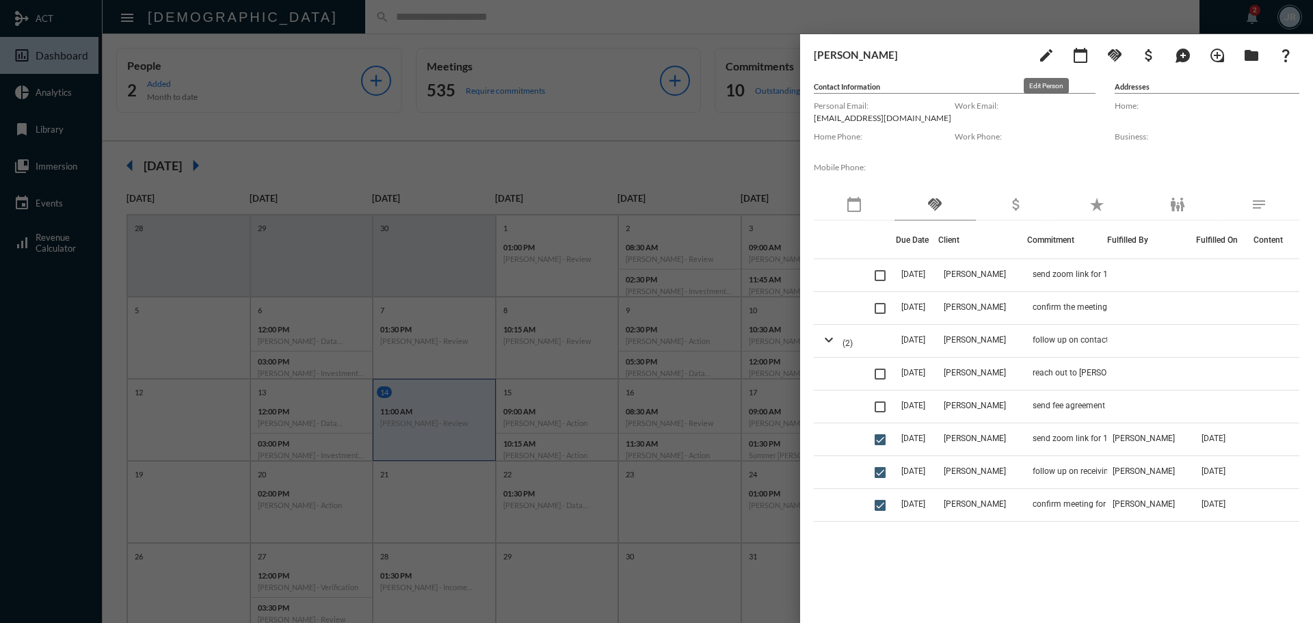
click at [1045, 57] on mat-icon "edit" at bounding box center [1046, 55] width 16 height 16
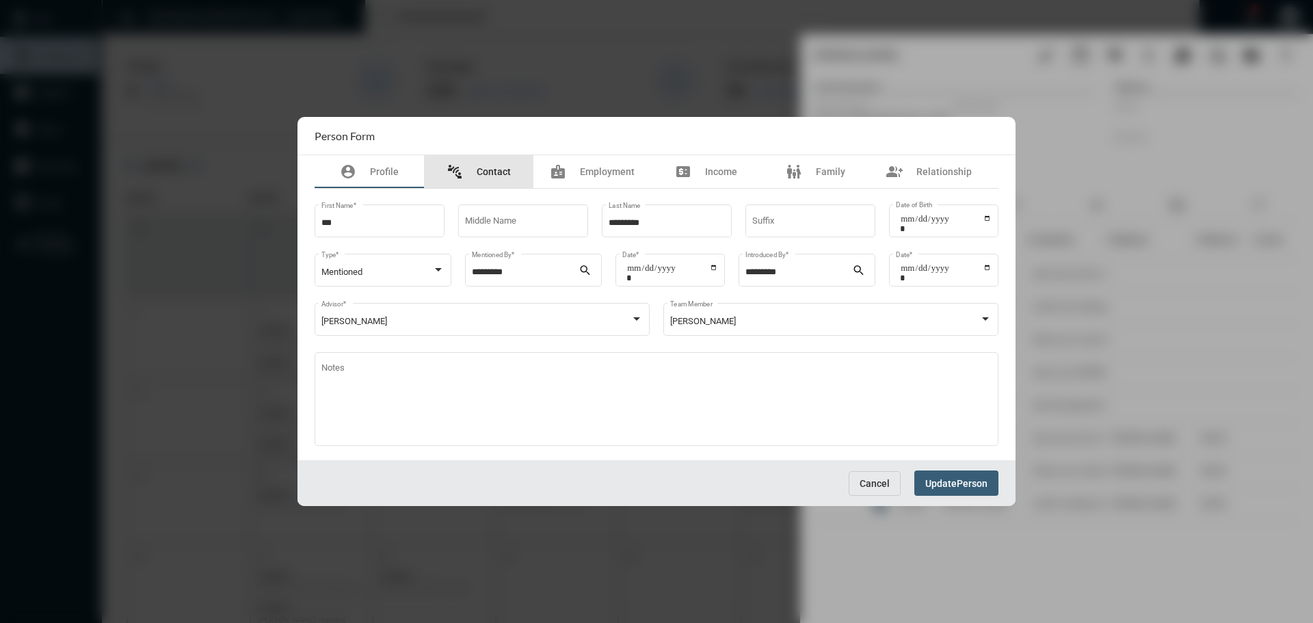
click at [494, 169] on span "Contact" at bounding box center [494, 171] width 34 height 11
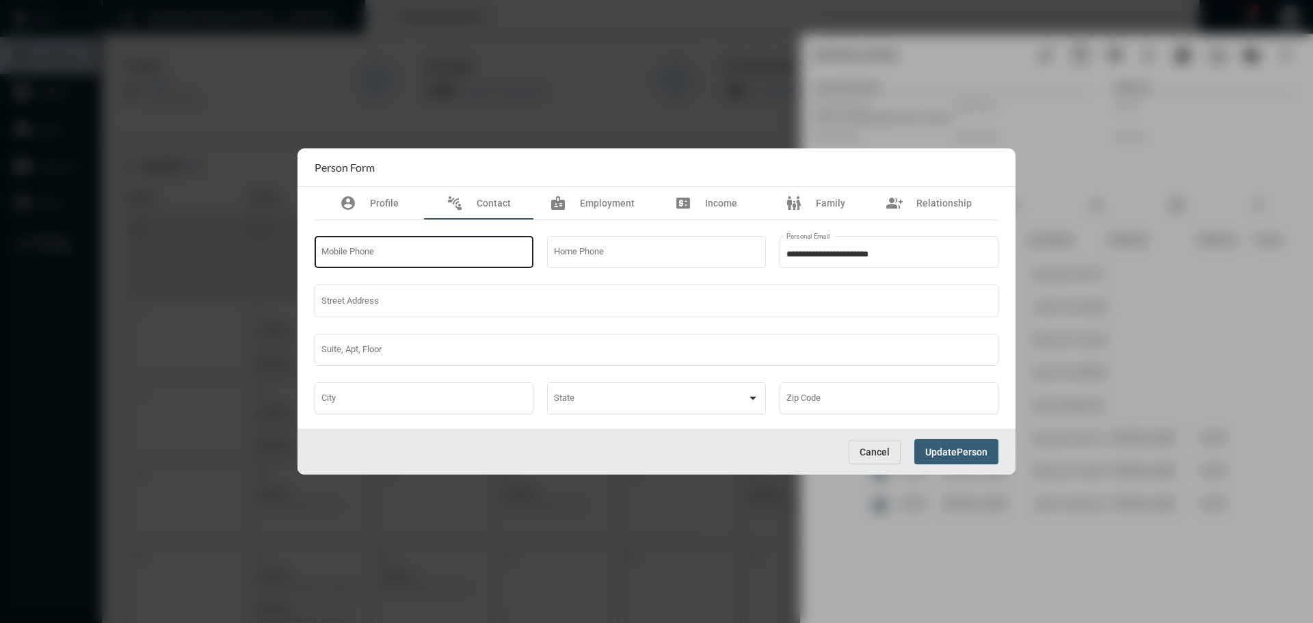
click at [410, 248] on div "Mobile Phone" at bounding box center [424, 251] width 206 height 35
type input "**********"
click at [937, 453] on span "Update" at bounding box center [940, 451] width 31 height 11
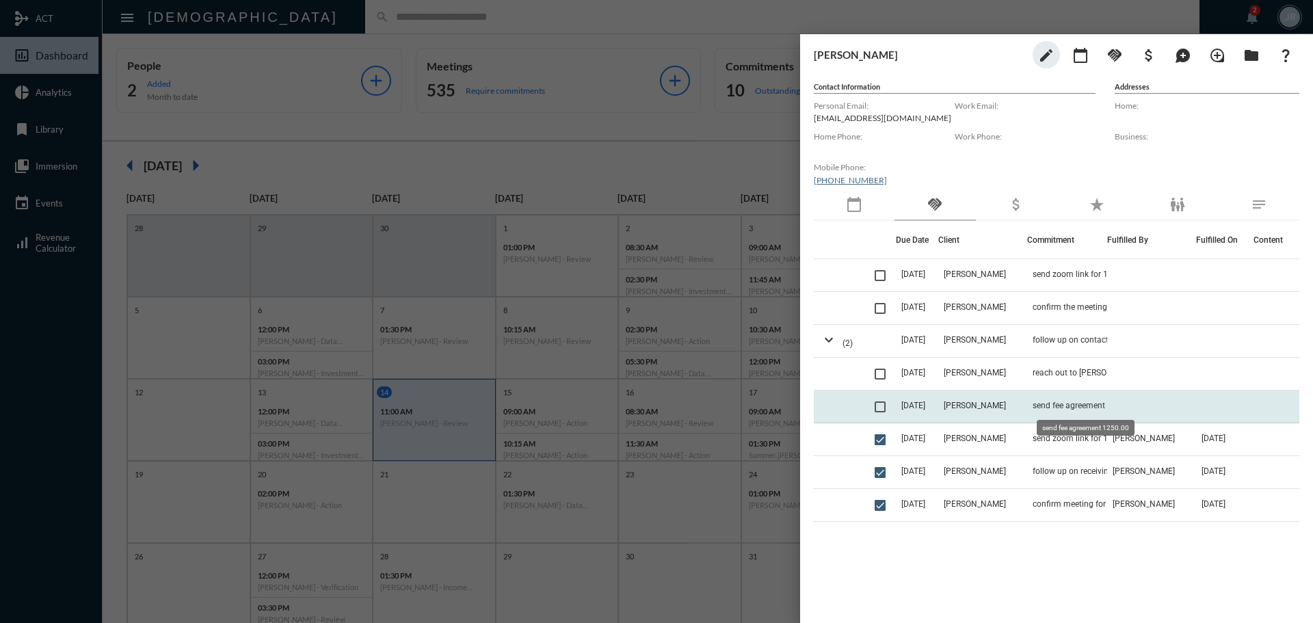
click at [1055, 405] on span "send fee agreement 1250.00" at bounding box center [1084, 406] width 105 height 10
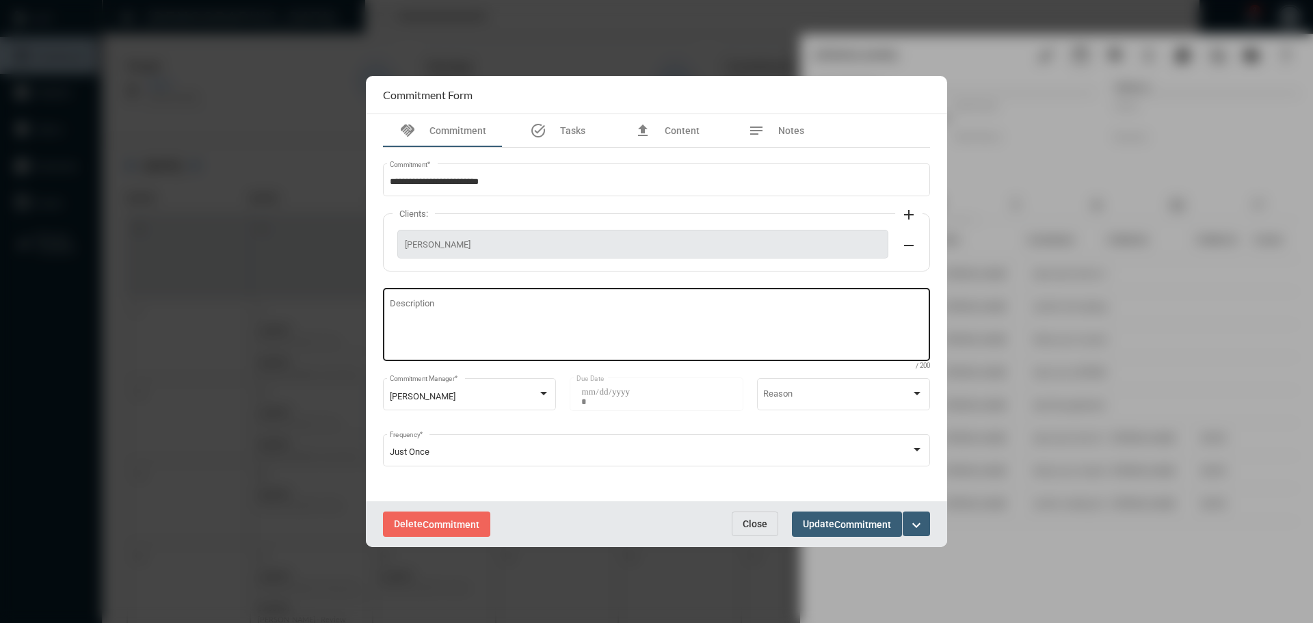
click at [391, 288] on div "Description" at bounding box center [657, 323] width 534 height 76
type textarea "**********"
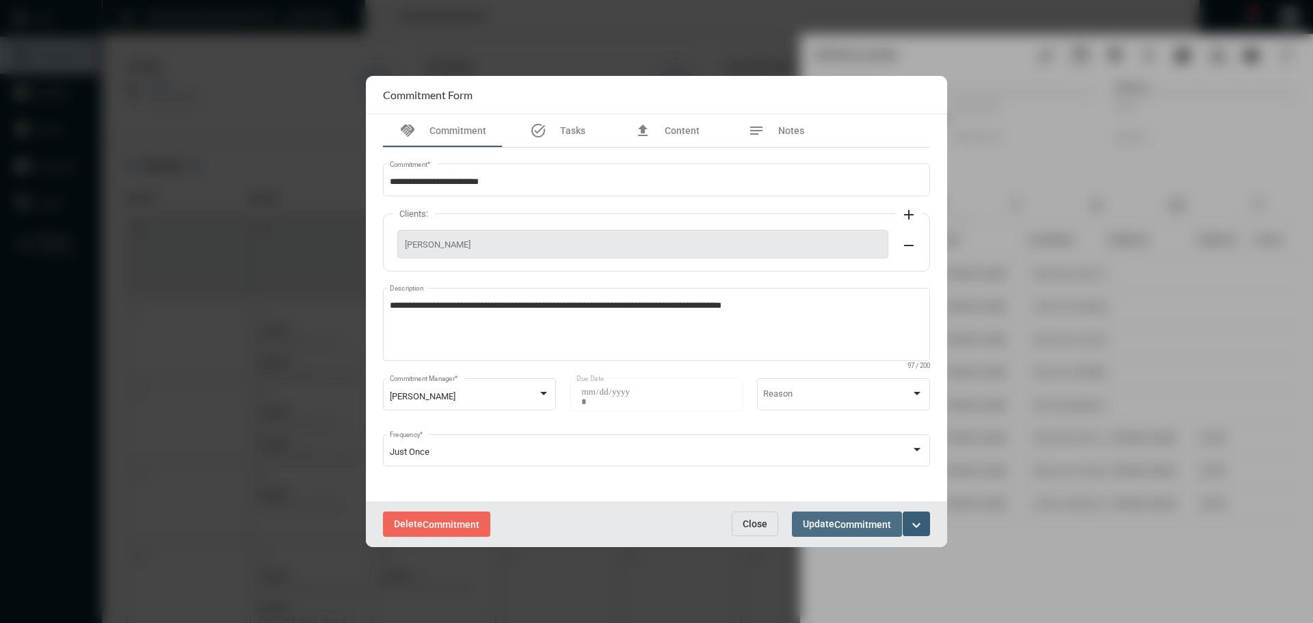
click at [846, 519] on span "Commitment" at bounding box center [862, 524] width 57 height 11
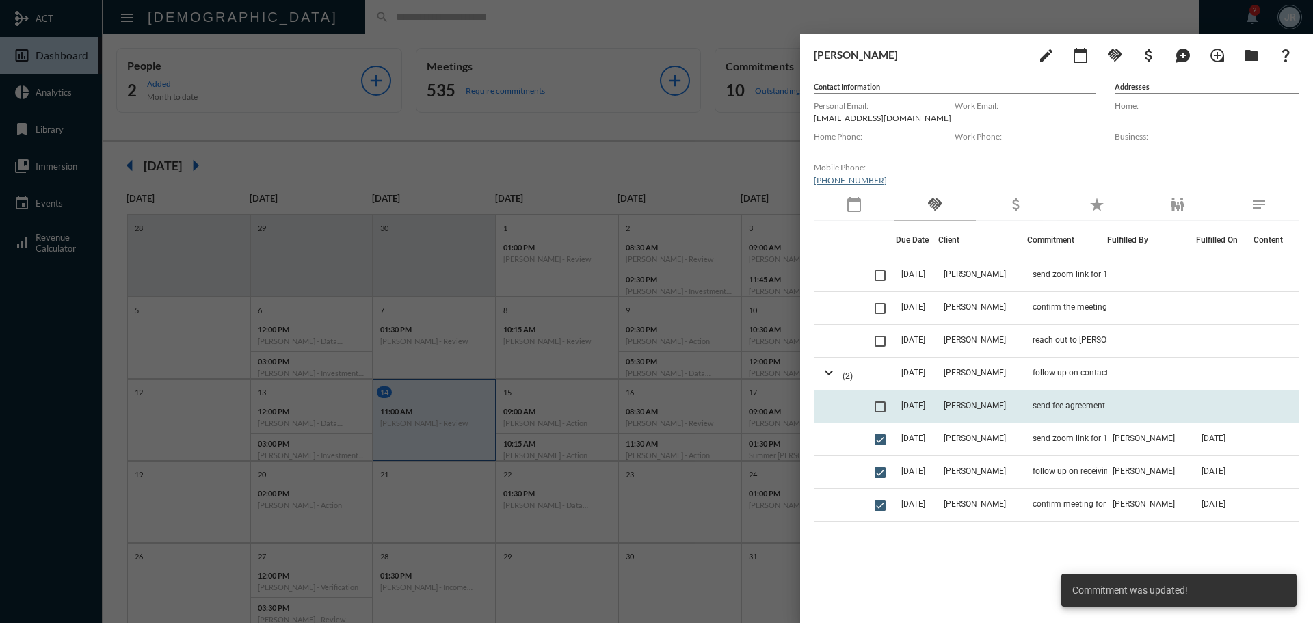
click at [884, 410] on span at bounding box center [879, 406] width 11 height 11
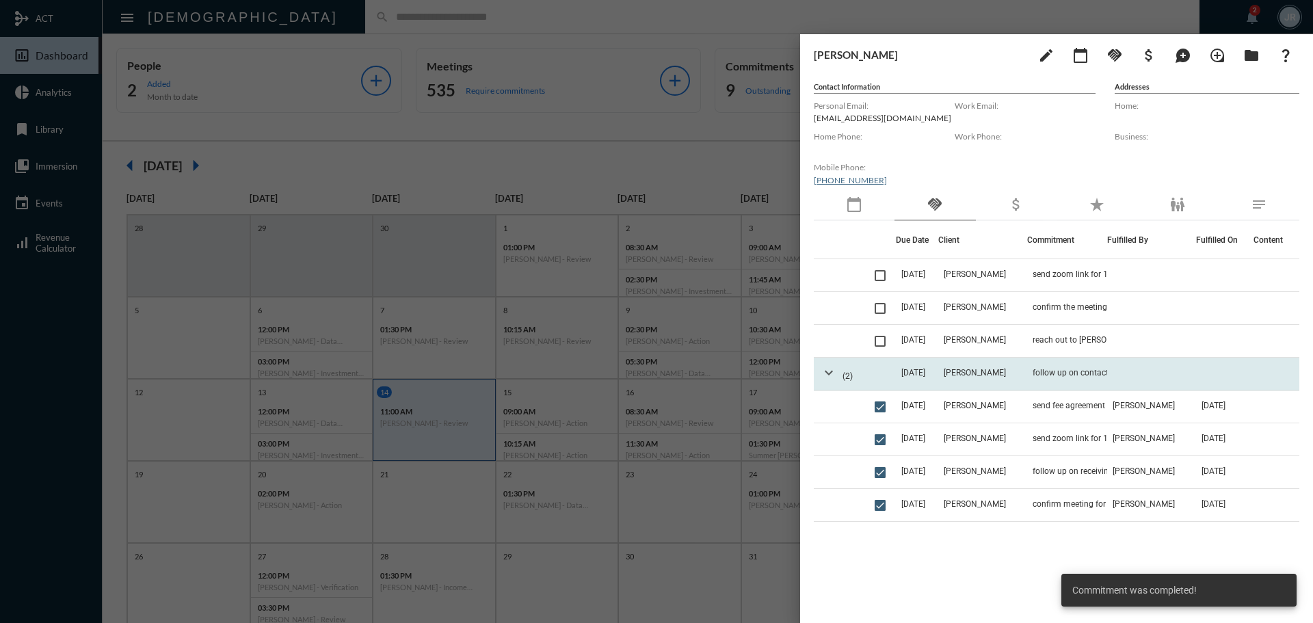
click at [830, 374] on mat-icon "expand_more" at bounding box center [828, 372] width 16 height 16
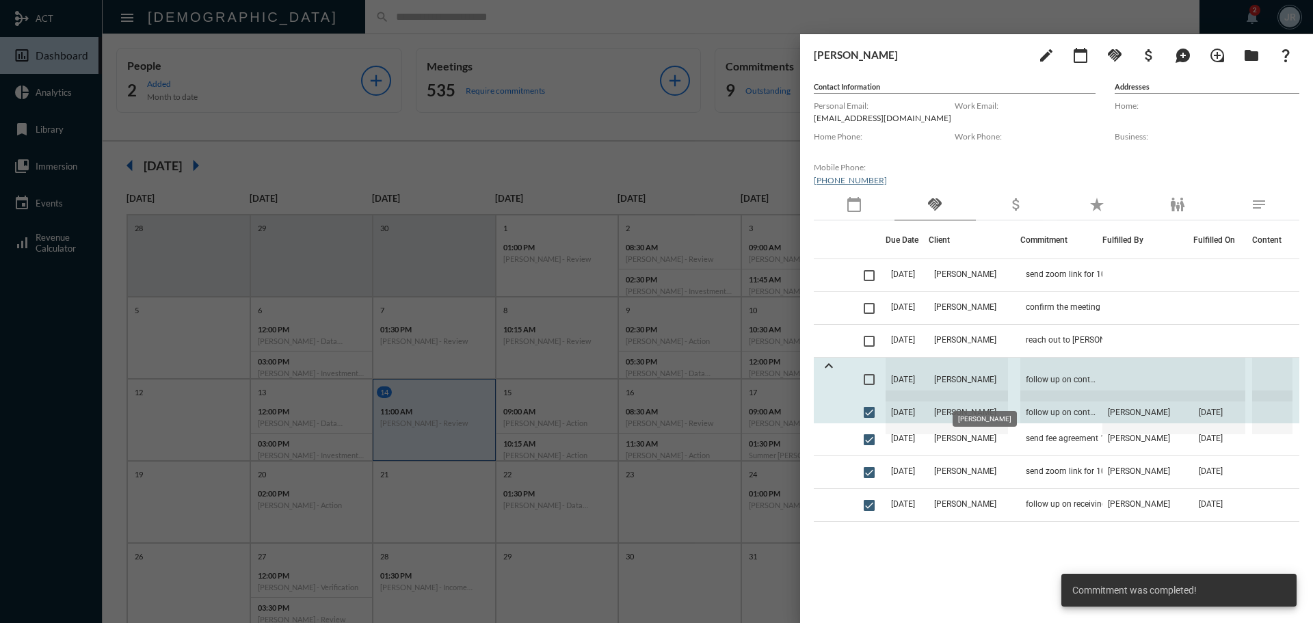
click at [974, 372] on span "[PERSON_NAME]" at bounding box center [968, 380] width 79 height 44
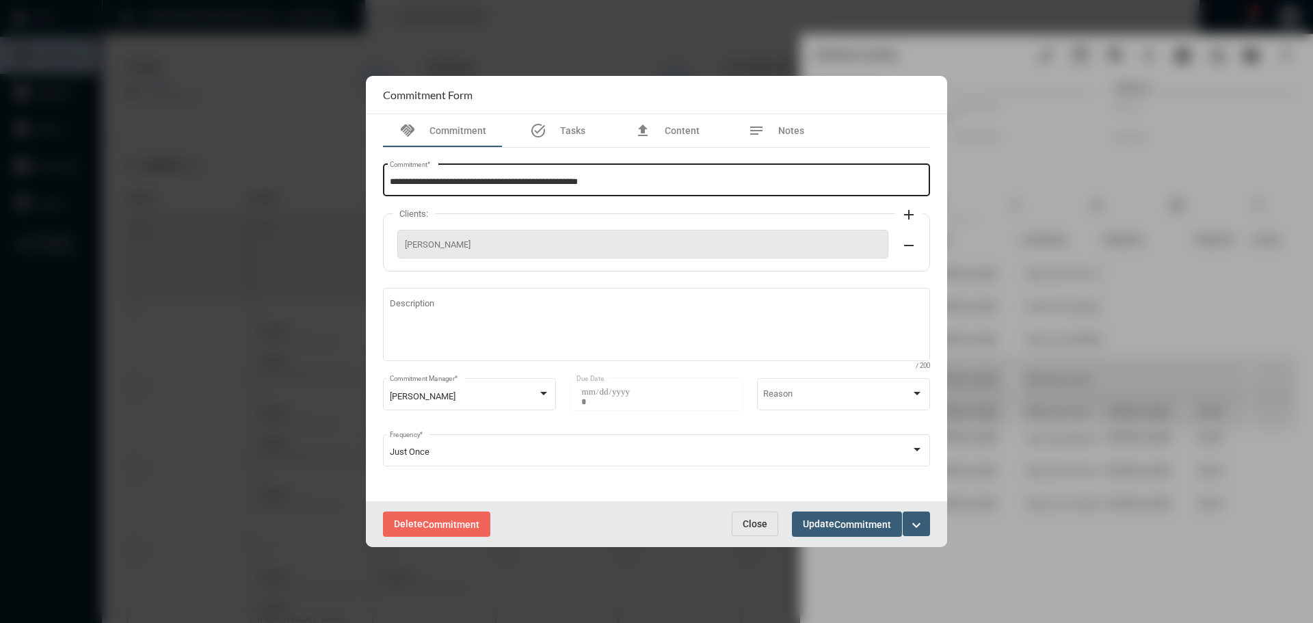
click at [630, 184] on input "**********" at bounding box center [657, 182] width 534 height 10
type input "**********"
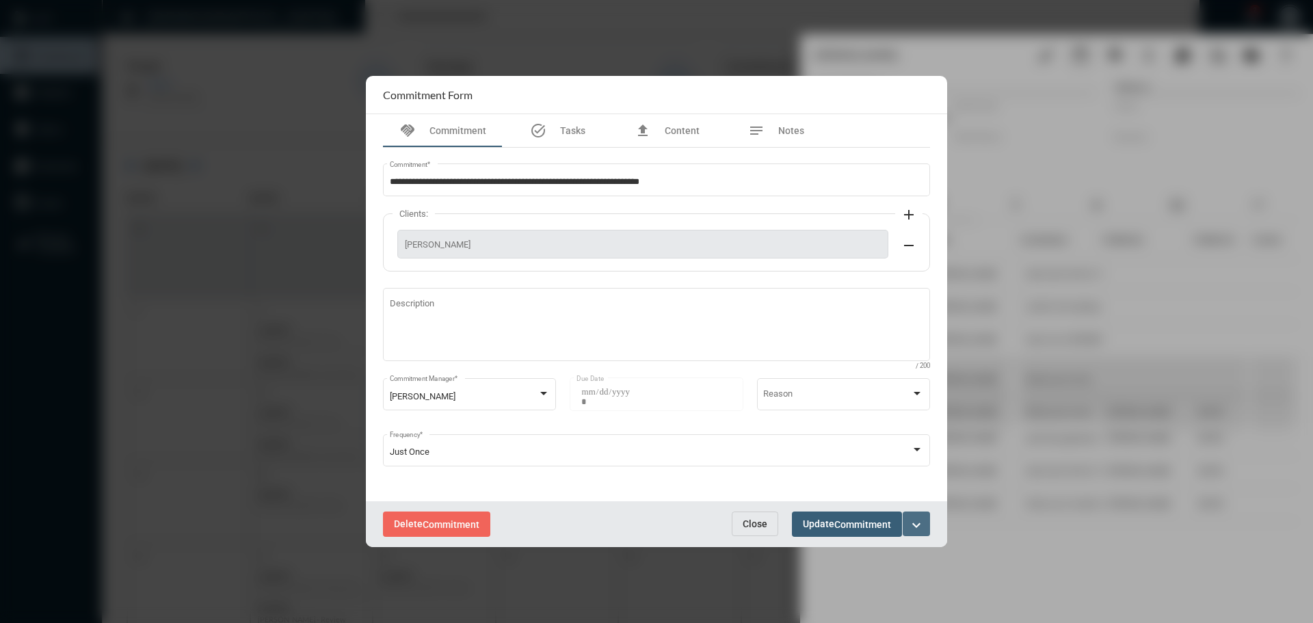
click at [923, 522] on mat-icon "expand_more" at bounding box center [916, 525] width 16 height 16
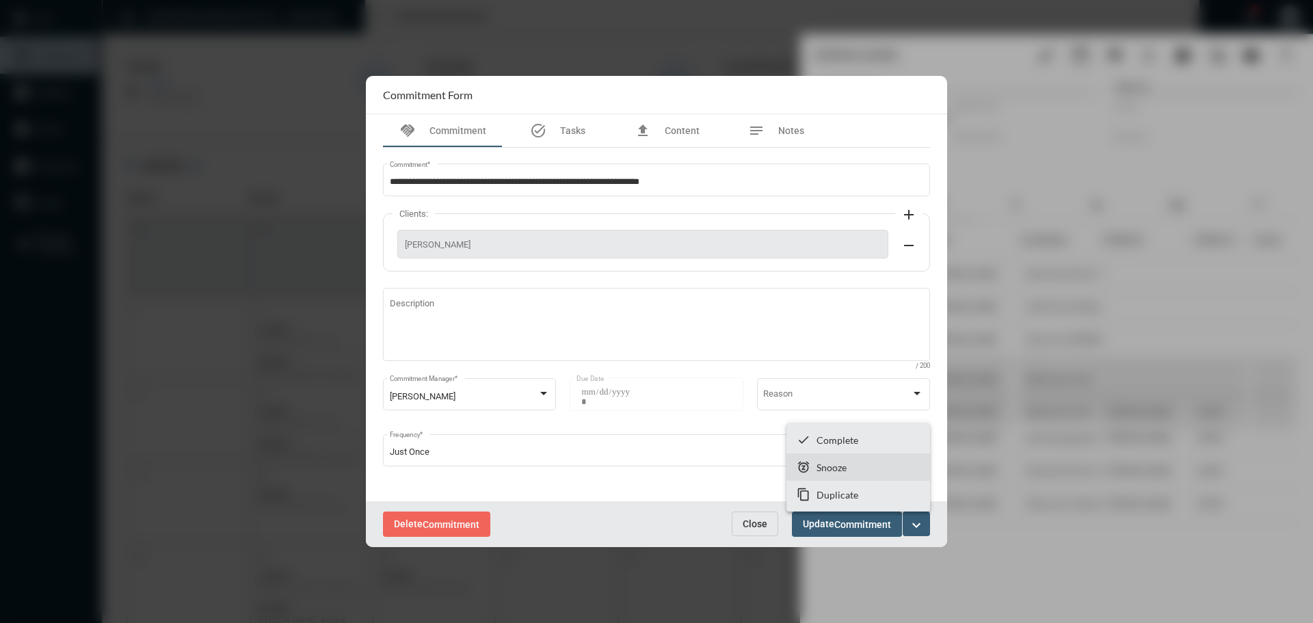
click at [816, 469] on p "Snooze" at bounding box center [831, 468] width 30 height 12
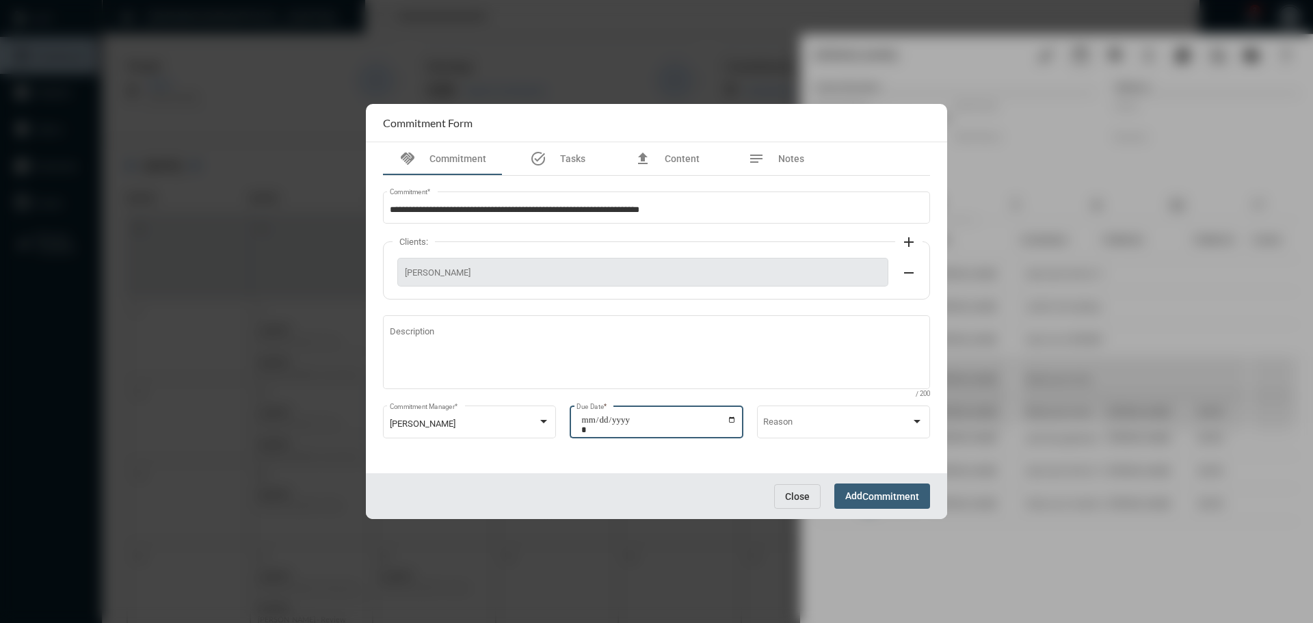
click at [734, 418] on input "**********" at bounding box center [658, 424] width 155 height 19
type input "**********"
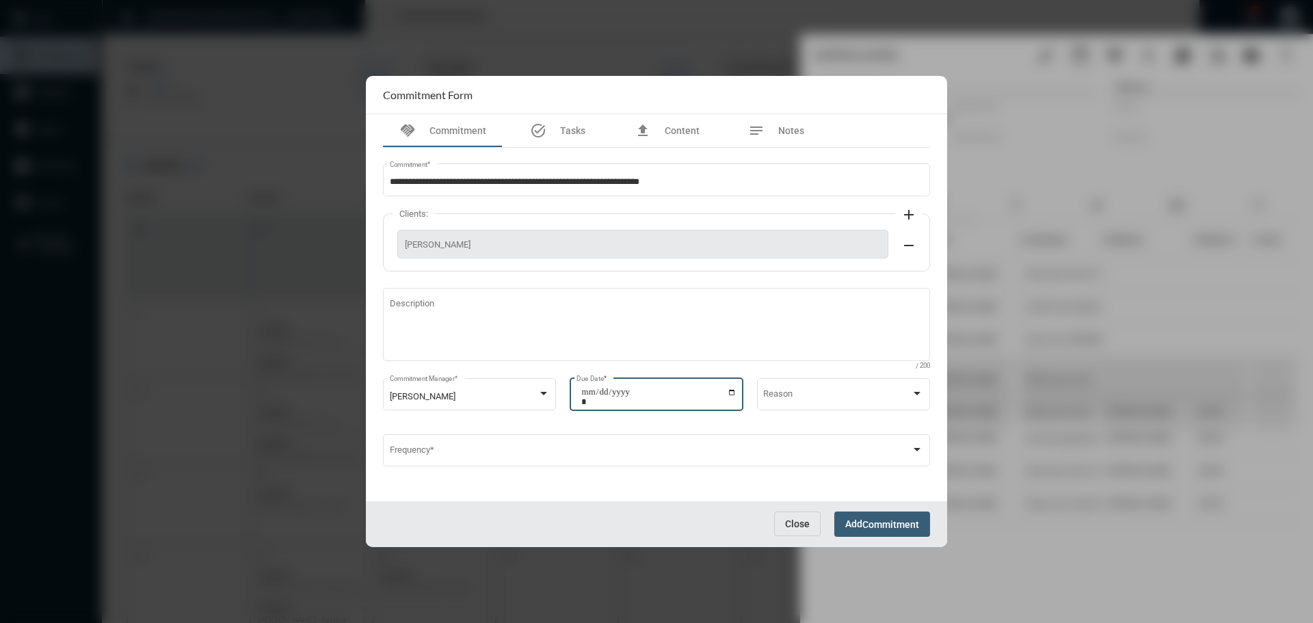
click at [901, 519] on span "Commitment" at bounding box center [890, 524] width 57 height 11
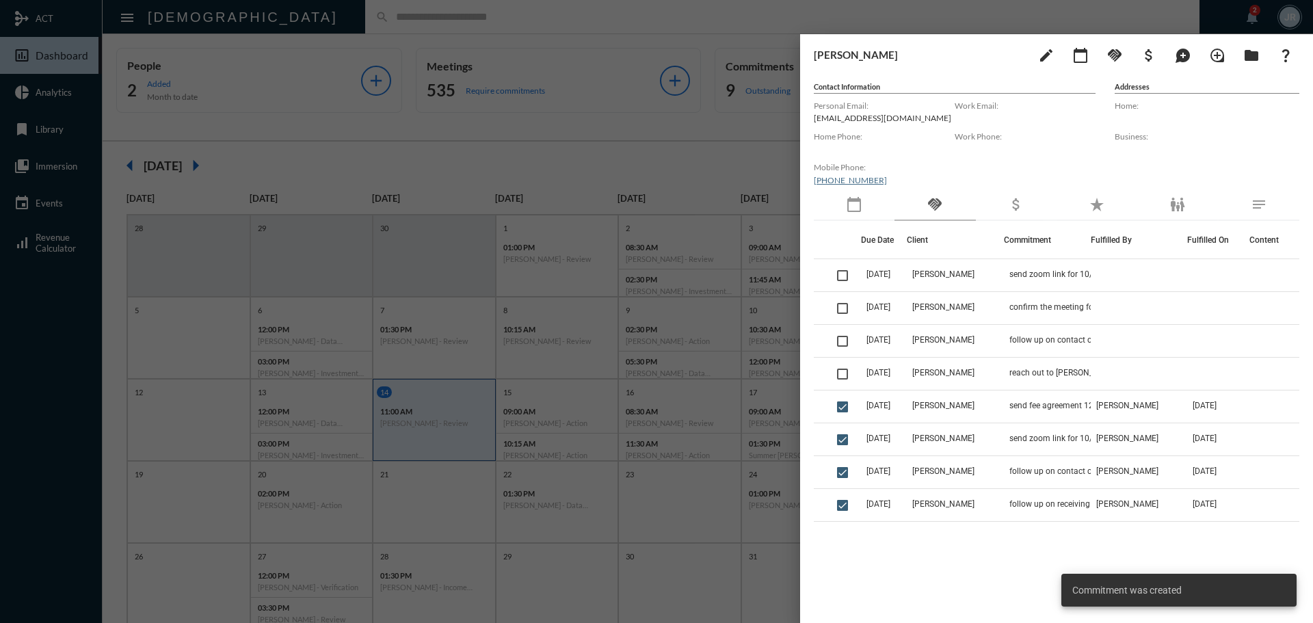
drag, startPoint x: 559, startPoint y: 22, endPoint x: 550, endPoint y: 25, distance: 9.5
click at [560, 20] on div at bounding box center [656, 311] width 1313 height 623
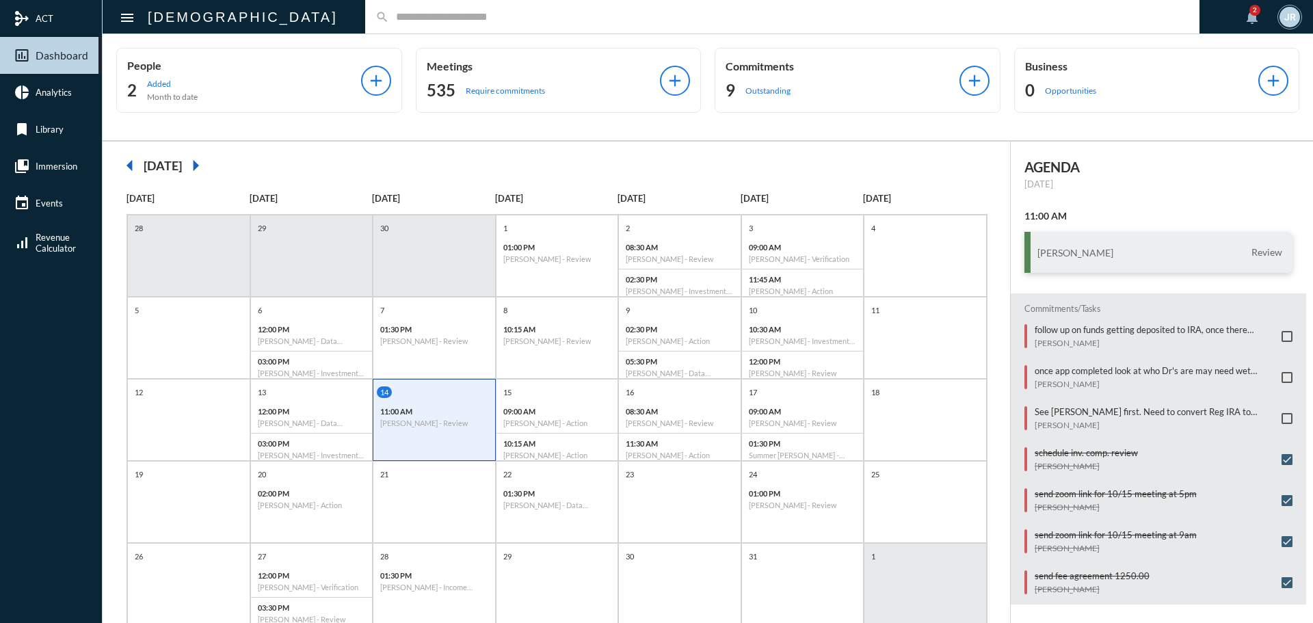
click at [389, 19] on input "text" at bounding box center [789, 17] width 800 height 12
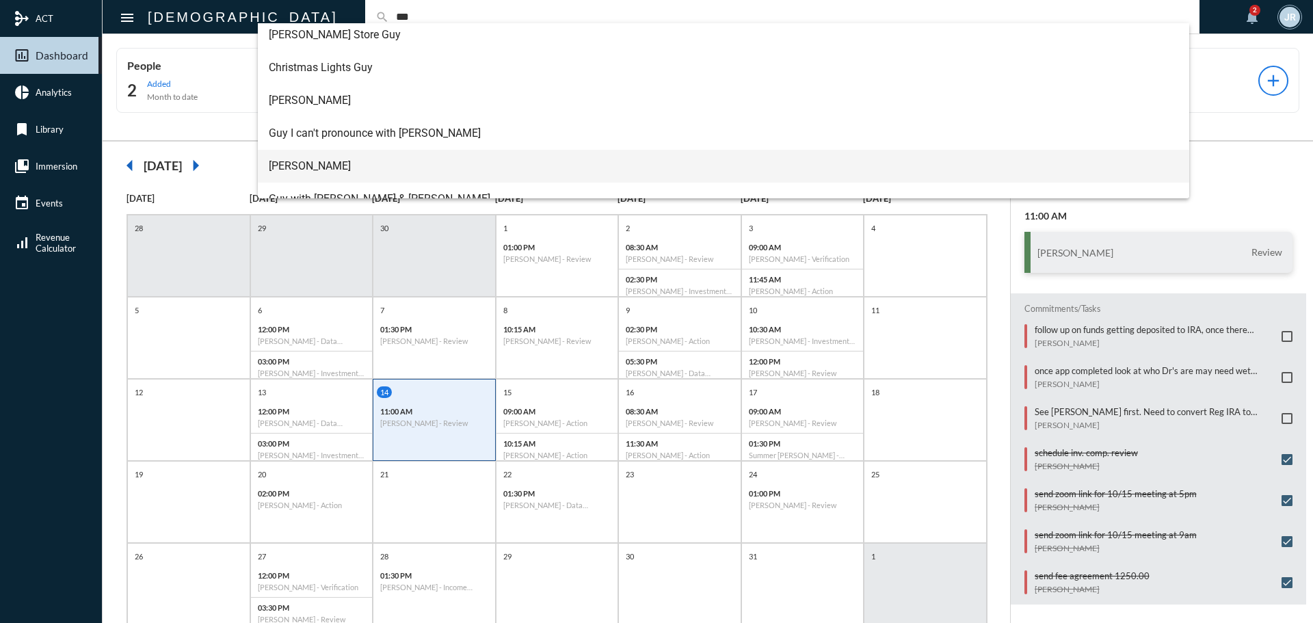
scroll to position [153, 0]
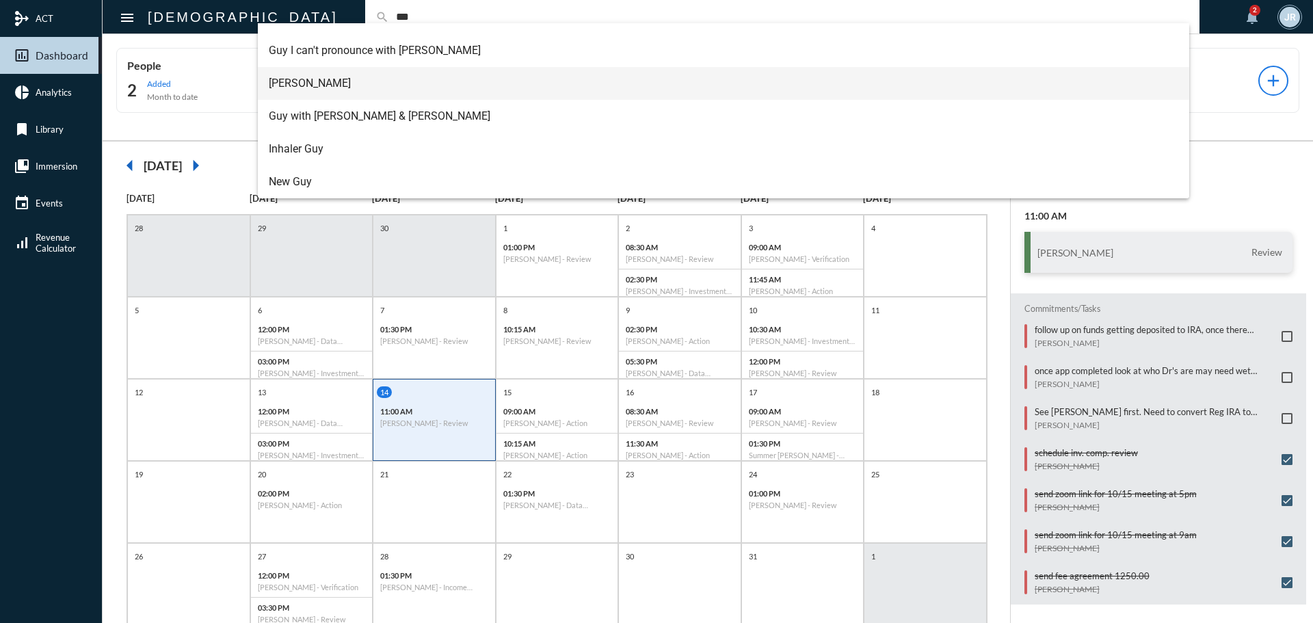
type input "***"
click at [310, 77] on span "[PERSON_NAME]" at bounding box center [724, 83] width 910 height 33
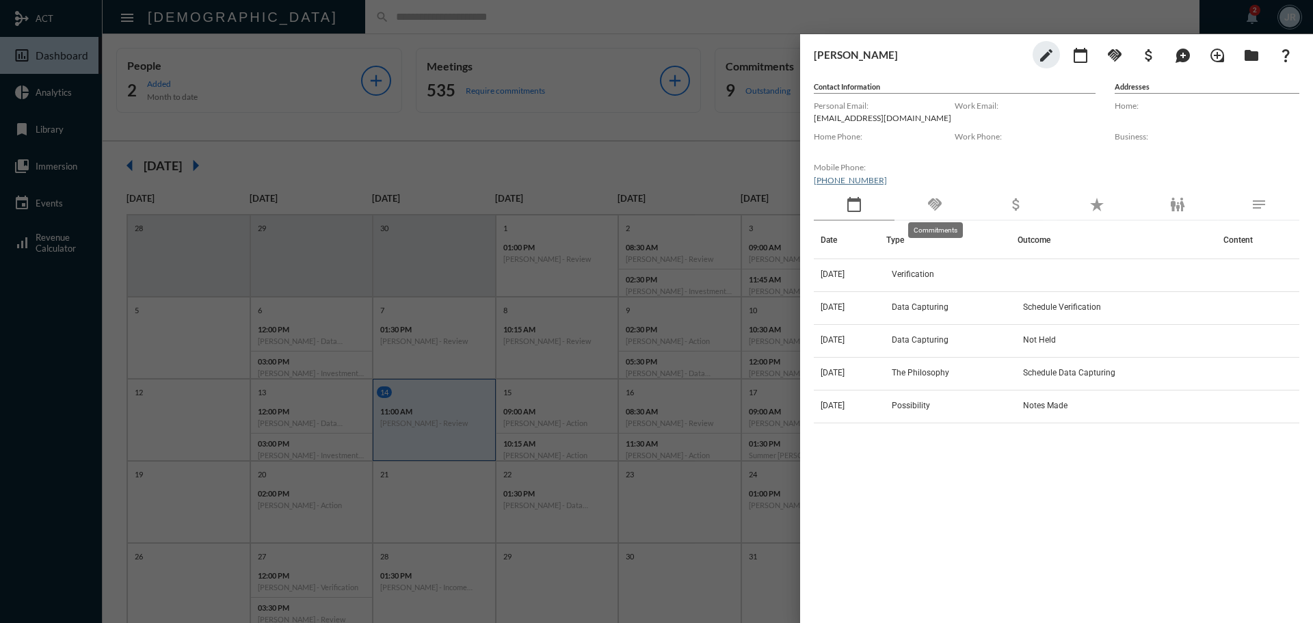
click at [937, 202] on mat-icon "handshake" at bounding box center [934, 204] width 16 height 16
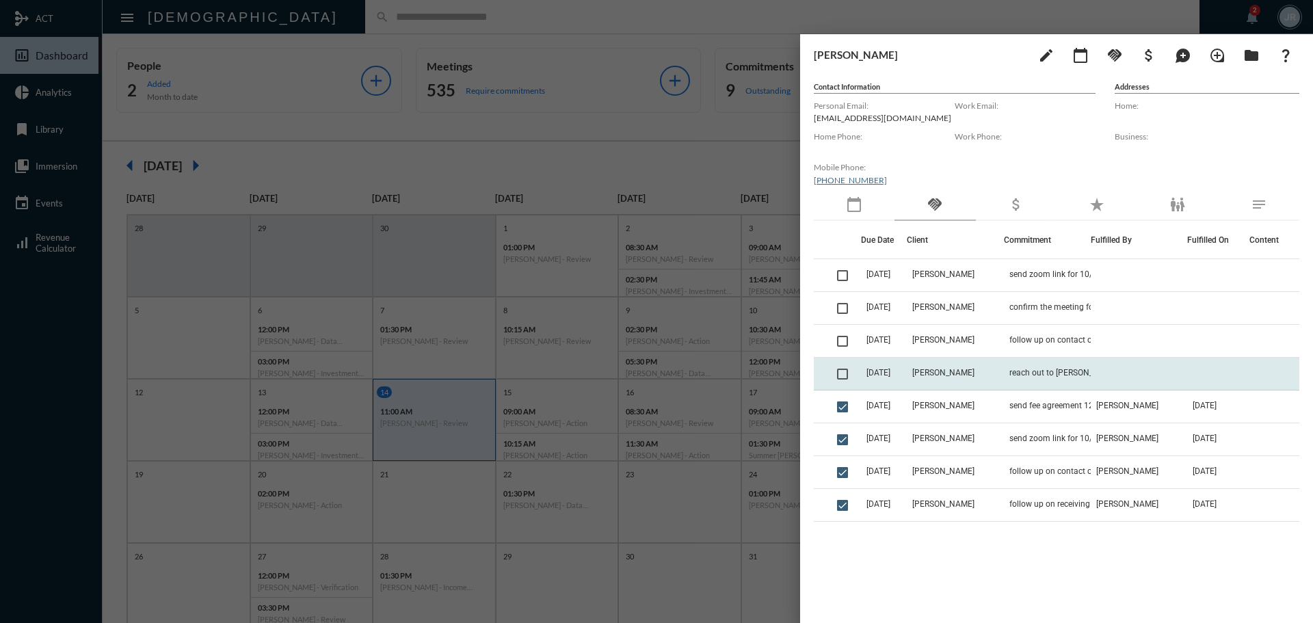
click at [993, 368] on td "[PERSON_NAME]" at bounding box center [955, 374] width 96 height 33
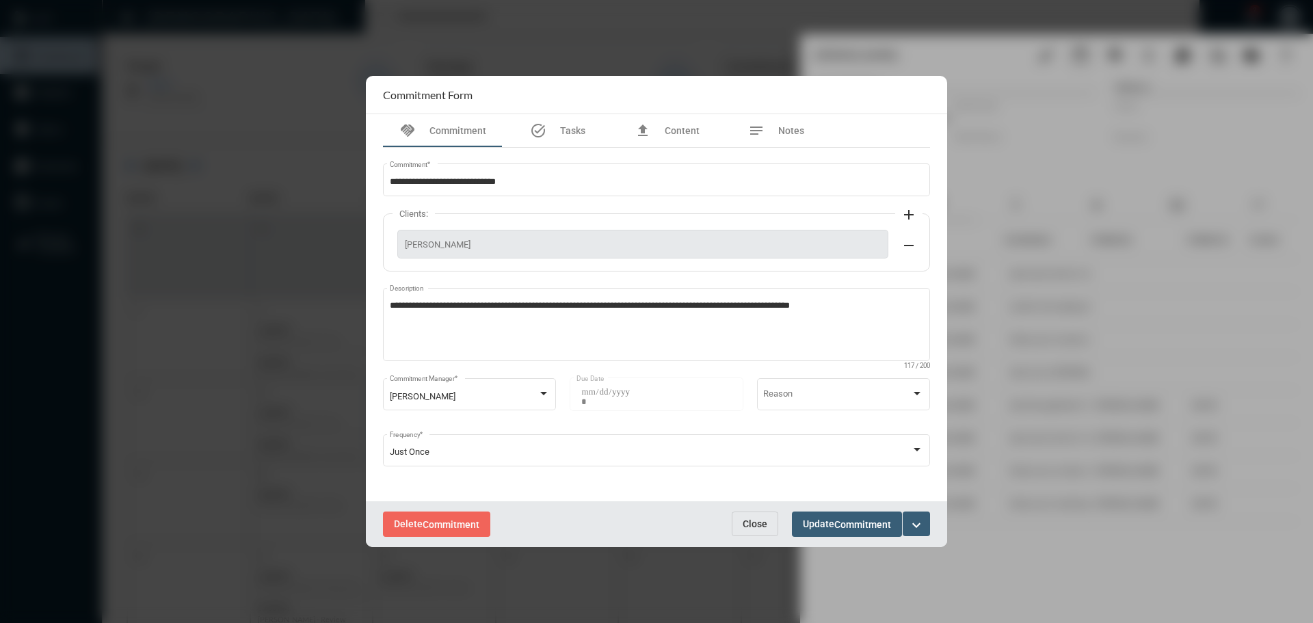
click at [743, 518] on span "Close" at bounding box center [755, 523] width 25 height 11
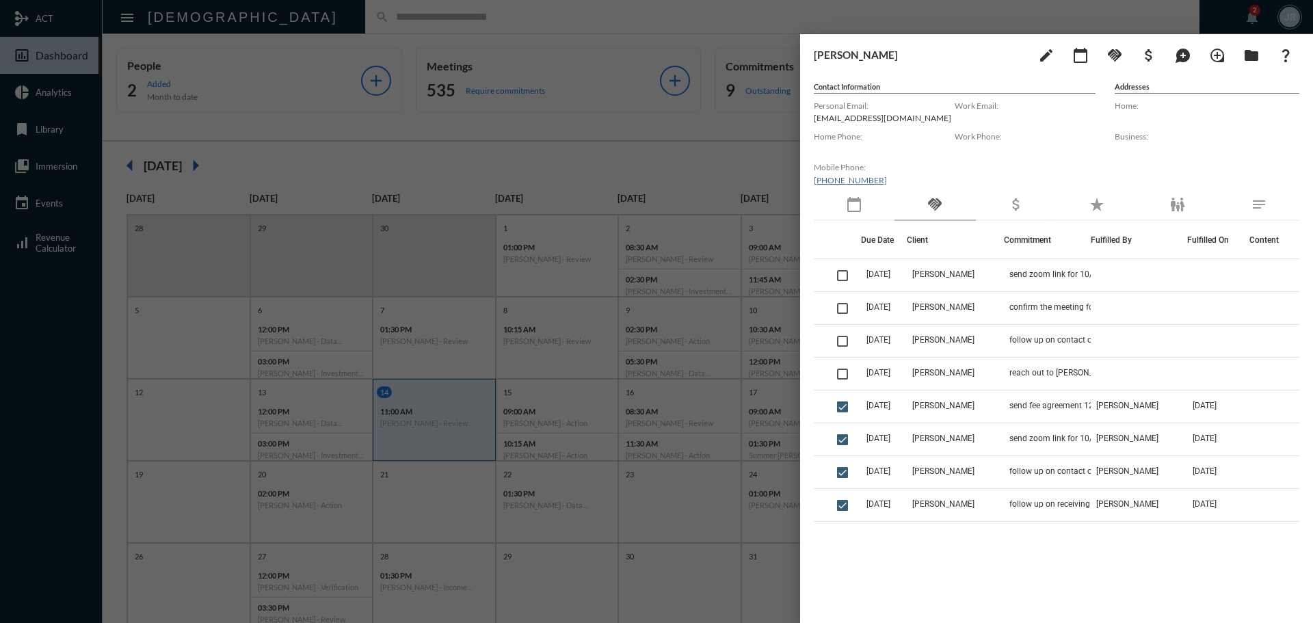
click at [384, 16] on div at bounding box center [656, 311] width 1313 height 623
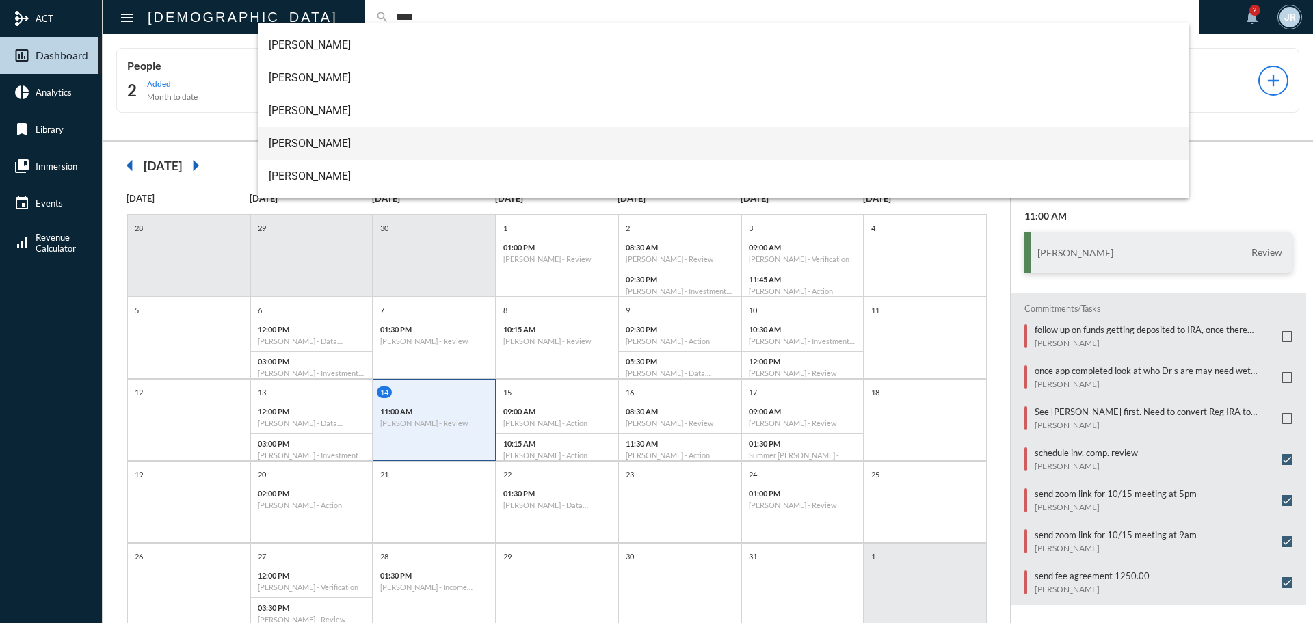
scroll to position [137, 0]
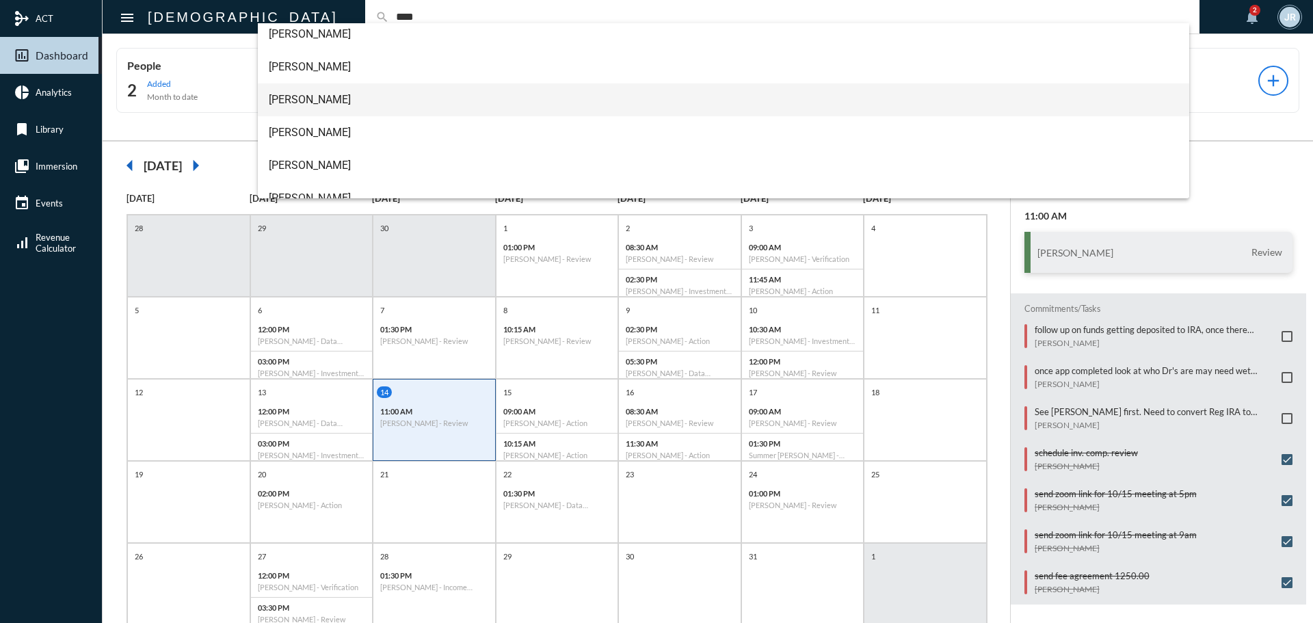
type input "****"
click at [317, 92] on span "[PERSON_NAME]" at bounding box center [724, 99] width 910 height 33
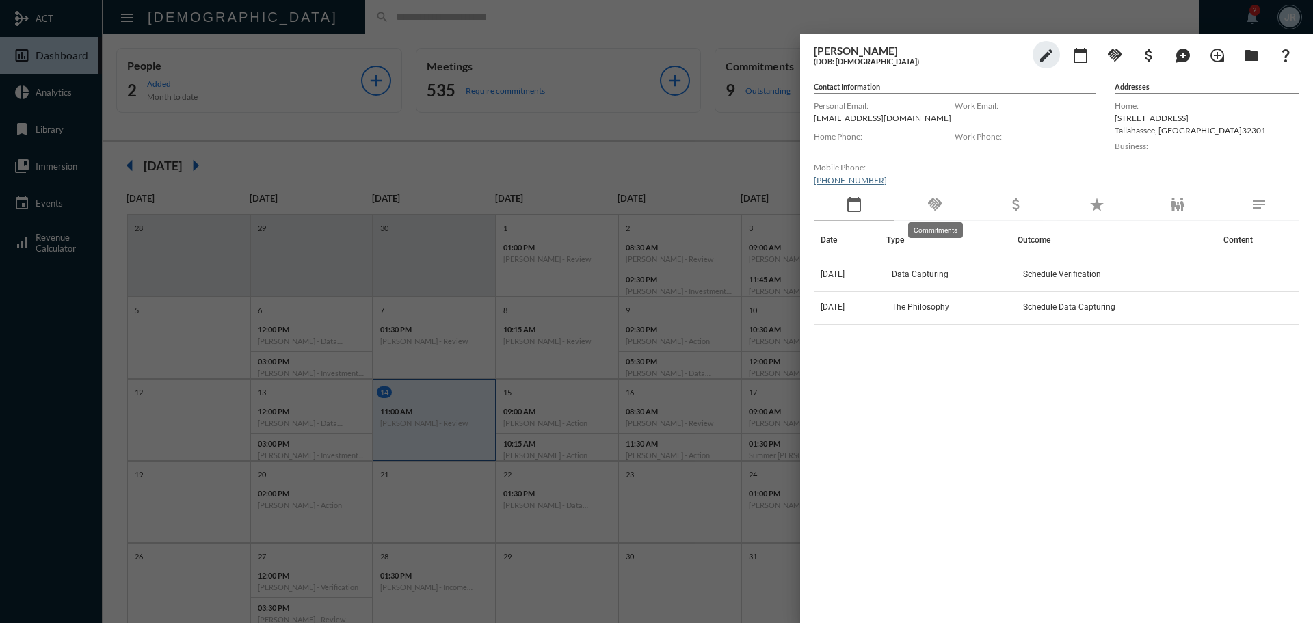
click at [937, 211] on mat-icon "handshake" at bounding box center [934, 204] width 16 height 16
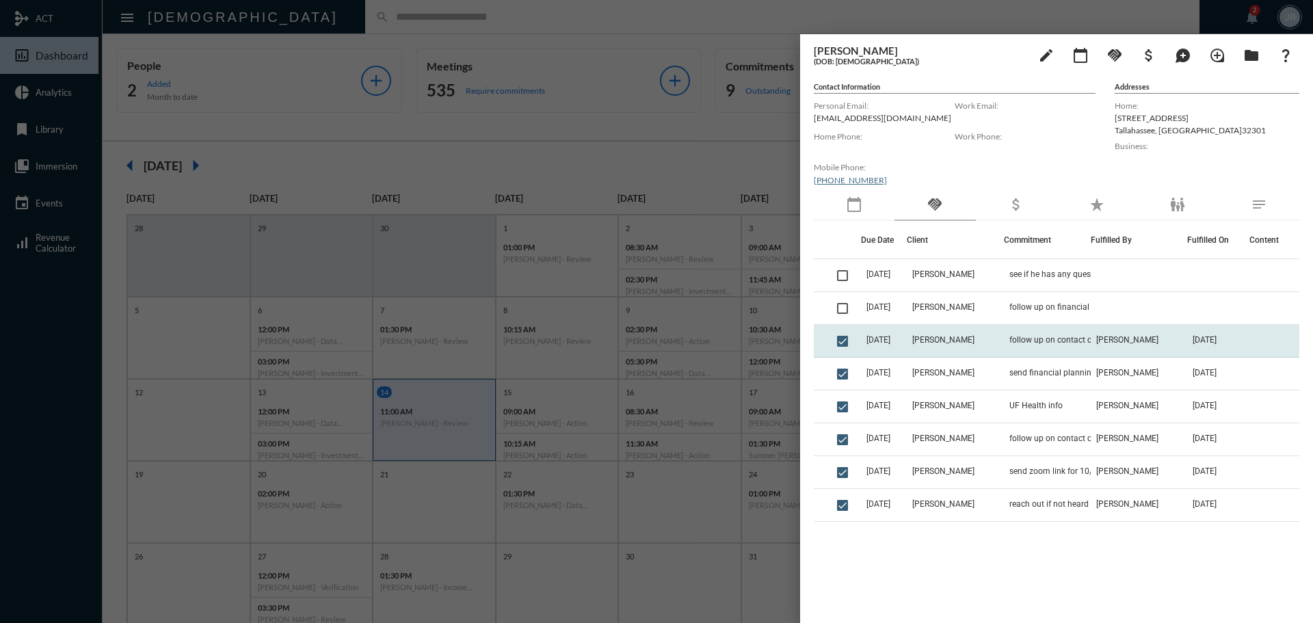
click at [1063, 330] on td "follow up on contact card and confidentiality agreement" at bounding box center [1047, 341] width 87 height 33
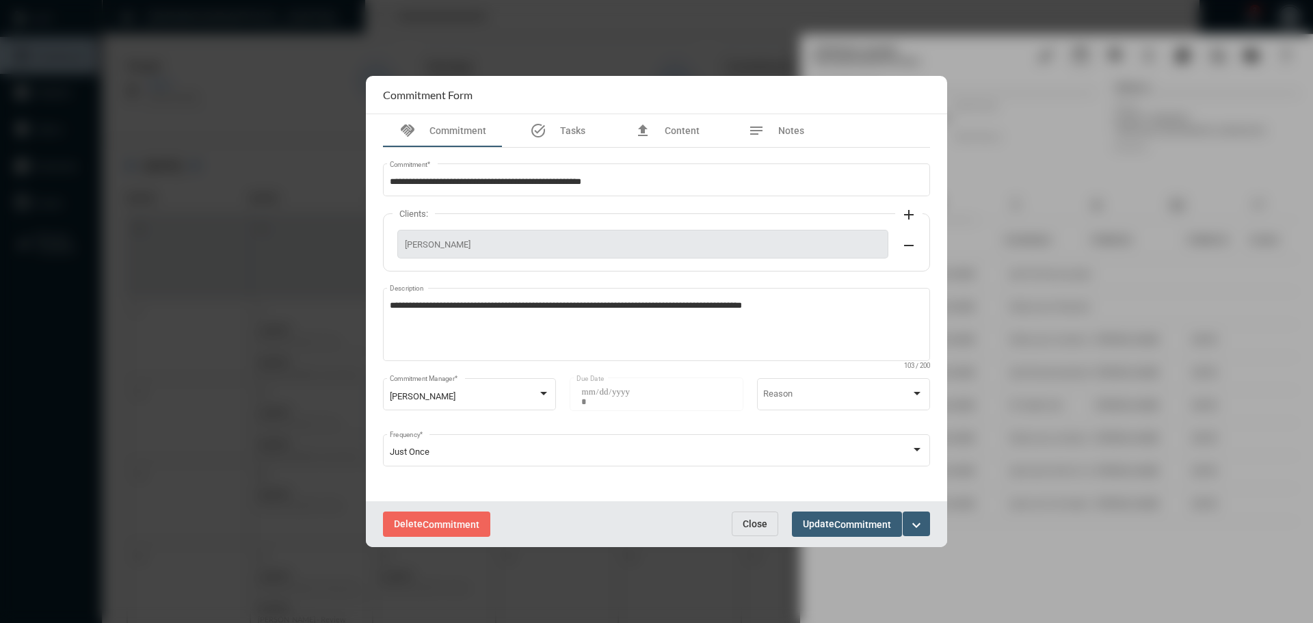
click at [756, 521] on span "Close" at bounding box center [755, 523] width 25 height 11
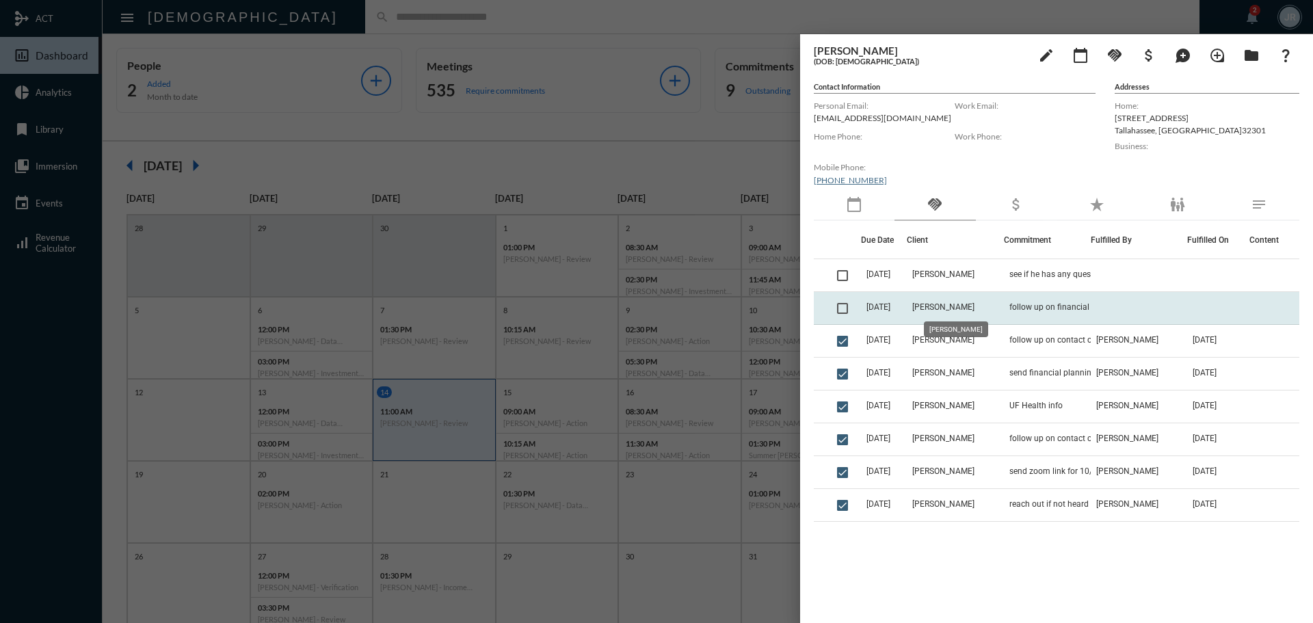
click at [950, 310] on span "[PERSON_NAME]" at bounding box center [943, 307] width 62 height 10
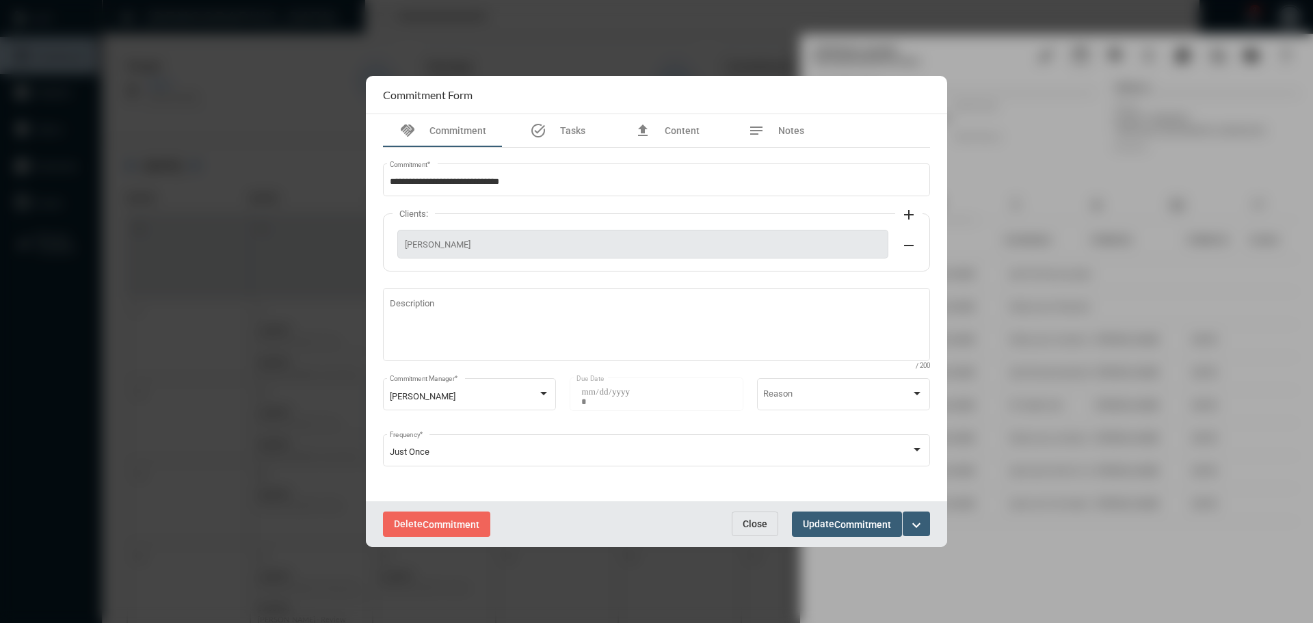
click at [747, 521] on span "Close" at bounding box center [755, 523] width 25 height 11
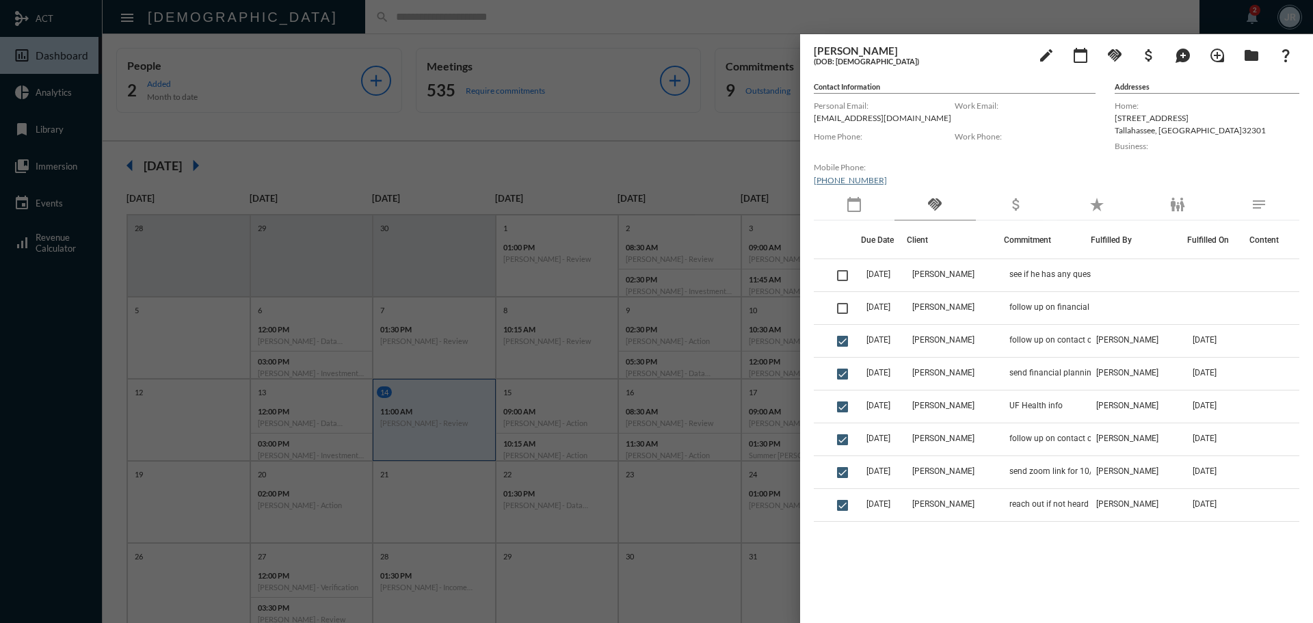
click at [462, 19] on div at bounding box center [656, 311] width 1313 height 623
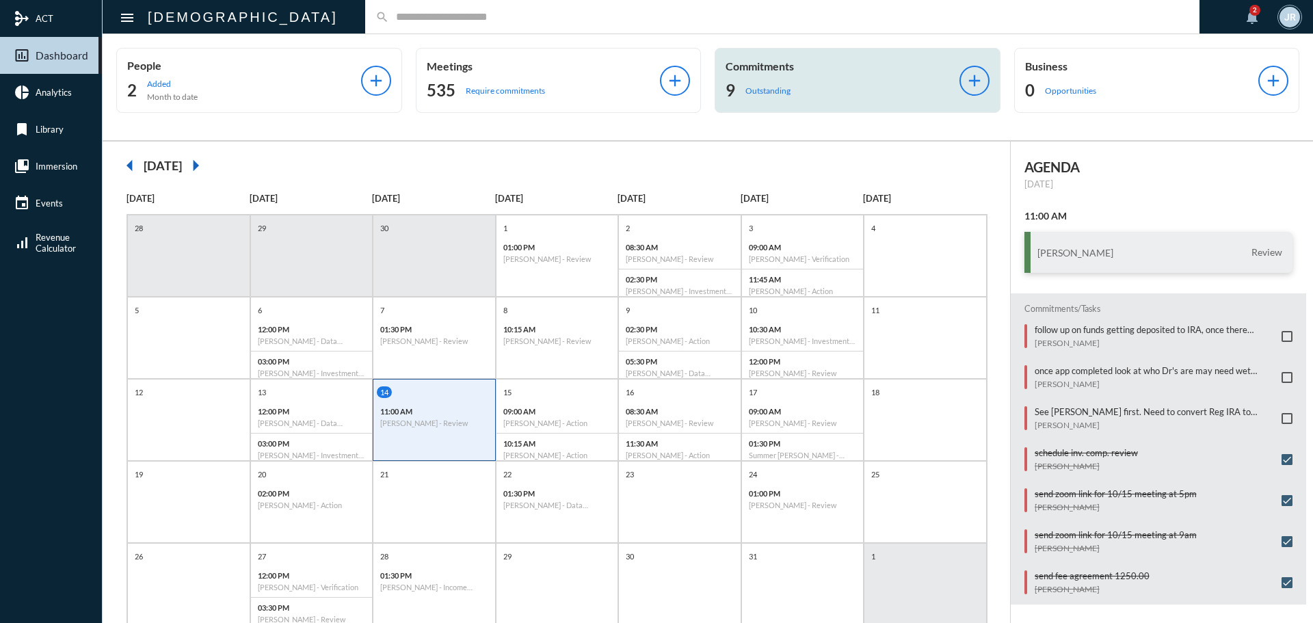
click at [800, 87] on div "9 Outstanding" at bounding box center [842, 90] width 234 height 22
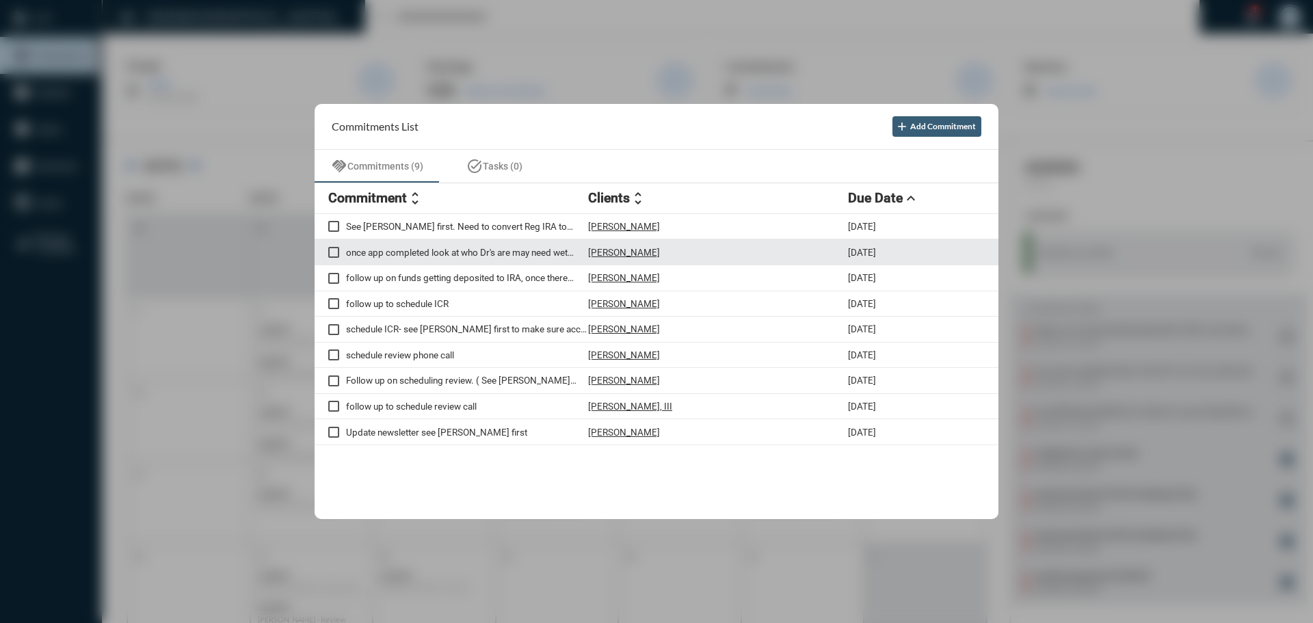
click at [643, 250] on p "[PERSON_NAME]" at bounding box center [624, 252] width 72 height 11
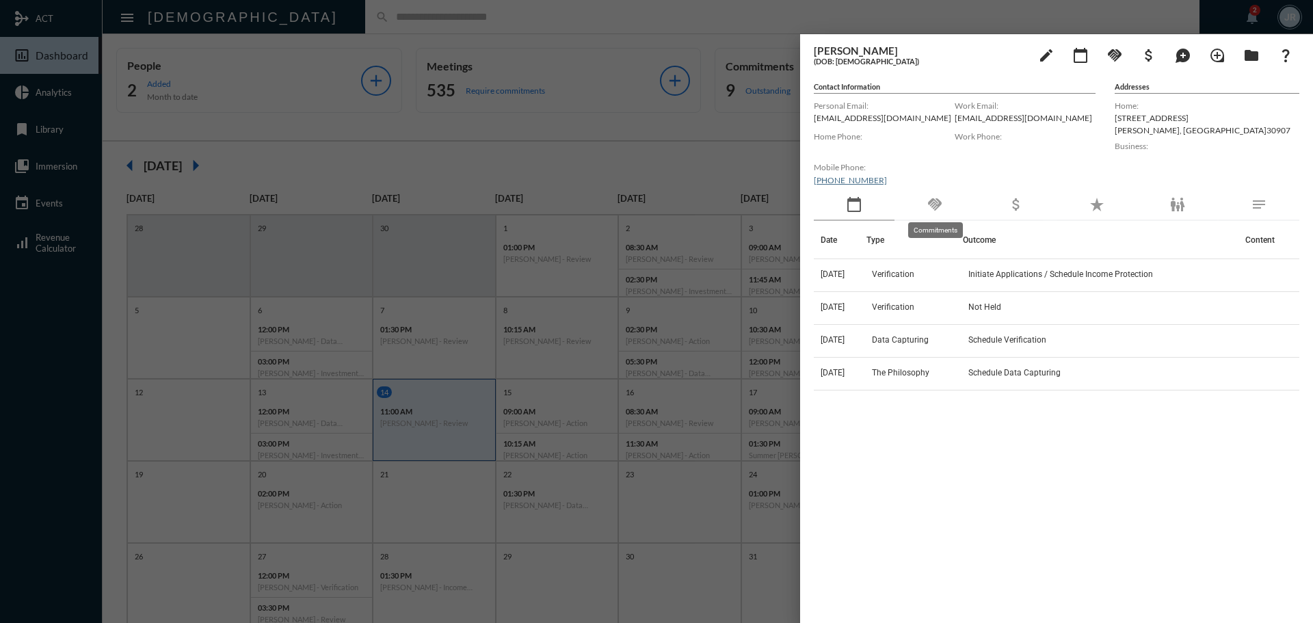
click at [942, 206] on mat-icon "handshake" at bounding box center [934, 204] width 16 height 16
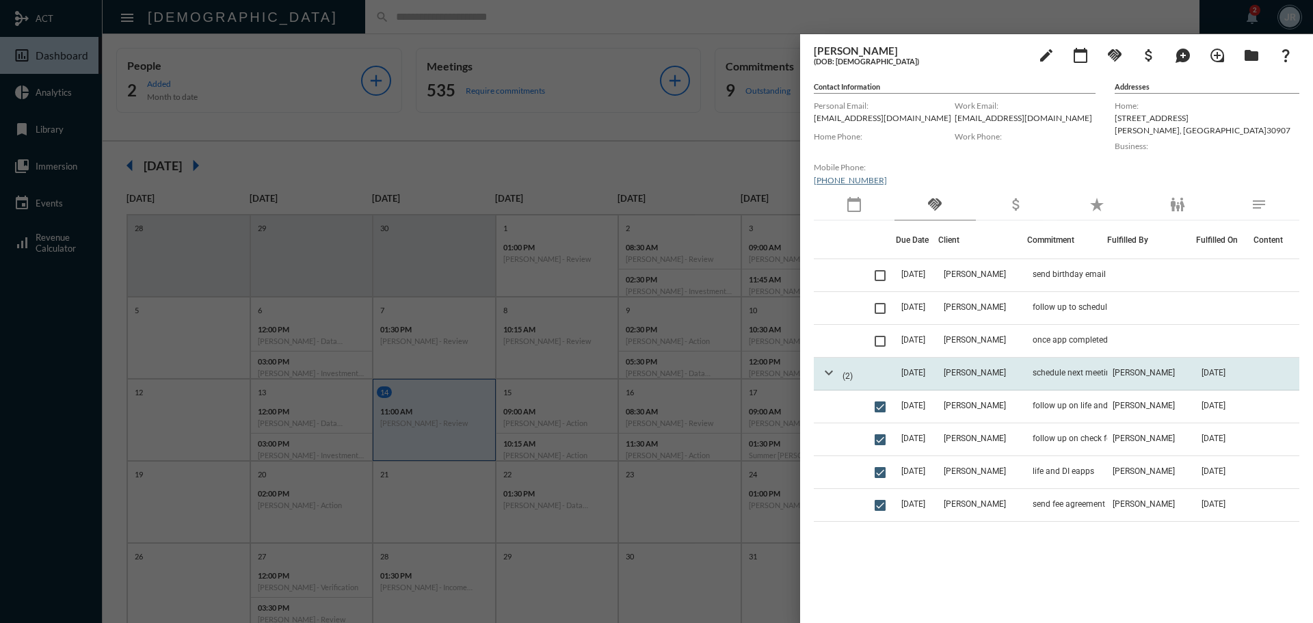
click at [820, 375] on mat-icon "expand_more" at bounding box center [828, 372] width 16 height 16
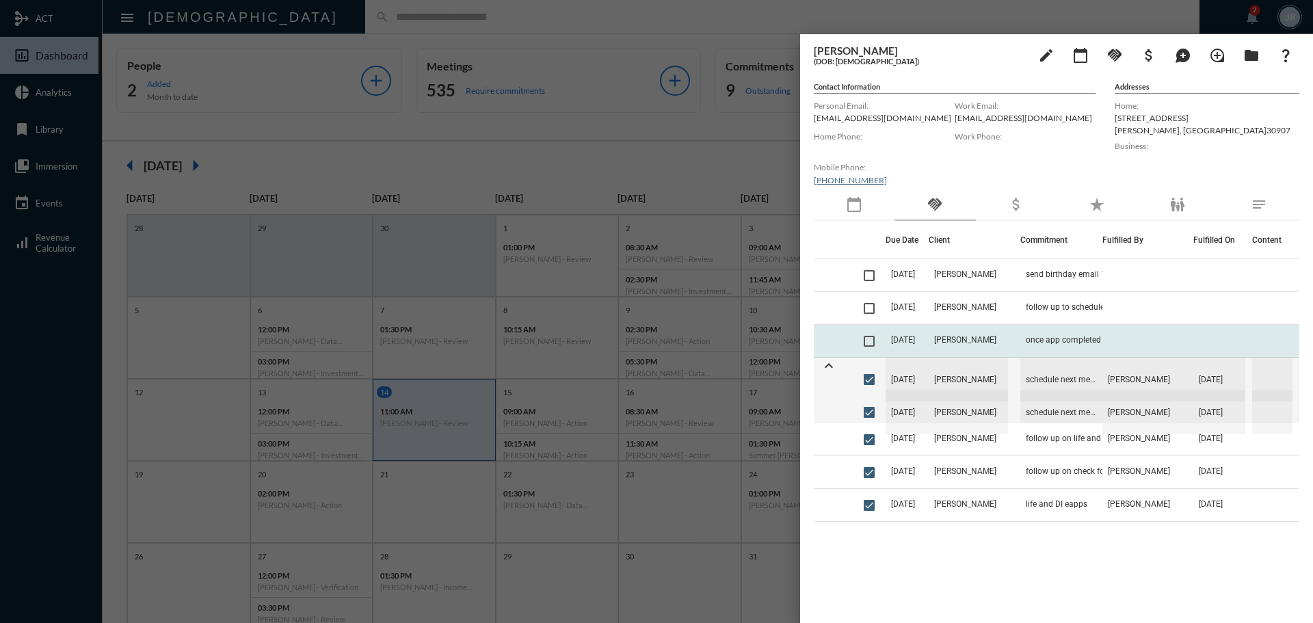
click at [994, 349] on td "[PERSON_NAME]" at bounding box center [975, 341] width 92 height 33
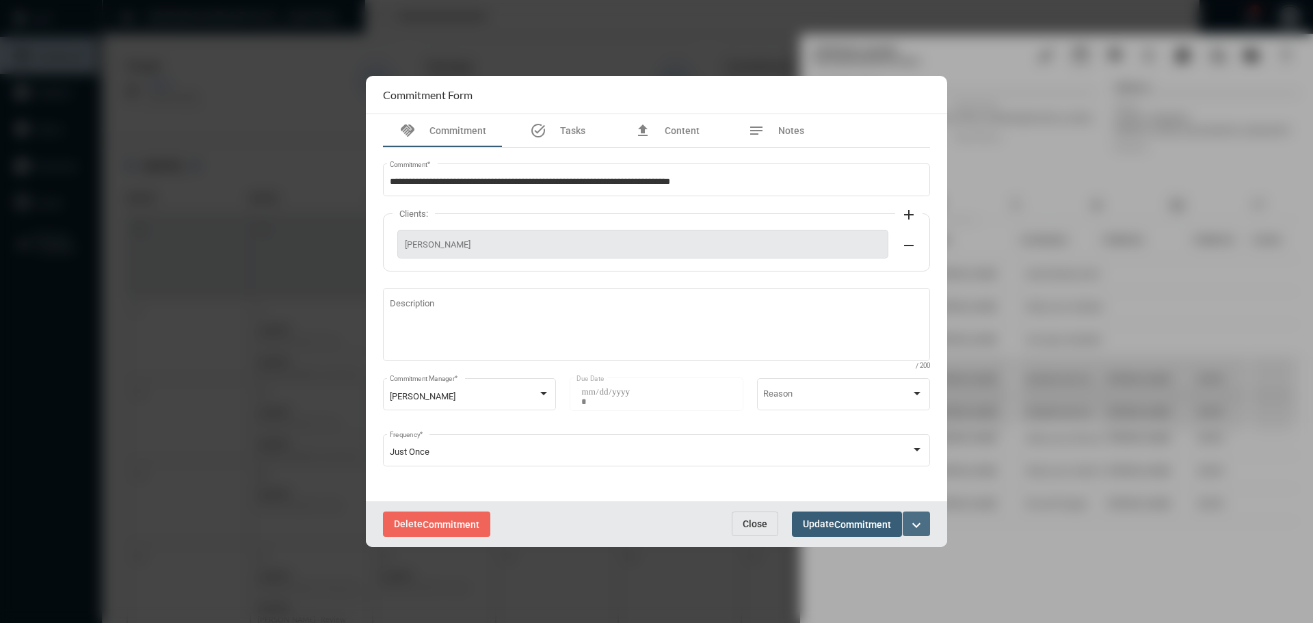
click at [918, 518] on mat-icon "expand_more" at bounding box center [916, 525] width 16 height 16
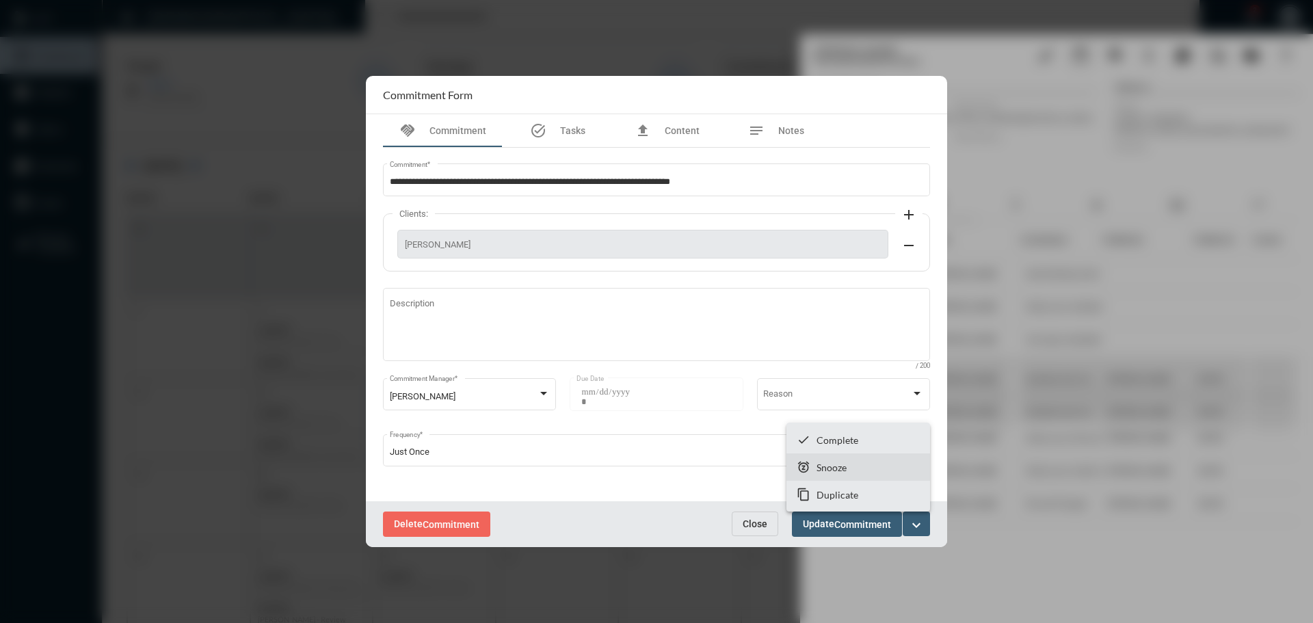
click at [829, 462] on p "Snooze" at bounding box center [831, 468] width 30 height 12
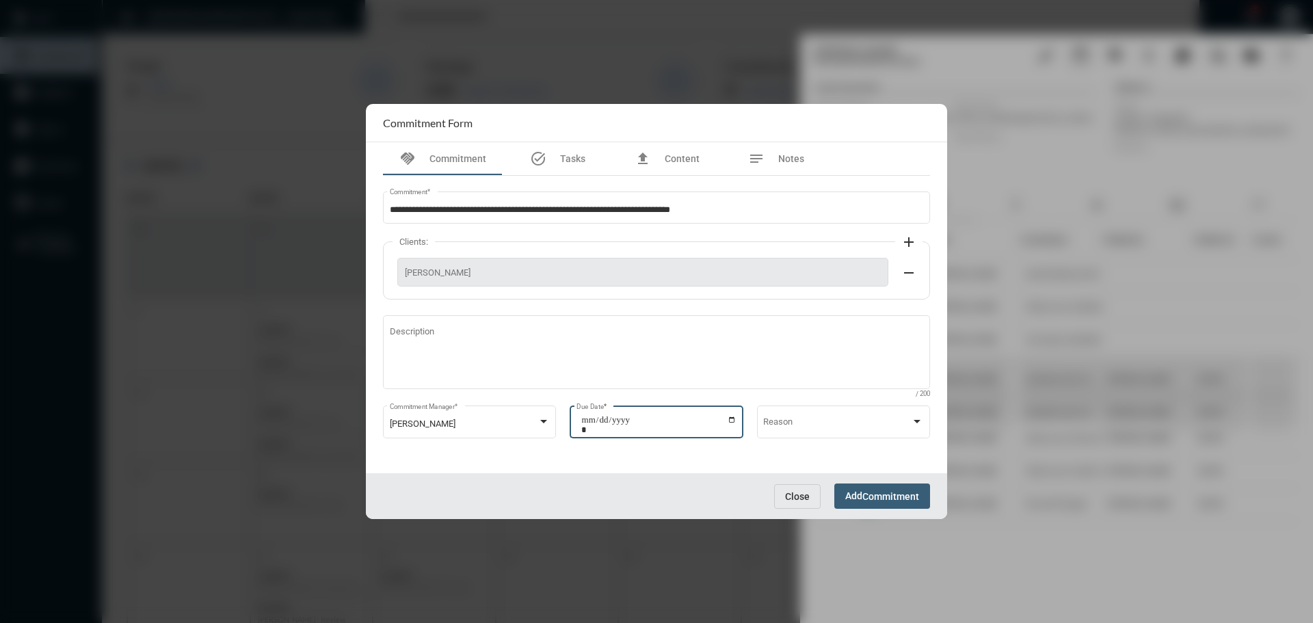
click at [730, 419] on input "**********" at bounding box center [658, 424] width 155 height 19
type input "**********"
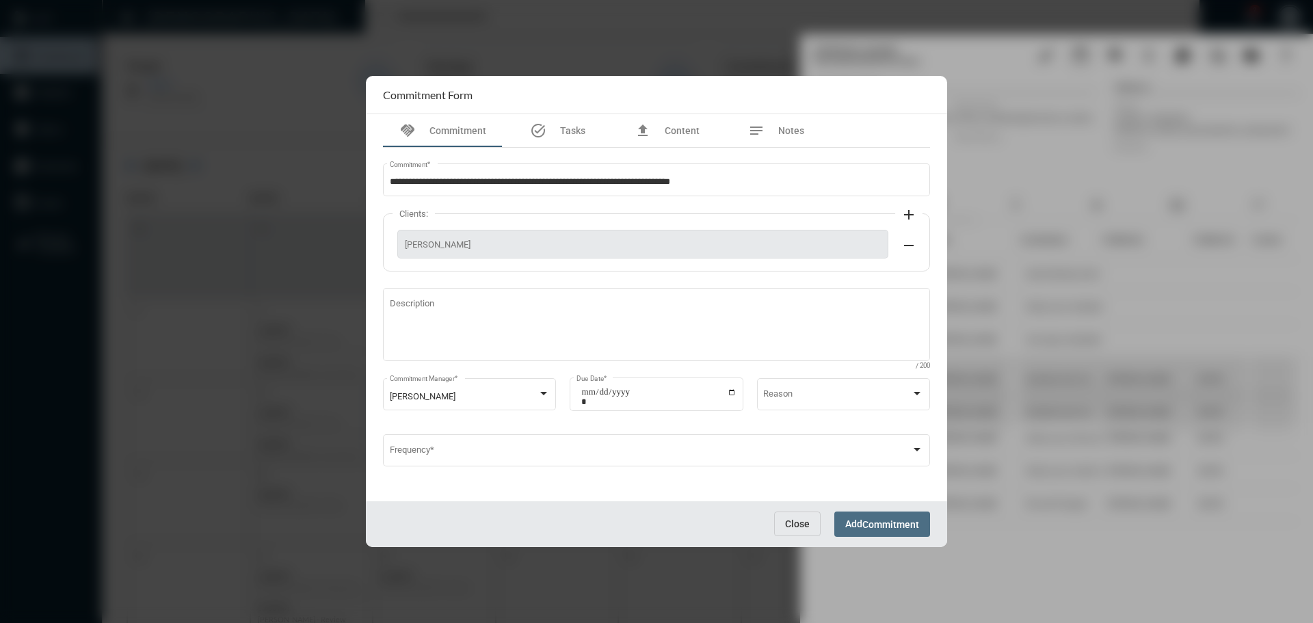
click at [860, 525] on span "Add Commitment" at bounding box center [882, 523] width 74 height 11
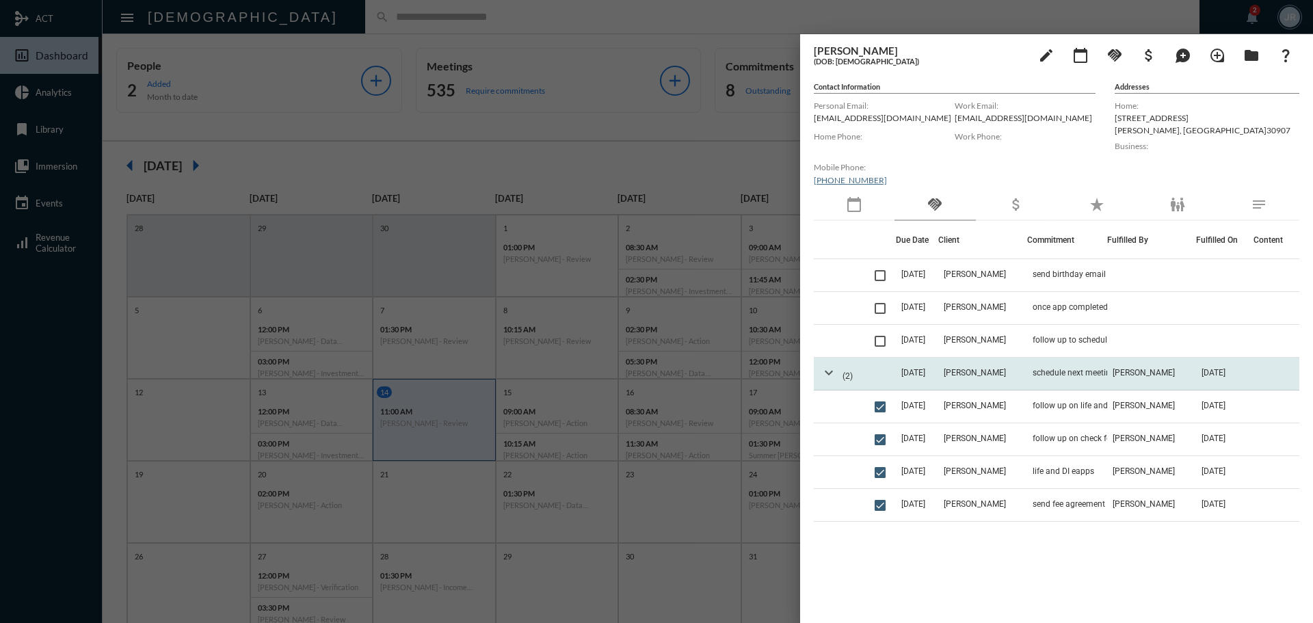
click at [827, 373] on mat-icon "expand_more" at bounding box center [828, 372] width 16 height 16
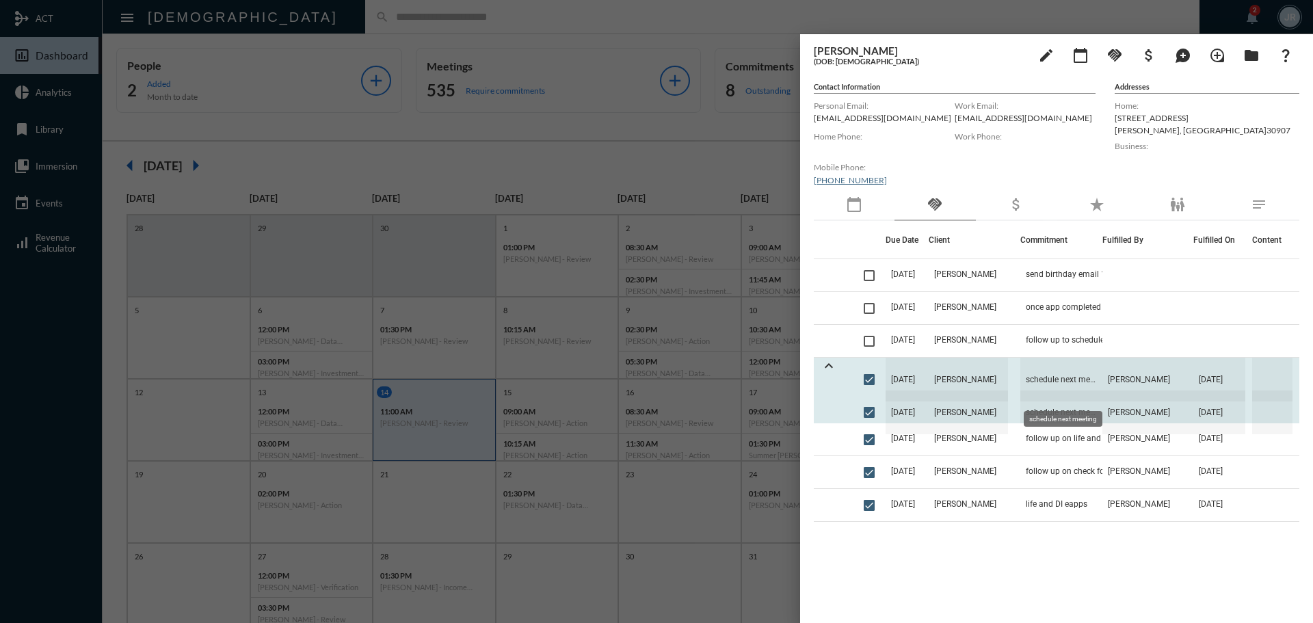
click at [1035, 371] on span "schedule next meeting" at bounding box center [1061, 380] width 82 height 44
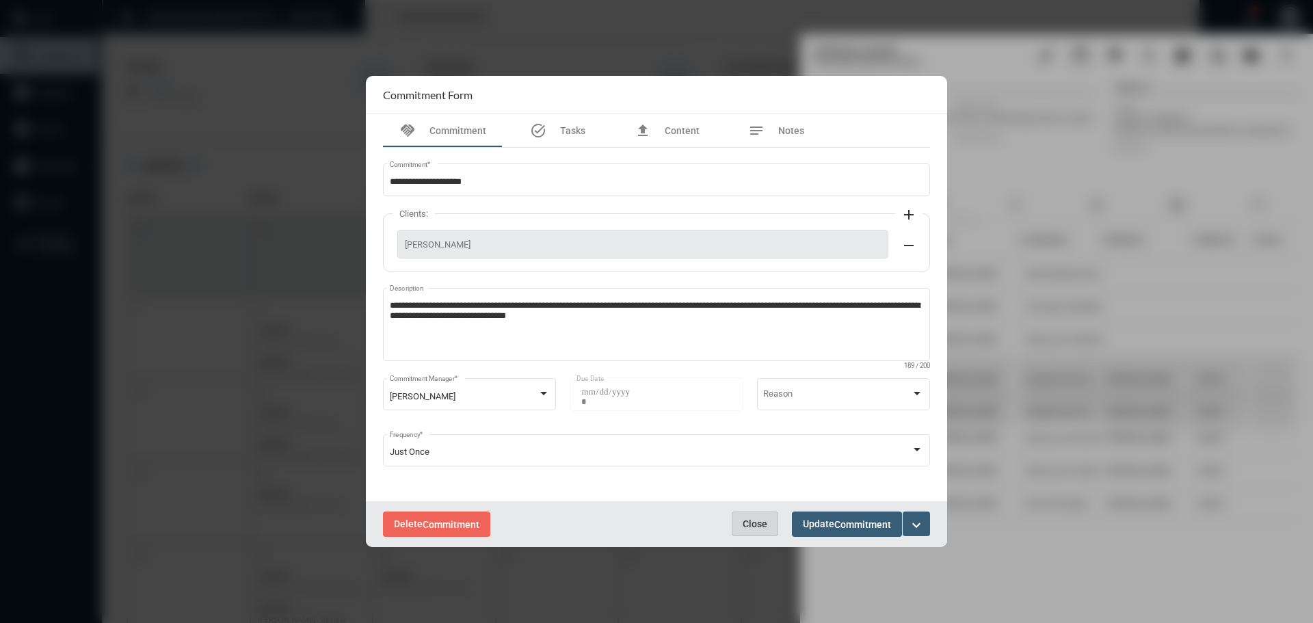
click at [749, 517] on button "Close" at bounding box center [755, 523] width 46 height 25
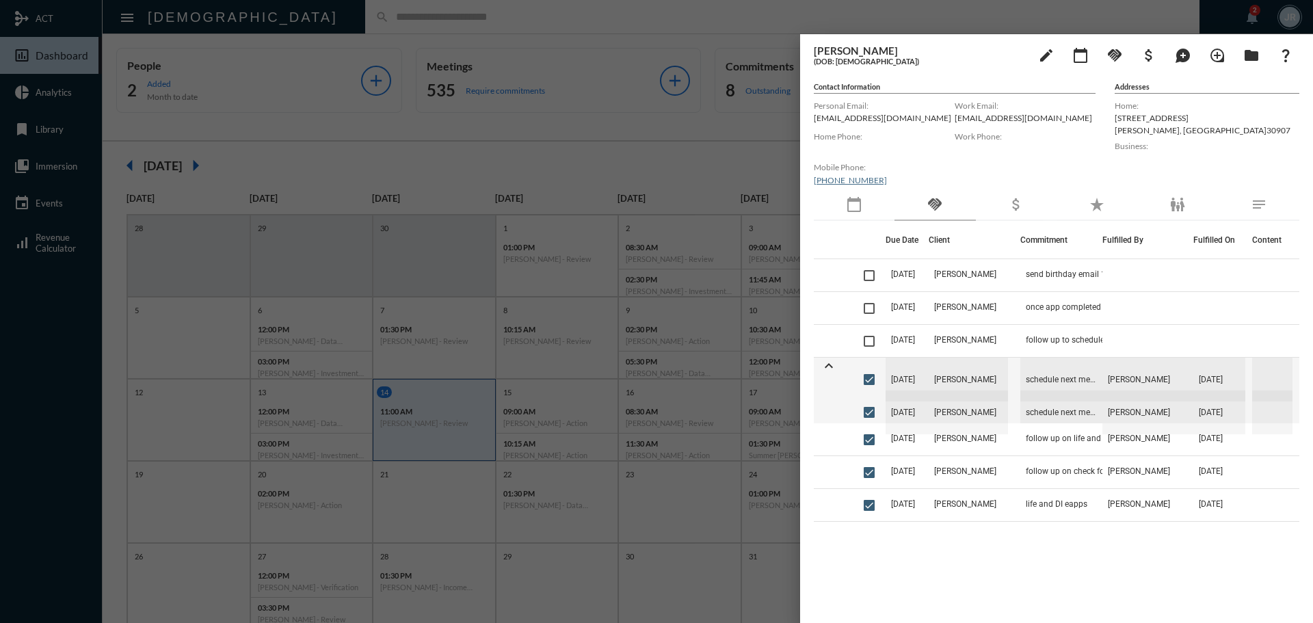
click at [461, 23] on div at bounding box center [656, 311] width 1313 height 623
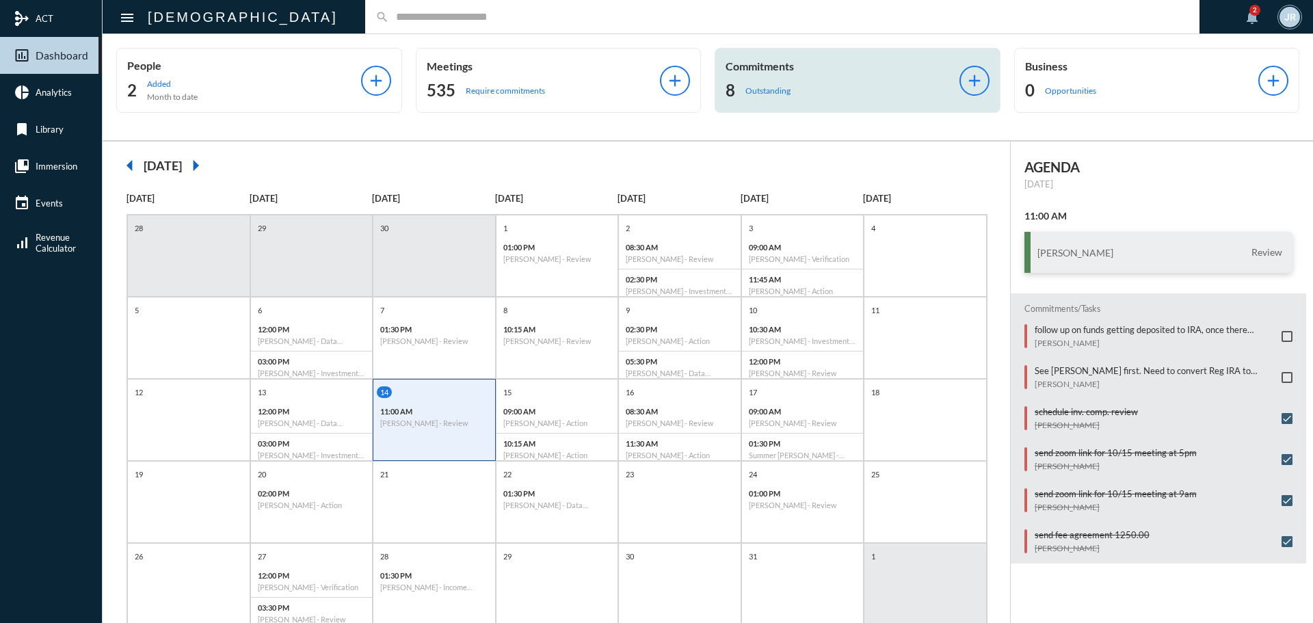
click at [759, 58] on div "Commitments 8 Outstanding add" at bounding box center [857, 80] width 286 height 65
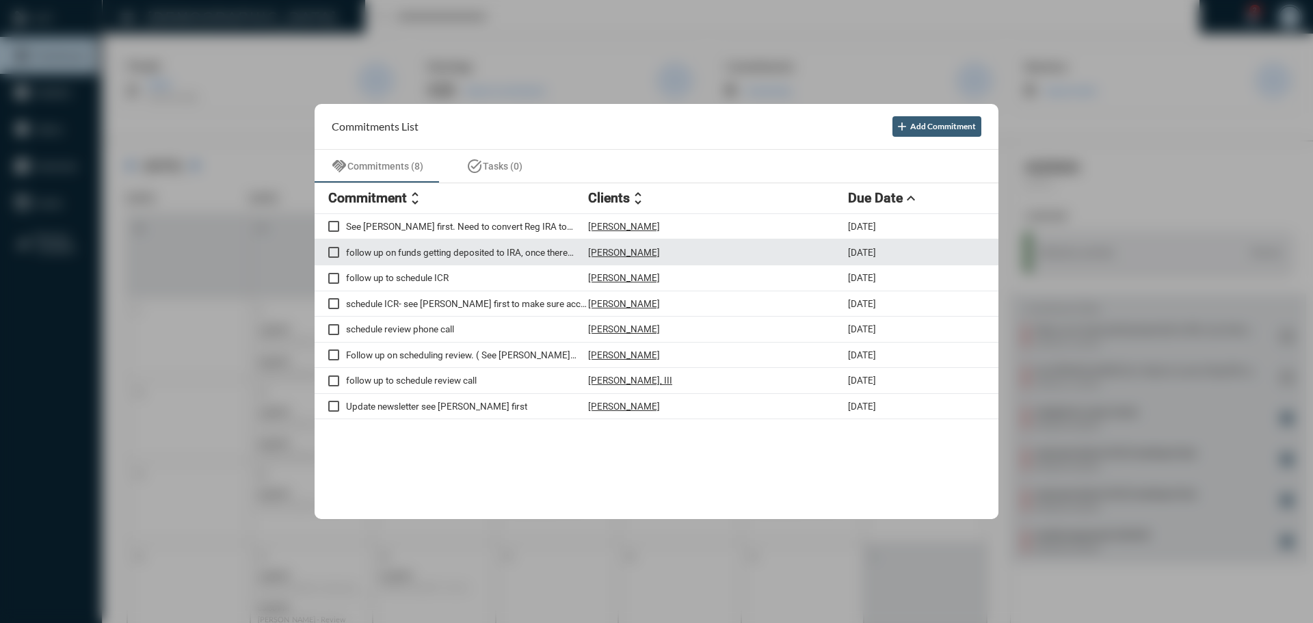
click at [625, 250] on p "[PERSON_NAME]" at bounding box center [624, 252] width 72 height 11
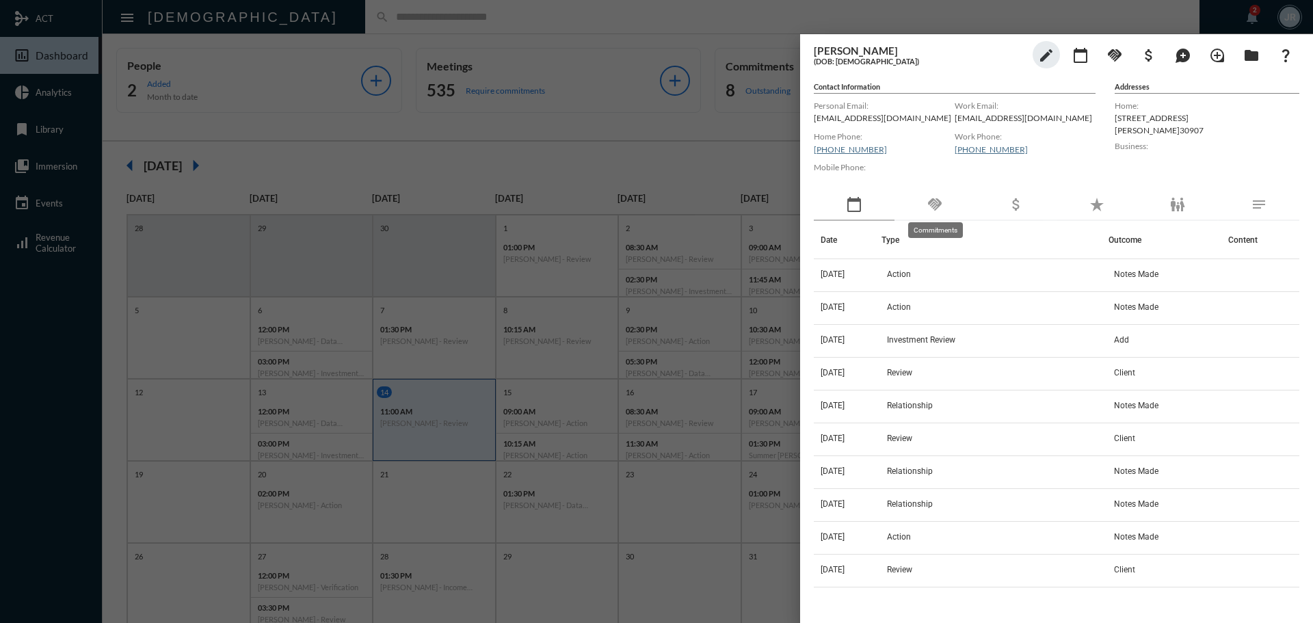
click at [933, 209] on mat-icon "handshake" at bounding box center [934, 204] width 16 height 16
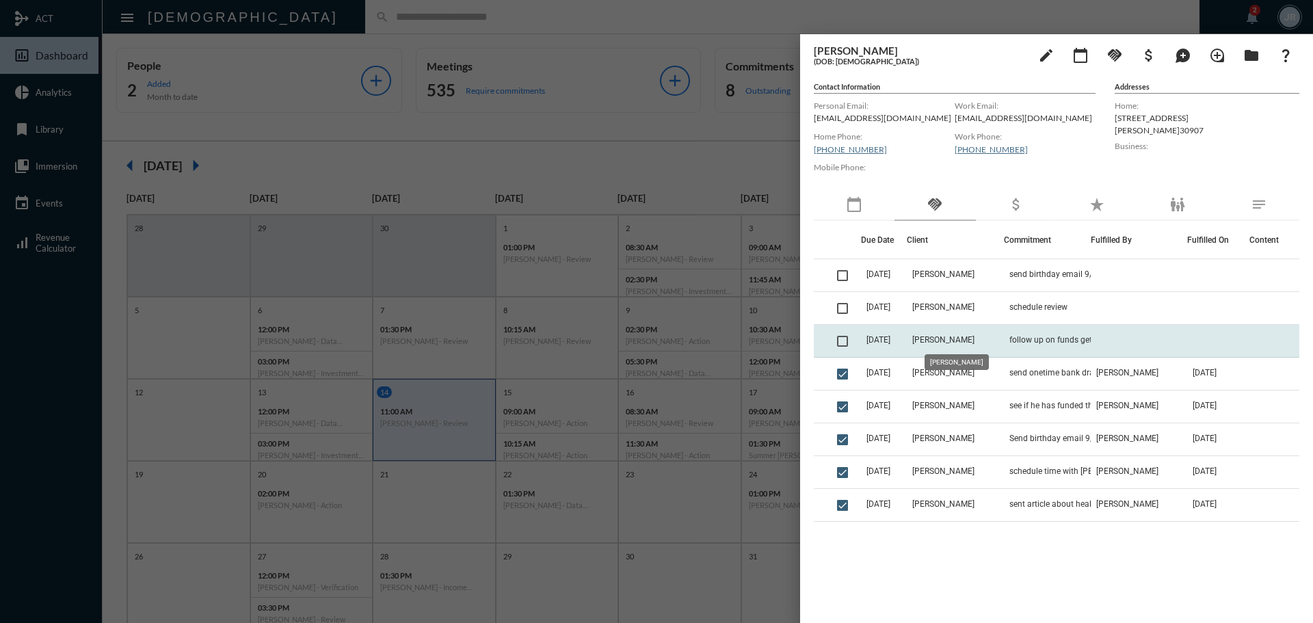
click at [970, 346] on mat-tooltip-component "[PERSON_NAME]" at bounding box center [956, 362] width 83 height 35
click at [970, 341] on span "[PERSON_NAME]" at bounding box center [943, 340] width 62 height 10
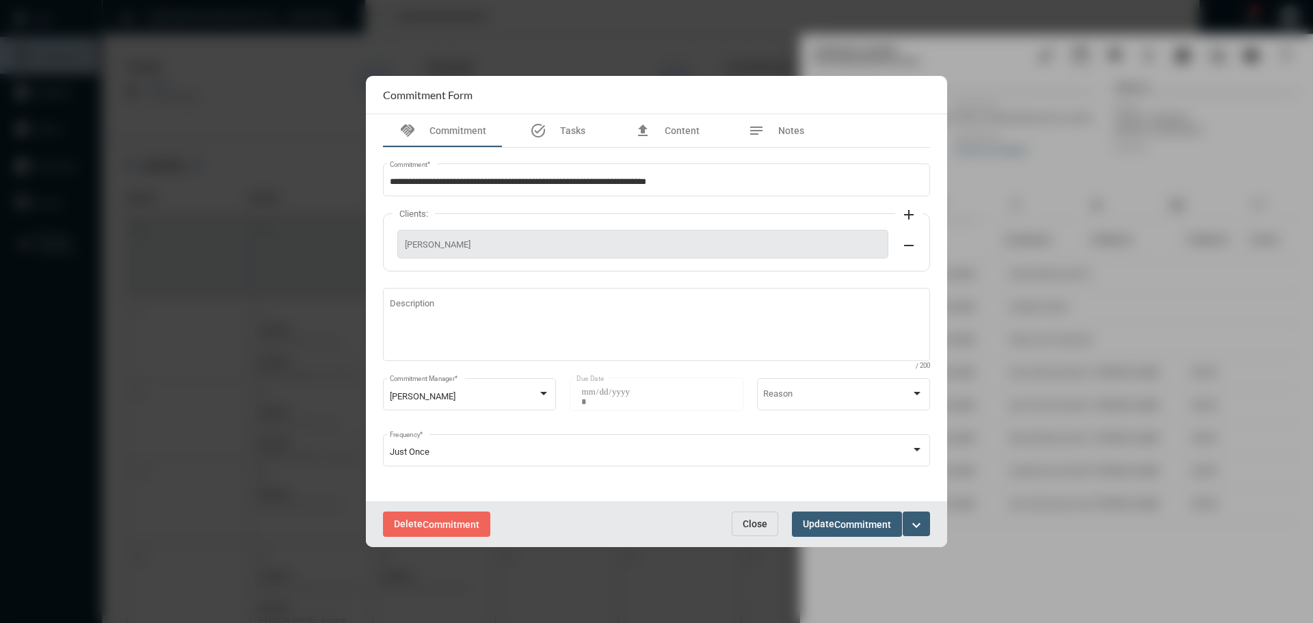
click at [762, 520] on span "Close" at bounding box center [755, 523] width 25 height 11
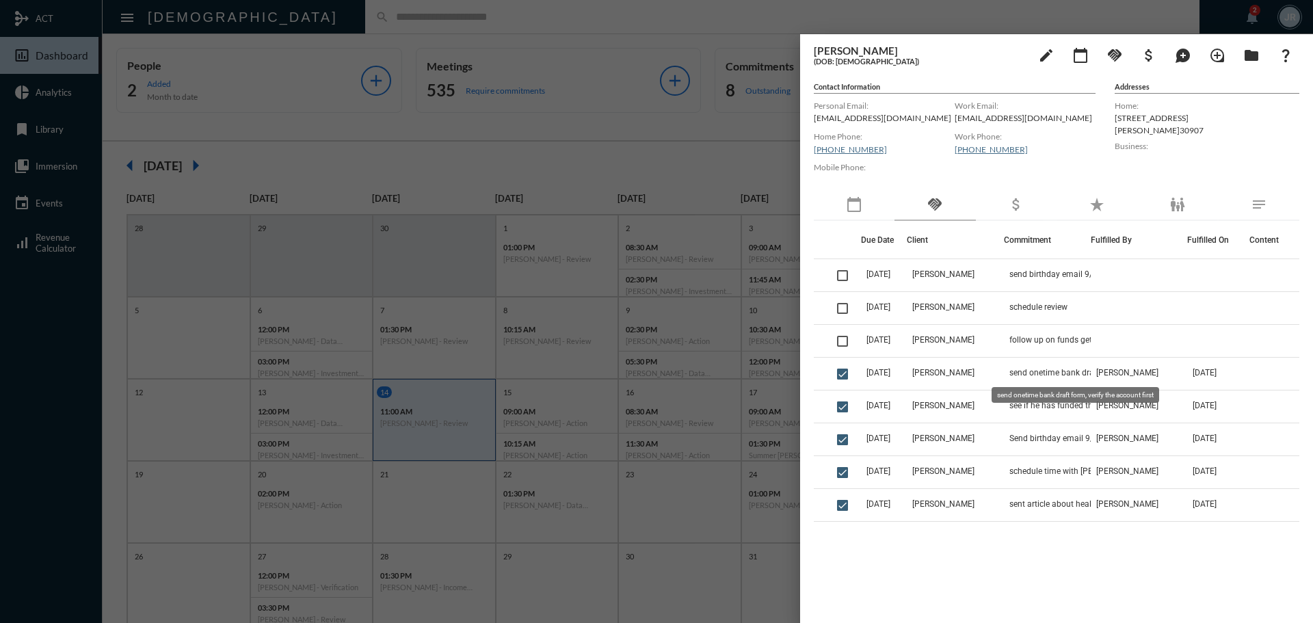
click at [1020, 382] on mat-tooltip-component "send onetime bank draft form, verify the account first" at bounding box center [1075, 394] width 187 height 35
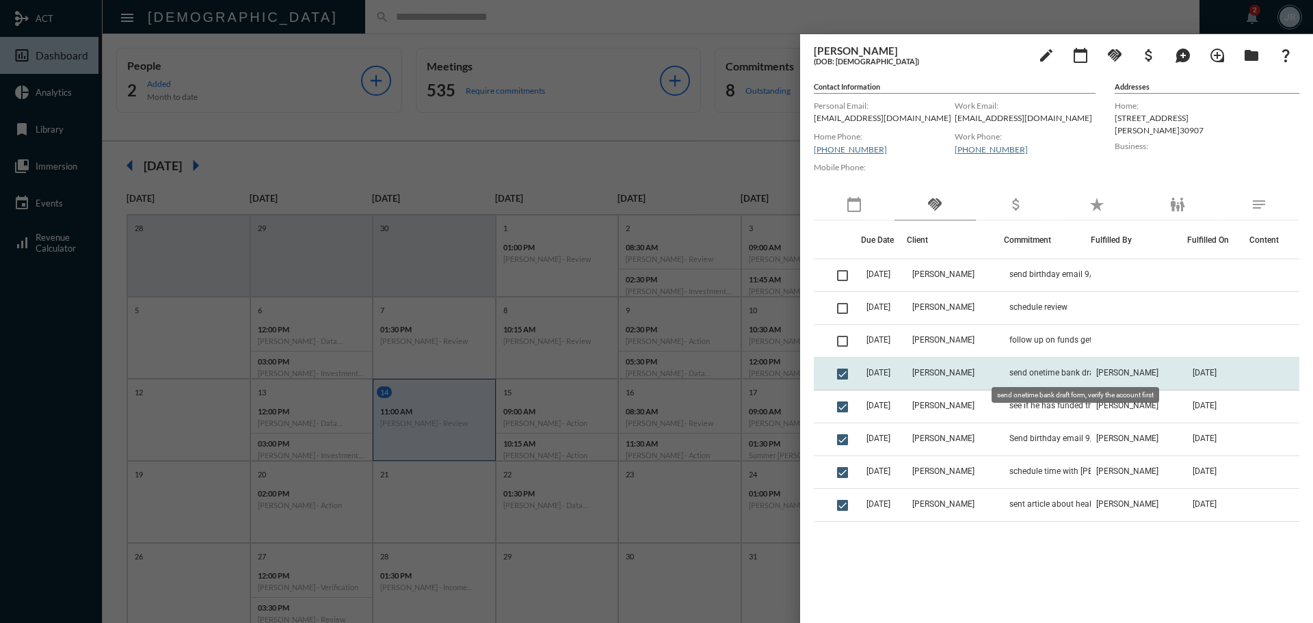
click at [1019, 376] on span "send onetime bank draft form, verify the account first" at bounding box center [1077, 373] width 137 height 10
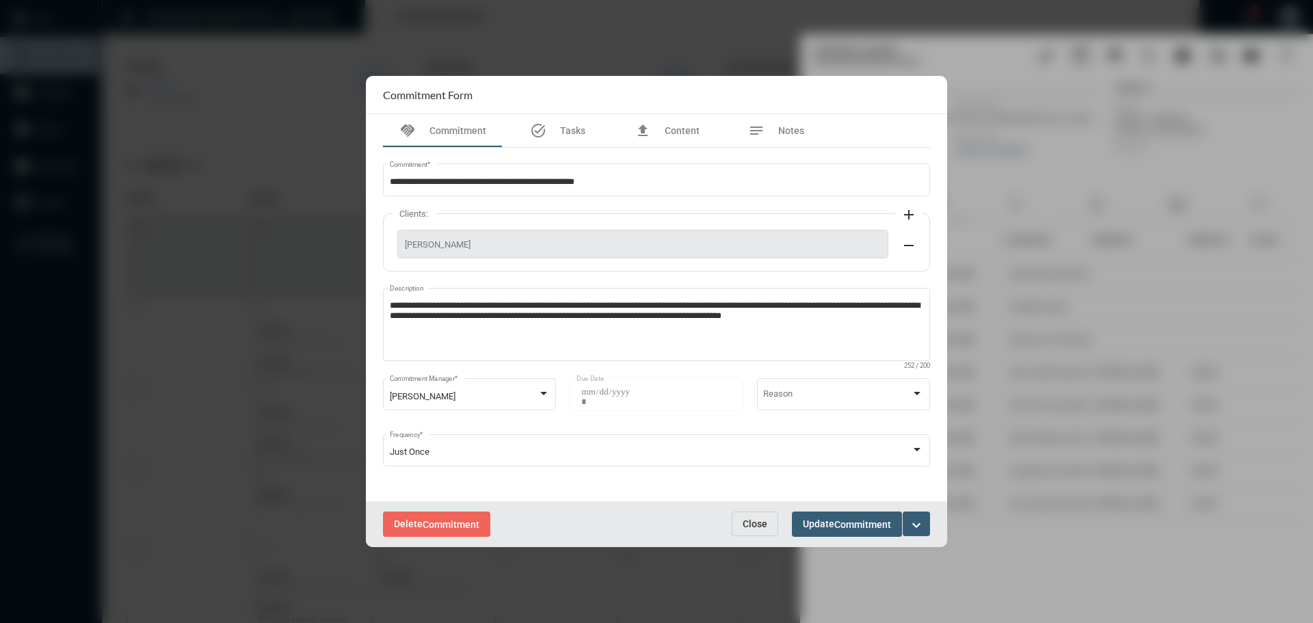
click at [757, 518] on span "Close" at bounding box center [755, 523] width 25 height 11
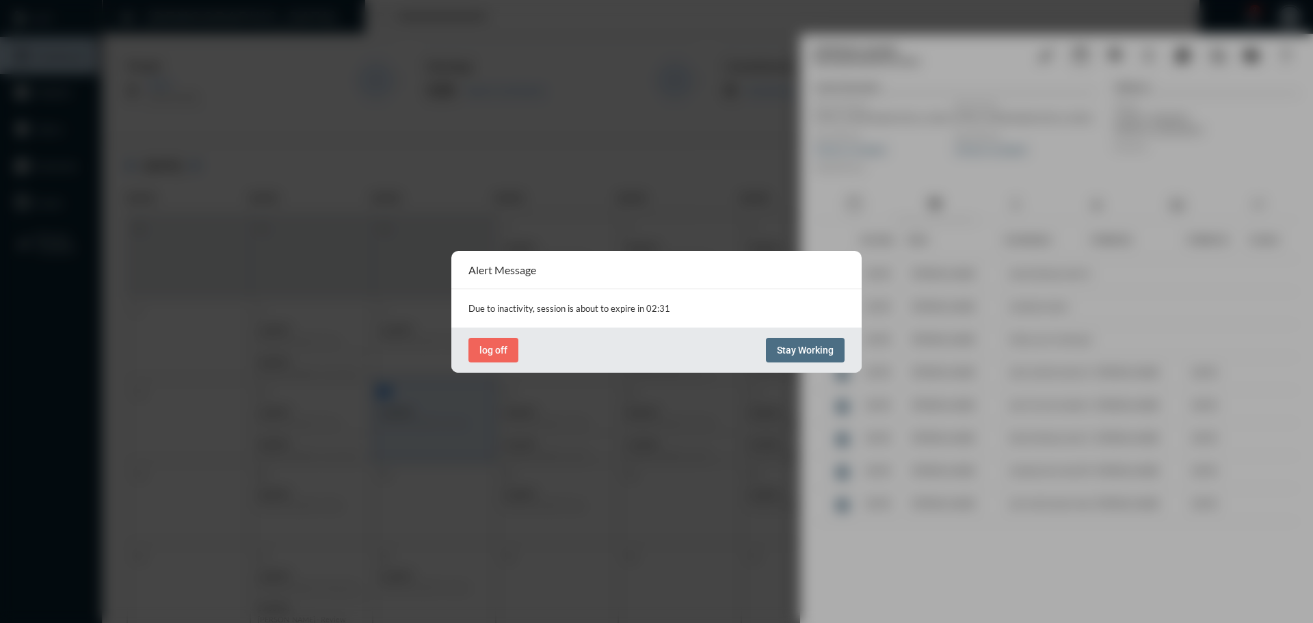
click at [801, 341] on button "Stay Working" at bounding box center [805, 350] width 79 height 25
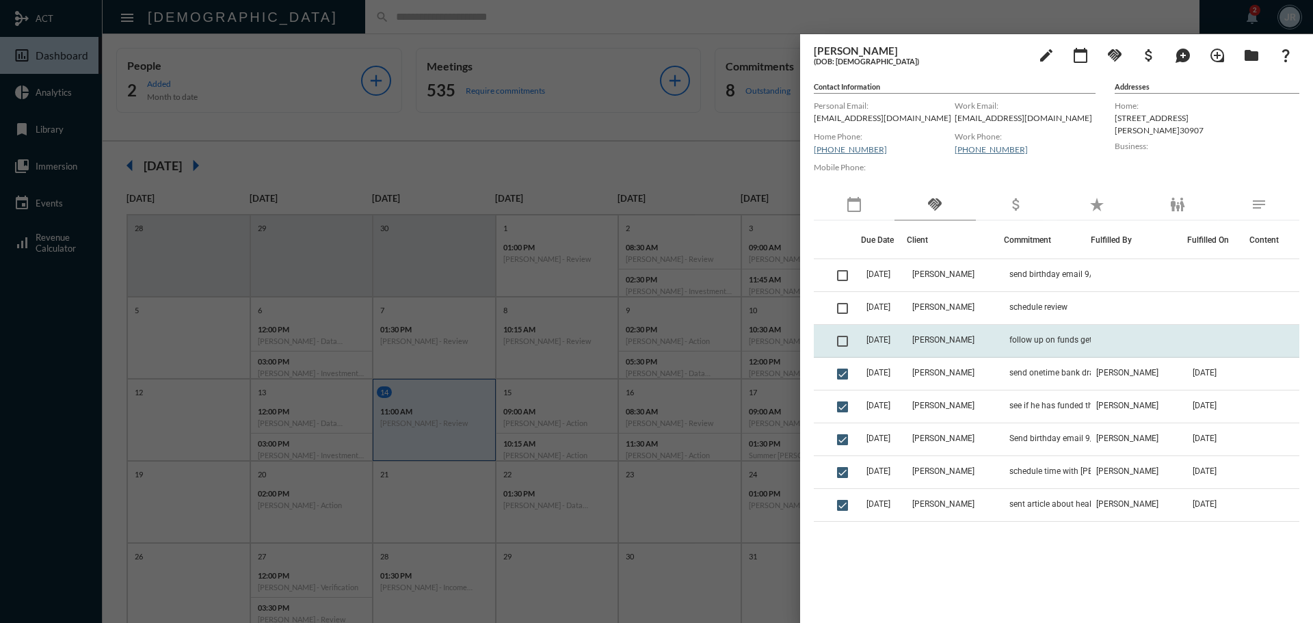
click at [1008, 339] on td "follow up on funds getting deposited to IRA, once there convert to the [PERSON_…" at bounding box center [1047, 341] width 87 height 33
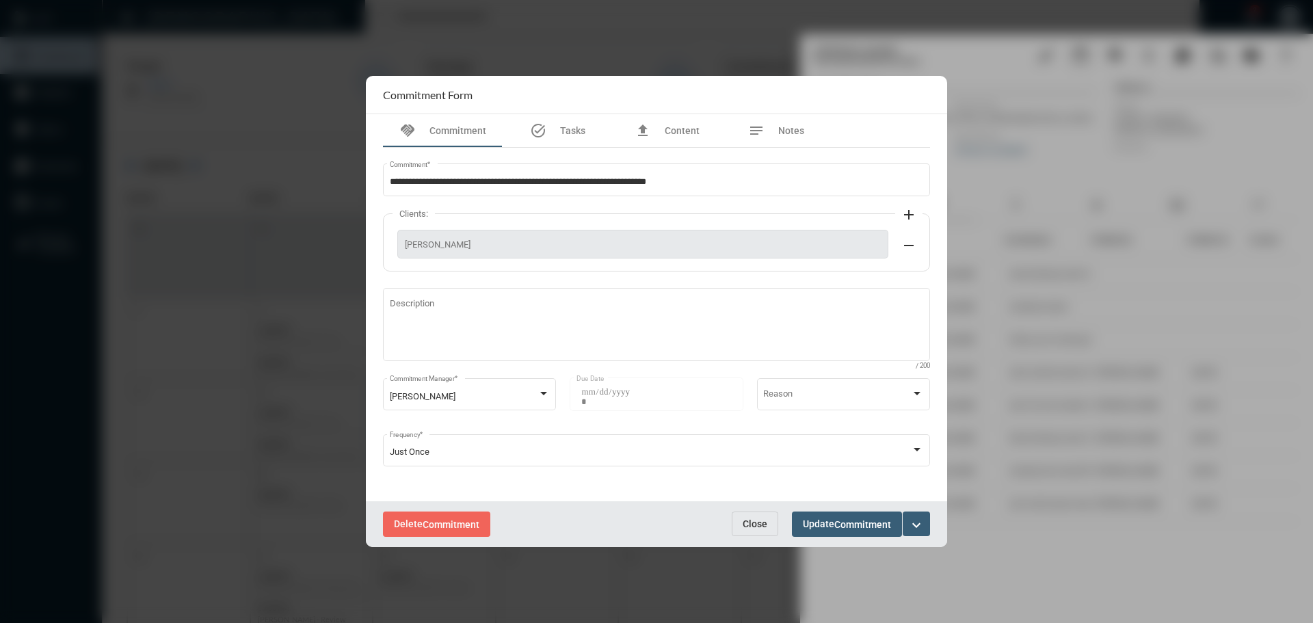
click at [754, 513] on button "Close" at bounding box center [755, 523] width 46 height 25
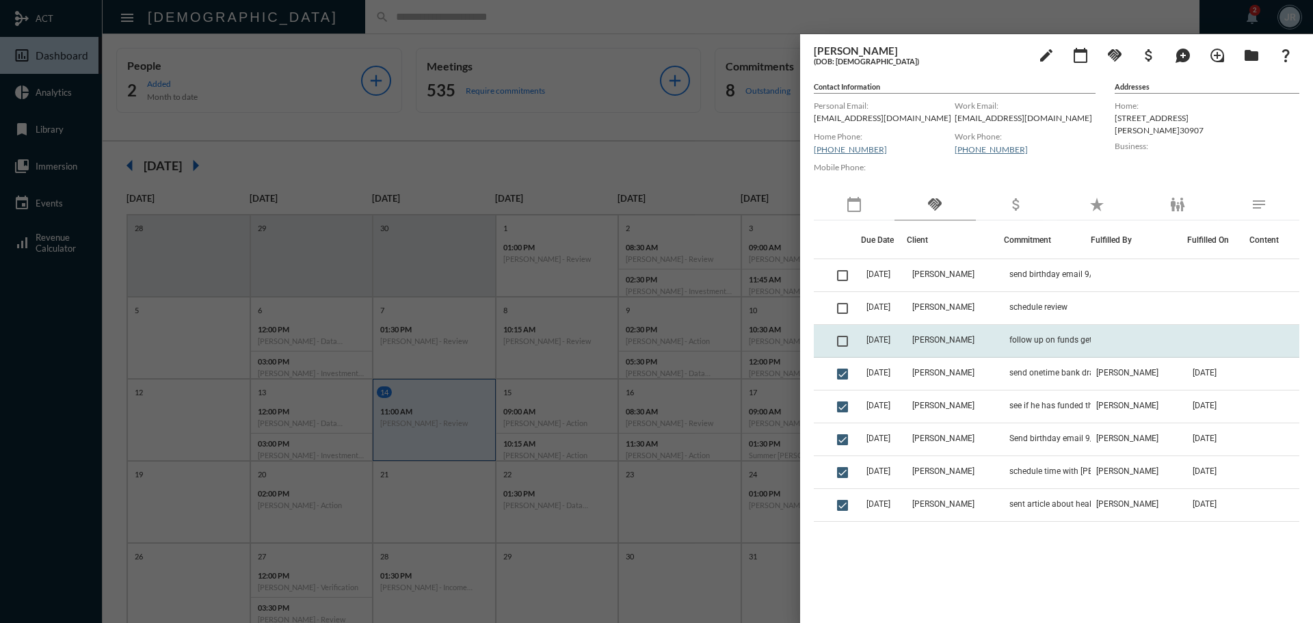
click at [907, 334] on td "[DATE]" at bounding box center [884, 341] width 46 height 33
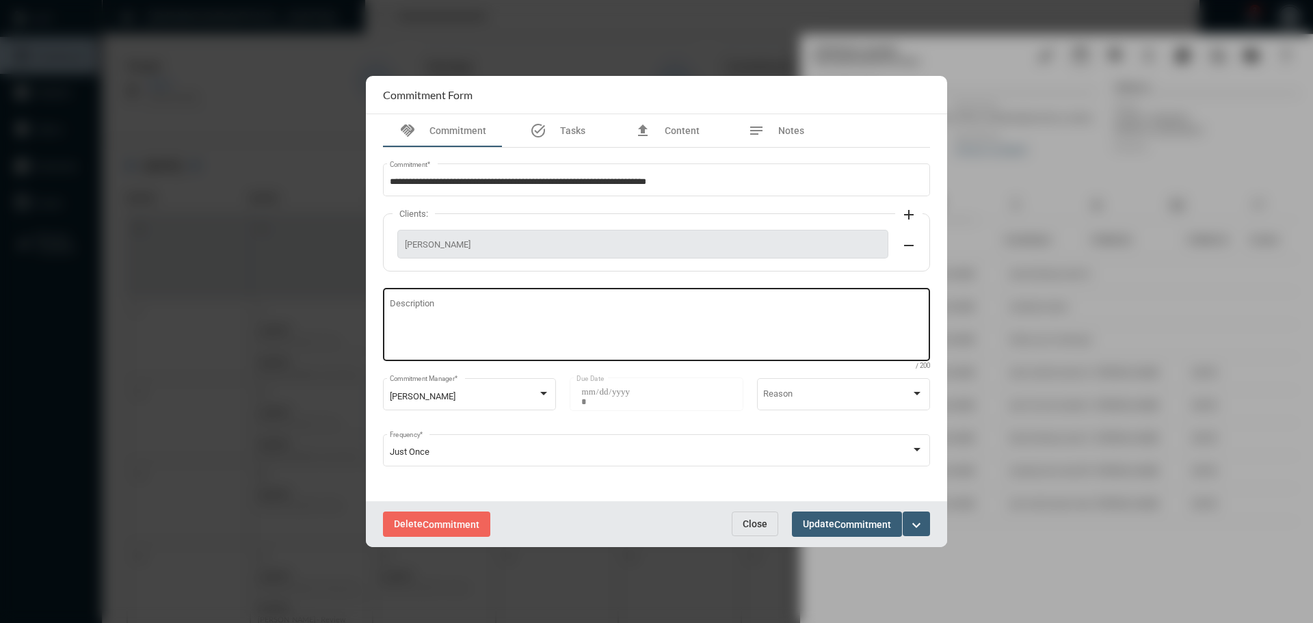
click at [457, 323] on textarea "Description" at bounding box center [657, 326] width 534 height 54
type textarea "**********"
click at [803, 529] on span "Update Commitment" at bounding box center [847, 523] width 88 height 11
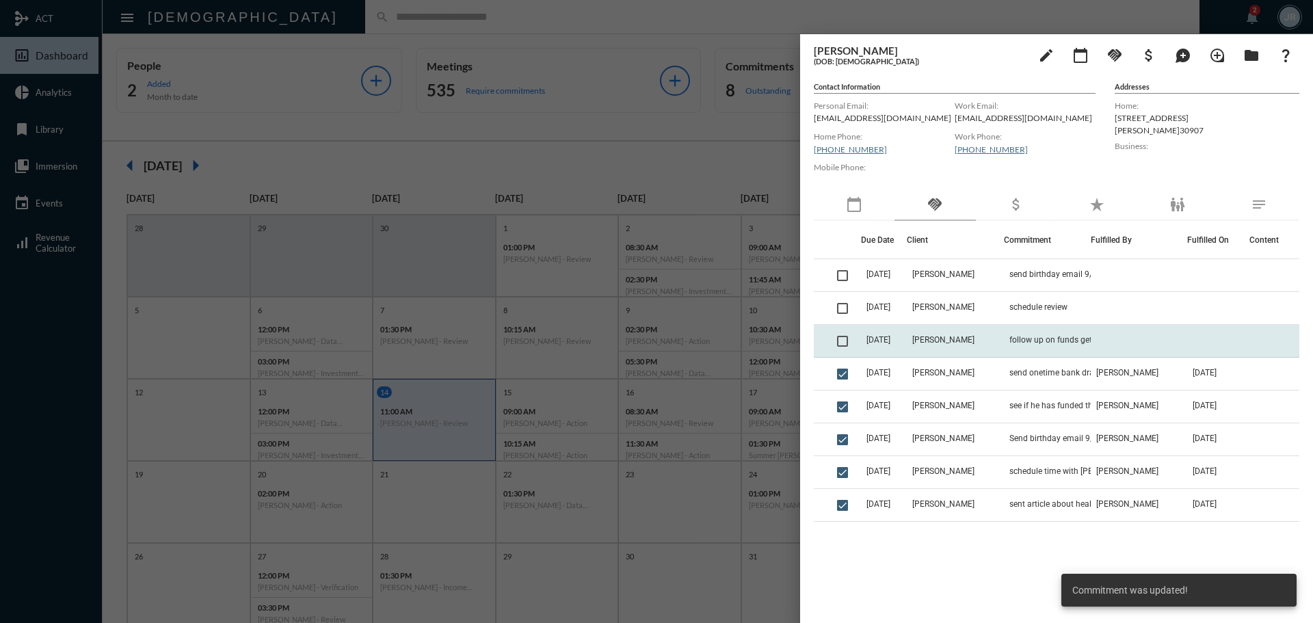
click at [844, 341] on span at bounding box center [842, 341] width 11 height 11
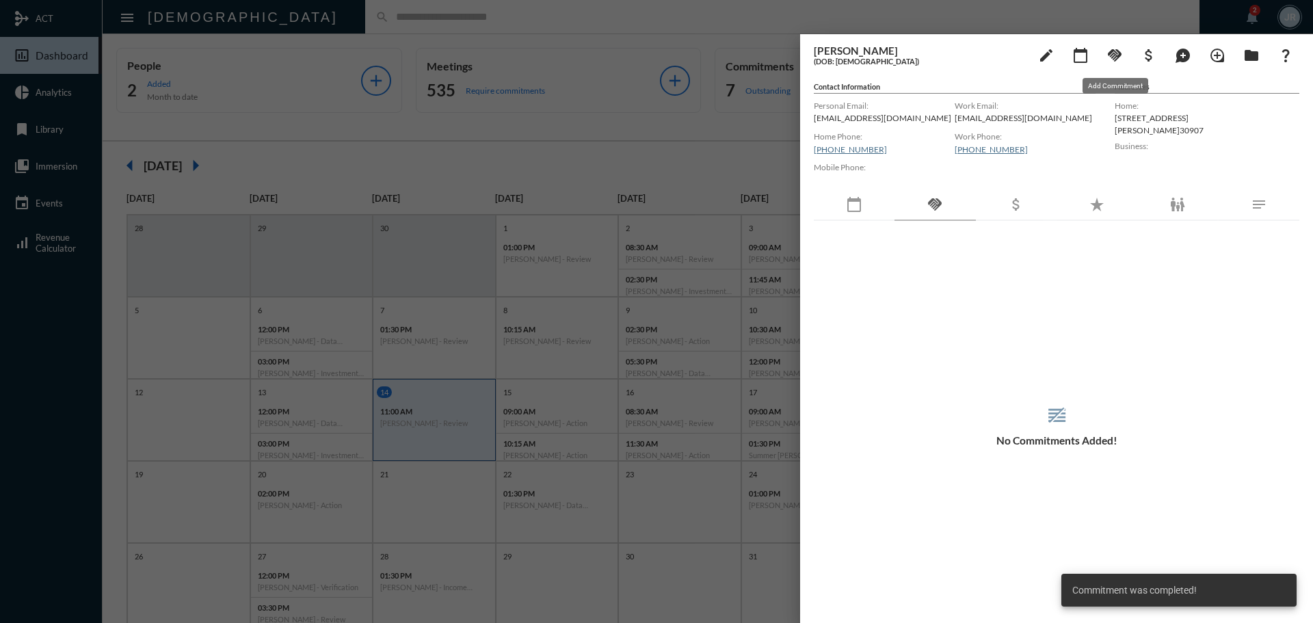
click at [1110, 56] on mat-icon "handshake" at bounding box center [1114, 55] width 16 height 16
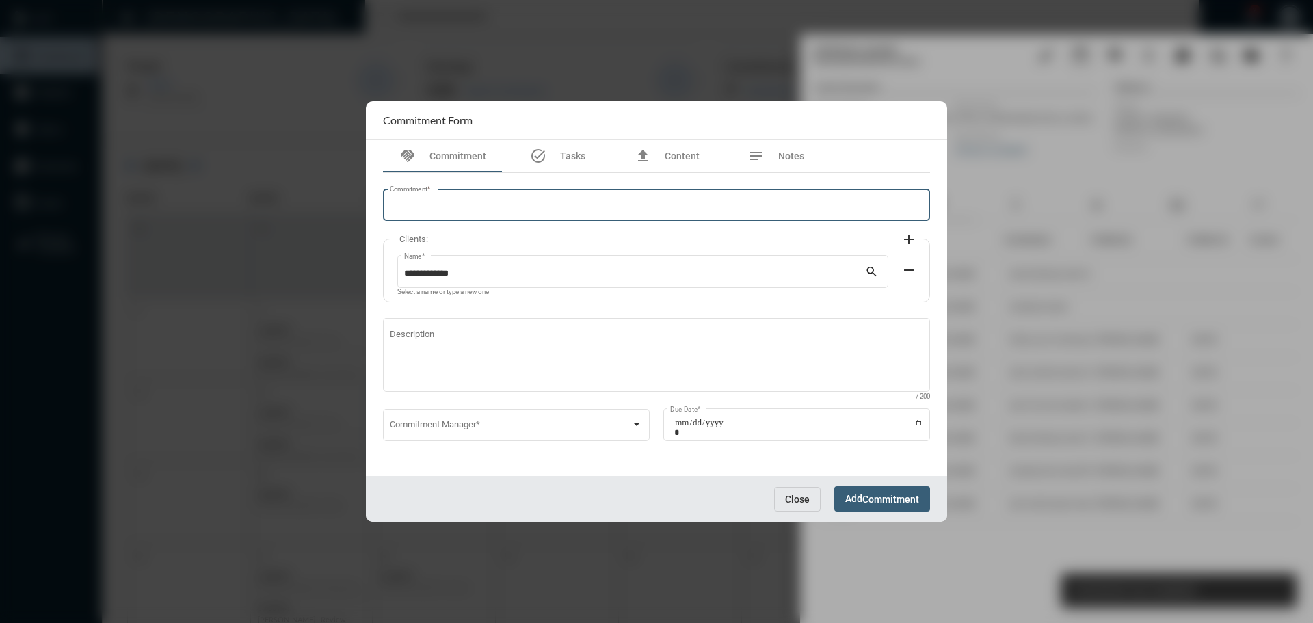
click at [506, 203] on input "Commitment *" at bounding box center [657, 207] width 534 height 10
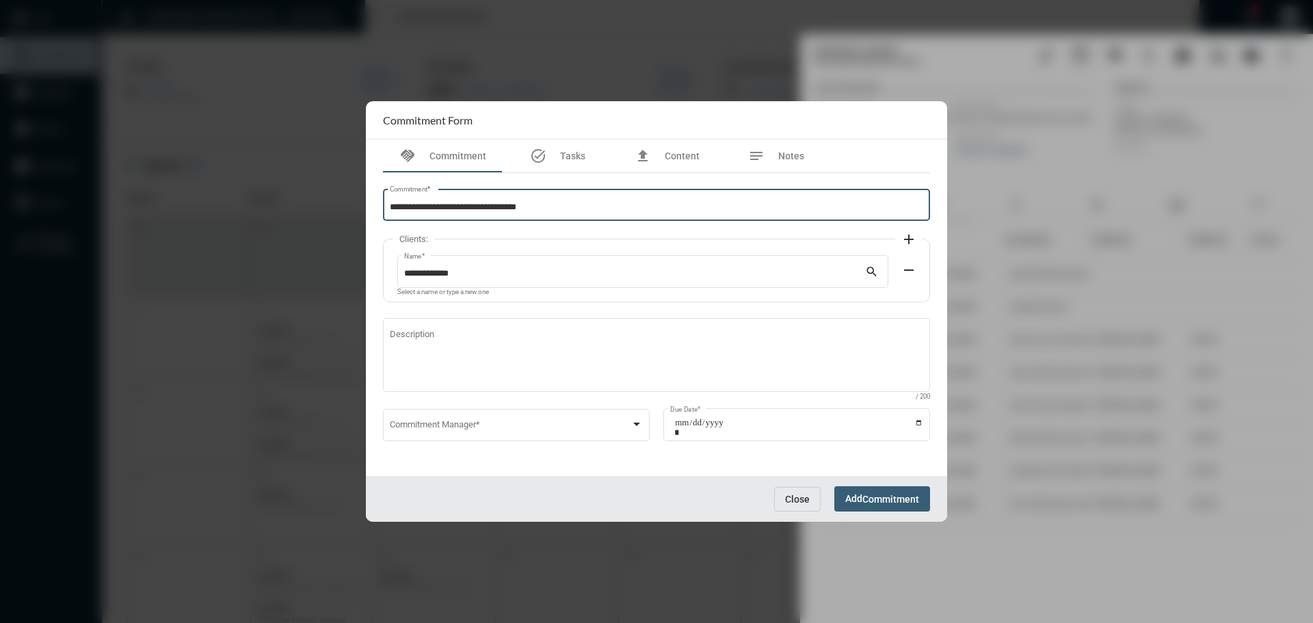
type input "**********"
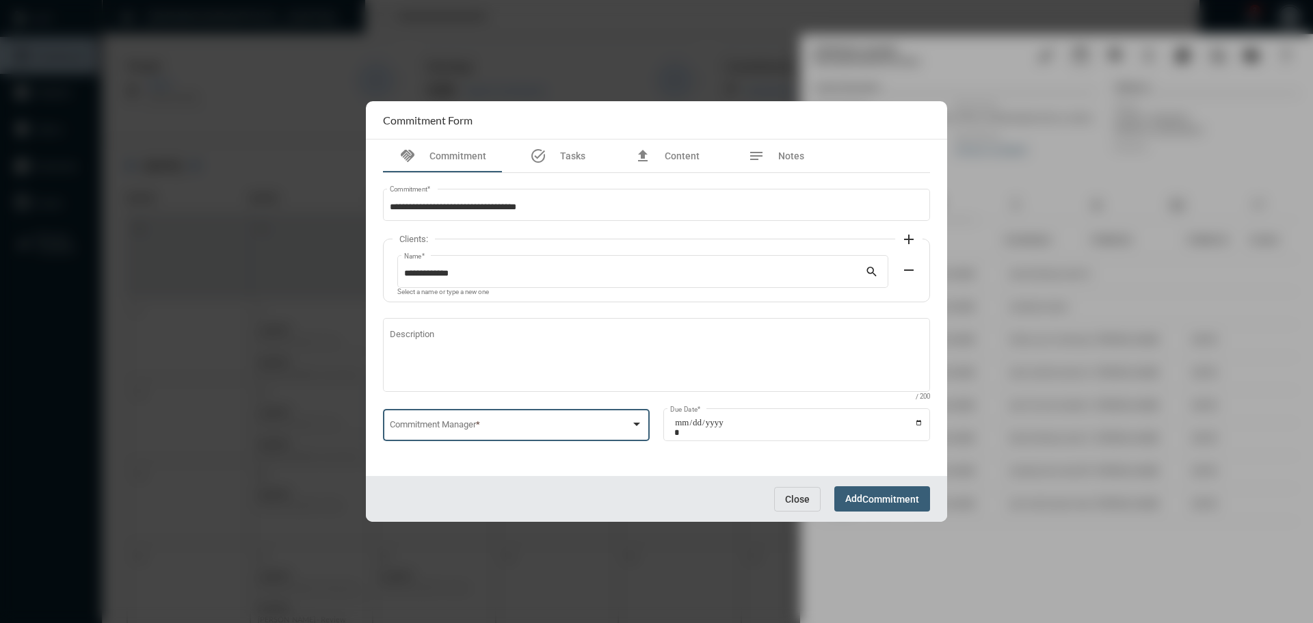
click at [433, 427] on span at bounding box center [510, 427] width 241 height 10
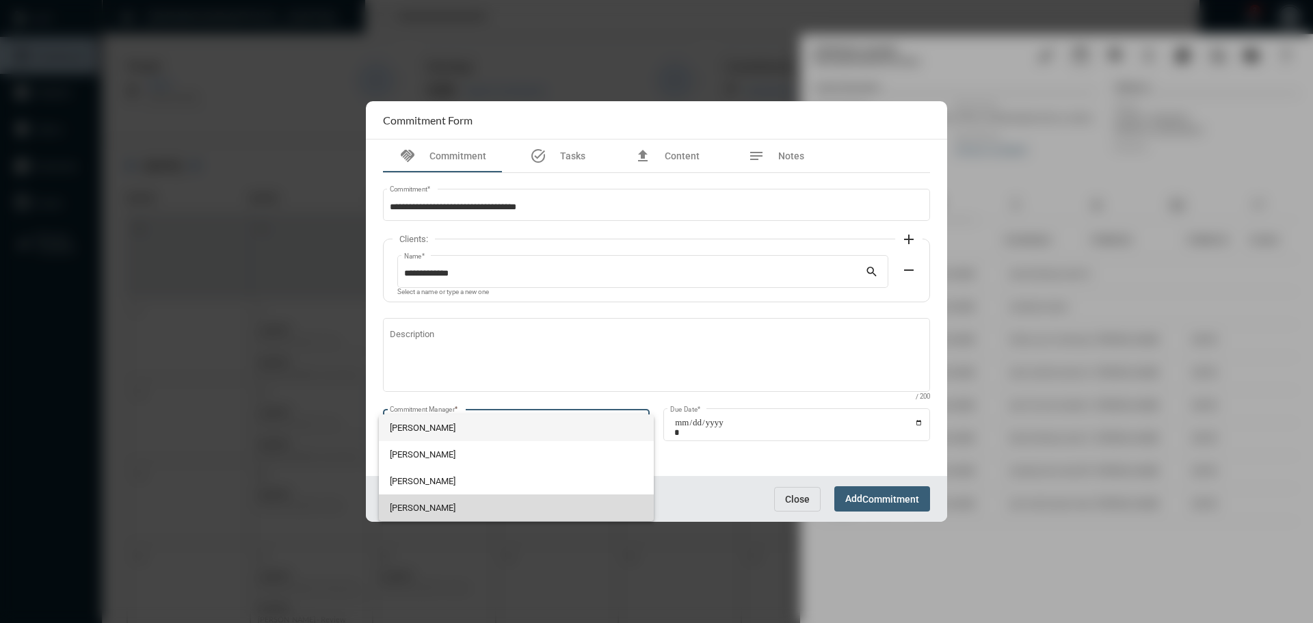
click at [433, 498] on span "[PERSON_NAME]" at bounding box center [517, 507] width 254 height 27
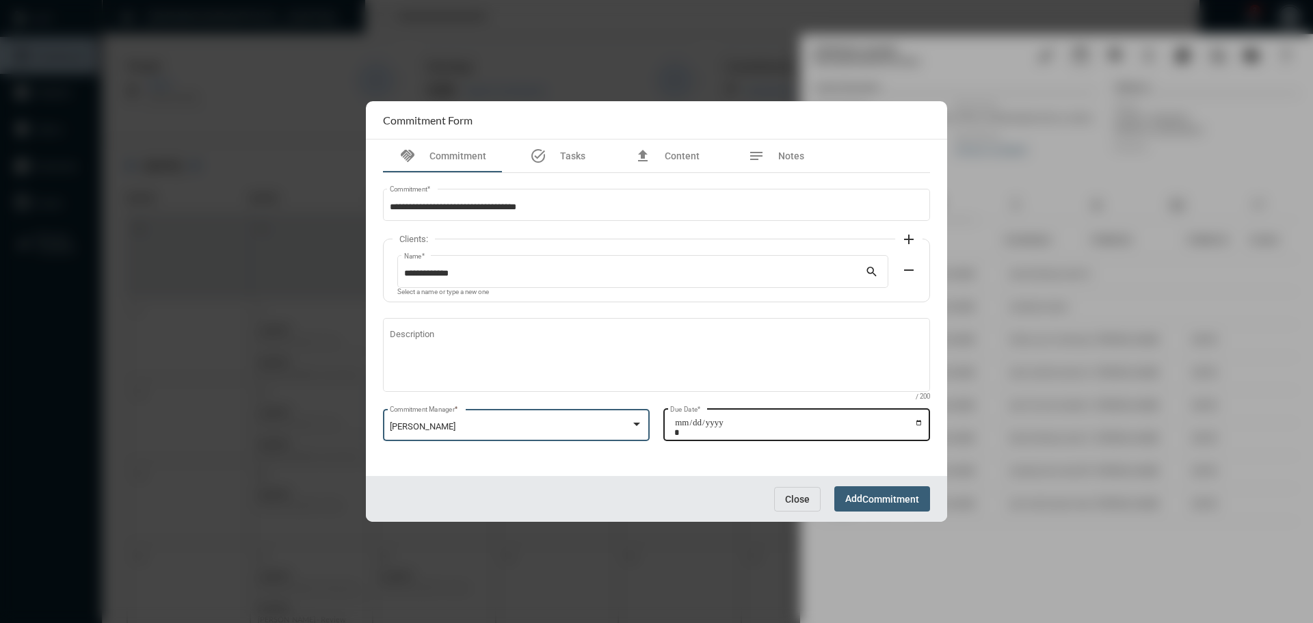
click at [919, 420] on input "Due Date *" at bounding box center [798, 427] width 249 height 19
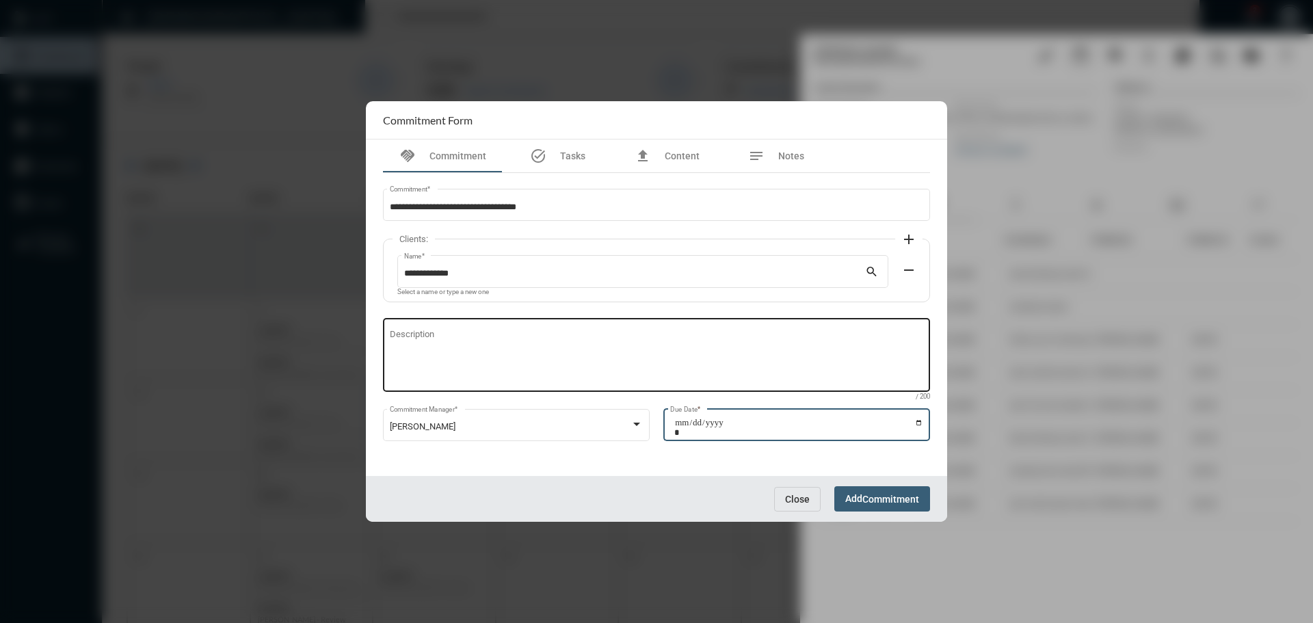
type input "**********"
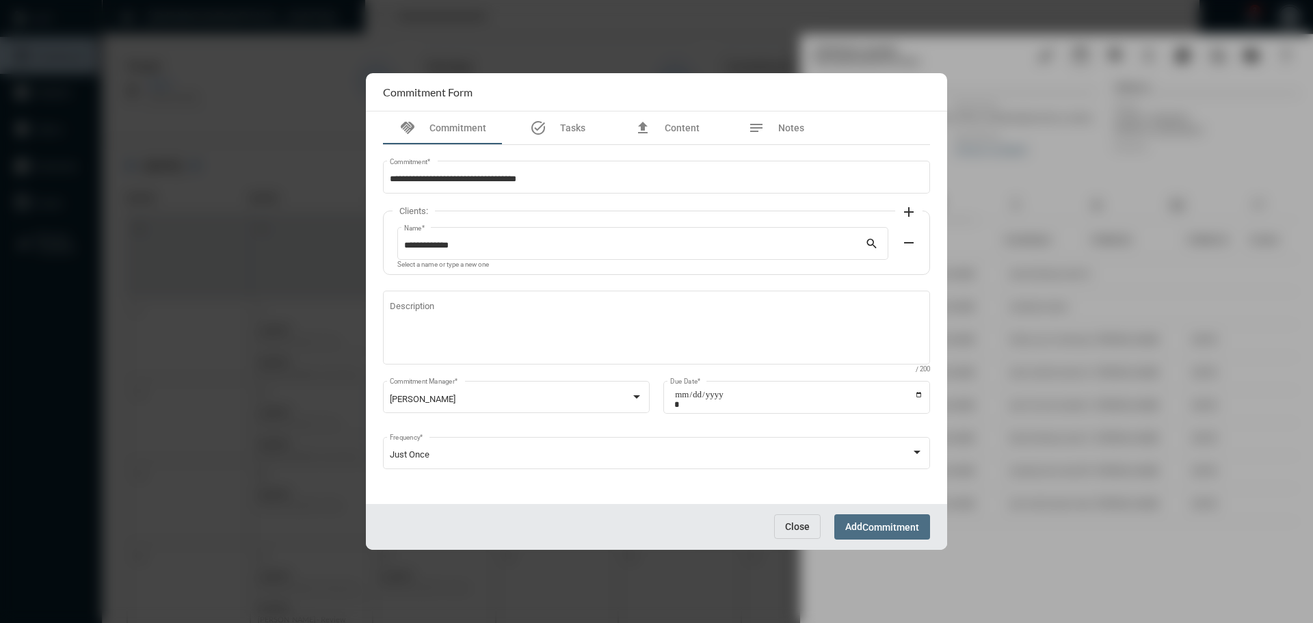
click at [889, 533] on button "Add Commitment" at bounding box center [882, 526] width 96 height 25
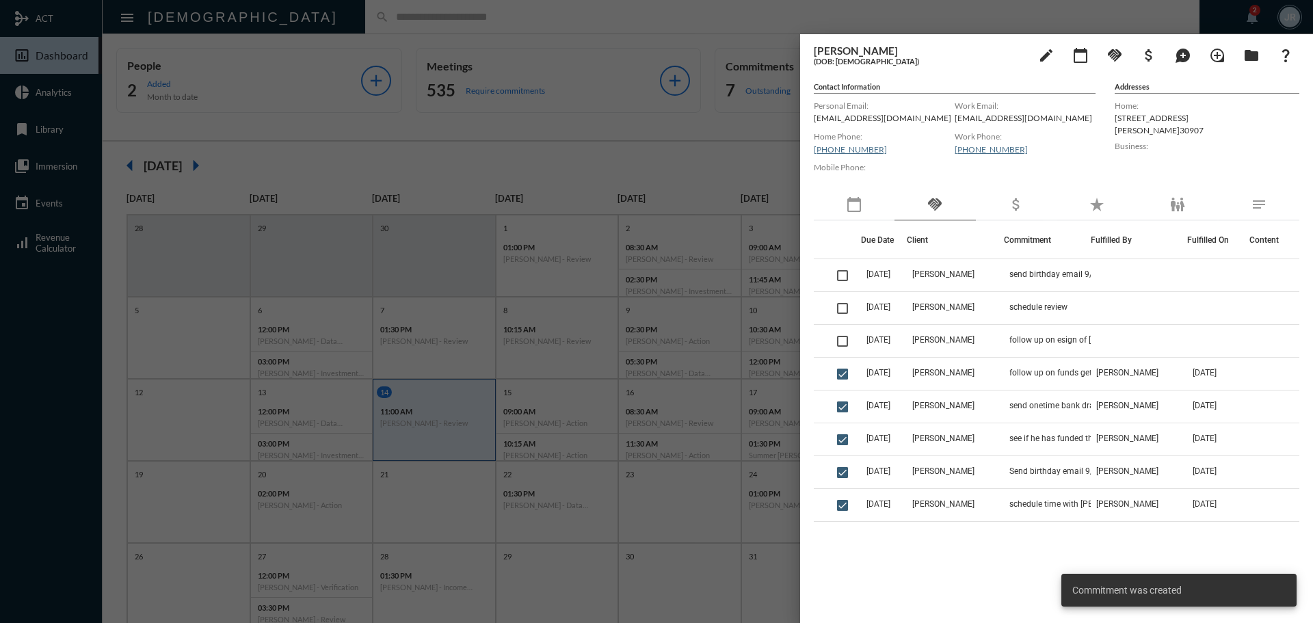
click at [327, 16] on div at bounding box center [656, 311] width 1313 height 623
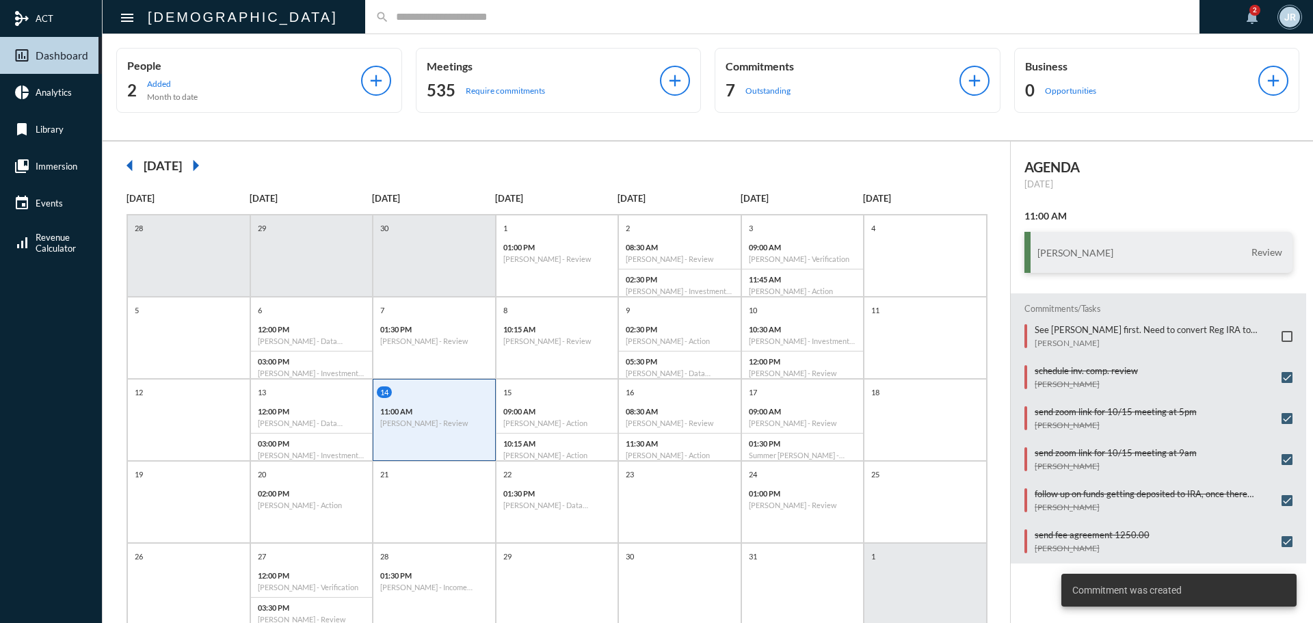
click at [389, 21] on input "text" at bounding box center [789, 17] width 800 height 12
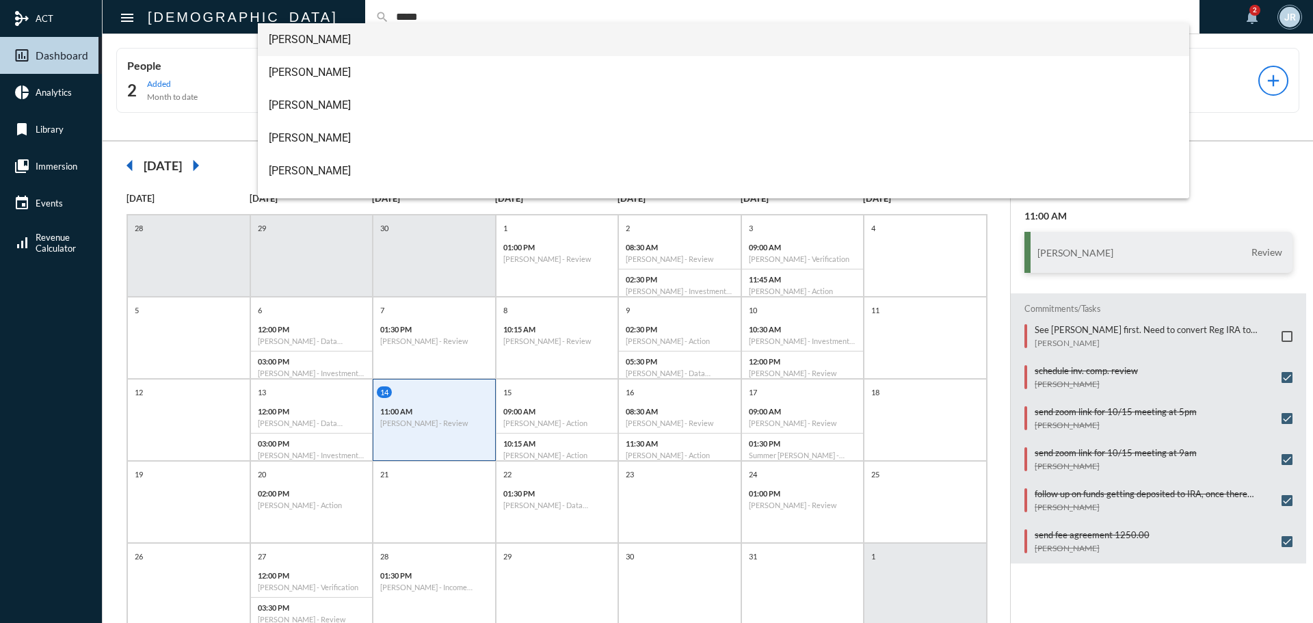
type input "*****"
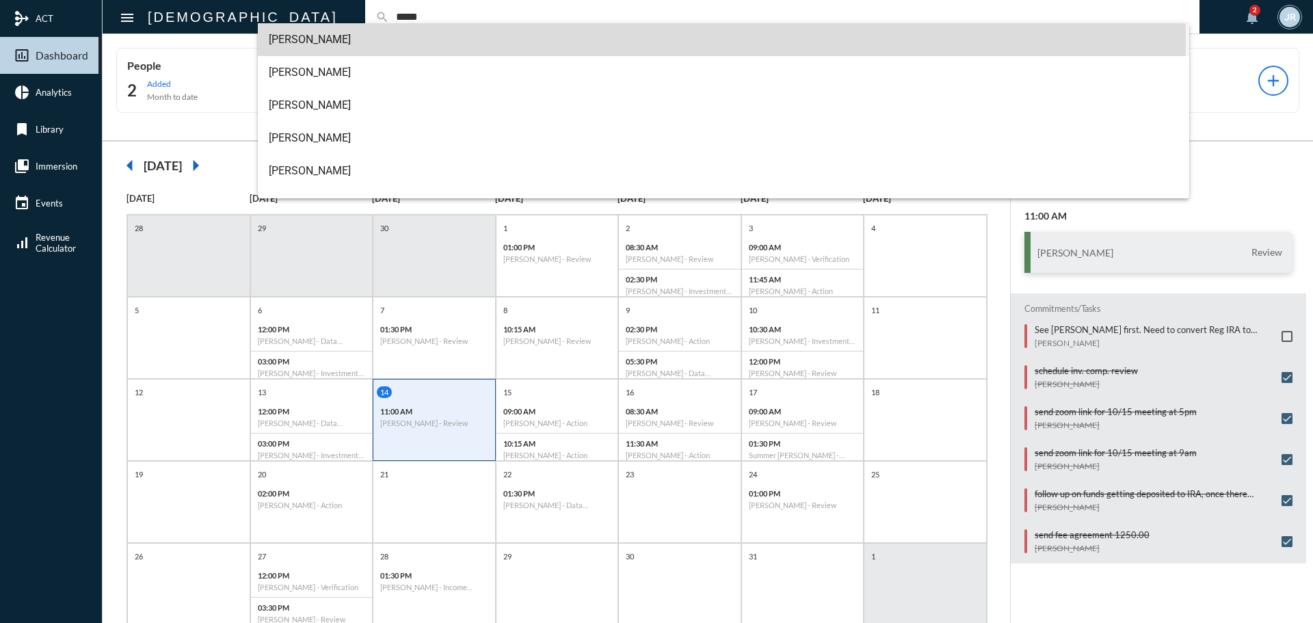
click at [313, 36] on span "[PERSON_NAME]" at bounding box center [724, 39] width 910 height 33
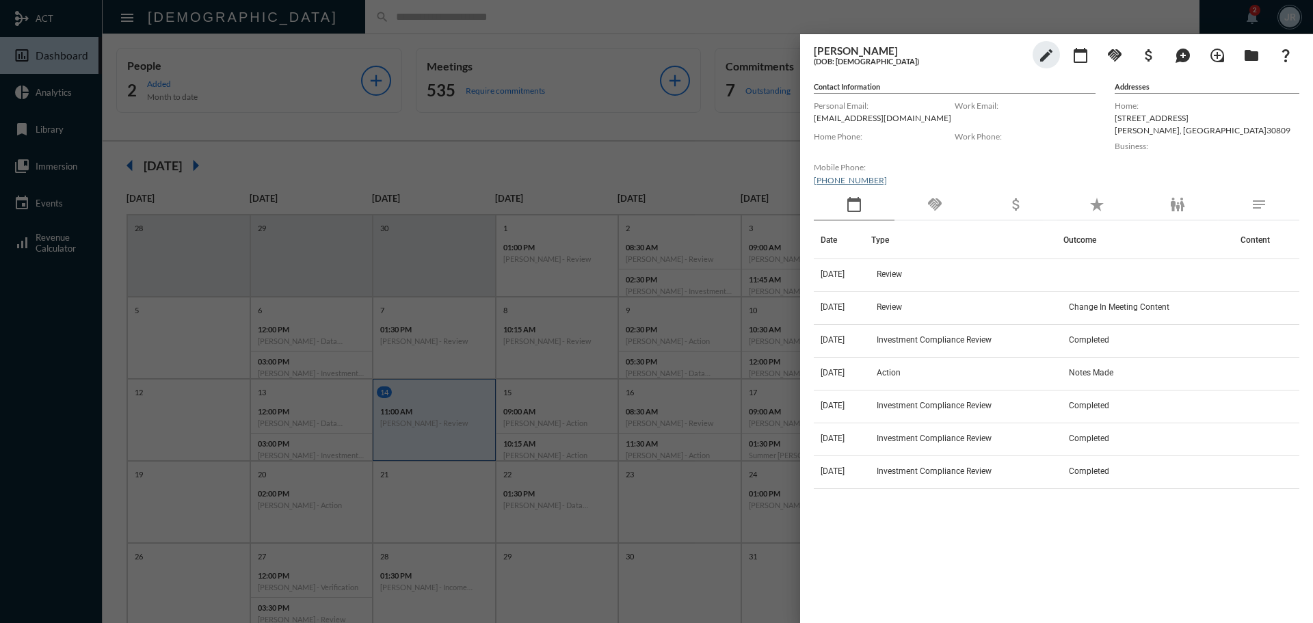
click at [917, 211] on div "handshake" at bounding box center [934, 204] width 81 height 31
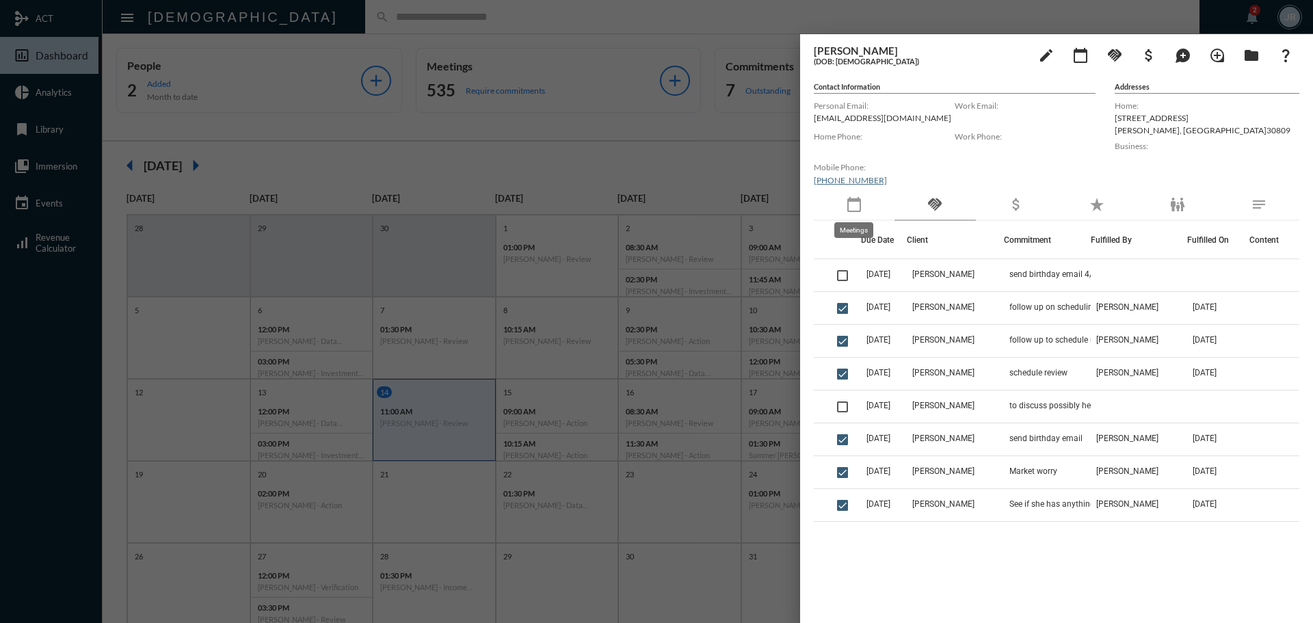
click at [851, 198] on mat-icon "calendar_today" at bounding box center [854, 204] width 16 height 16
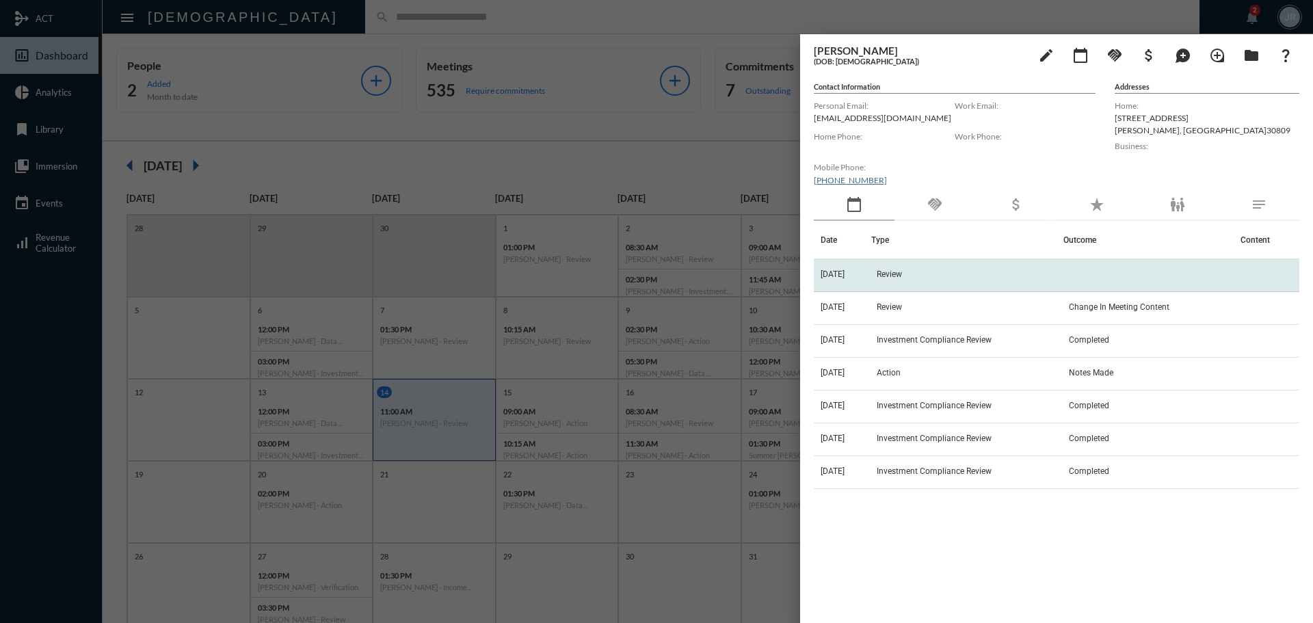
click at [857, 269] on td "[DATE]" at bounding box center [842, 275] width 57 height 33
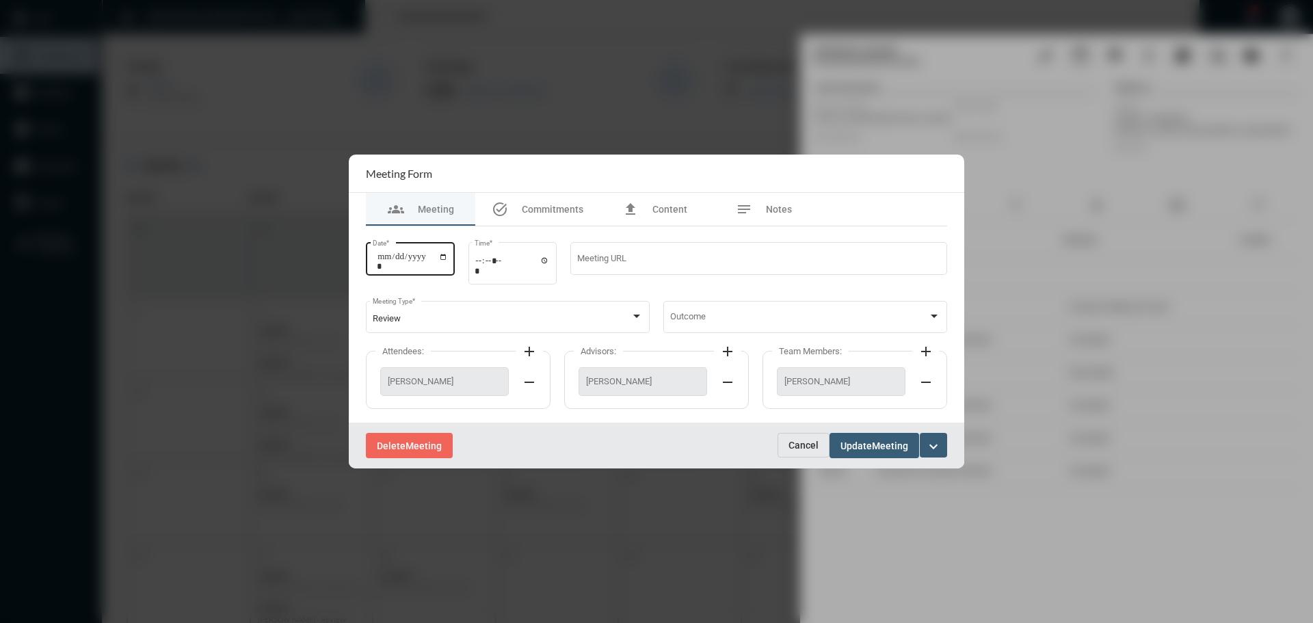
click at [448, 254] on input "**********" at bounding box center [412, 261] width 71 height 19
type input "**********"
click at [548, 259] on input "*****" at bounding box center [512, 265] width 75 height 20
type input "*****"
click at [684, 280] on div "Meeting URL" at bounding box center [758, 264] width 377 height 44
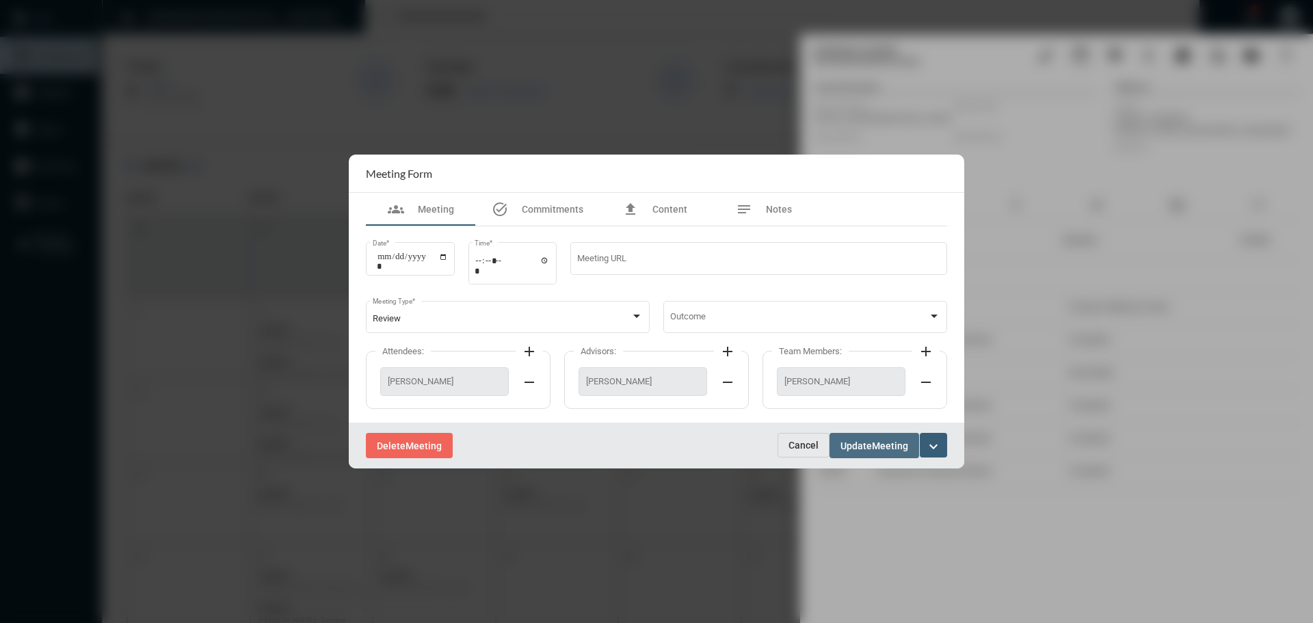
click at [858, 453] on button "Update Meeting" at bounding box center [874, 445] width 90 height 25
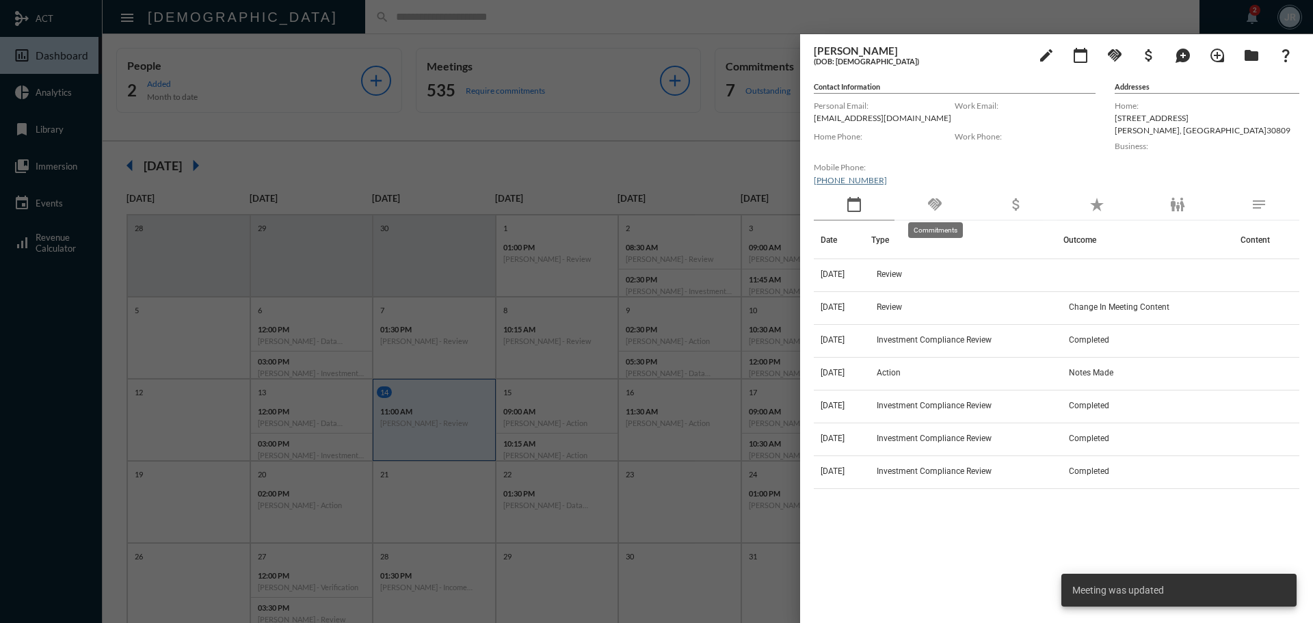
click at [941, 200] on mat-icon "handshake" at bounding box center [934, 204] width 16 height 16
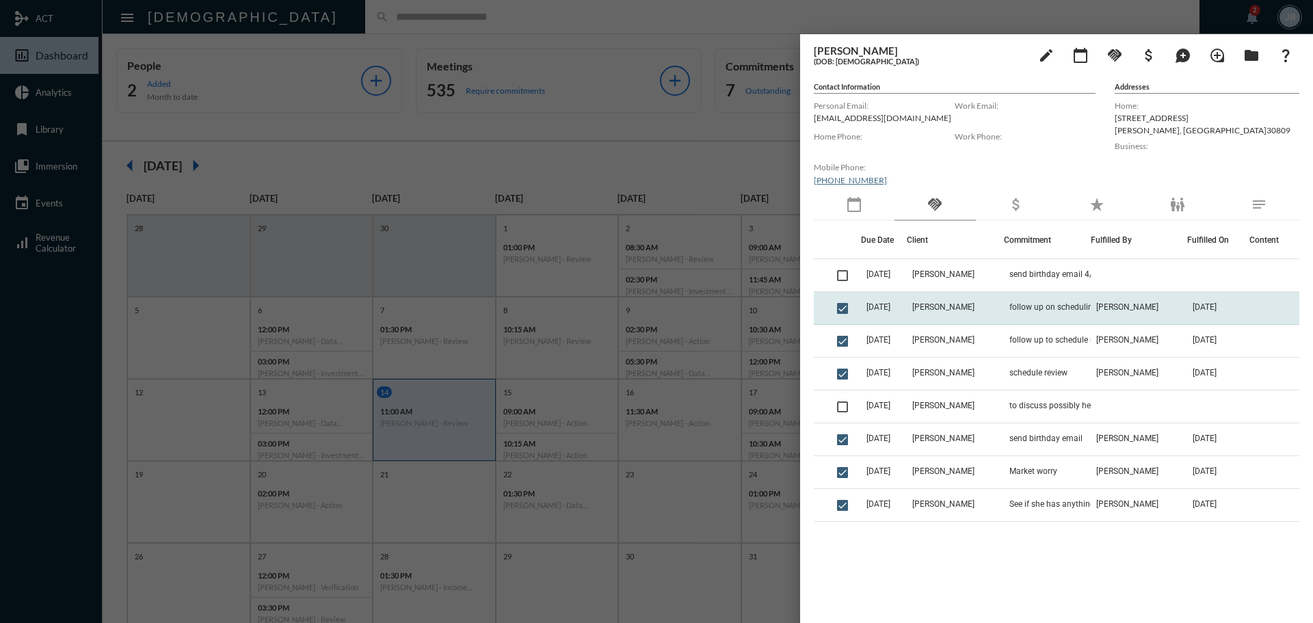
click at [985, 315] on td "[PERSON_NAME]" at bounding box center [955, 308] width 96 height 33
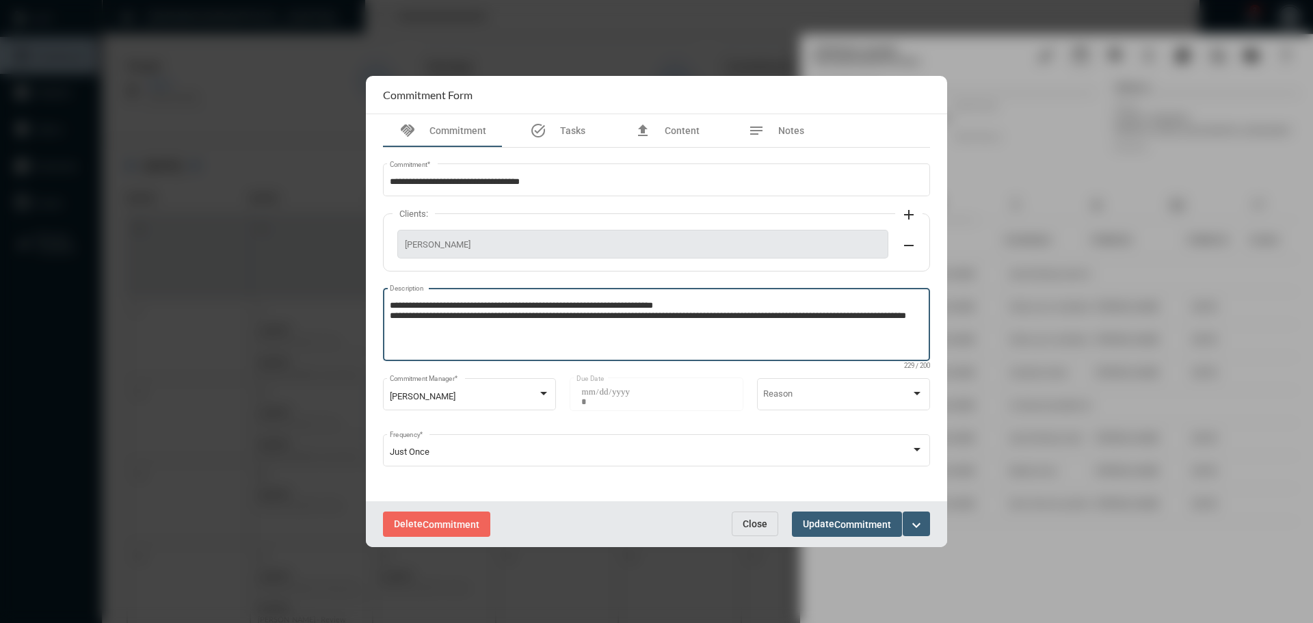
click at [472, 337] on textarea "**********" at bounding box center [657, 326] width 534 height 54
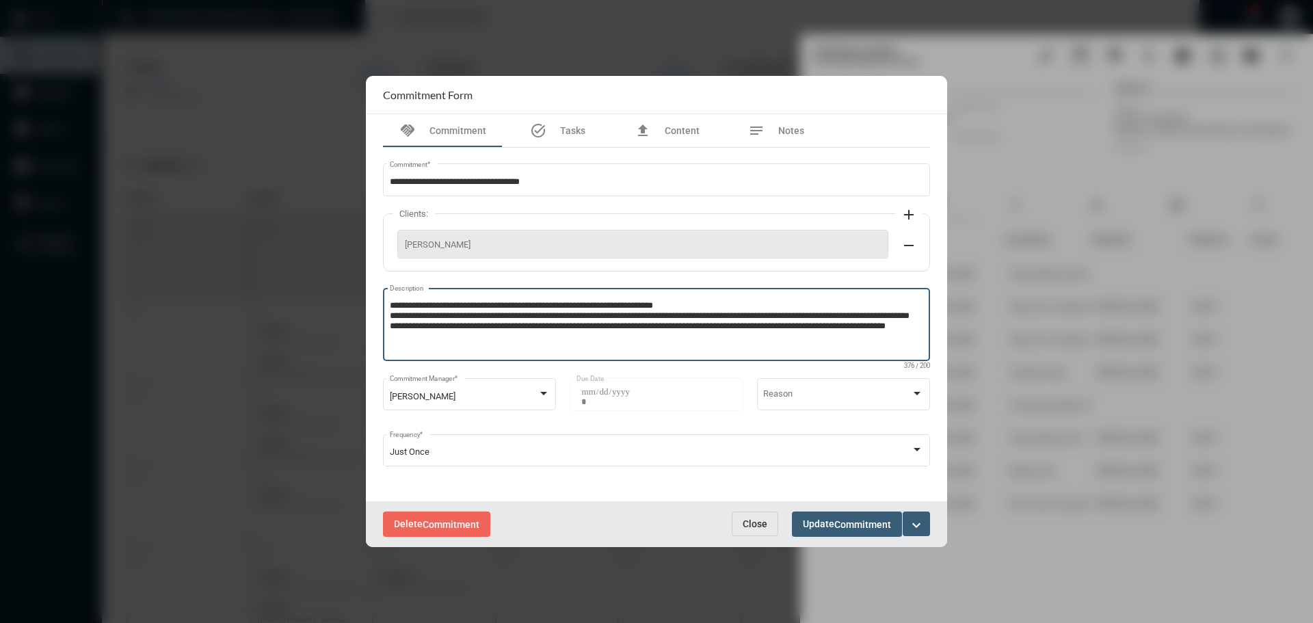
type textarea "**********"
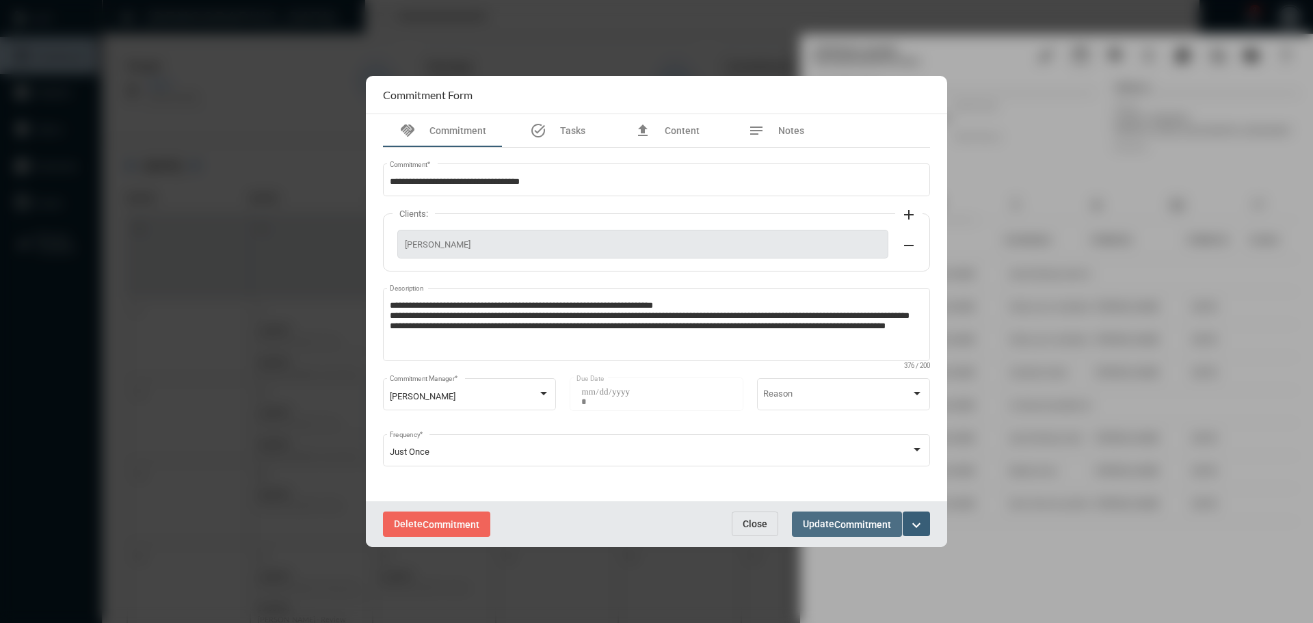
click at [838, 524] on span "Commitment" at bounding box center [862, 524] width 57 height 11
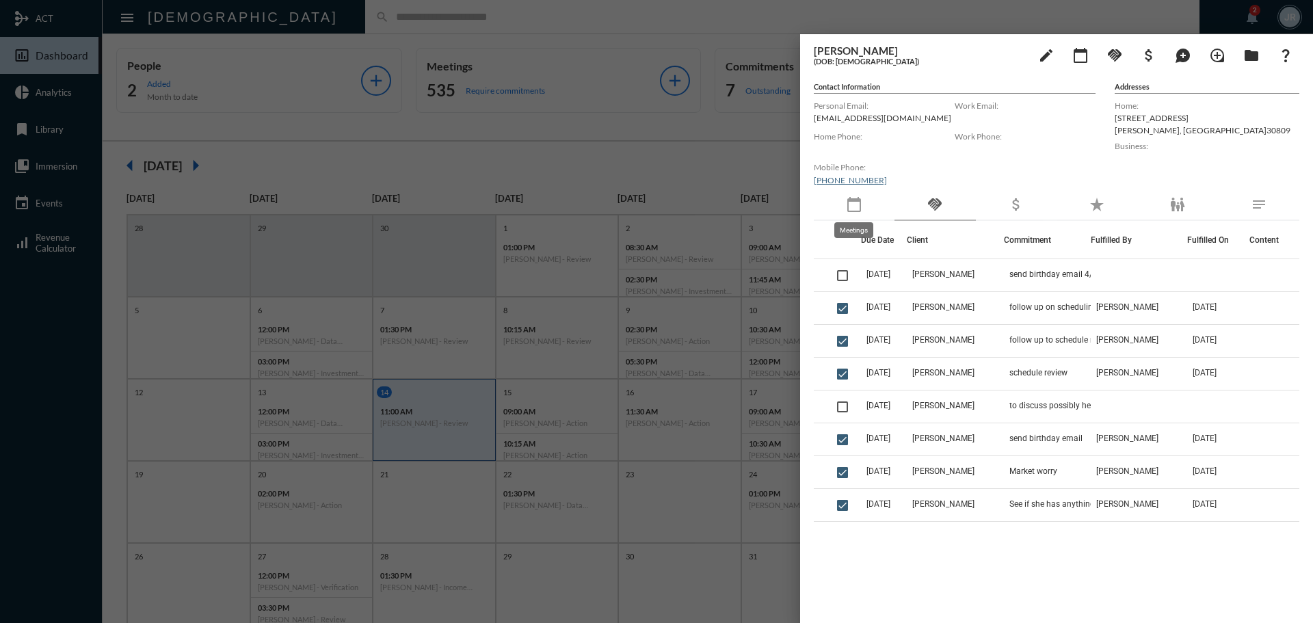
click at [848, 206] on mat-icon "calendar_today" at bounding box center [854, 204] width 16 height 16
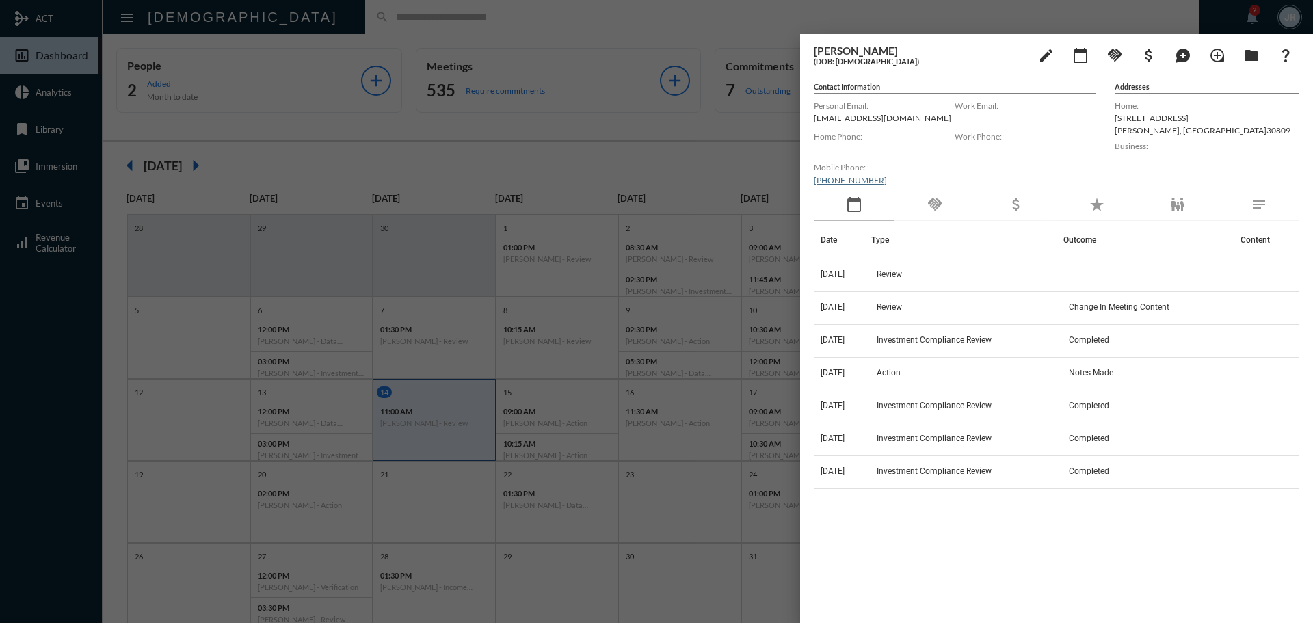
click at [415, 23] on div at bounding box center [656, 311] width 1313 height 623
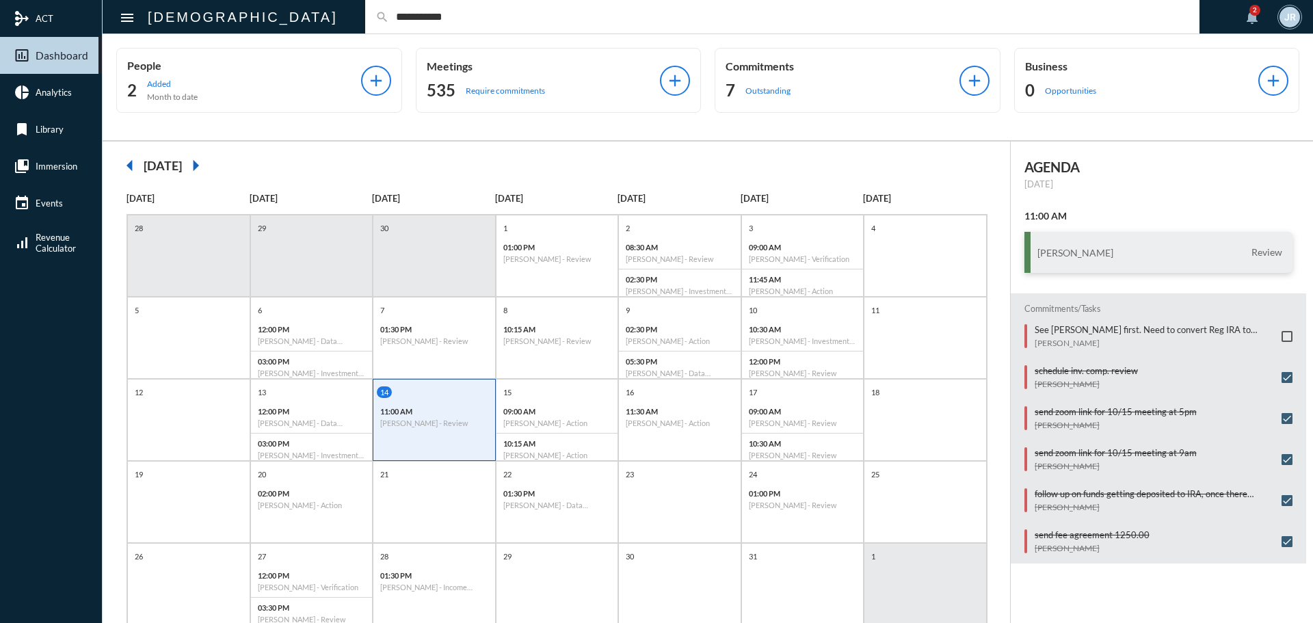
type input "**********"
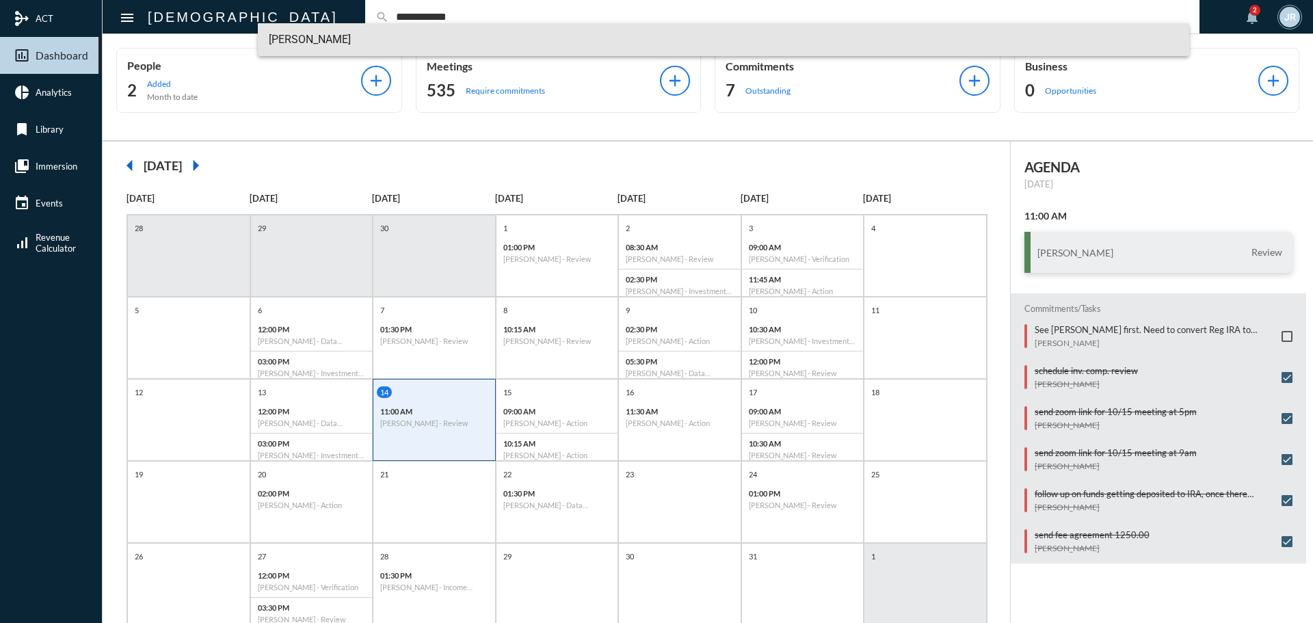
click at [296, 38] on span "[PERSON_NAME]" at bounding box center [724, 39] width 910 height 33
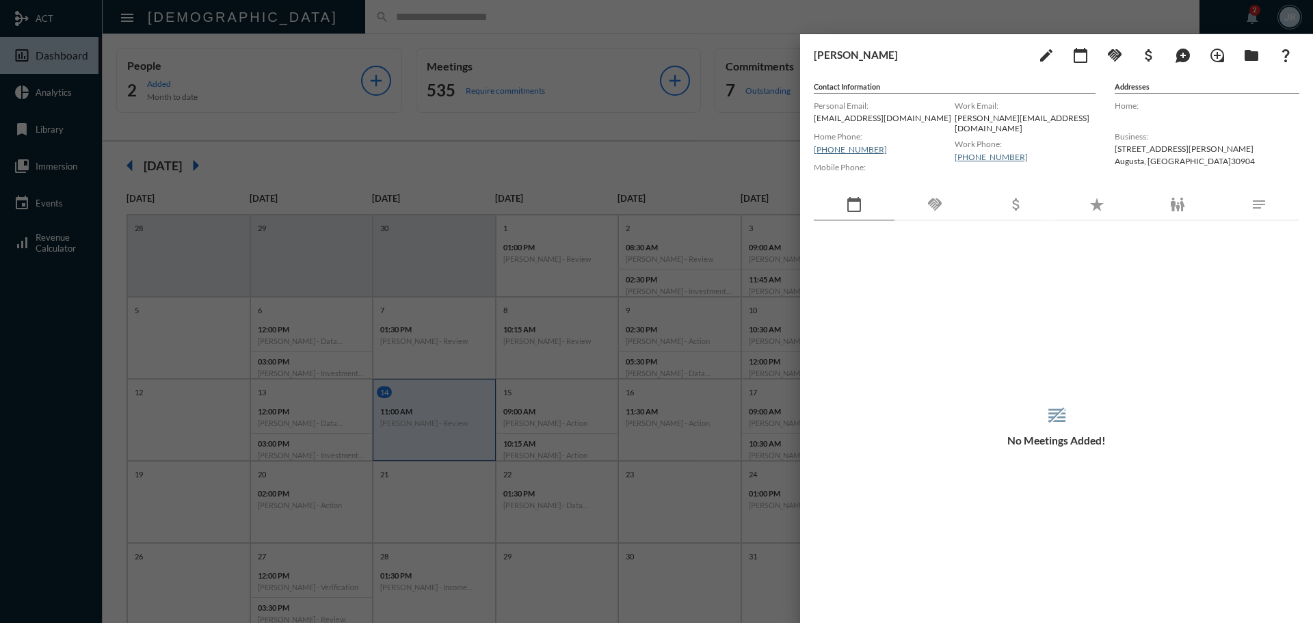
click at [962, 206] on div "handshake" at bounding box center [934, 204] width 81 height 31
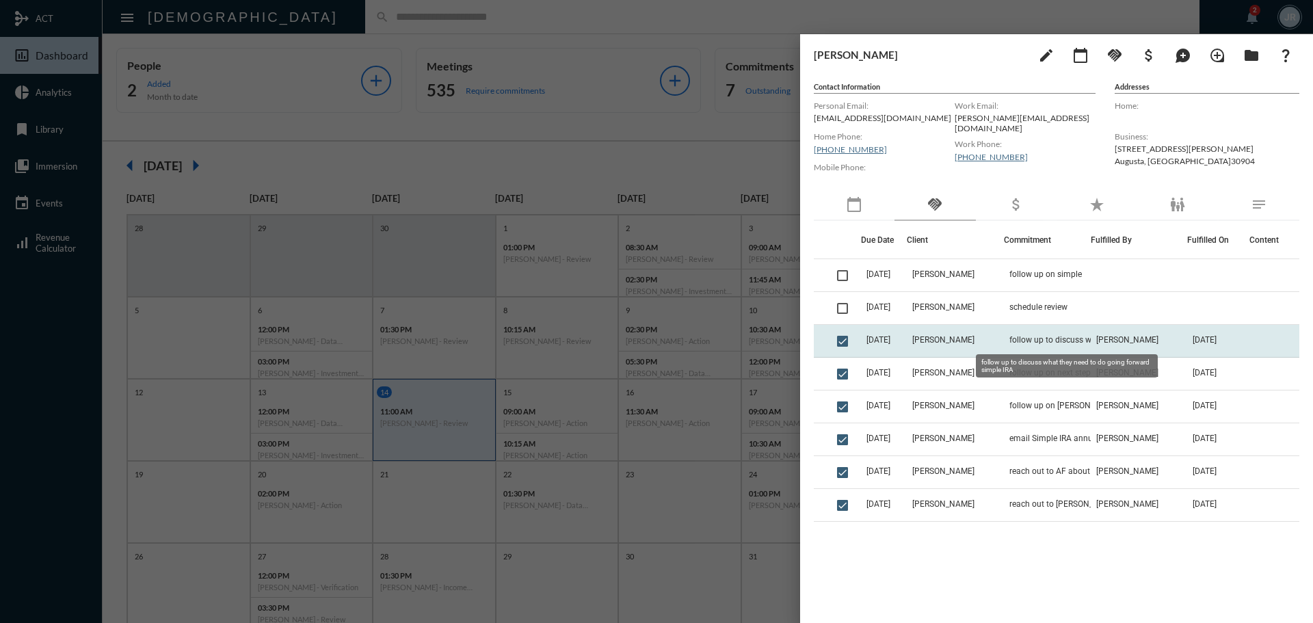
click at [1028, 338] on span "follow up to discuss what they need to do going forward simple IRA" at bounding box center [1077, 340] width 137 height 10
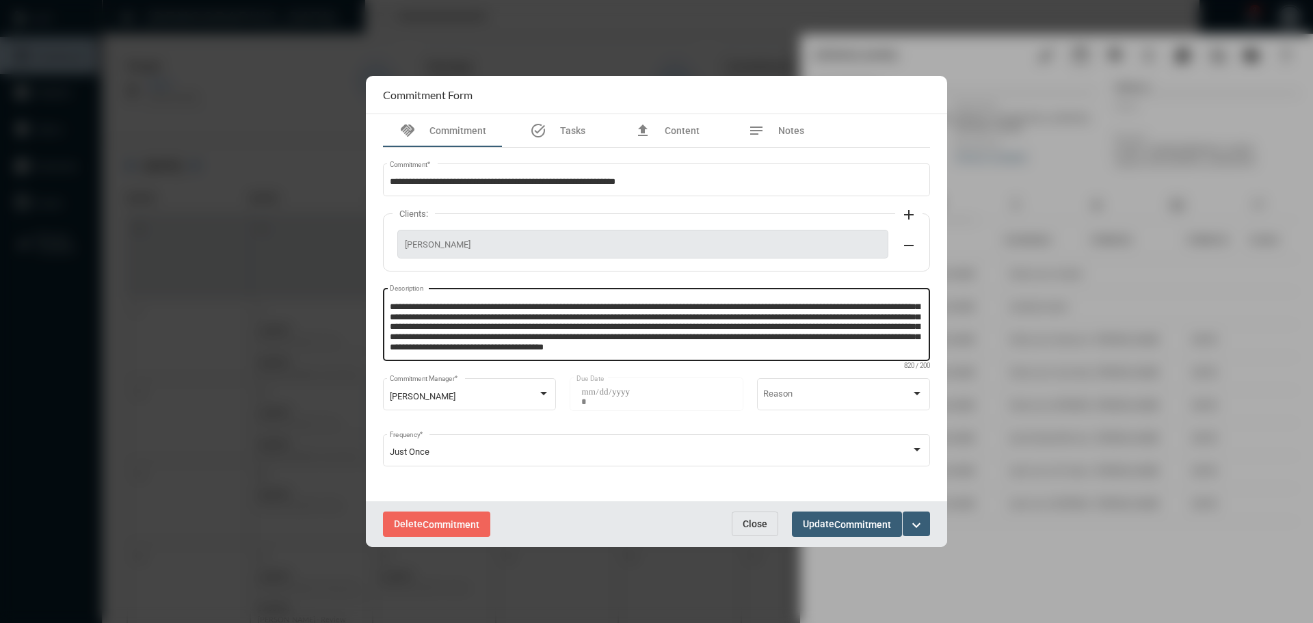
scroll to position [18, 0]
click at [557, 351] on textarea "**********" at bounding box center [657, 326] width 534 height 54
type textarea "**********"
click at [798, 529] on button "Update Commitment" at bounding box center [847, 523] width 110 height 25
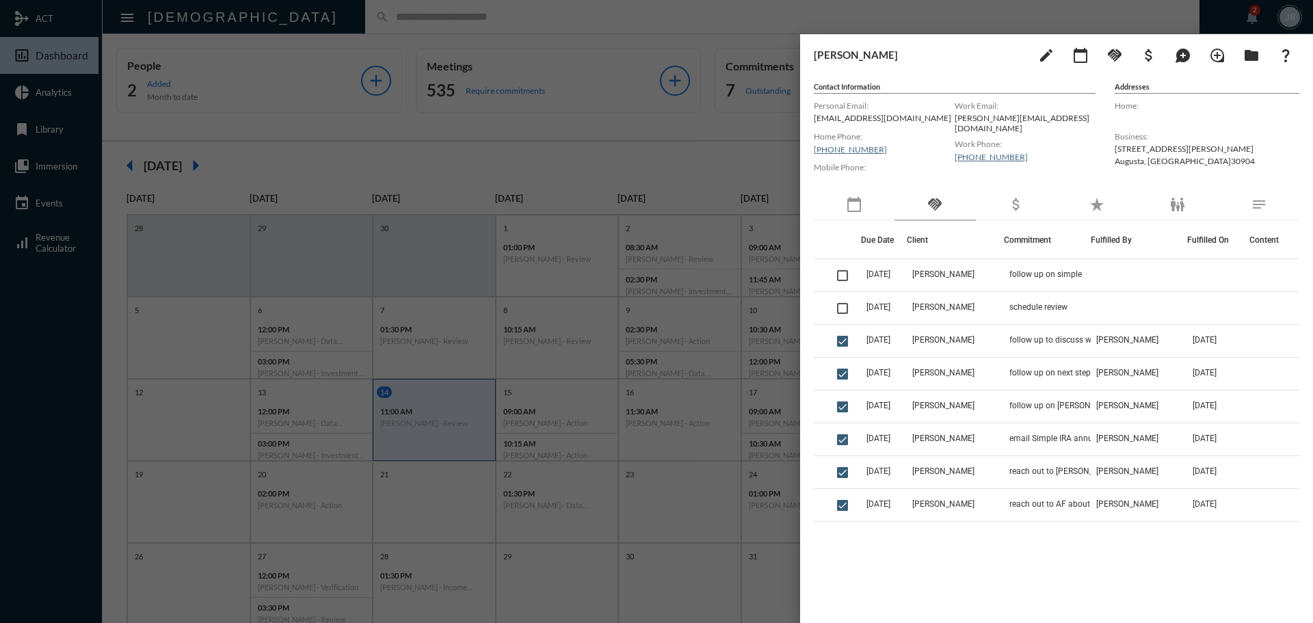
click at [490, 22] on div at bounding box center [656, 311] width 1313 height 623
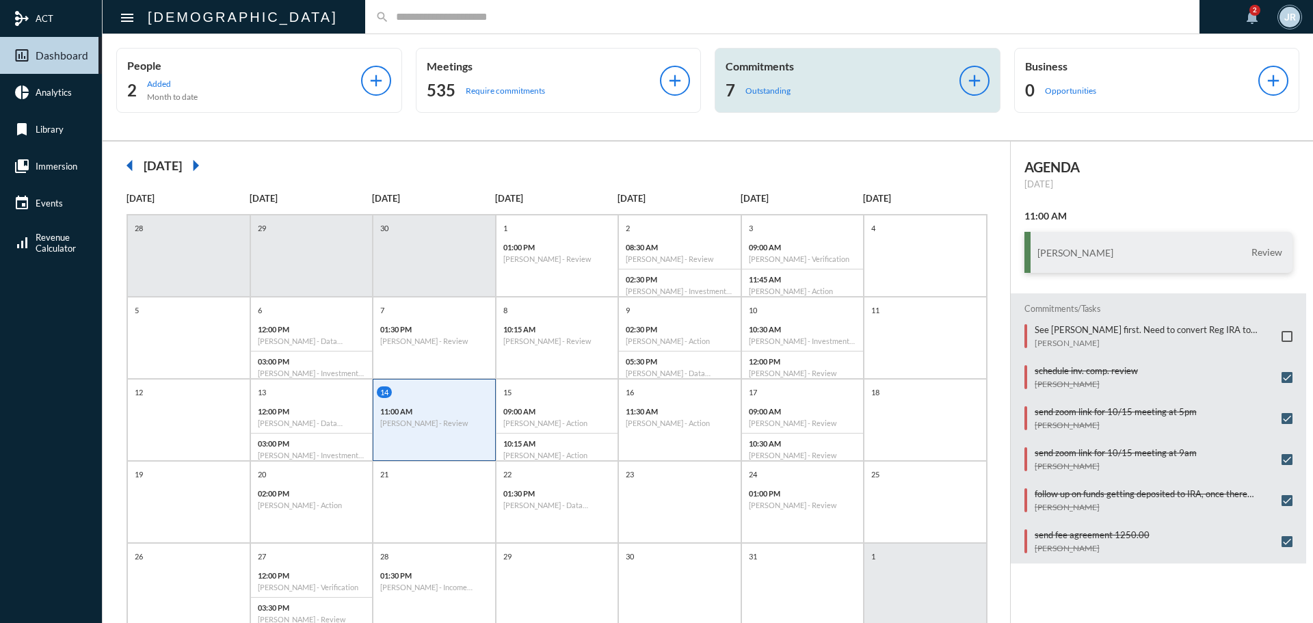
click at [775, 79] on div "Commitments 7 Outstanding" at bounding box center [842, 80] width 234 height 42
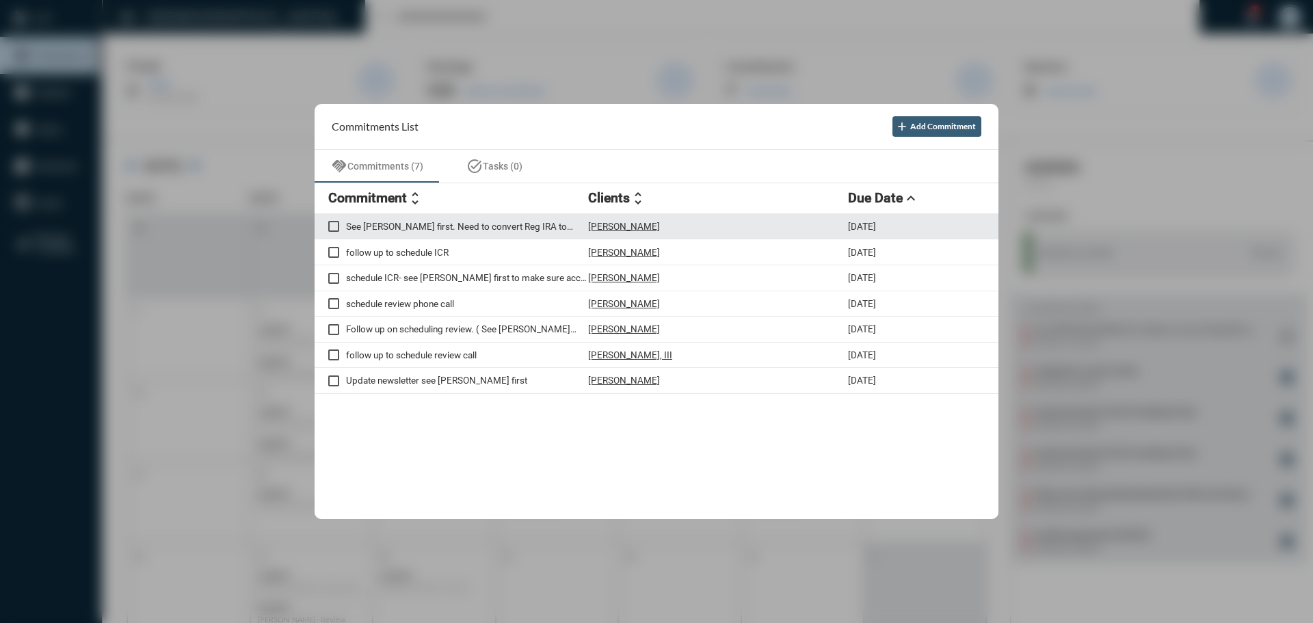
click at [632, 222] on p "[PERSON_NAME]" at bounding box center [624, 226] width 72 height 11
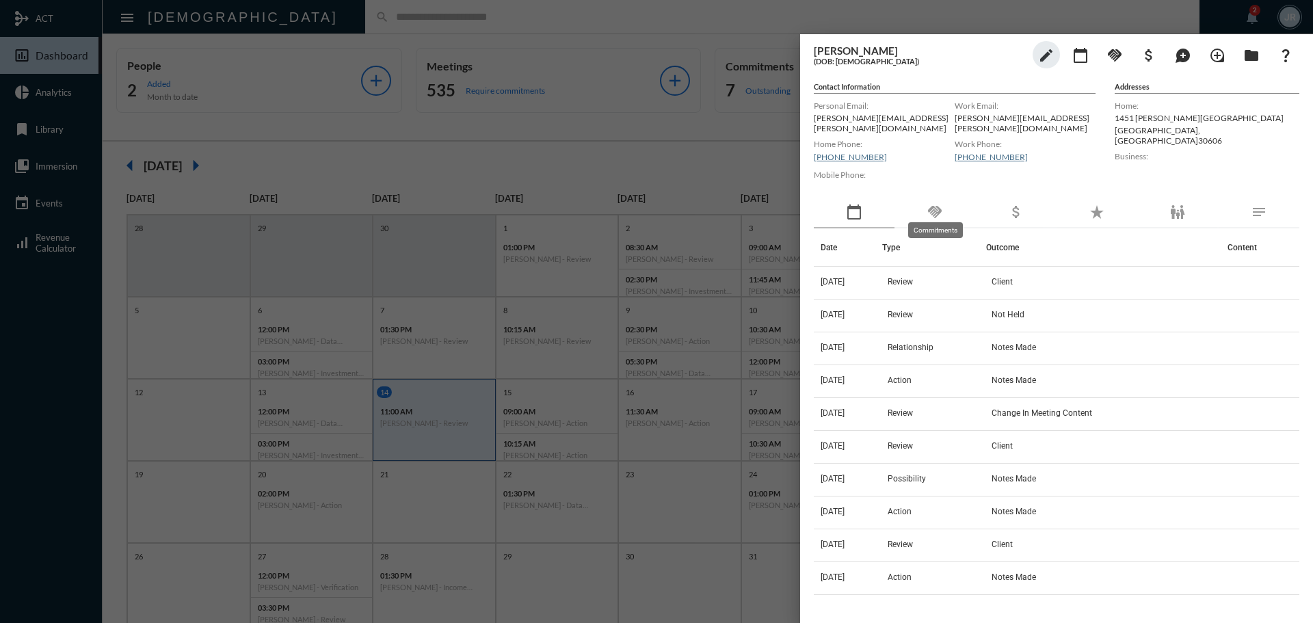
click at [926, 207] on mat-icon "handshake" at bounding box center [934, 212] width 16 height 16
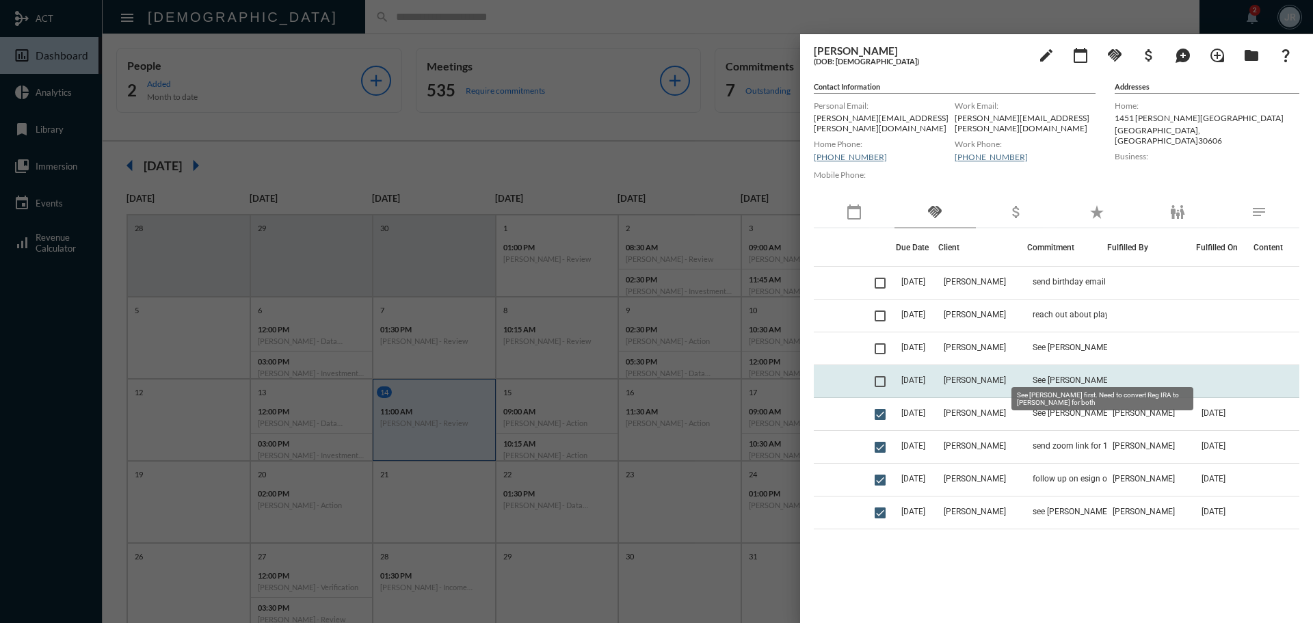
click at [1040, 375] on span "See [PERSON_NAME] first. Need to convert Reg IRA to [PERSON_NAME] for both" at bounding box center [1100, 380] width 137 height 10
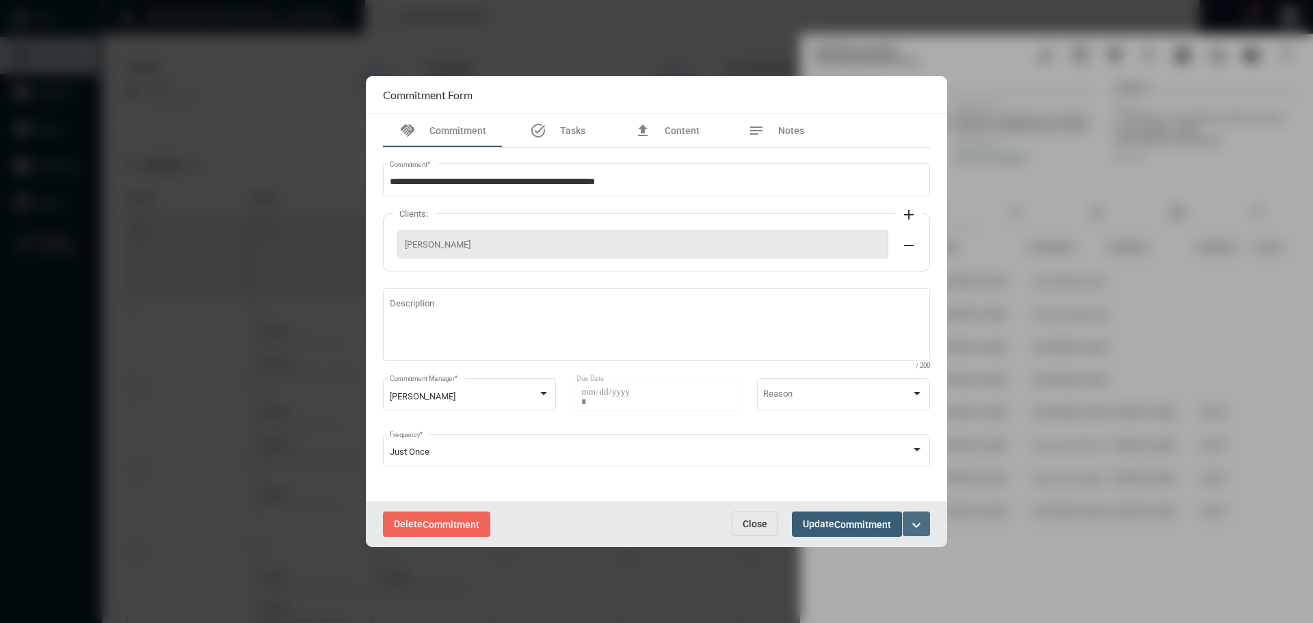
click at [919, 521] on mat-icon "expand_more" at bounding box center [916, 525] width 16 height 16
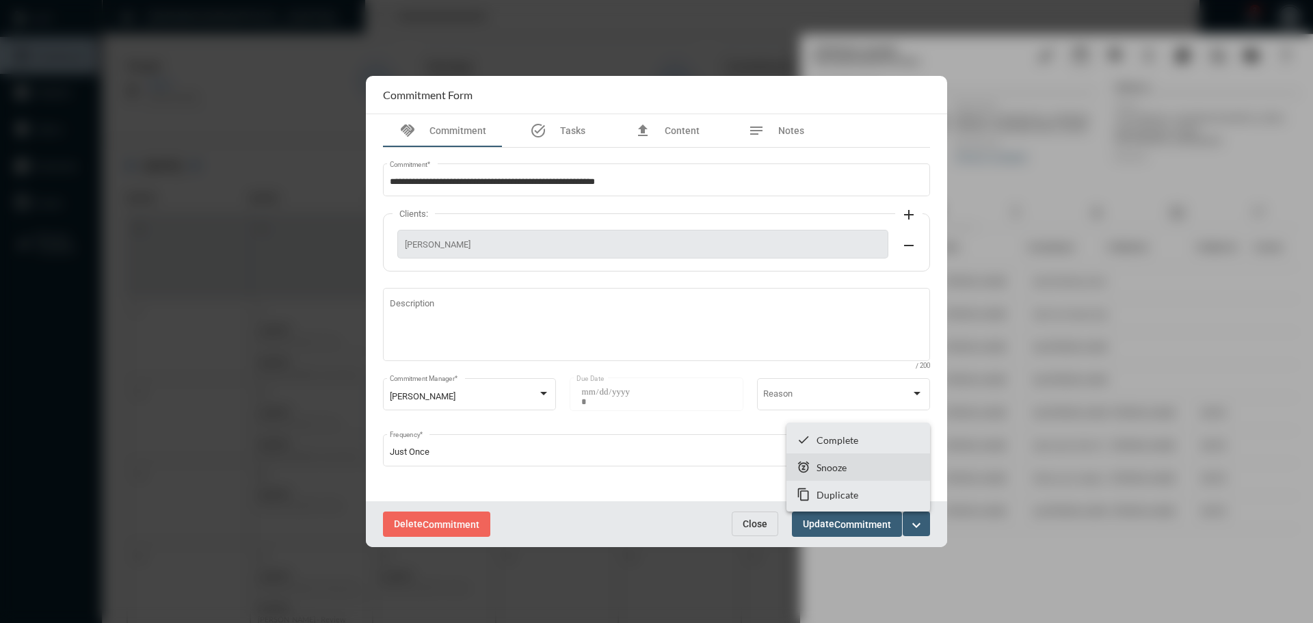
click at [827, 459] on section "snooze Snooze" at bounding box center [858, 466] width 144 height 27
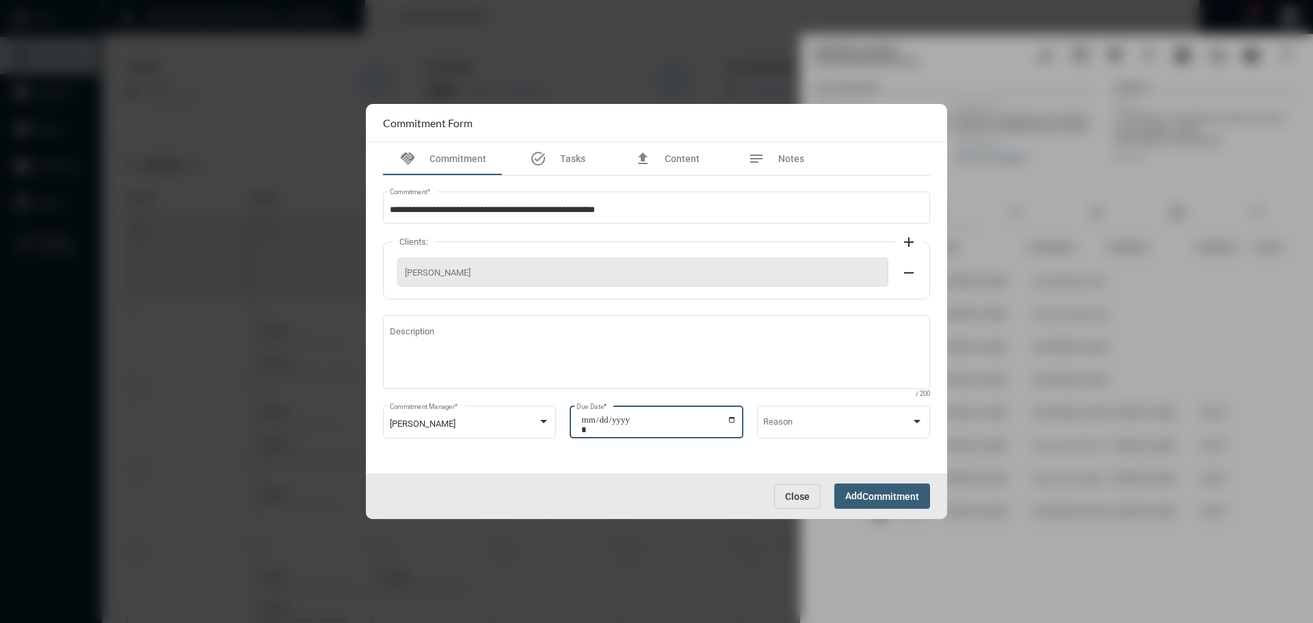
click at [730, 418] on input "**********" at bounding box center [658, 424] width 155 height 19
type input "**********"
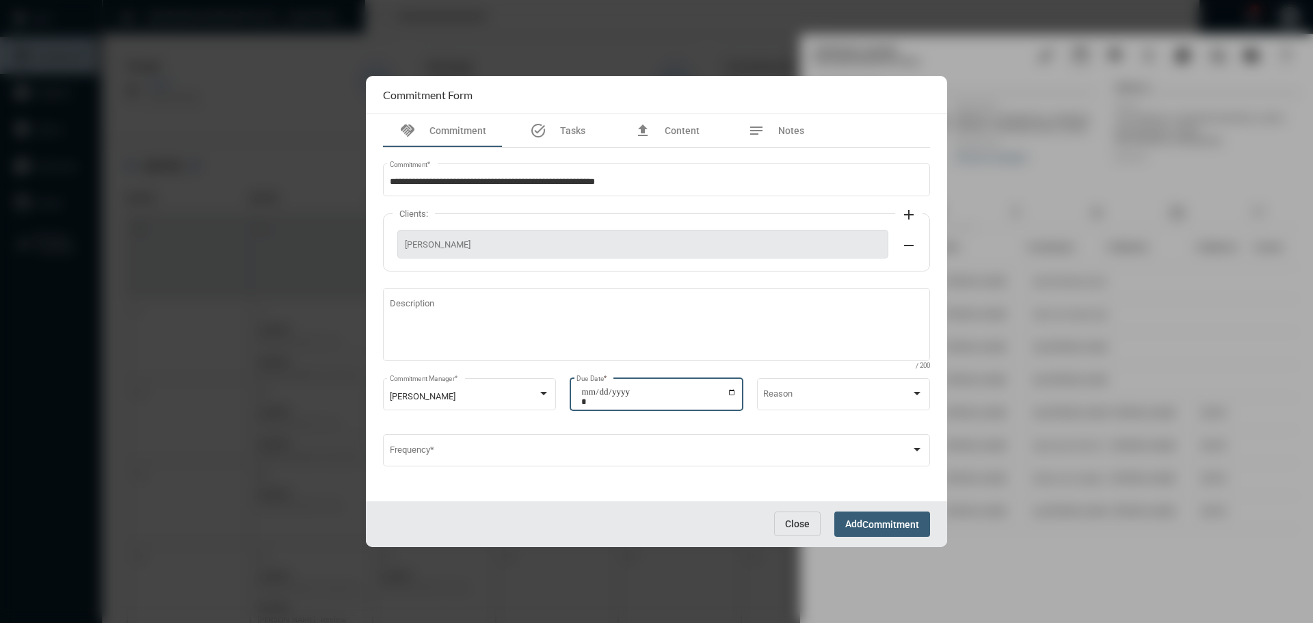
click at [855, 523] on span "Add Commitment" at bounding box center [882, 523] width 74 height 11
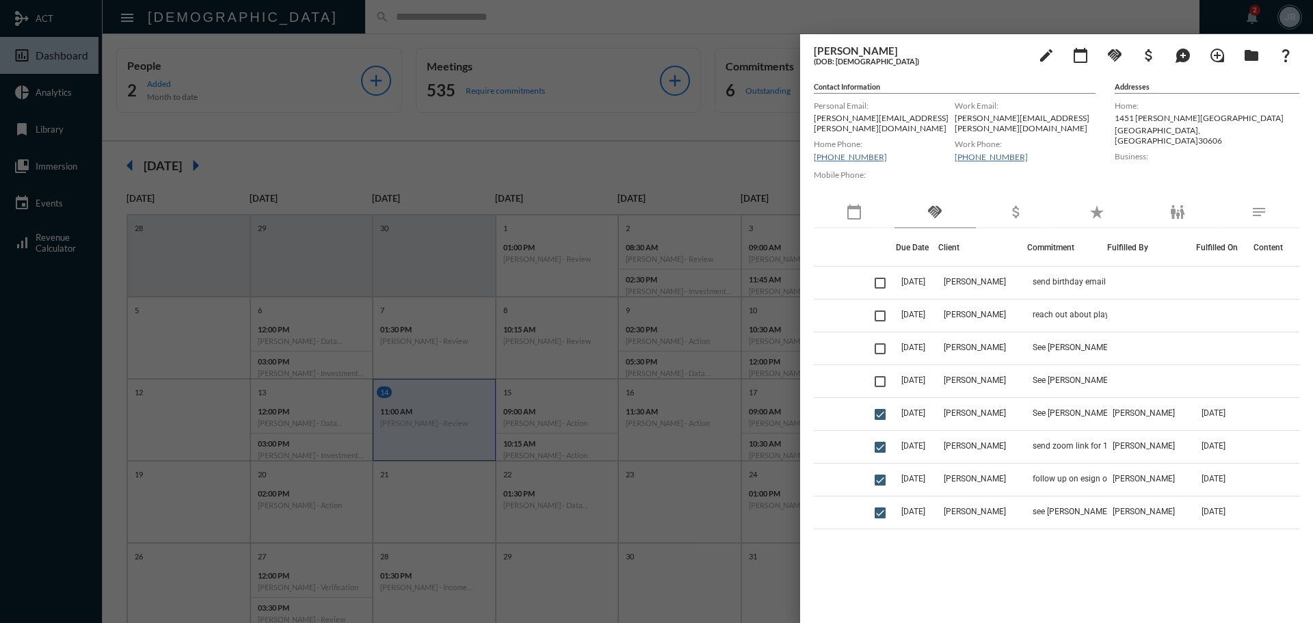
click at [578, 23] on div at bounding box center [656, 311] width 1313 height 623
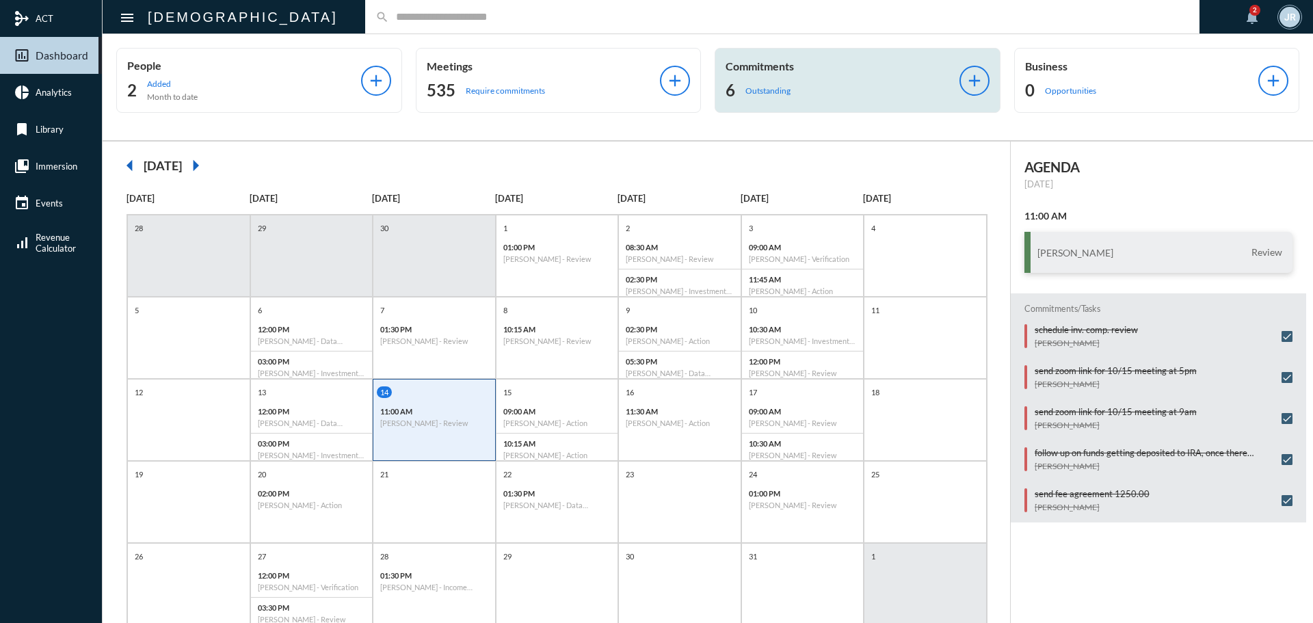
click at [763, 92] on p "Outstanding" at bounding box center [767, 90] width 45 height 10
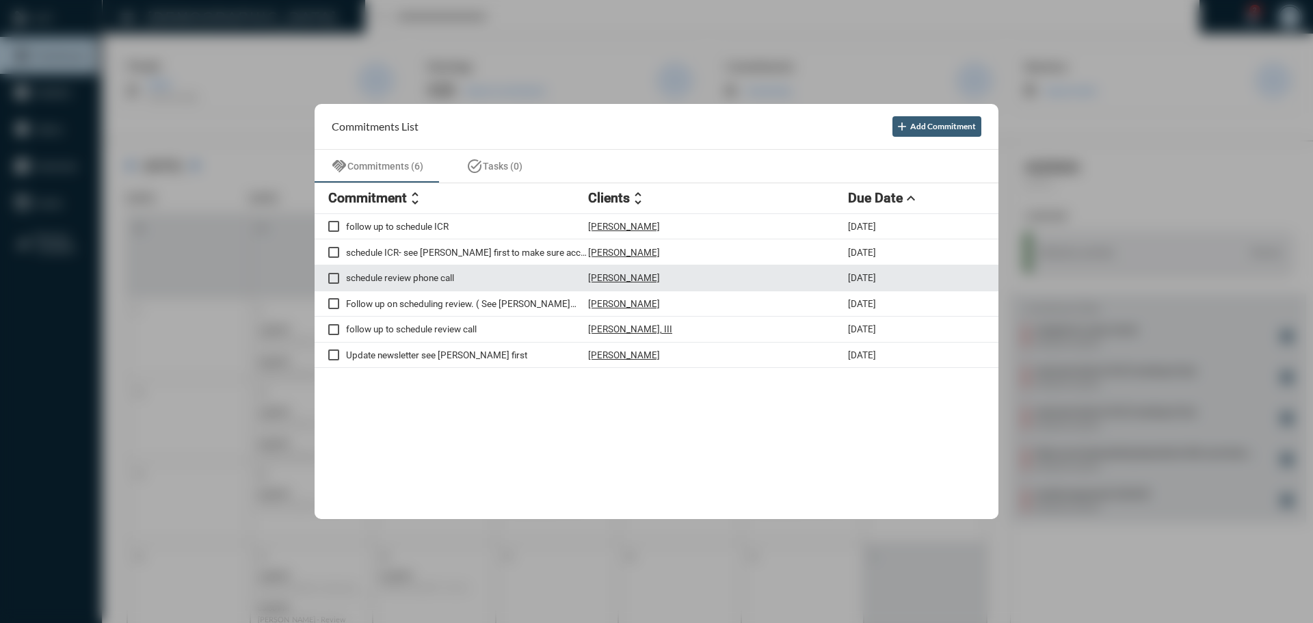
click at [624, 276] on p "[PERSON_NAME]" at bounding box center [624, 277] width 72 height 11
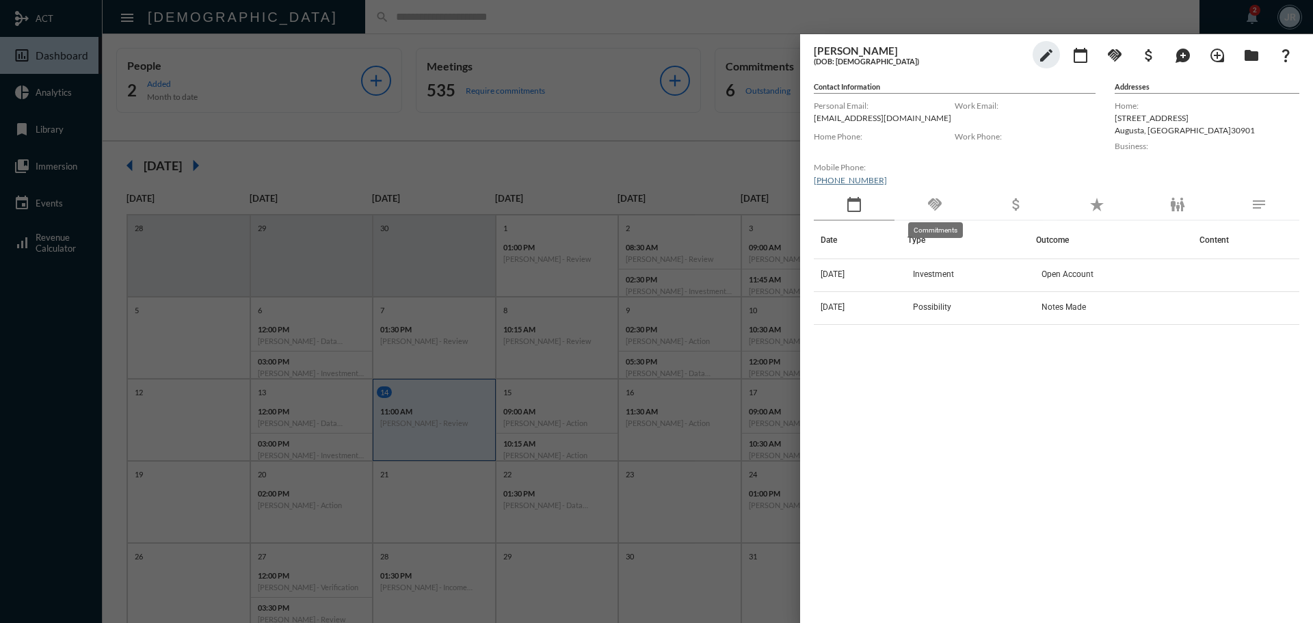
click at [937, 205] on mat-icon "handshake" at bounding box center [934, 204] width 16 height 16
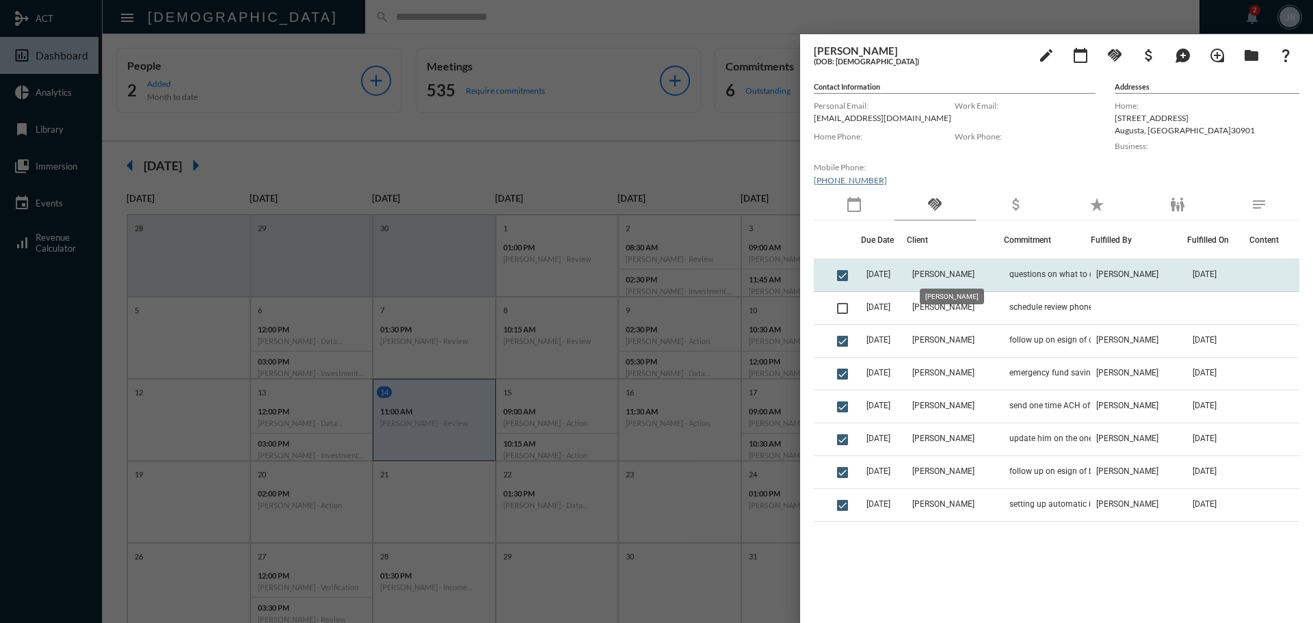
click at [970, 275] on span "[PERSON_NAME]" at bounding box center [943, 274] width 62 height 10
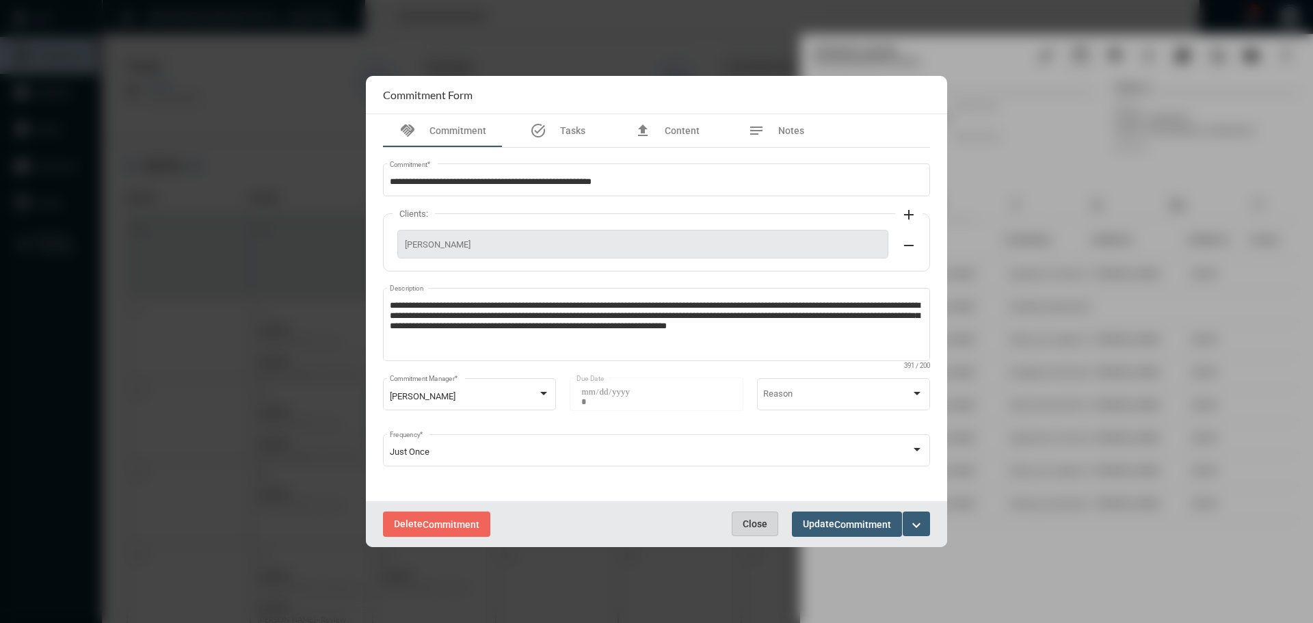
click at [762, 518] on span "Close" at bounding box center [755, 523] width 25 height 11
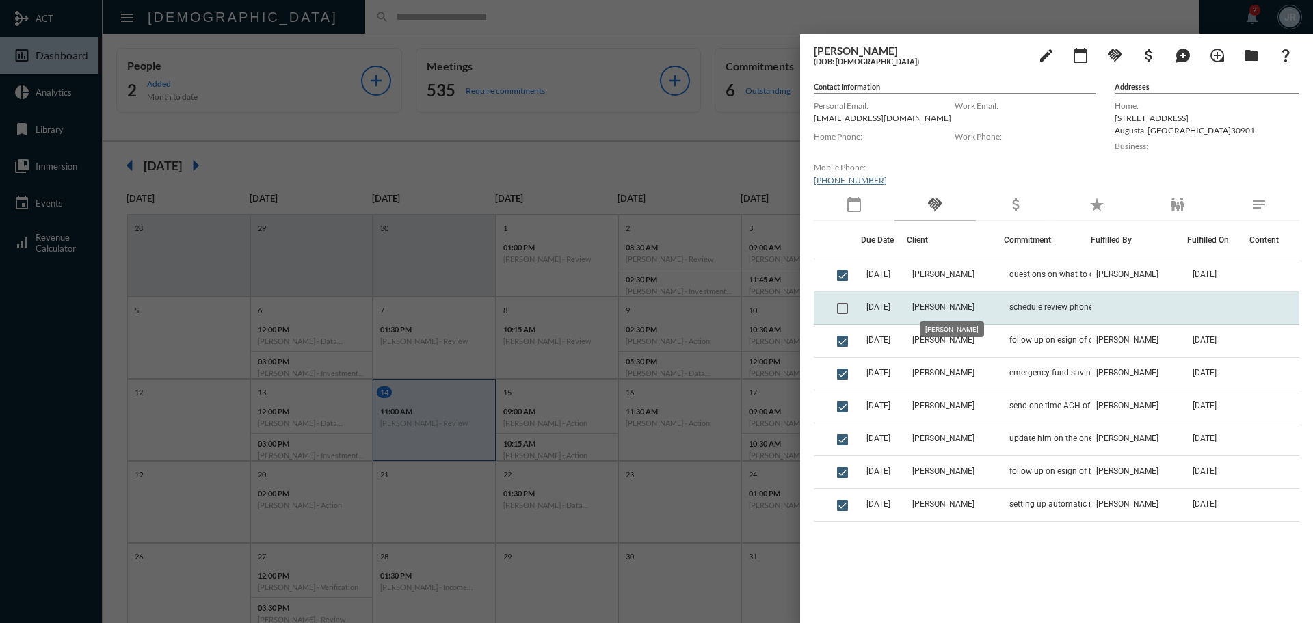
click at [963, 305] on span "[PERSON_NAME]" at bounding box center [943, 307] width 62 height 10
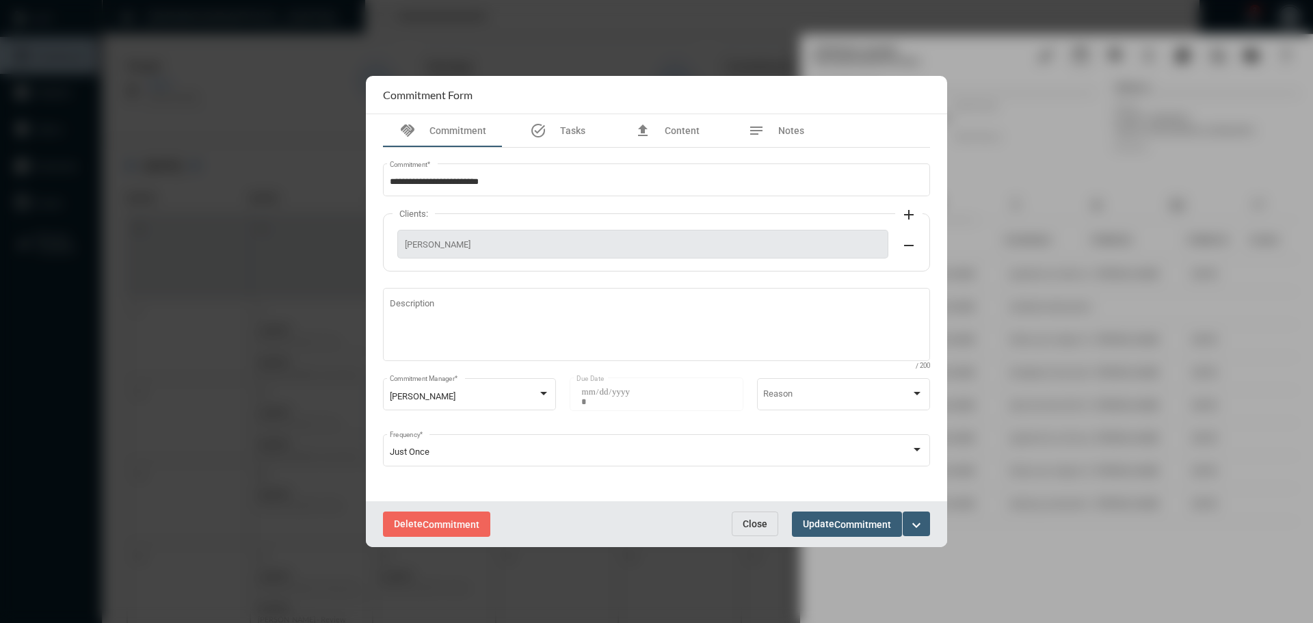
click at [746, 519] on span "Close" at bounding box center [755, 523] width 25 height 11
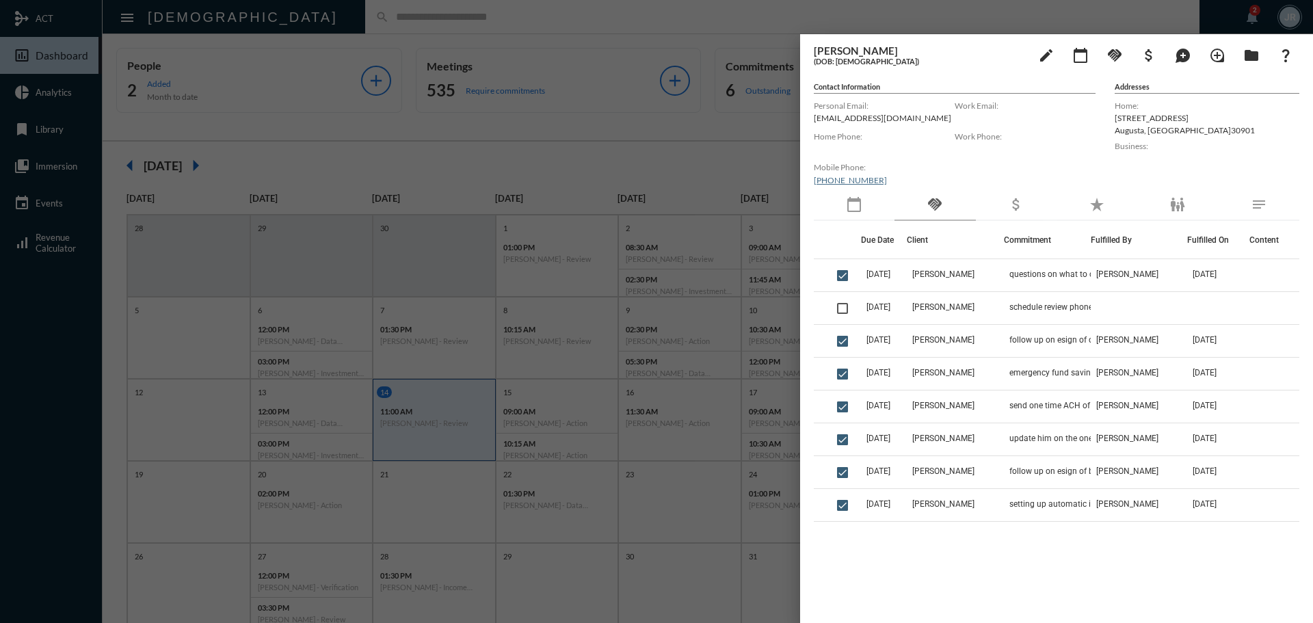
click at [866, 198] on div "calendar_today" at bounding box center [854, 204] width 81 height 31
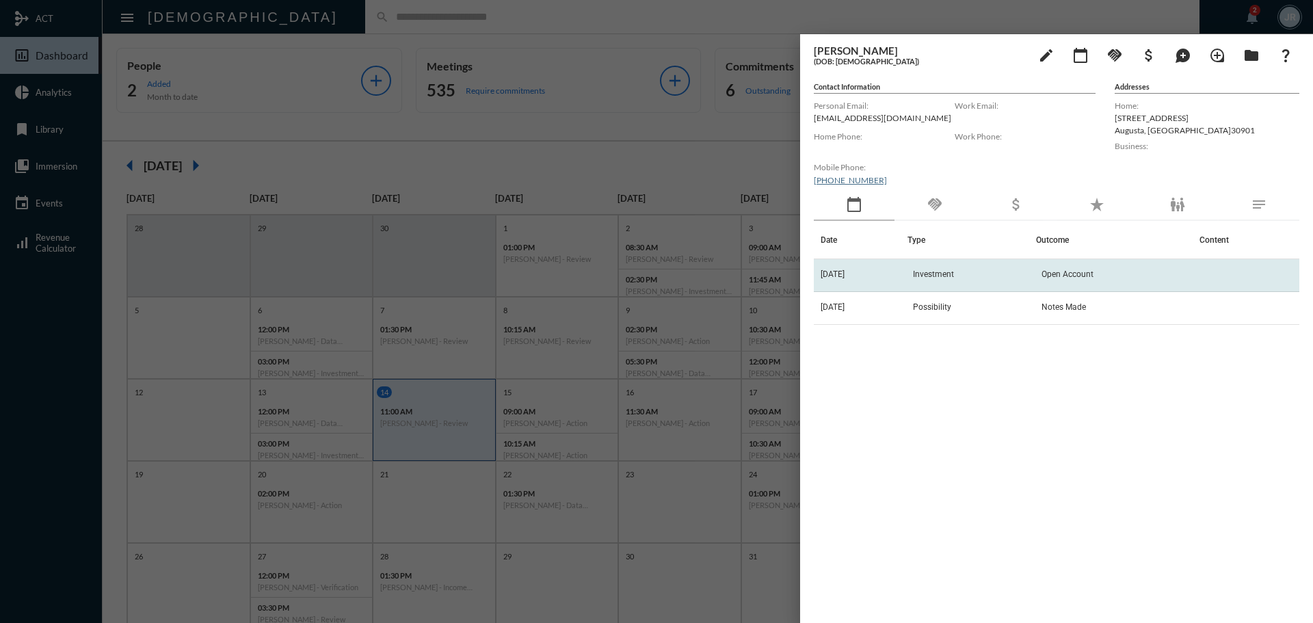
click at [840, 267] on td "3/10/25" at bounding box center [861, 275] width 94 height 33
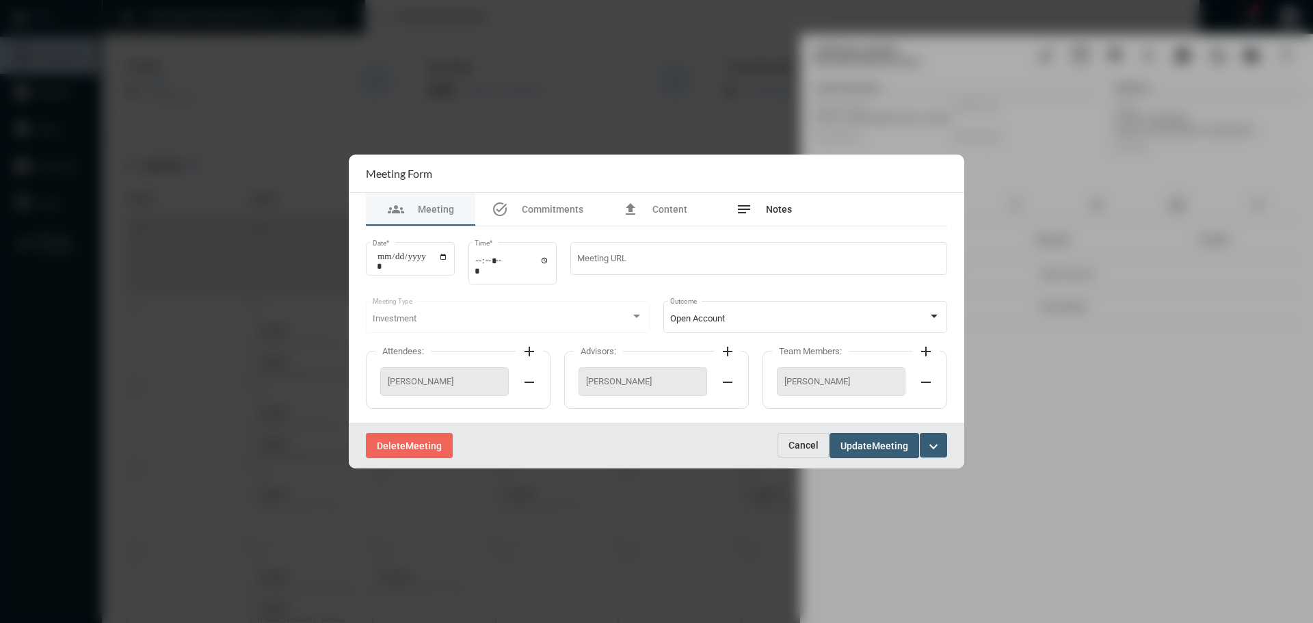
click at [761, 211] on div "notes Notes" at bounding box center [764, 209] width 56 height 16
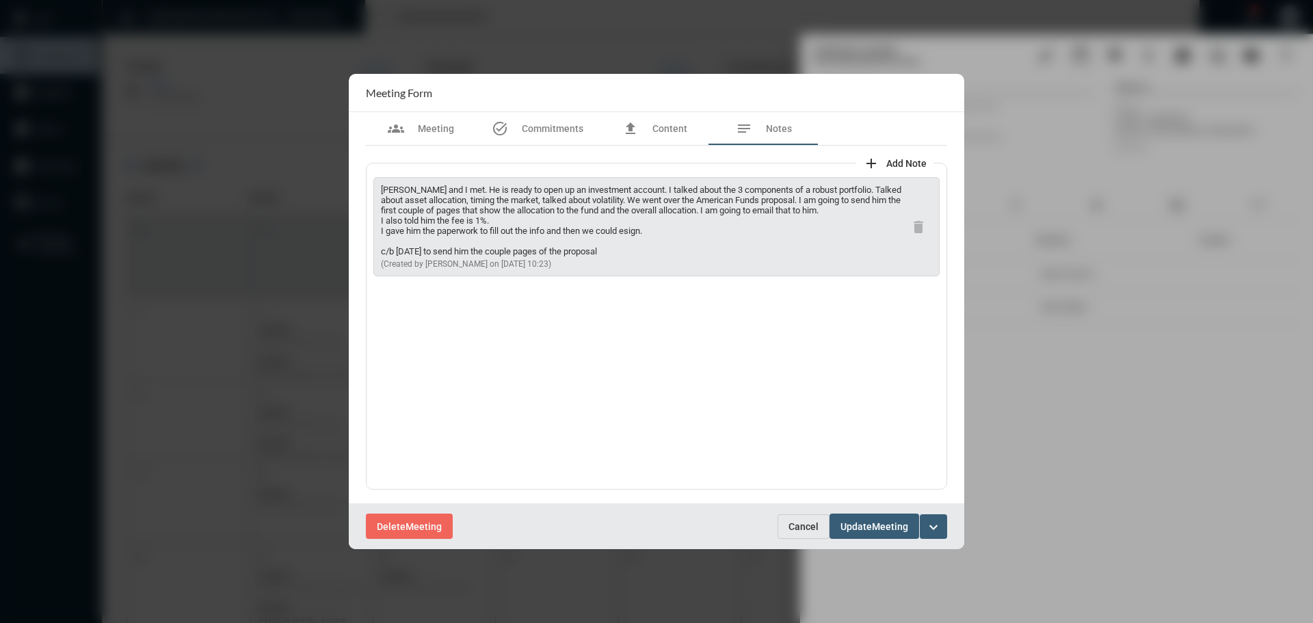
click at [799, 522] on span "Cancel" at bounding box center [803, 526] width 30 height 11
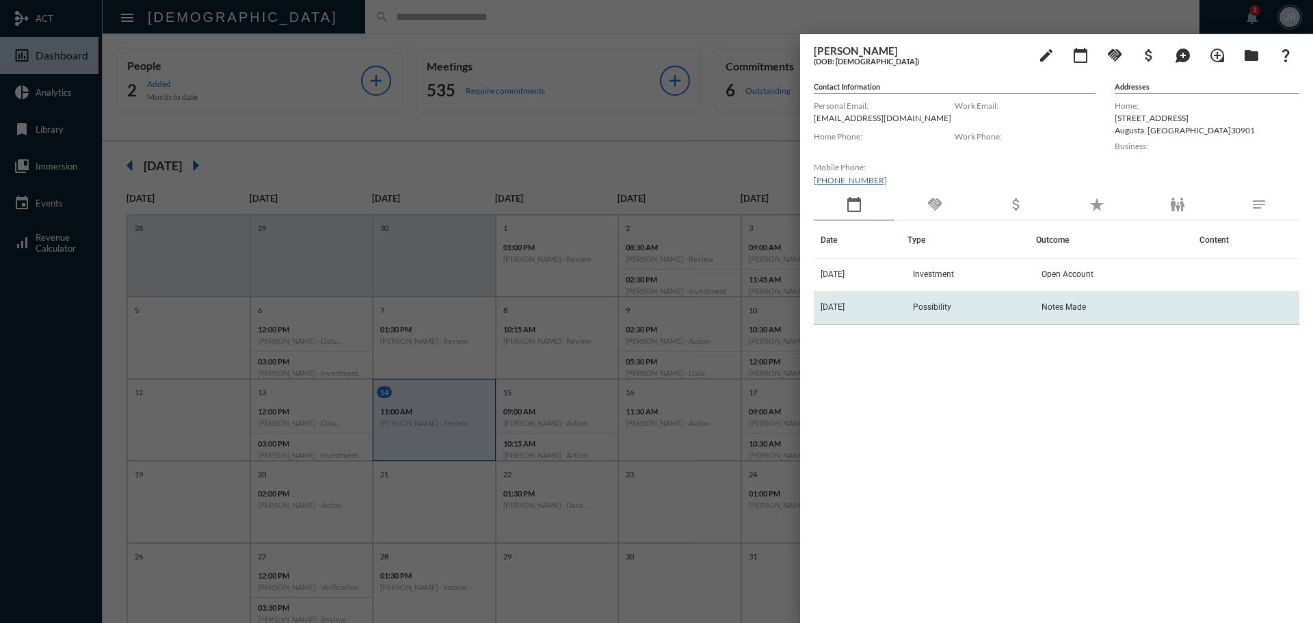
click at [892, 308] on td "[DATE]" at bounding box center [861, 308] width 94 height 33
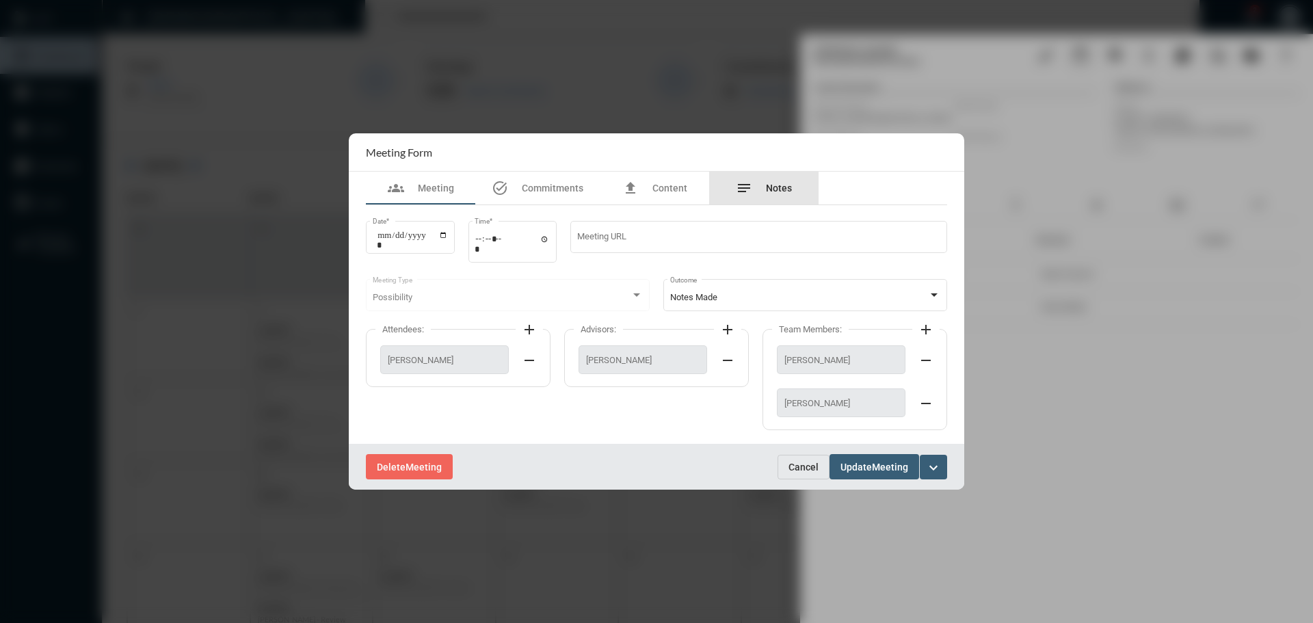
click at [775, 184] on span "Notes" at bounding box center [779, 188] width 26 height 11
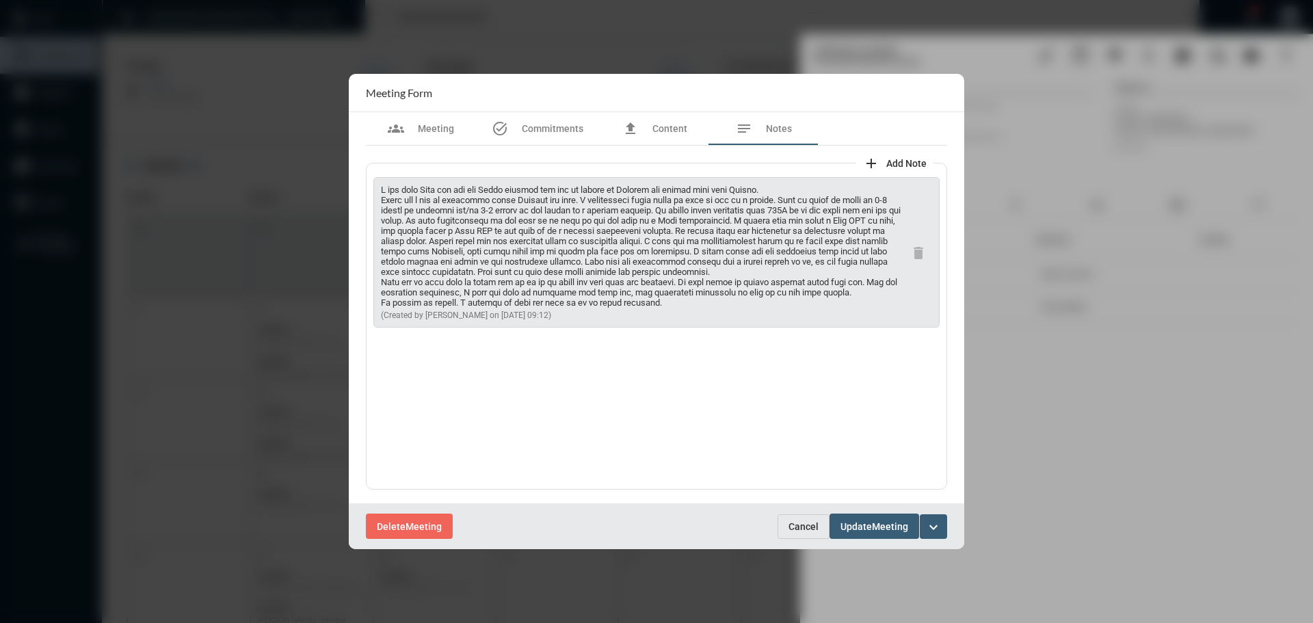
click at [801, 524] on span "Cancel" at bounding box center [803, 526] width 30 height 11
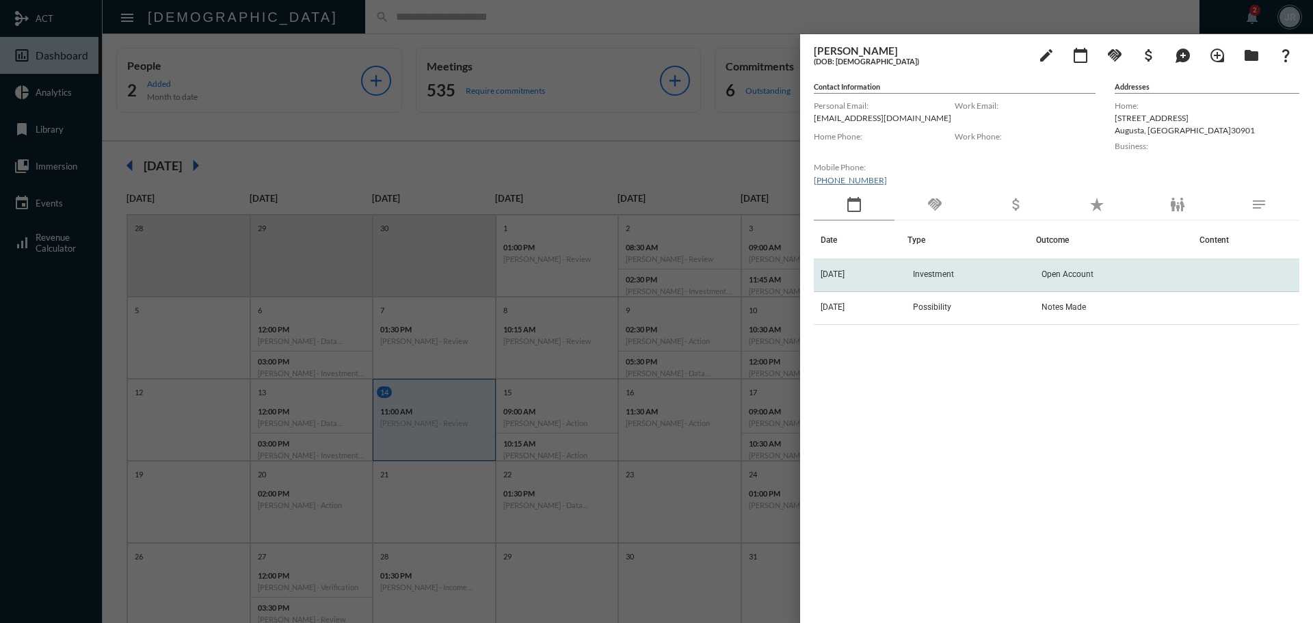
click at [926, 263] on td "Investment" at bounding box center [971, 275] width 129 height 33
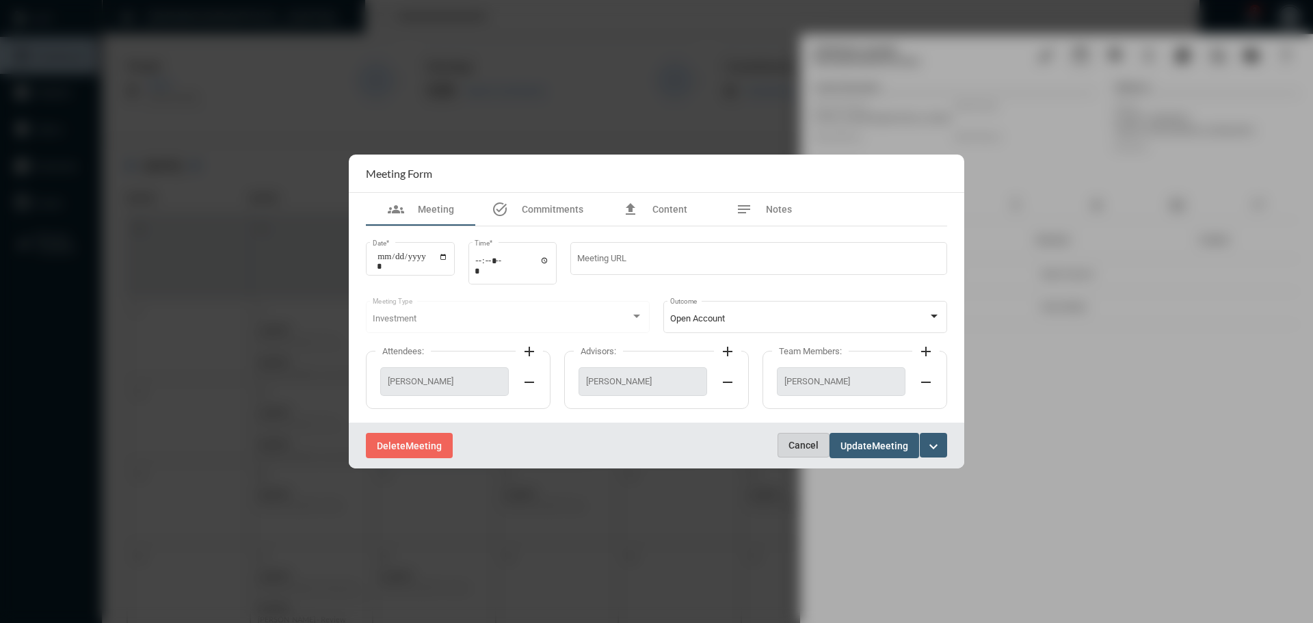
click at [809, 446] on span "Cancel" at bounding box center [803, 445] width 30 height 11
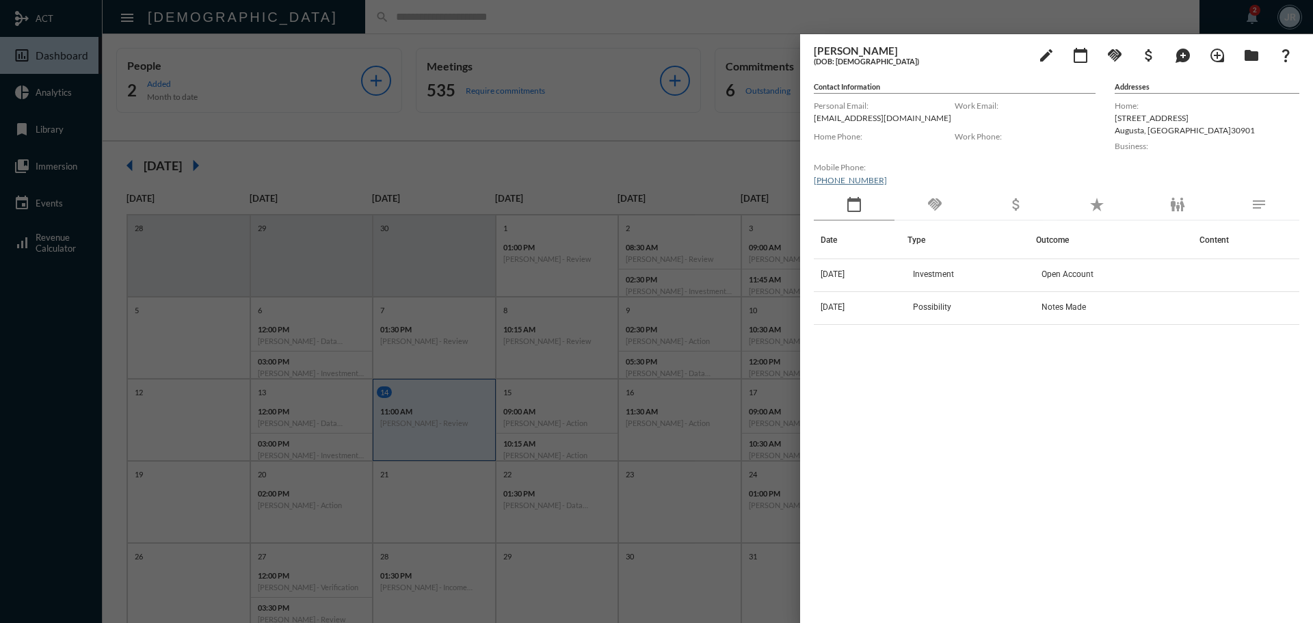
click at [946, 210] on div "handshake" at bounding box center [934, 204] width 81 height 31
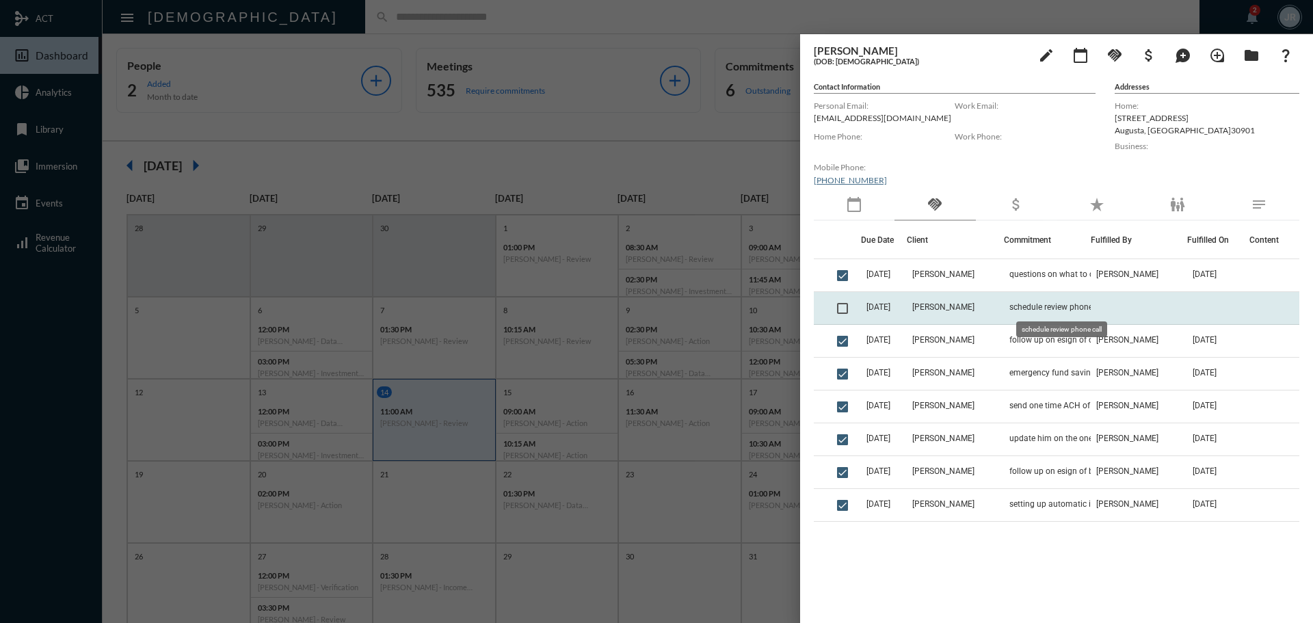
click at [1043, 302] on td "schedule review phone call" at bounding box center [1047, 308] width 87 height 33
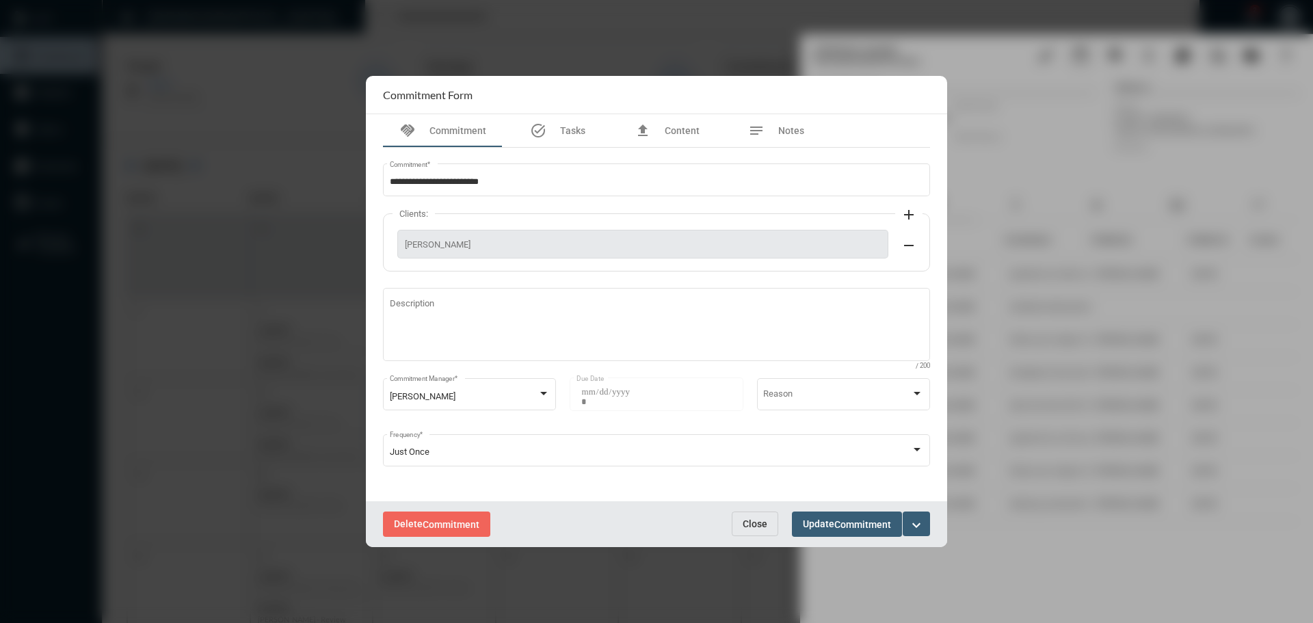
click at [766, 528] on span "Close" at bounding box center [755, 523] width 25 height 11
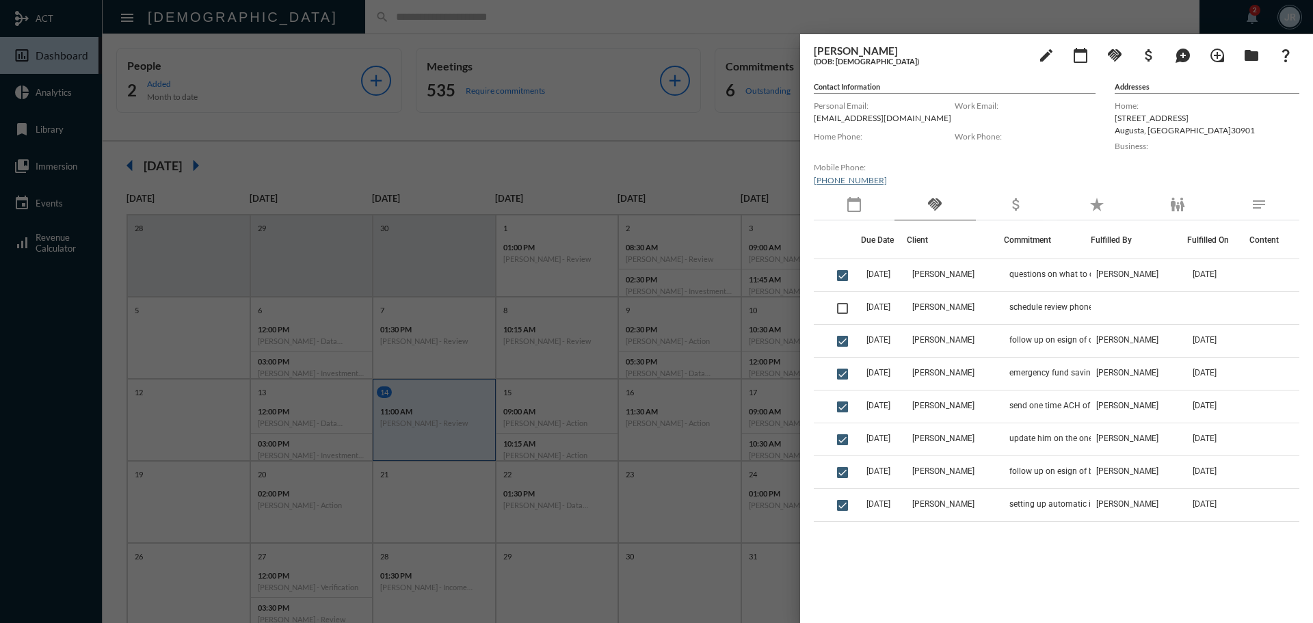
click at [481, 18] on div at bounding box center [656, 311] width 1313 height 623
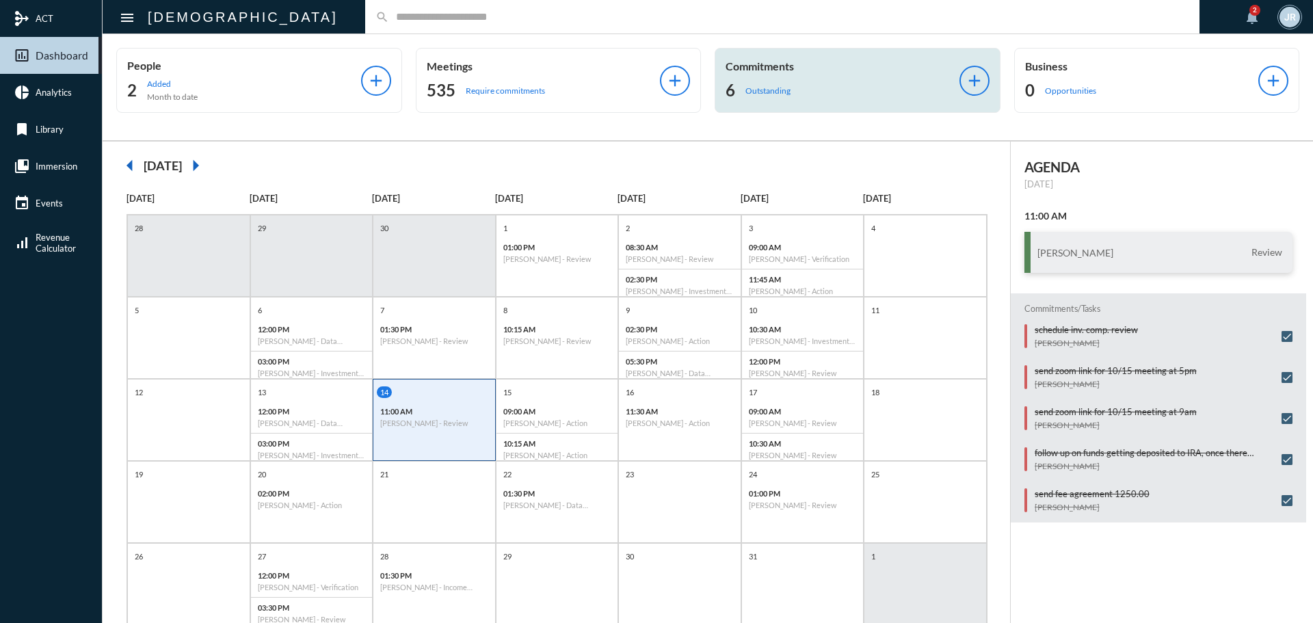
click at [797, 73] on div "Commitments 6 Outstanding" at bounding box center [842, 80] width 234 height 42
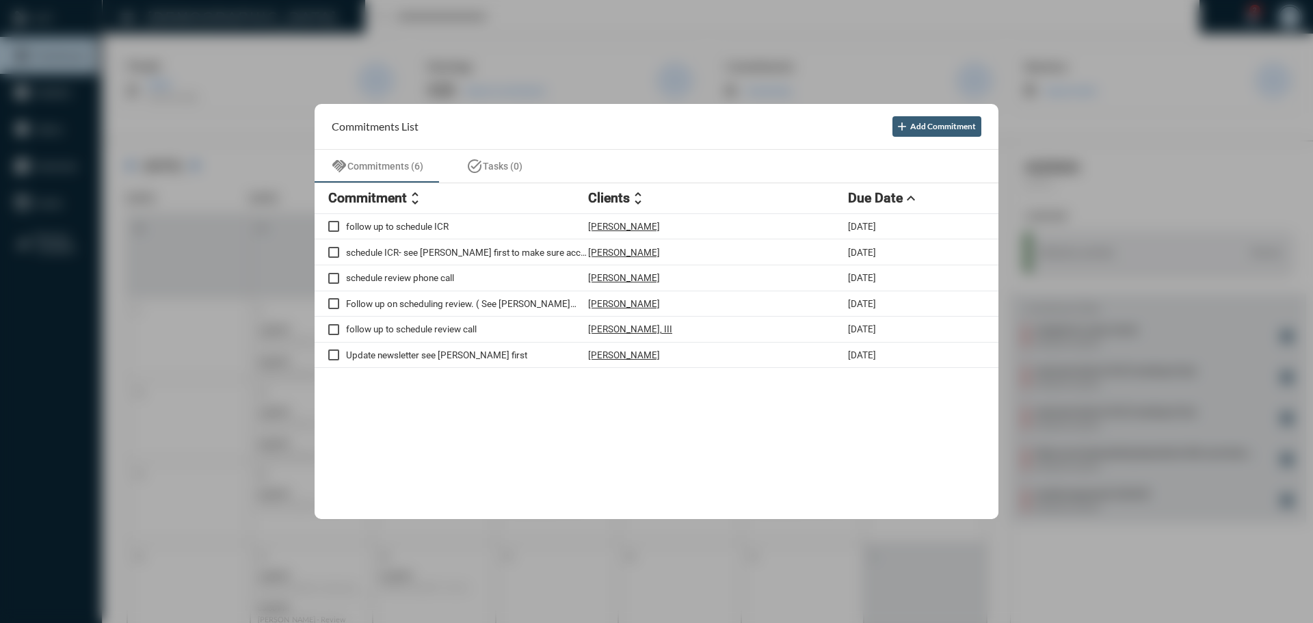
click at [559, 19] on div at bounding box center [656, 311] width 1313 height 623
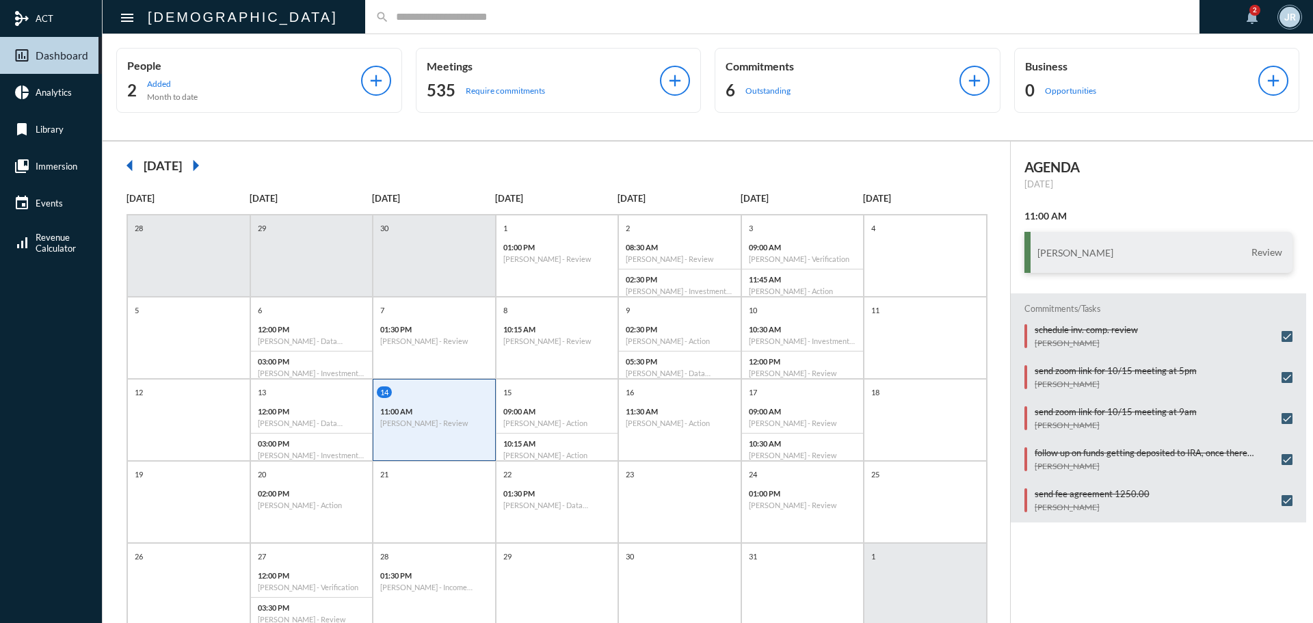
click at [365, 5] on div "search" at bounding box center [782, 17] width 834 height 34
click at [389, 19] on input "text" at bounding box center [789, 17] width 800 height 12
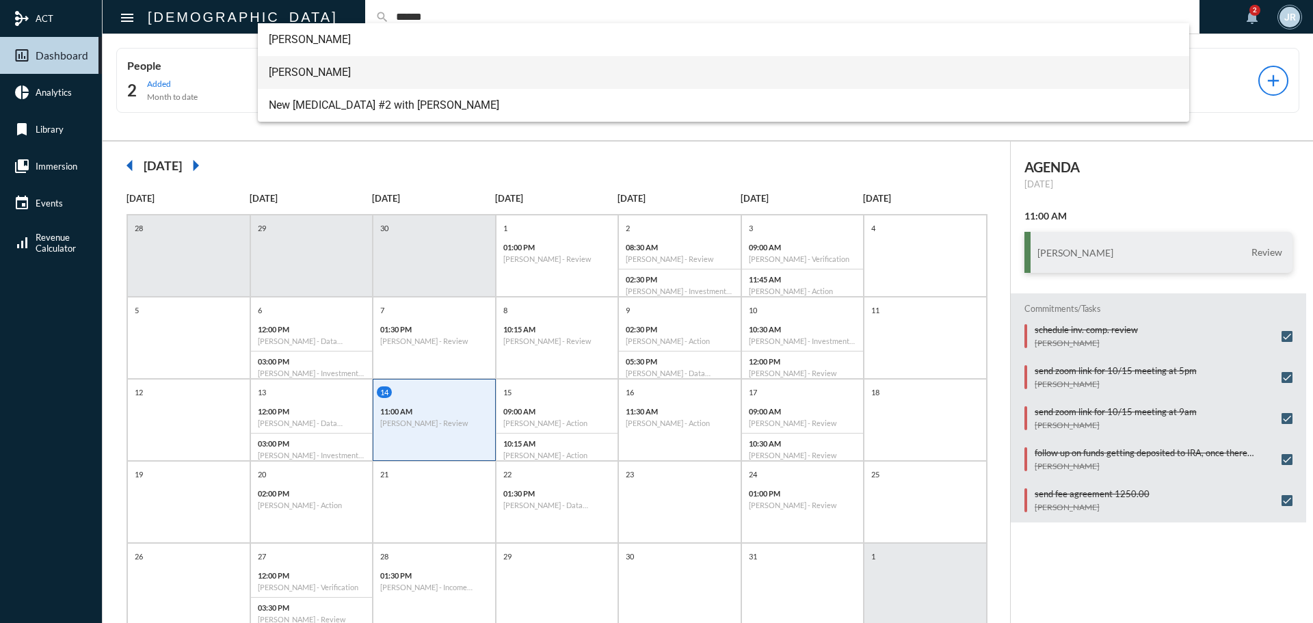
type input "******"
click at [302, 62] on span "Josh Rafoth" at bounding box center [724, 72] width 910 height 33
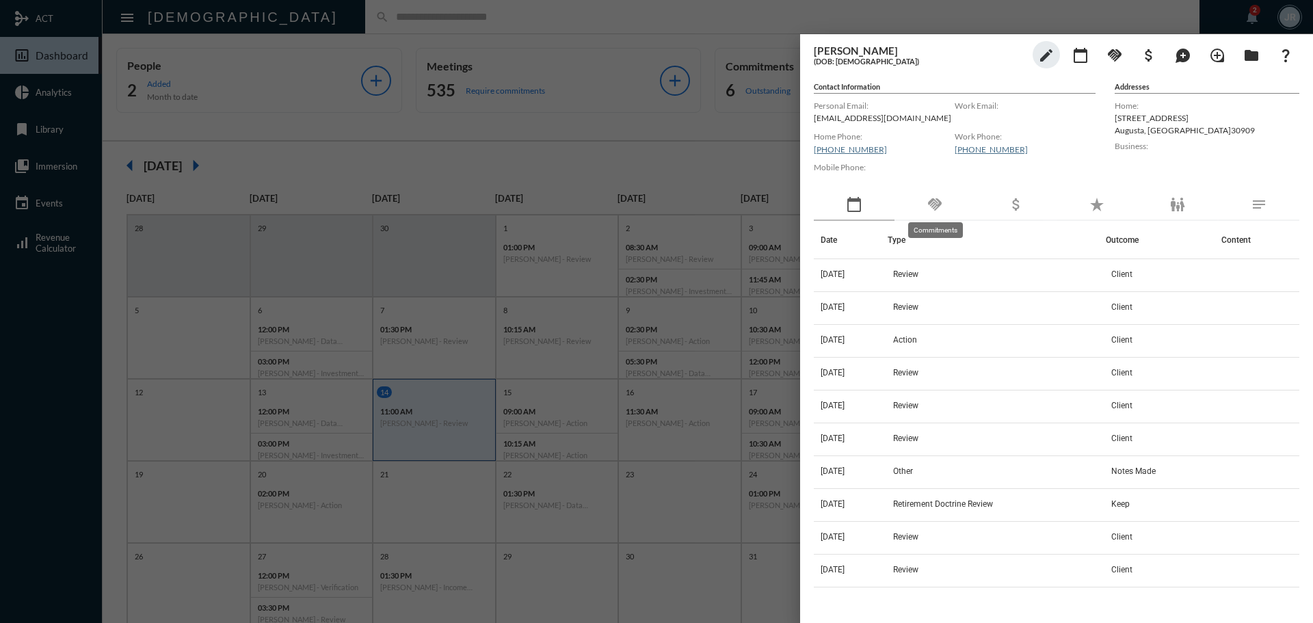
click at [931, 206] on mat-icon "handshake" at bounding box center [934, 204] width 16 height 16
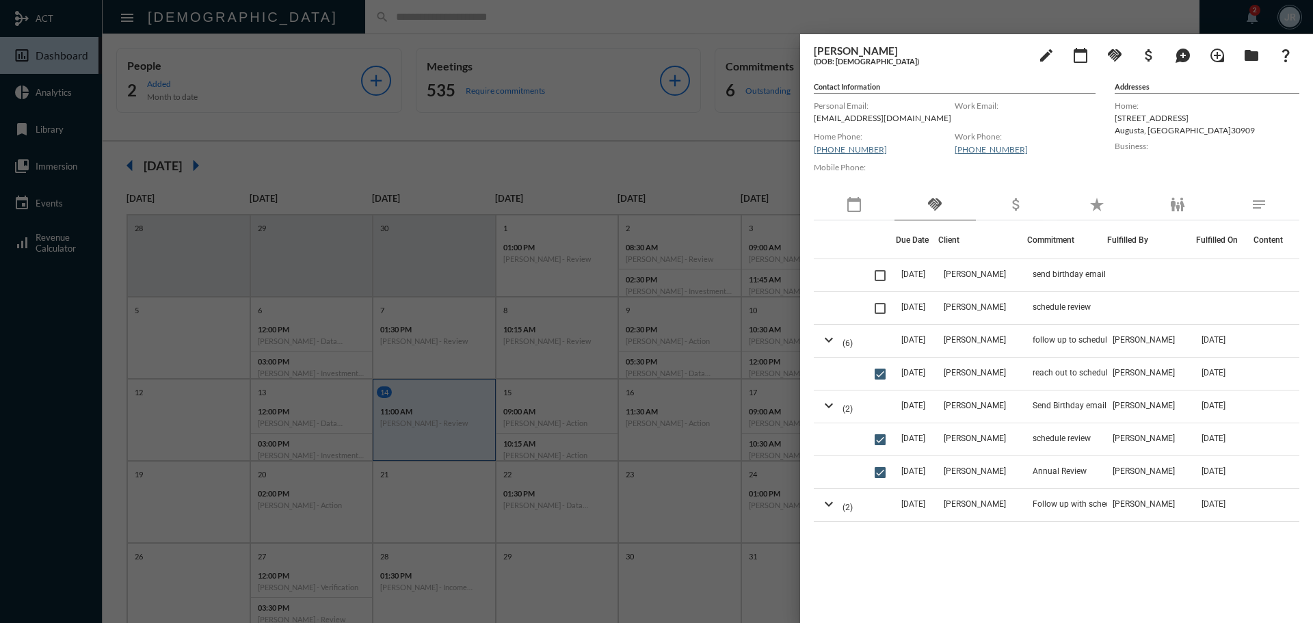
click at [616, 8] on div at bounding box center [656, 311] width 1313 height 623
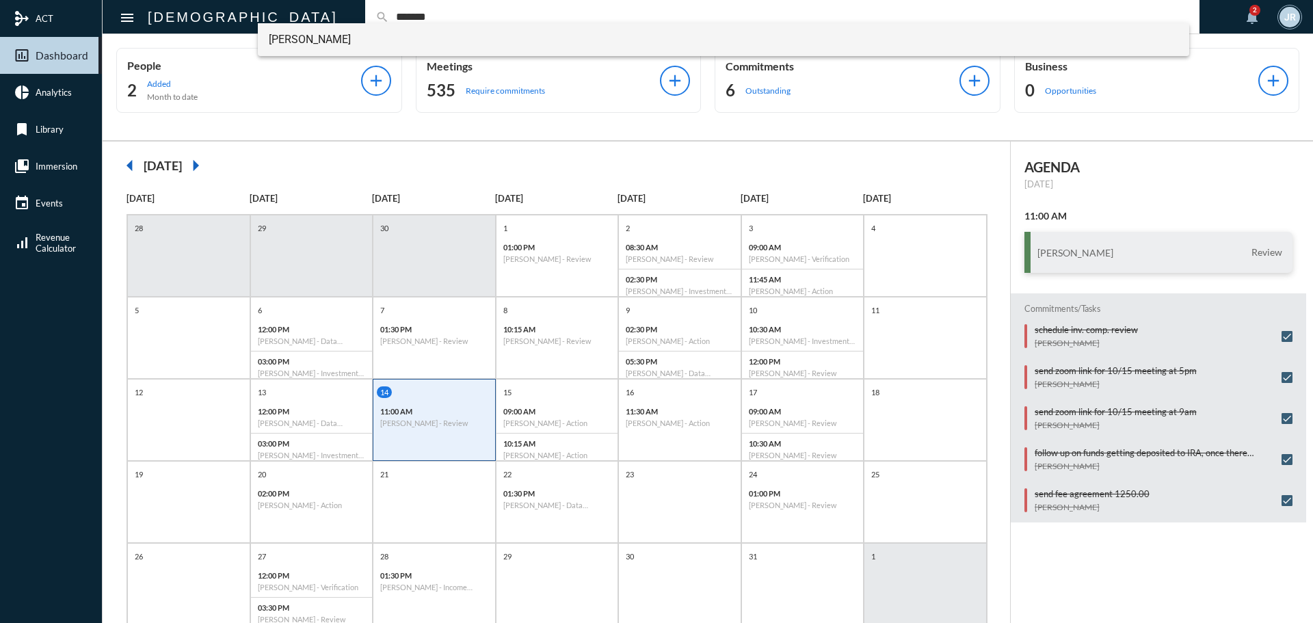
drag, startPoint x: 346, startPoint y: 22, endPoint x: 343, endPoint y: 34, distance: 12.6
click at [343, 34] on body "mediation ACT insert_chart_outlined Dashboard pie_chart Analytics bookmark Libr…" at bounding box center [656, 311] width 1313 height 623
type input "*******"
click at [343, 34] on span "Derek Thexton" at bounding box center [724, 39] width 910 height 33
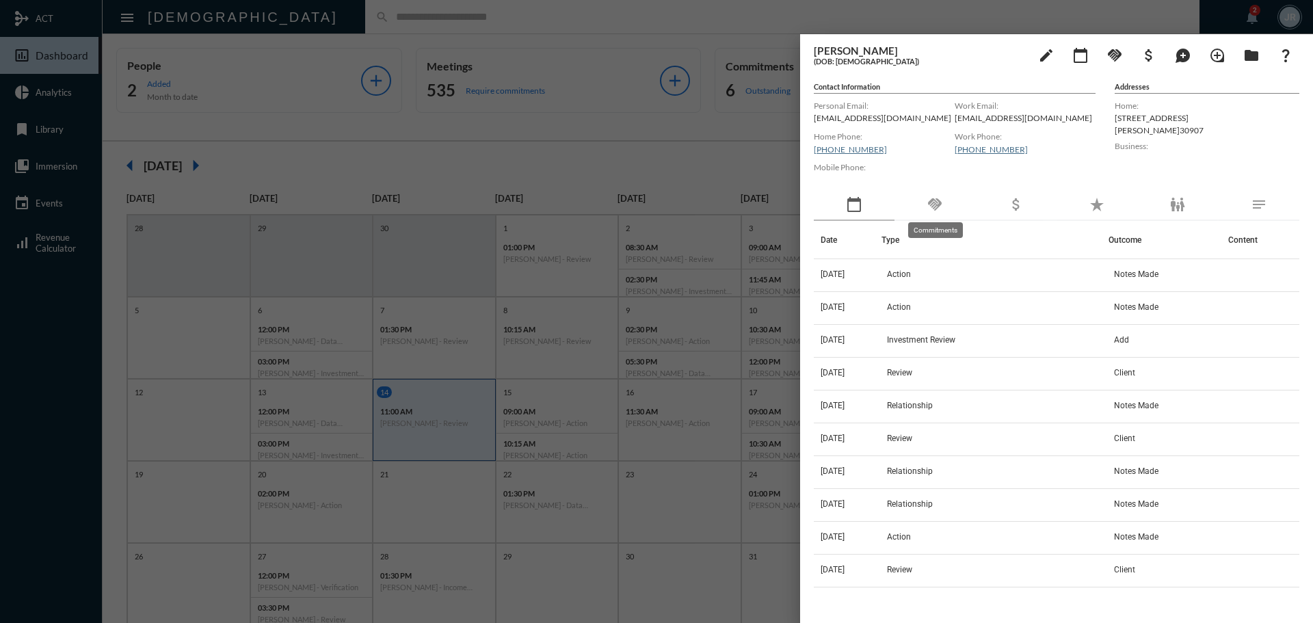
click at [934, 198] on mat-icon "handshake" at bounding box center [934, 204] width 16 height 16
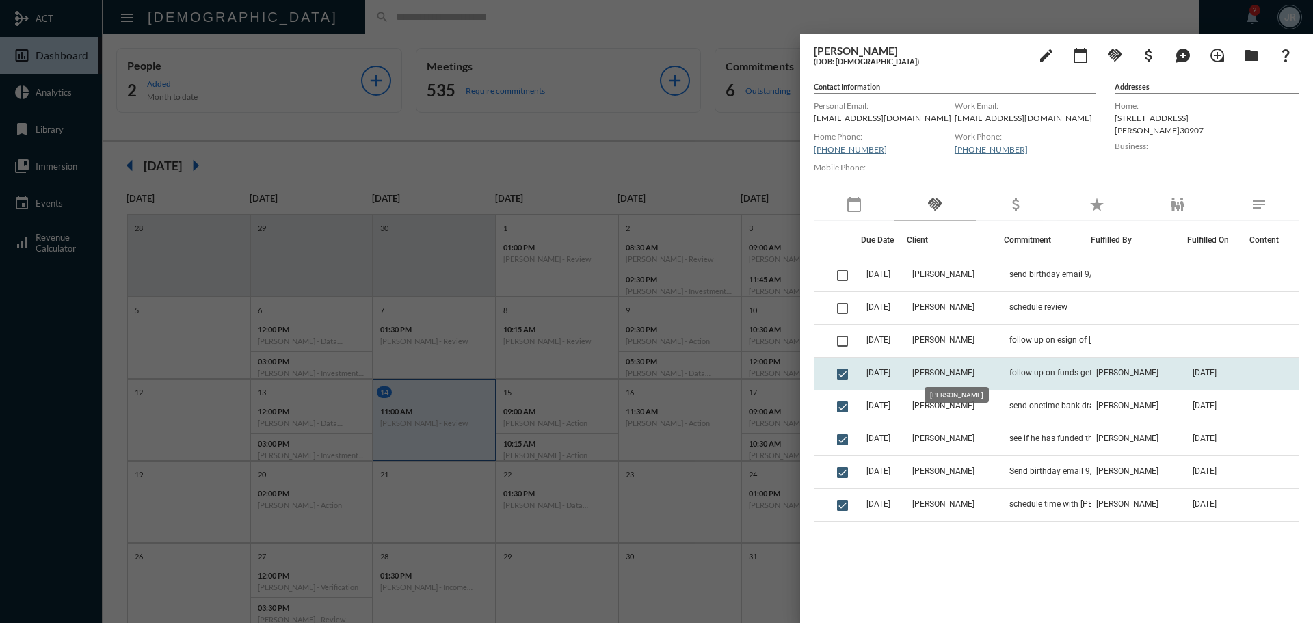
click at [967, 373] on span "[PERSON_NAME]" at bounding box center [943, 373] width 62 height 10
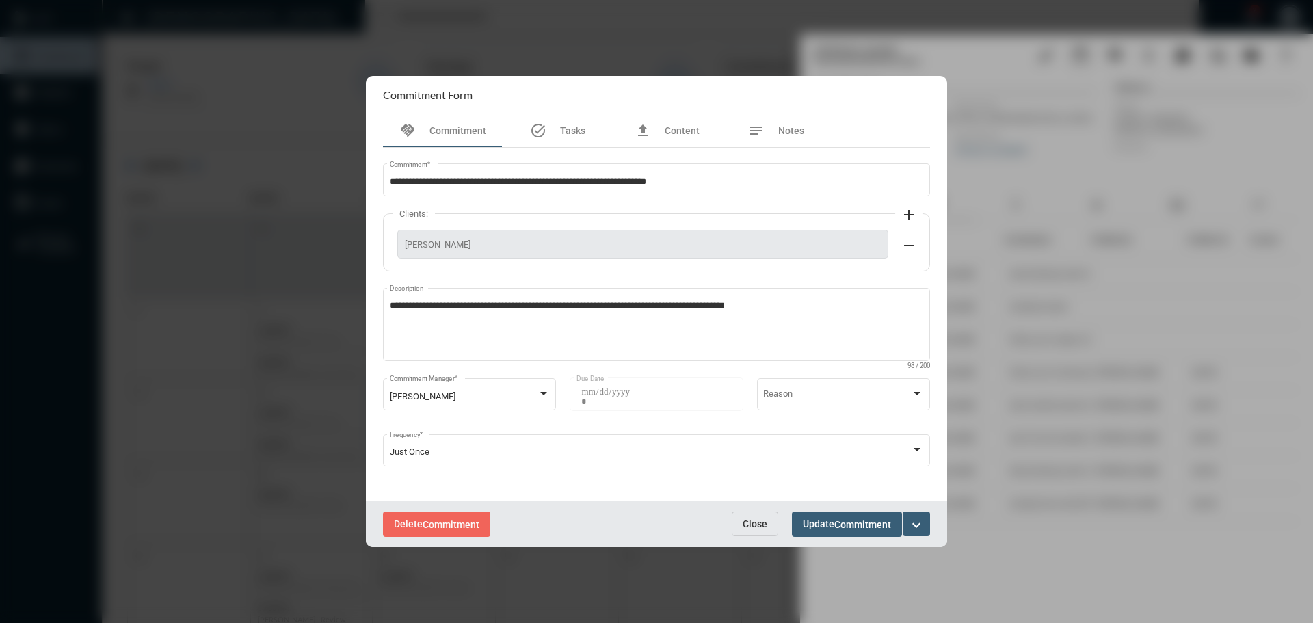
click at [749, 518] on span "Close" at bounding box center [755, 523] width 25 height 11
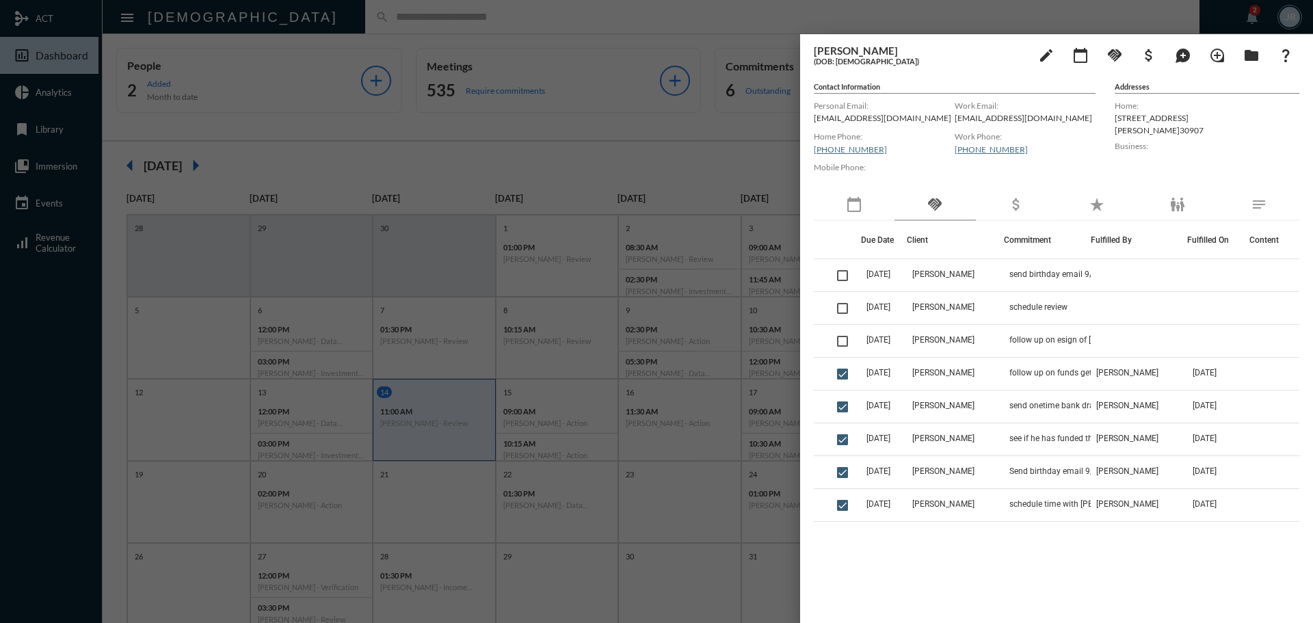
click at [517, 22] on div at bounding box center [656, 311] width 1313 height 623
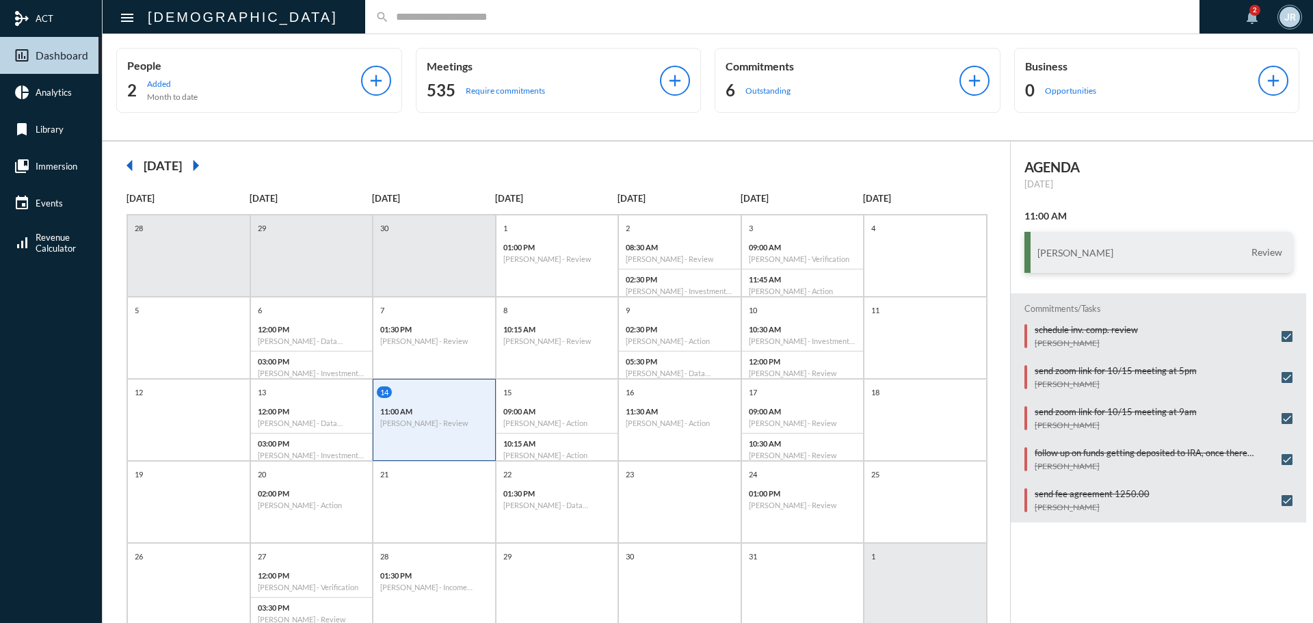
click at [389, 16] on input "text" at bounding box center [789, 17] width 800 height 12
click at [389, 15] on input "text" at bounding box center [789, 17] width 800 height 12
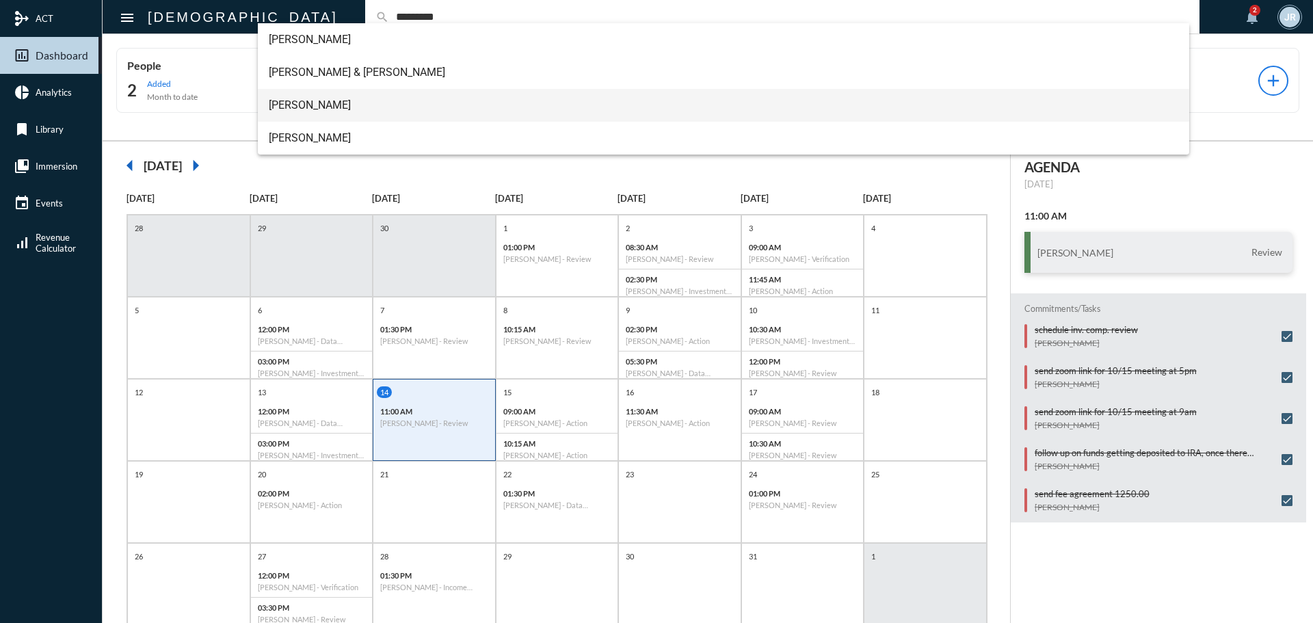
type input "*********"
click at [317, 103] on span "Robert McElreath" at bounding box center [724, 105] width 910 height 33
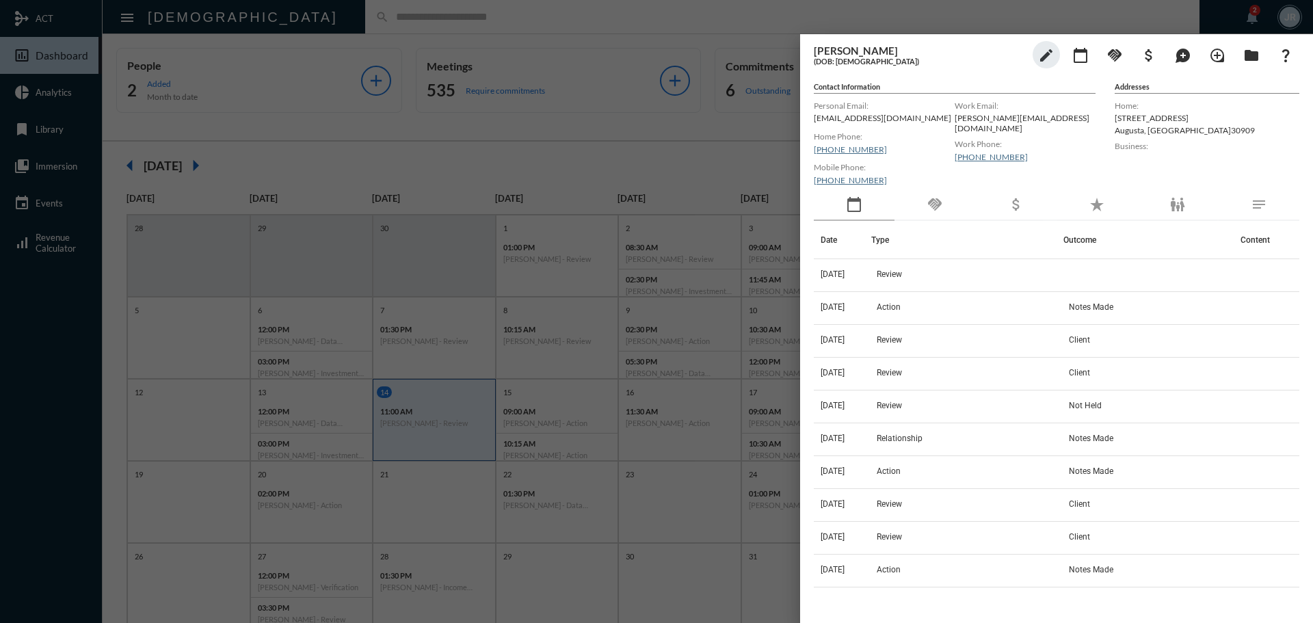
drag, startPoint x: 396, startPoint y: 6, endPoint x: 349, endPoint y: 120, distance: 122.9
click at [395, 6] on div at bounding box center [656, 311] width 1313 height 623
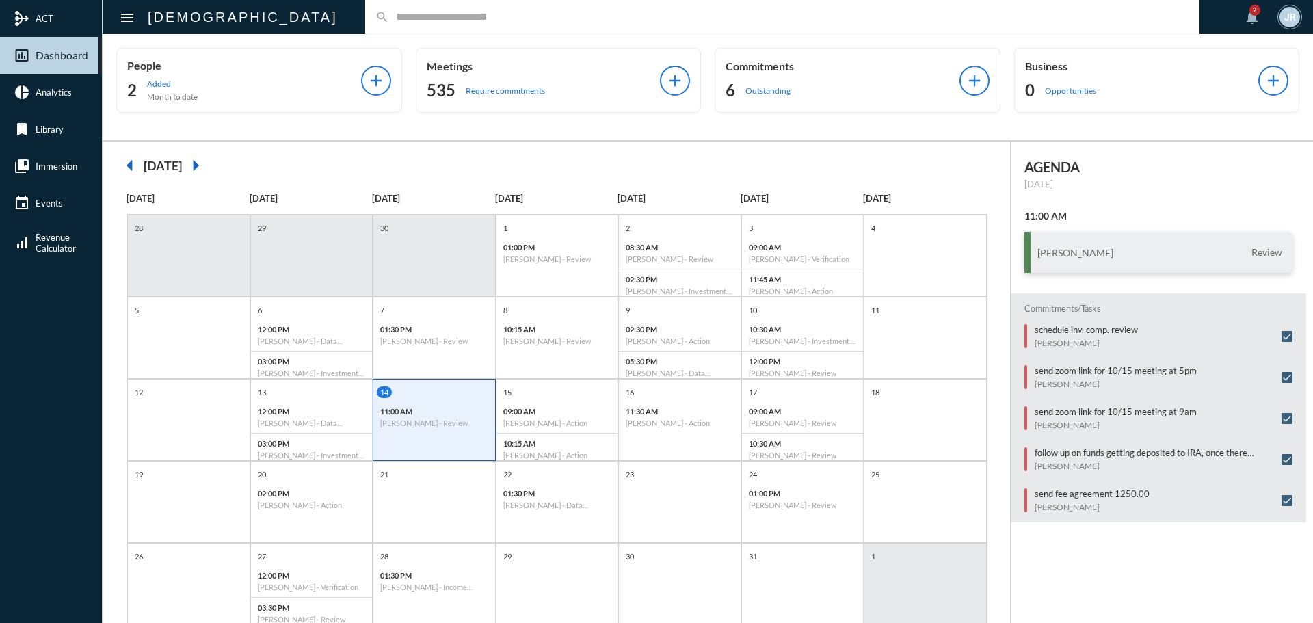
click at [389, 17] on input "text" at bounding box center [789, 17] width 800 height 12
